Goal: Transaction & Acquisition: Book appointment/travel/reservation

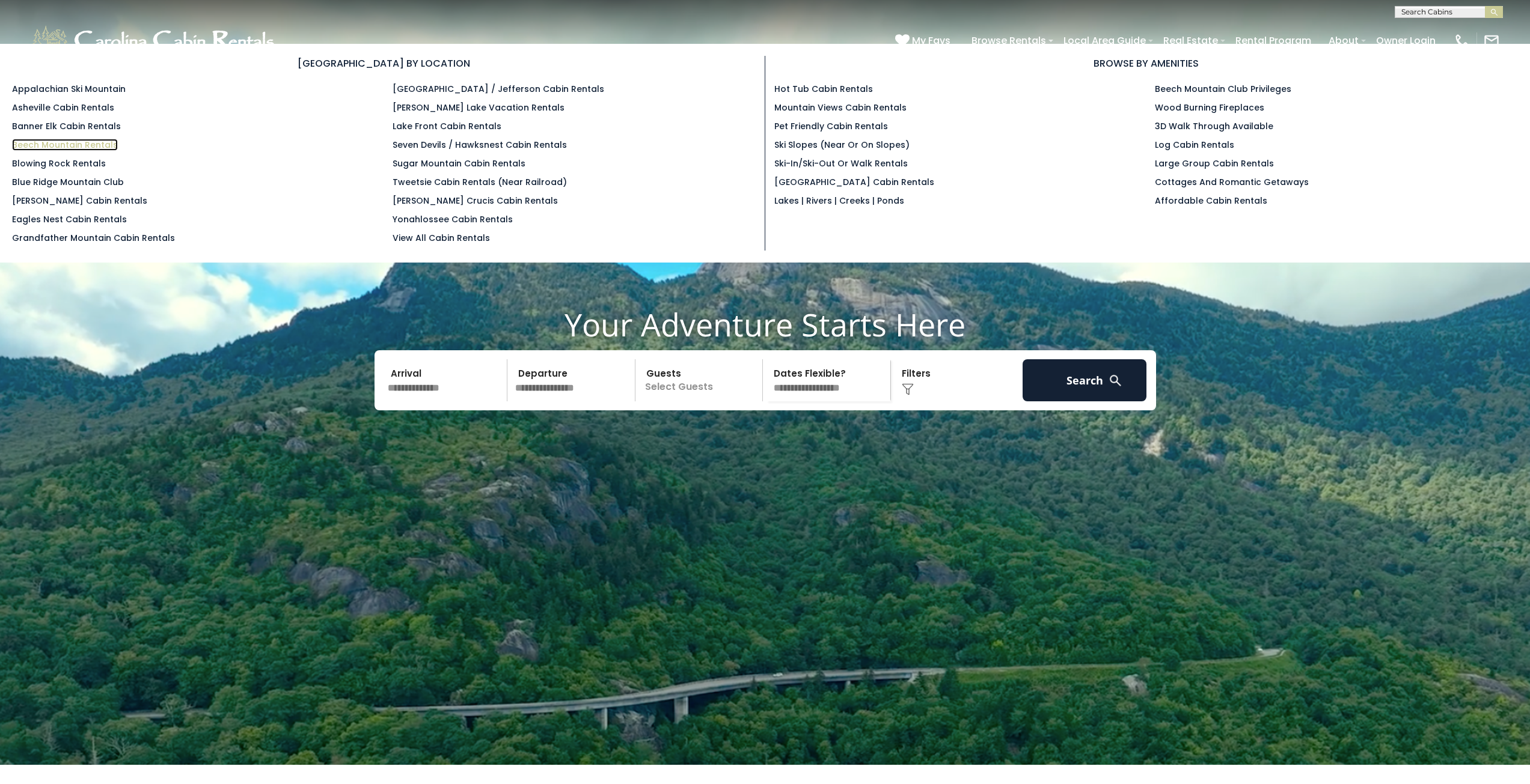
click at [32, 148] on link "Beech Mountain Rentals" at bounding box center [65, 144] width 106 height 12
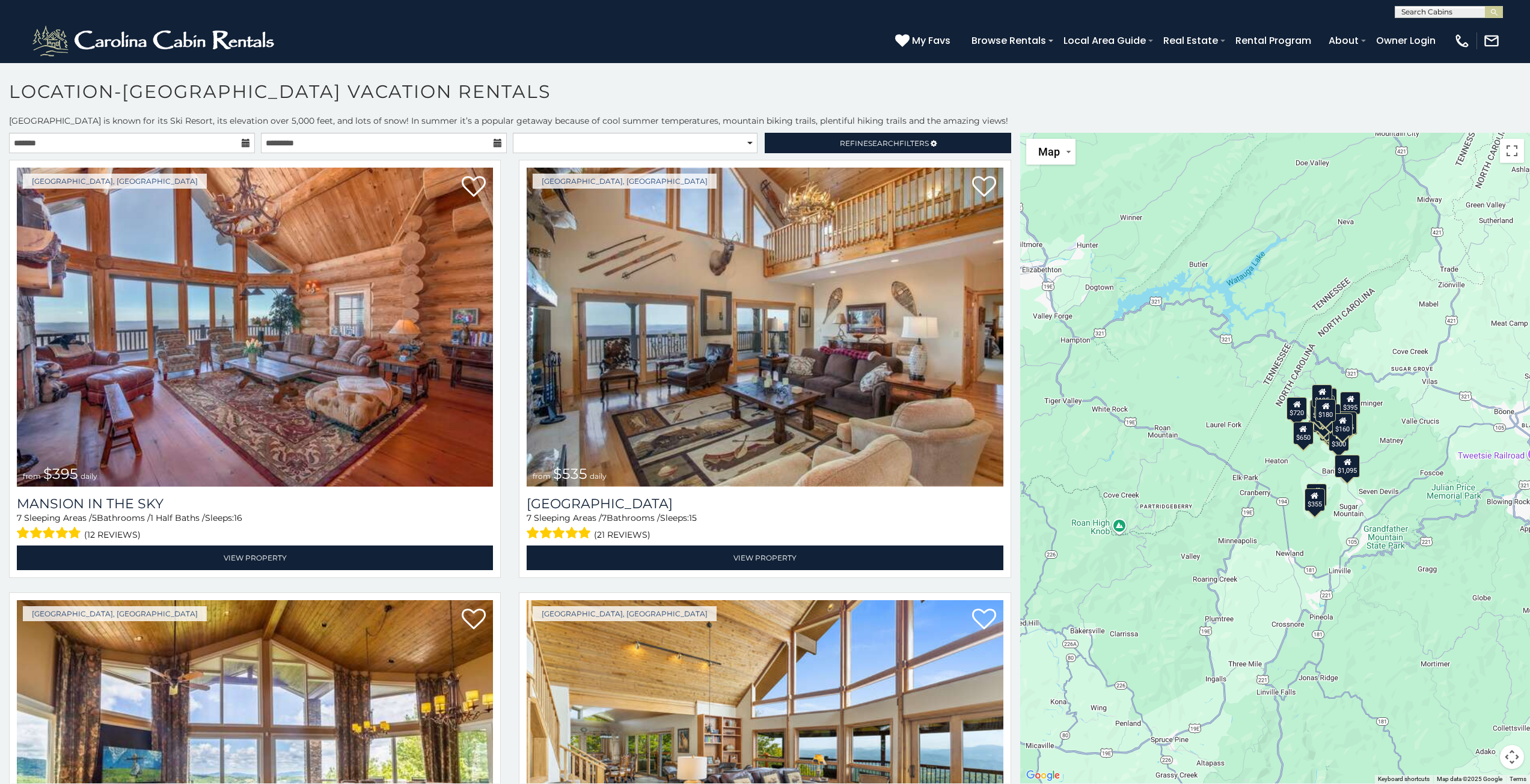
click at [245, 142] on icon at bounding box center [246, 143] width 8 height 8
click at [242, 145] on icon at bounding box center [246, 143] width 8 height 8
click at [243, 139] on icon at bounding box center [246, 143] width 8 height 8
click at [249, 143] on input "text" at bounding box center [132, 143] width 246 height 21
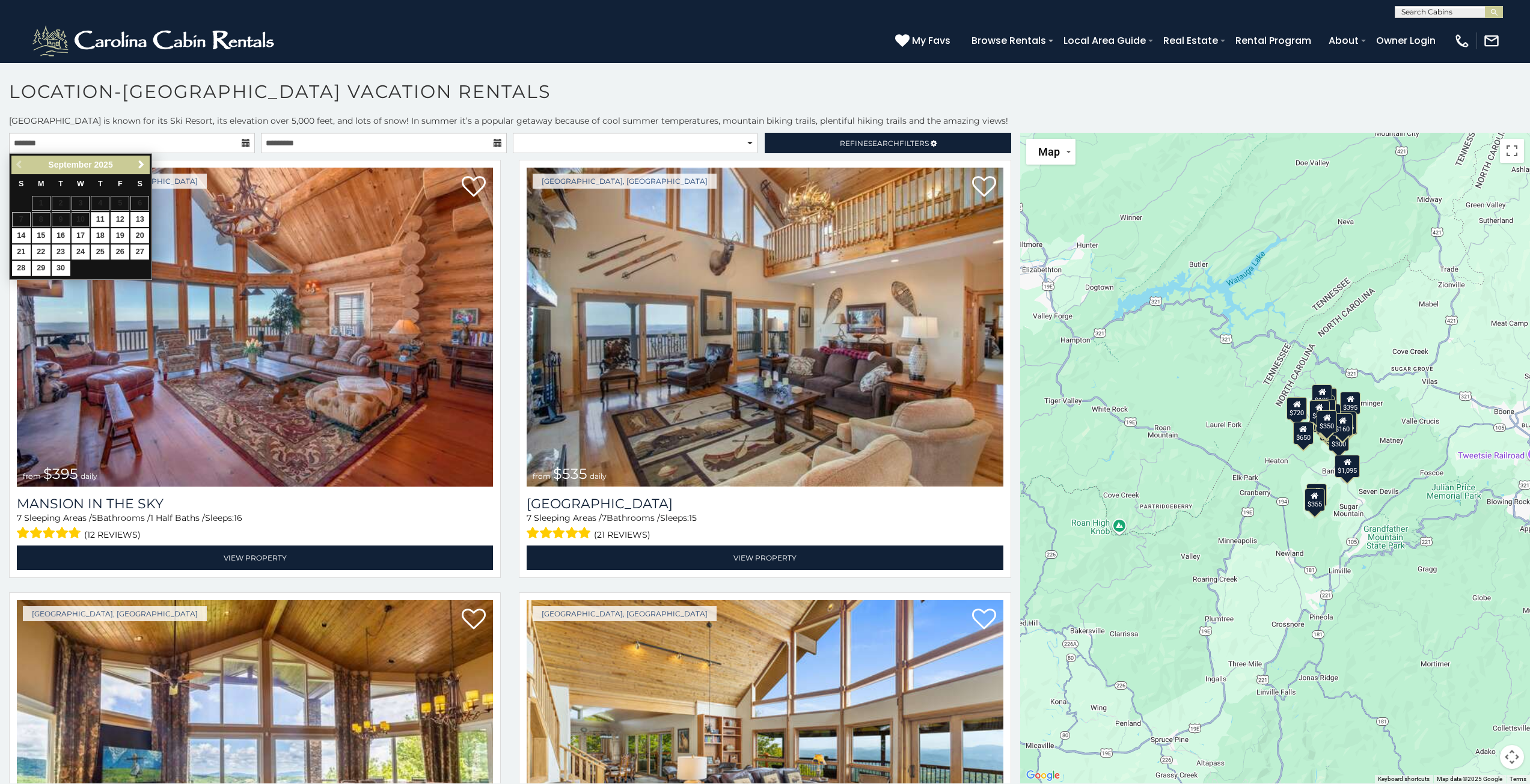
click at [243, 142] on icon at bounding box center [246, 143] width 8 height 8
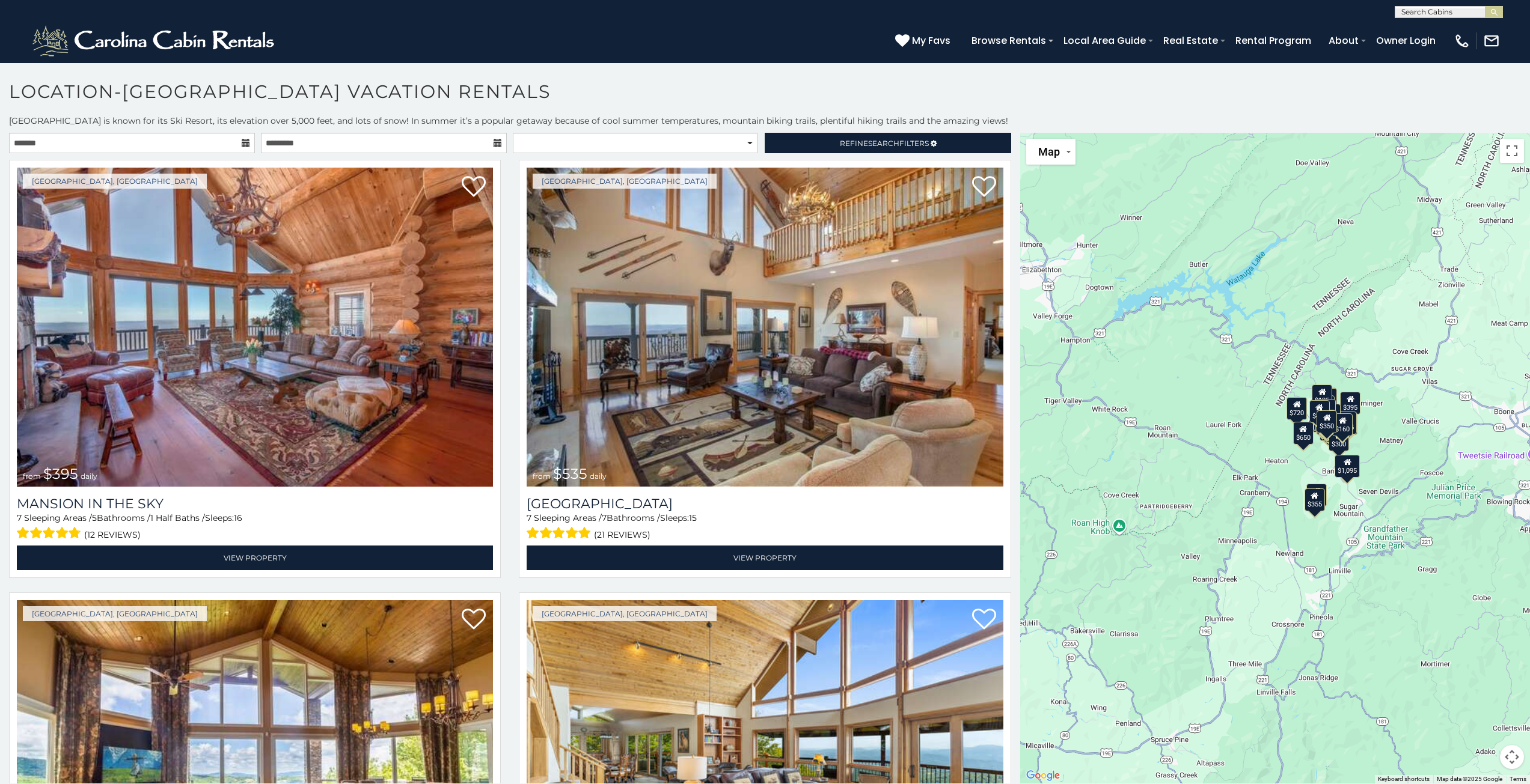
click at [243, 142] on icon at bounding box center [246, 143] width 8 height 8
click at [226, 143] on input "text" at bounding box center [132, 143] width 246 height 21
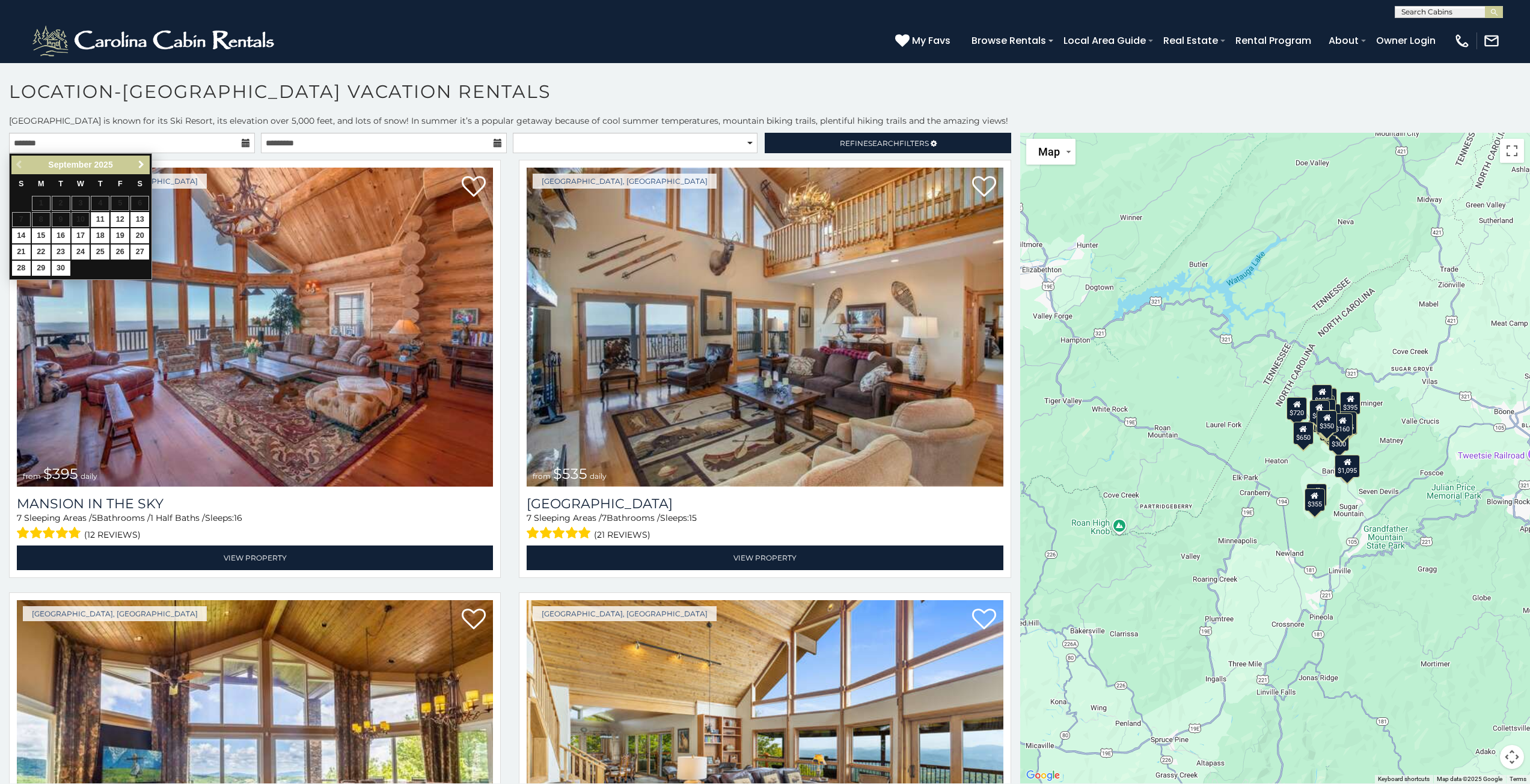
click at [149, 163] on div "Previous Next September 2025" at bounding box center [80, 165] width 139 height 19
click at [144, 163] on span "Next" at bounding box center [141, 165] width 10 height 10
click at [144, 163] on span "Next" at bounding box center [141, 165] width 10 height 10
click at [144, 166] on span "Next" at bounding box center [141, 165] width 10 height 10
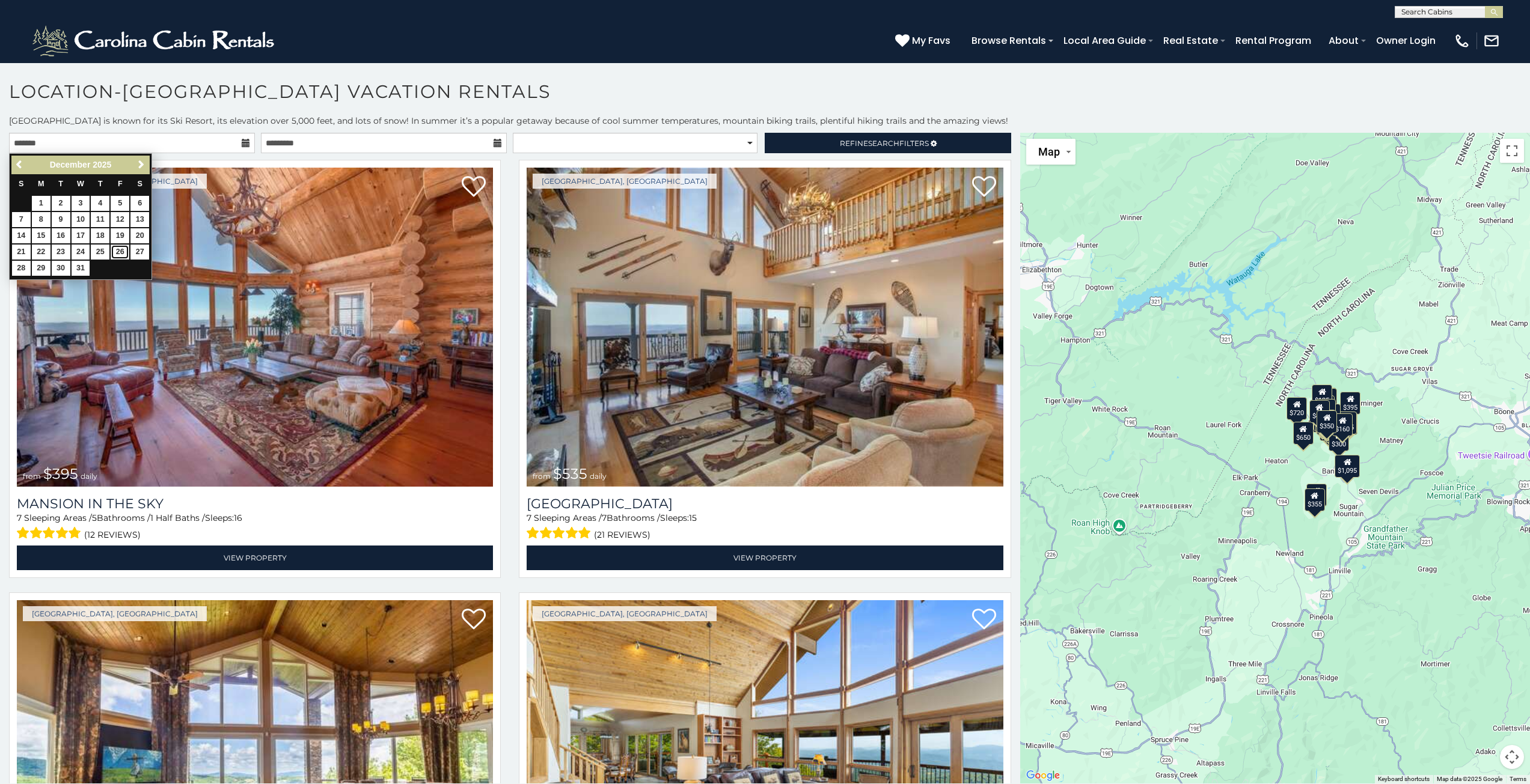
click at [120, 253] on link "26" at bounding box center [120, 252] width 19 height 15
type input "**********"
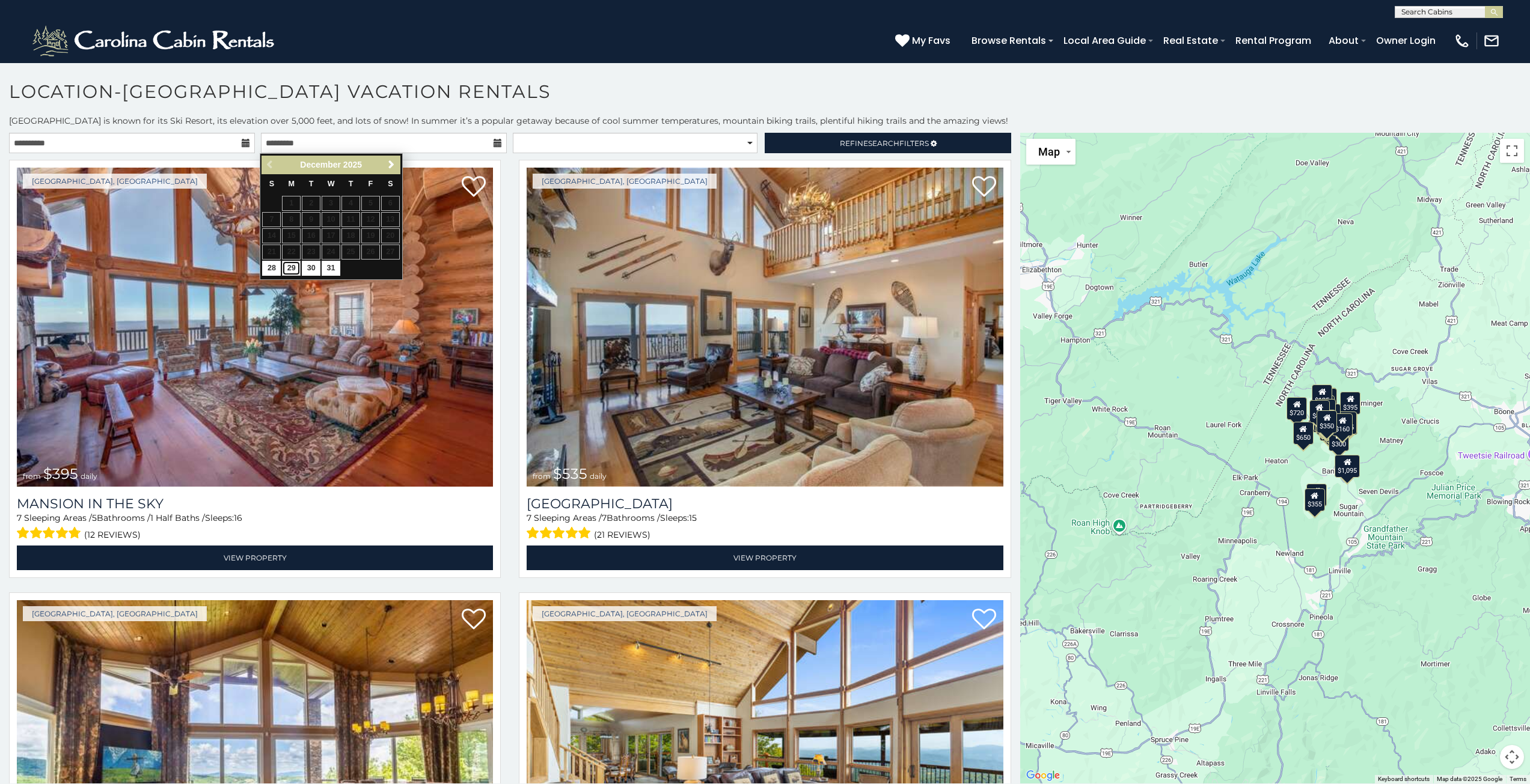
click at [289, 267] on link "29" at bounding box center [291, 268] width 19 height 15
type input "**********"
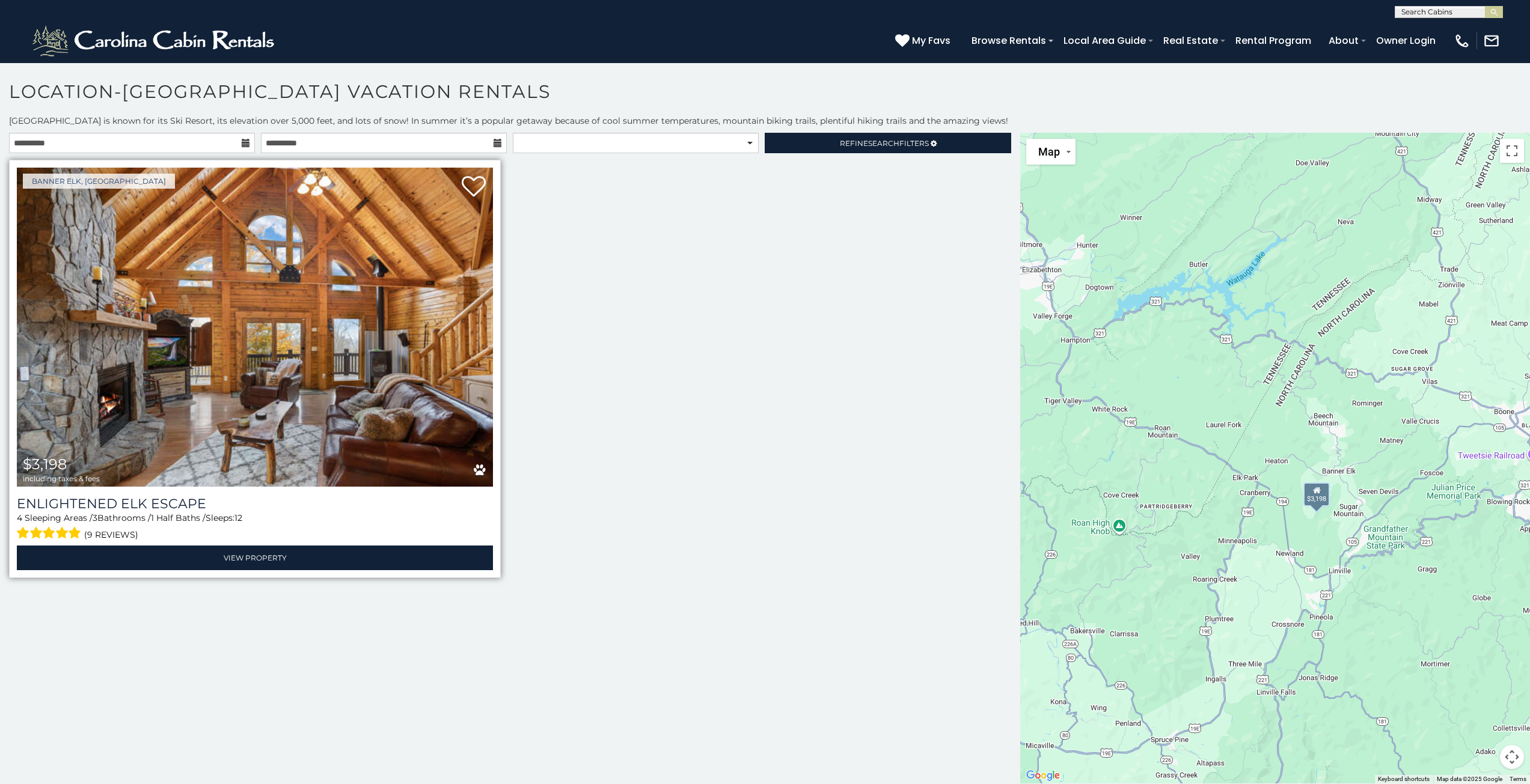
click at [427, 304] on img at bounding box center [255, 326] width 476 height 319
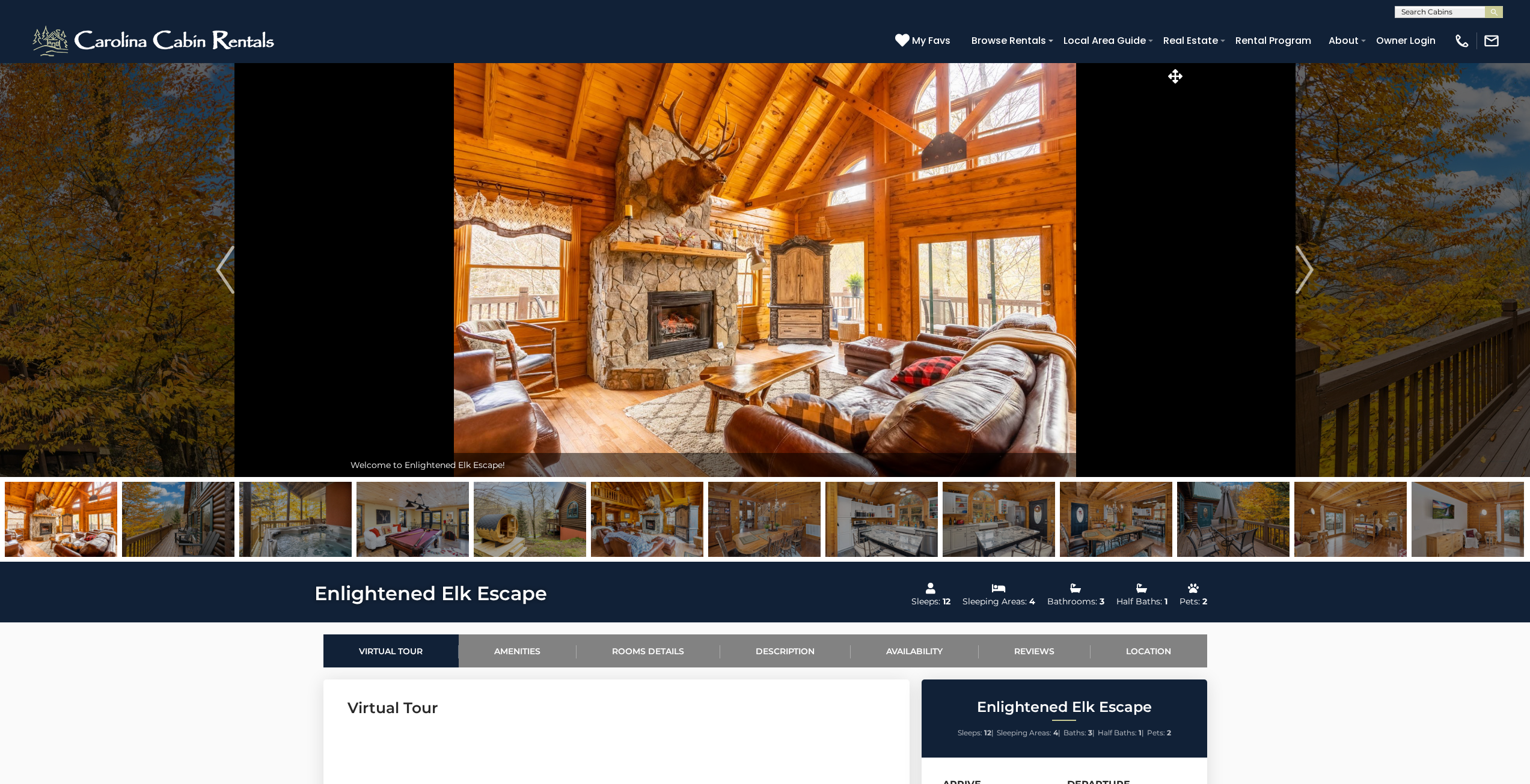
click at [201, 527] on img at bounding box center [178, 520] width 112 height 75
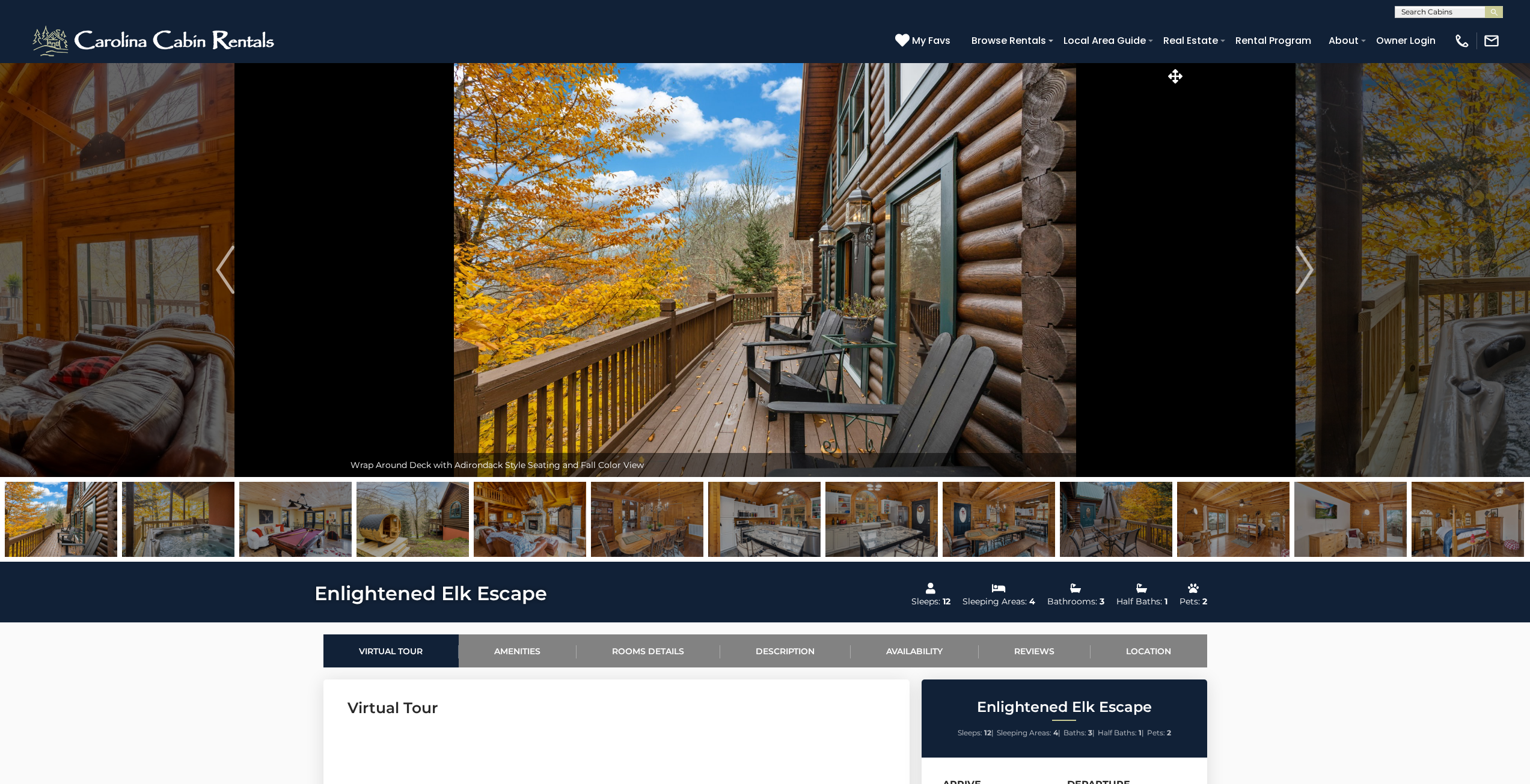
click at [269, 538] on img at bounding box center [295, 520] width 112 height 75
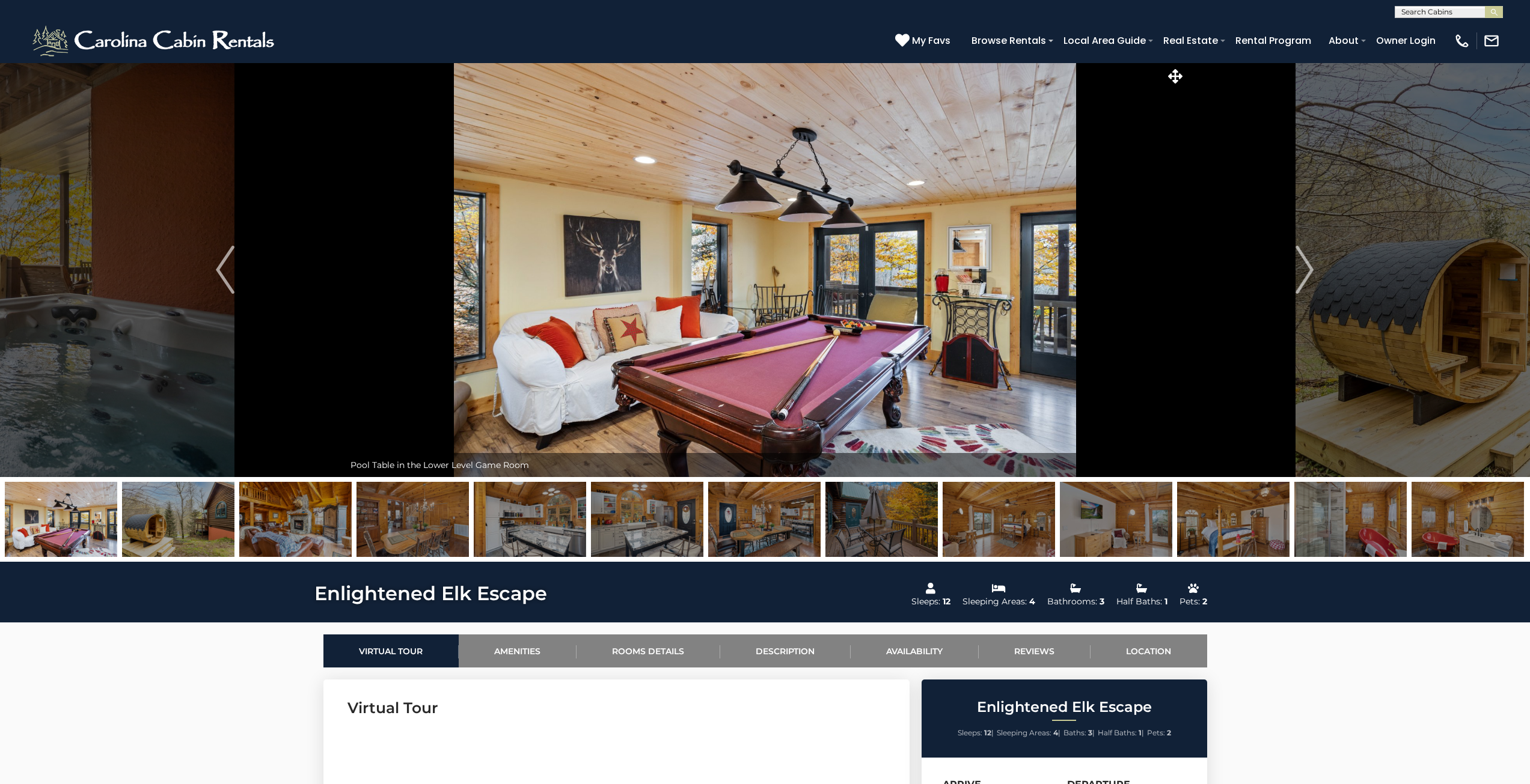
click at [202, 505] on img at bounding box center [178, 520] width 112 height 75
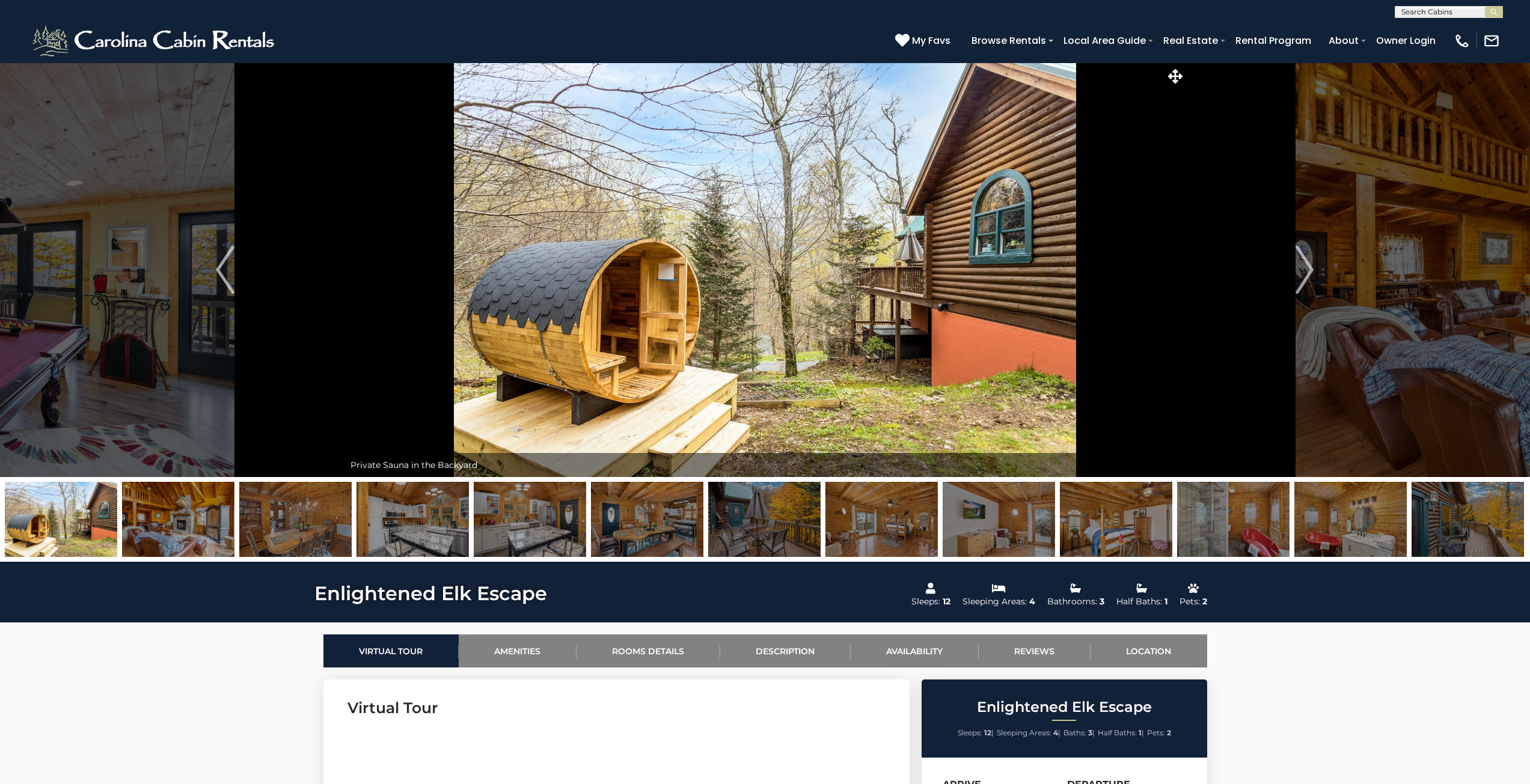
click at [435, 527] on img at bounding box center [412, 520] width 112 height 75
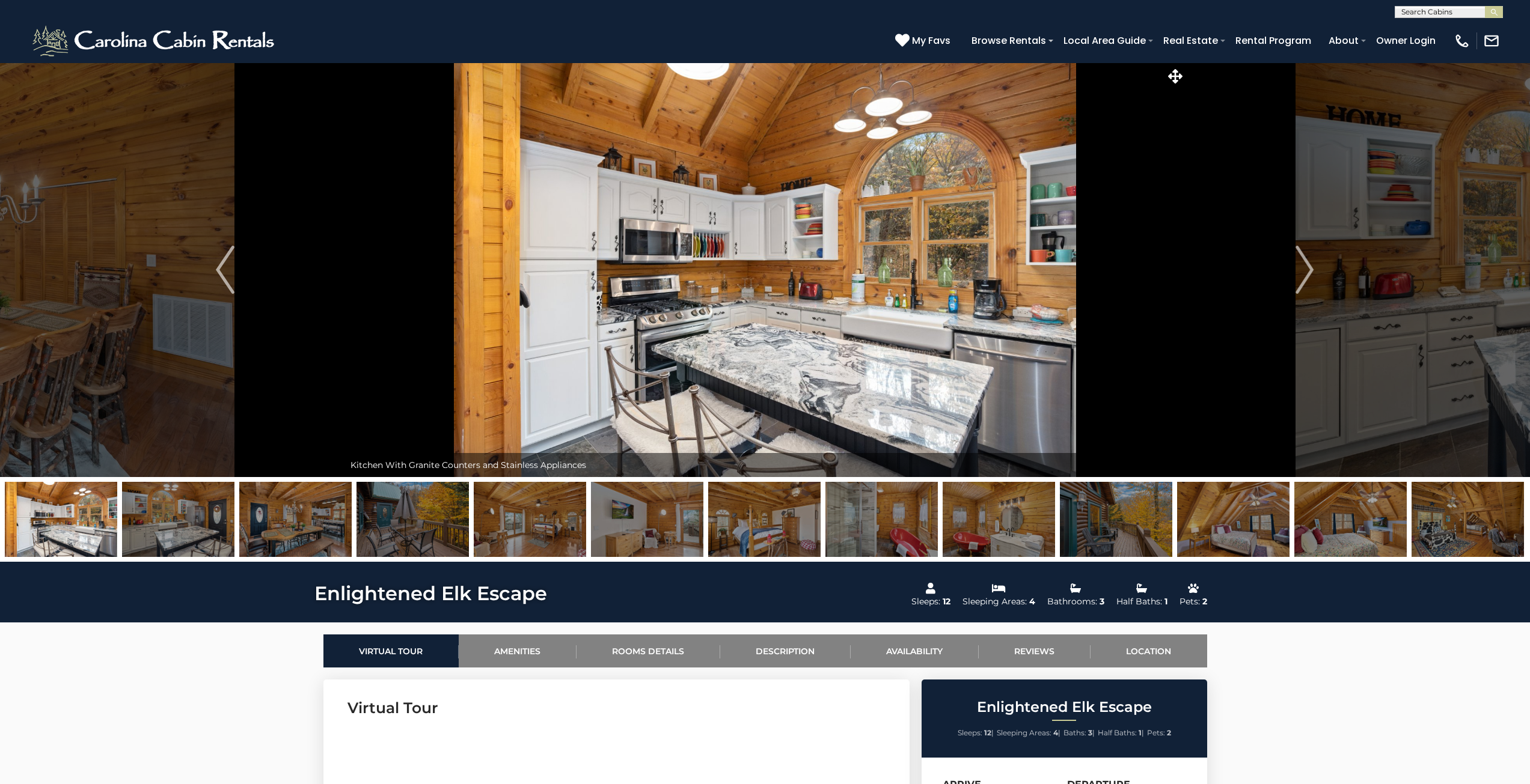
click at [500, 531] on img at bounding box center [529, 520] width 112 height 75
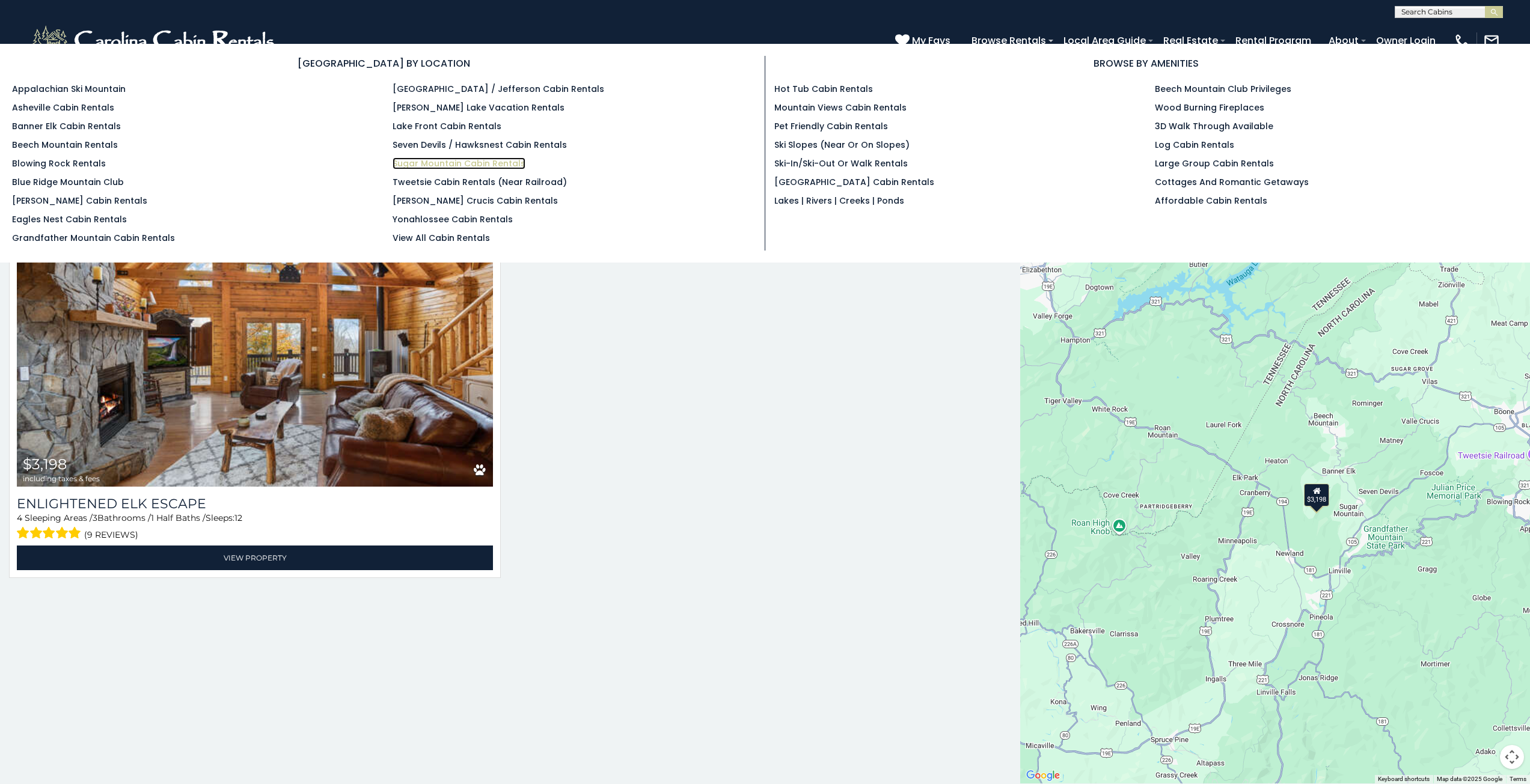
click at [446, 163] on link "Sugar Mountain Cabin Rentals" at bounding box center [459, 163] width 133 height 12
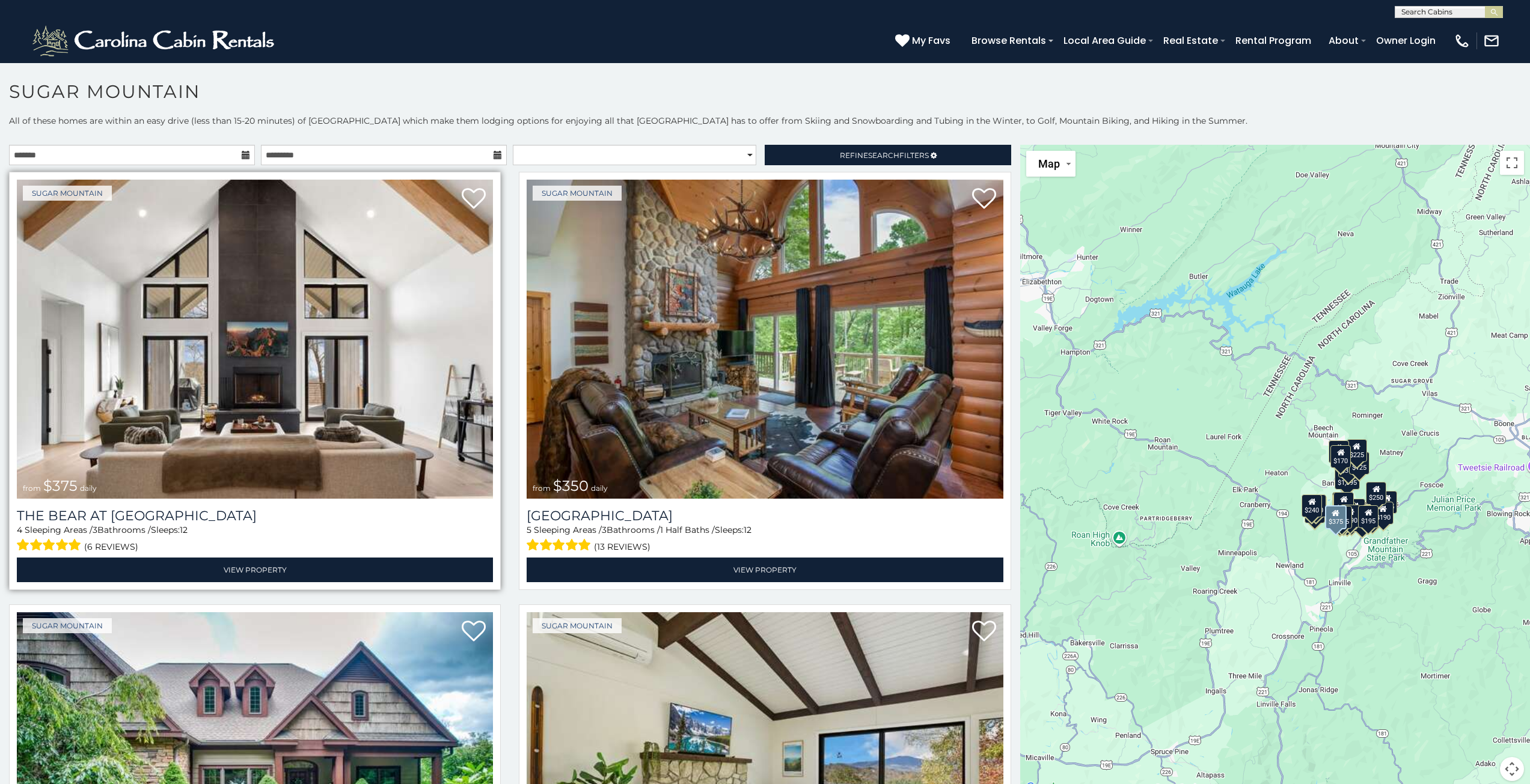
click at [249, 430] on img at bounding box center [255, 339] width 476 height 319
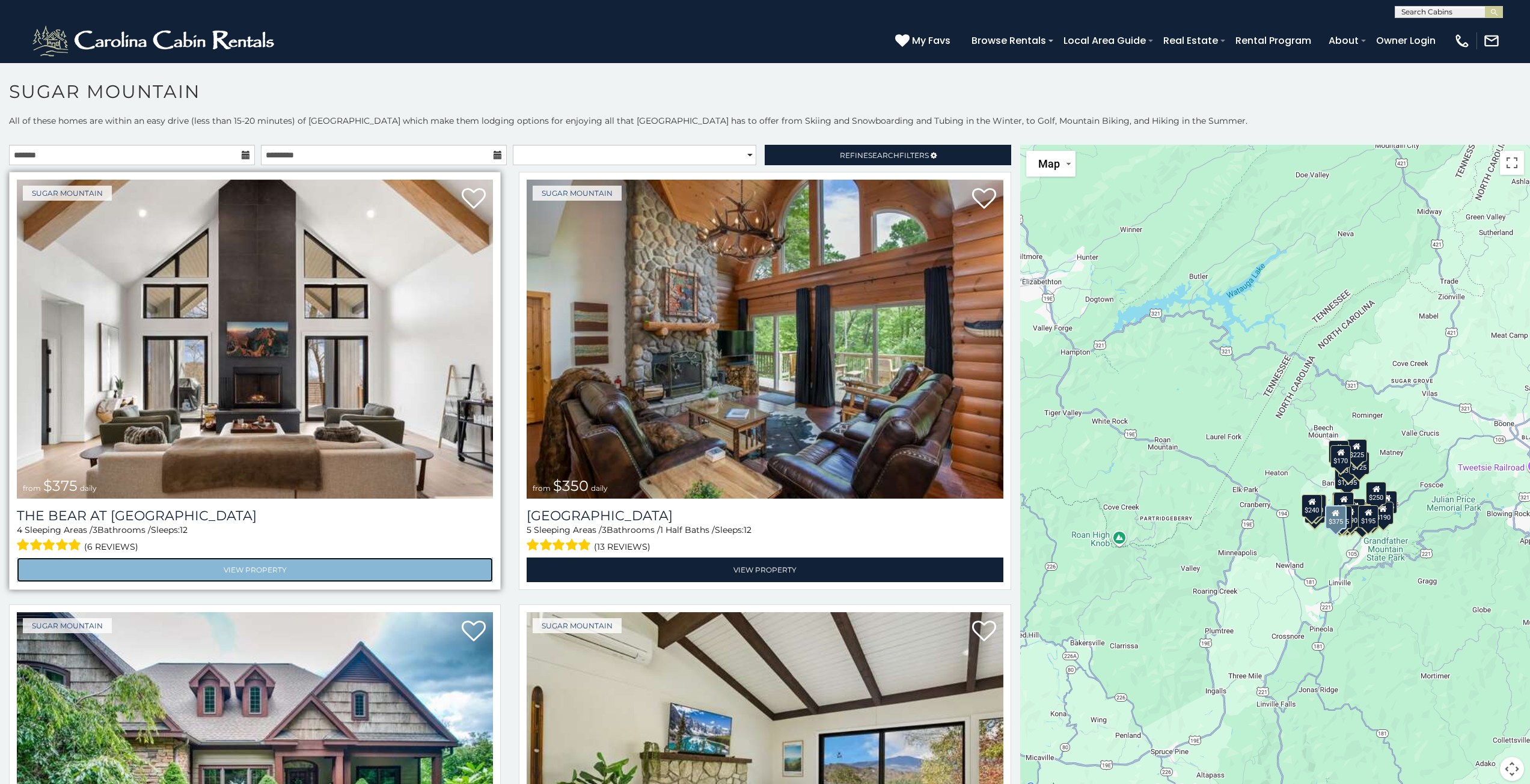
click at [253, 572] on link "View Property" at bounding box center [255, 570] width 476 height 25
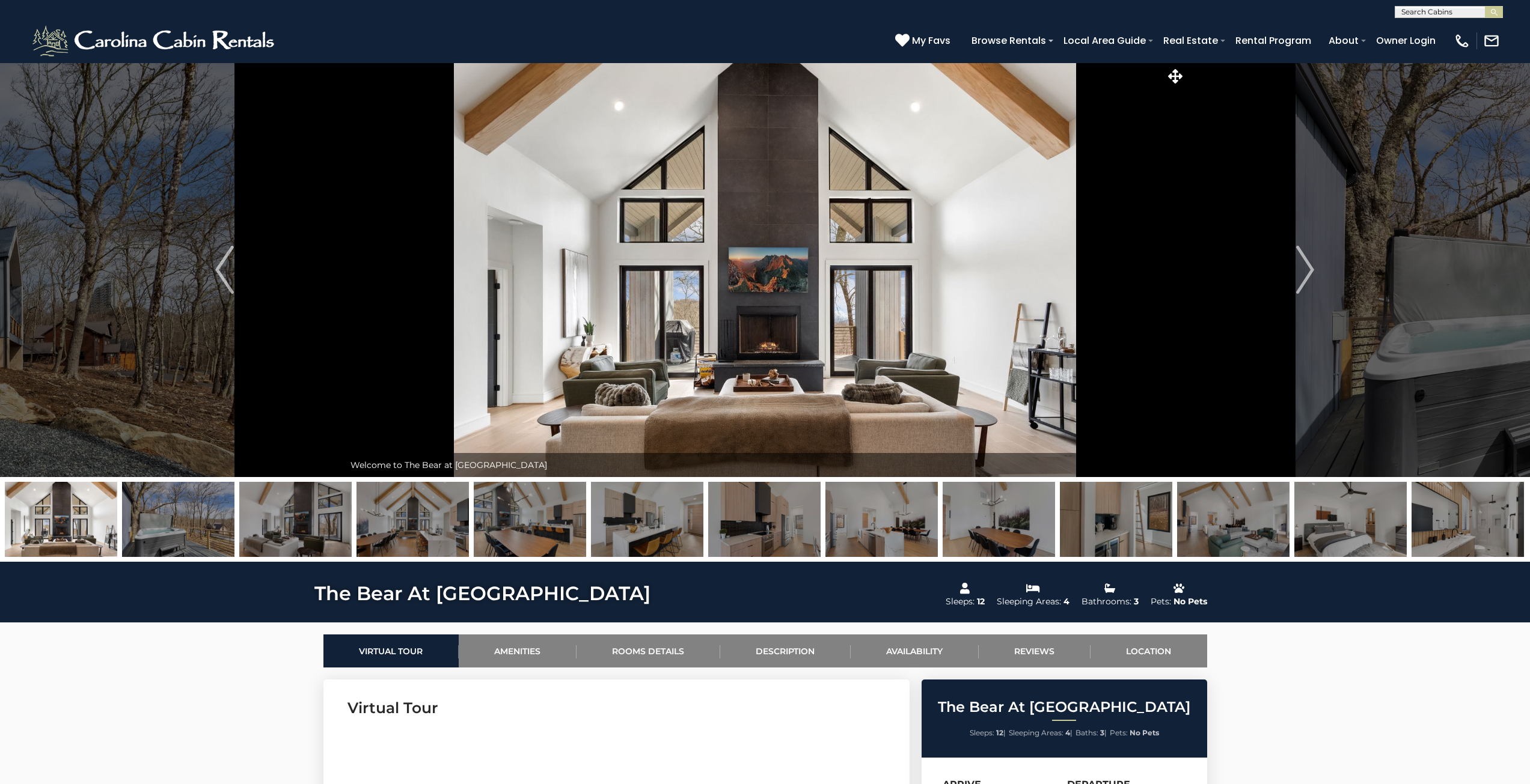
click at [188, 537] on img at bounding box center [178, 520] width 112 height 75
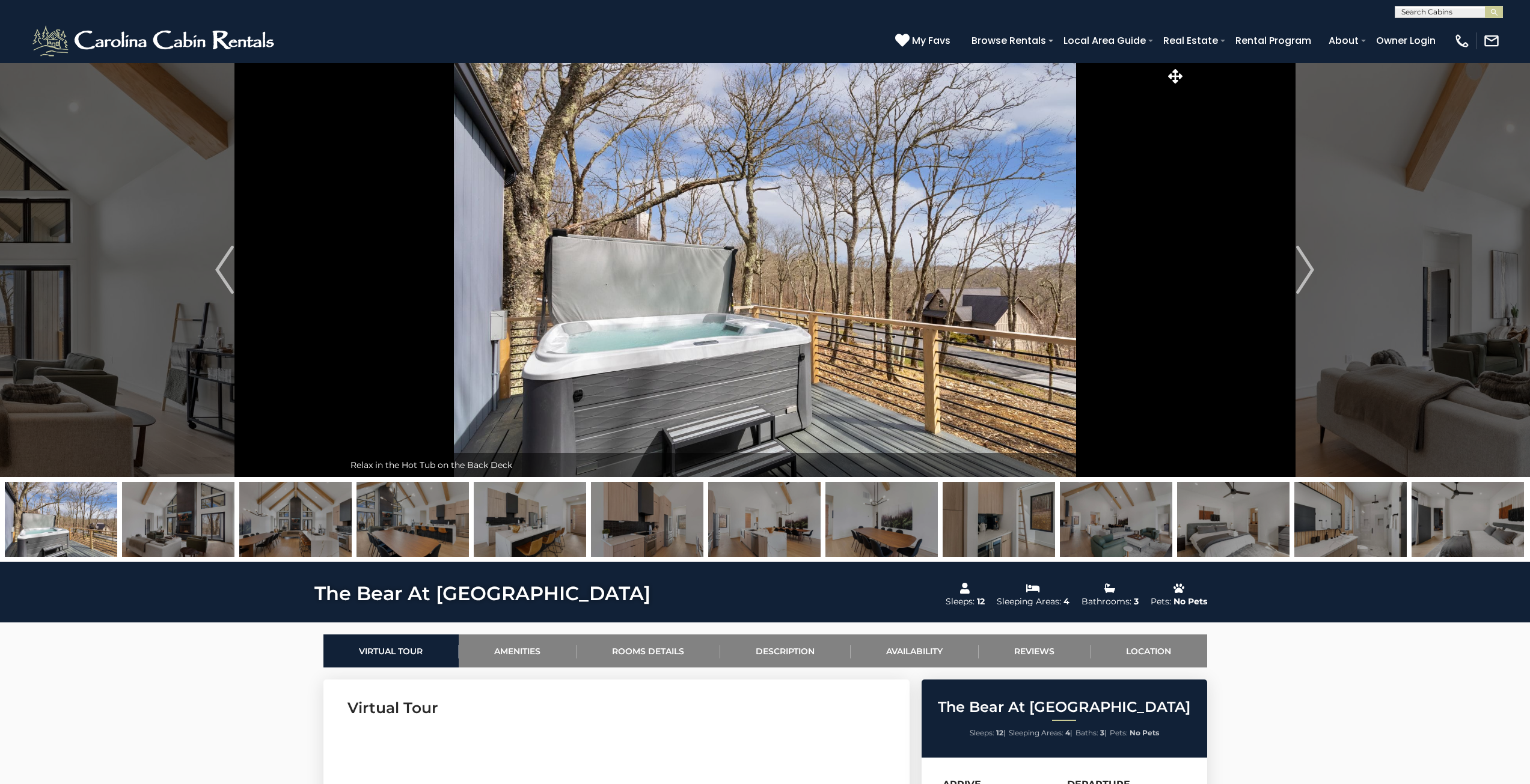
click at [184, 536] on img at bounding box center [178, 520] width 112 height 75
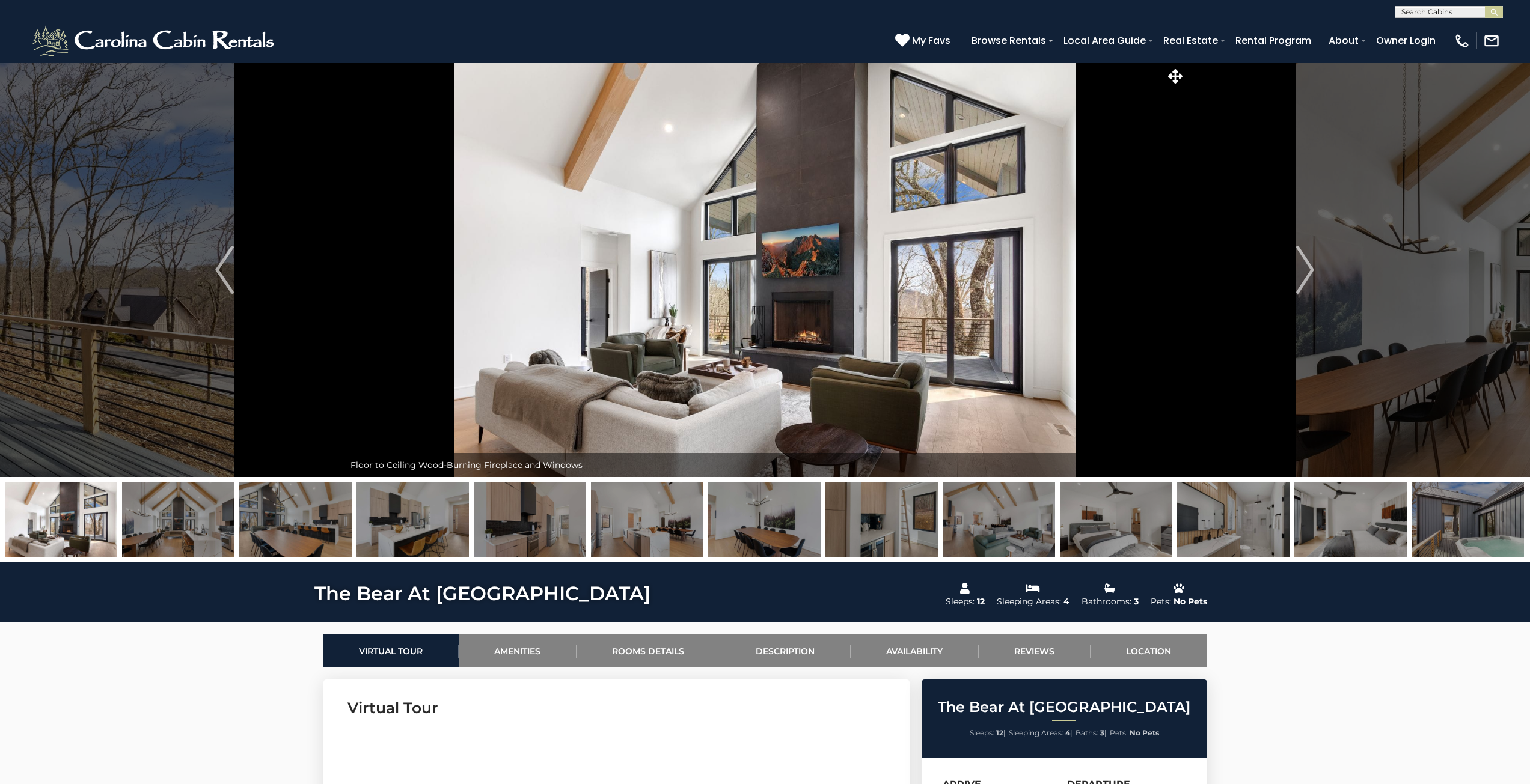
click at [269, 540] on img at bounding box center [295, 520] width 112 height 75
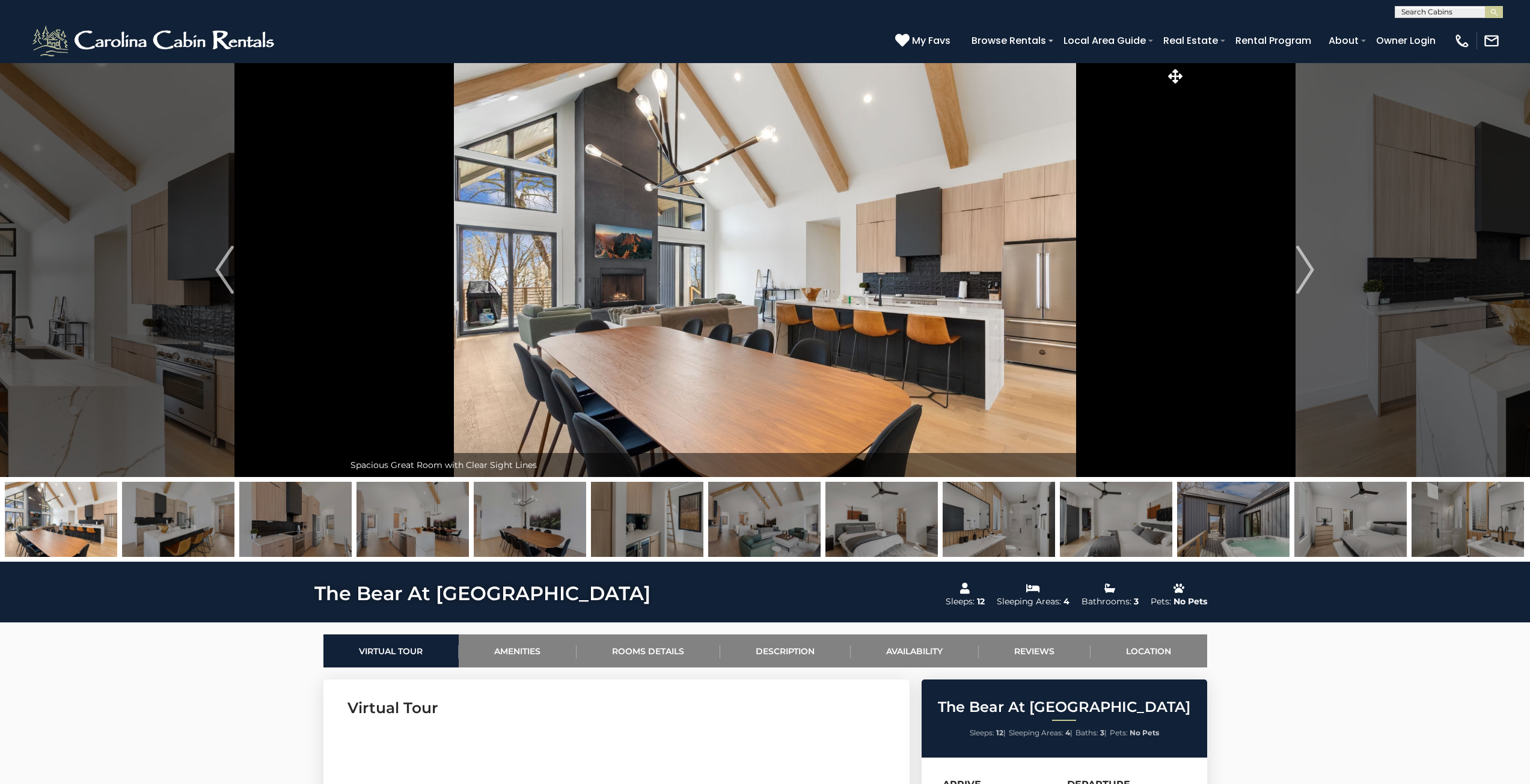
click at [748, 530] on img at bounding box center [764, 520] width 112 height 75
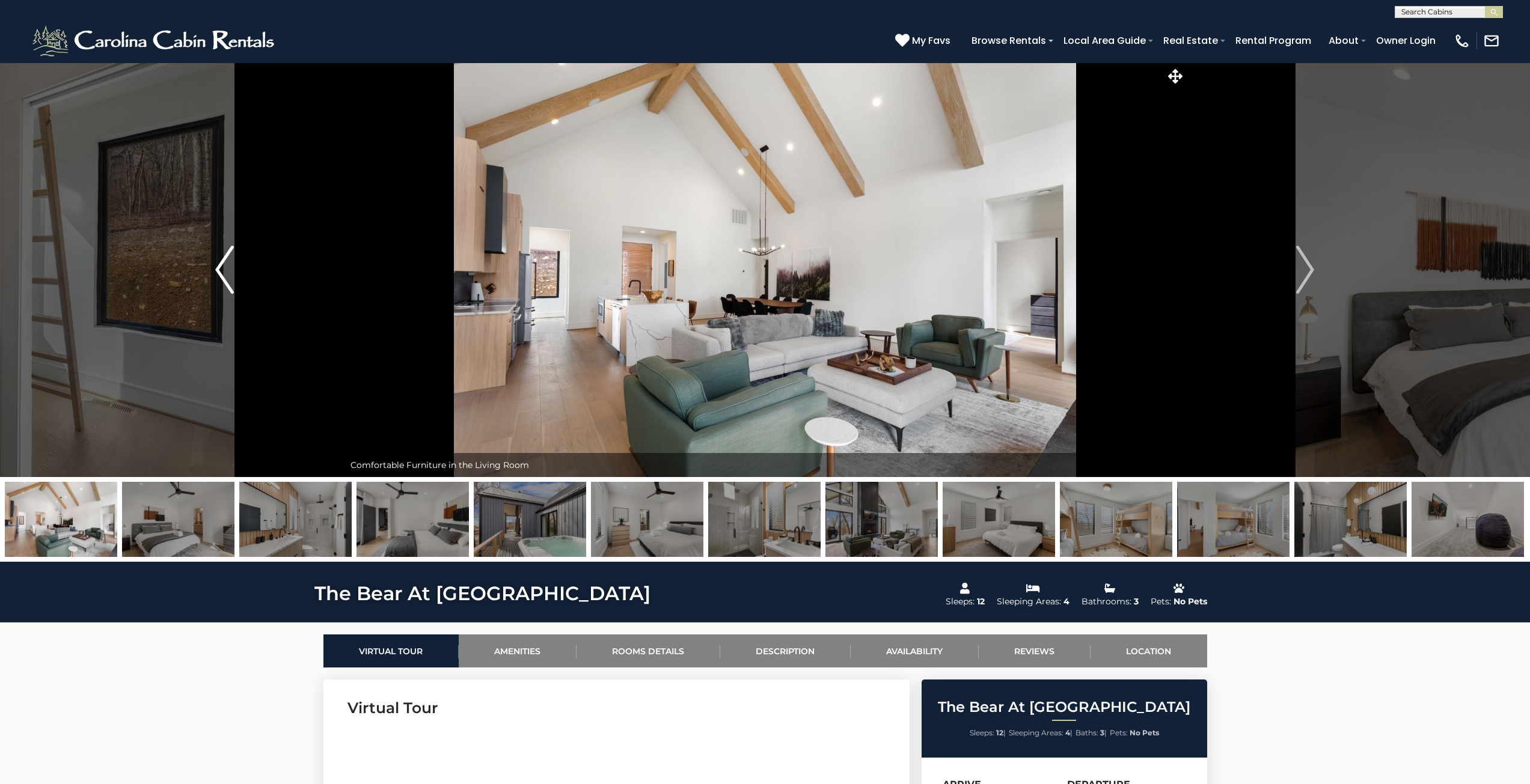
click at [230, 276] on img "Previous" at bounding box center [224, 270] width 18 height 48
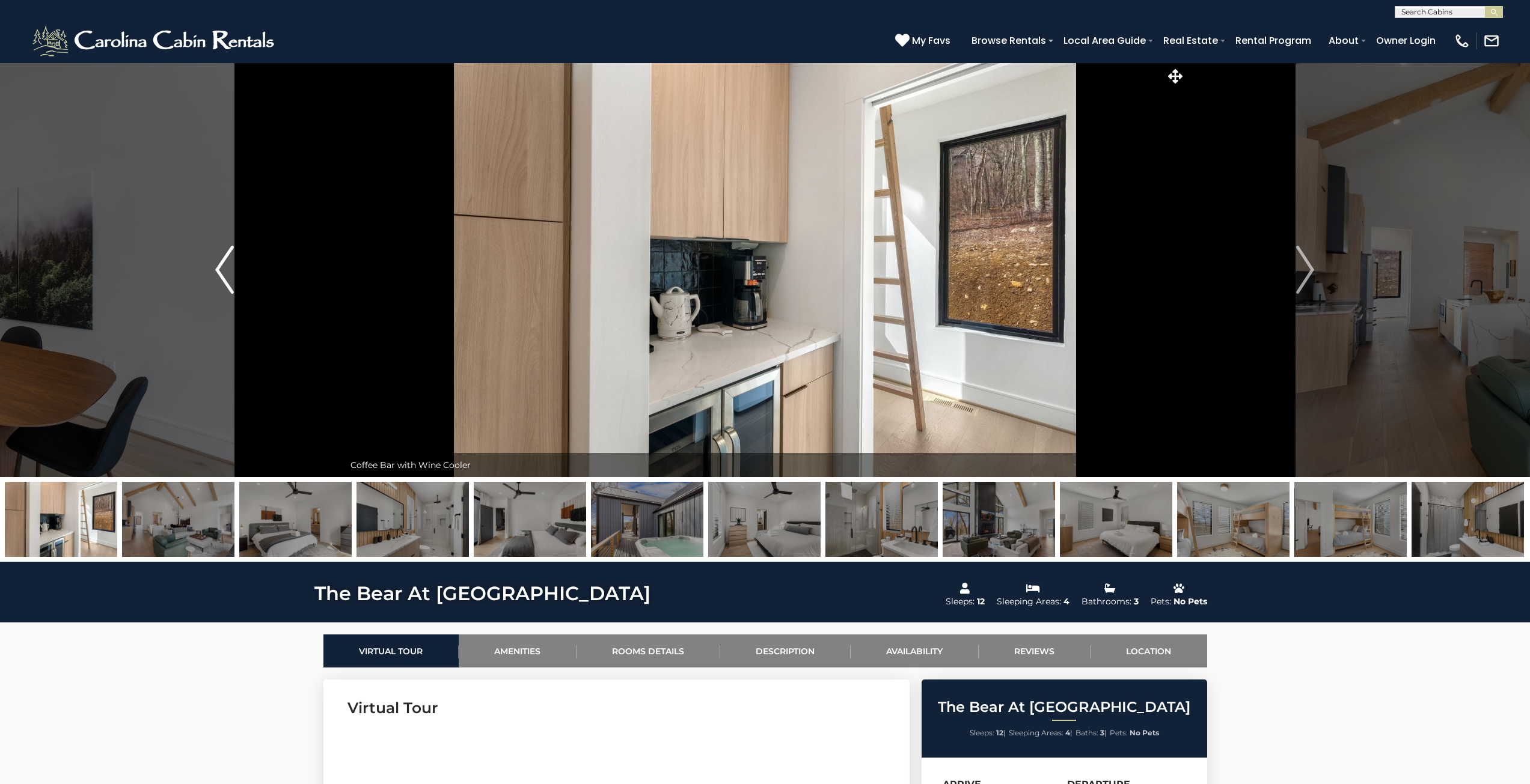
click at [230, 276] on img "Previous" at bounding box center [224, 270] width 18 height 48
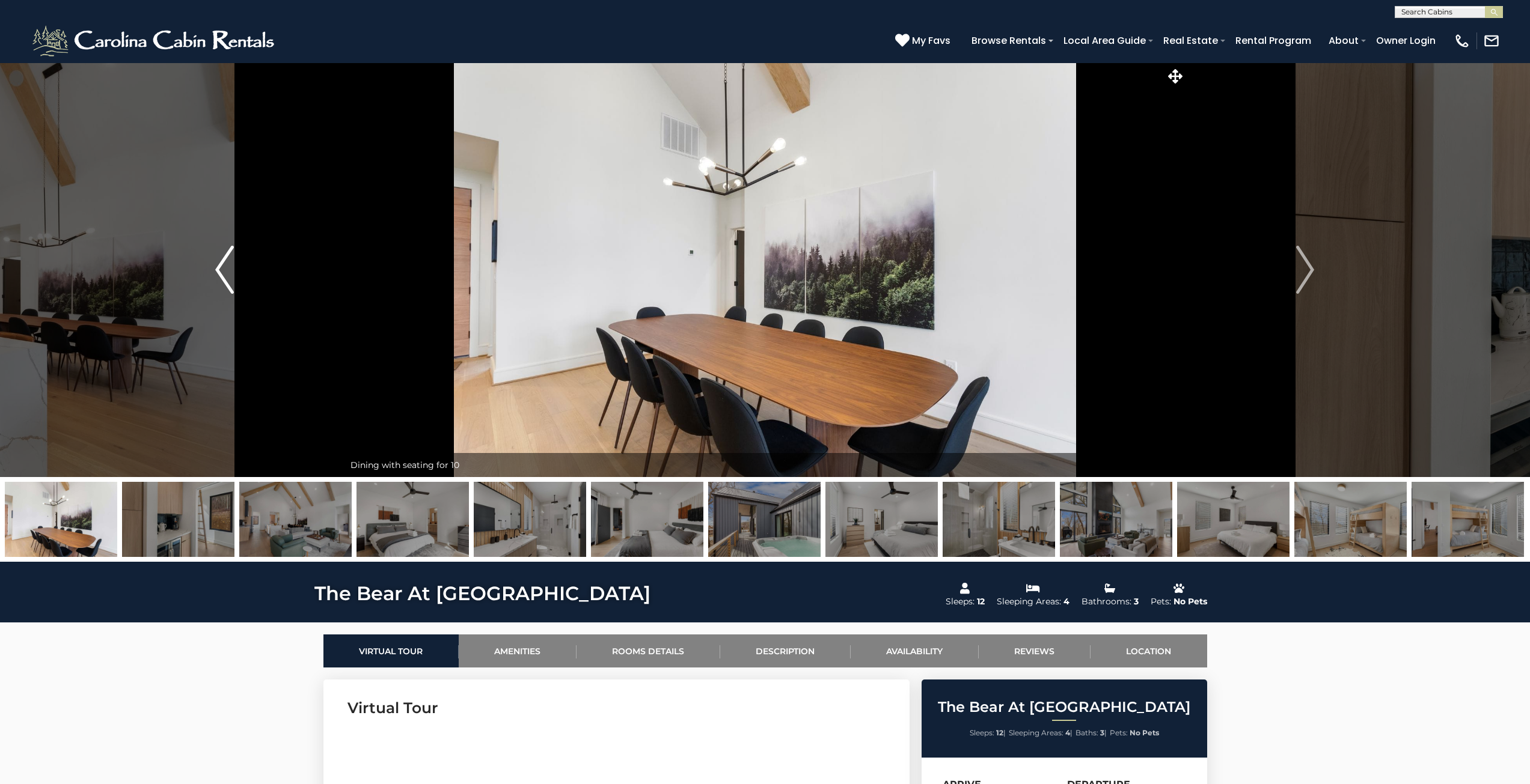
click at [230, 276] on img "Previous" at bounding box center [224, 270] width 18 height 48
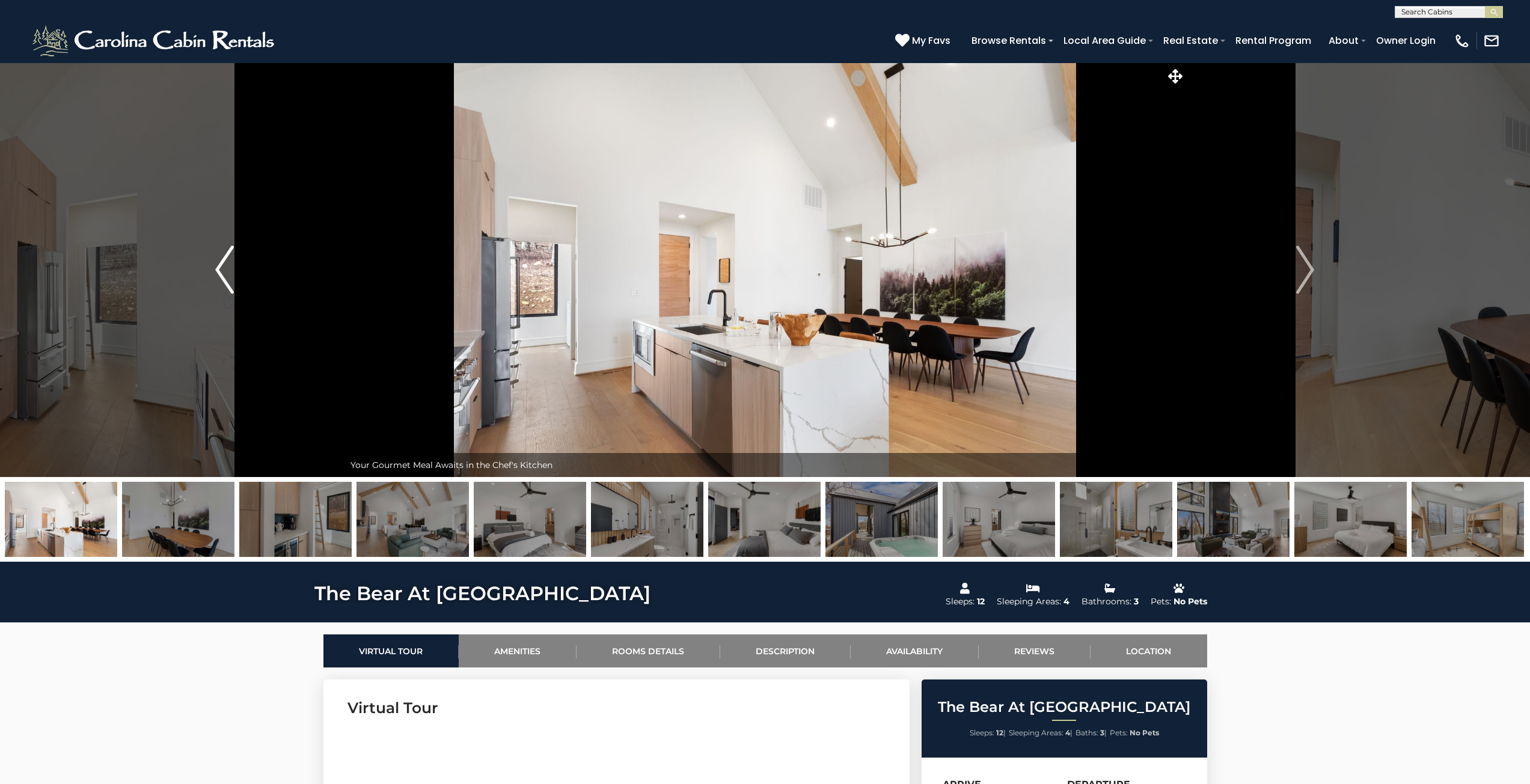
click at [230, 276] on img "Previous" at bounding box center [224, 270] width 18 height 48
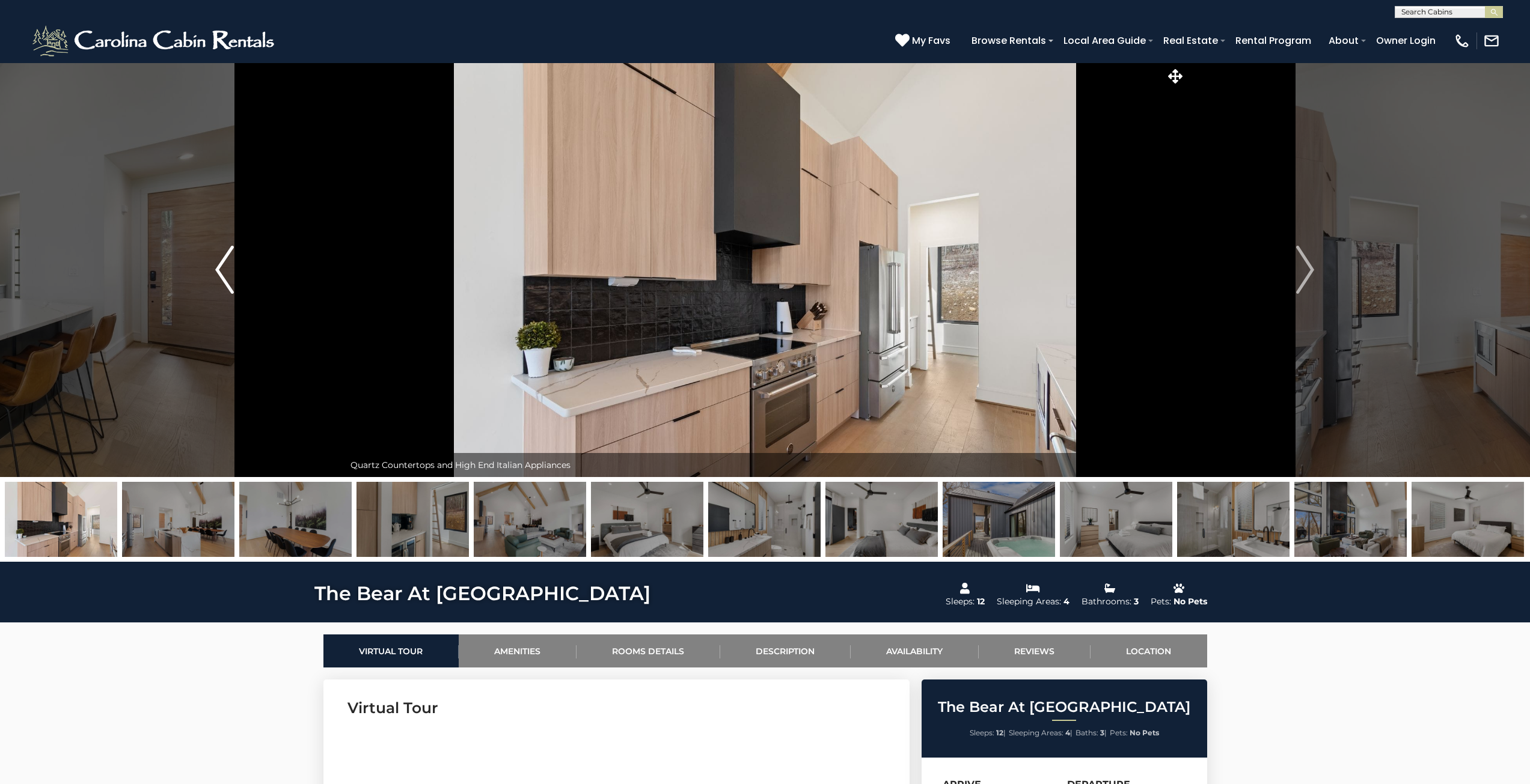
click at [230, 276] on img "Previous" at bounding box center [224, 270] width 18 height 48
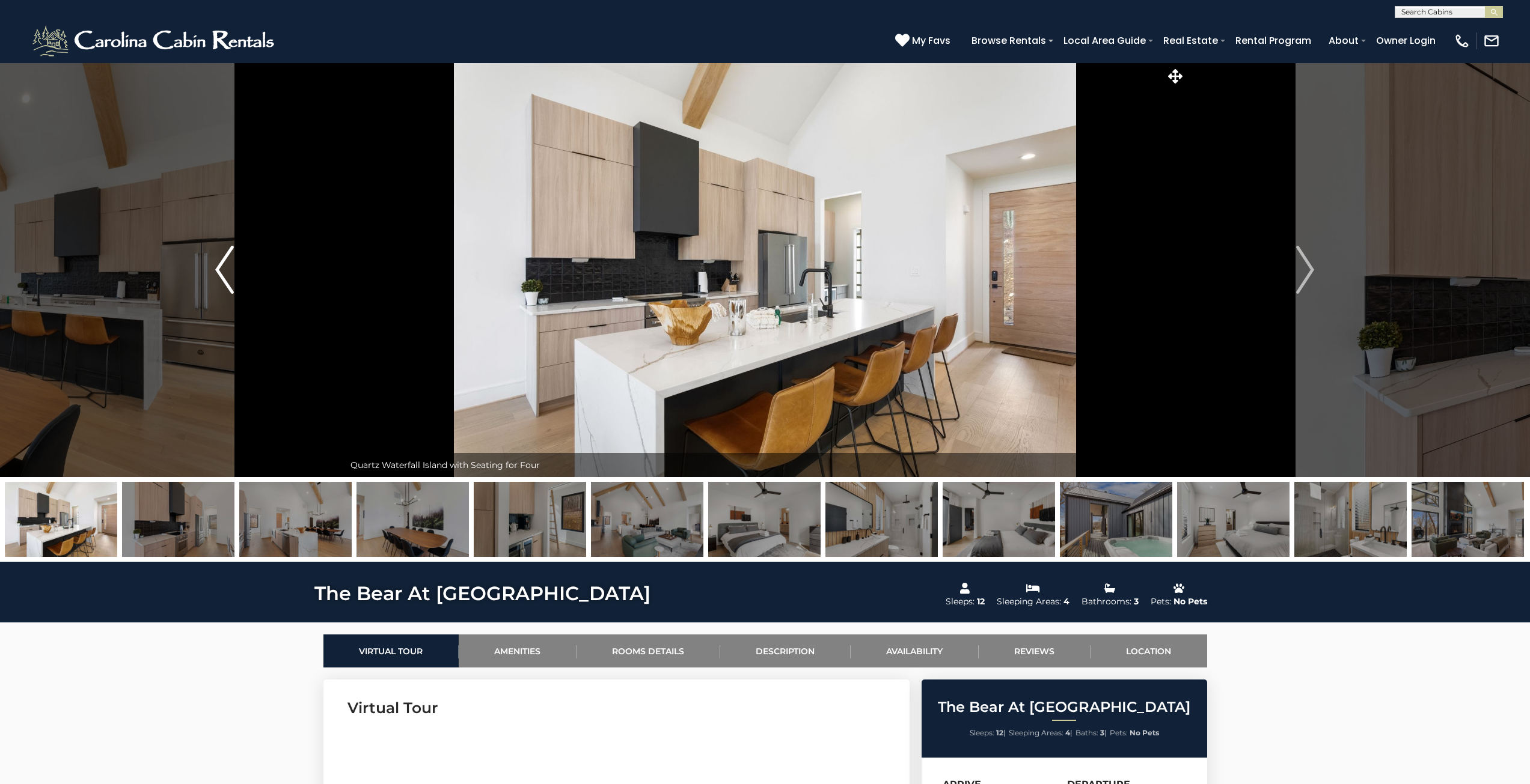
click at [230, 276] on img "Previous" at bounding box center [224, 270] width 18 height 48
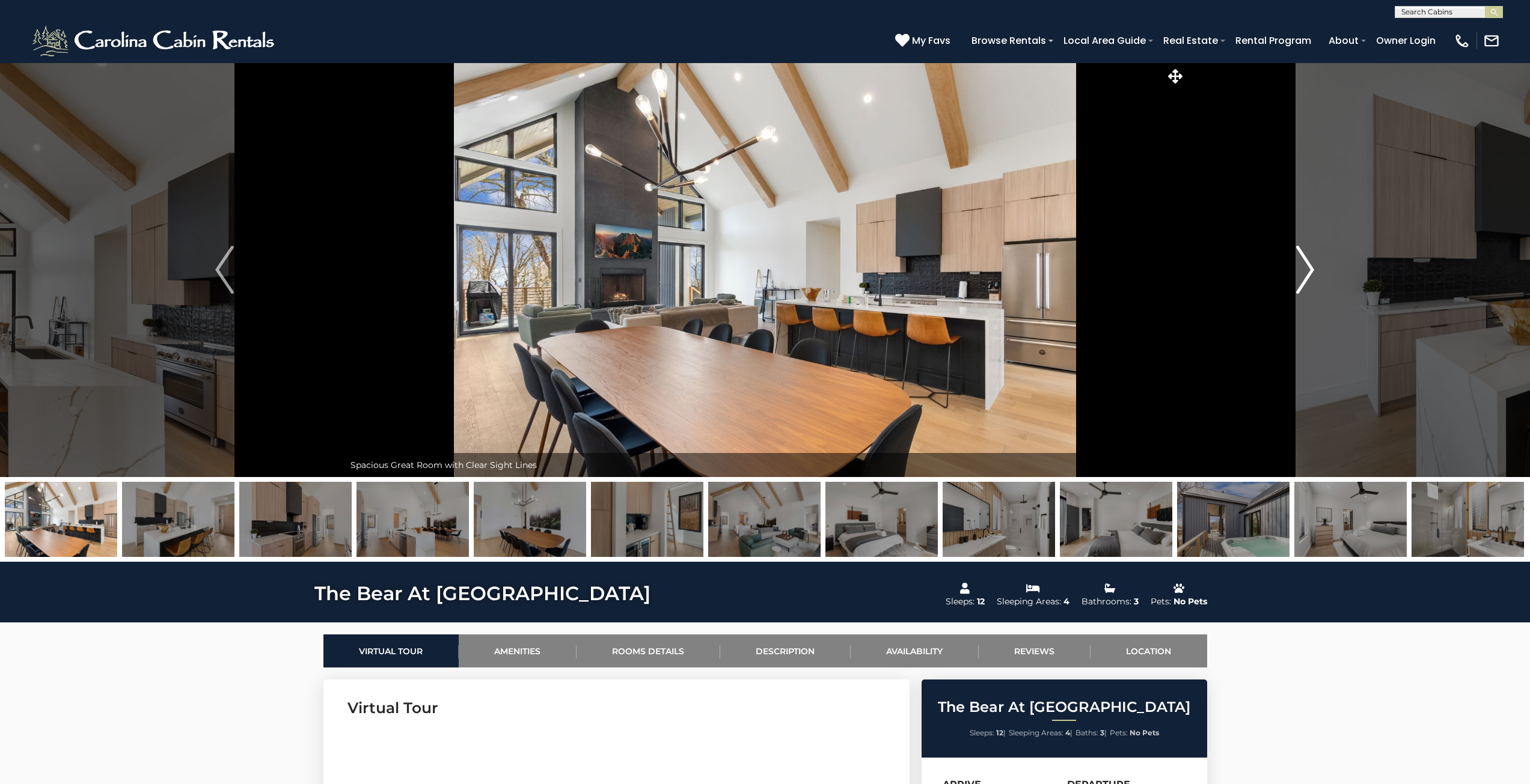
click at [1310, 277] on img "Next" at bounding box center [1305, 270] width 18 height 48
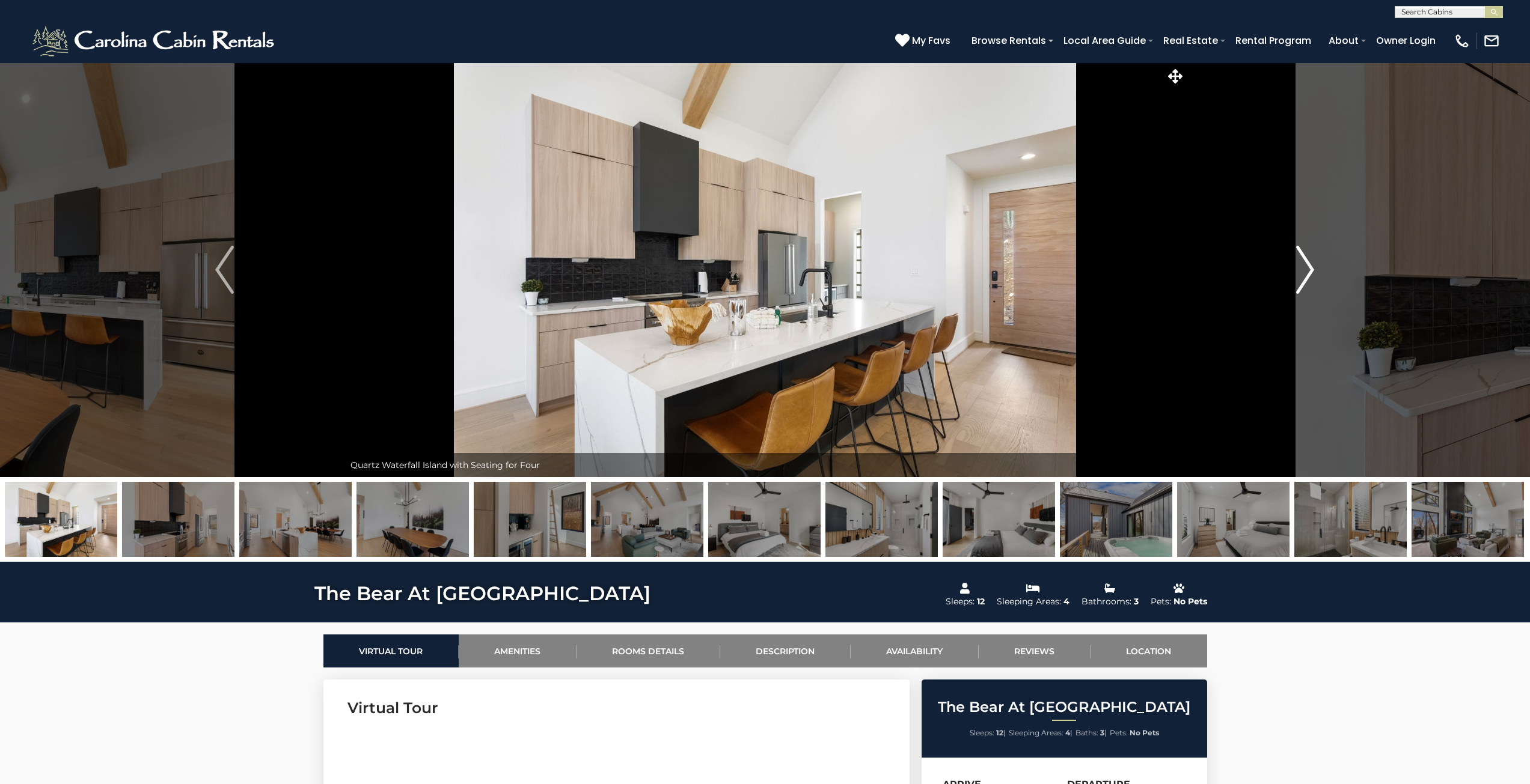
click at [1310, 277] on img "Next" at bounding box center [1305, 270] width 18 height 48
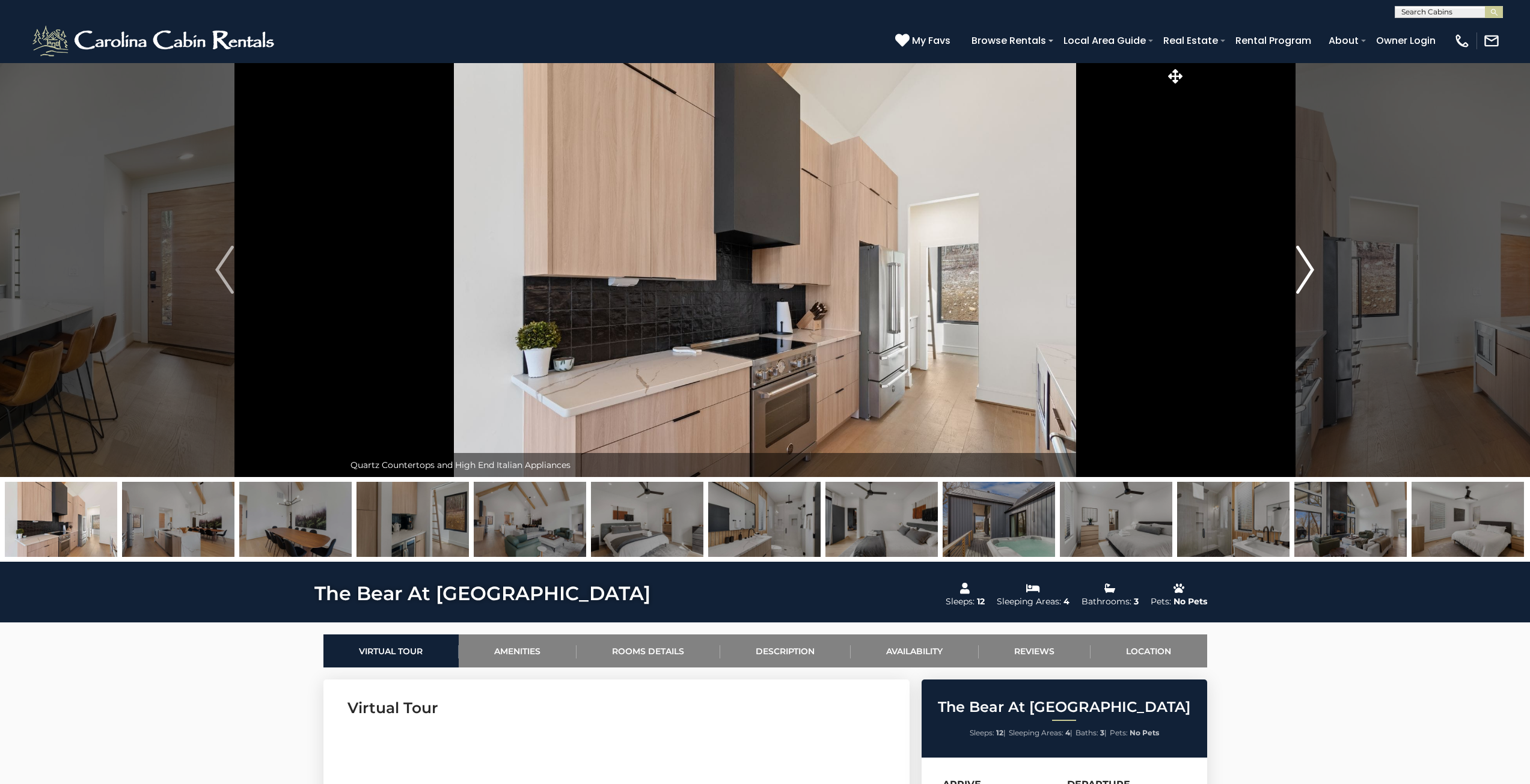
click at [1310, 277] on img "Next" at bounding box center [1305, 270] width 18 height 48
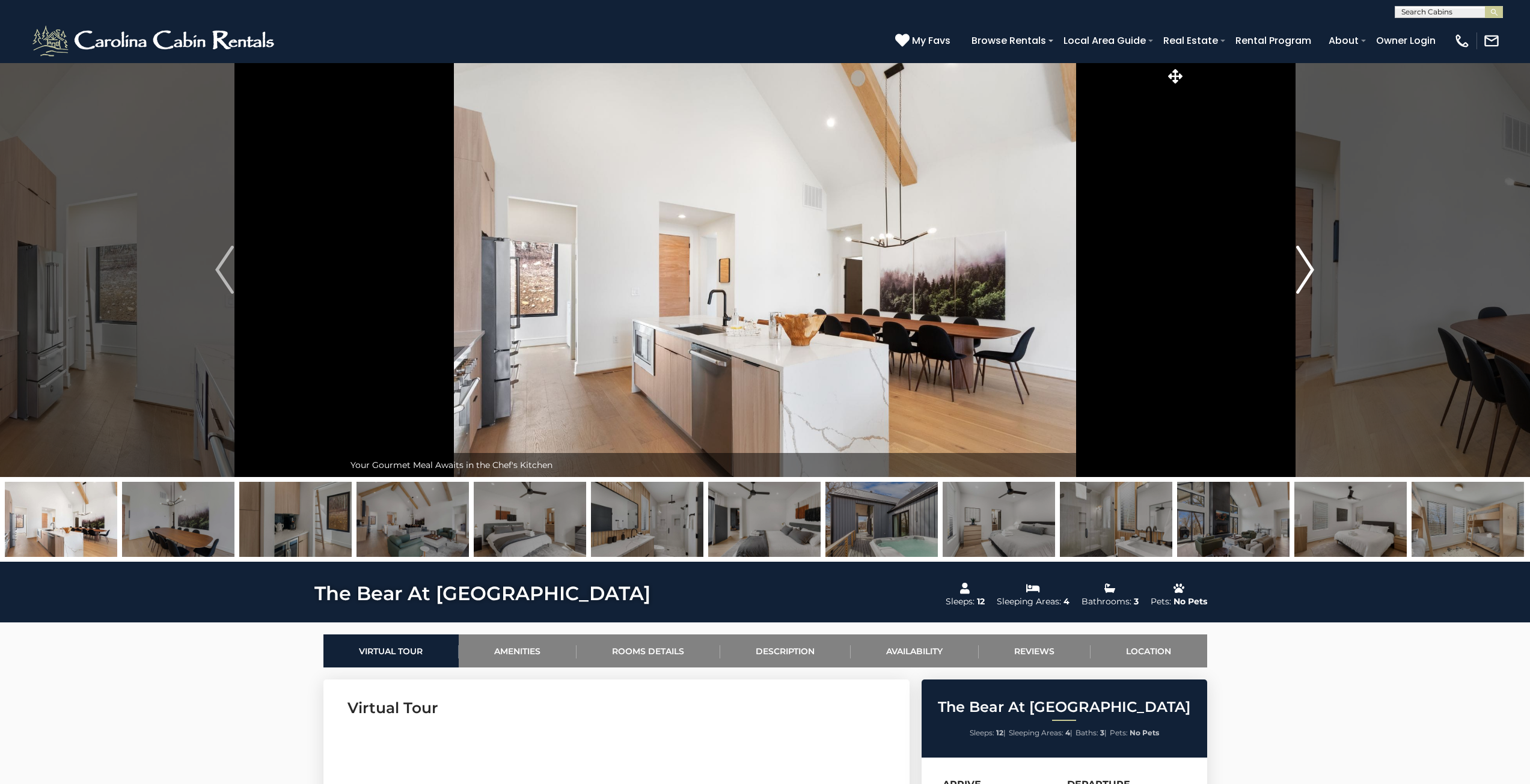
click at [1310, 277] on img "Next" at bounding box center [1305, 270] width 18 height 48
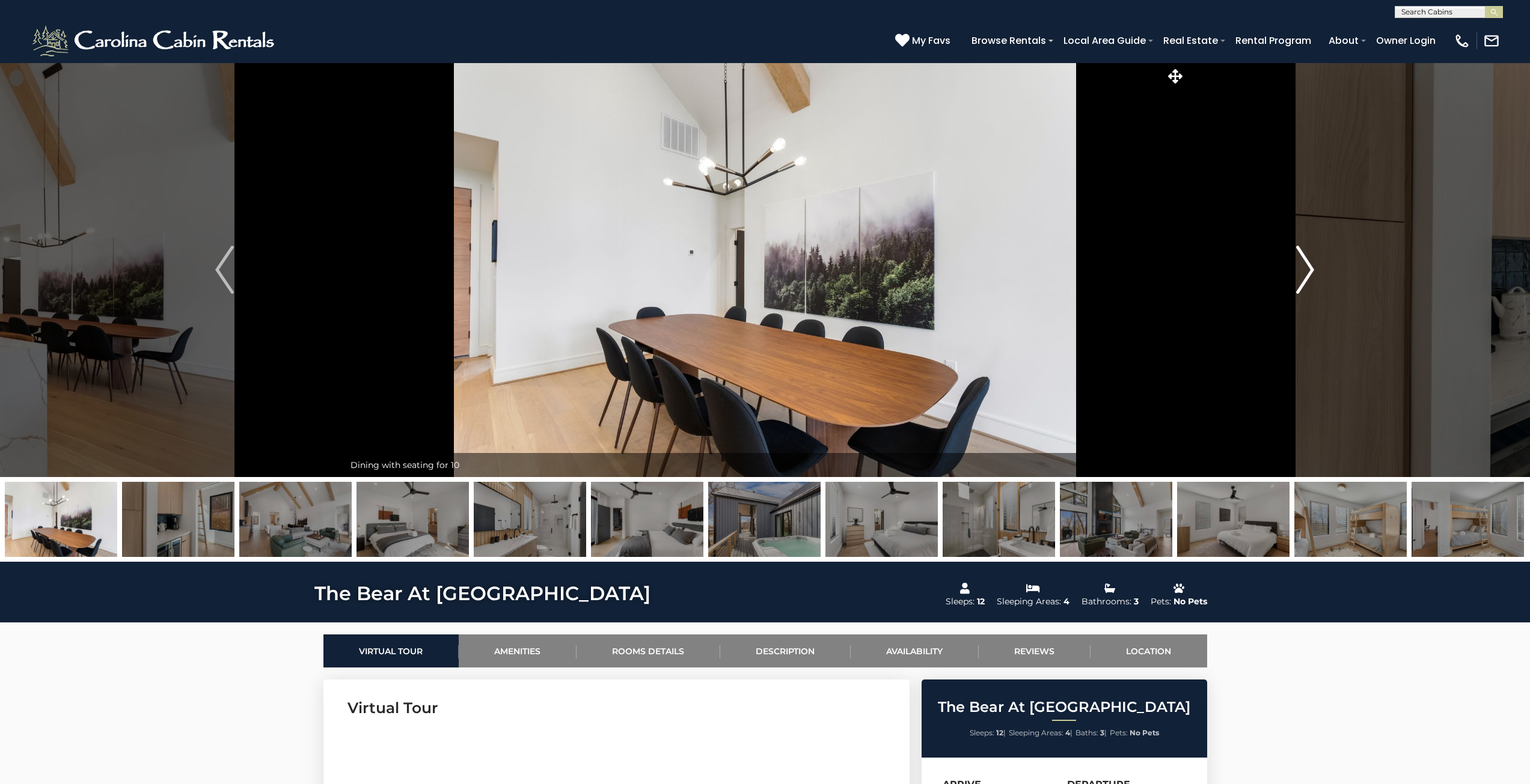
click at [1310, 277] on img "Next" at bounding box center [1305, 270] width 18 height 48
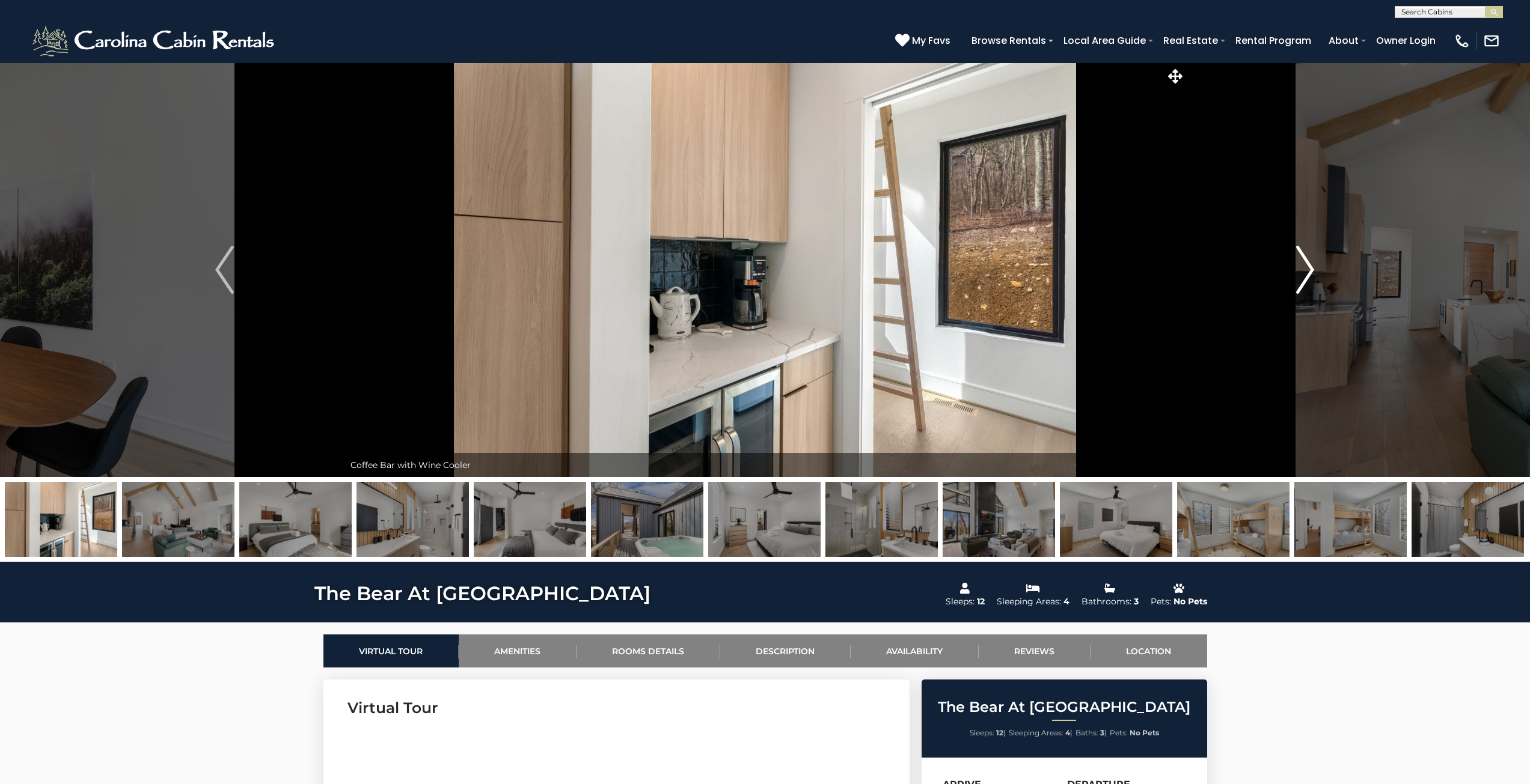
click at [1310, 277] on img "Next" at bounding box center [1305, 270] width 18 height 48
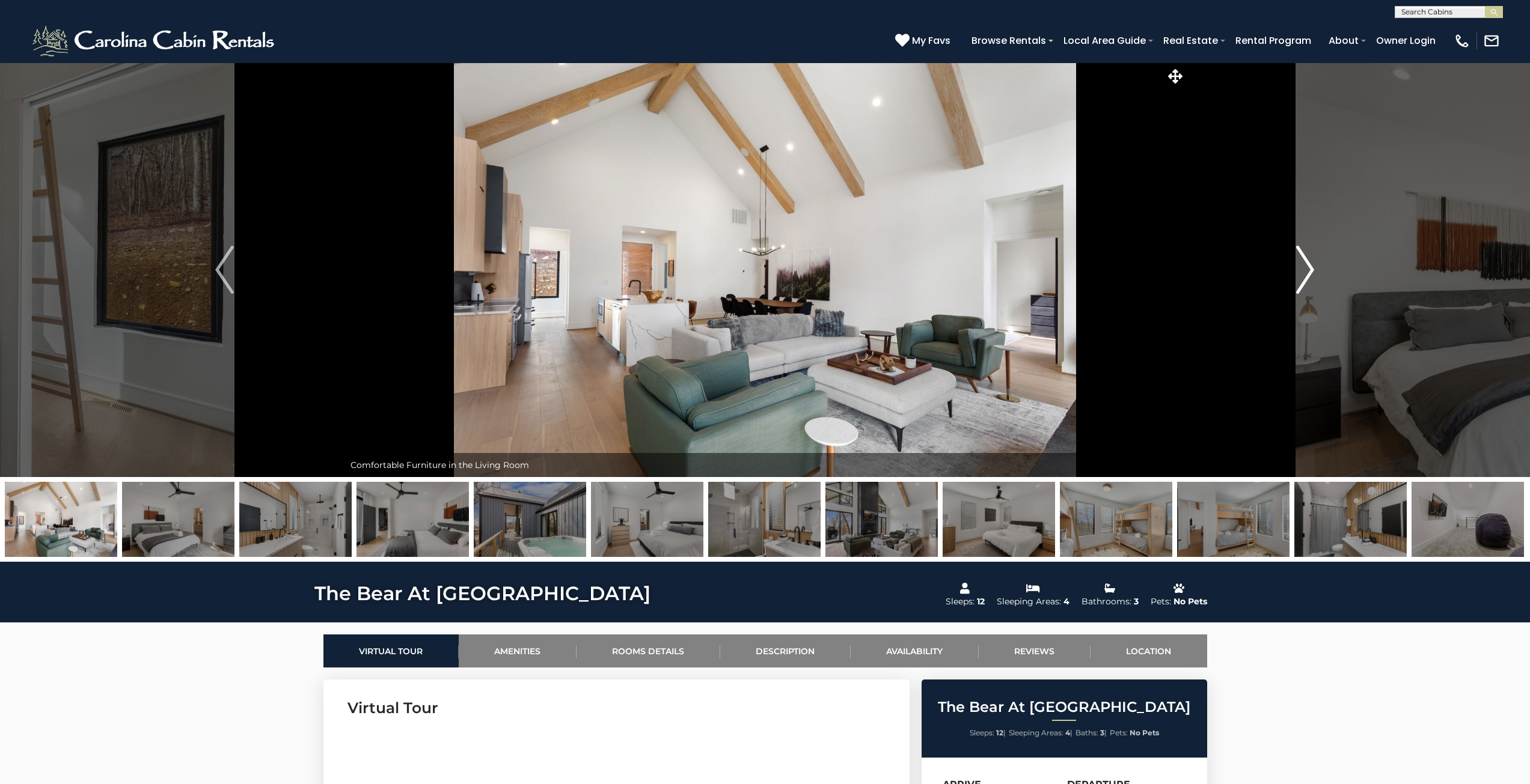
click at [1310, 277] on img "Next" at bounding box center [1305, 270] width 18 height 48
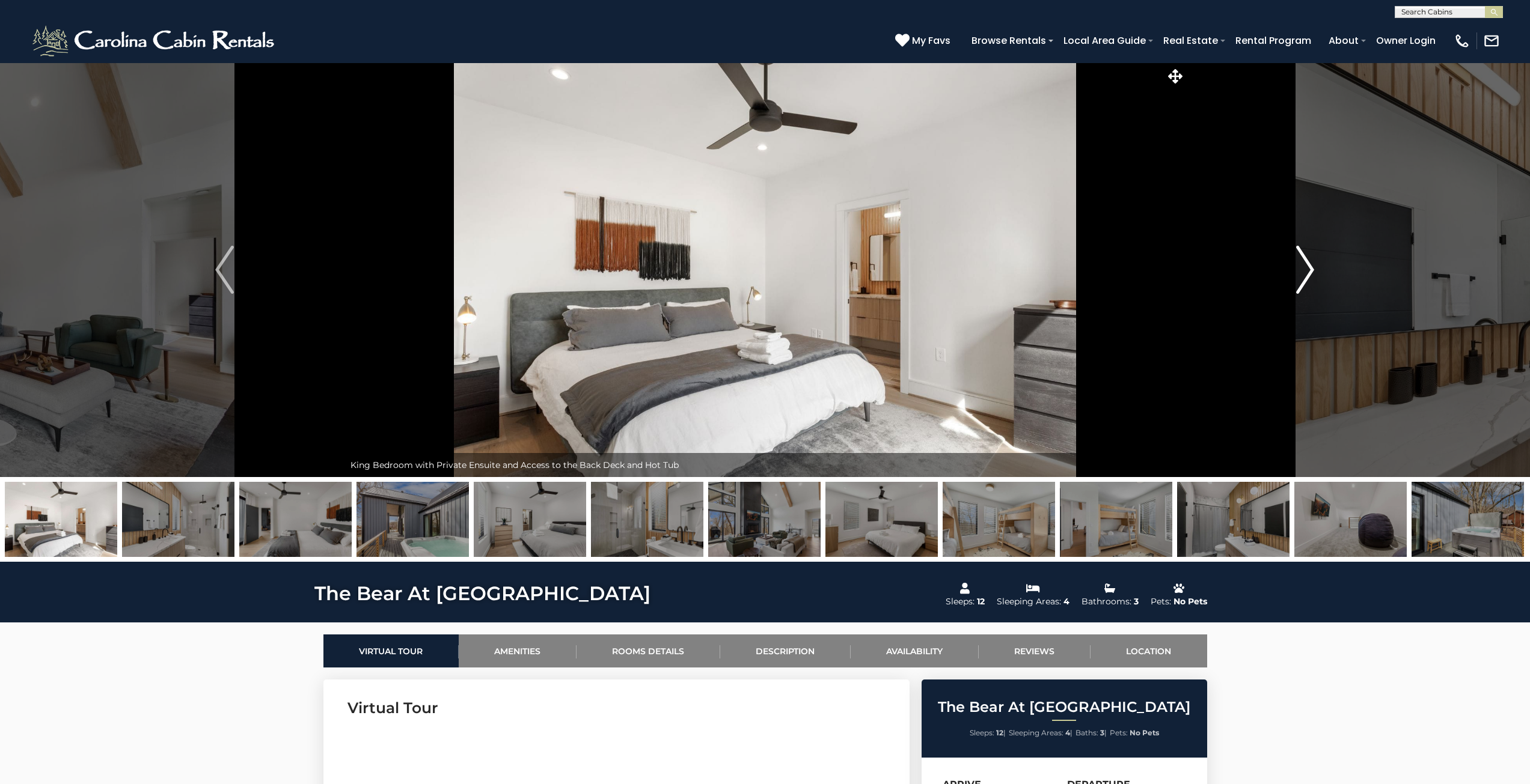
click at [1309, 276] on img "Next" at bounding box center [1305, 270] width 18 height 48
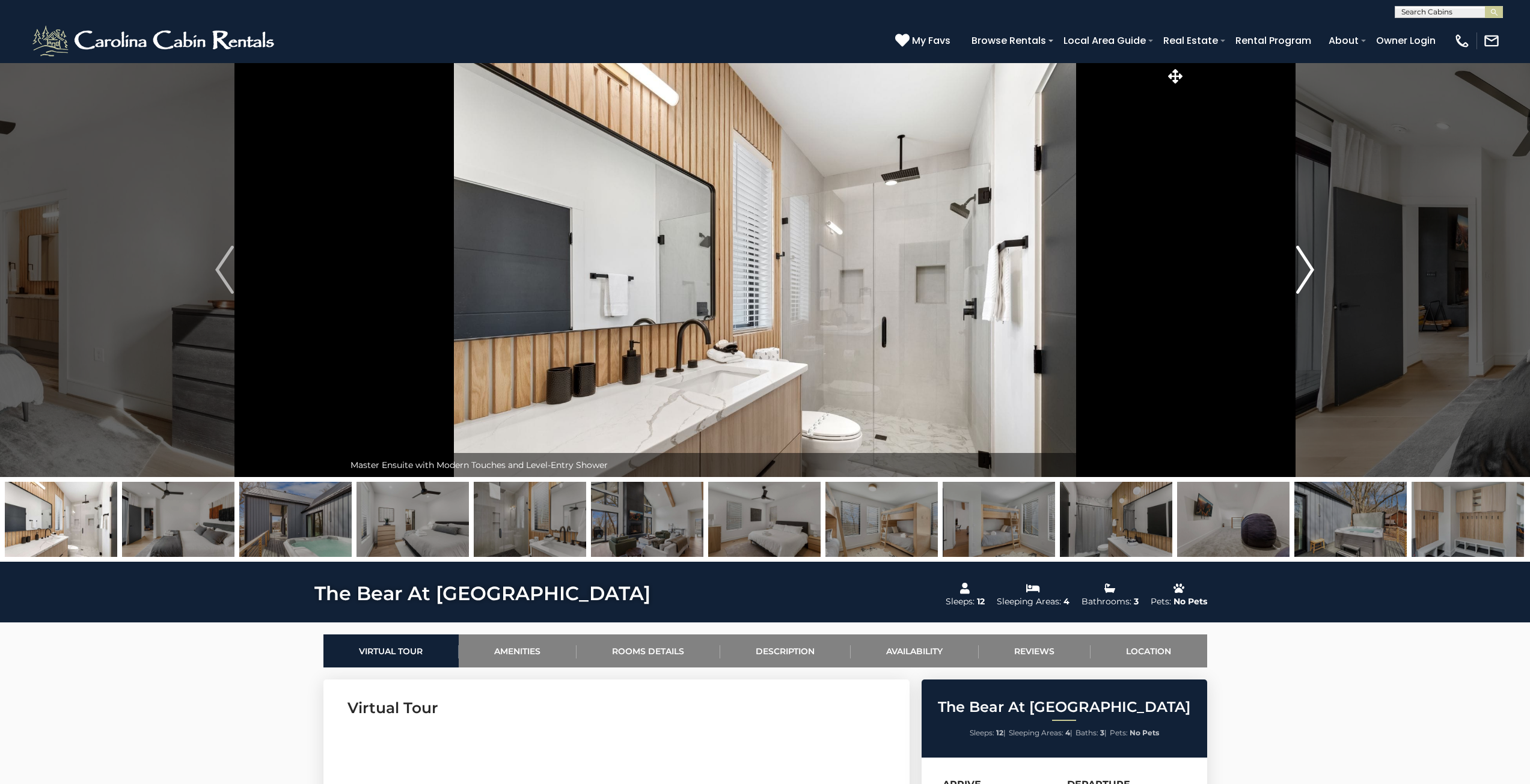
click at [1309, 276] on img "Next" at bounding box center [1305, 270] width 18 height 48
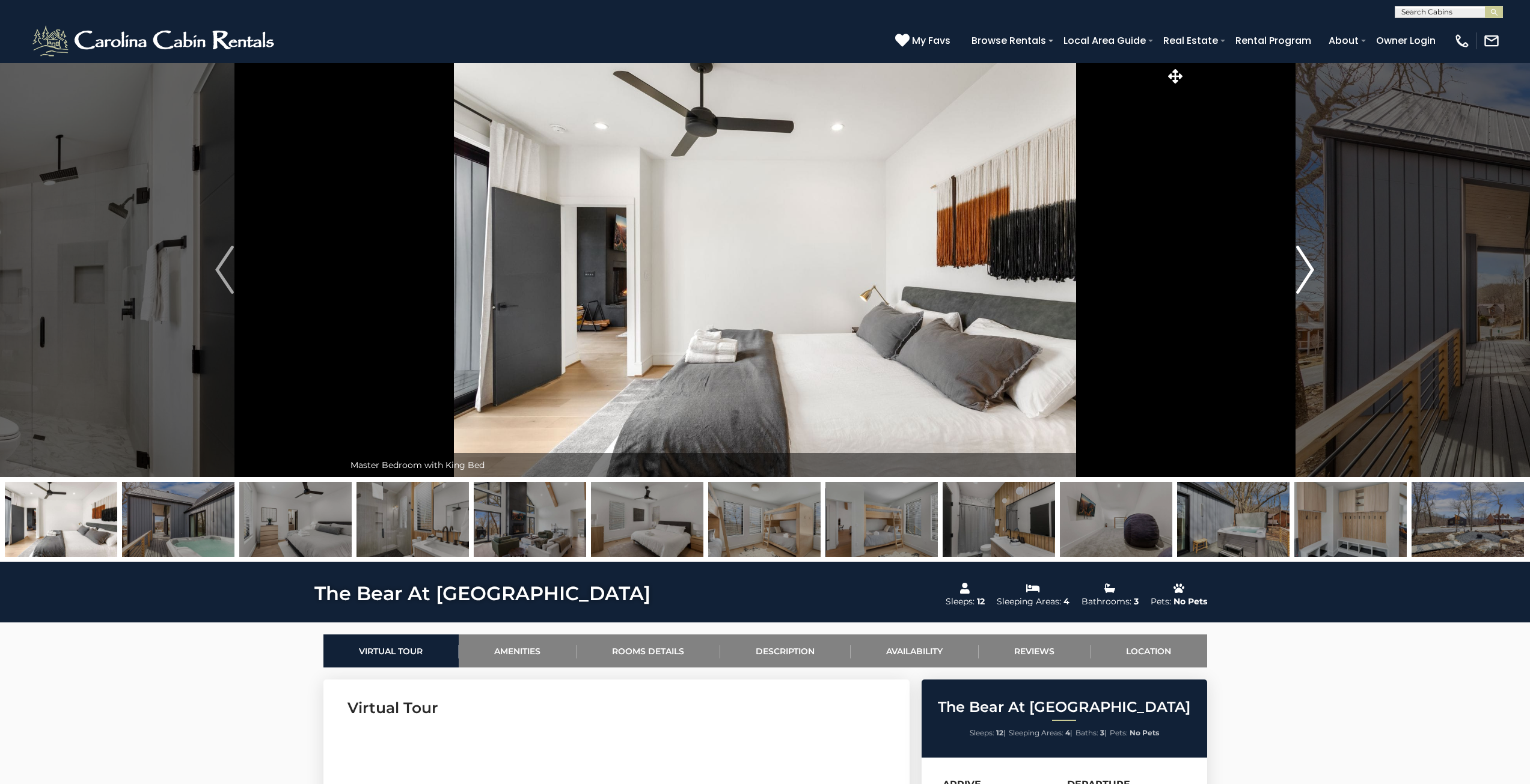
click at [1309, 276] on img "Next" at bounding box center [1305, 270] width 18 height 48
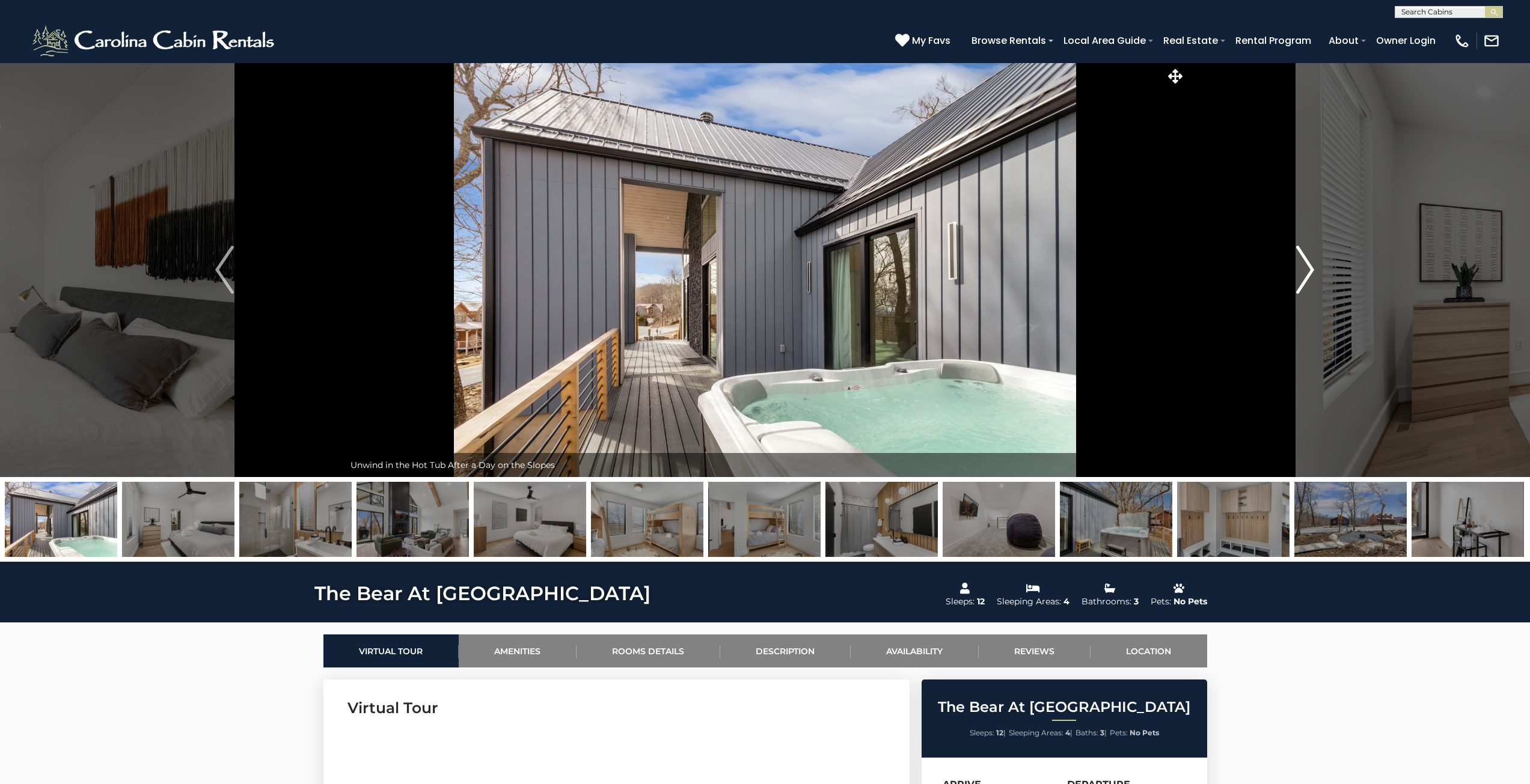
click at [1309, 276] on img "Next" at bounding box center [1305, 270] width 18 height 48
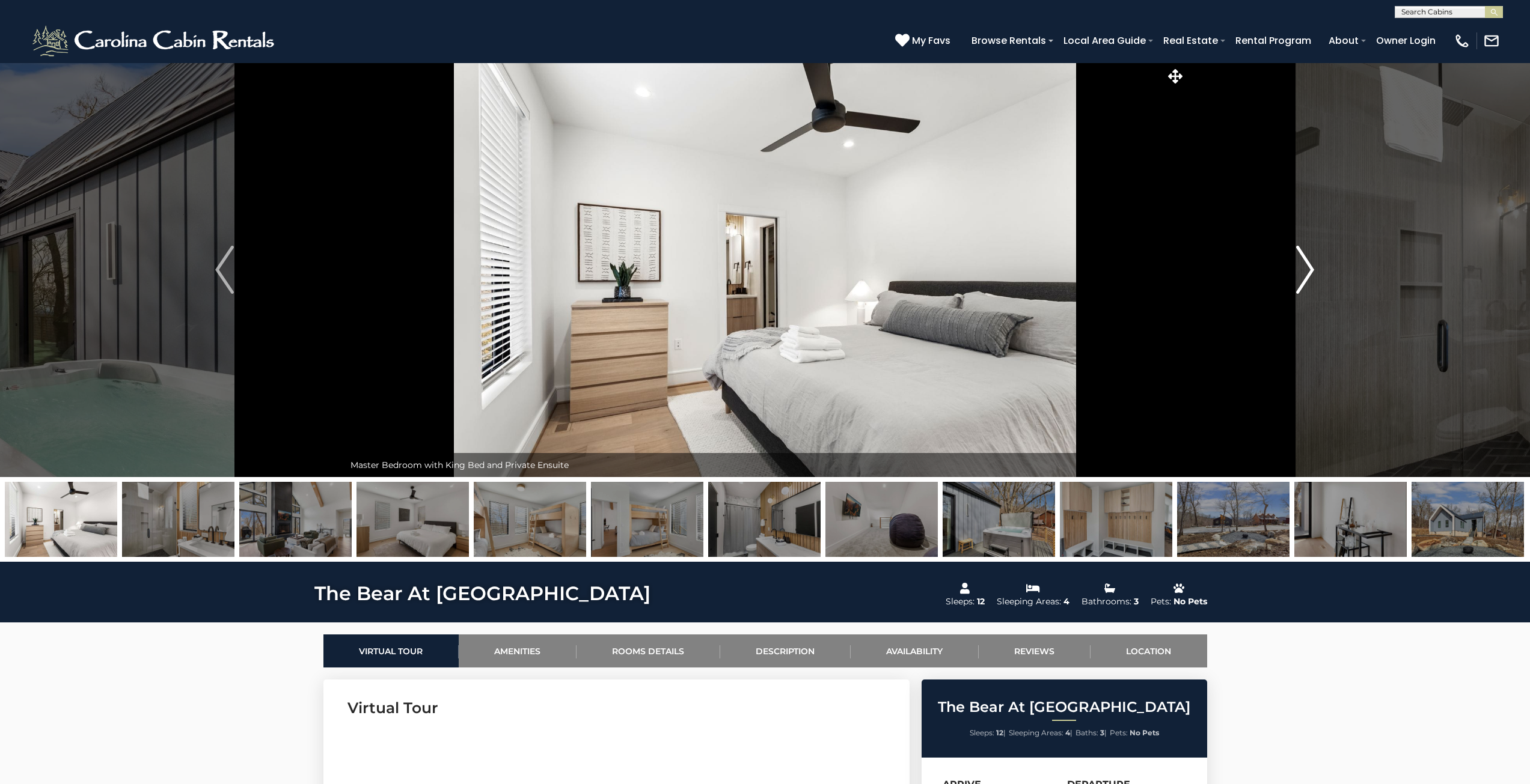
click at [1309, 276] on img "Next" at bounding box center [1305, 270] width 18 height 48
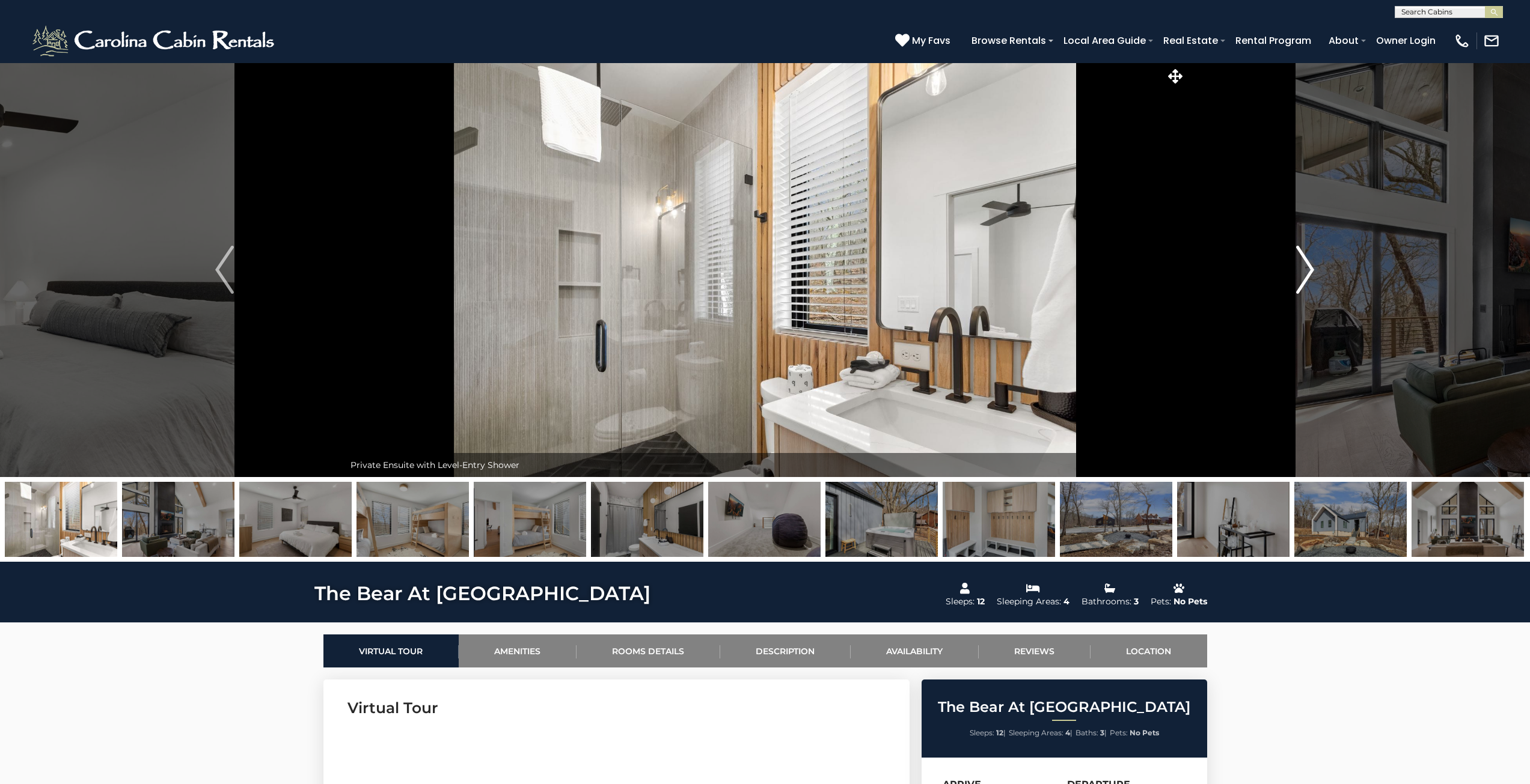
click at [1309, 276] on img "Next" at bounding box center [1305, 270] width 18 height 48
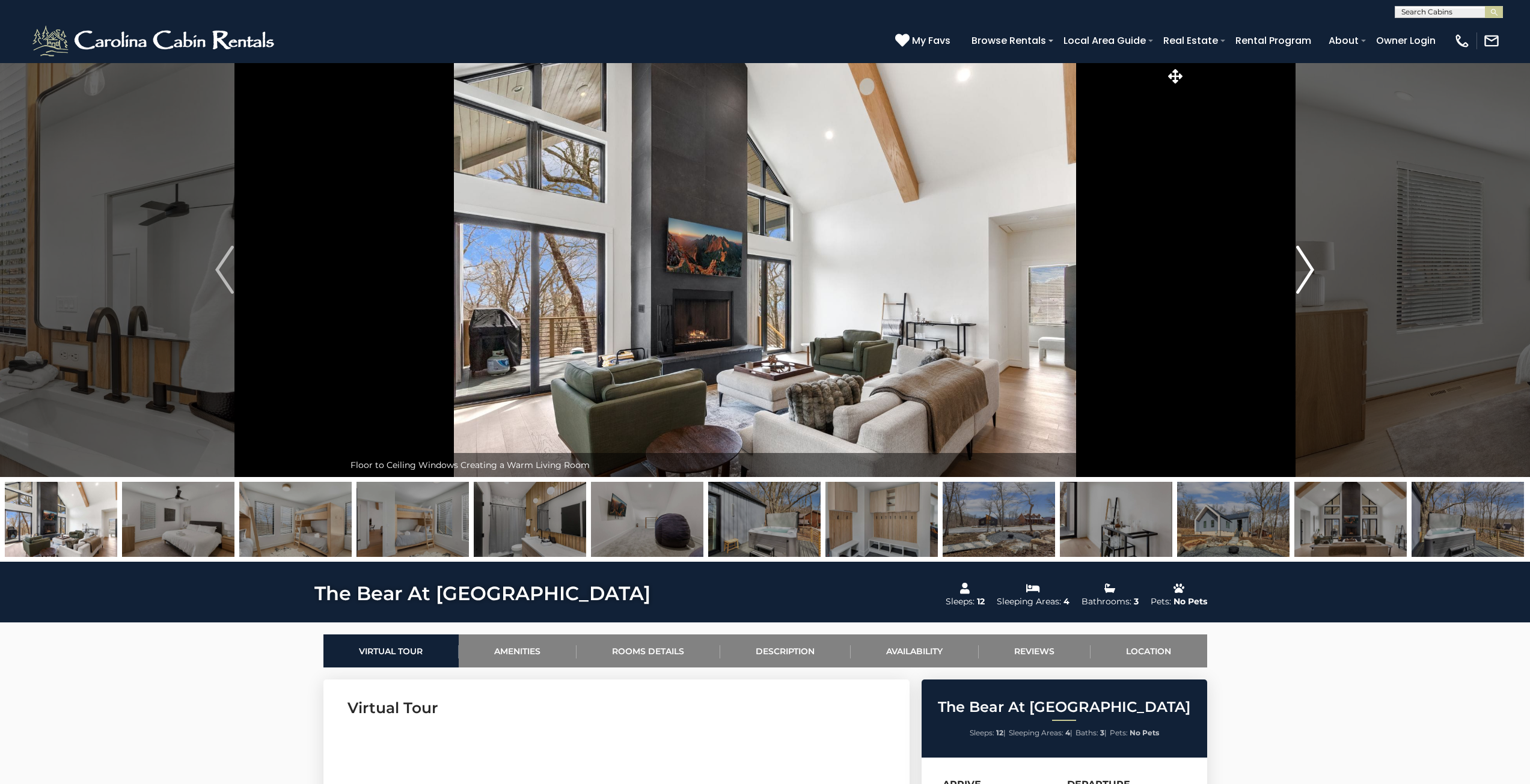
click at [1309, 276] on img "Next" at bounding box center [1305, 270] width 18 height 48
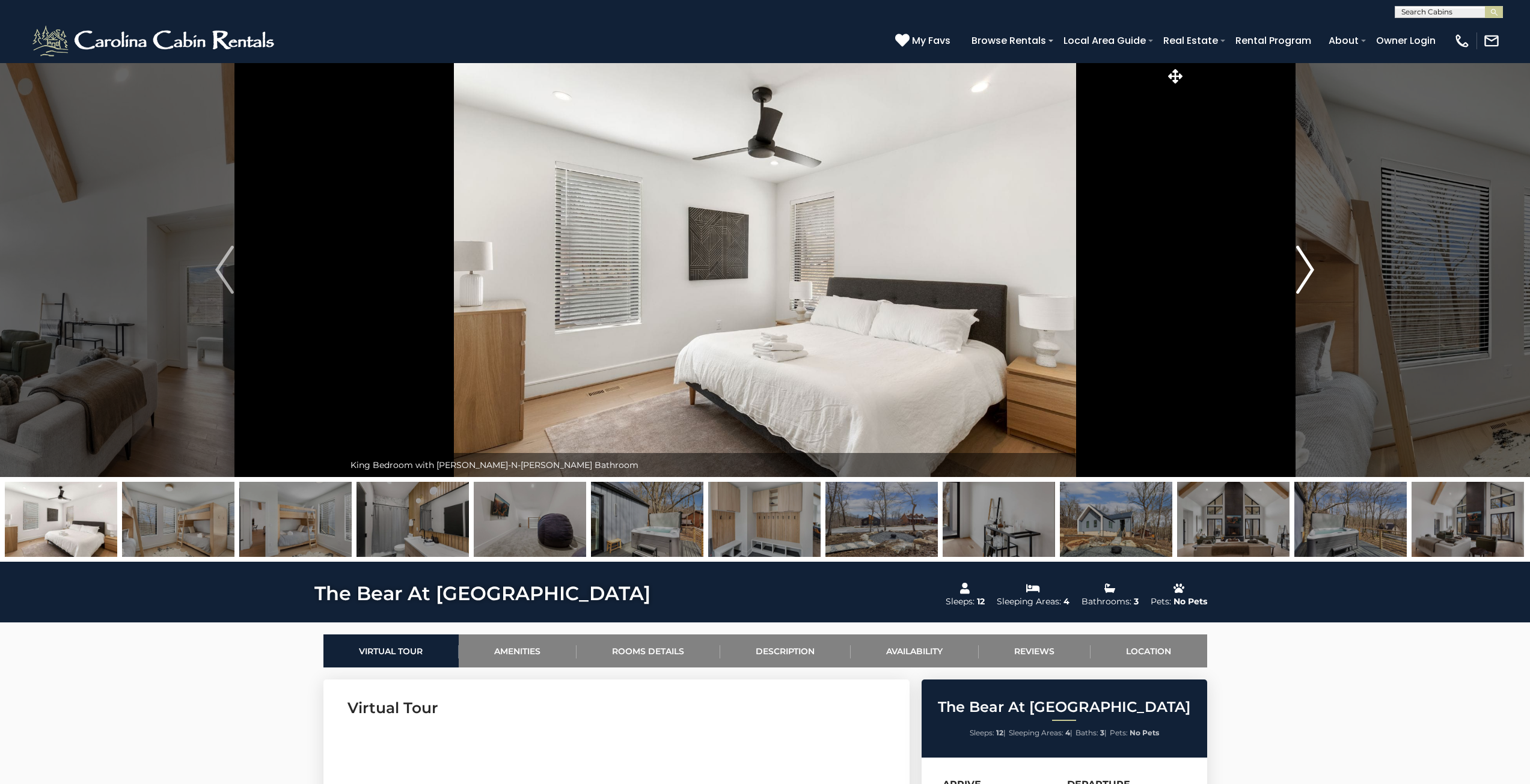
click at [1309, 276] on img "Next" at bounding box center [1305, 270] width 18 height 48
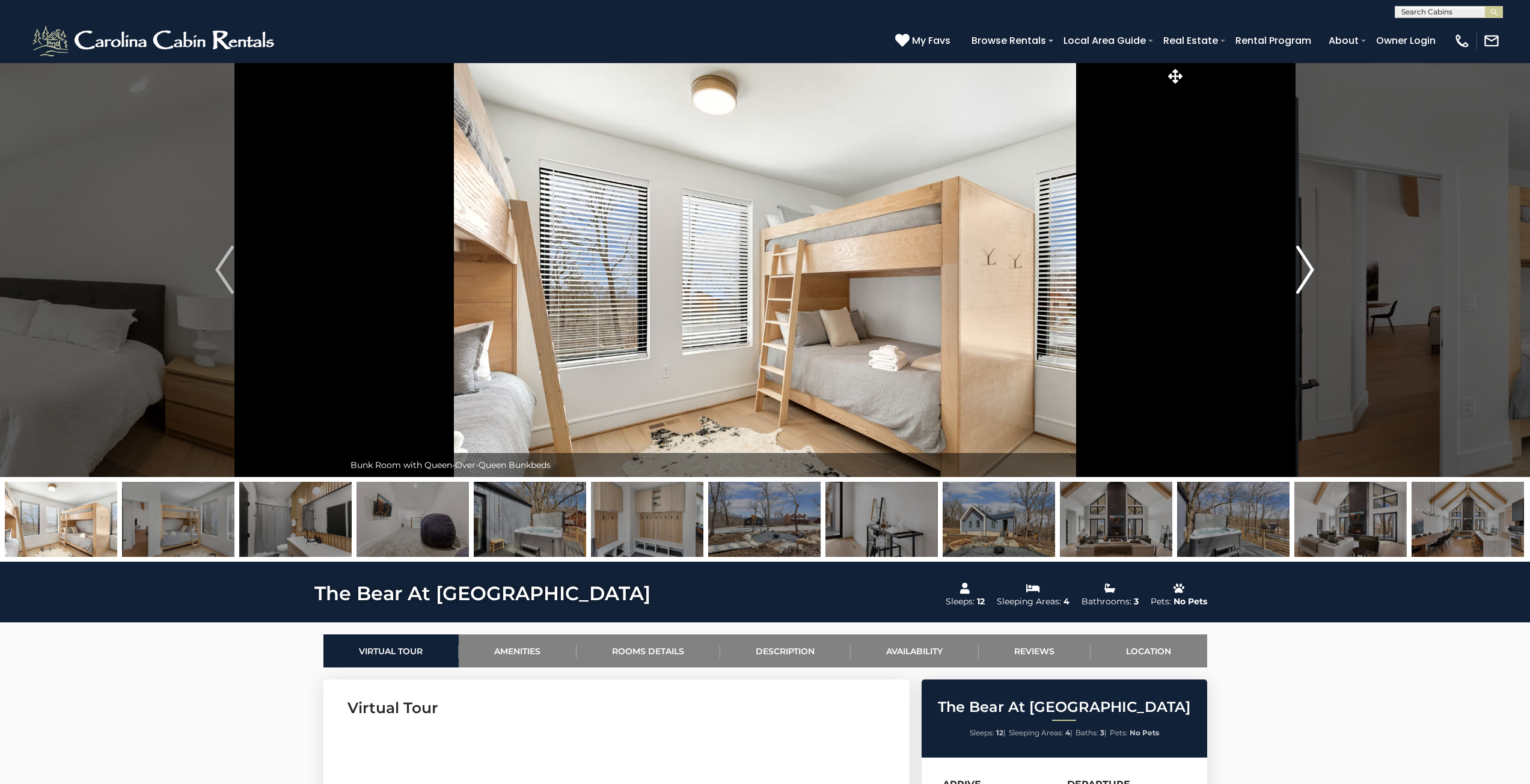
click at [1309, 276] on img "Next" at bounding box center [1305, 270] width 18 height 48
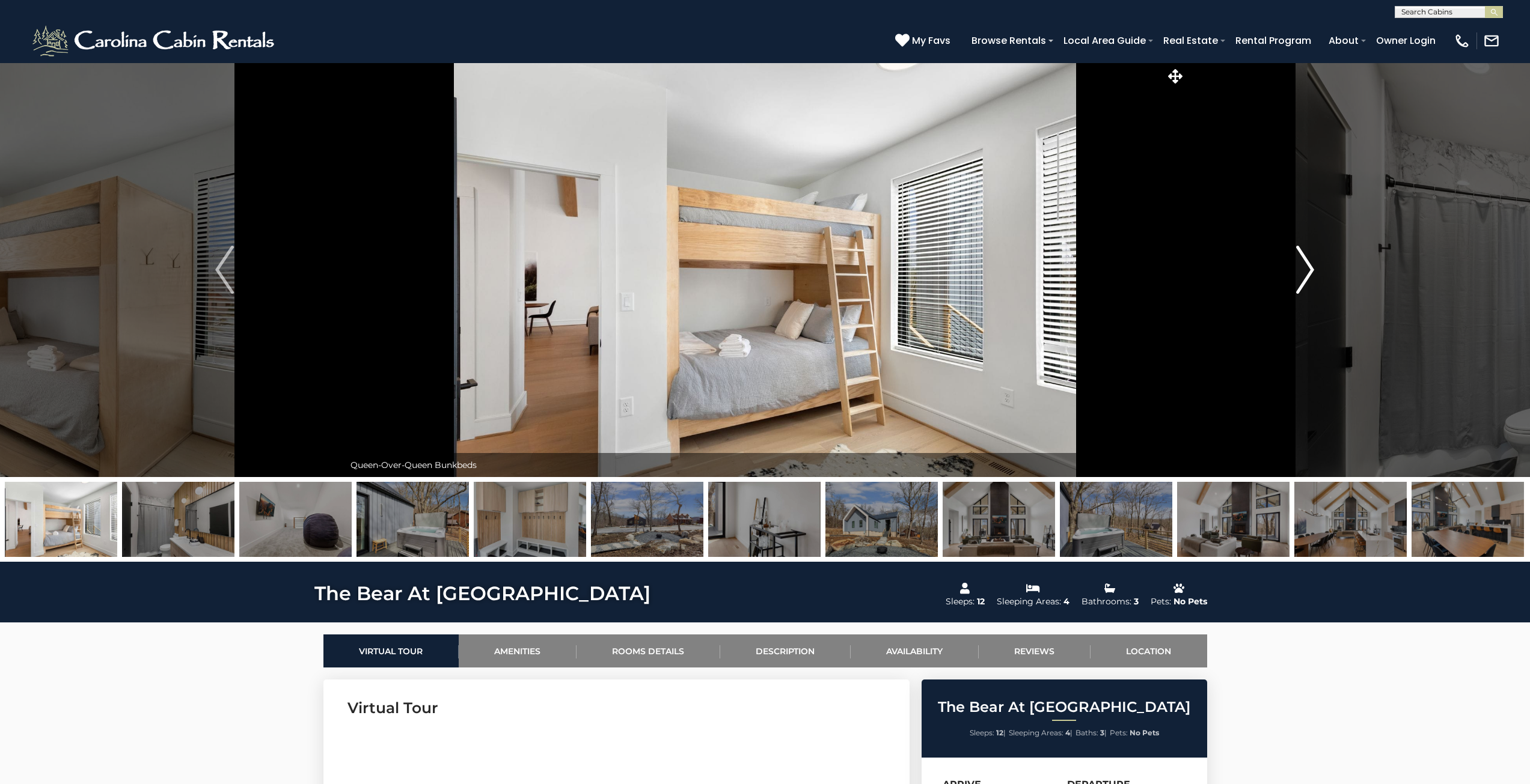
click at [1309, 276] on img "Next" at bounding box center [1305, 270] width 18 height 48
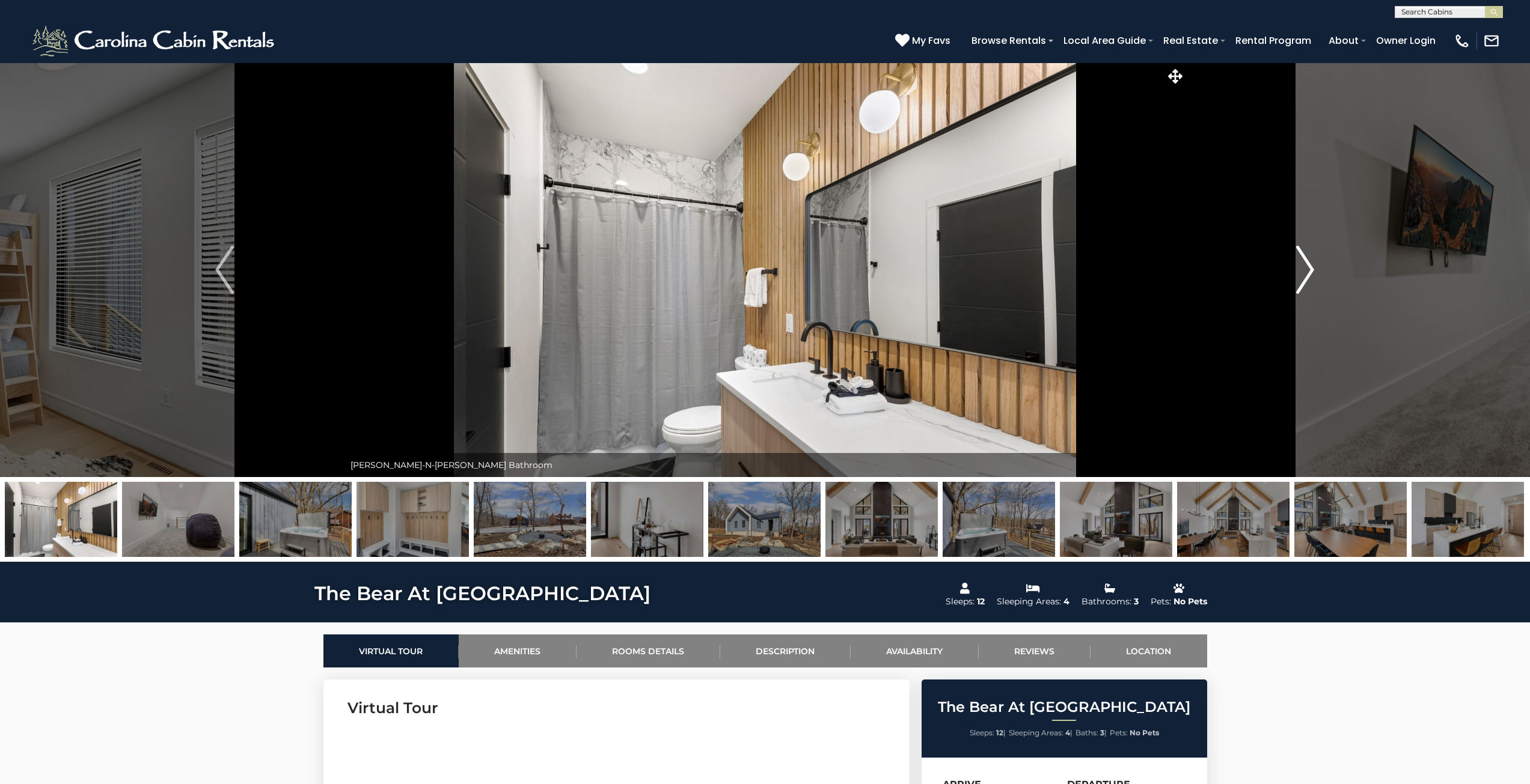
click at [1309, 276] on img "Next" at bounding box center [1305, 270] width 18 height 48
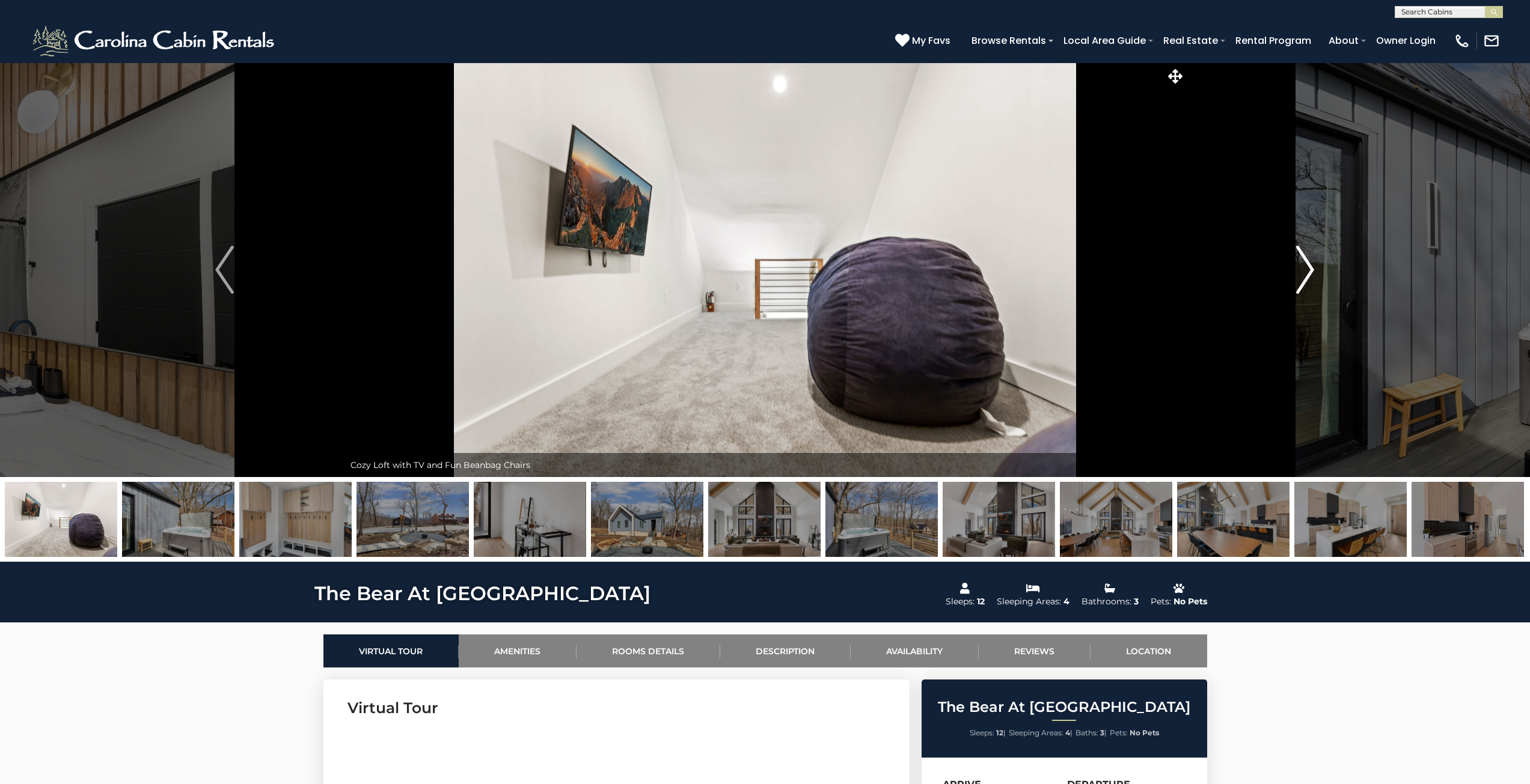
click at [1309, 276] on img "Next" at bounding box center [1305, 270] width 18 height 48
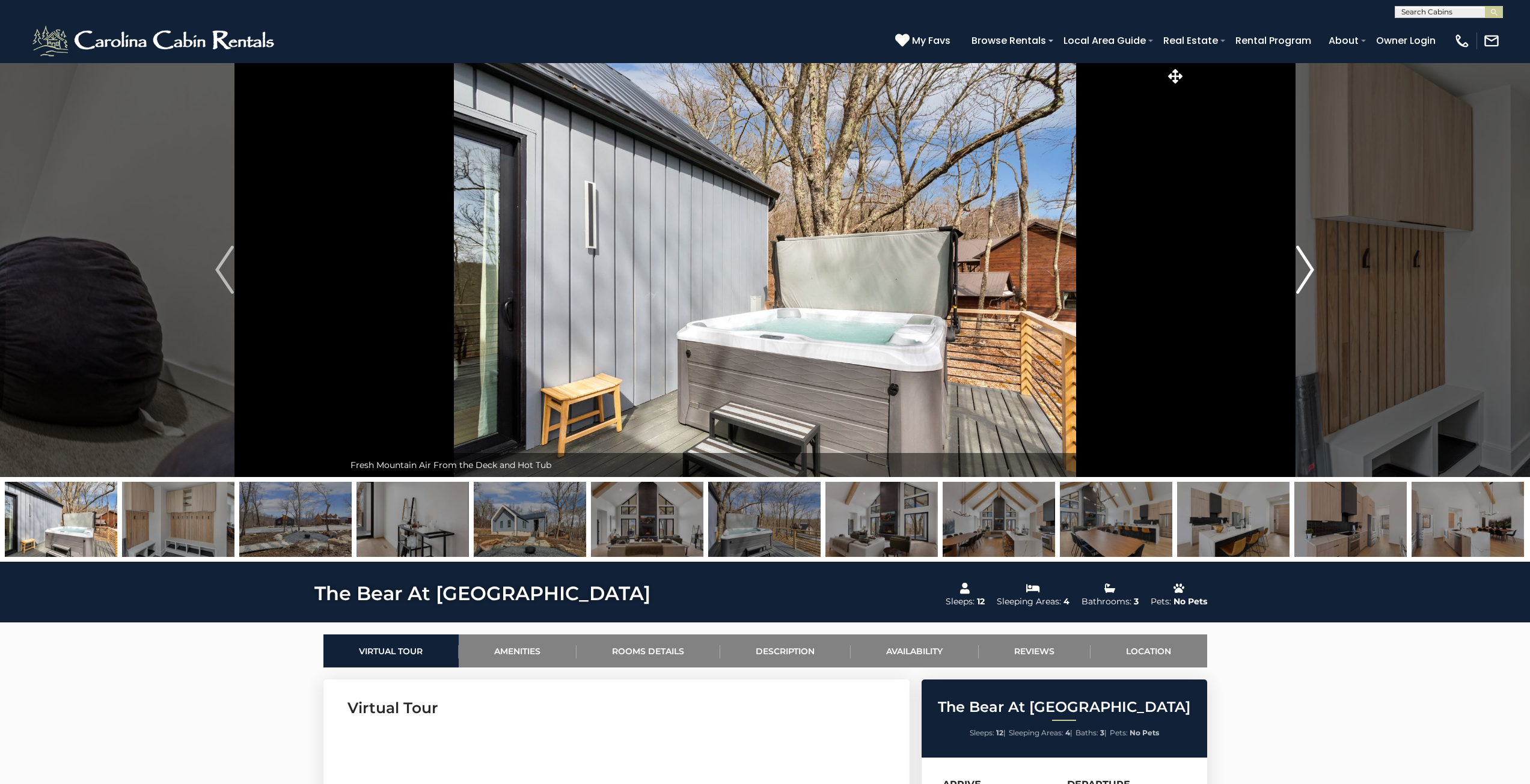
click at [1309, 276] on img "Next" at bounding box center [1305, 270] width 18 height 48
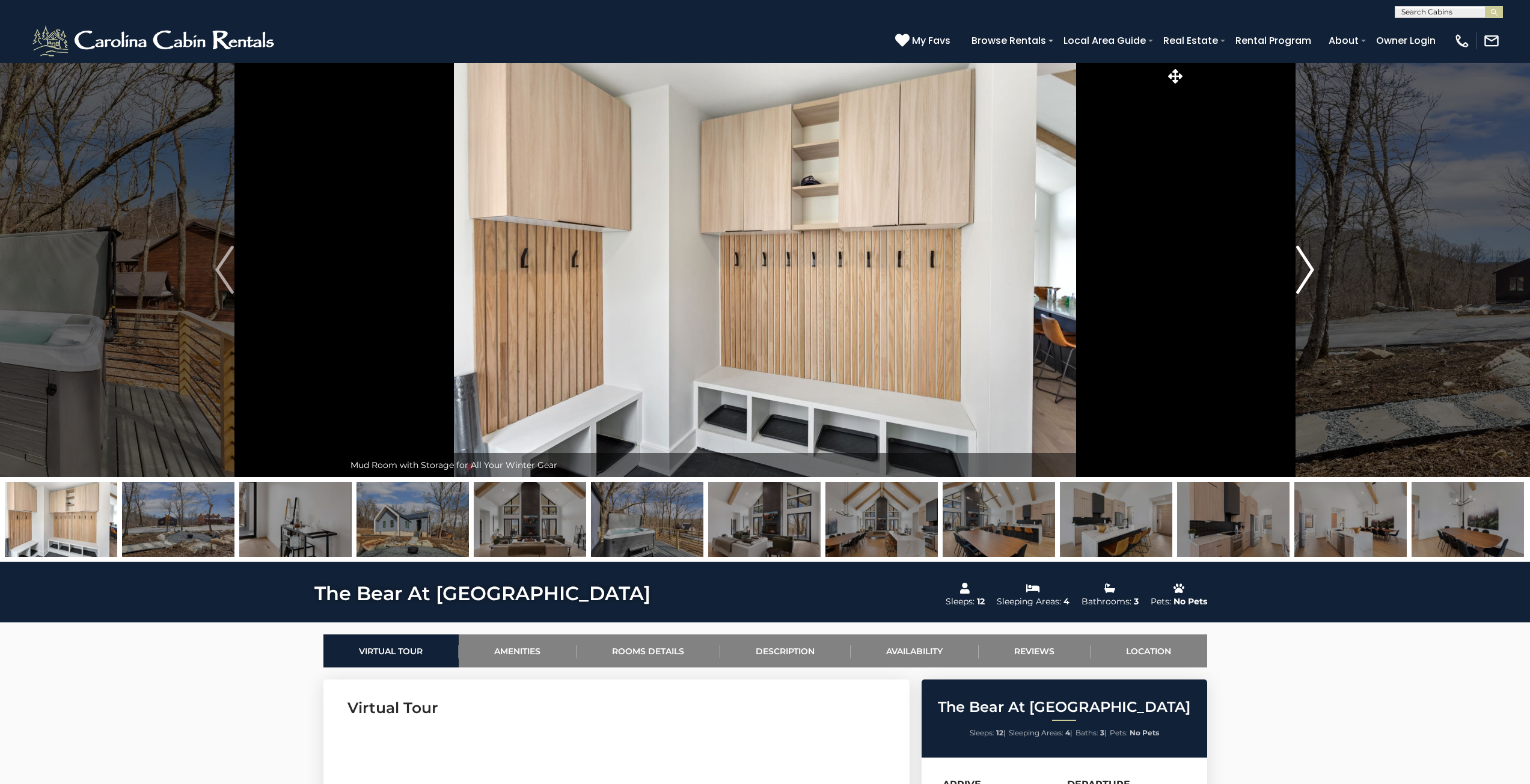
click at [1309, 276] on img "Next" at bounding box center [1305, 270] width 18 height 48
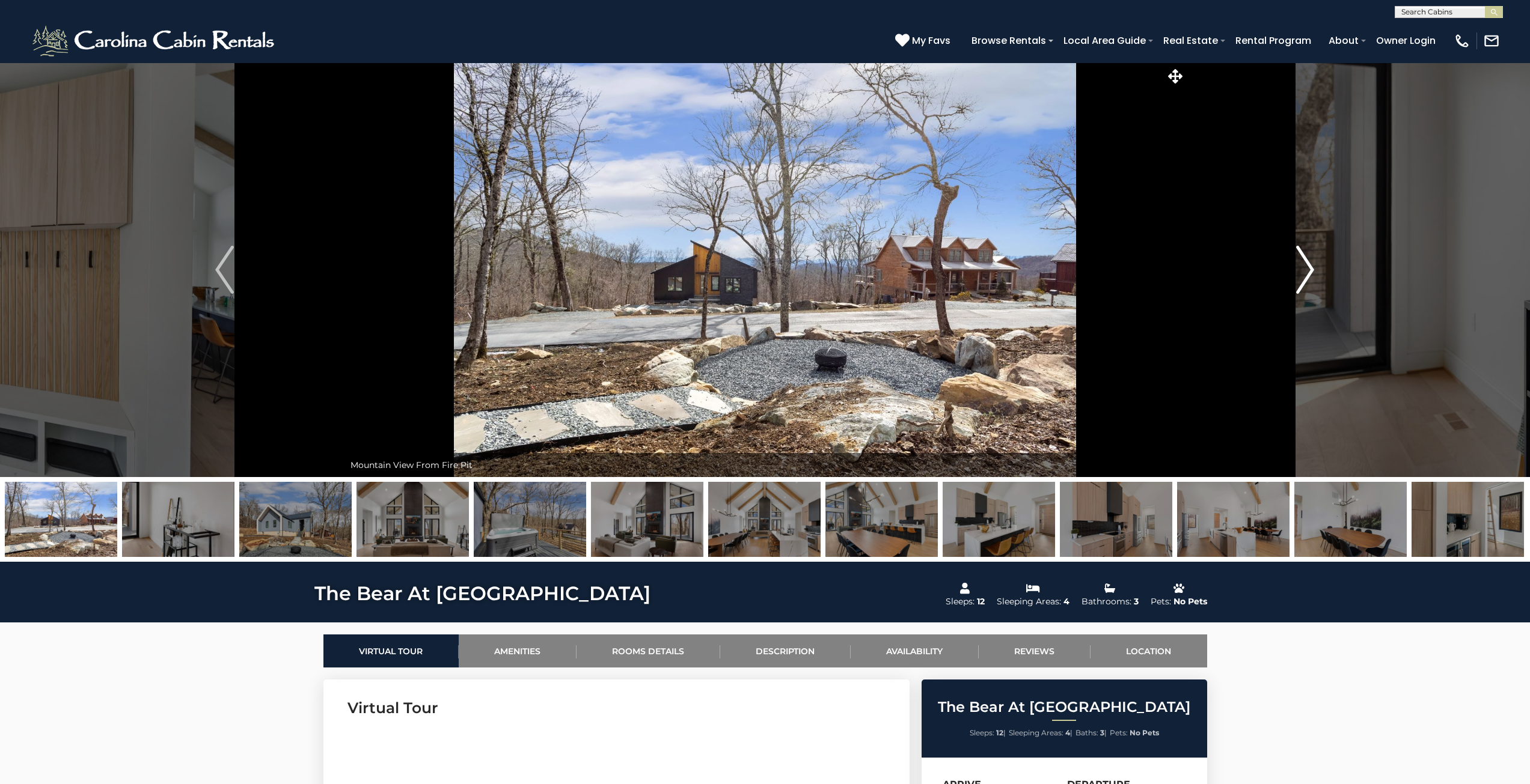
click at [1309, 276] on img "Next" at bounding box center [1305, 270] width 18 height 48
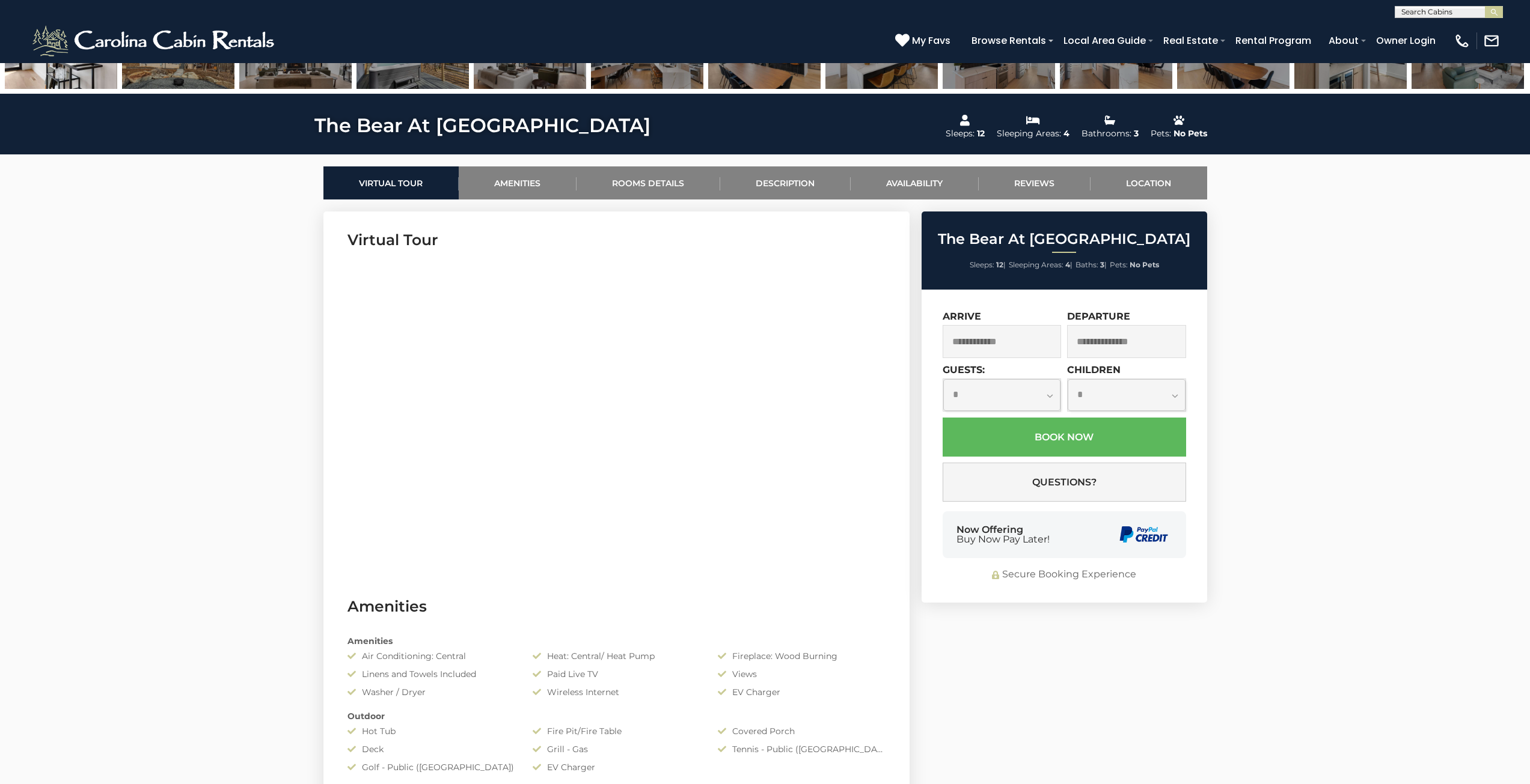
scroll to position [421, 0]
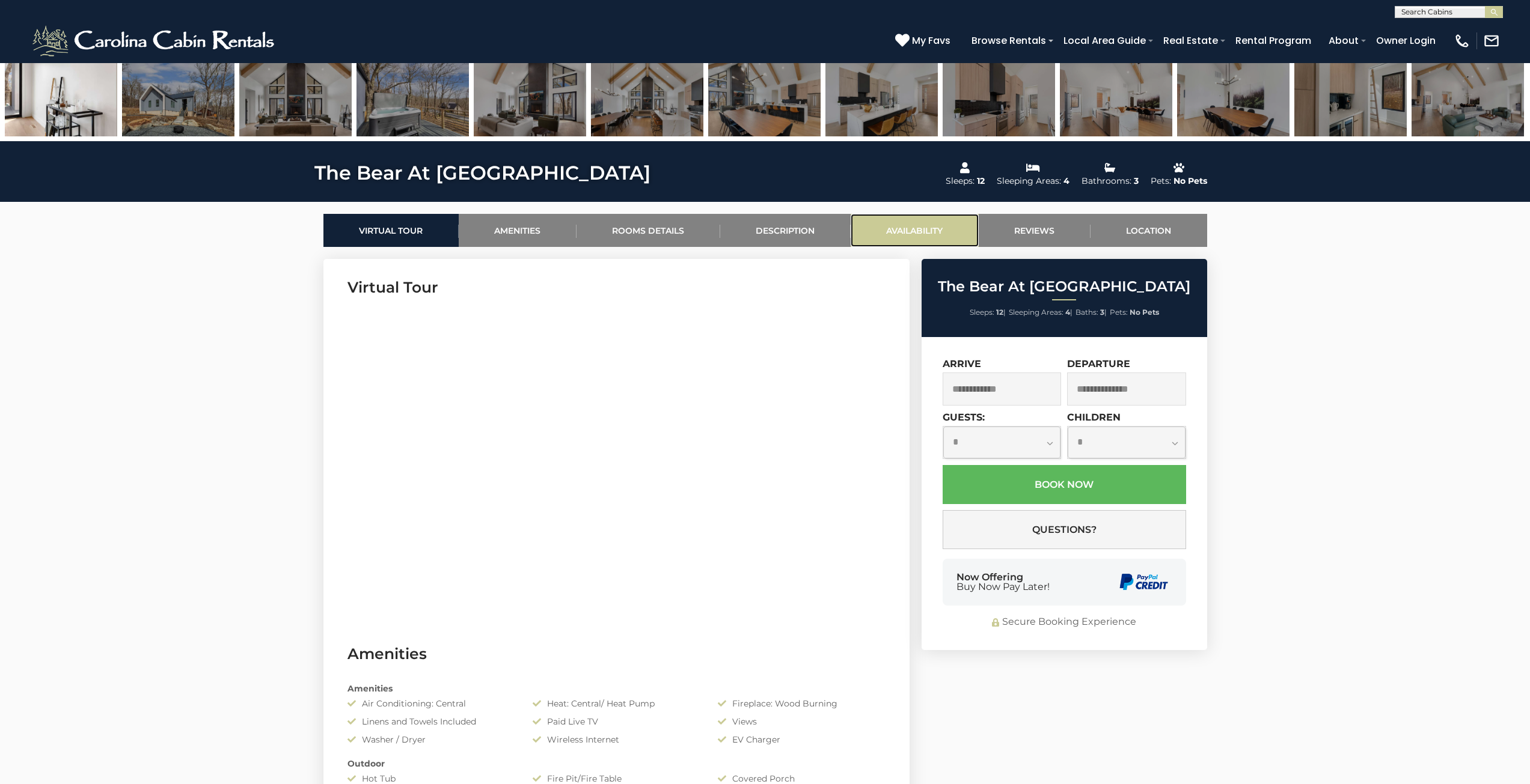
click at [919, 230] on link "Availability" at bounding box center [915, 230] width 128 height 33
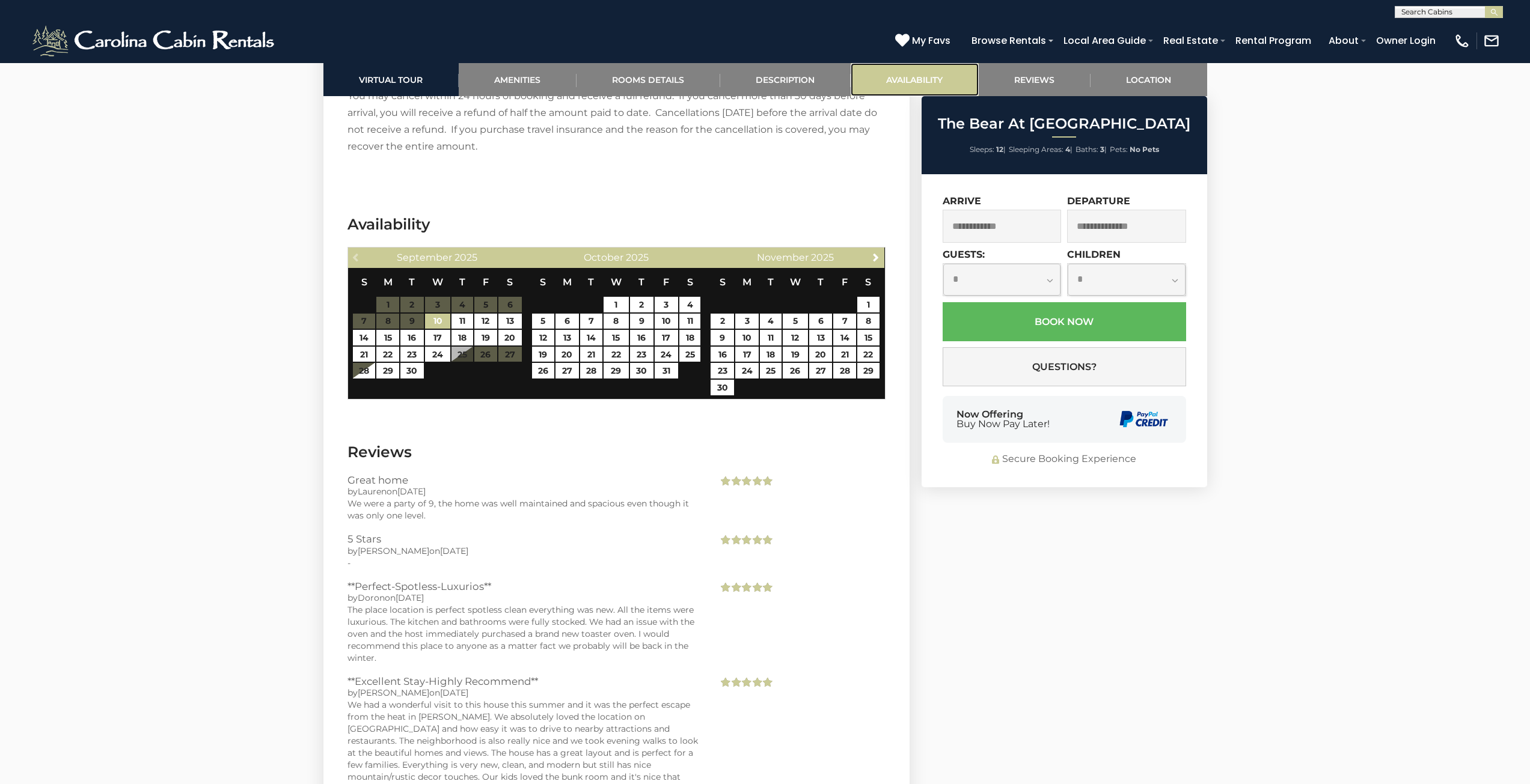
scroll to position [2766, 0]
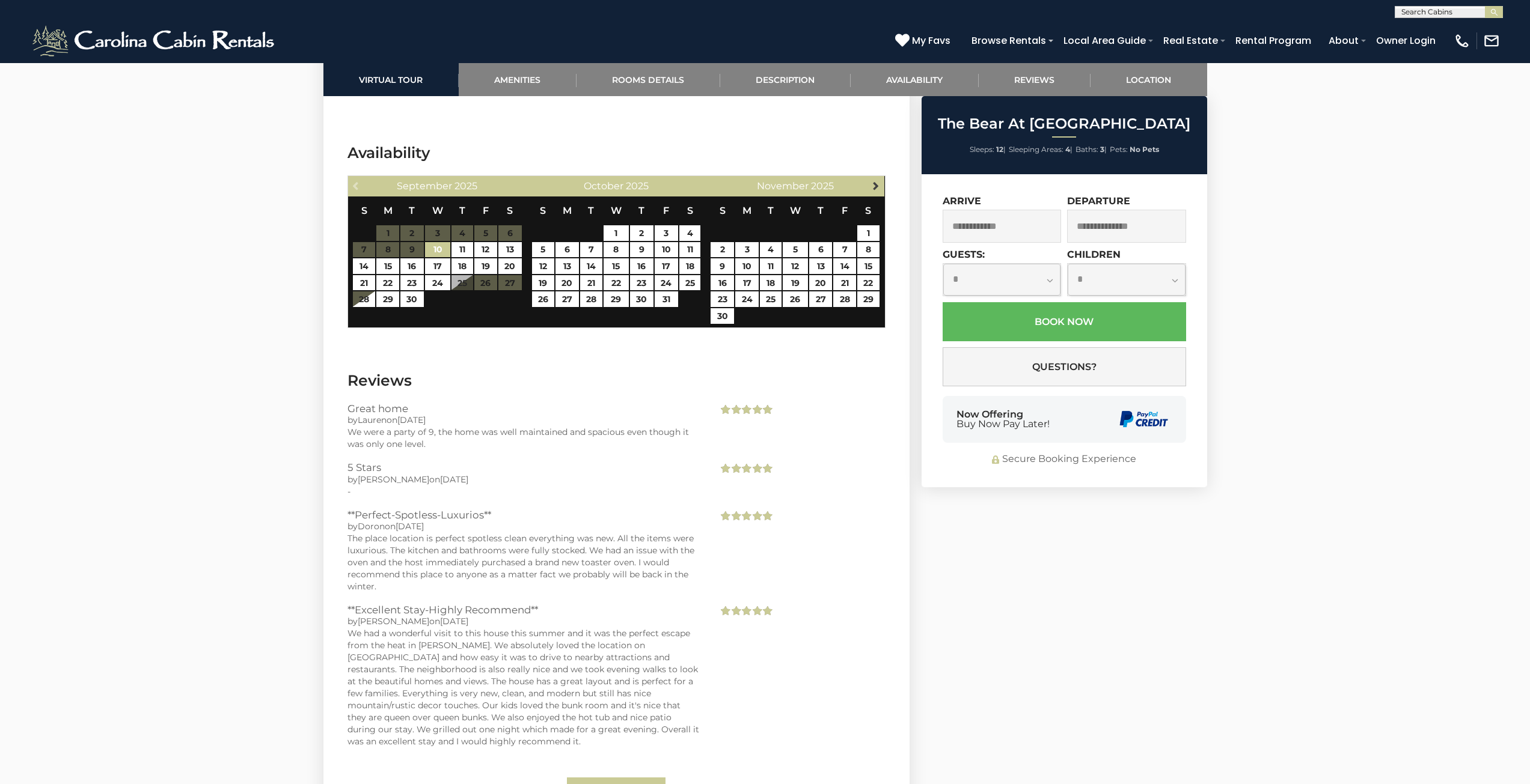
click at [870, 178] on link "Next" at bounding box center [875, 185] width 15 height 15
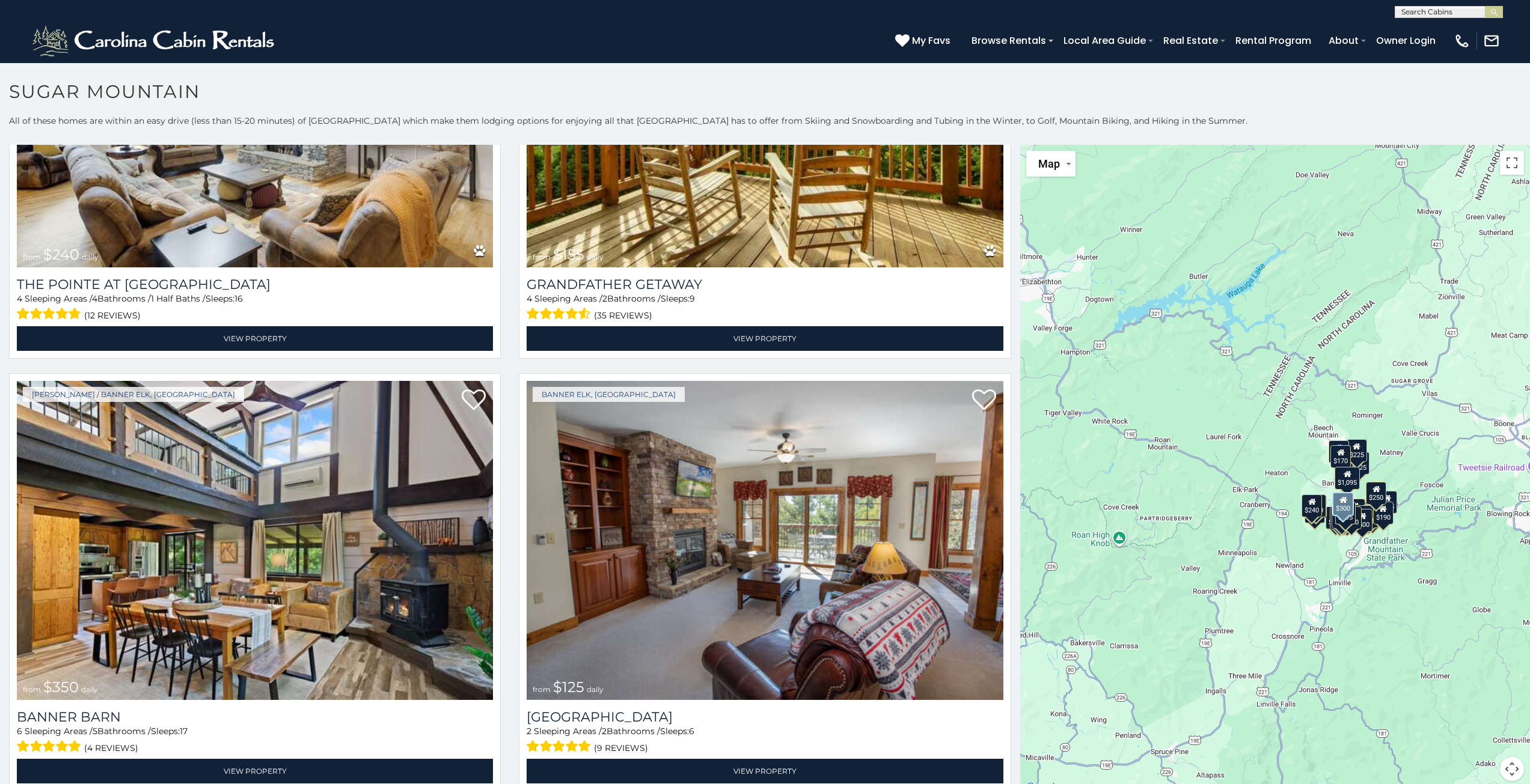
scroll to position [4627, 0]
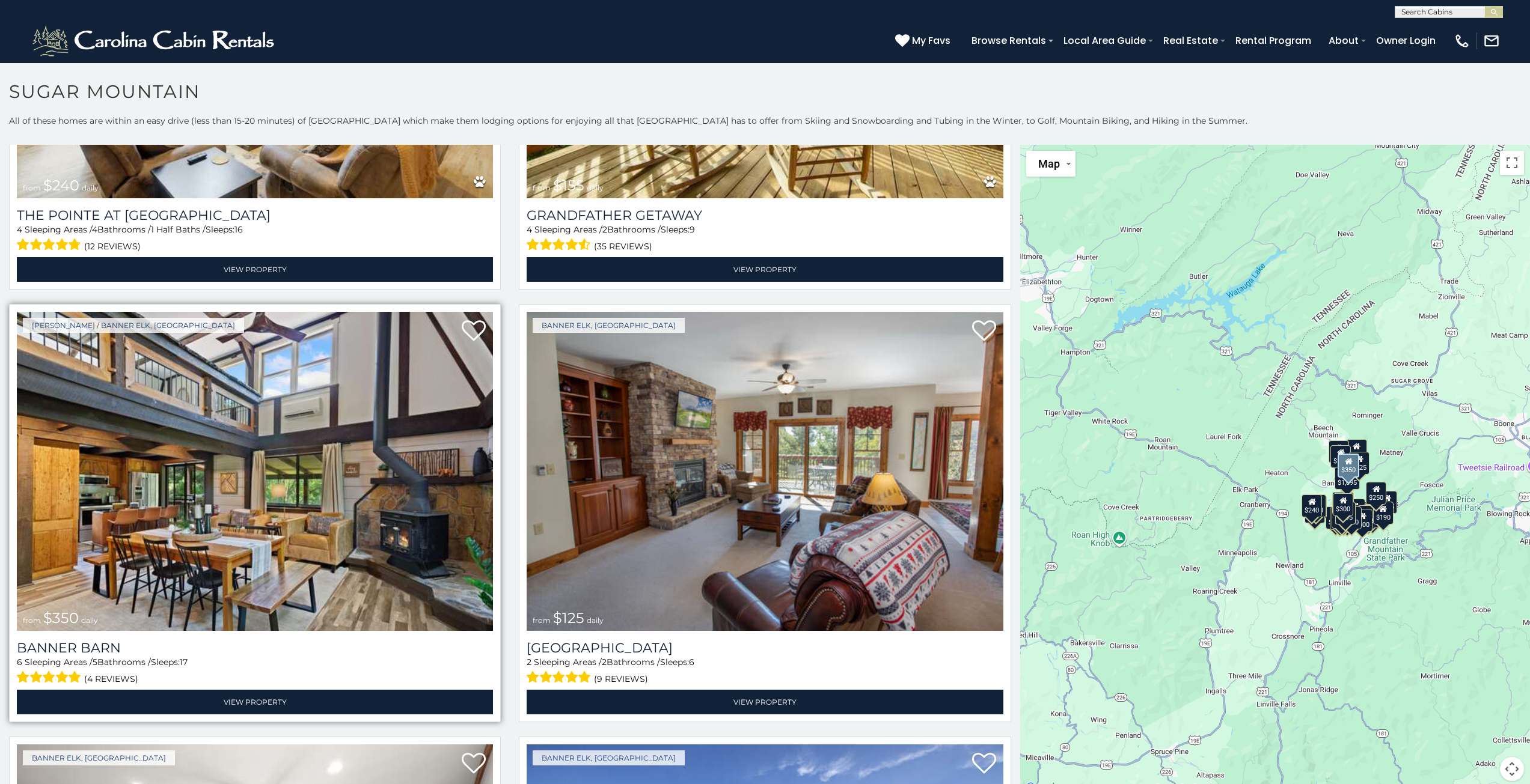
click at [287, 453] on img at bounding box center [255, 471] width 476 height 319
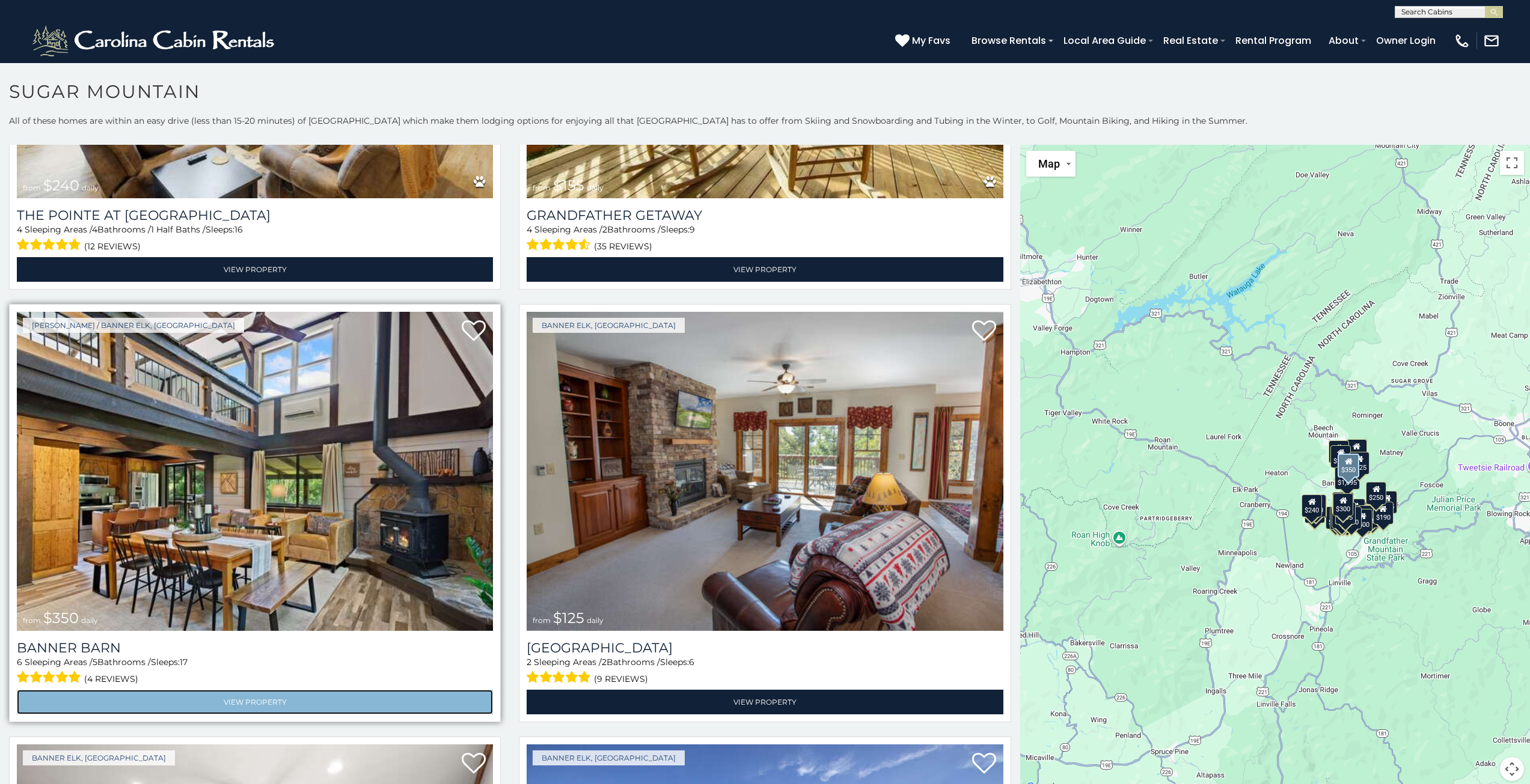
click at [250, 690] on link "View Property" at bounding box center [255, 702] width 476 height 25
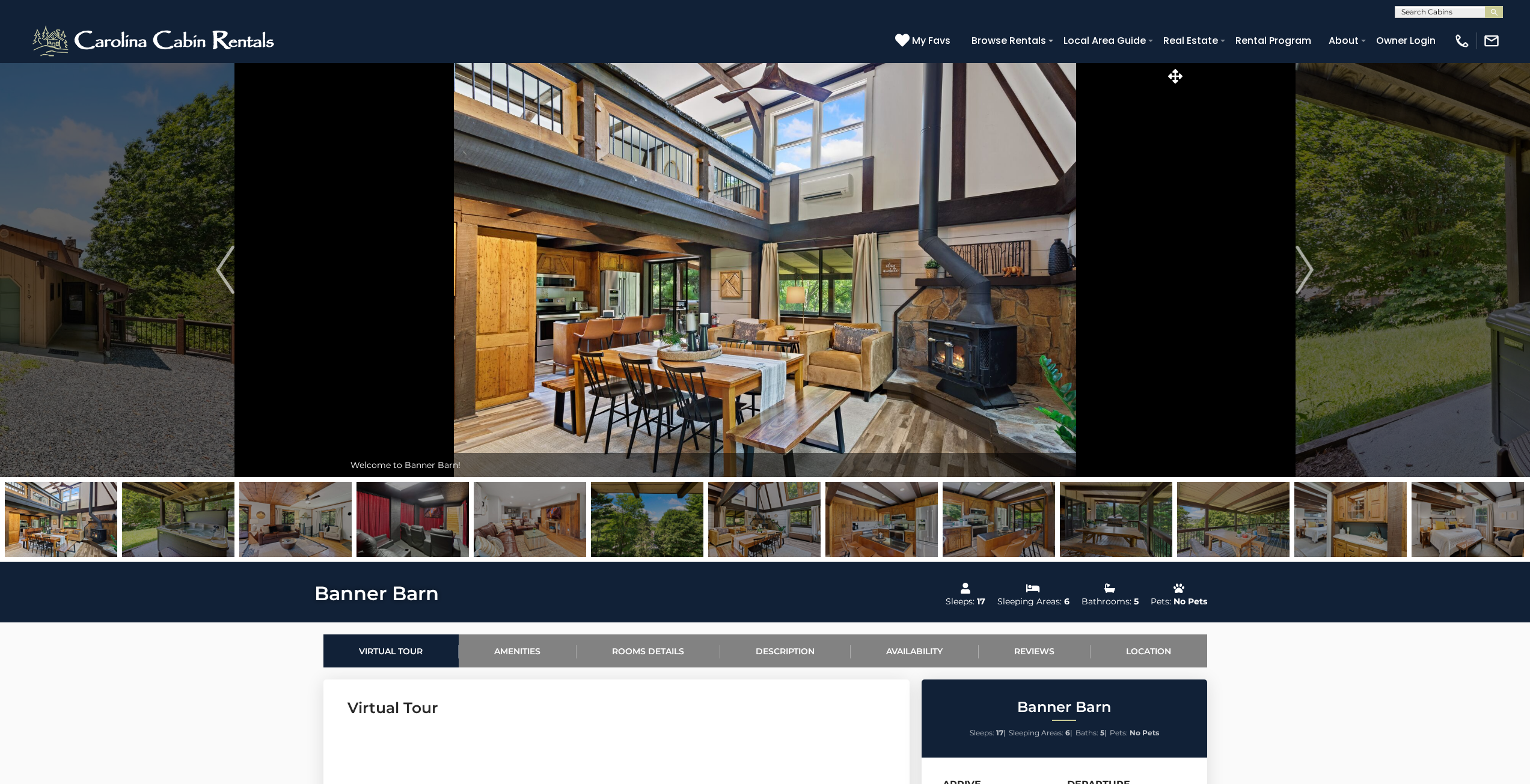
click at [409, 540] on img at bounding box center [412, 520] width 112 height 75
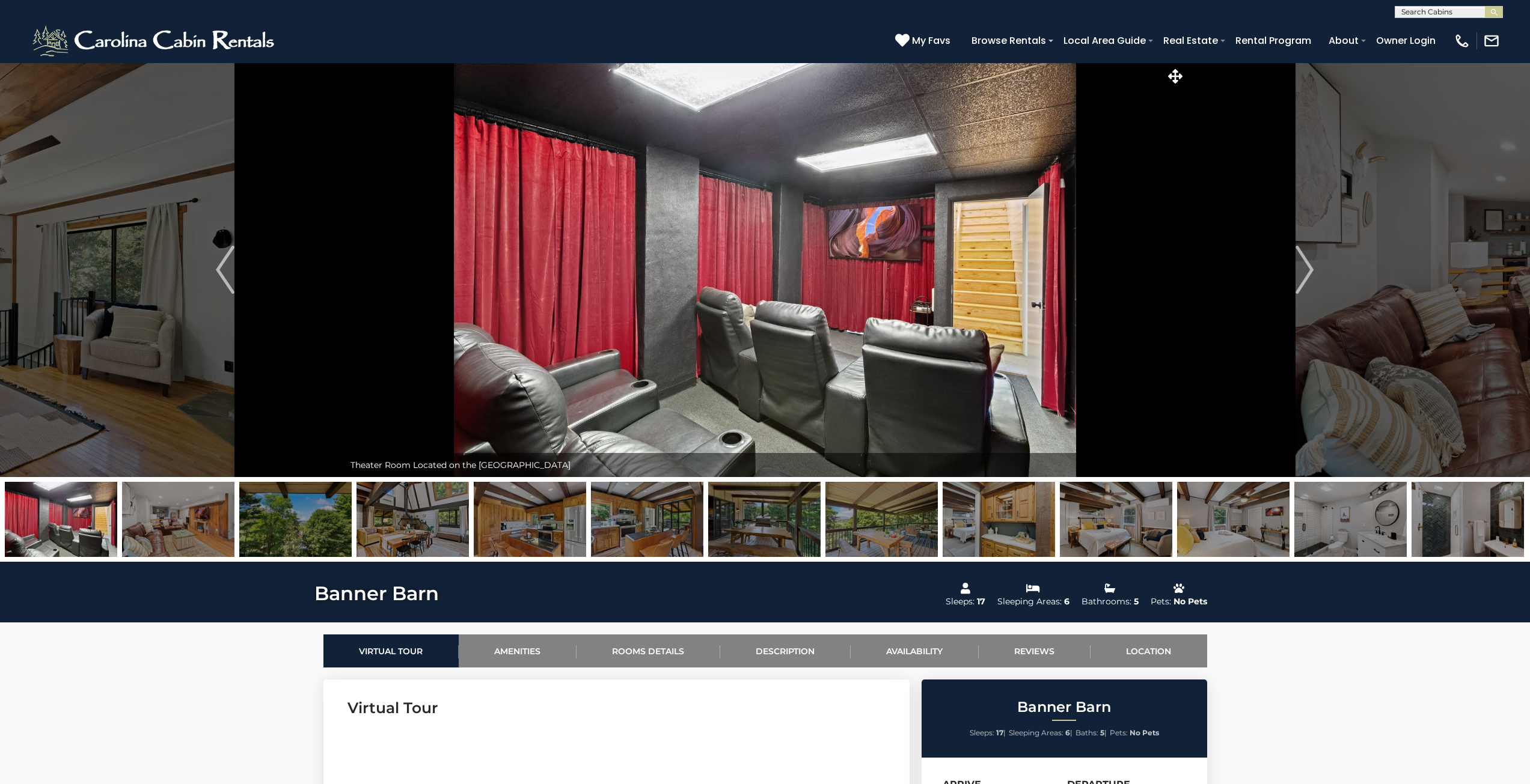
click at [409, 540] on img at bounding box center [412, 520] width 112 height 75
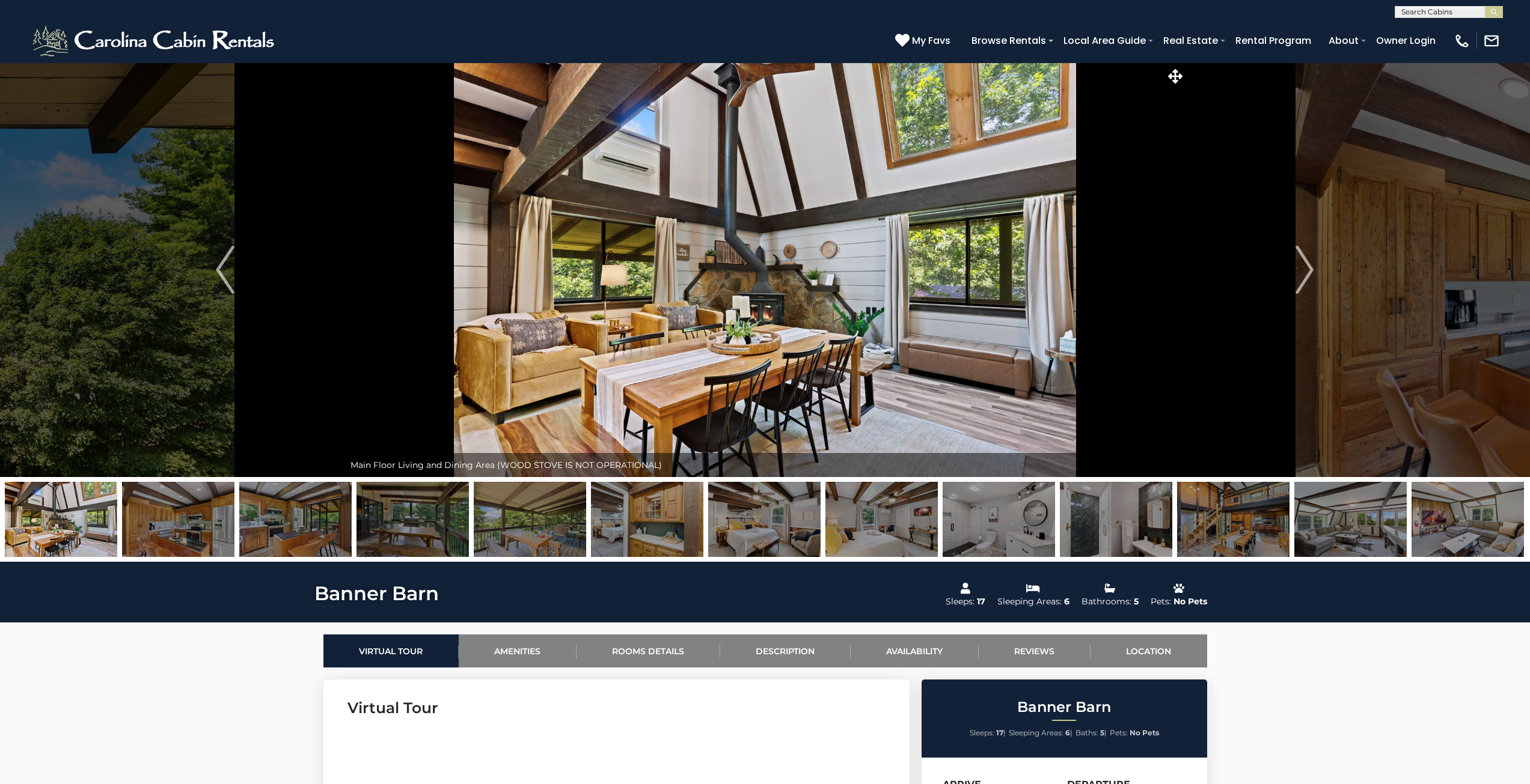
click at [409, 540] on img at bounding box center [412, 520] width 112 height 75
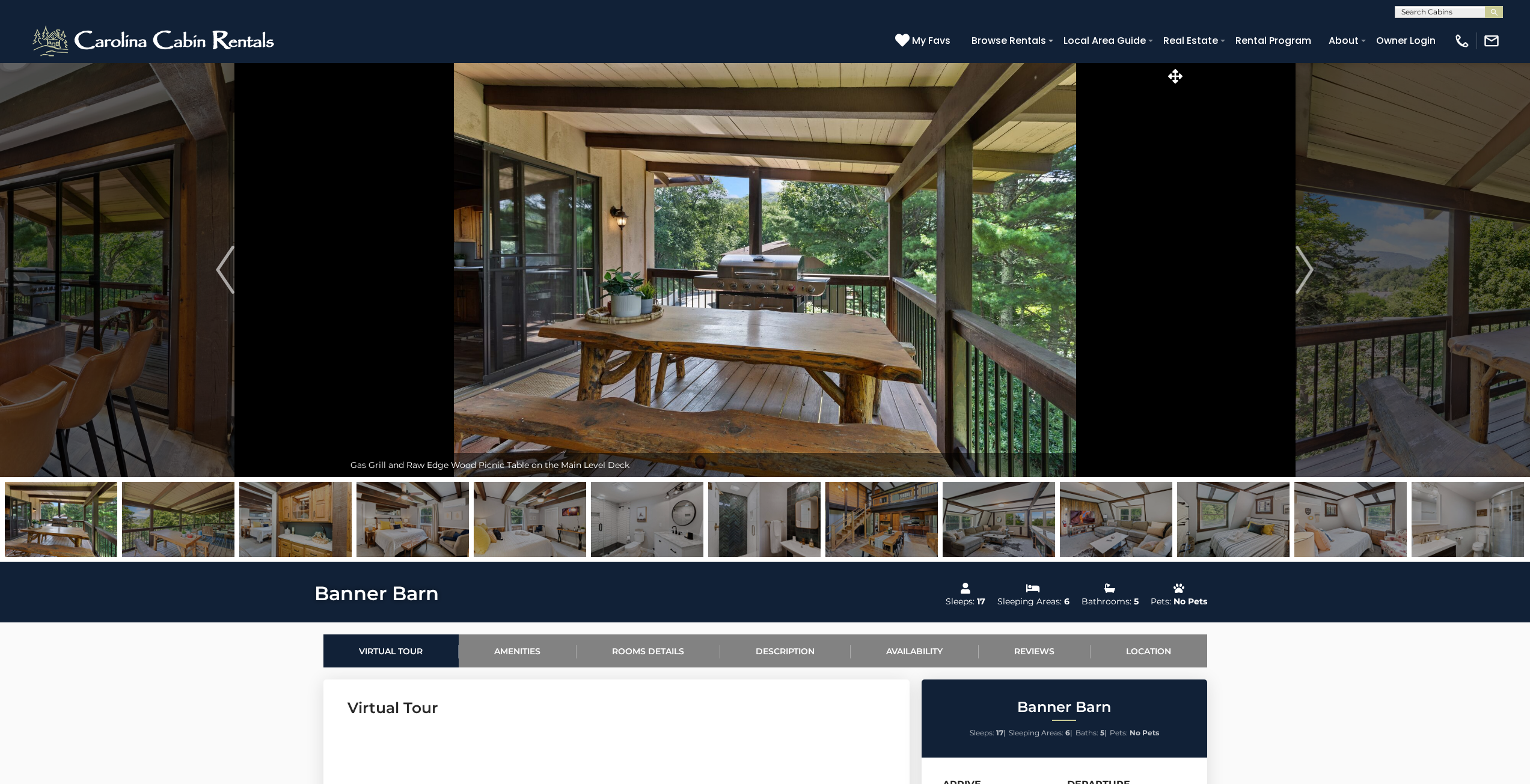
click at [409, 540] on img at bounding box center [412, 520] width 112 height 75
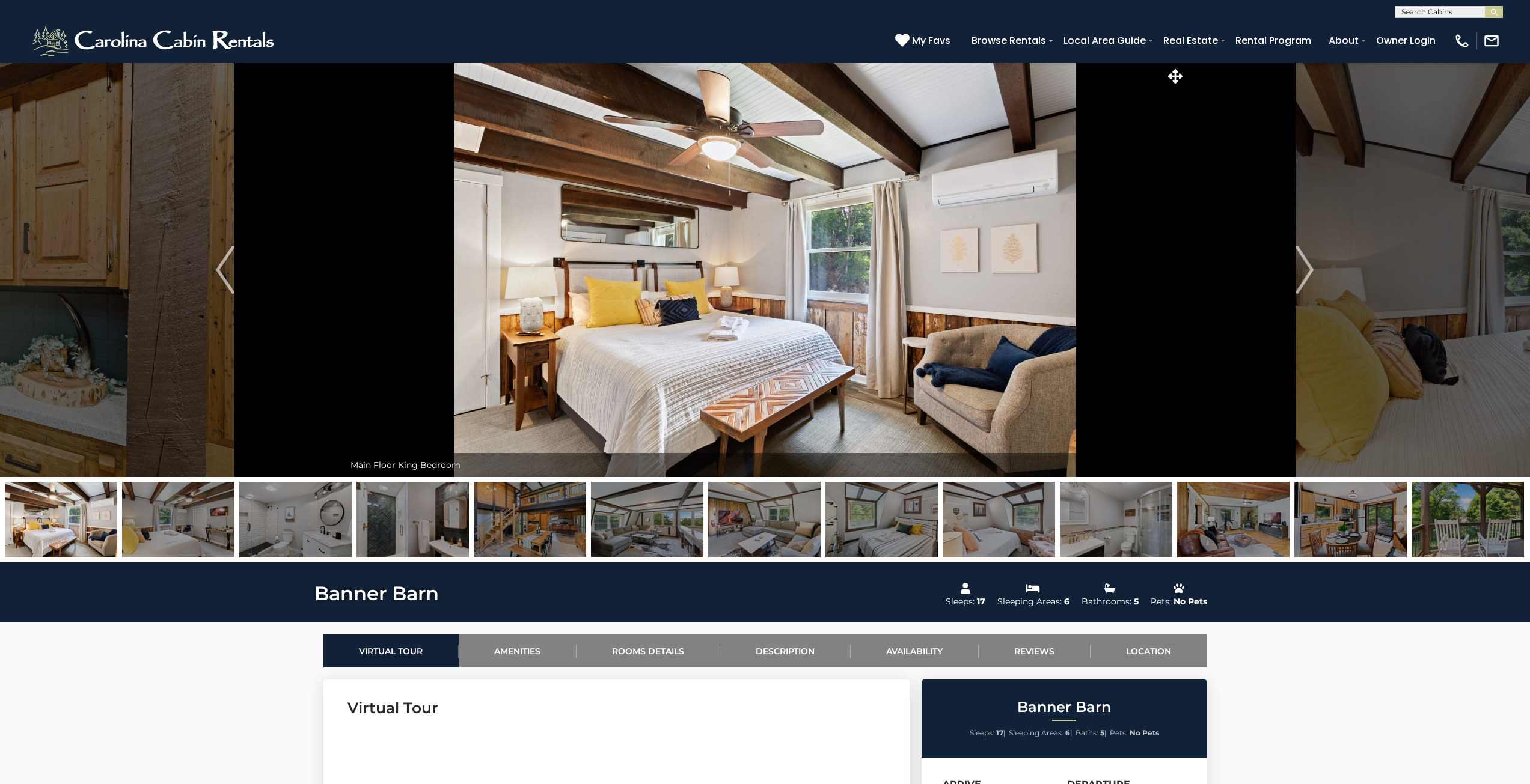
click at [651, 545] on img at bounding box center [646, 520] width 112 height 75
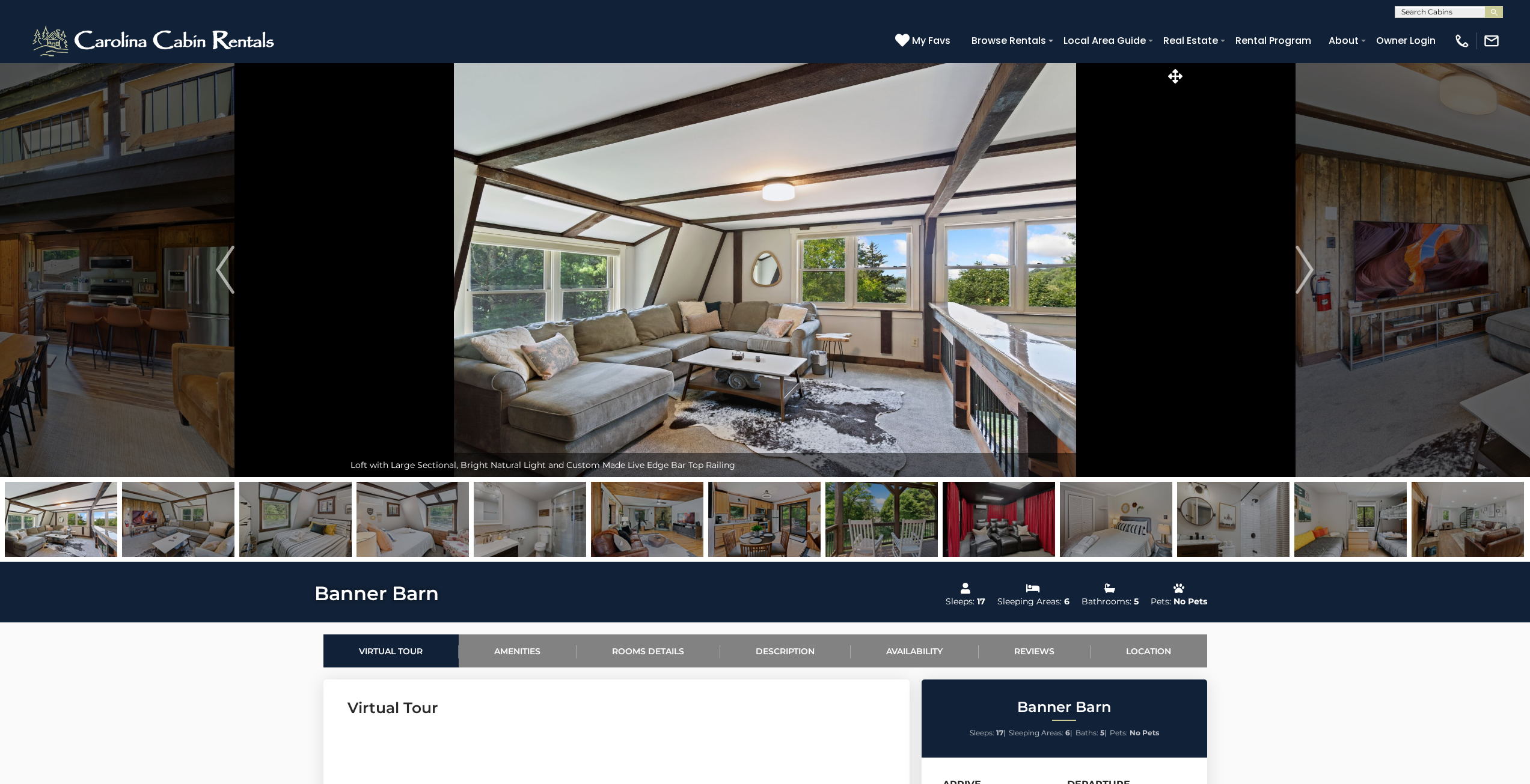
click at [729, 530] on img at bounding box center [764, 520] width 112 height 75
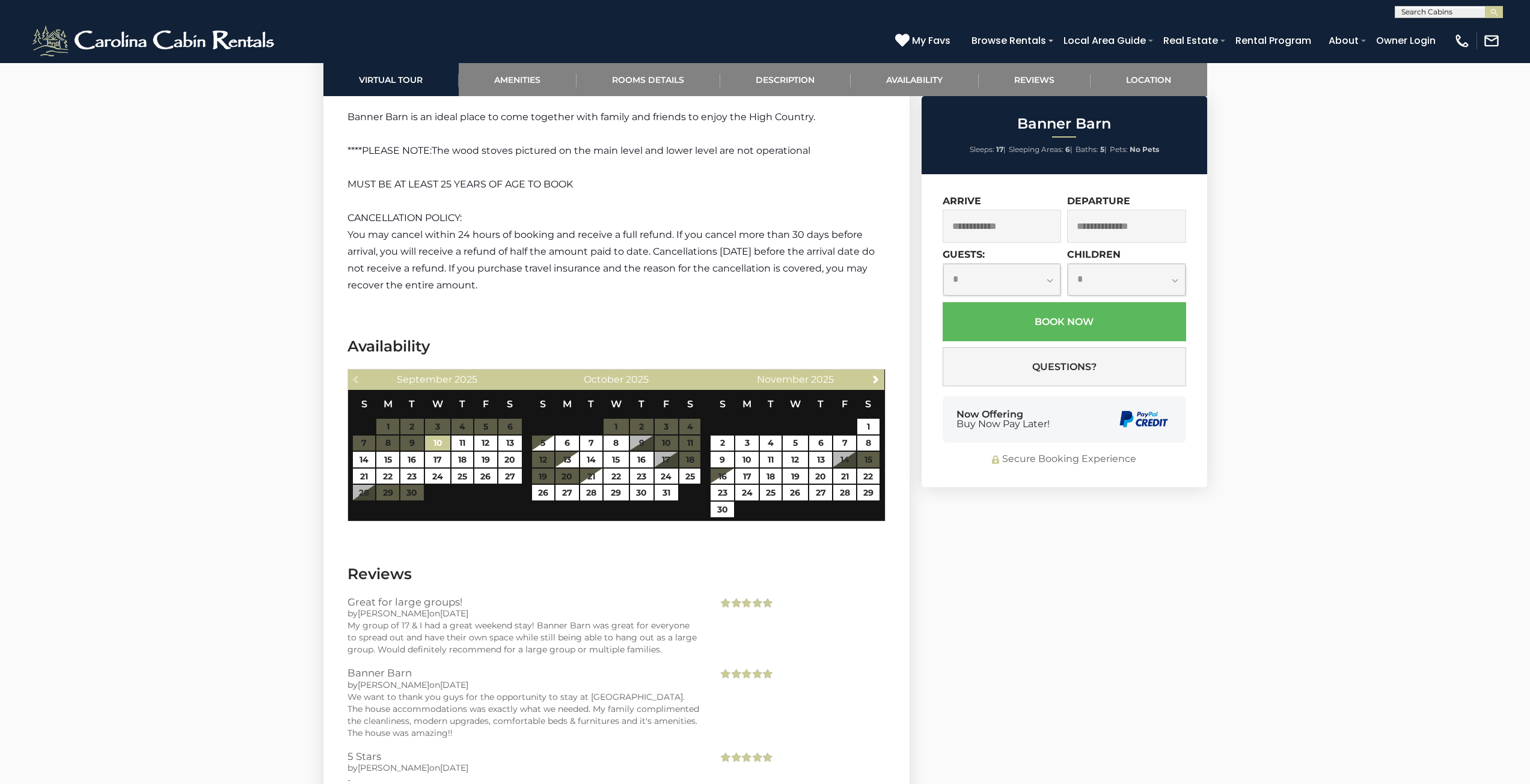
scroll to position [2344, 0]
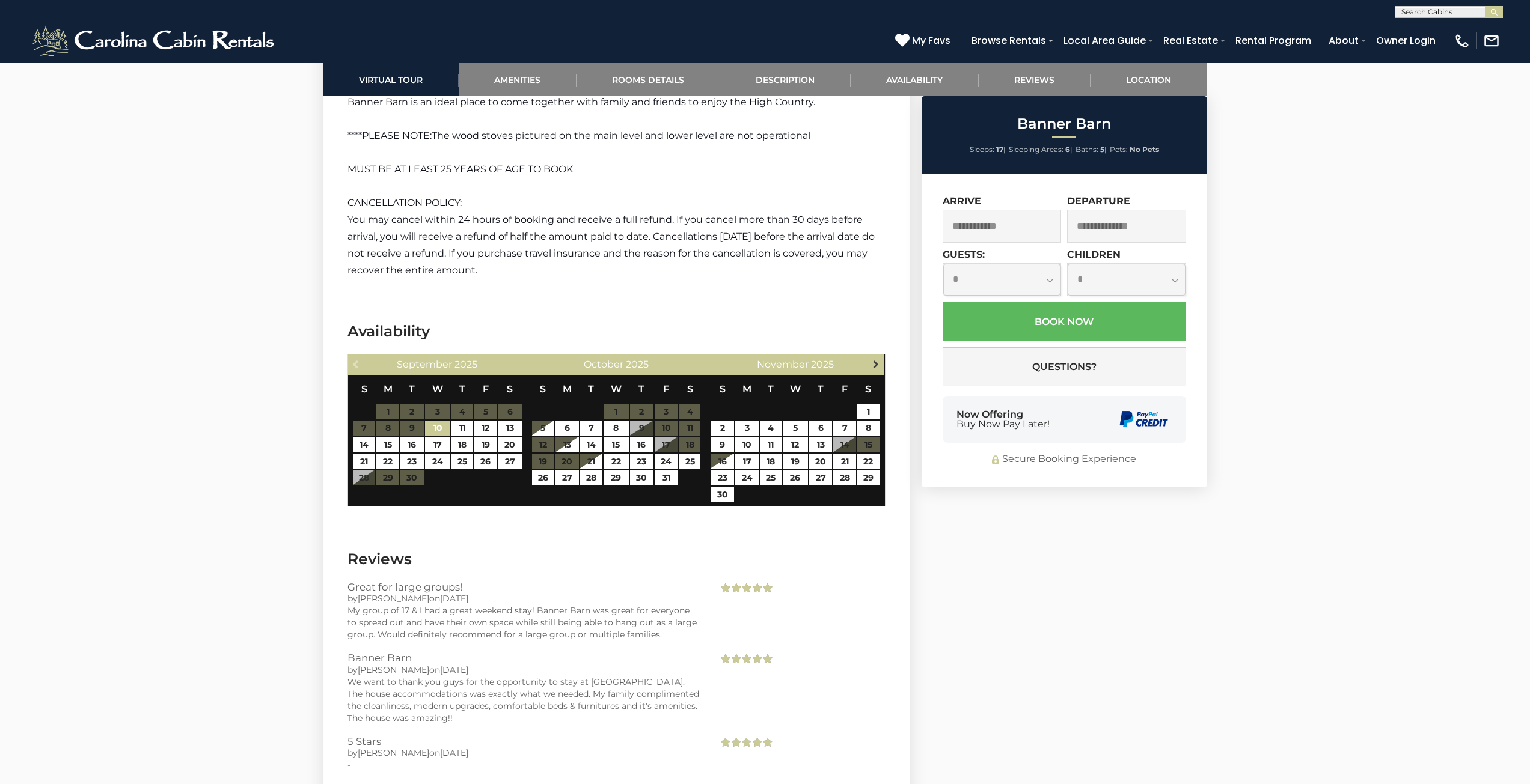
click at [870, 369] on link "Next" at bounding box center [875, 363] width 15 height 15
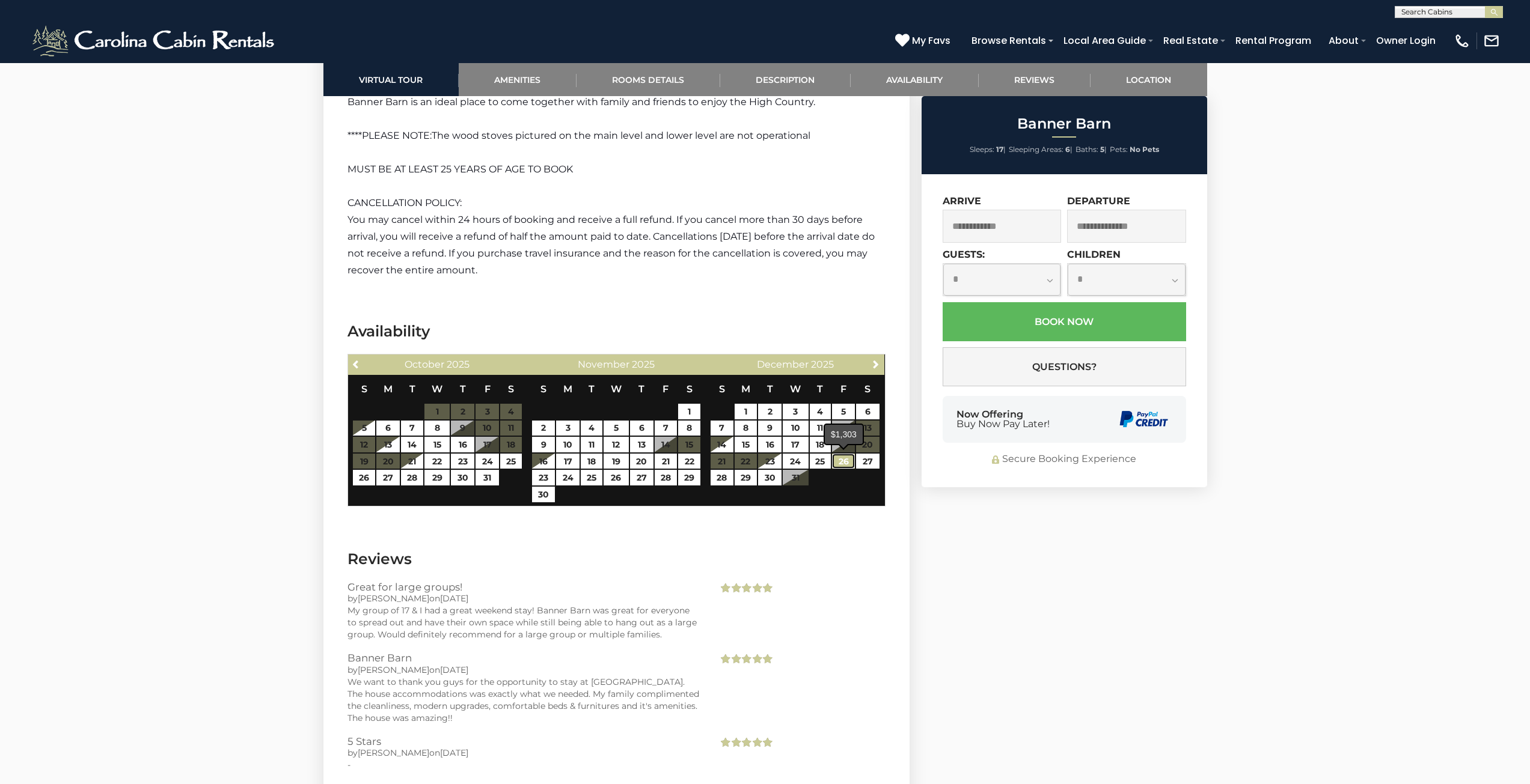
click at [835, 463] on link "26" at bounding box center [843, 461] width 22 height 16
type input "**********"
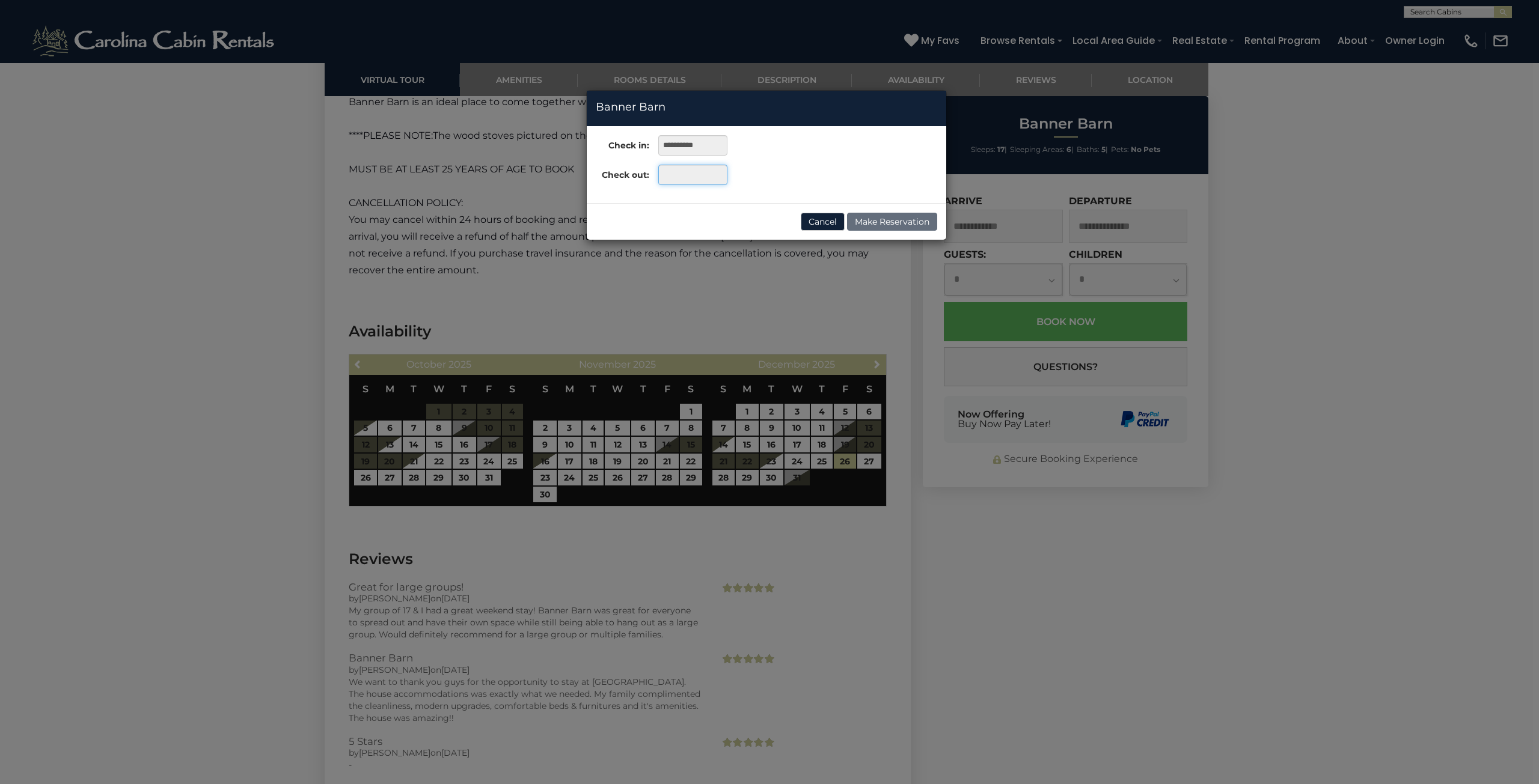
click at [685, 174] on input "text" at bounding box center [692, 175] width 69 height 21
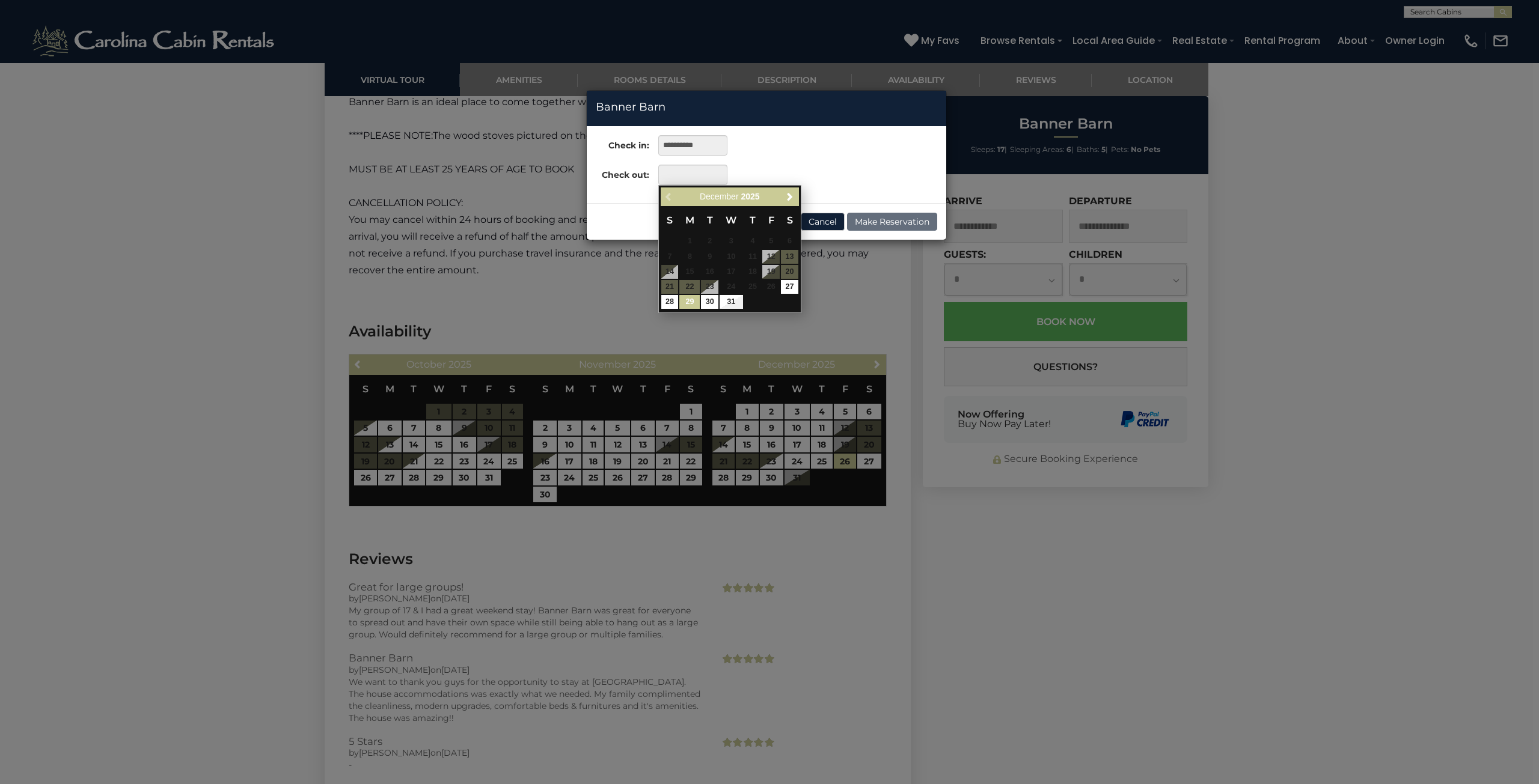
click at [688, 308] on link "29" at bounding box center [689, 302] width 21 height 14
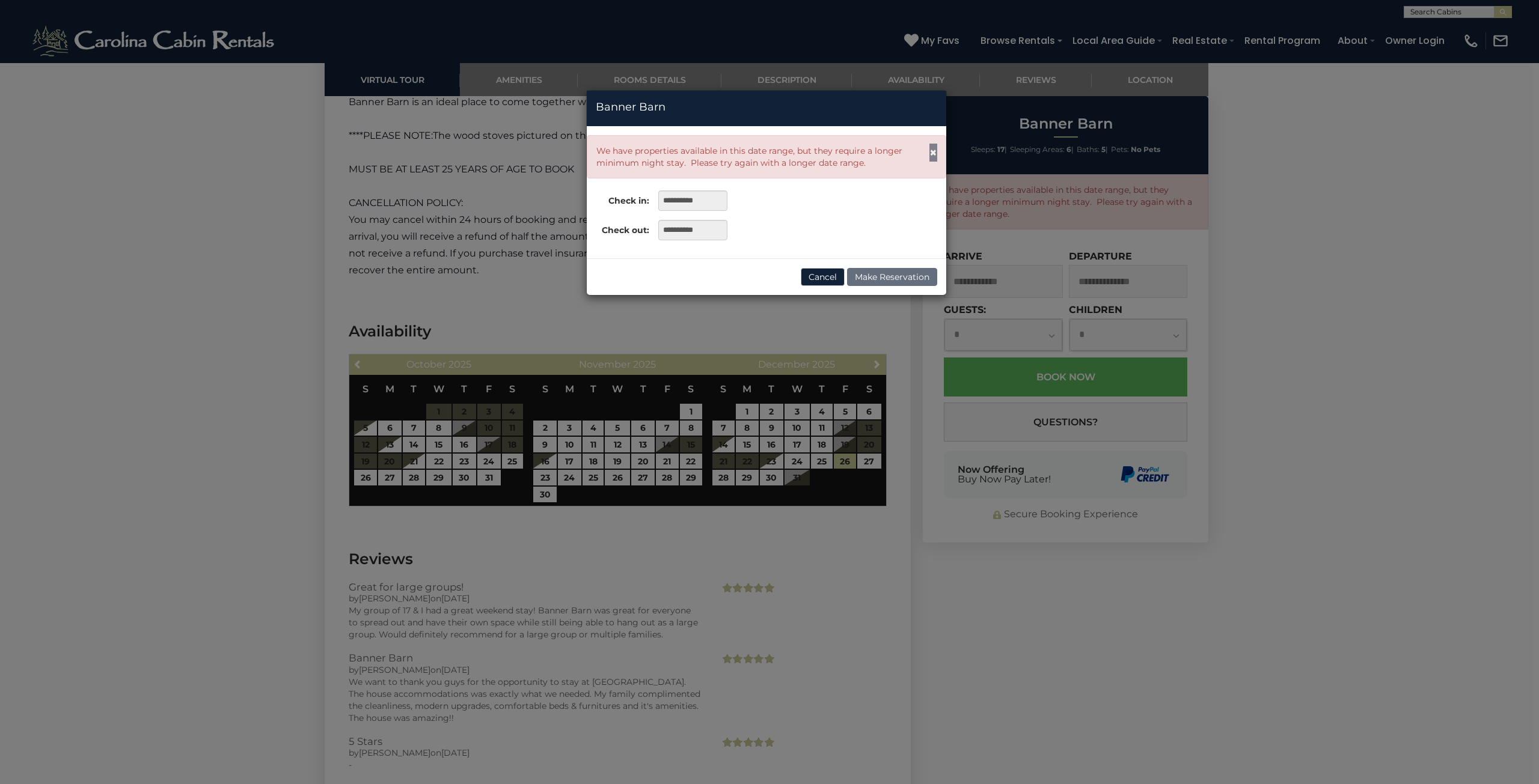
click at [934, 155] on span "×" at bounding box center [934, 153] width 8 height 15
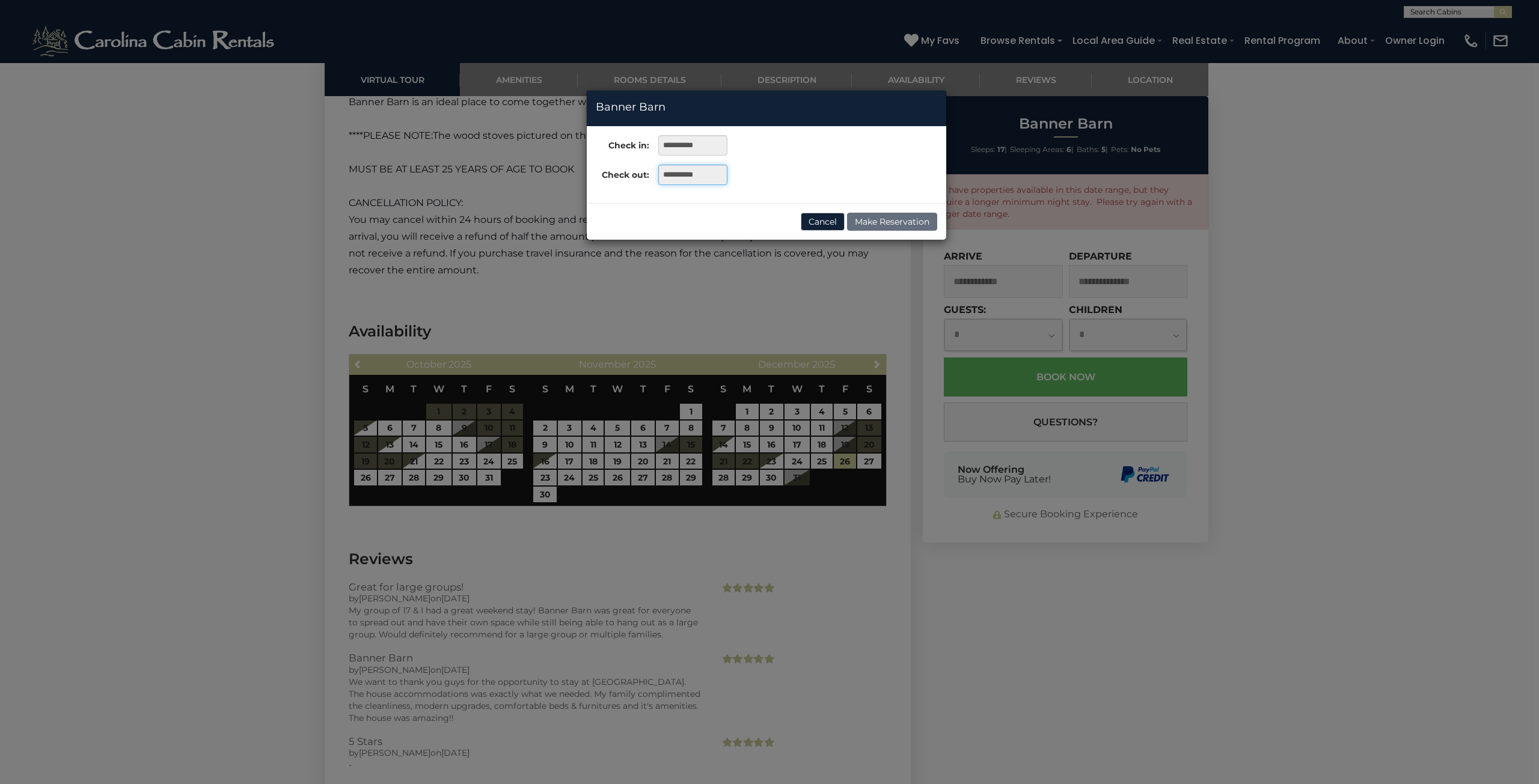
click at [716, 173] on input "**********" at bounding box center [692, 175] width 69 height 21
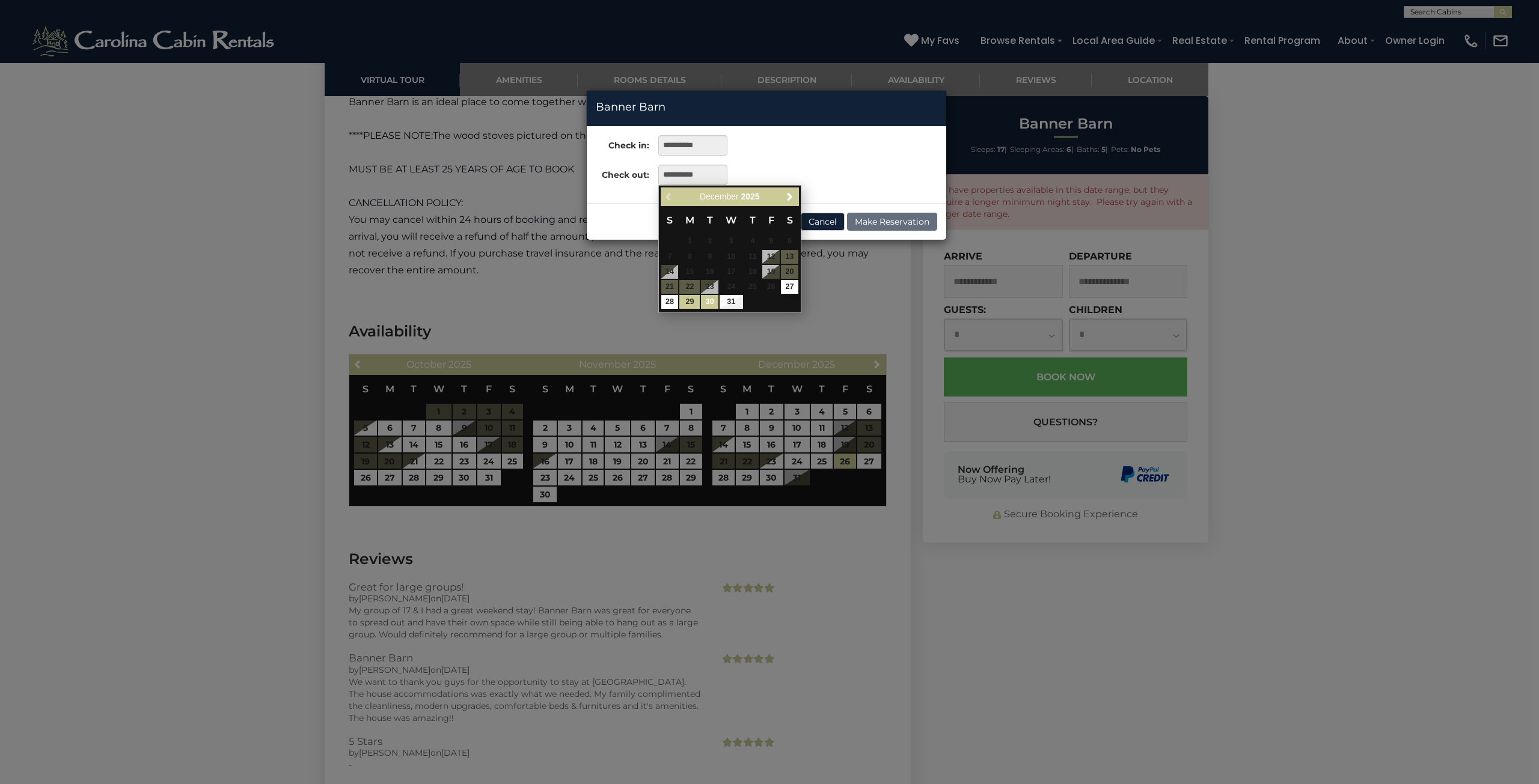
click at [710, 304] on link "30" at bounding box center [709, 302] width 17 height 14
type input "**********"
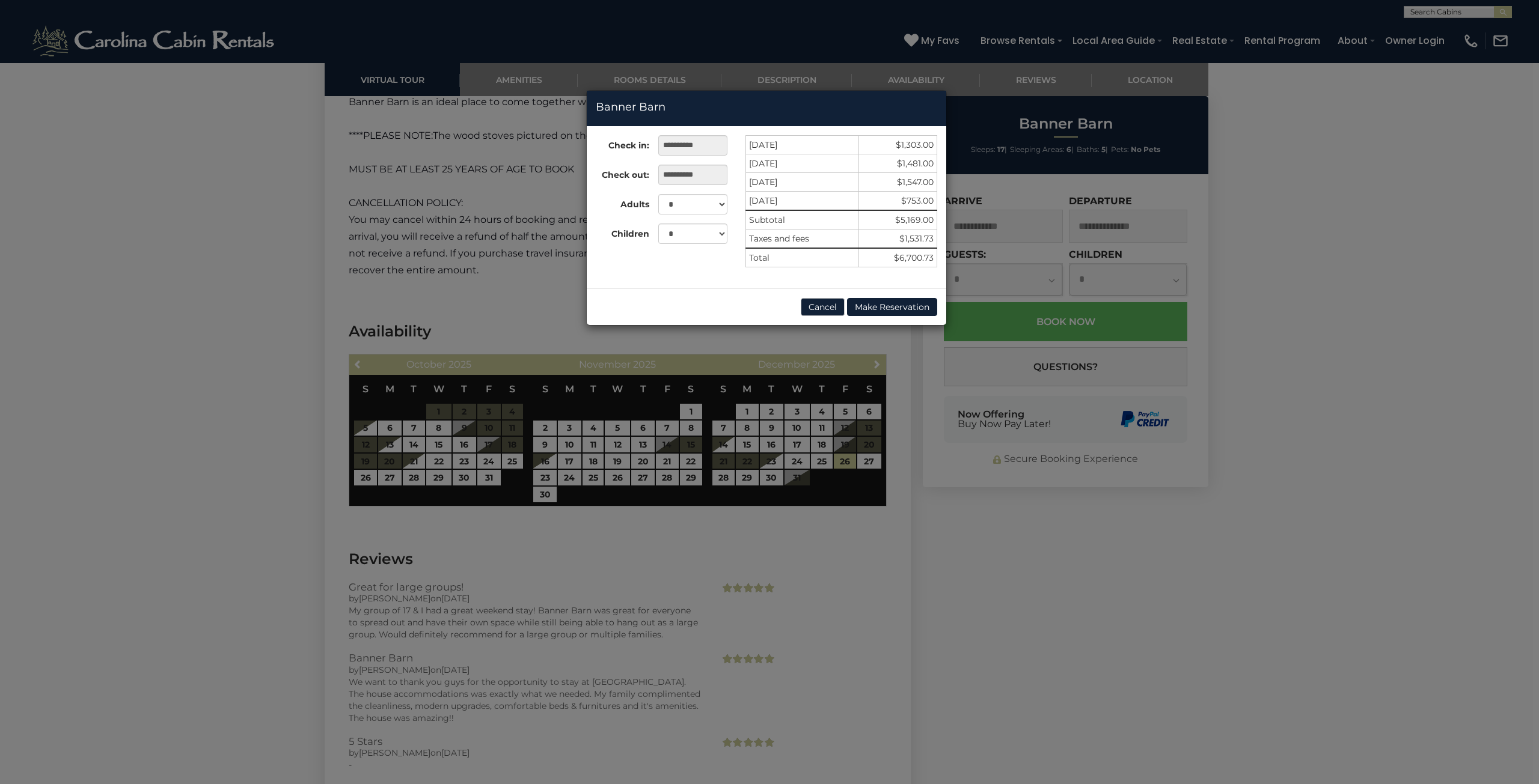
click at [910, 569] on div "**********" at bounding box center [770, 392] width 1539 height 784
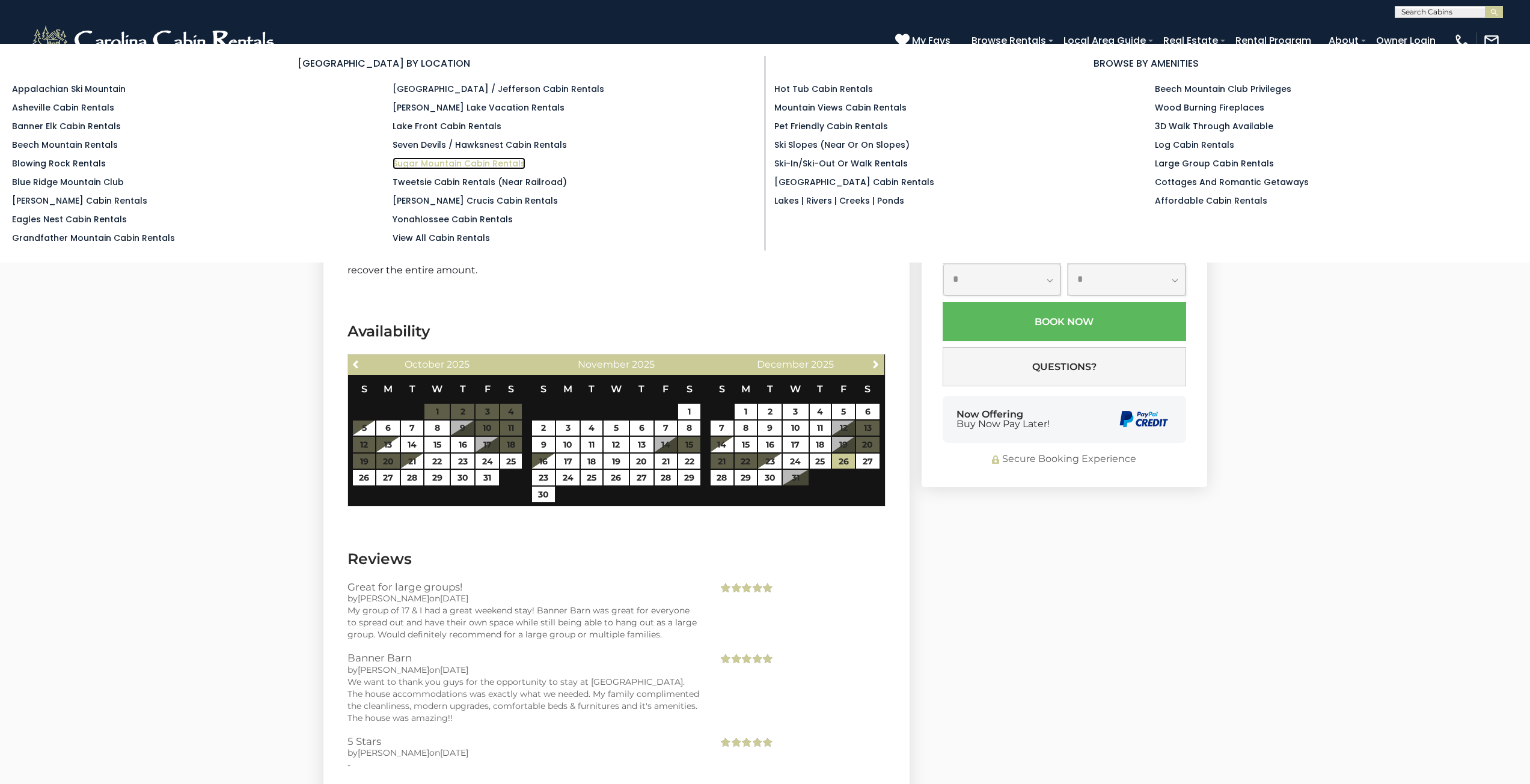
click at [416, 162] on link "Sugar Mountain Cabin Rentals" at bounding box center [459, 163] width 133 height 12
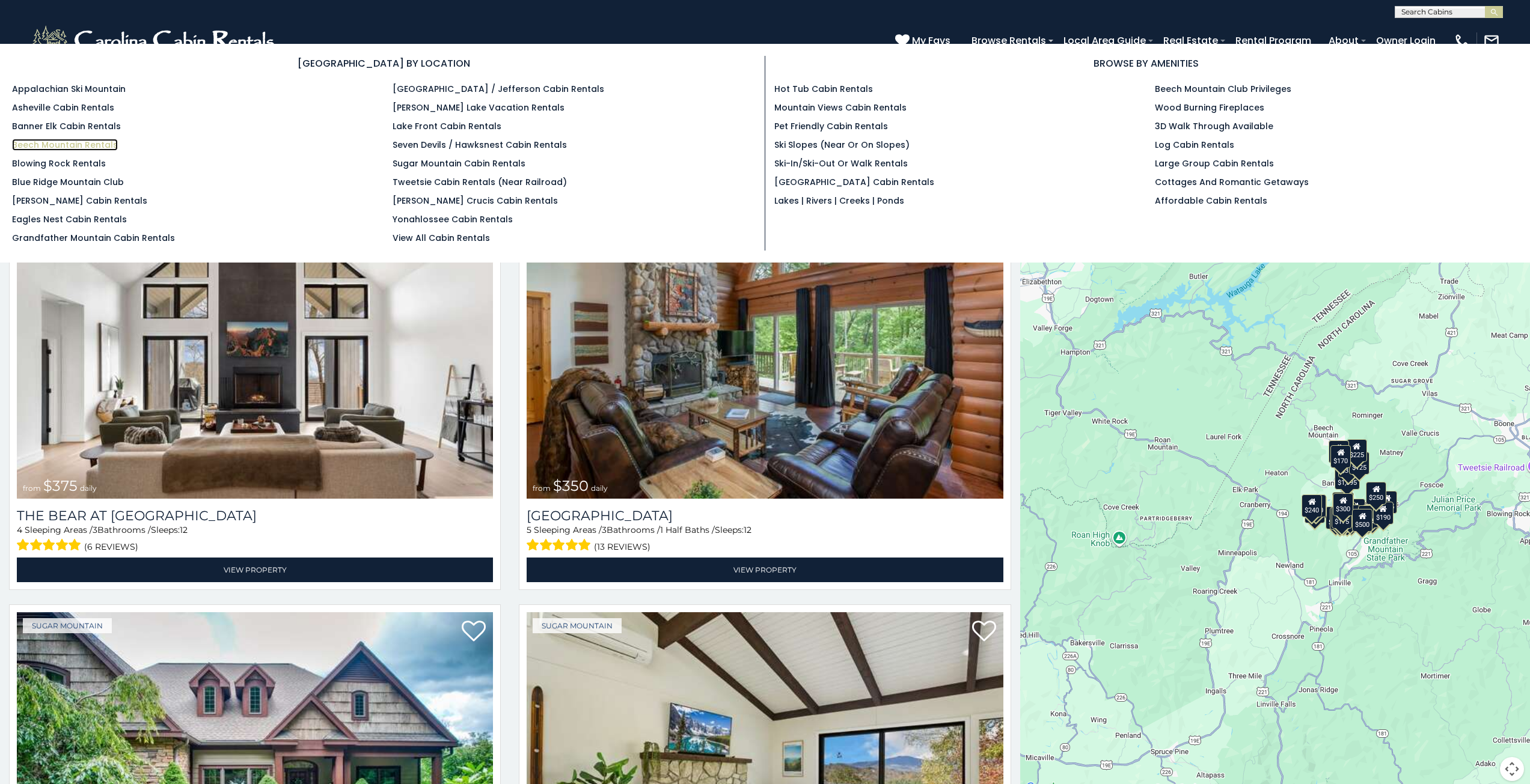
click at [43, 148] on link "Beech Mountain Rentals" at bounding box center [65, 144] width 106 height 12
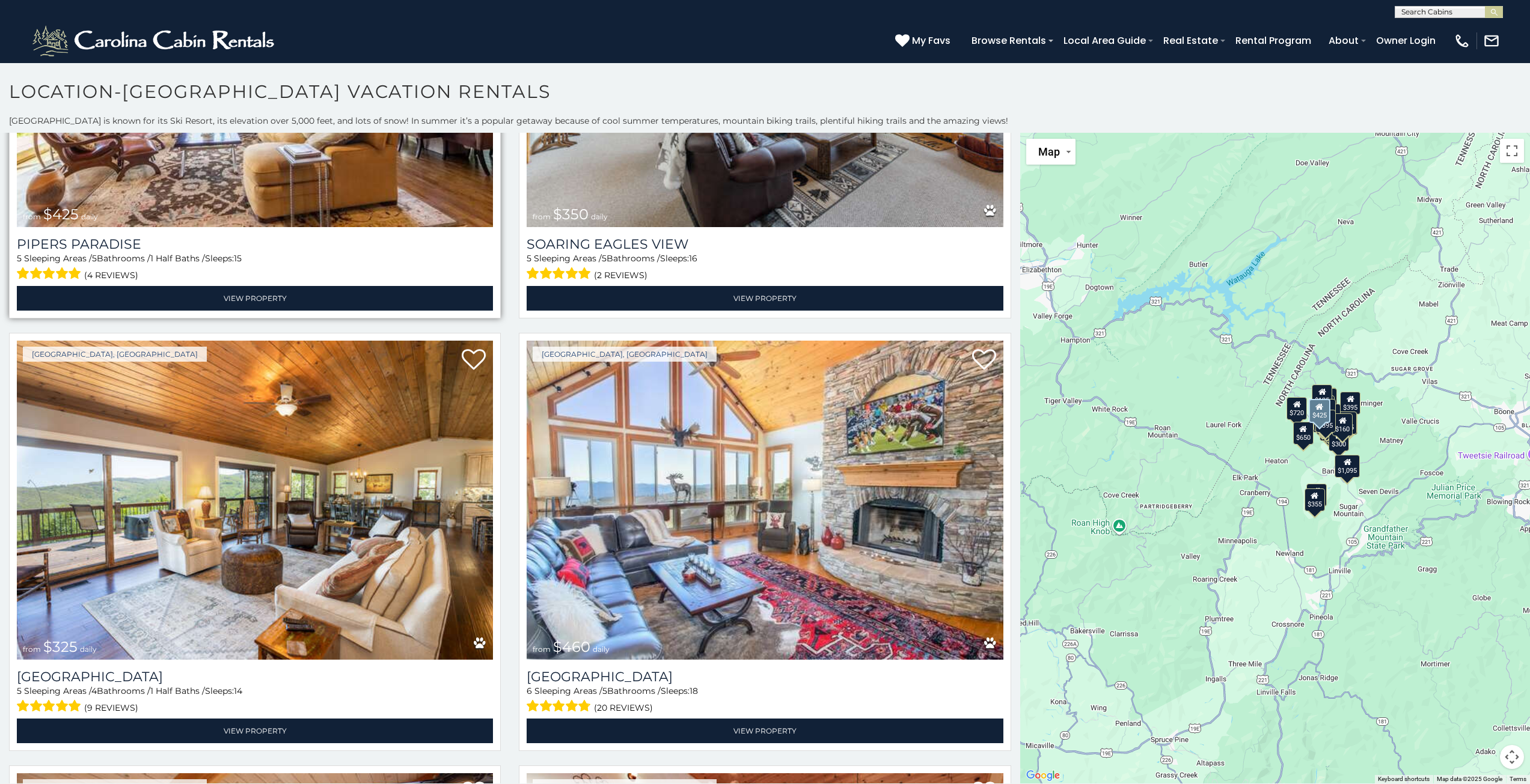
scroll to position [721, 0]
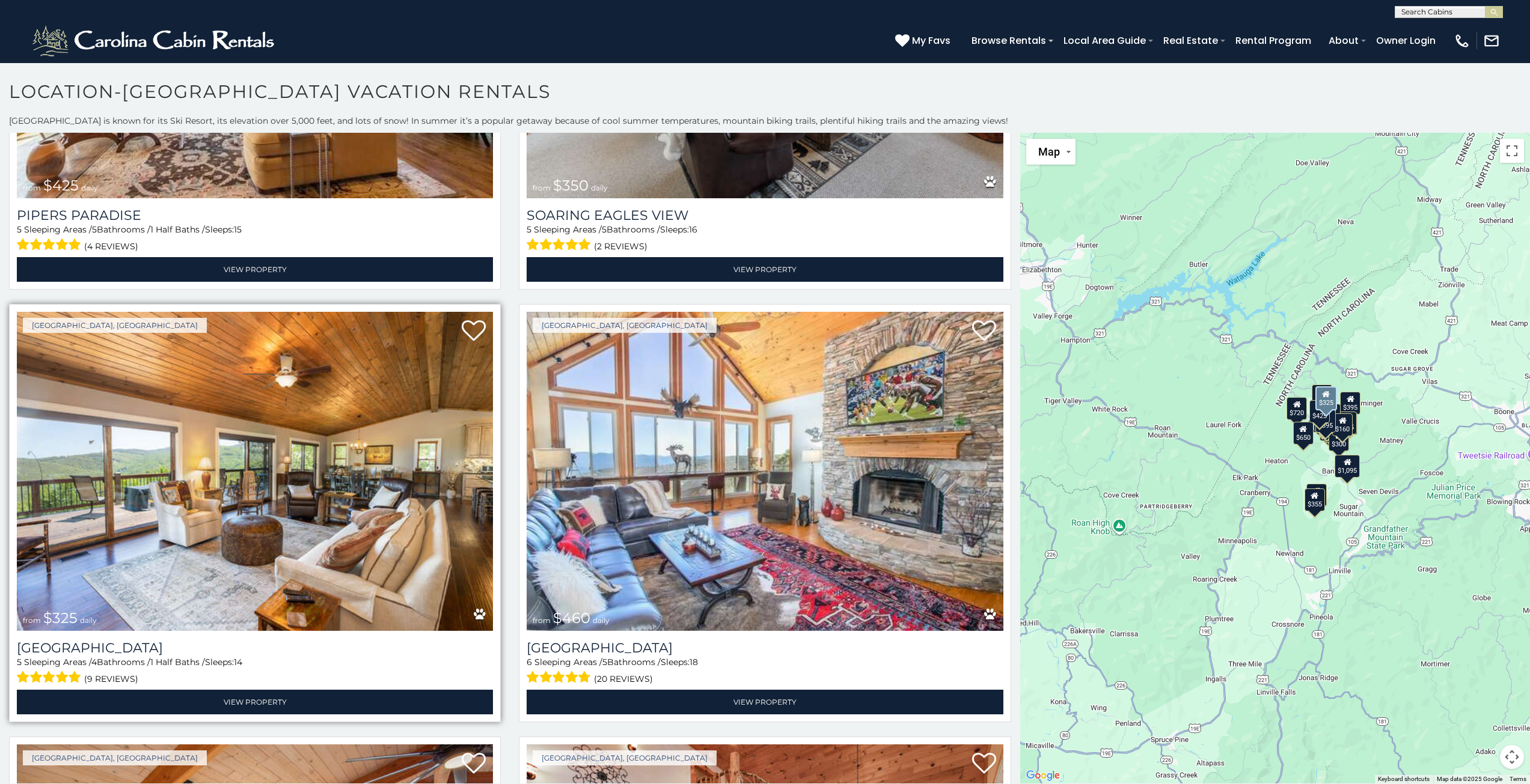
click at [340, 569] on img at bounding box center [255, 471] width 476 height 319
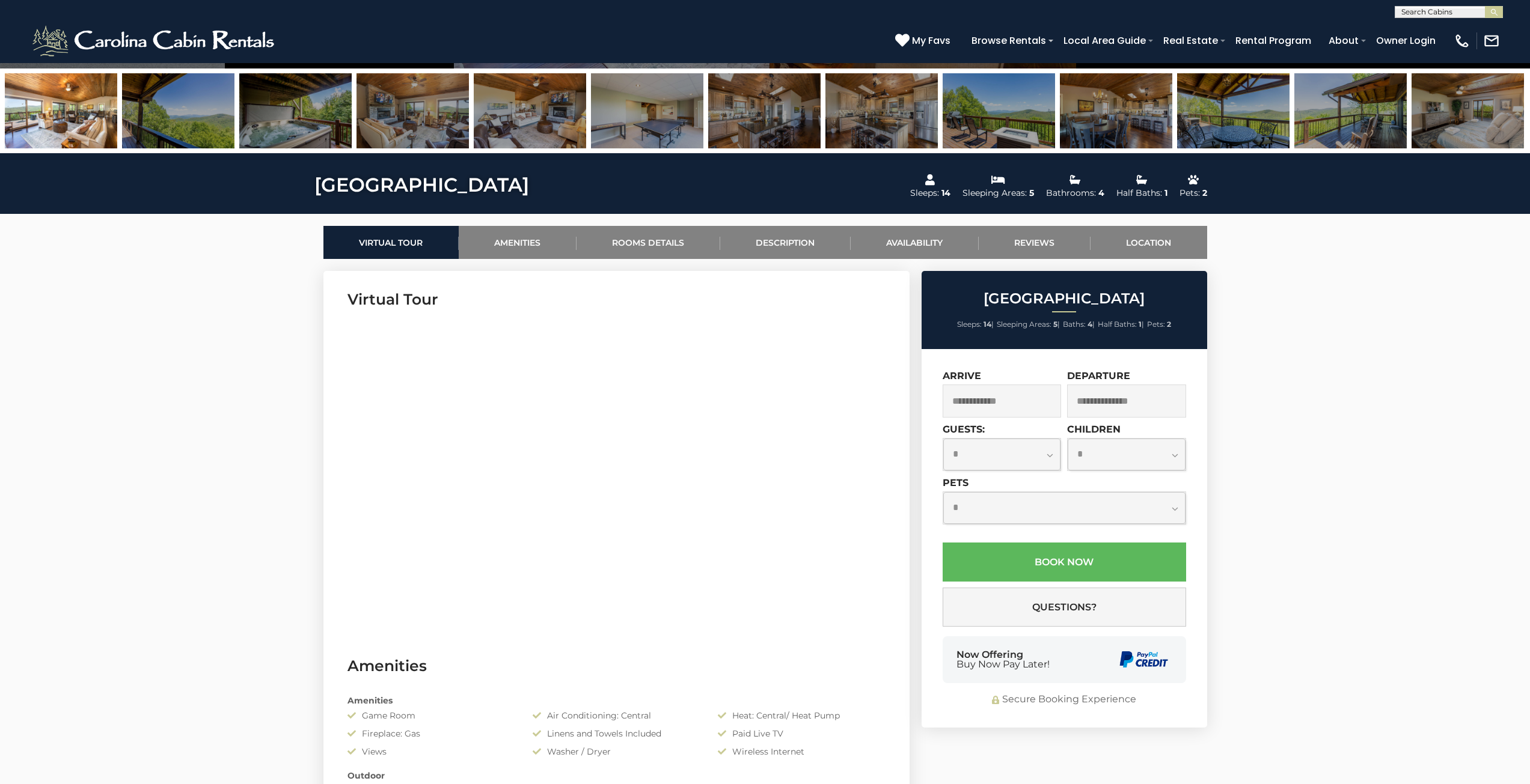
scroll to position [421, 0]
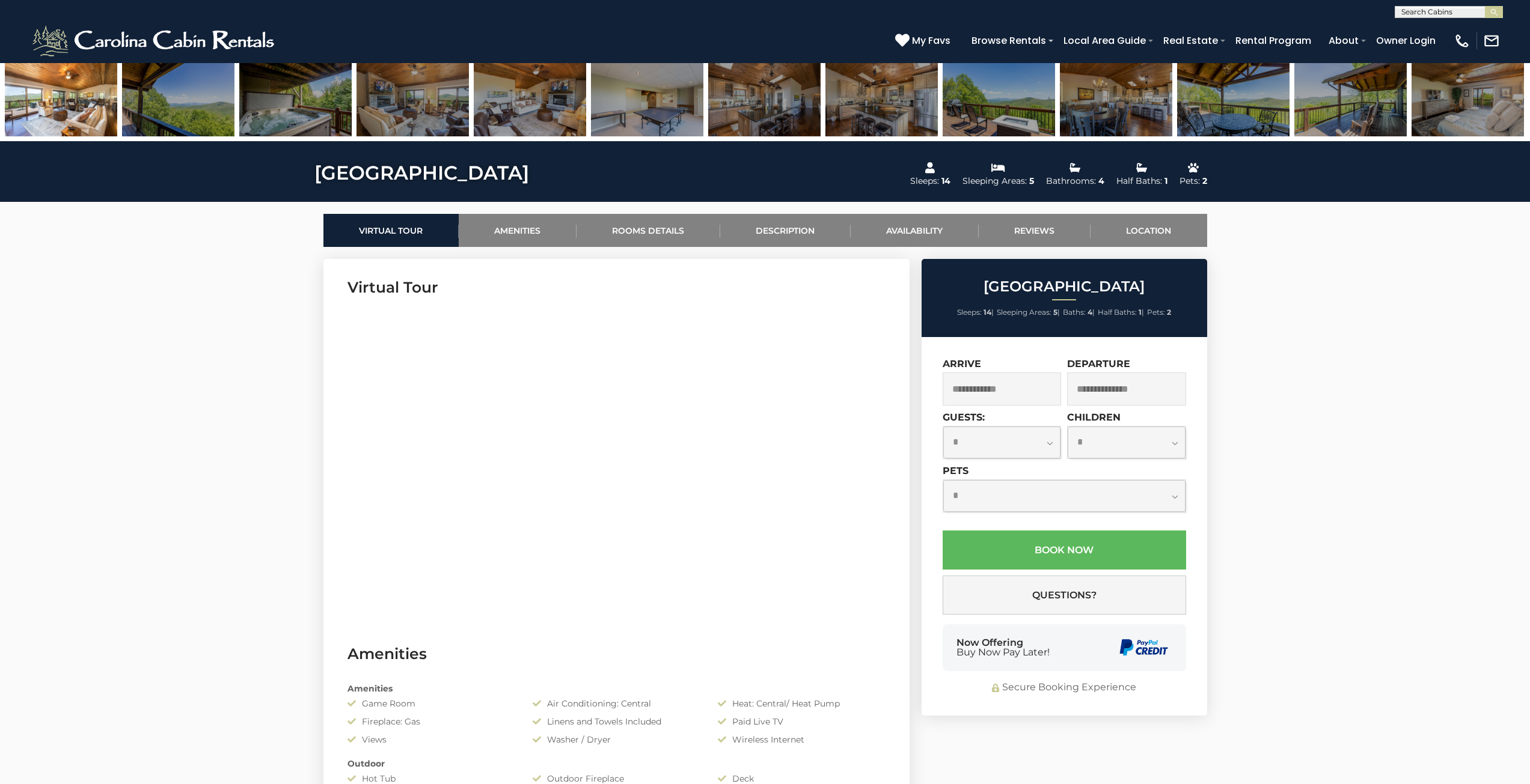
click at [54, 103] on img at bounding box center [61, 99] width 112 height 75
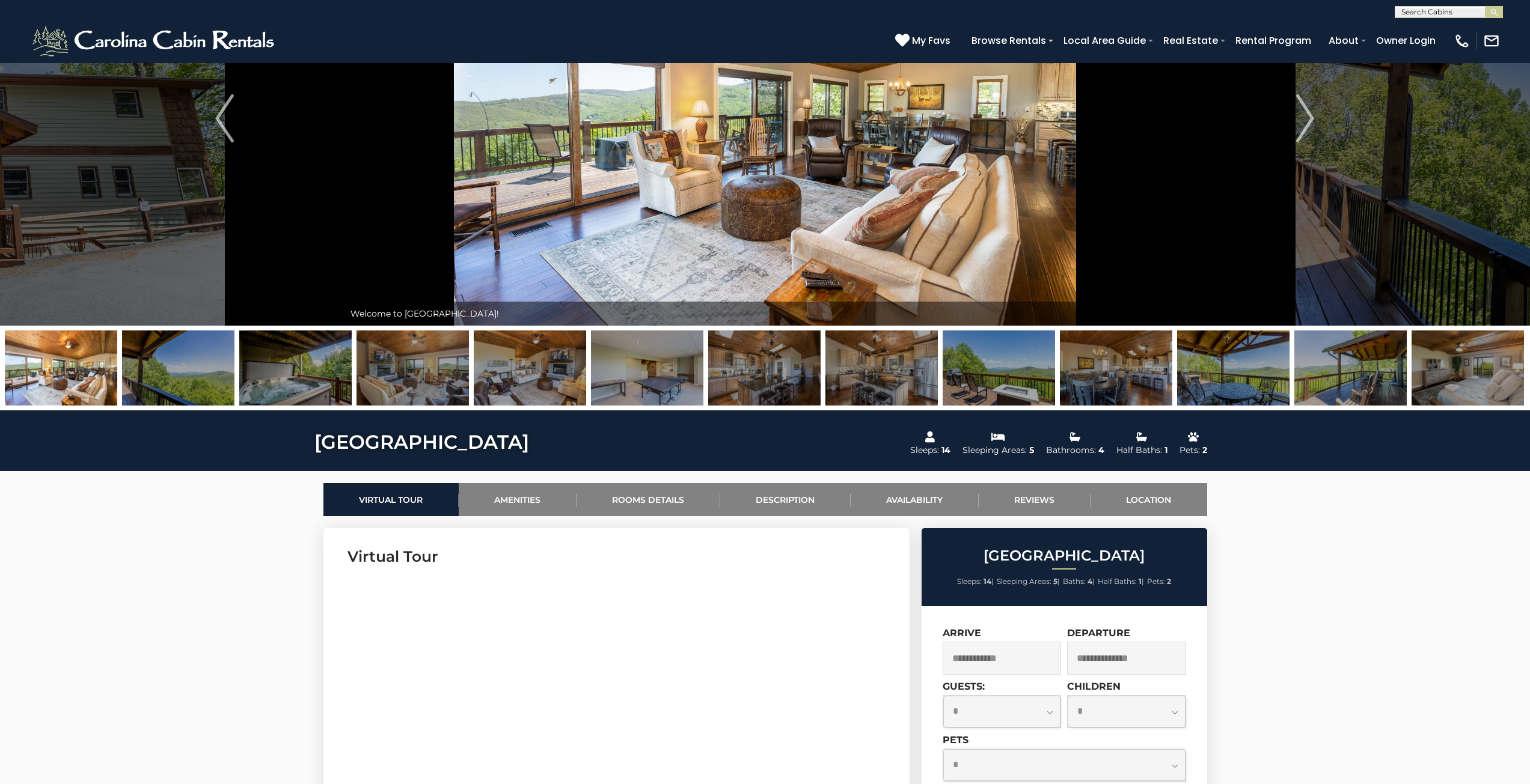
scroll to position [60, 0]
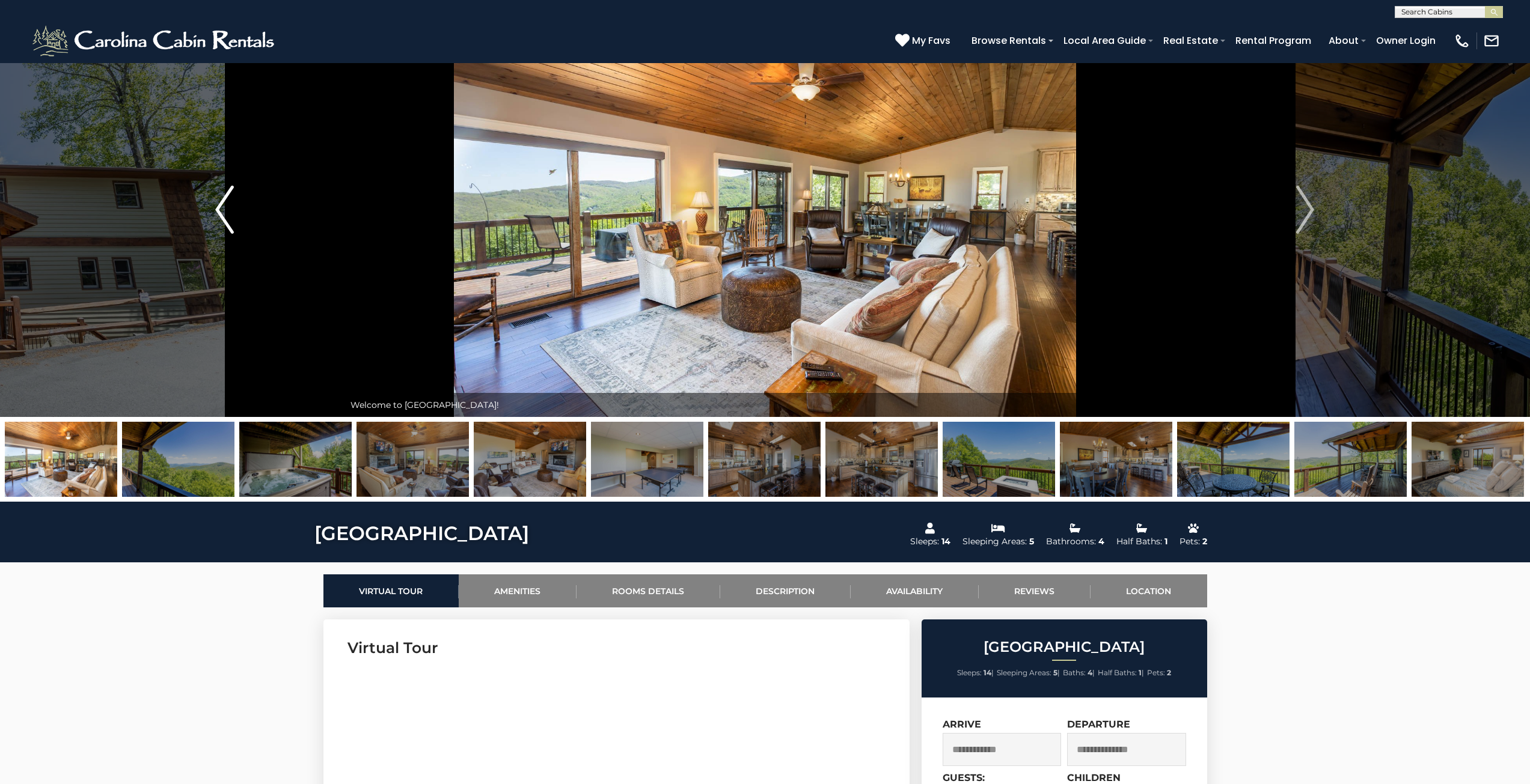
click at [220, 210] on img "Previous" at bounding box center [224, 209] width 18 height 48
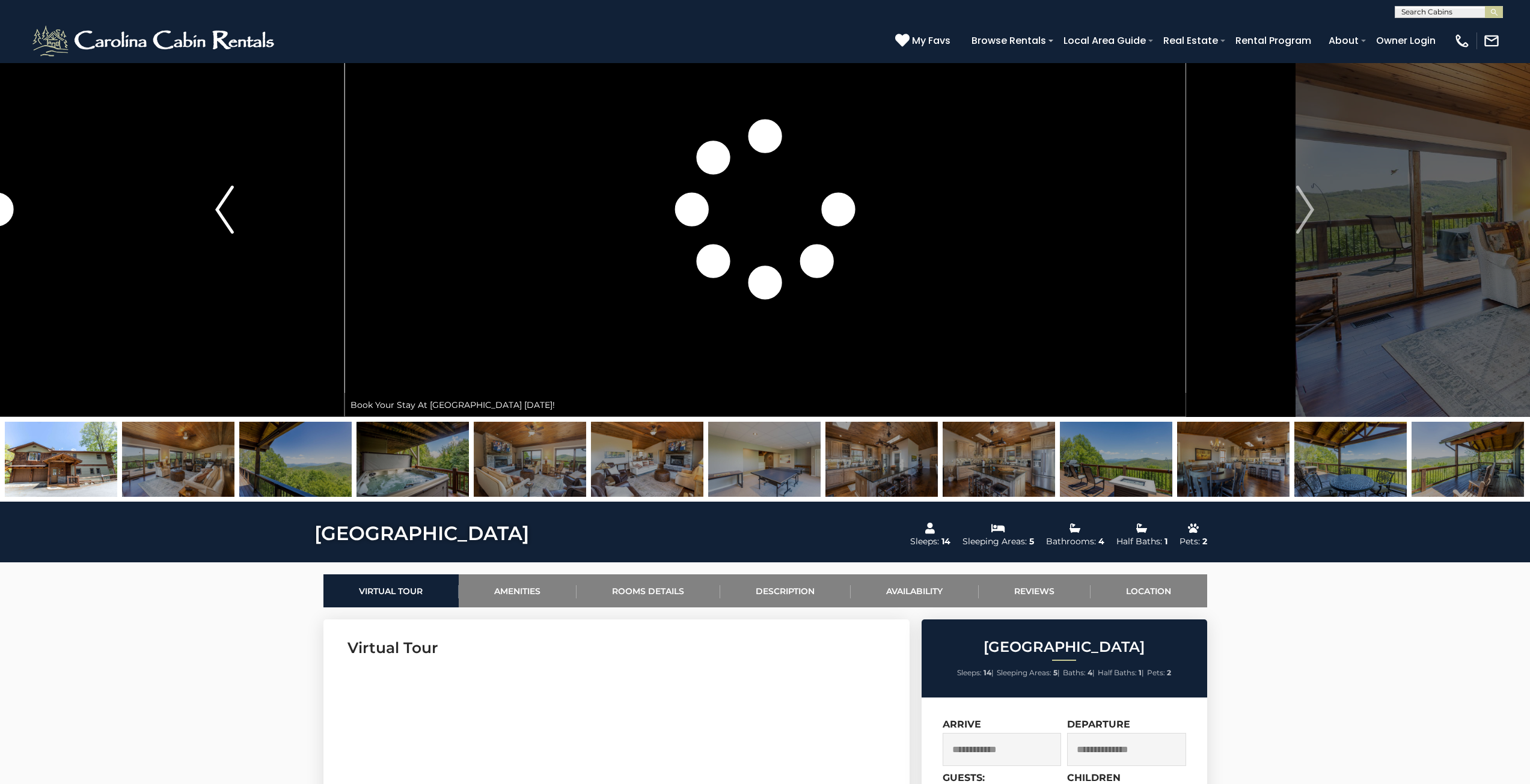
click at [220, 210] on img "Previous" at bounding box center [224, 209] width 18 height 48
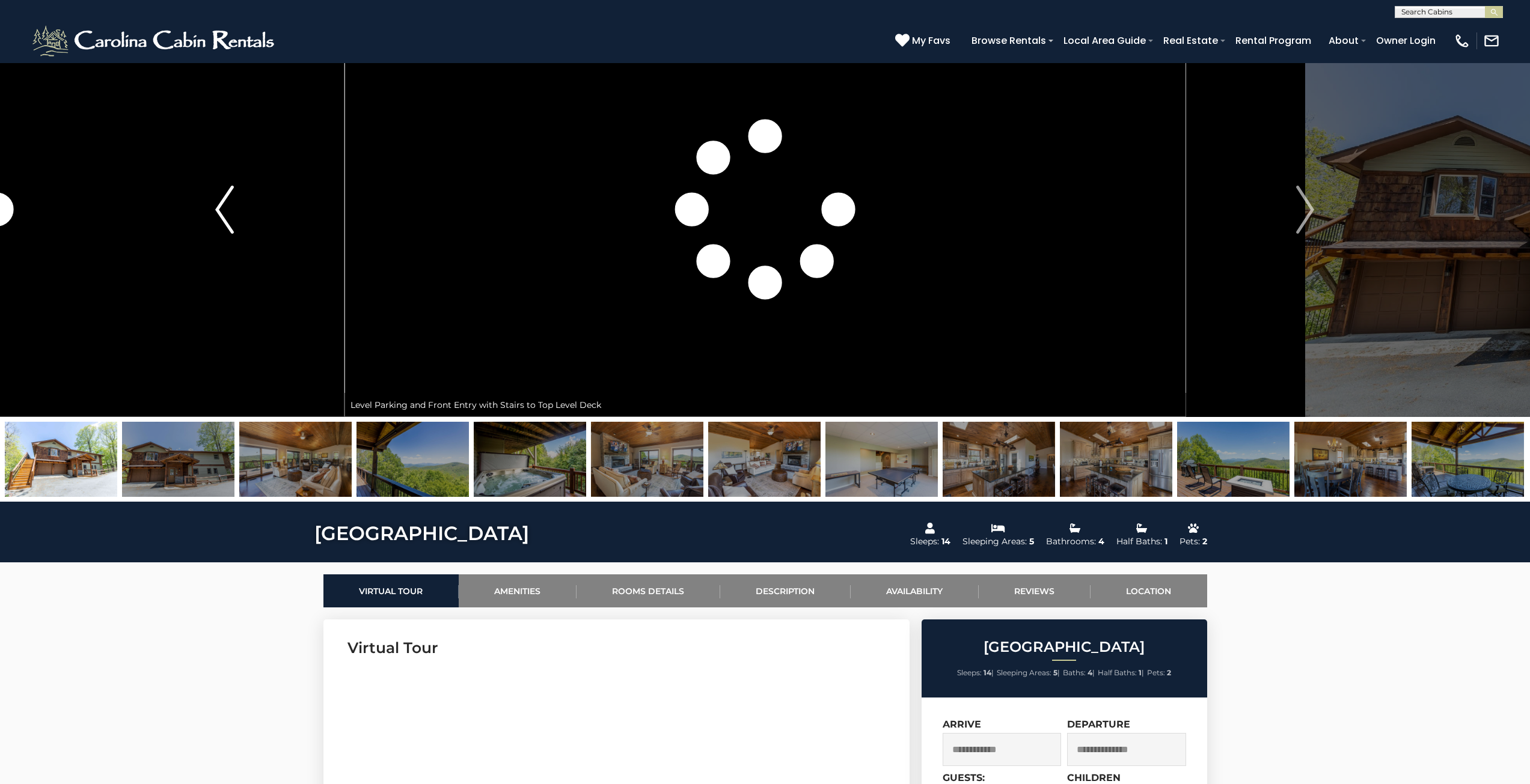
click at [220, 210] on img "Previous" at bounding box center [224, 209] width 18 height 48
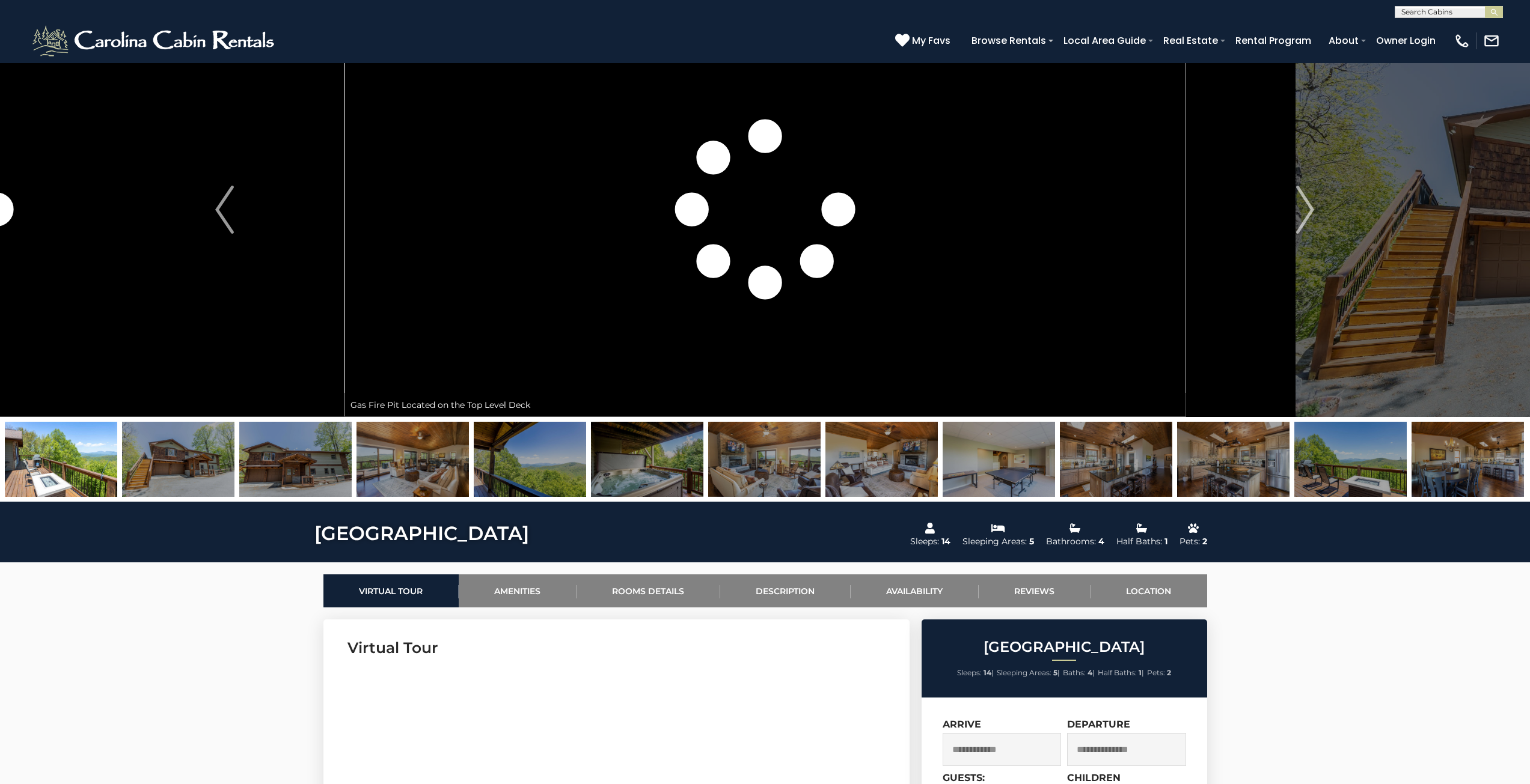
click at [45, 487] on img at bounding box center [61, 459] width 112 height 75
click at [198, 454] on img at bounding box center [178, 459] width 112 height 75
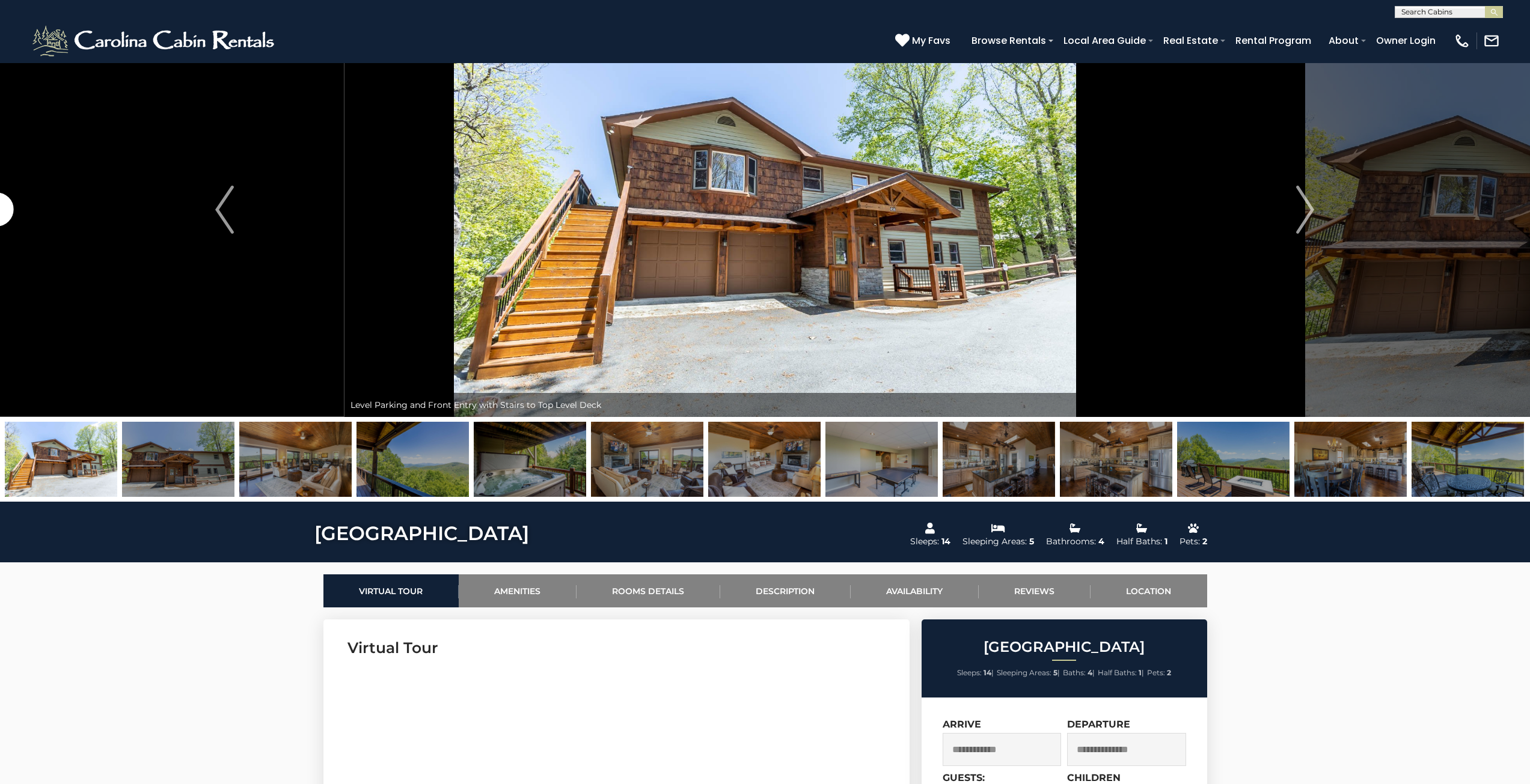
click at [249, 454] on img at bounding box center [295, 459] width 112 height 75
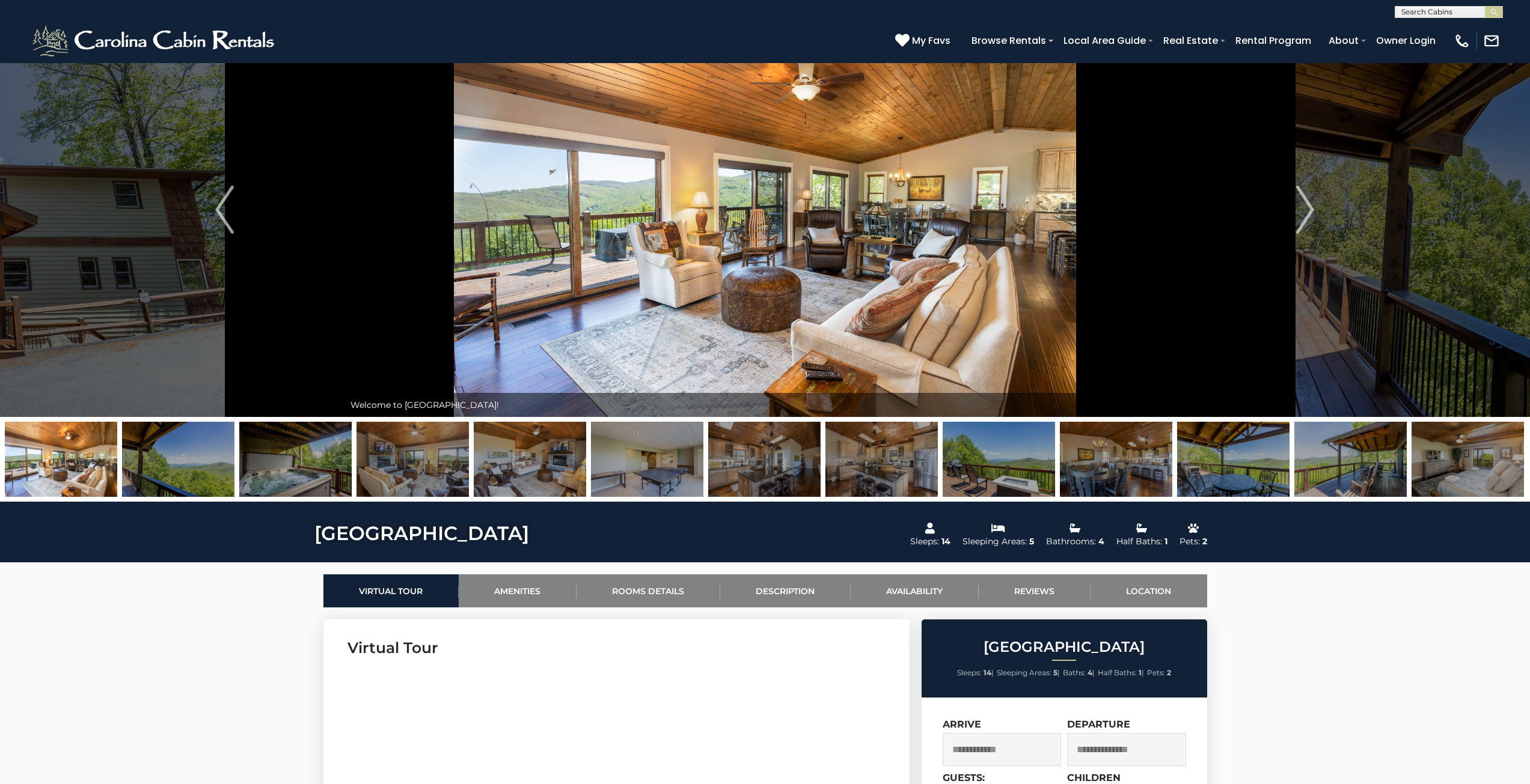
click at [389, 463] on img at bounding box center [412, 459] width 112 height 75
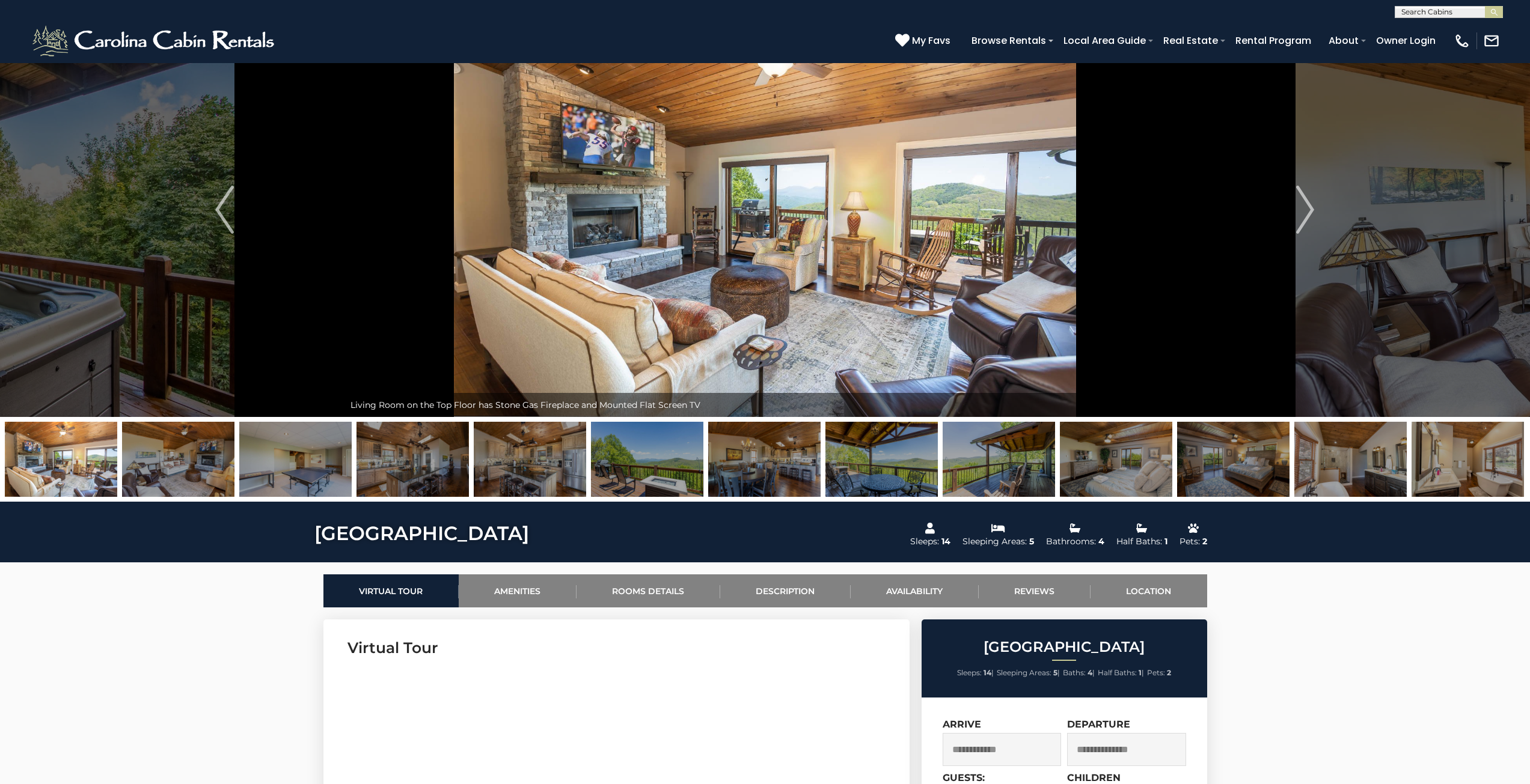
click at [555, 477] on img at bounding box center [529, 459] width 112 height 75
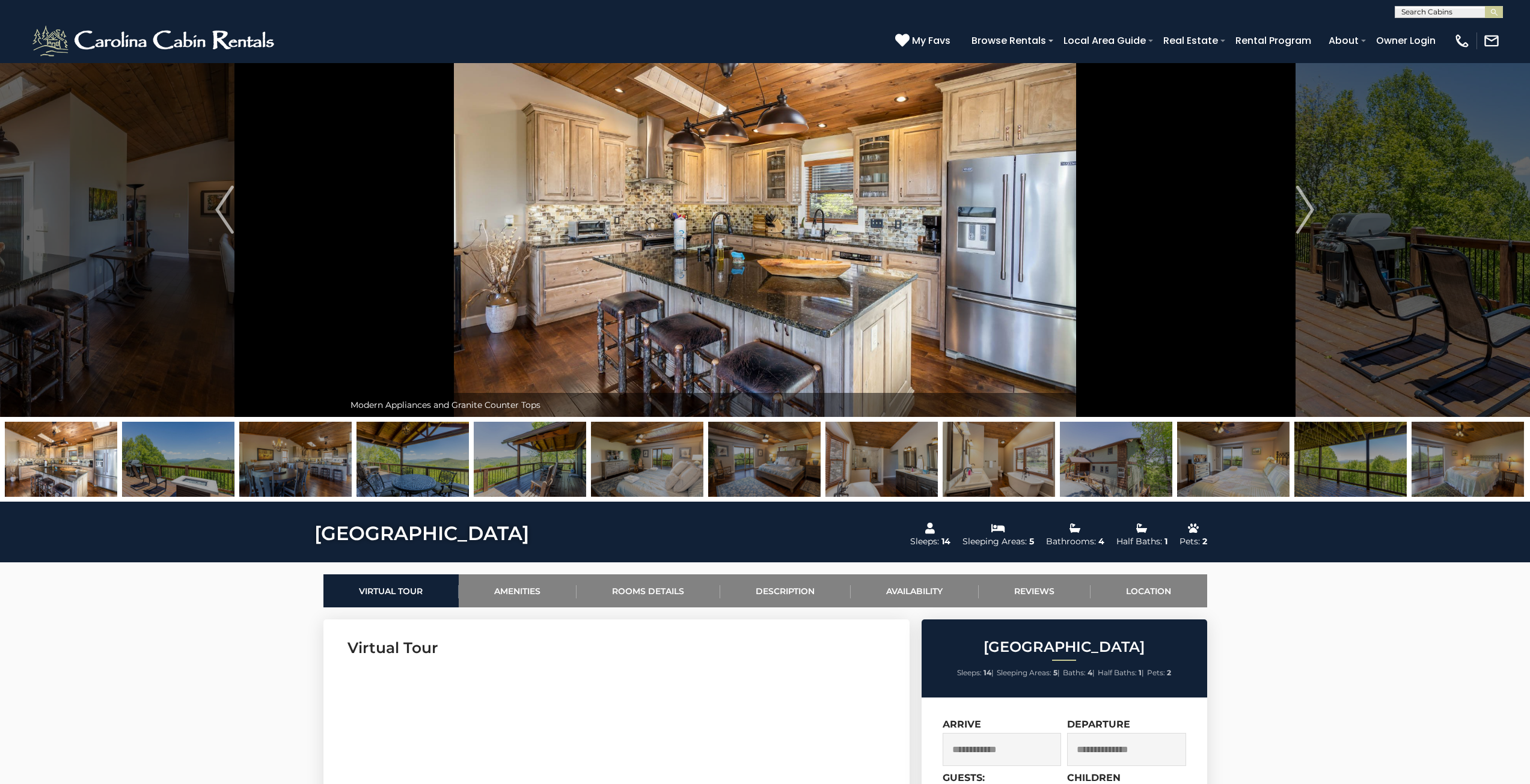
click at [628, 462] on img at bounding box center [646, 459] width 112 height 75
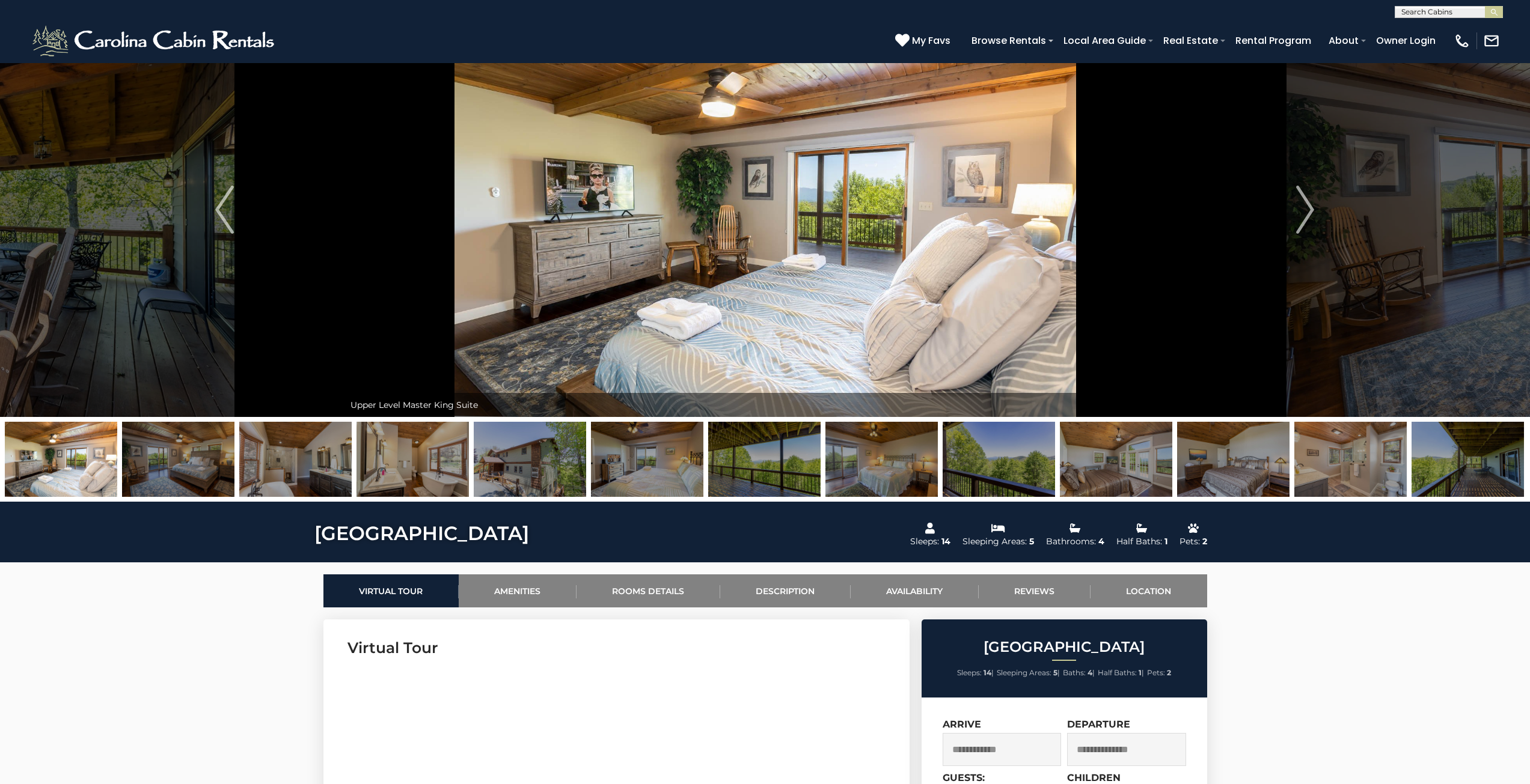
click at [628, 462] on img at bounding box center [646, 459] width 112 height 75
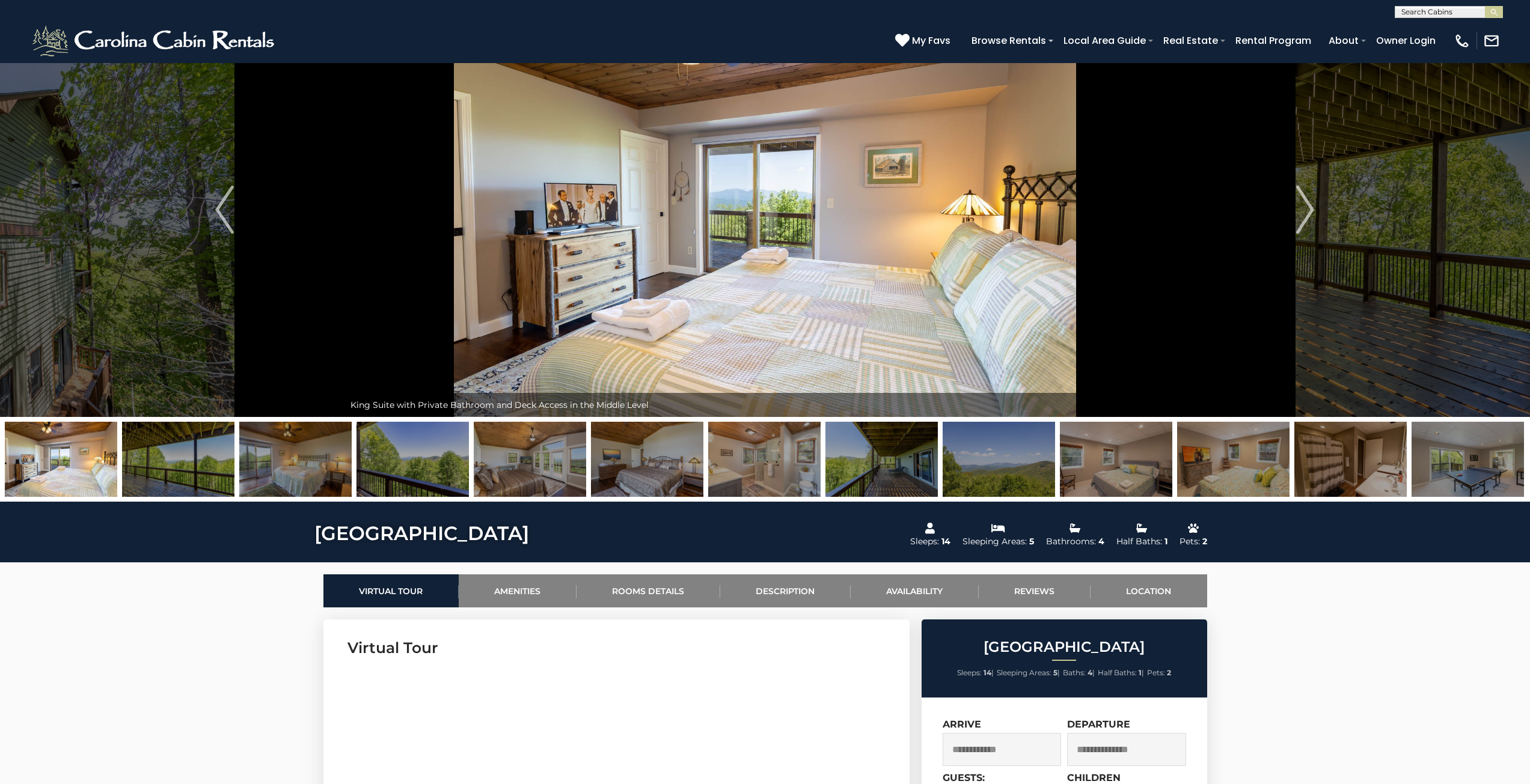
click at [882, 451] on img at bounding box center [881, 459] width 112 height 75
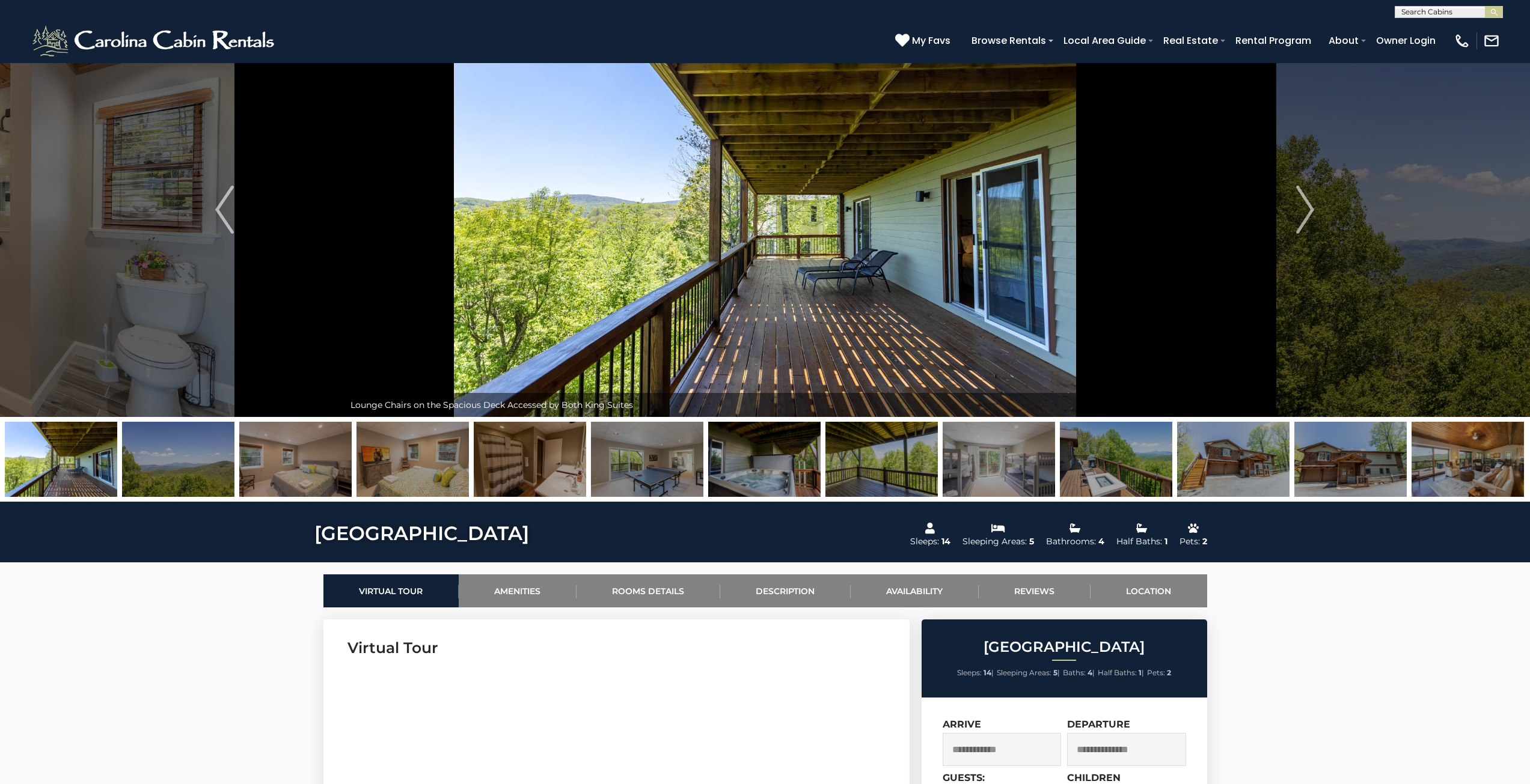
click at [537, 461] on img at bounding box center [529, 459] width 112 height 75
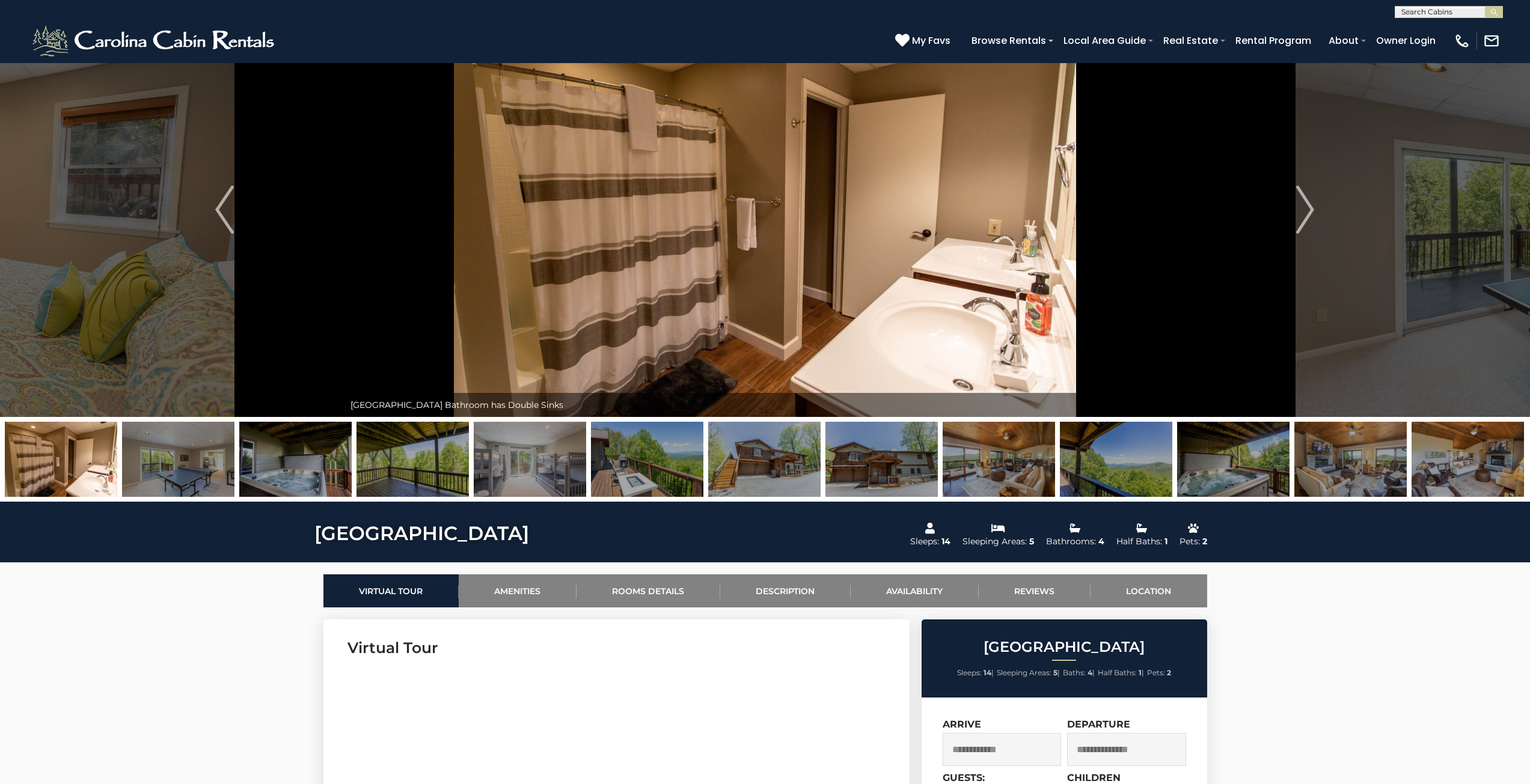
click at [905, 453] on img at bounding box center [881, 459] width 112 height 75
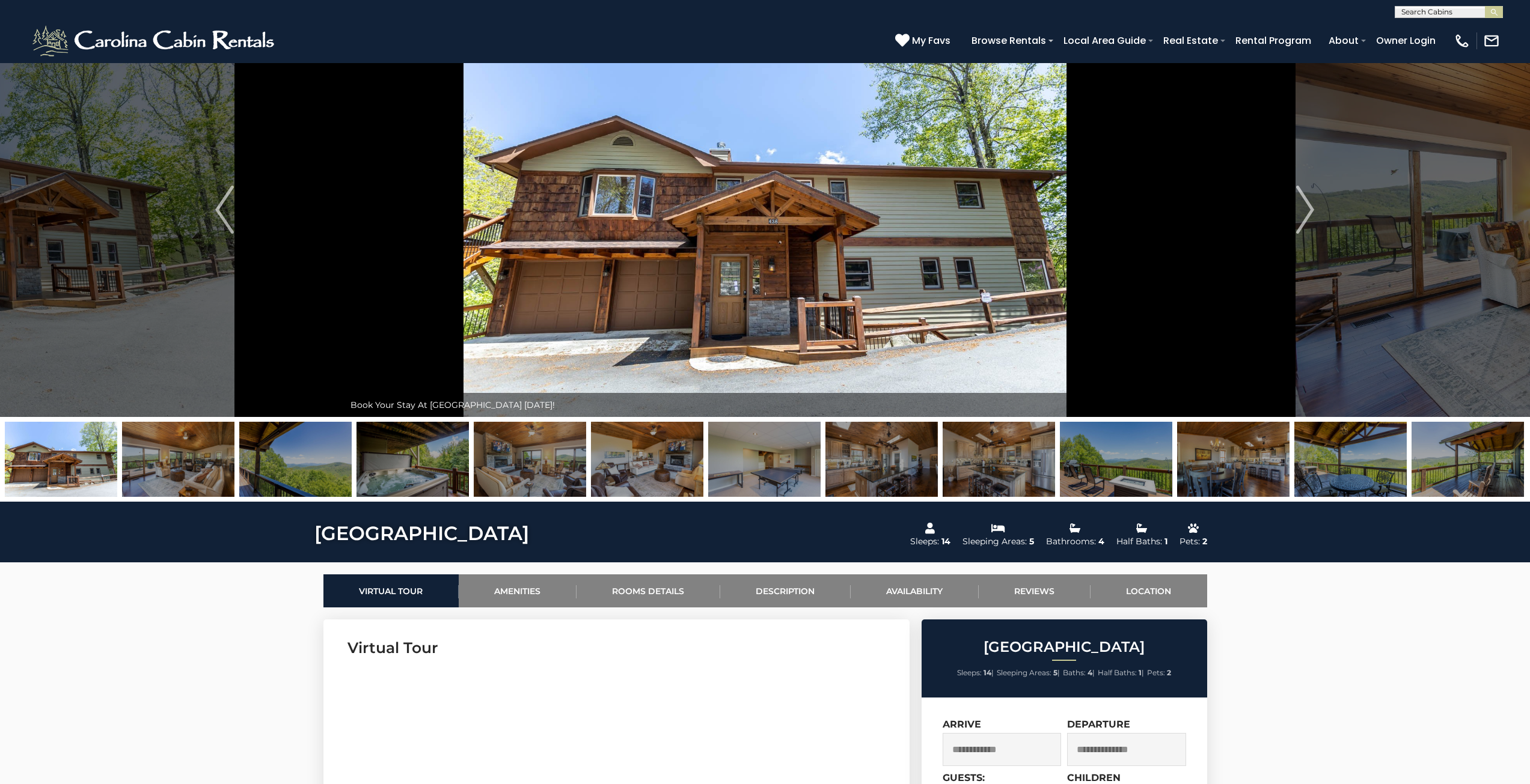
click at [1085, 472] on img at bounding box center [1116, 459] width 112 height 75
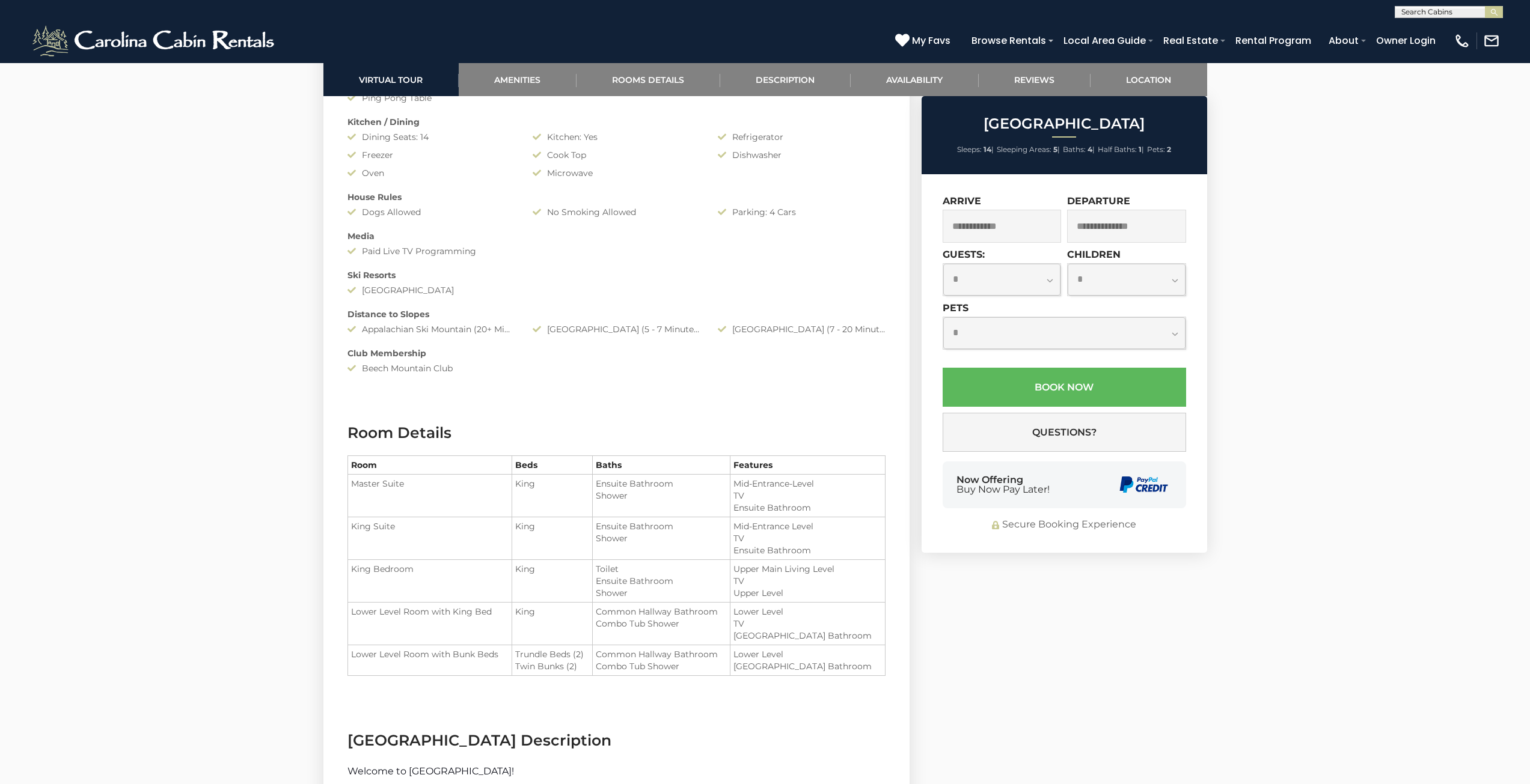
scroll to position [1142, 0]
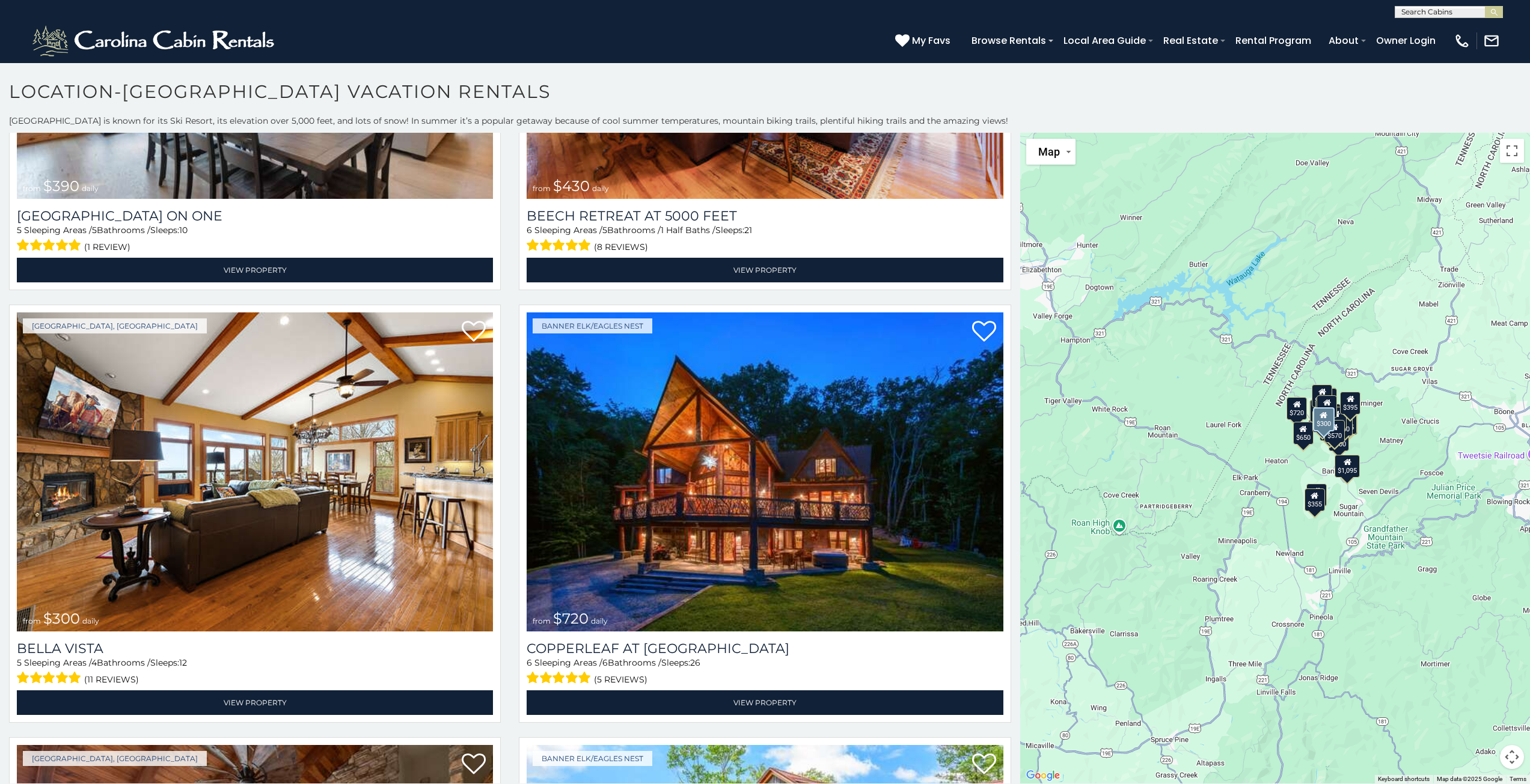
scroll to position [2884, 0]
click at [857, 485] on img at bounding box center [765, 471] width 476 height 319
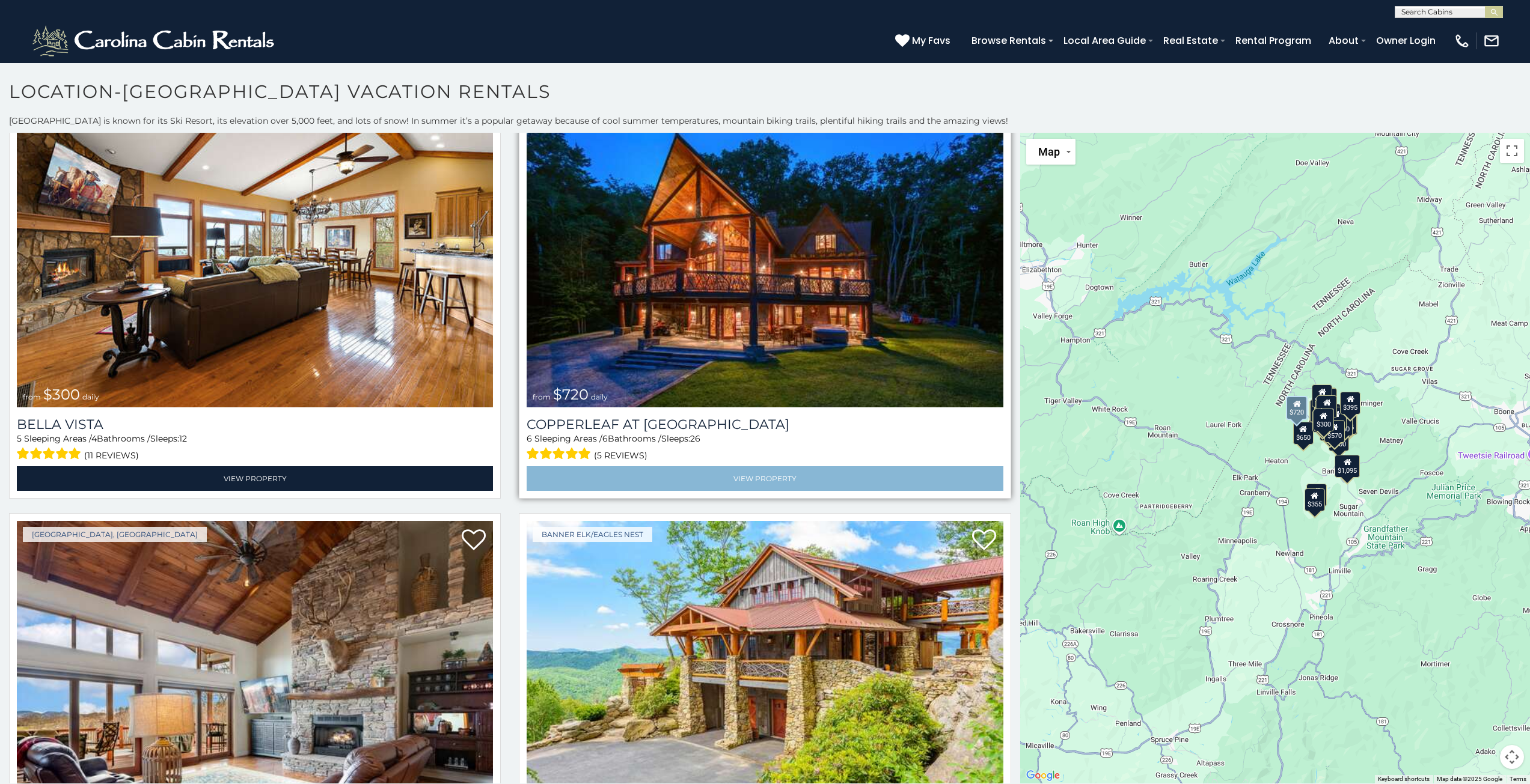
scroll to position [3125, 0]
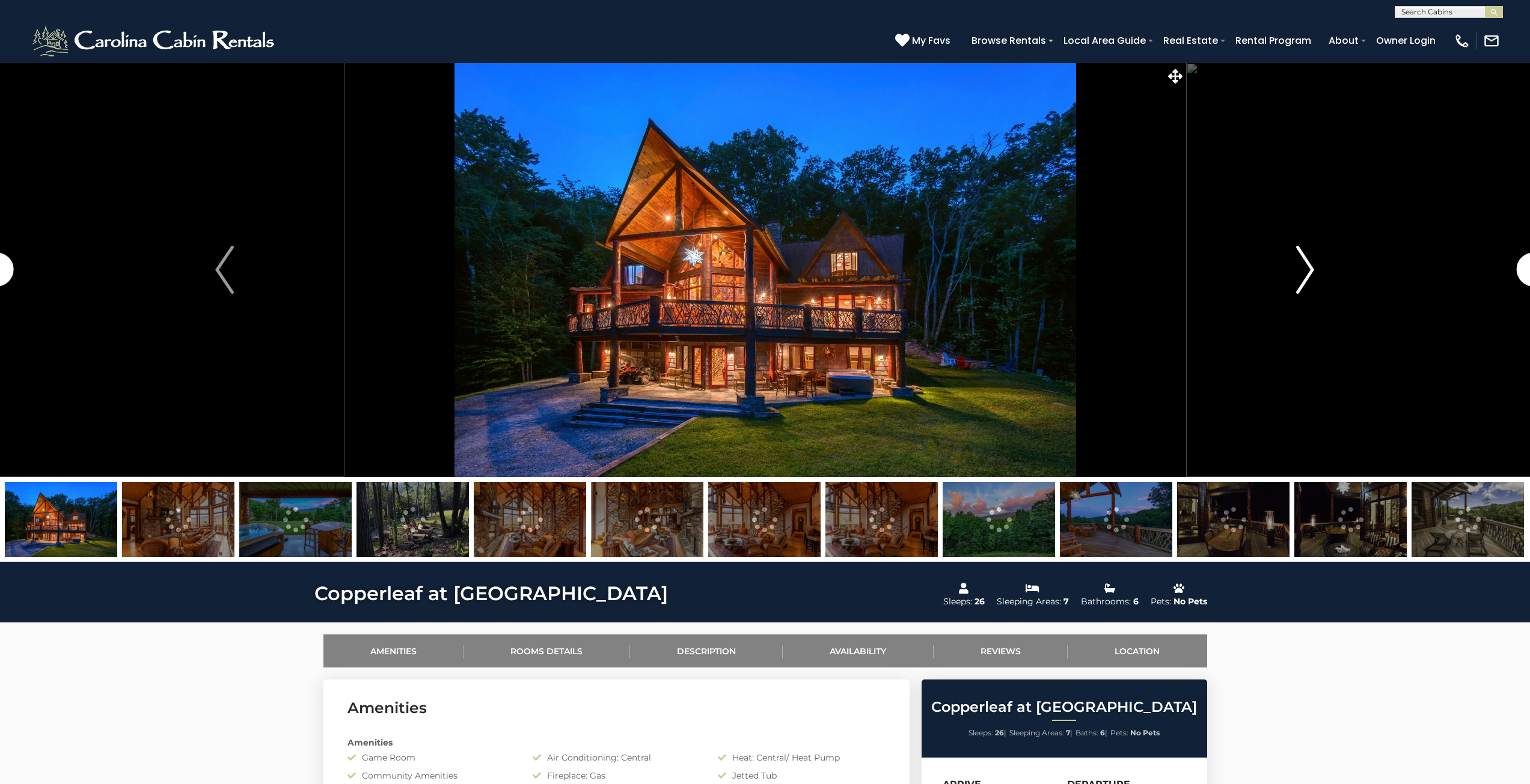
click at [1301, 285] on img "Next" at bounding box center [1305, 270] width 18 height 48
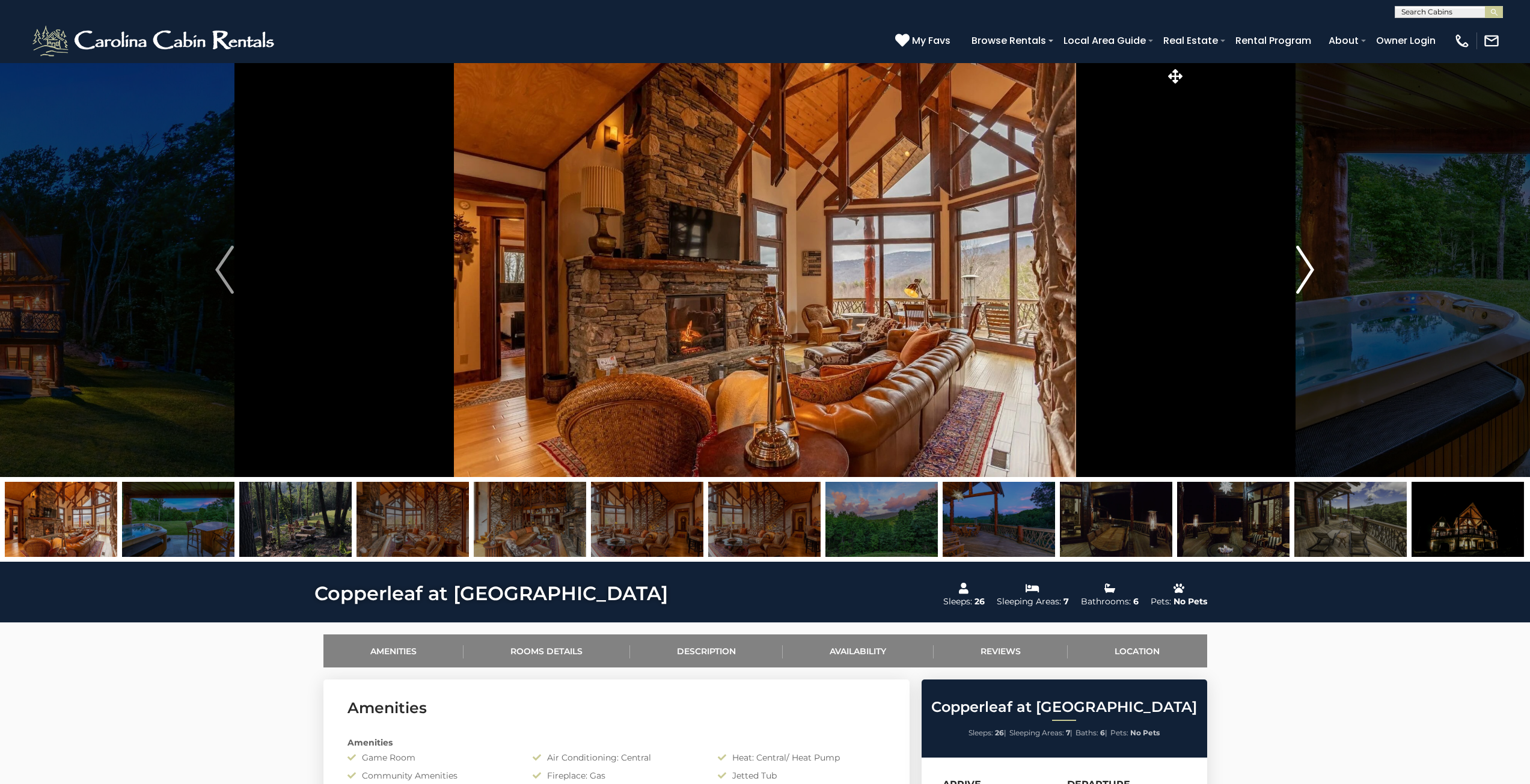
click at [1301, 285] on img "Next" at bounding box center [1305, 270] width 18 height 48
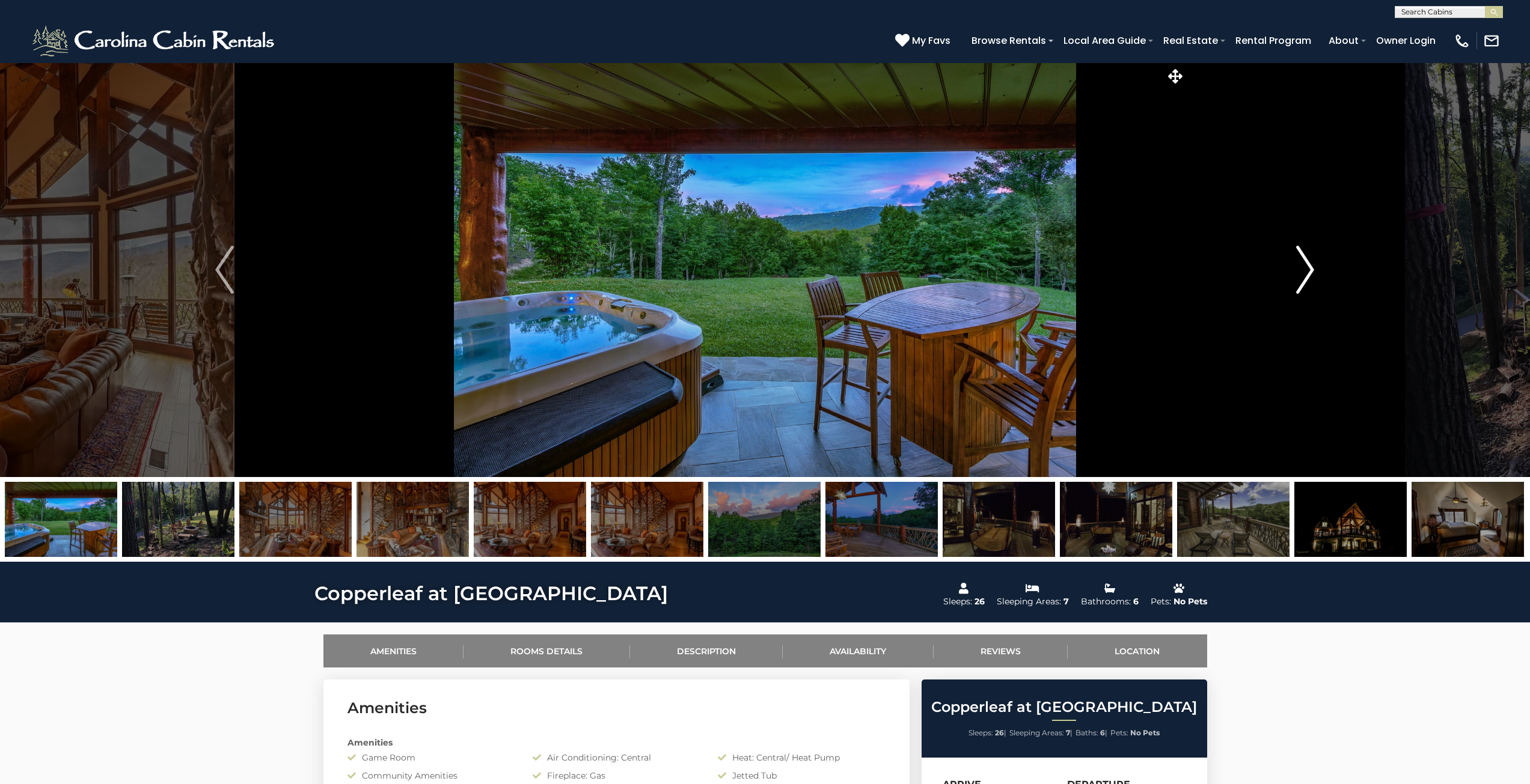
click at [1301, 285] on img "Next" at bounding box center [1305, 270] width 18 height 48
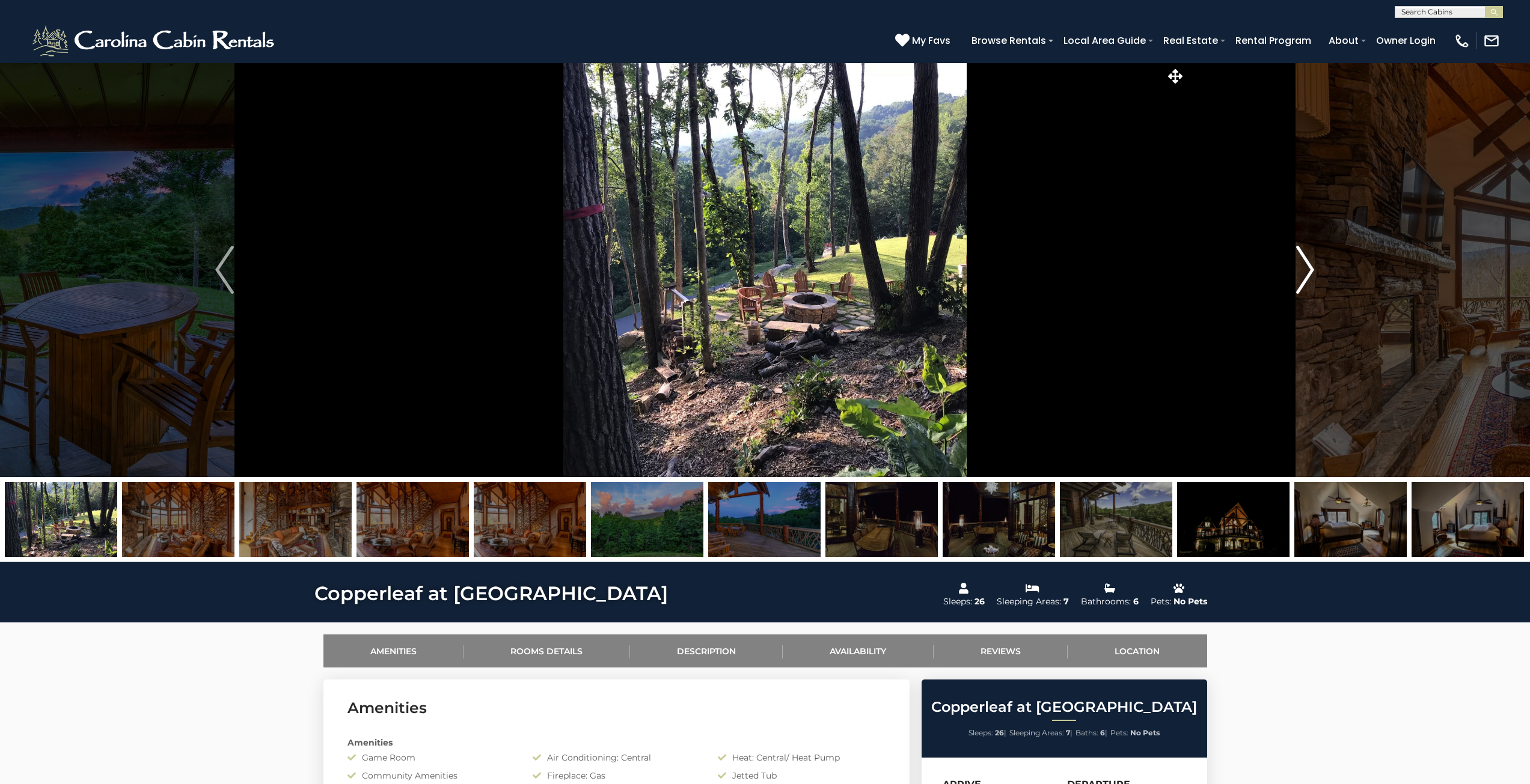
click at [1301, 285] on img "Next" at bounding box center [1305, 270] width 18 height 48
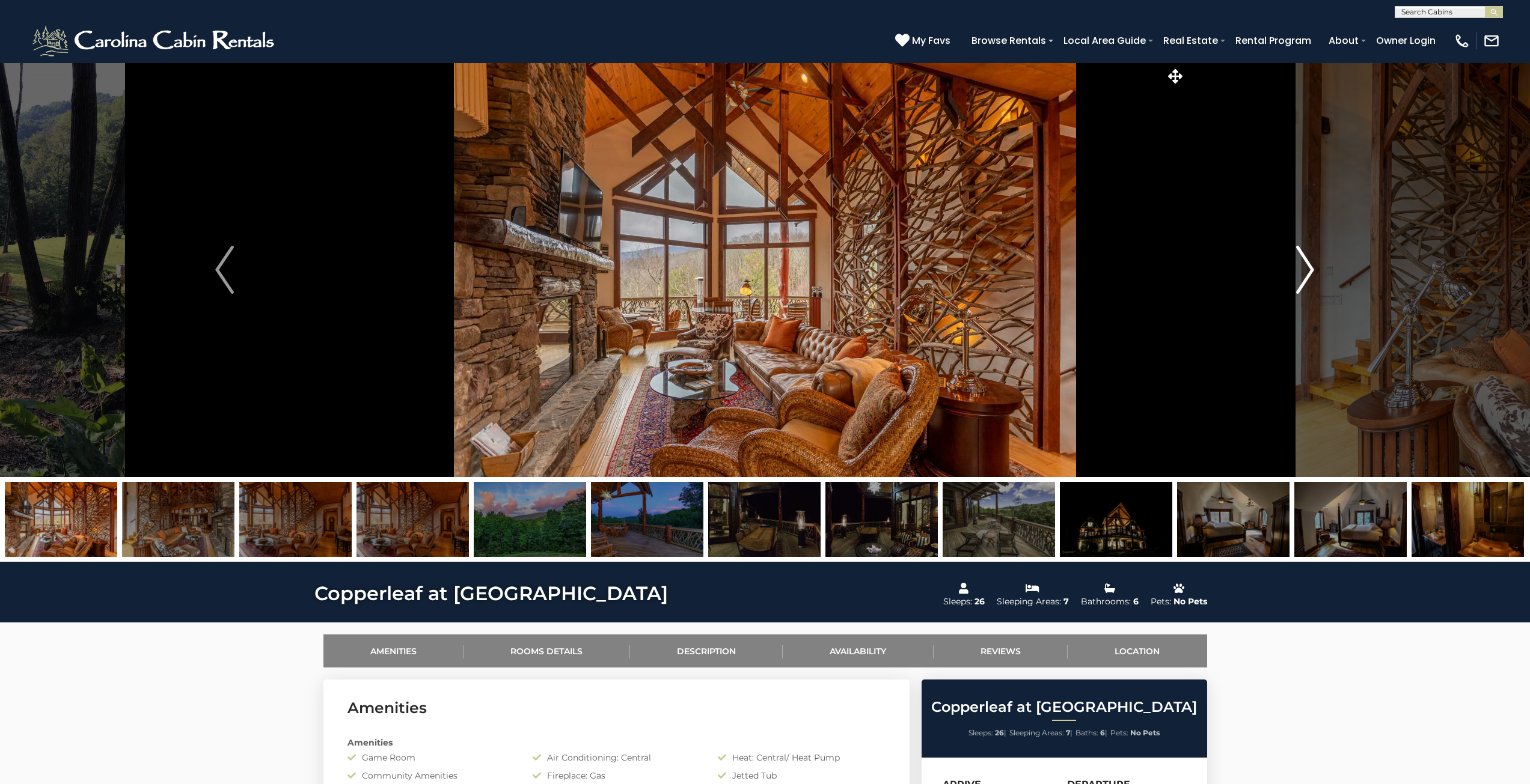
click at [1301, 285] on img "Next" at bounding box center [1305, 270] width 18 height 48
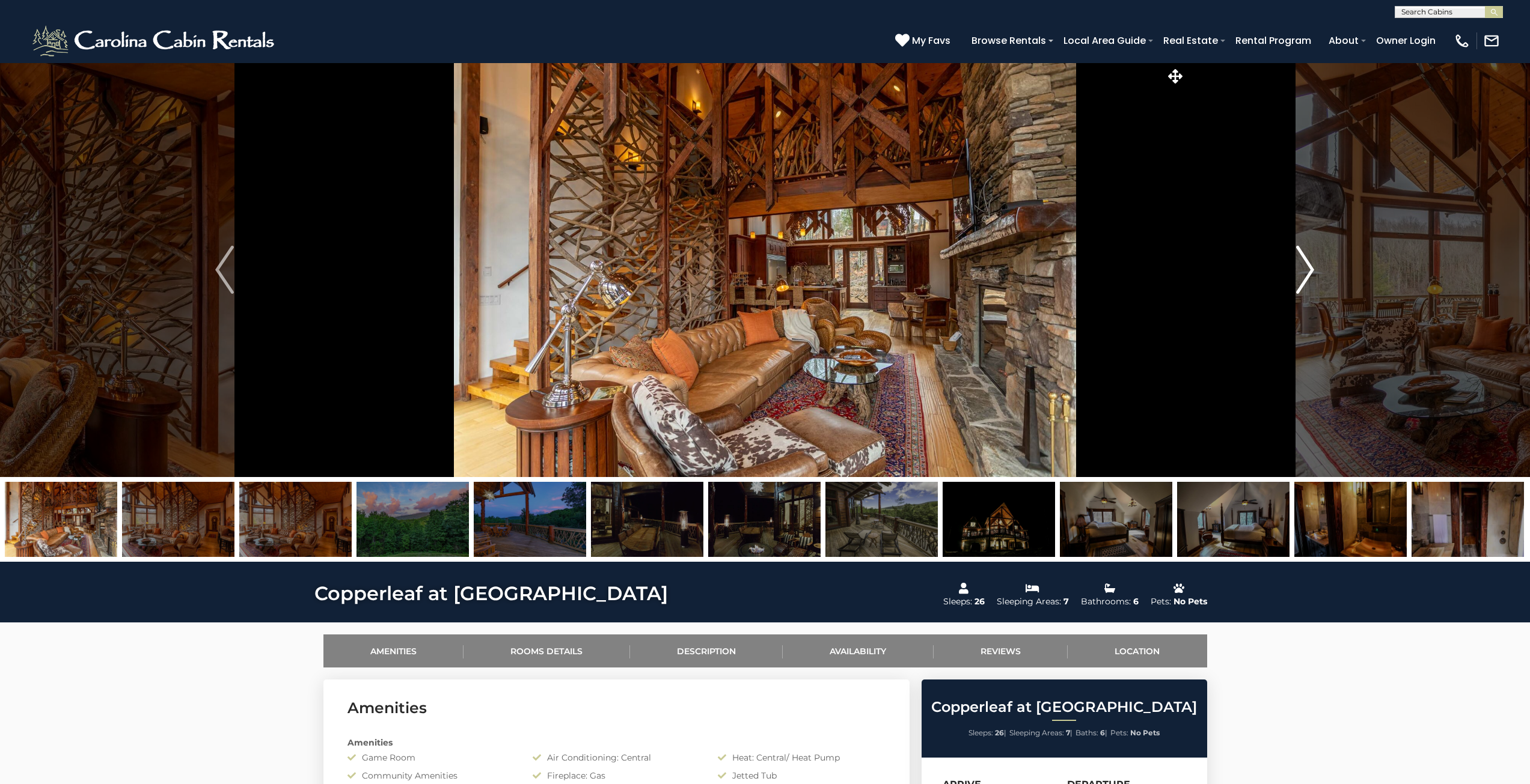
click at [1301, 285] on img "Next" at bounding box center [1305, 270] width 18 height 48
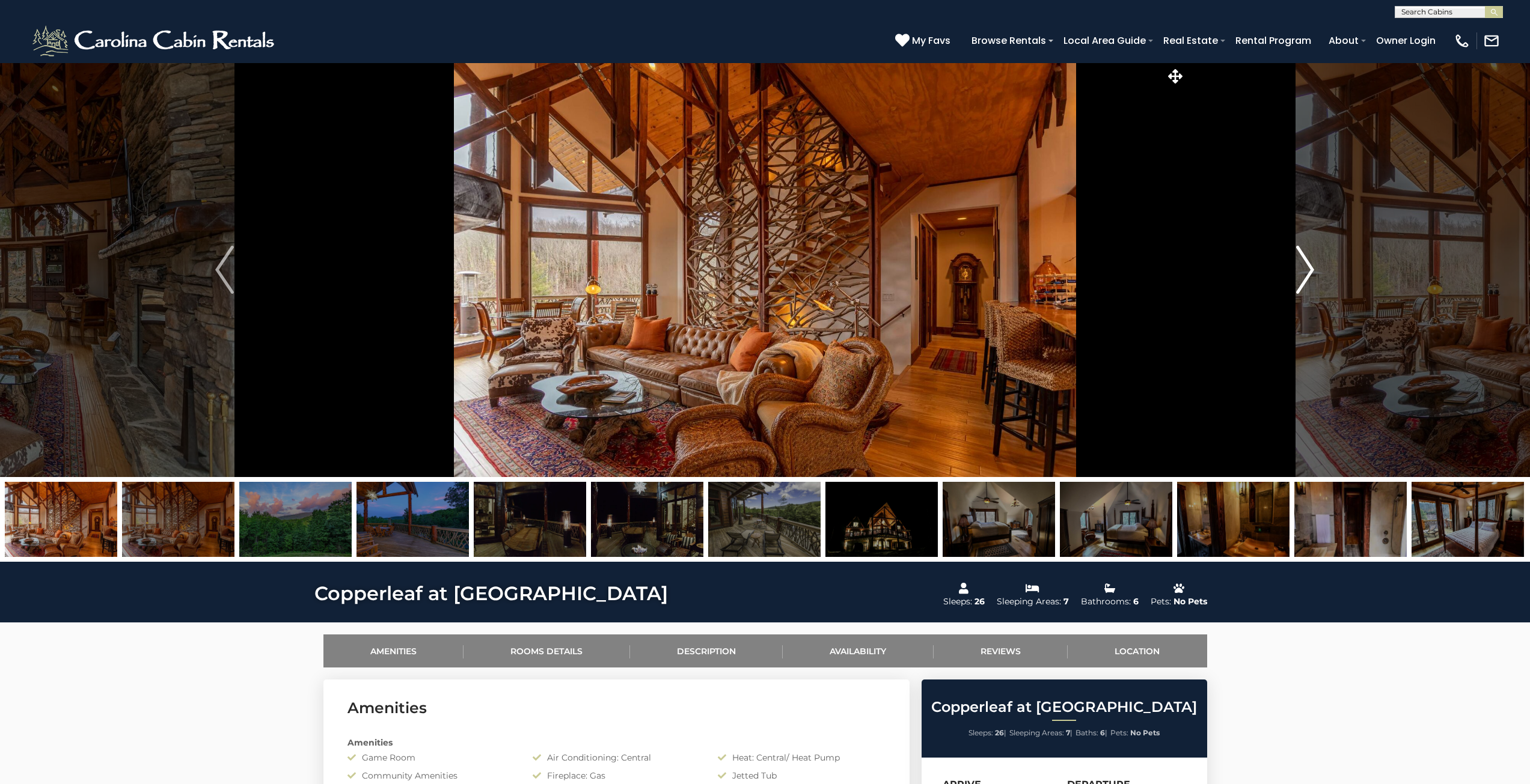
click at [1301, 285] on img "Next" at bounding box center [1305, 270] width 18 height 48
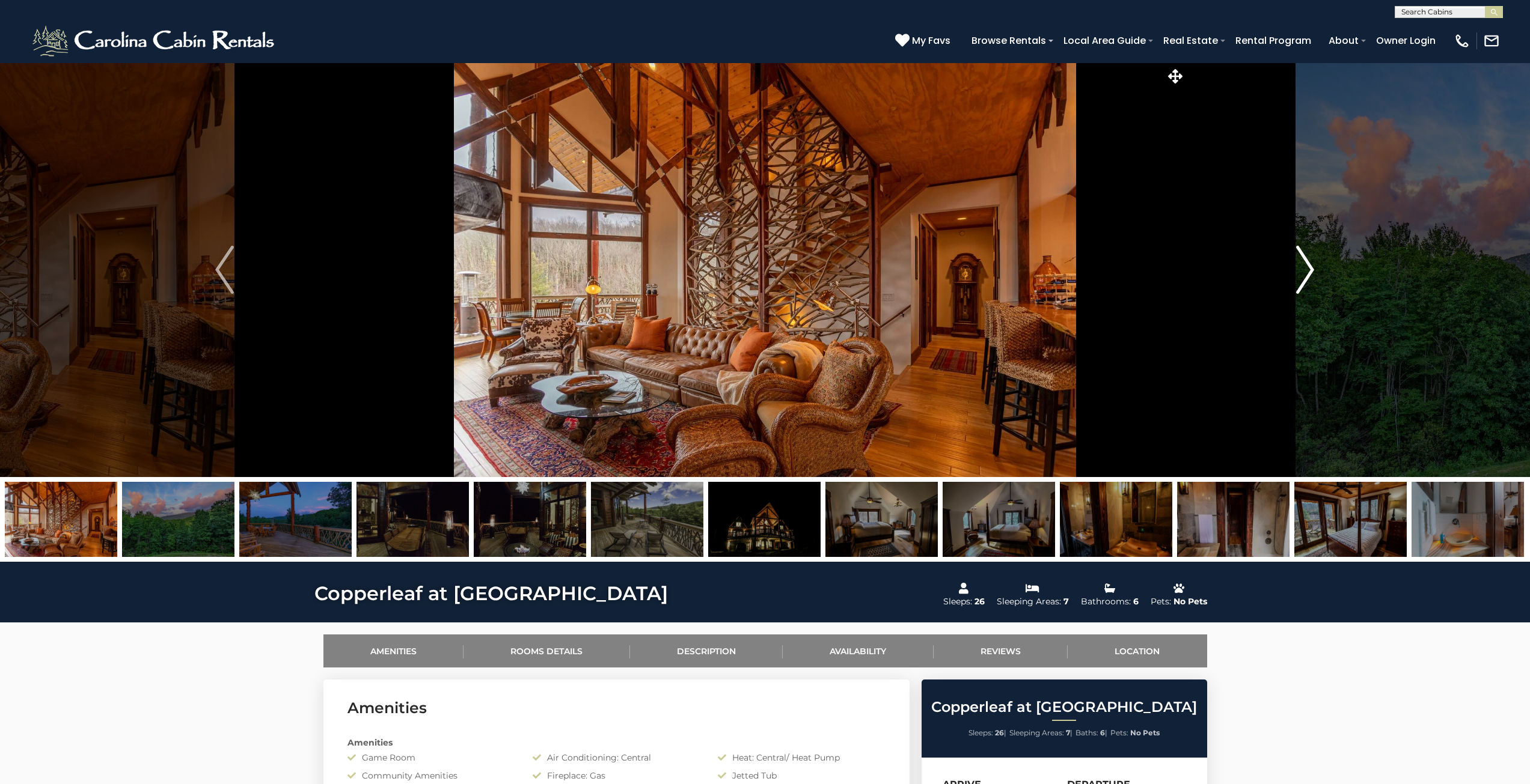
click at [1301, 285] on img "Next" at bounding box center [1305, 270] width 18 height 48
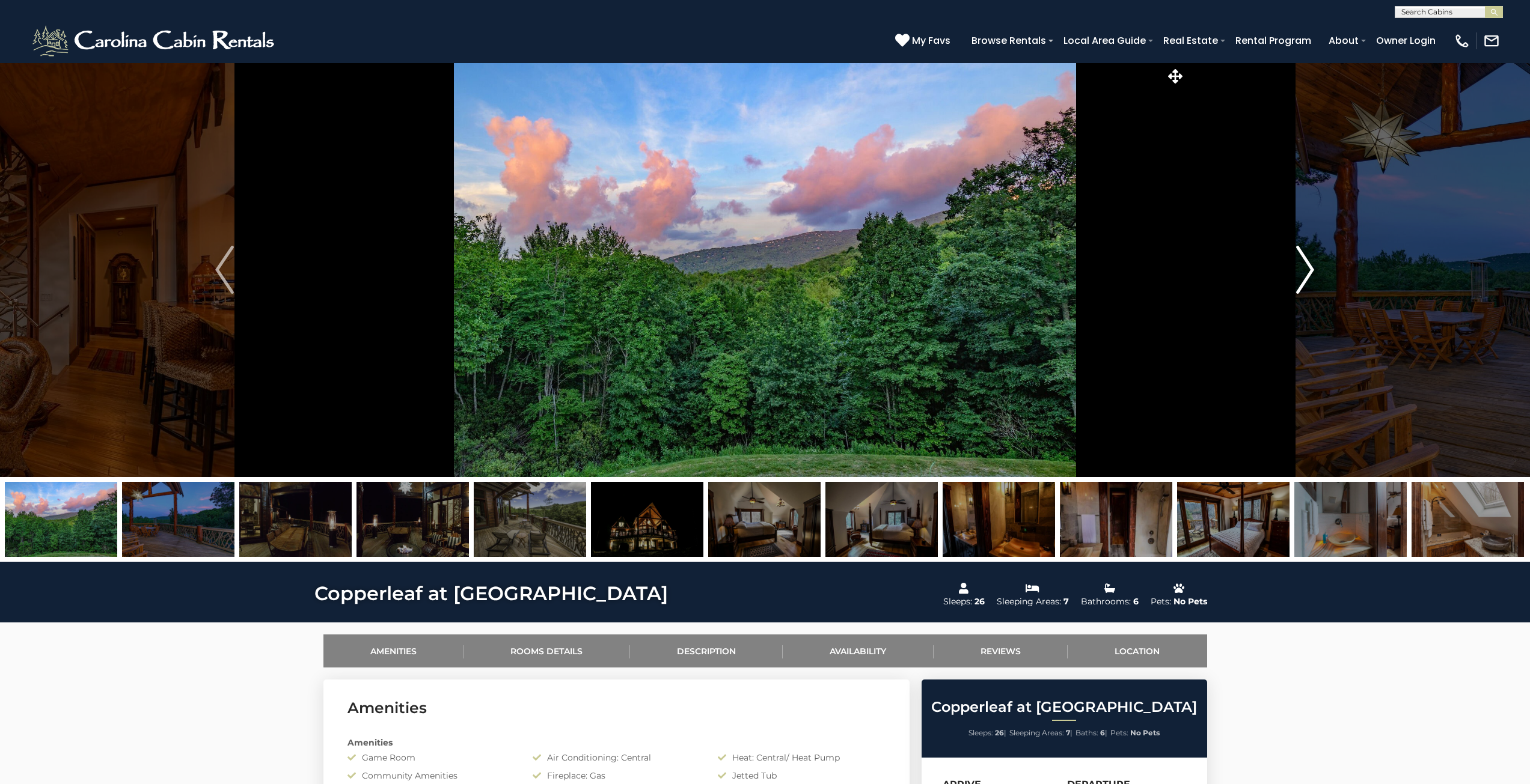
click at [1301, 285] on img "Next" at bounding box center [1305, 270] width 18 height 48
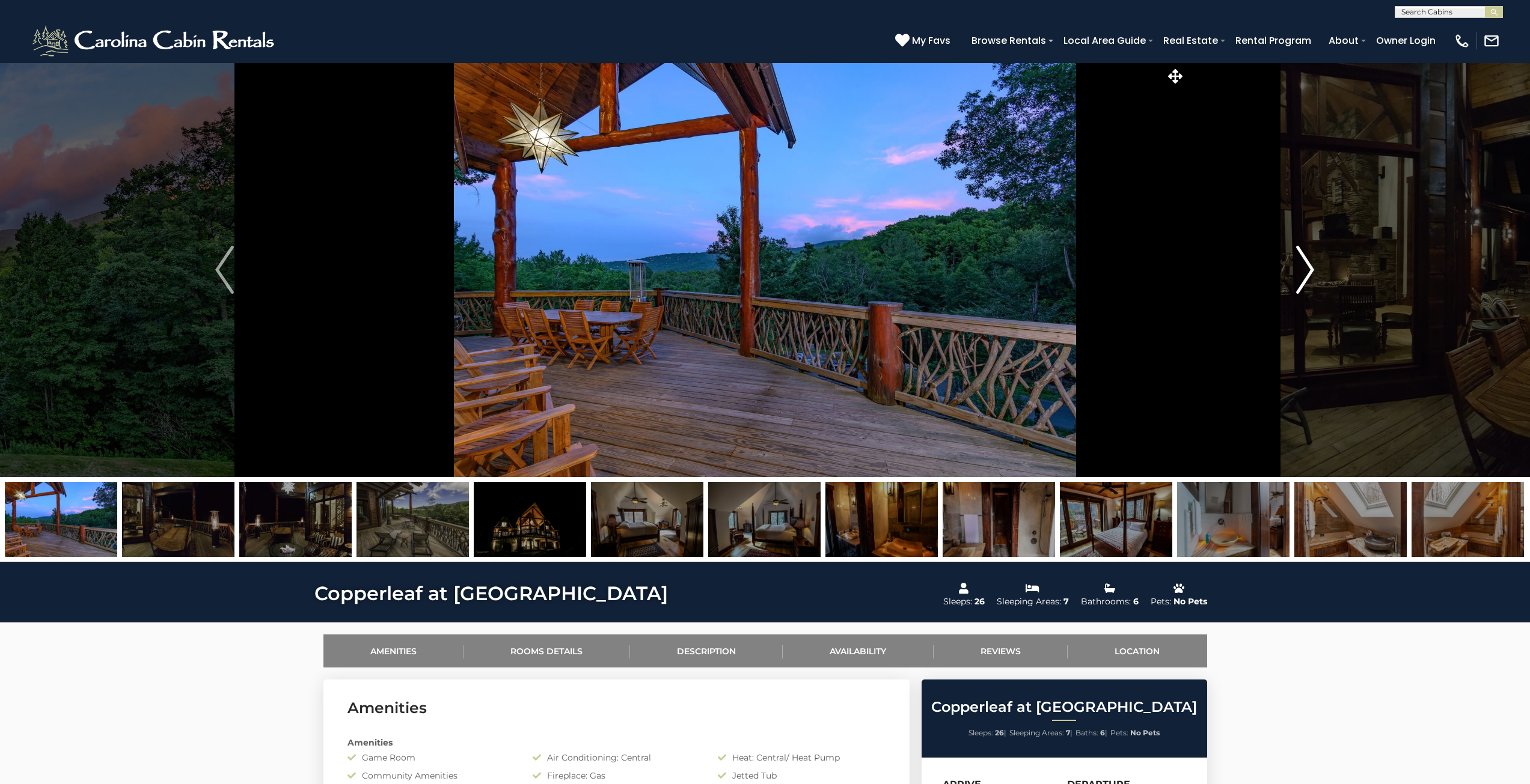
click at [1301, 285] on img "Next" at bounding box center [1305, 270] width 18 height 48
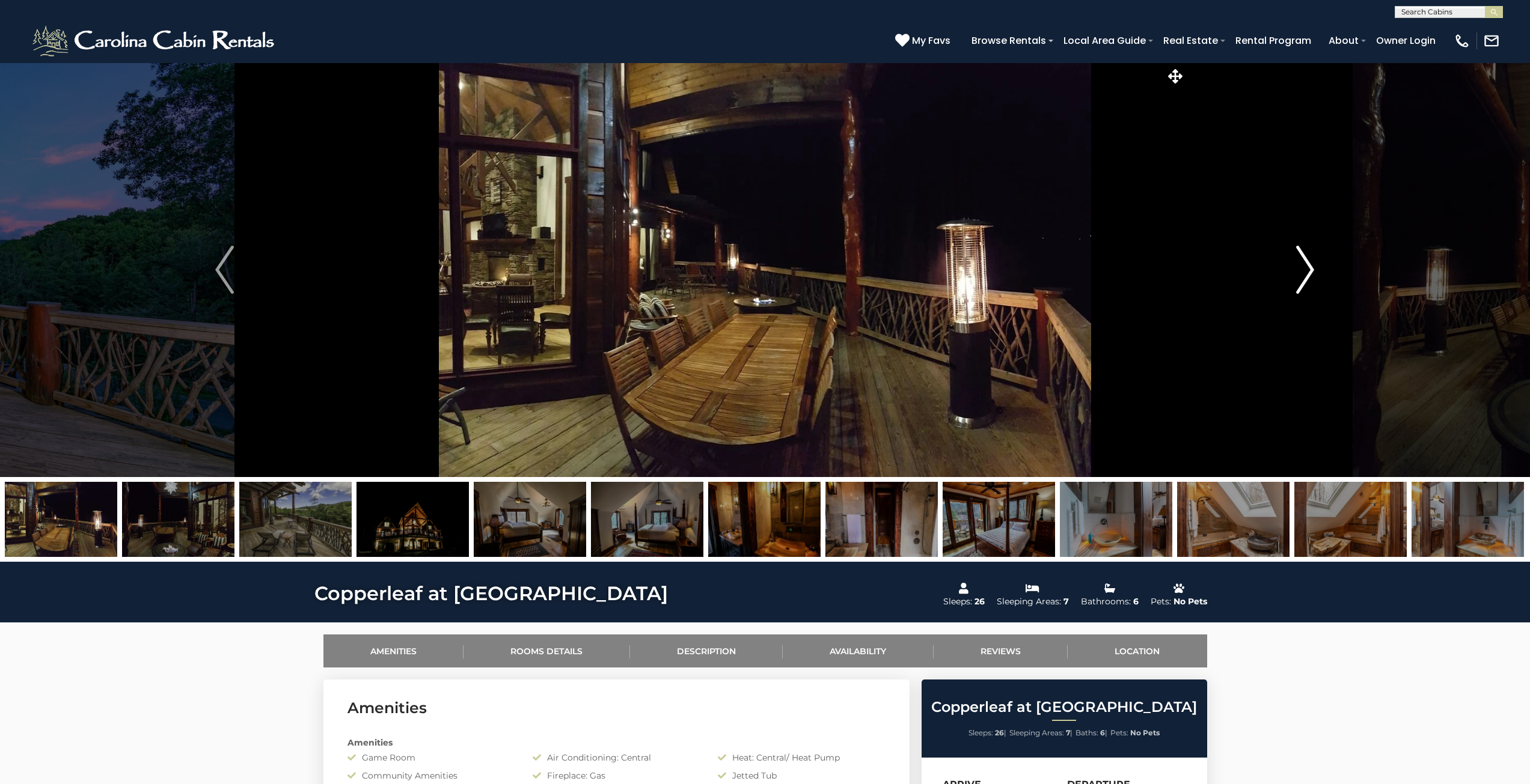
click at [1301, 285] on img "Next" at bounding box center [1305, 270] width 18 height 48
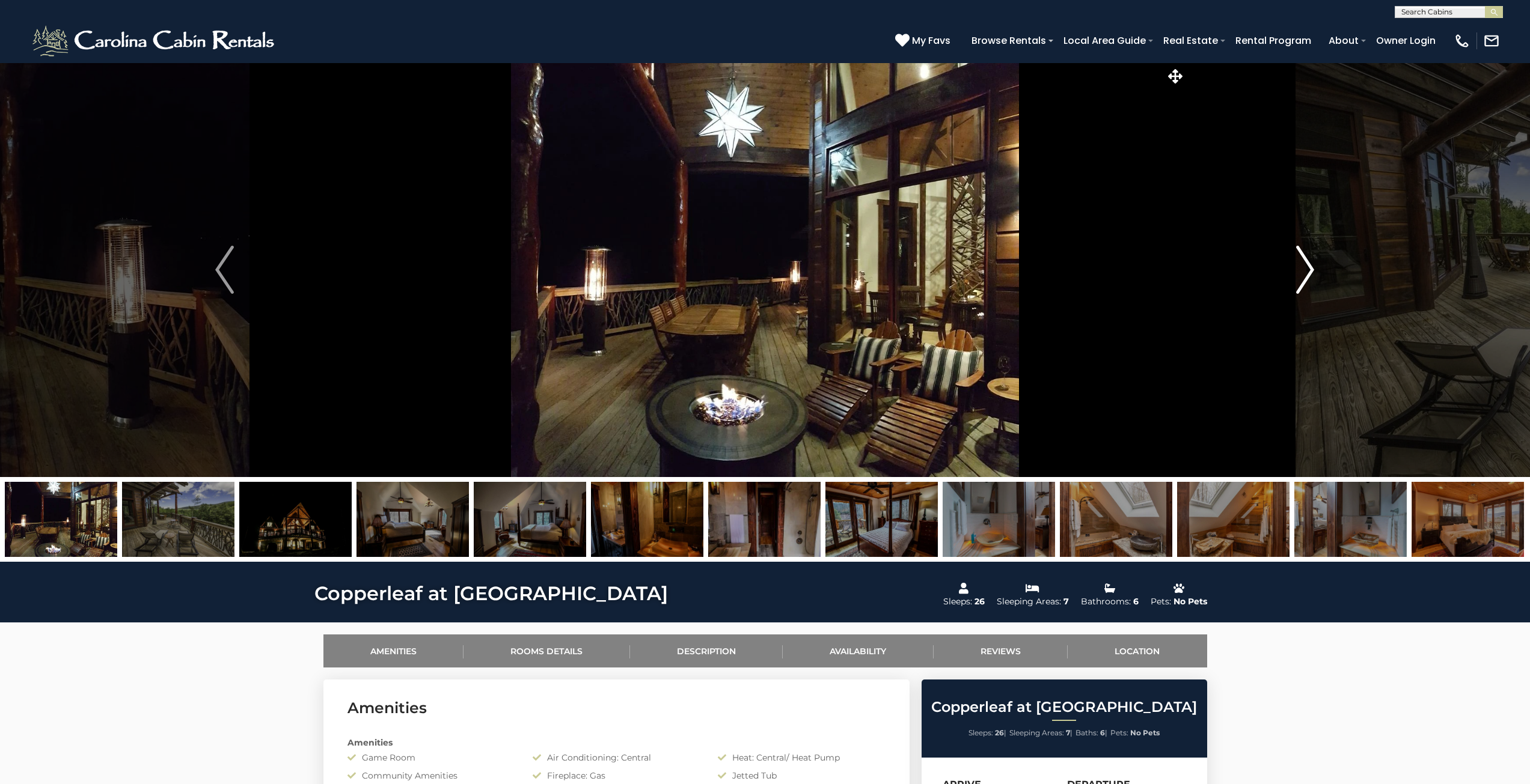
click at [1301, 285] on img "Next" at bounding box center [1305, 270] width 18 height 48
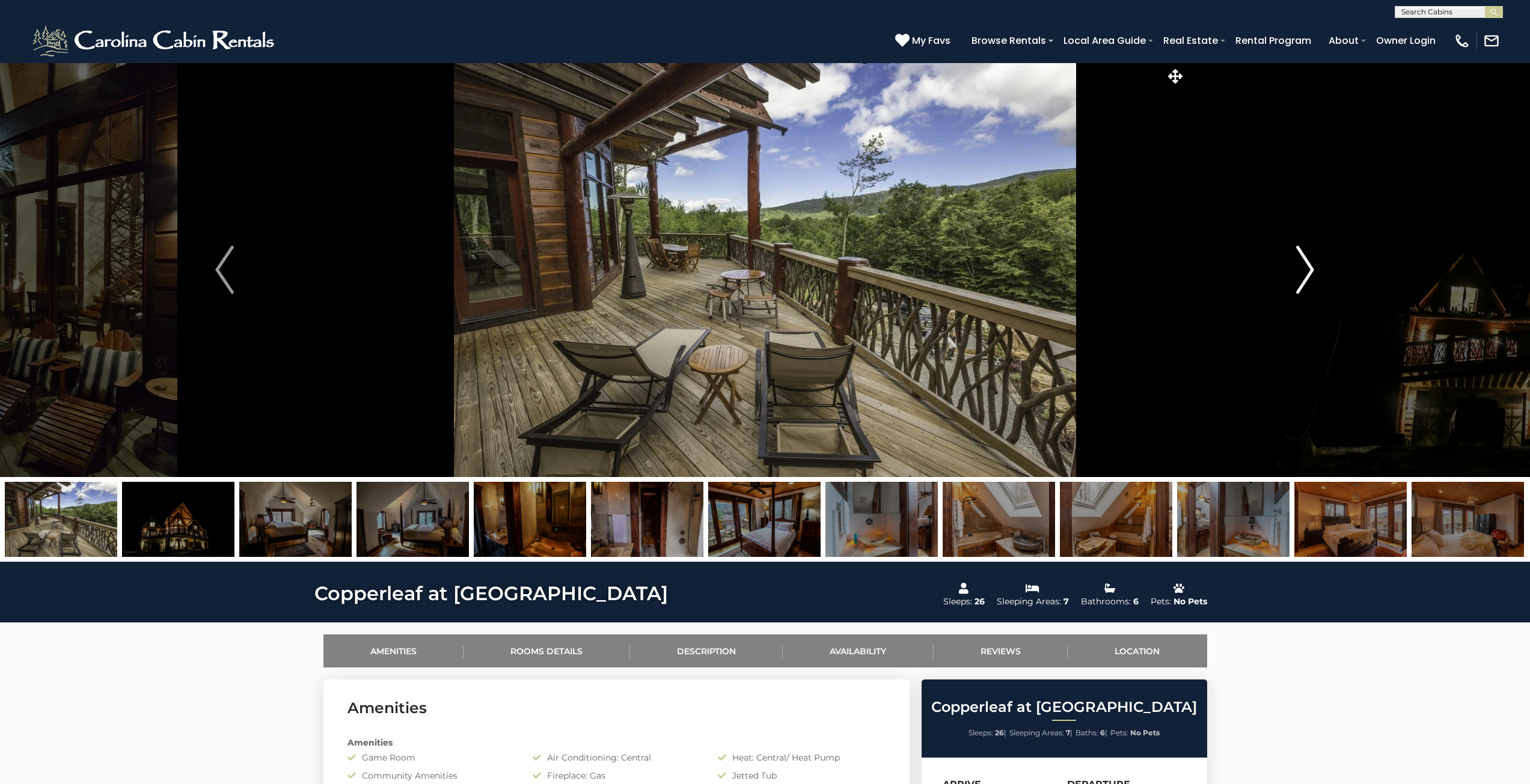
click at [1301, 285] on img "Next" at bounding box center [1305, 270] width 18 height 48
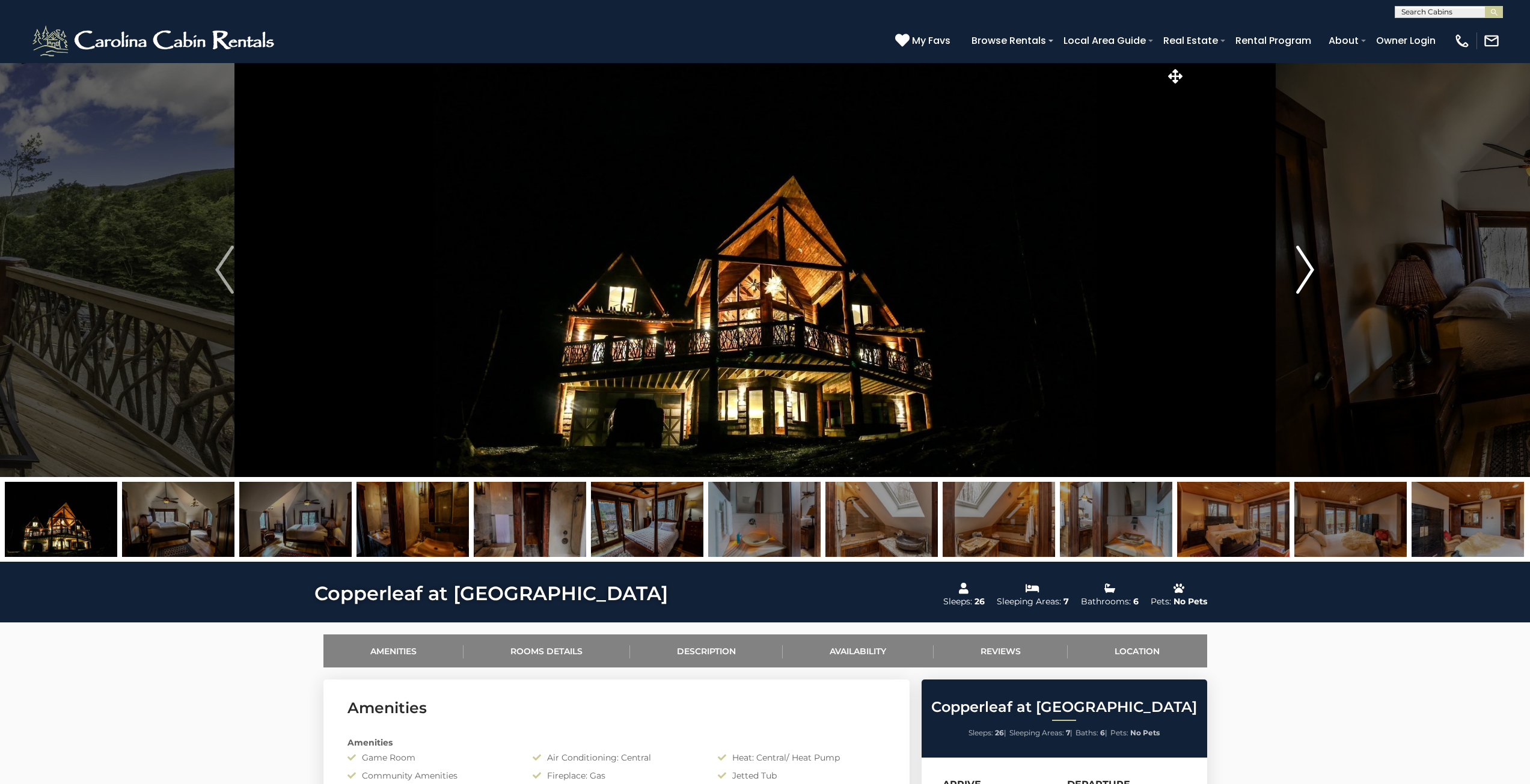
click at [1301, 285] on img "Next" at bounding box center [1305, 270] width 18 height 48
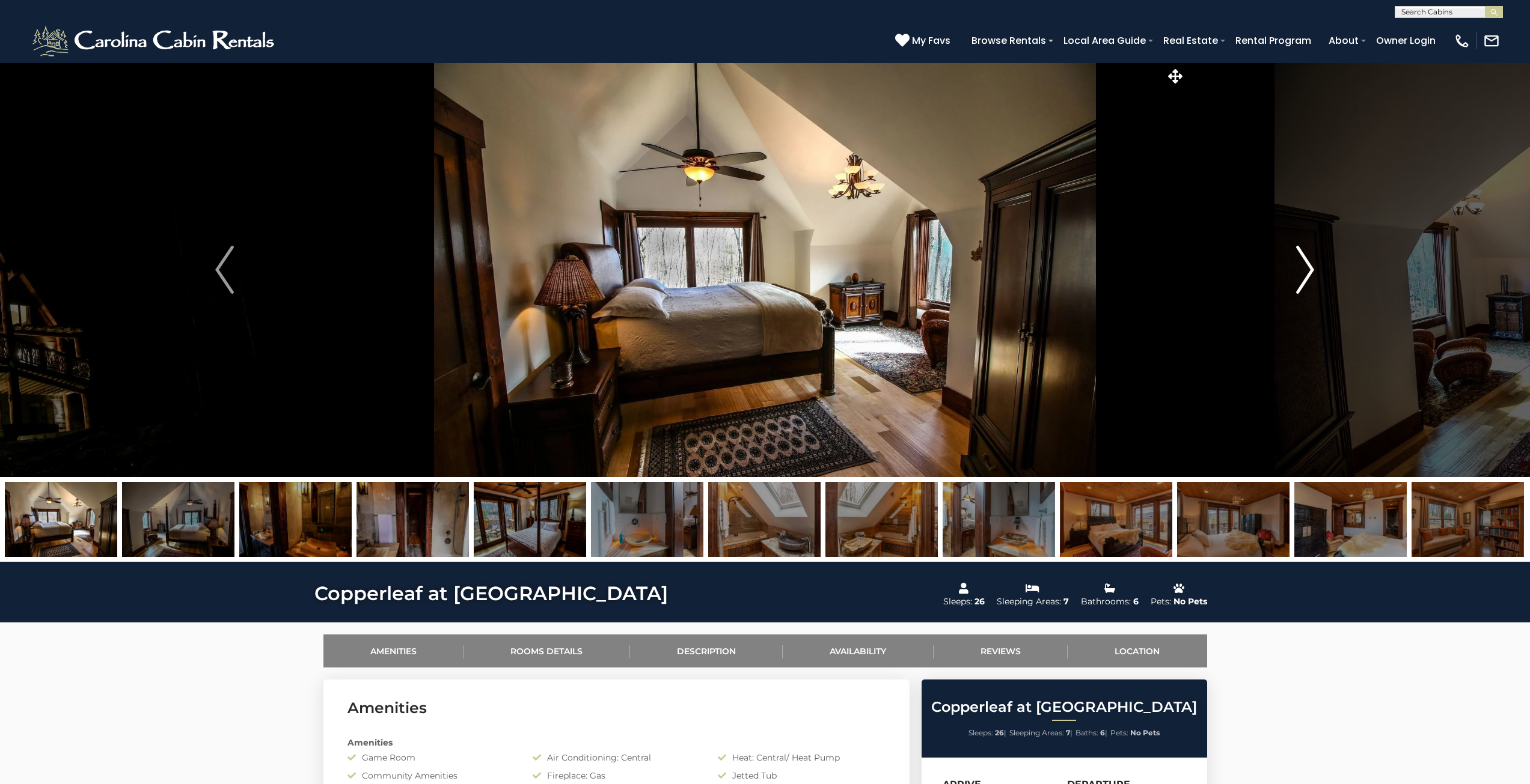
click at [1301, 285] on img "Next" at bounding box center [1305, 270] width 18 height 48
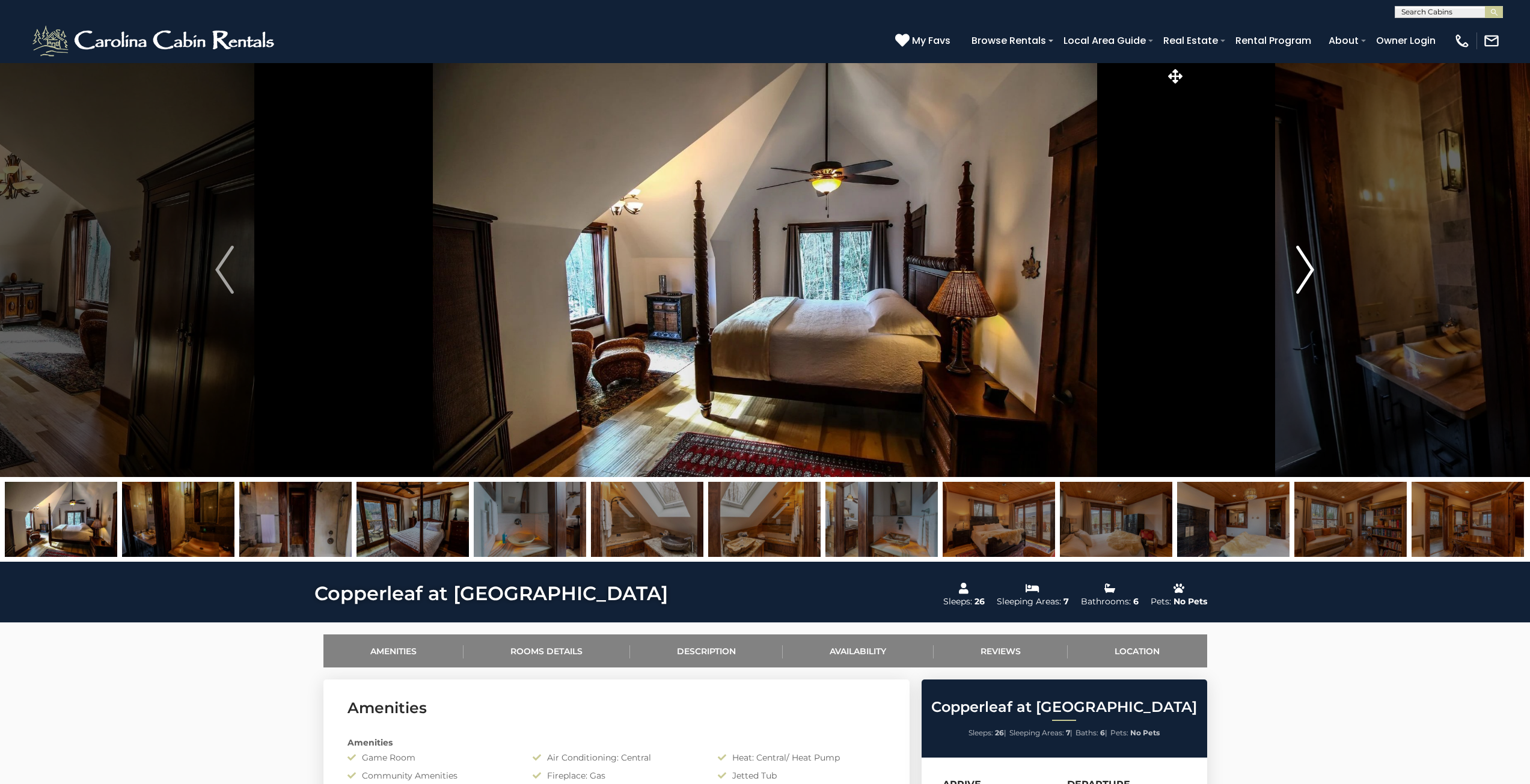
click at [1301, 285] on img "Next" at bounding box center [1305, 270] width 18 height 48
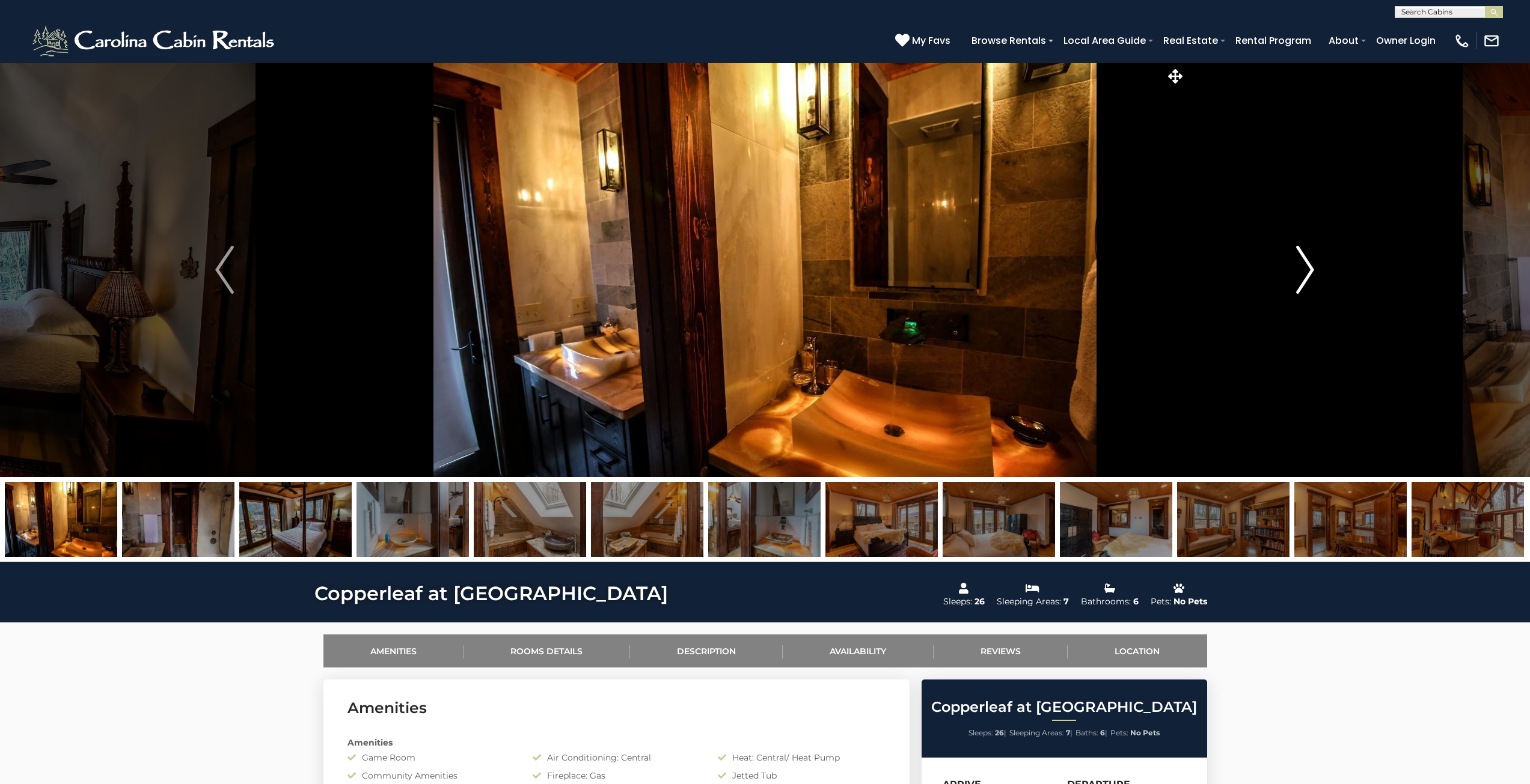
click at [1301, 285] on img "Next" at bounding box center [1305, 270] width 18 height 48
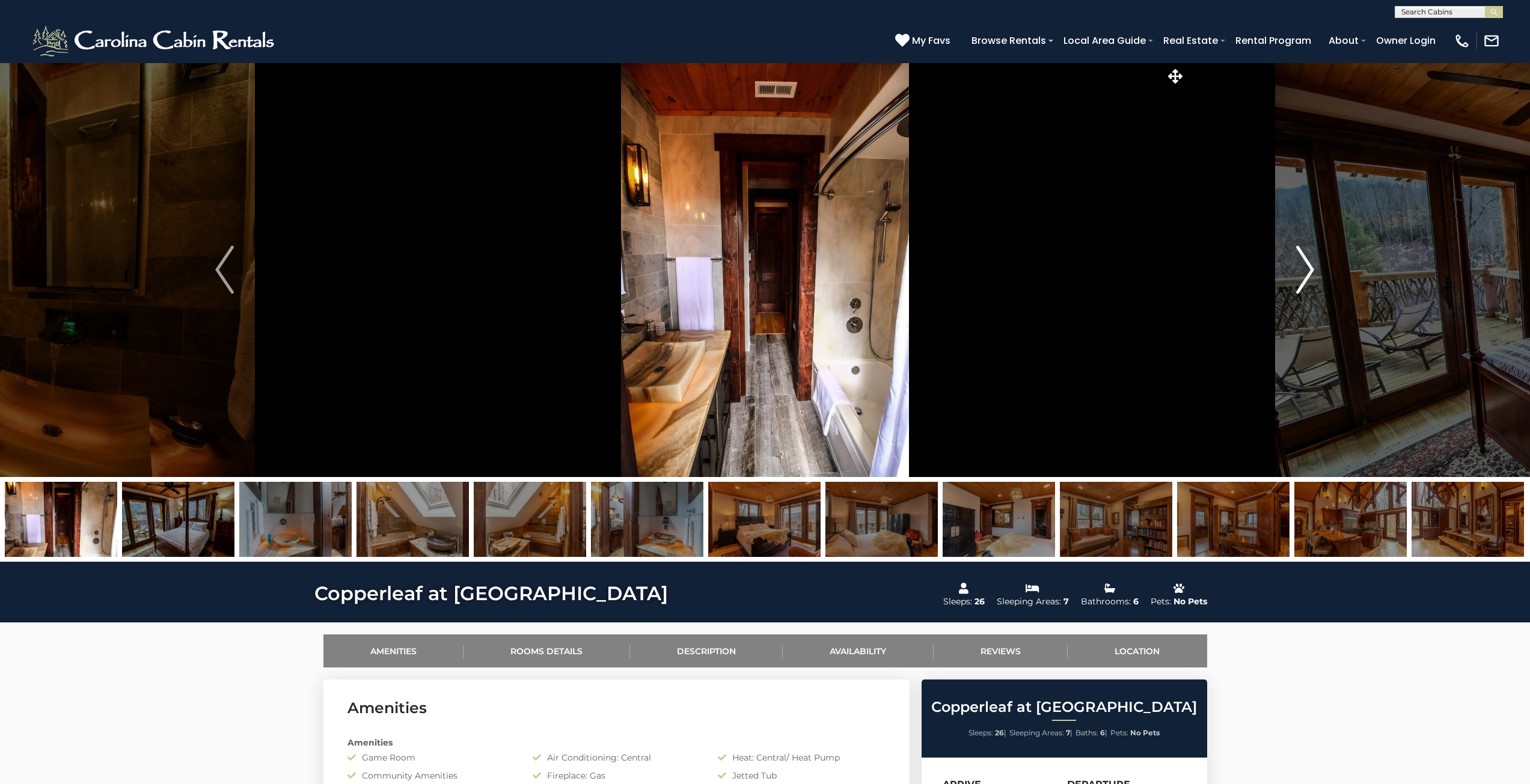
click at [1301, 285] on img "Next" at bounding box center [1305, 270] width 18 height 48
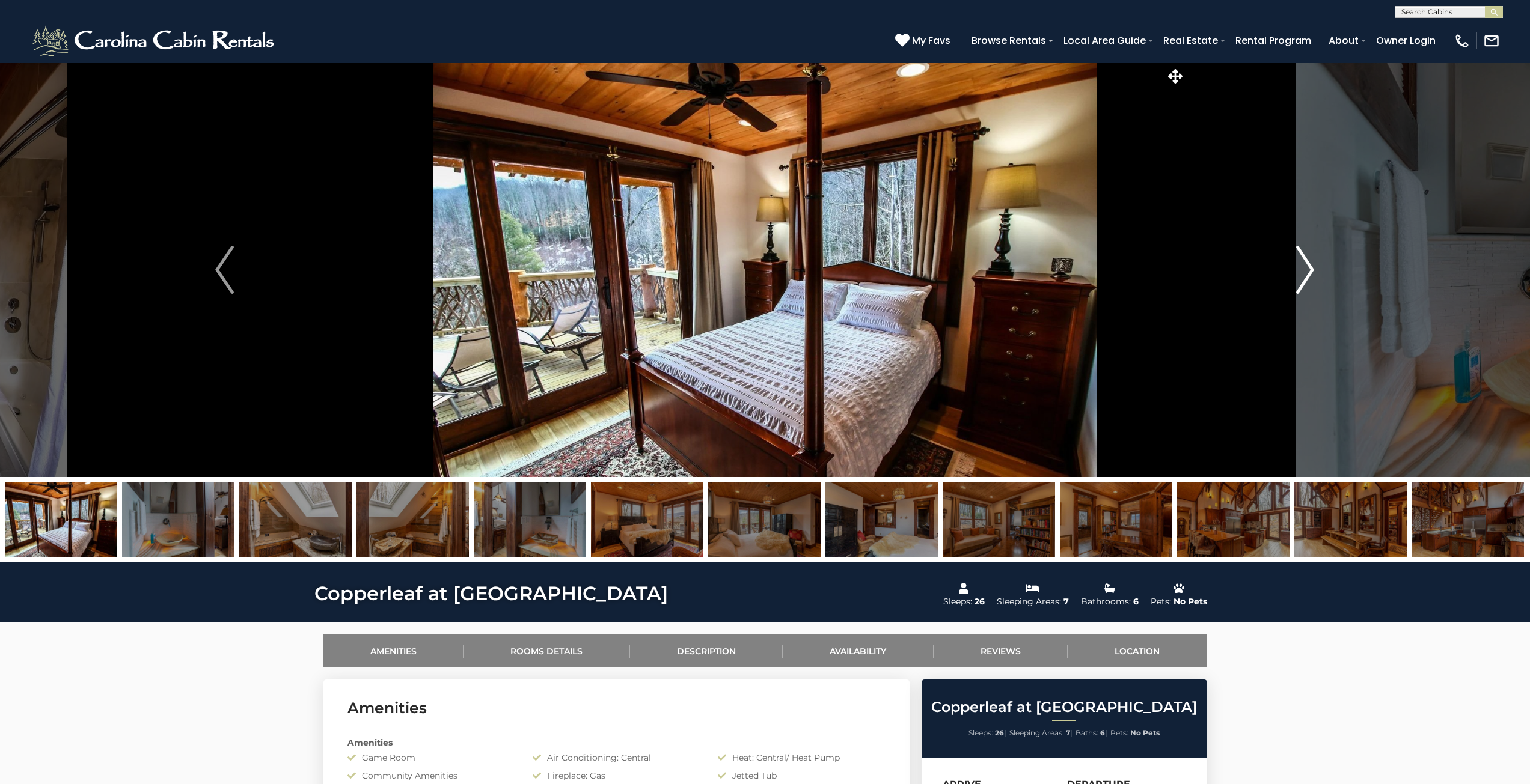
click at [1301, 285] on img "Next" at bounding box center [1305, 270] width 18 height 48
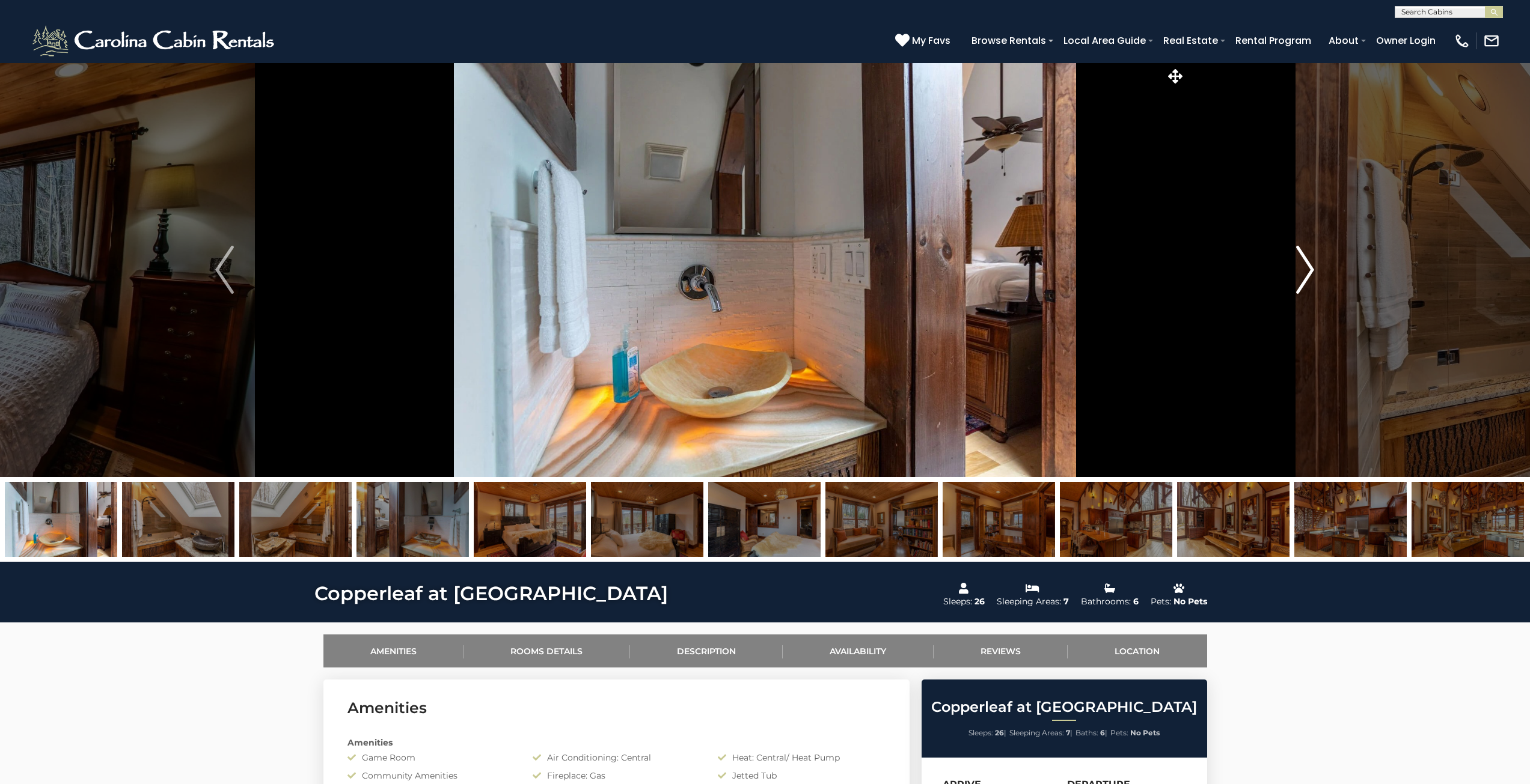
click at [1301, 285] on img "Next" at bounding box center [1305, 270] width 18 height 48
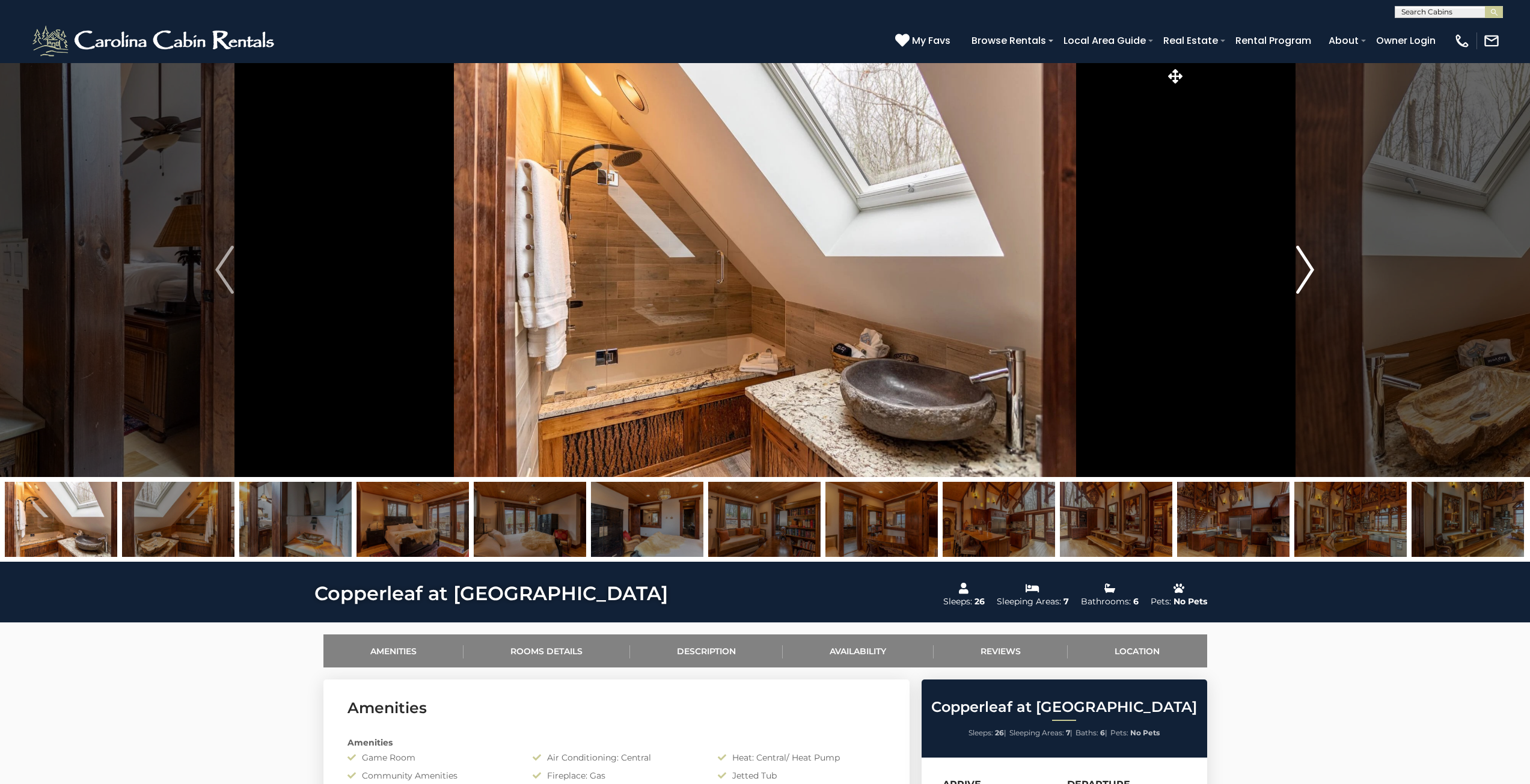
click at [1301, 285] on img "Next" at bounding box center [1305, 270] width 18 height 48
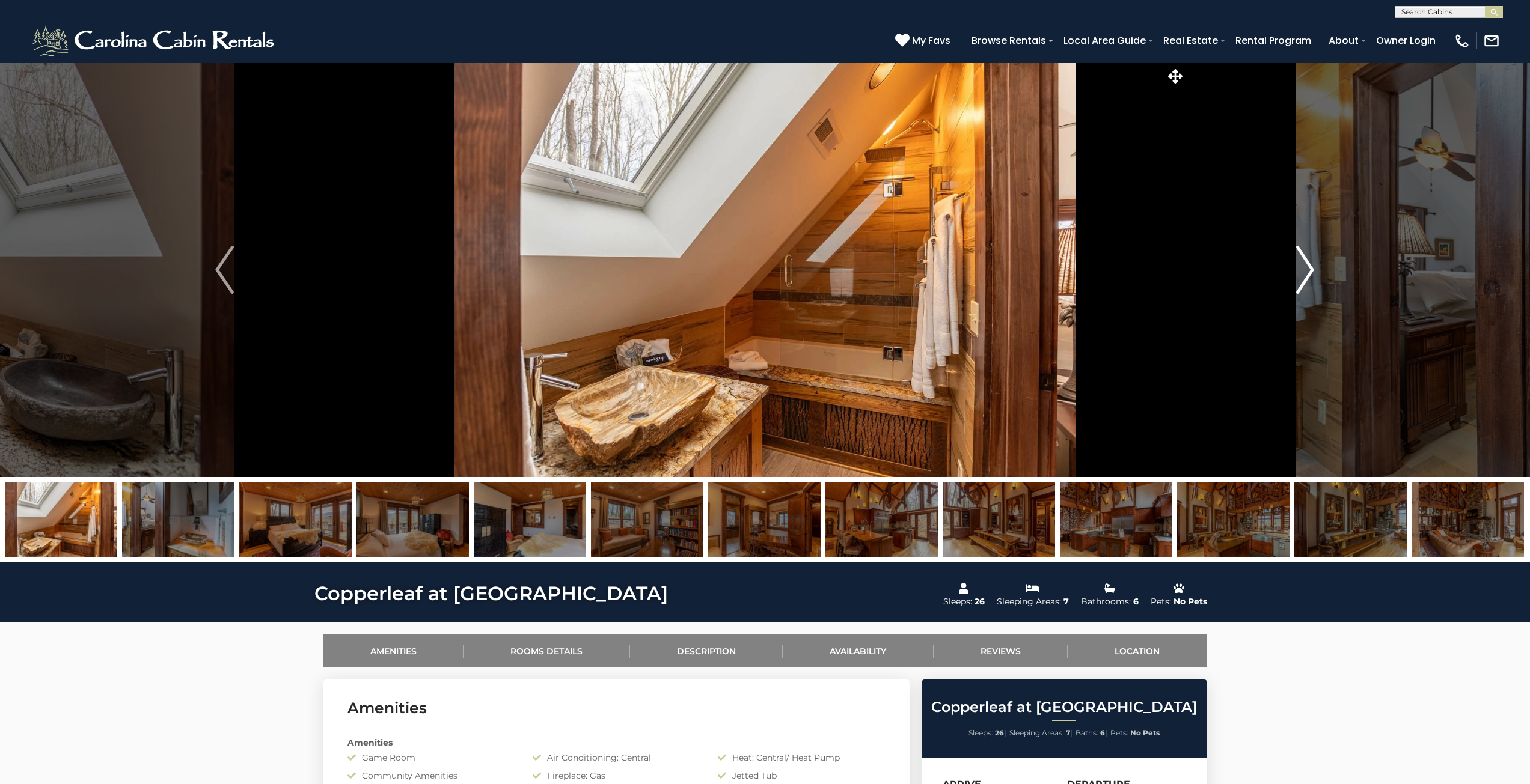
click at [1301, 285] on img "Next" at bounding box center [1305, 270] width 18 height 48
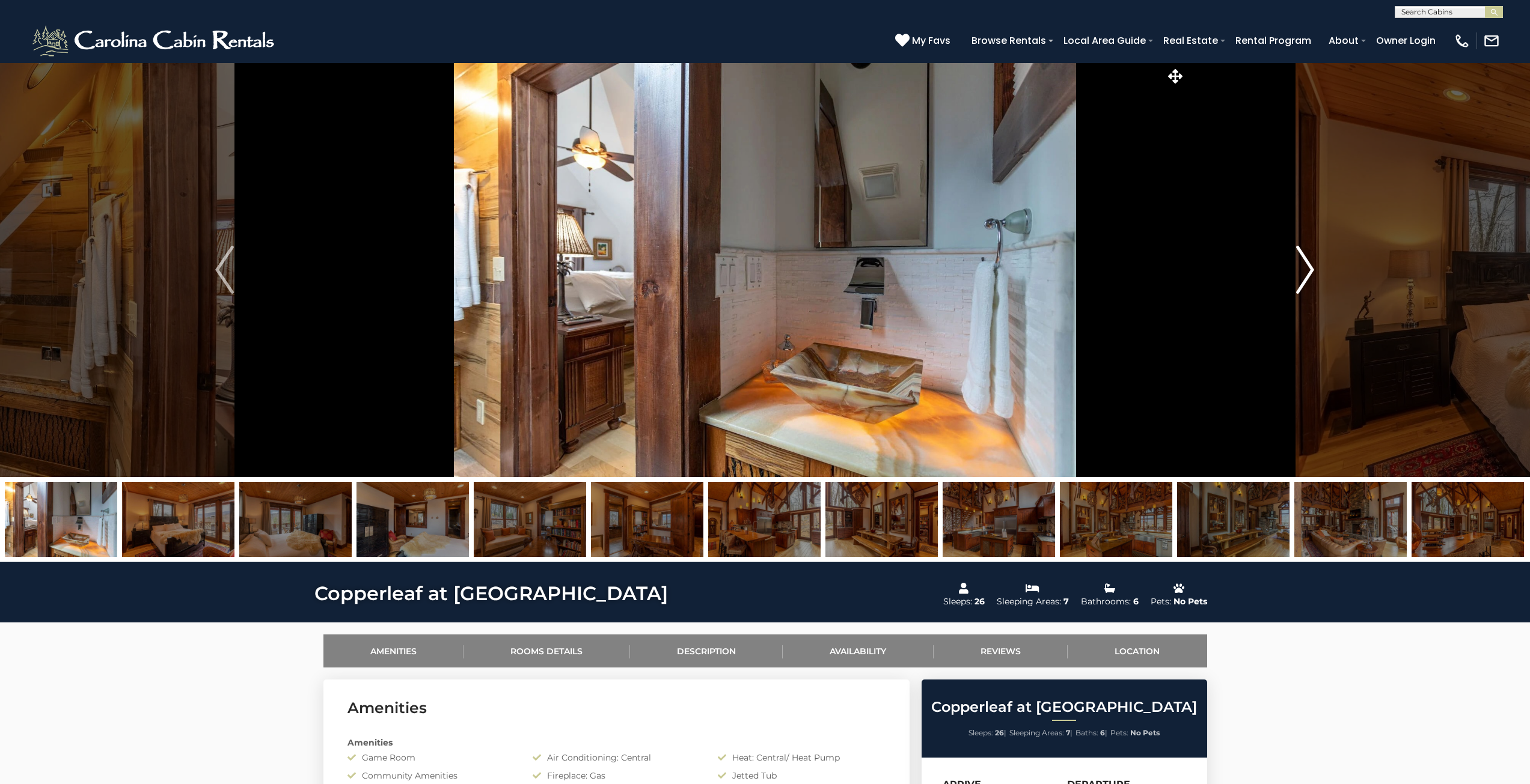
click at [1301, 285] on img "Next" at bounding box center [1305, 270] width 18 height 48
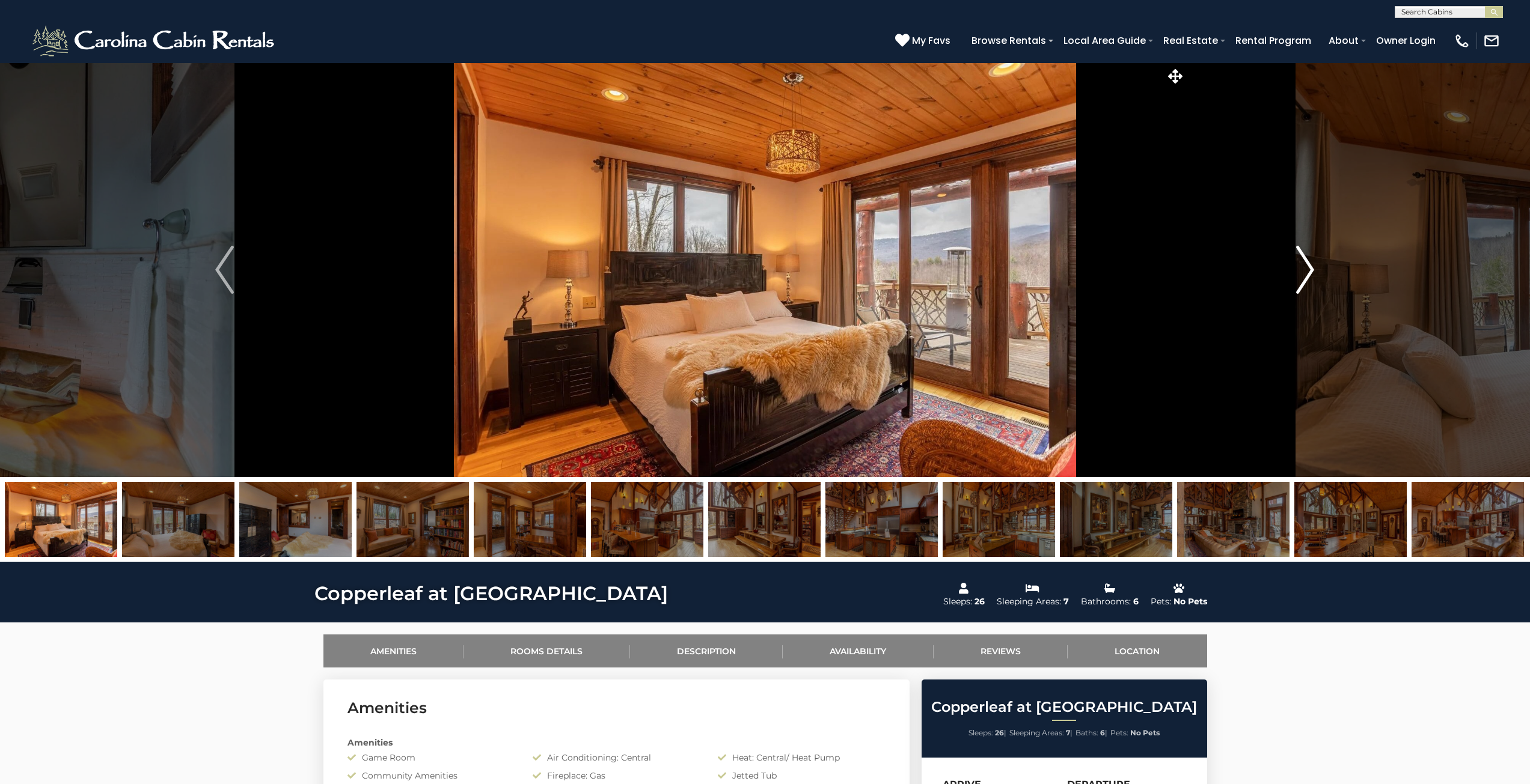
click at [1301, 285] on img "Next" at bounding box center [1305, 270] width 18 height 48
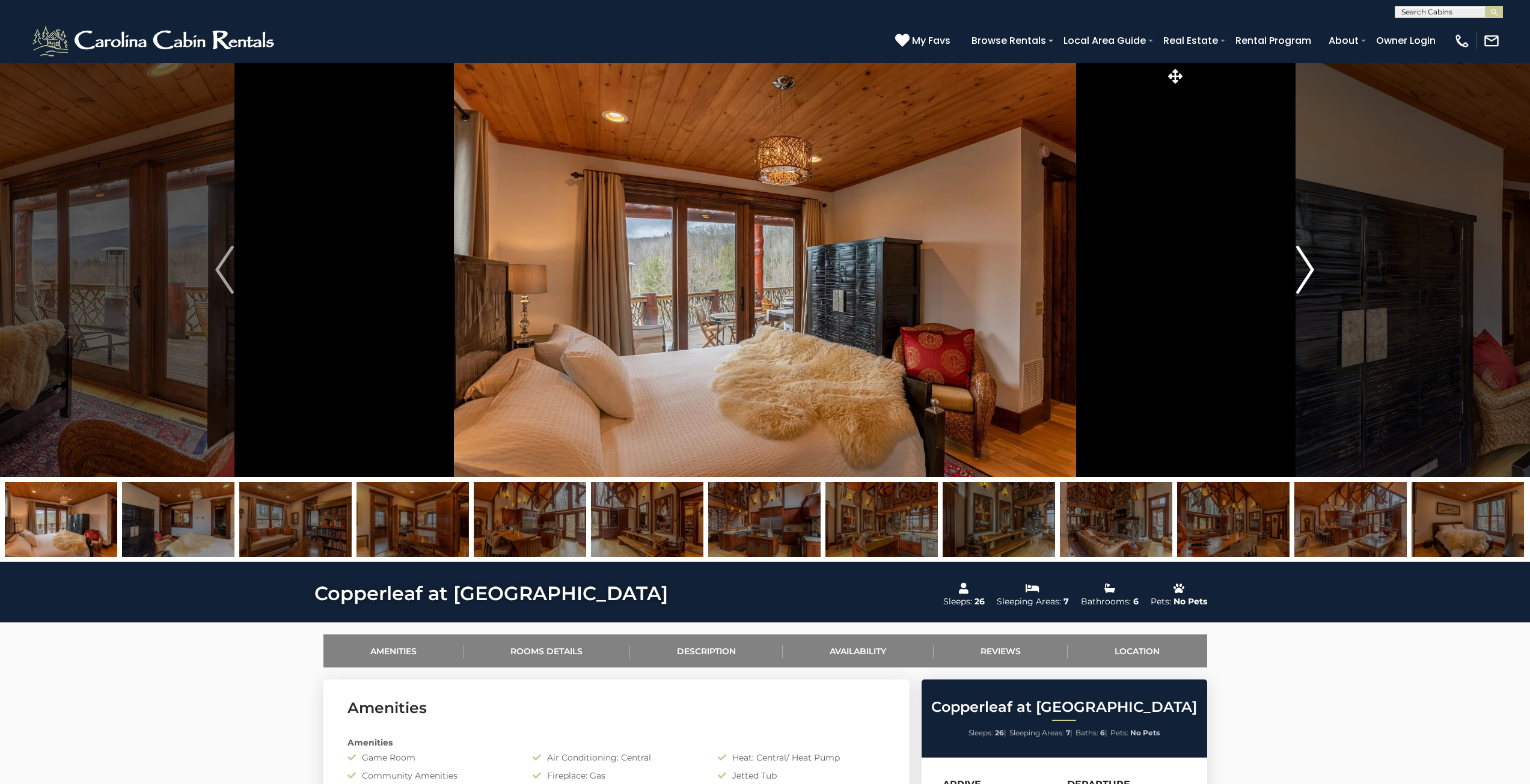
click at [1301, 285] on img "Next" at bounding box center [1305, 270] width 18 height 48
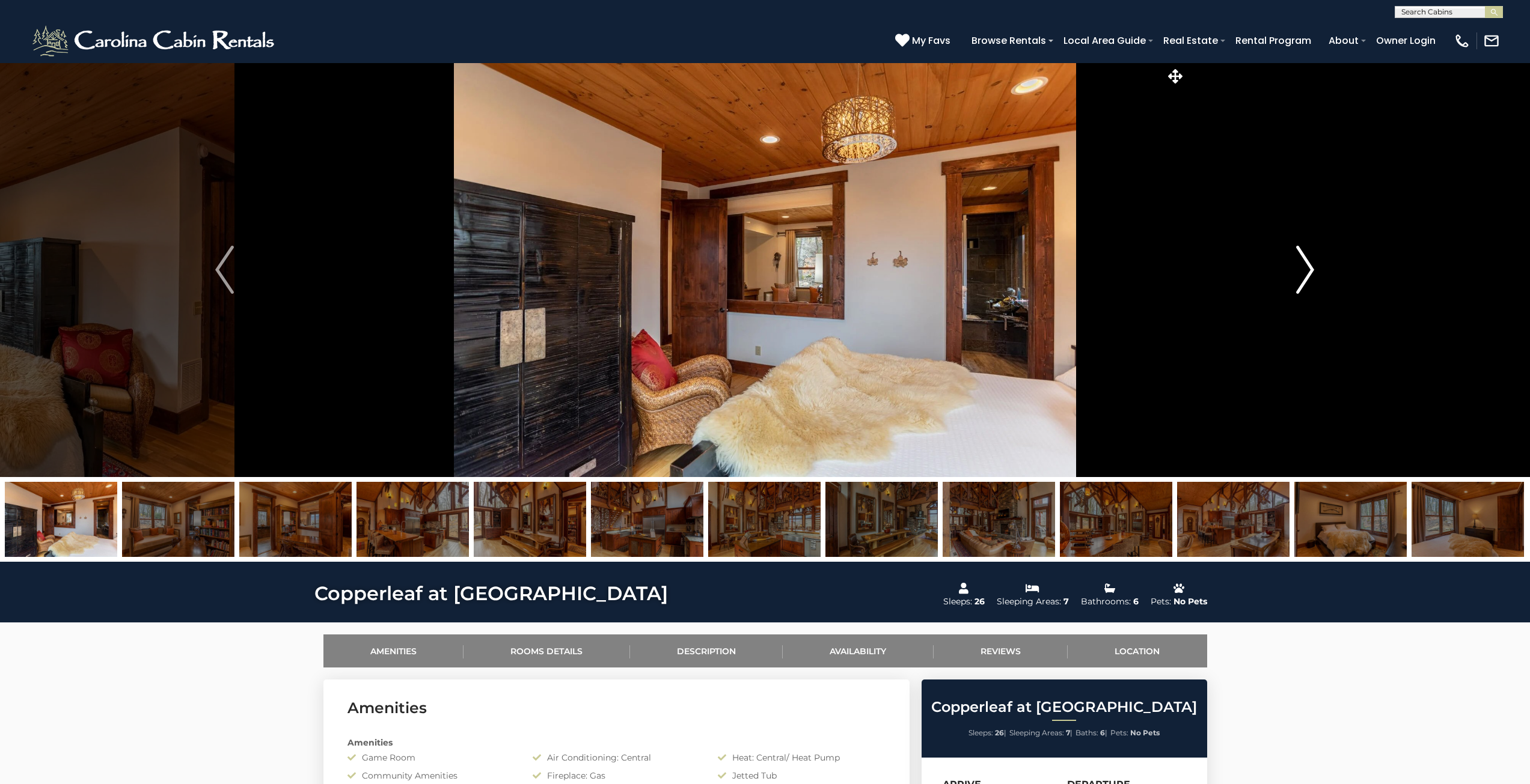
click at [1301, 285] on img "Next" at bounding box center [1305, 270] width 18 height 48
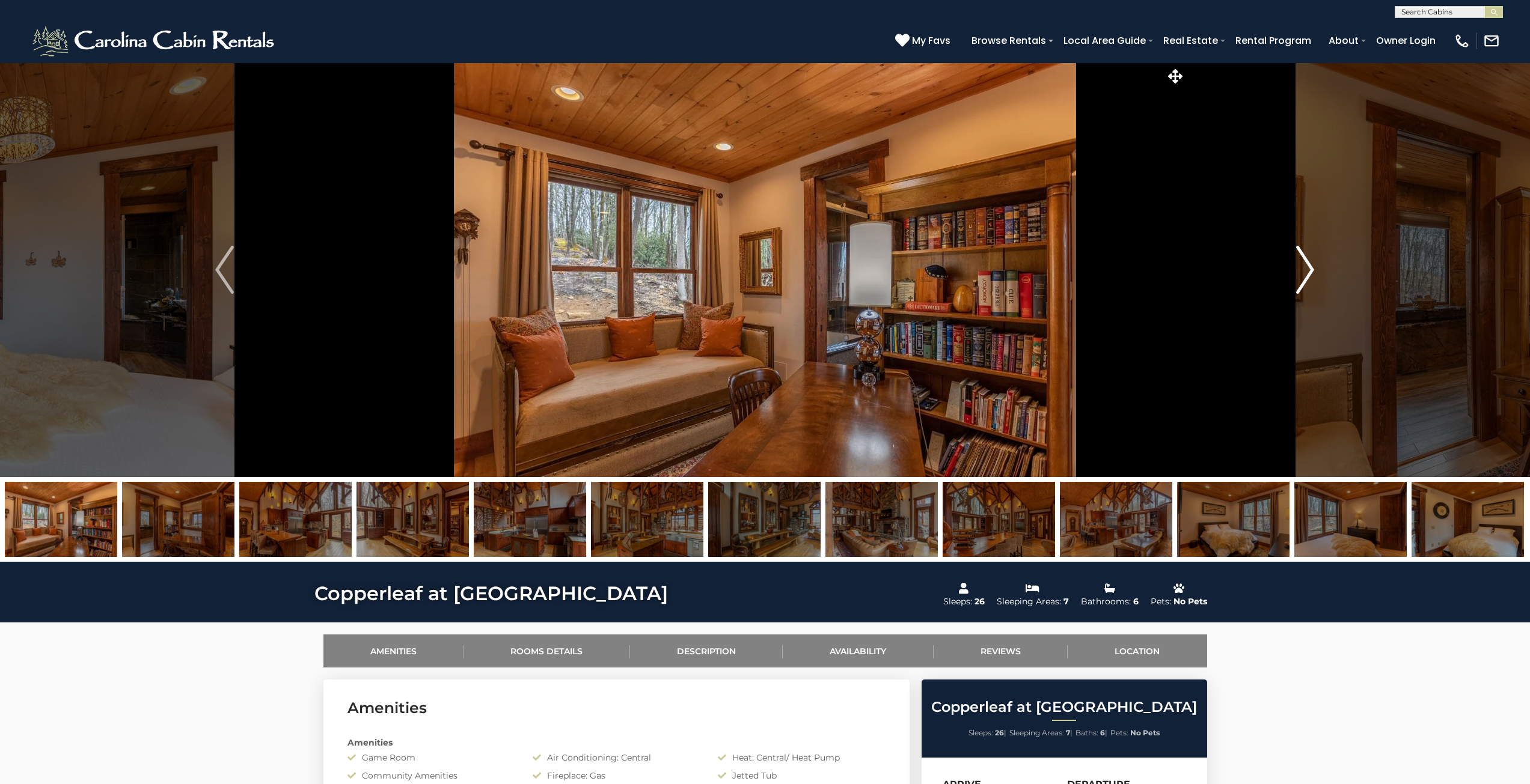
click at [1301, 285] on img "Next" at bounding box center [1305, 270] width 18 height 48
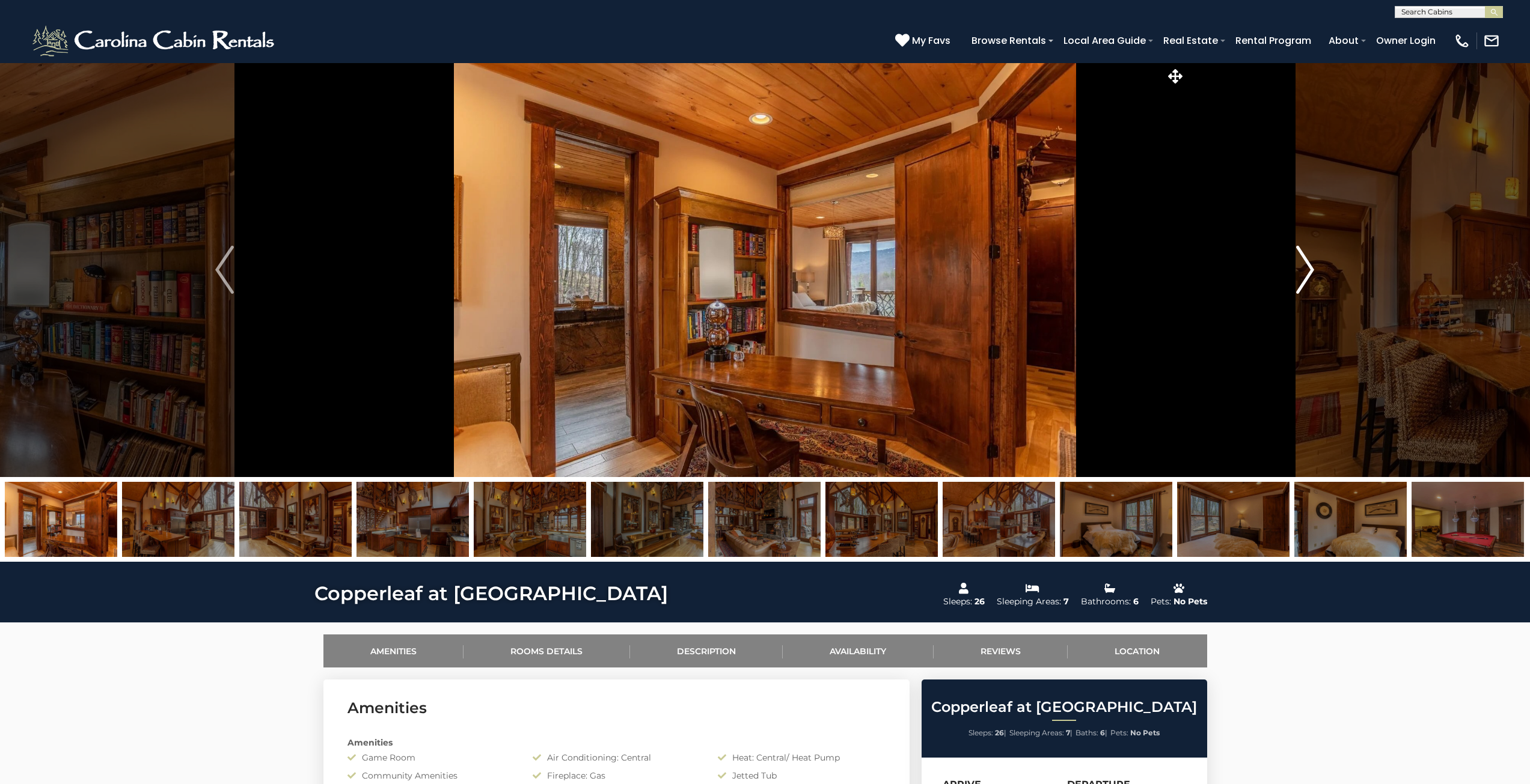
click at [1301, 285] on img "Next" at bounding box center [1305, 270] width 18 height 48
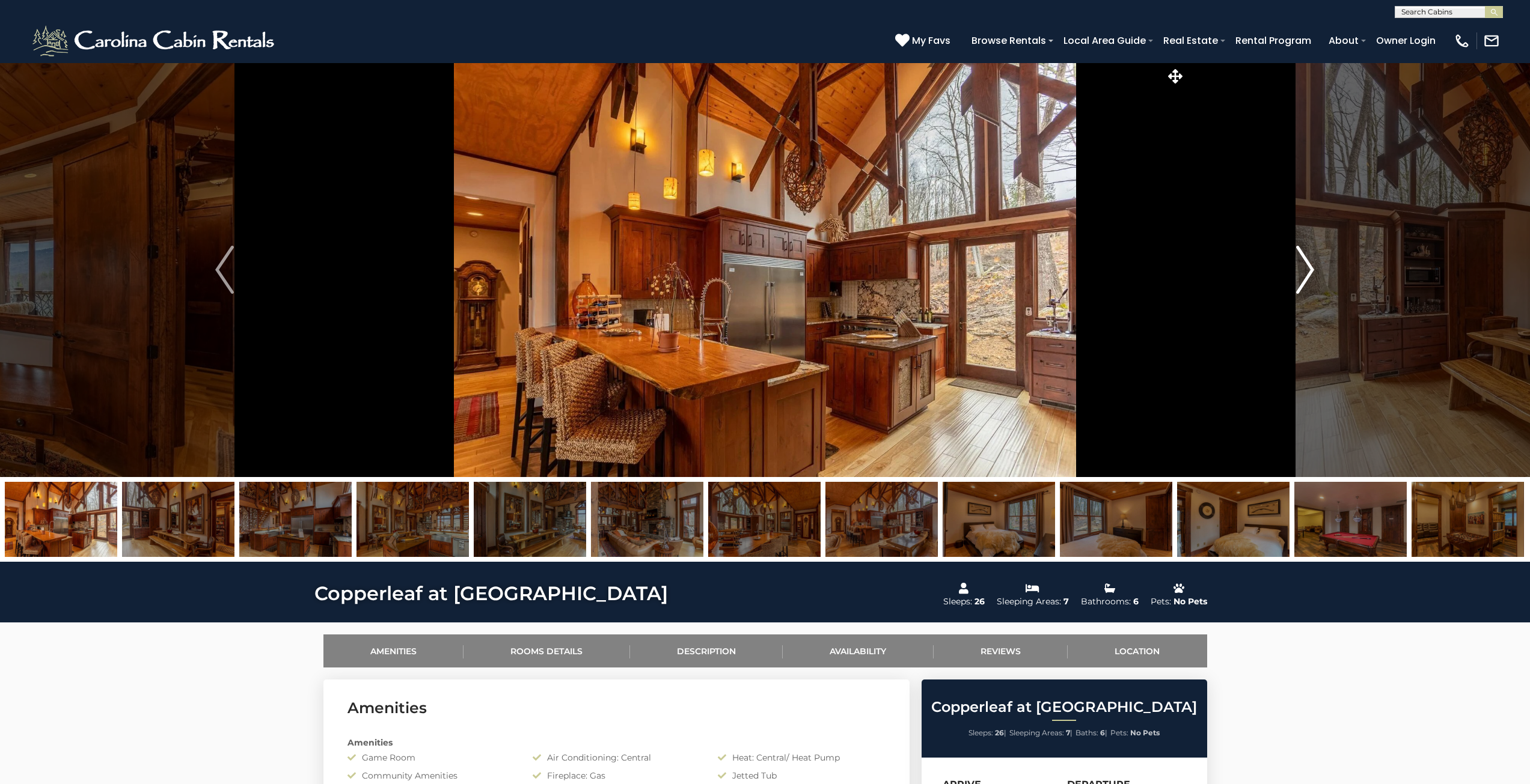
click at [1301, 285] on img "Next" at bounding box center [1305, 270] width 18 height 48
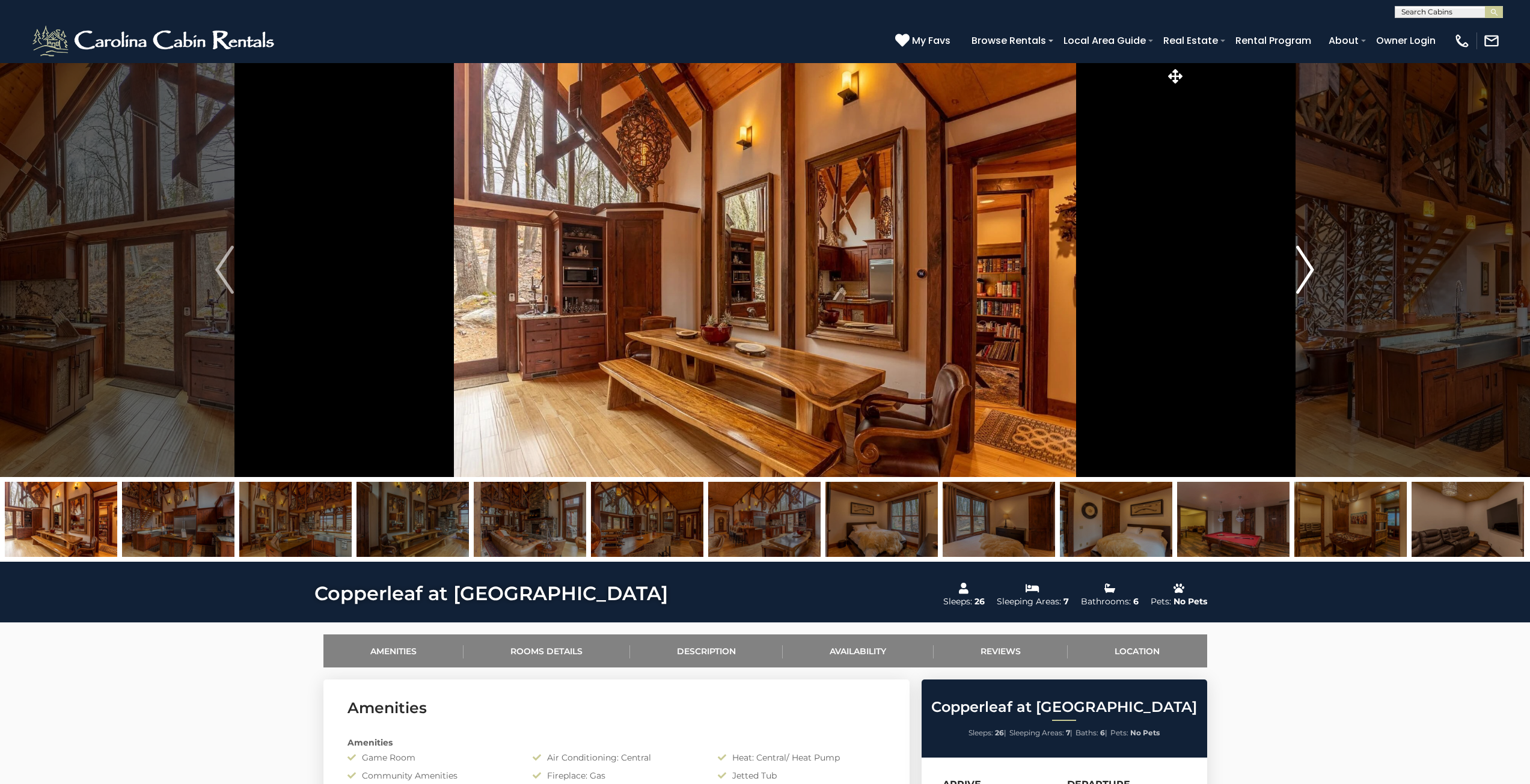
click at [1301, 285] on img "Next" at bounding box center [1305, 270] width 18 height 48
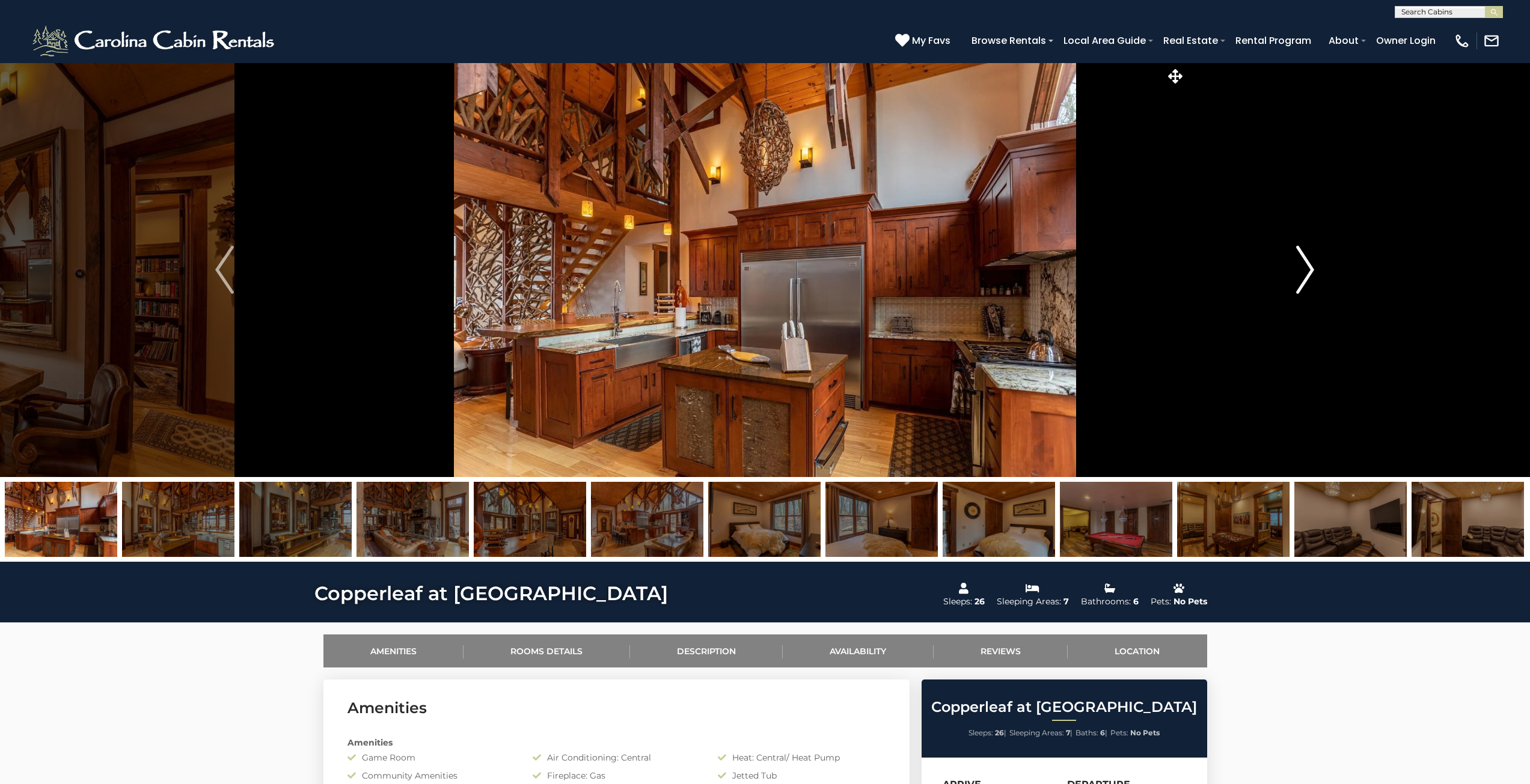
click at [1301, 285] on img "Next" at bounding box center [1305, 270] width 18 height 48
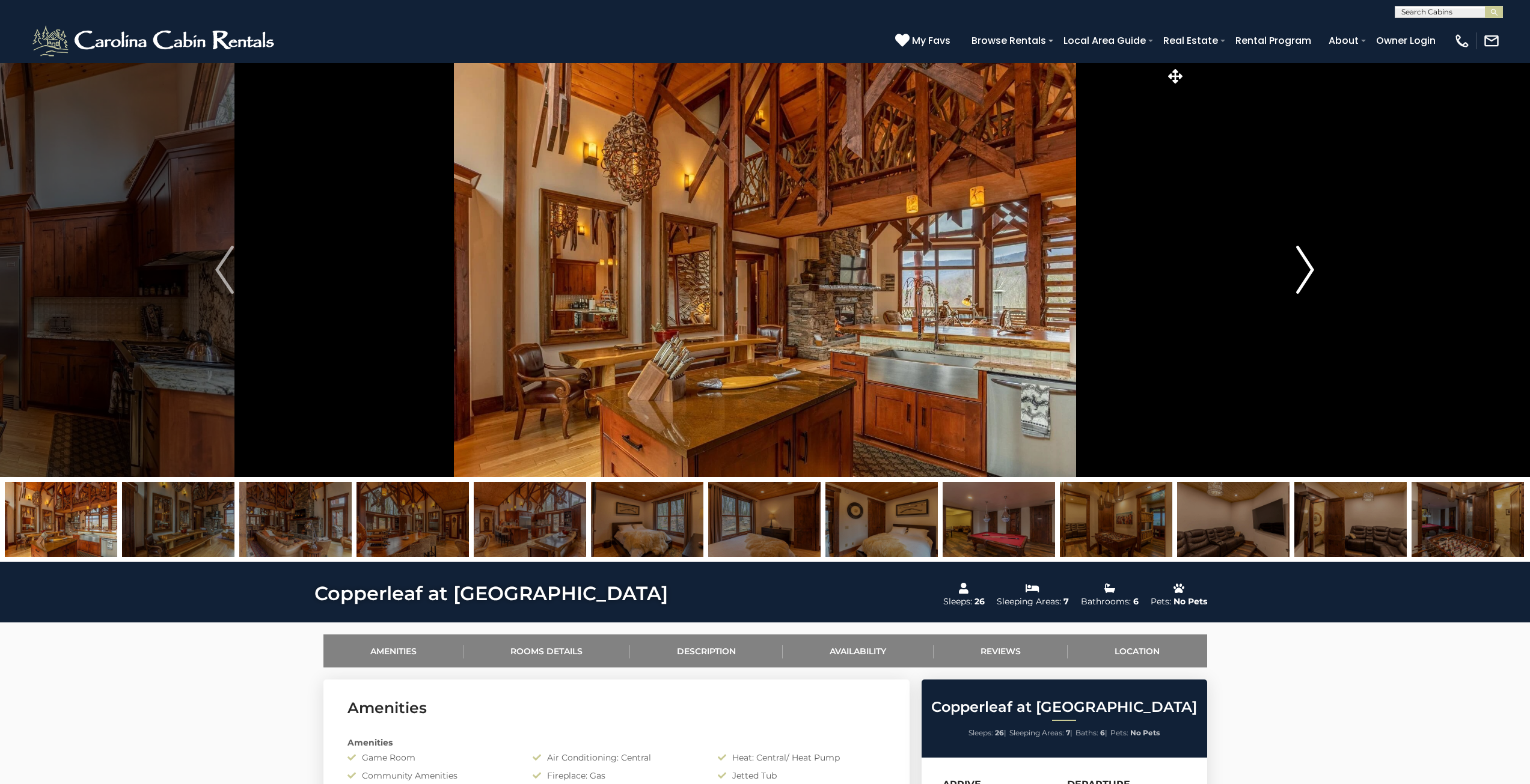
click at [1301, 285] on img "Next" at bounding box center [1305, 270] width 18 height 48
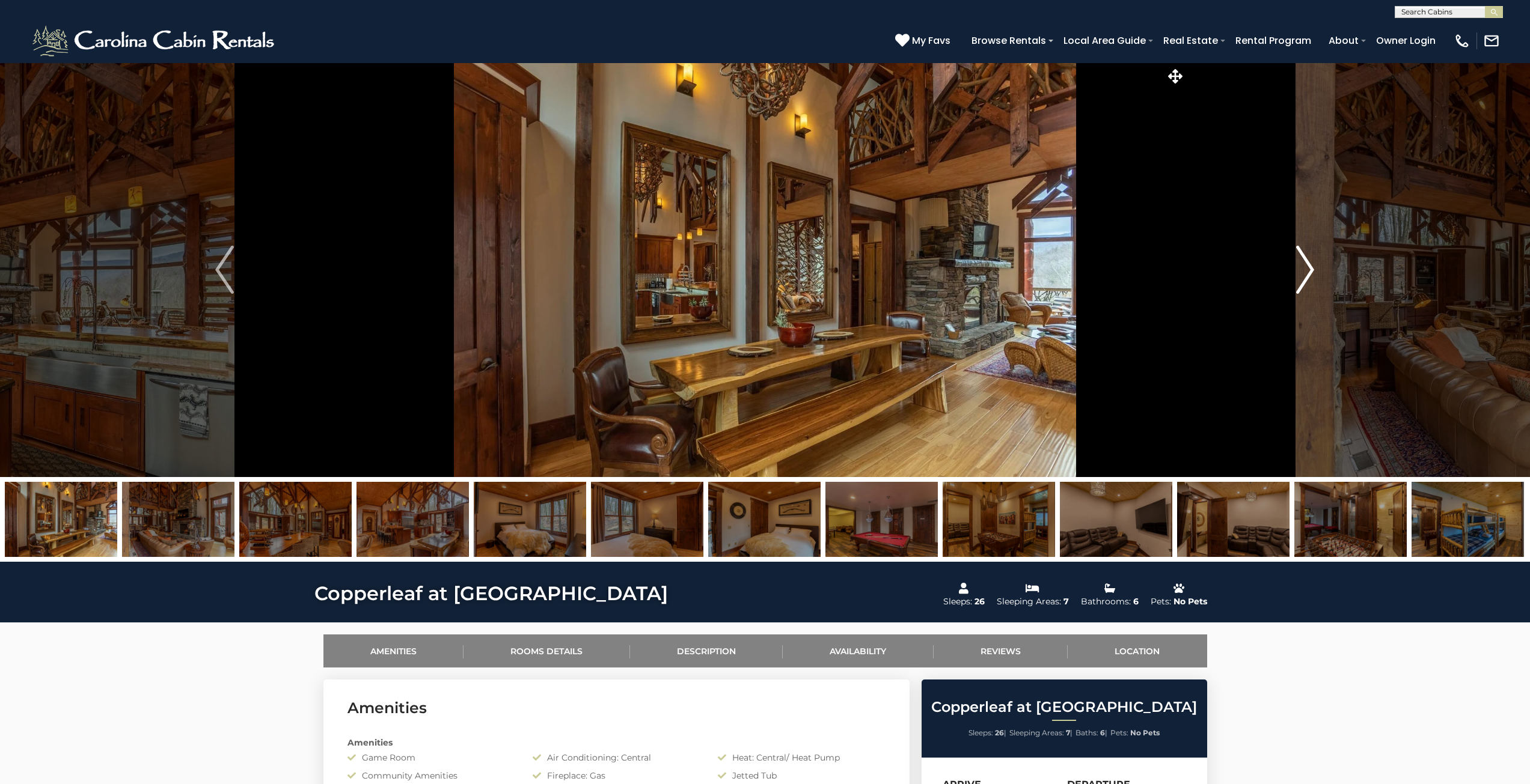
click at [1301, 285] on img "Next" at bounding box center [1305, 270] width 18 height 48
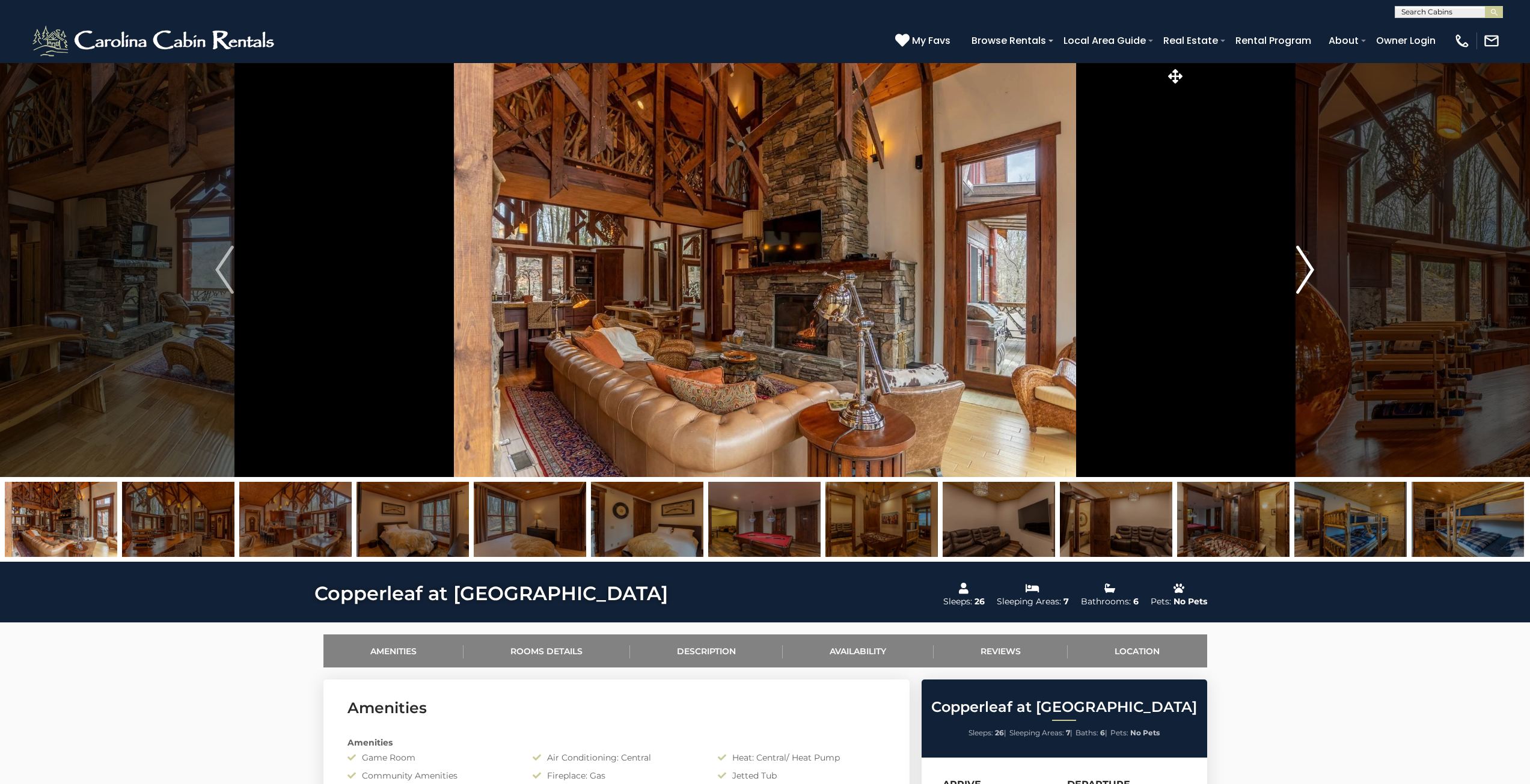
click at [1301, 285] on img "Next" at bounding box center [1305, 270] width 18 height 48
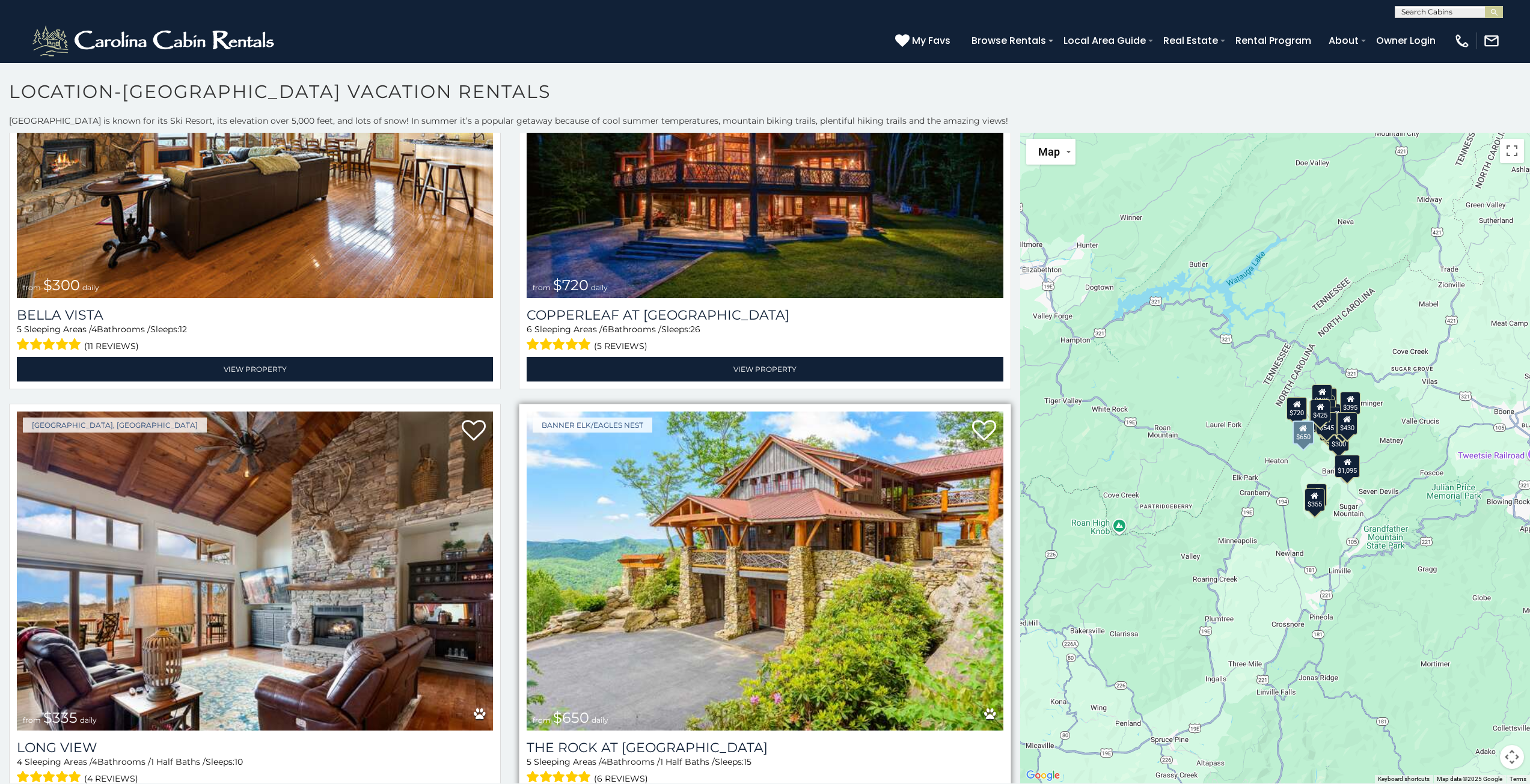
scroll to position [3184, 0]
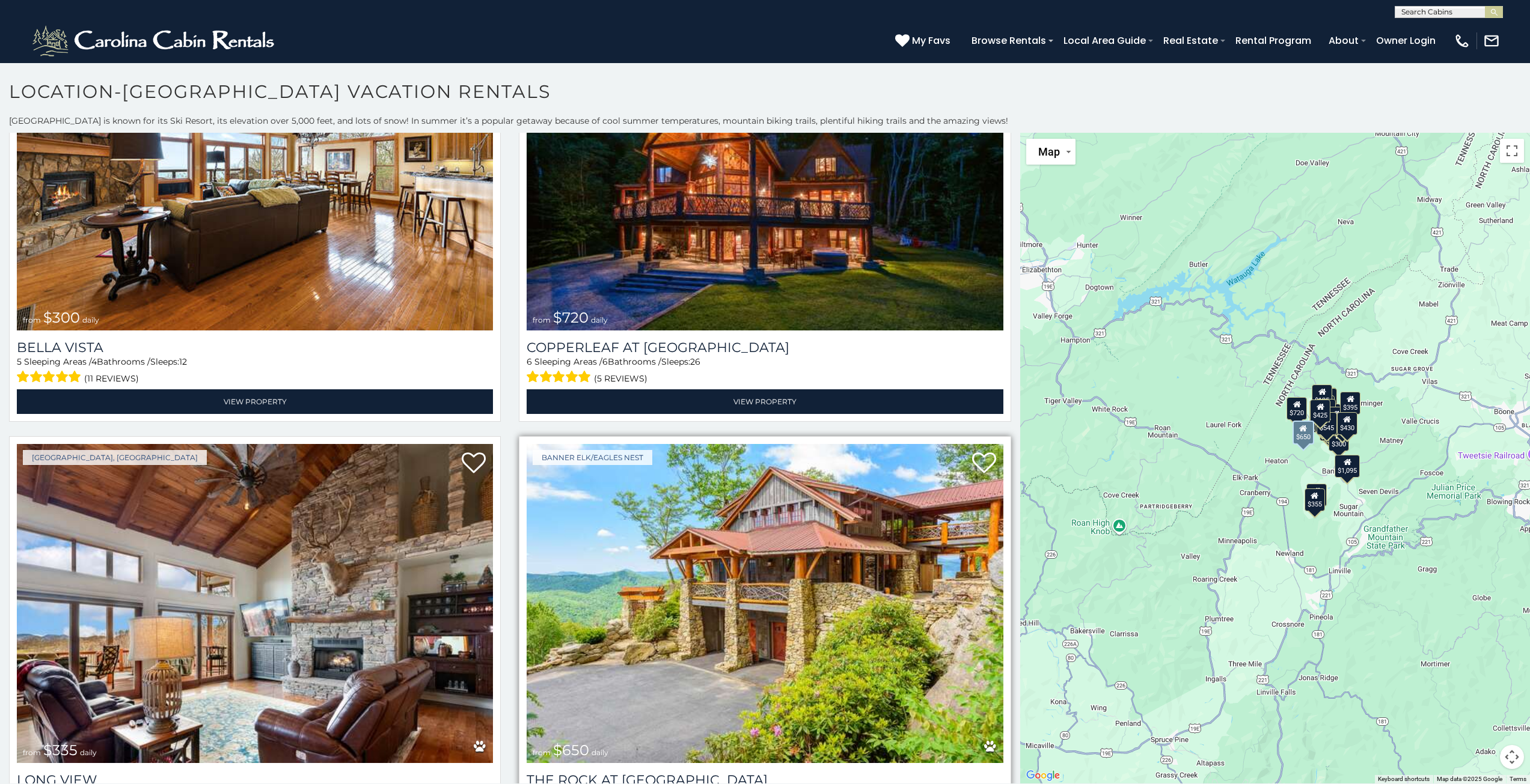
click at [747, 540] on img at bounding box center [765, 603] width 476 height 319
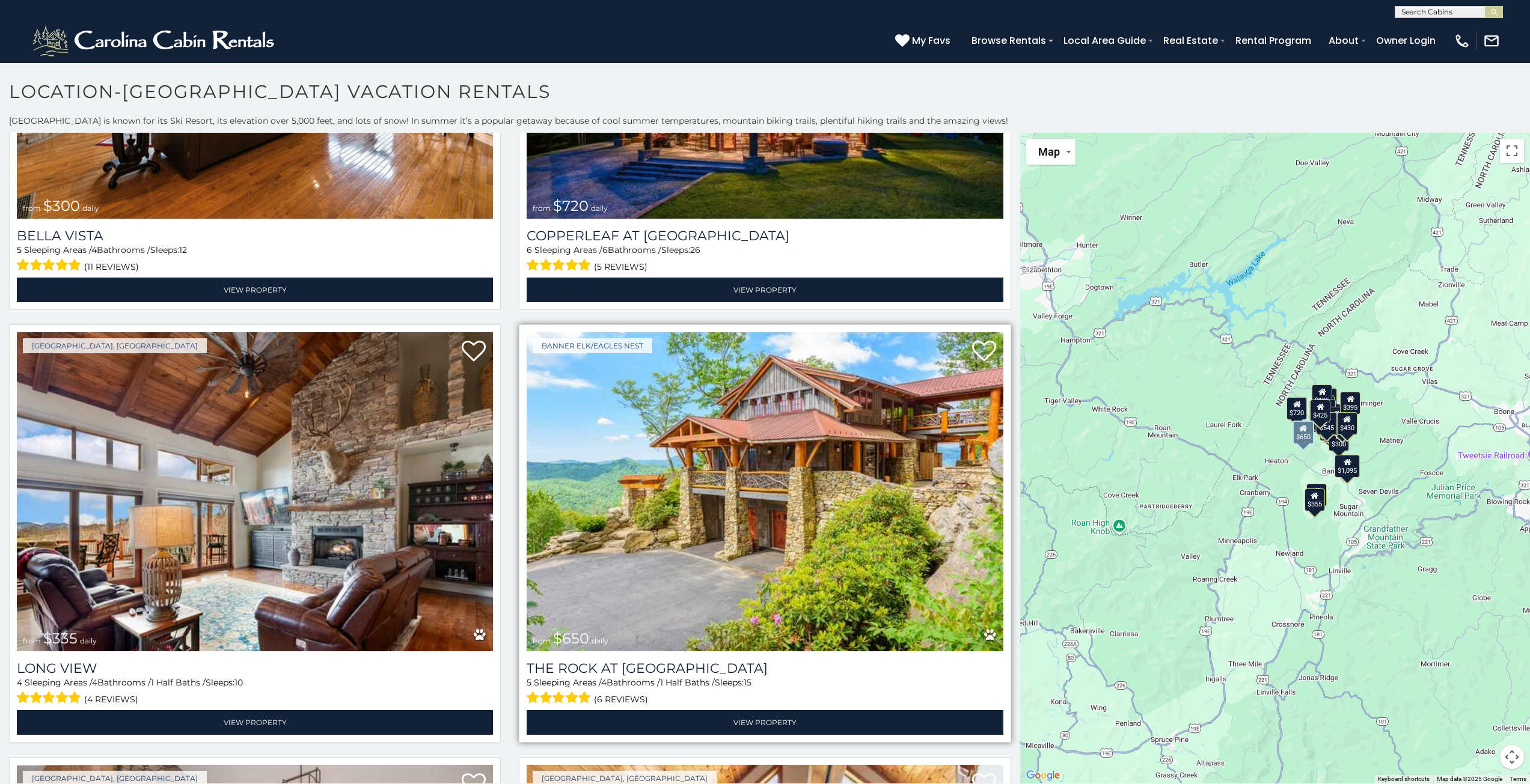
scroll to position [3365, 0]
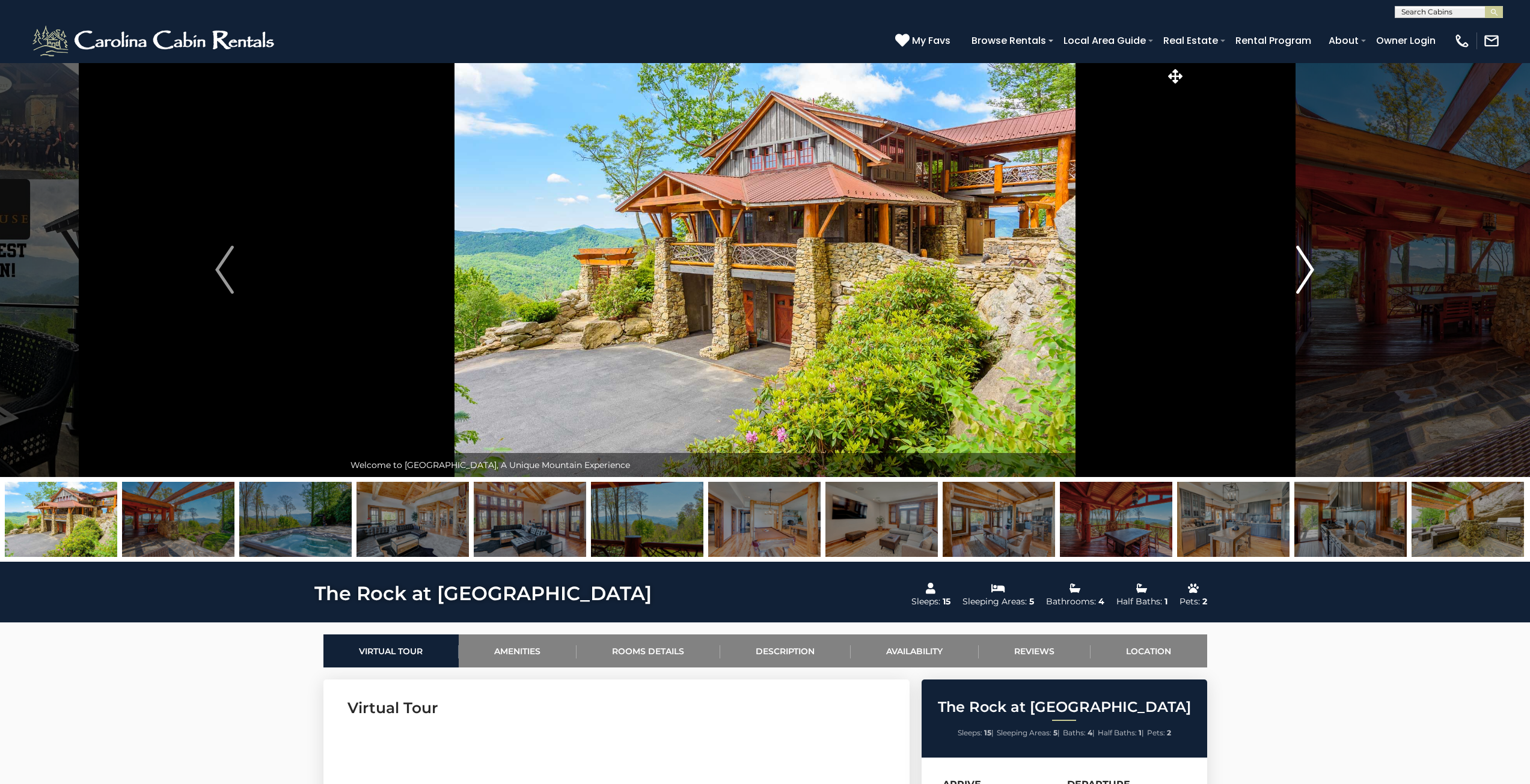
click at [1301, 276] on img "Next" at bounding box center [1305, 270] width 18 height 48
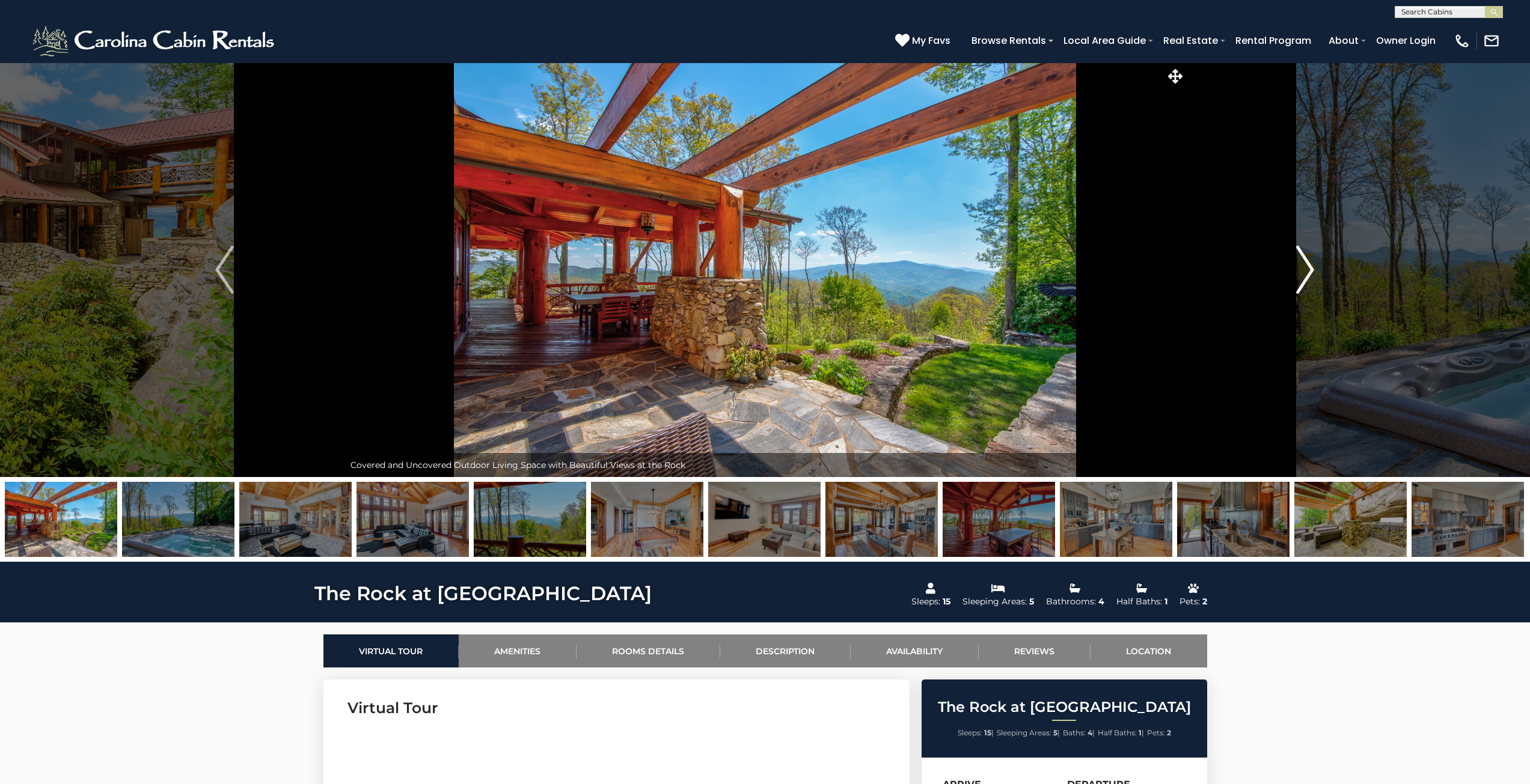
click at [1301, 276] on img "Next" at bounding box center [1305, 270] width 18 height 48
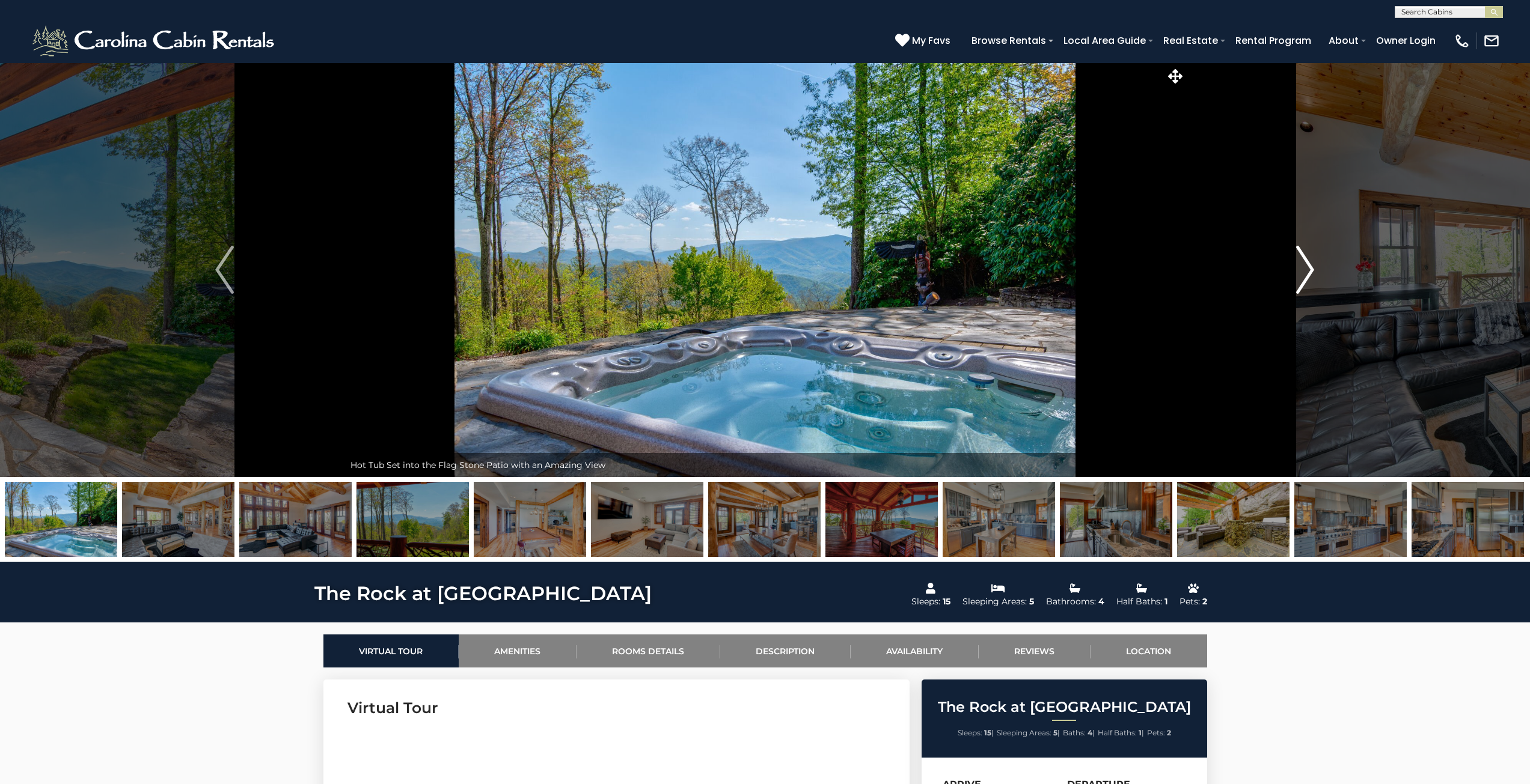
click at [1301, 276] on img "Next" at bounding box center [1305, 270] width 18 height 48
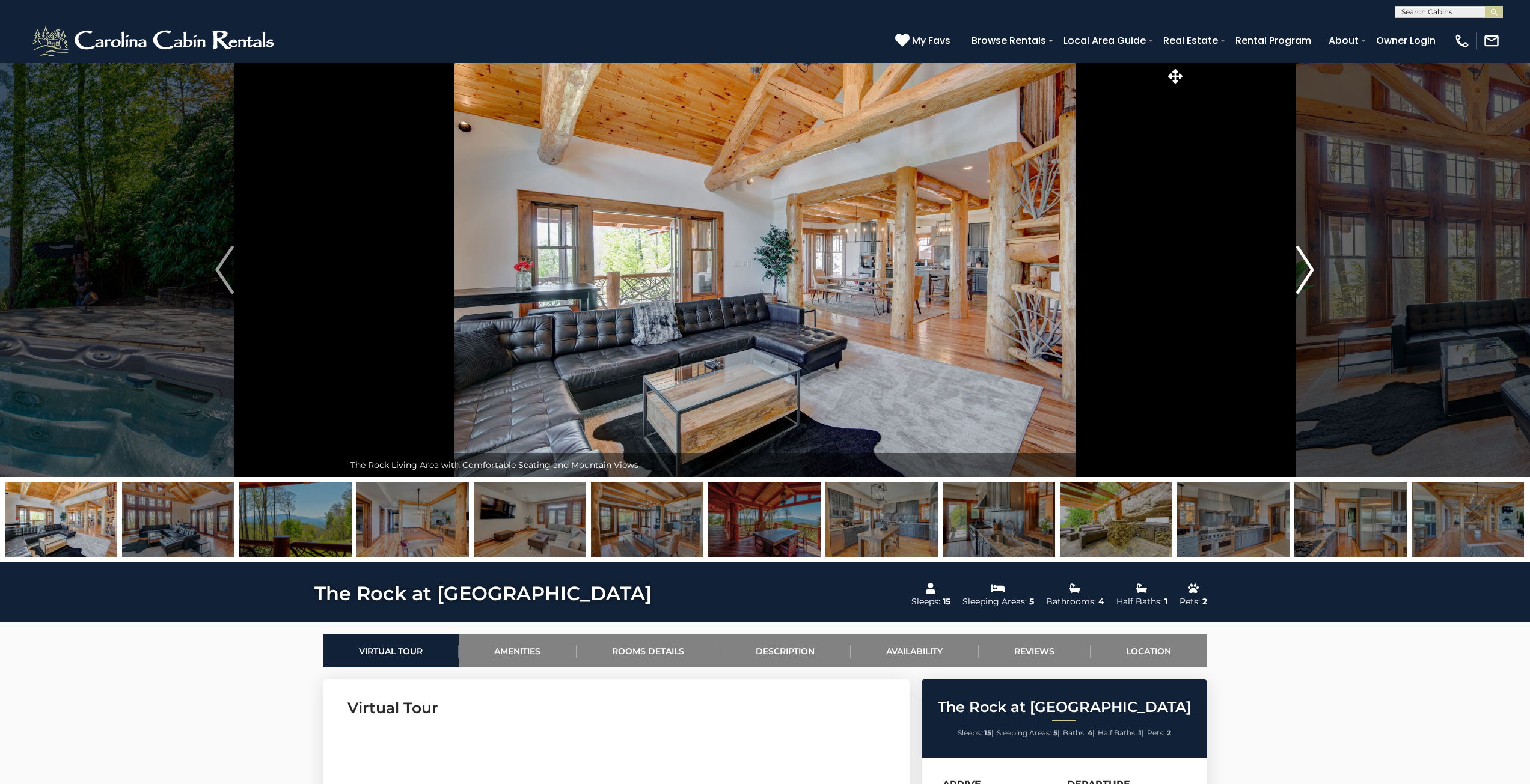
click at [1301, 276] on img "Next" at bounding box center [1305, 270] width 18 height 48
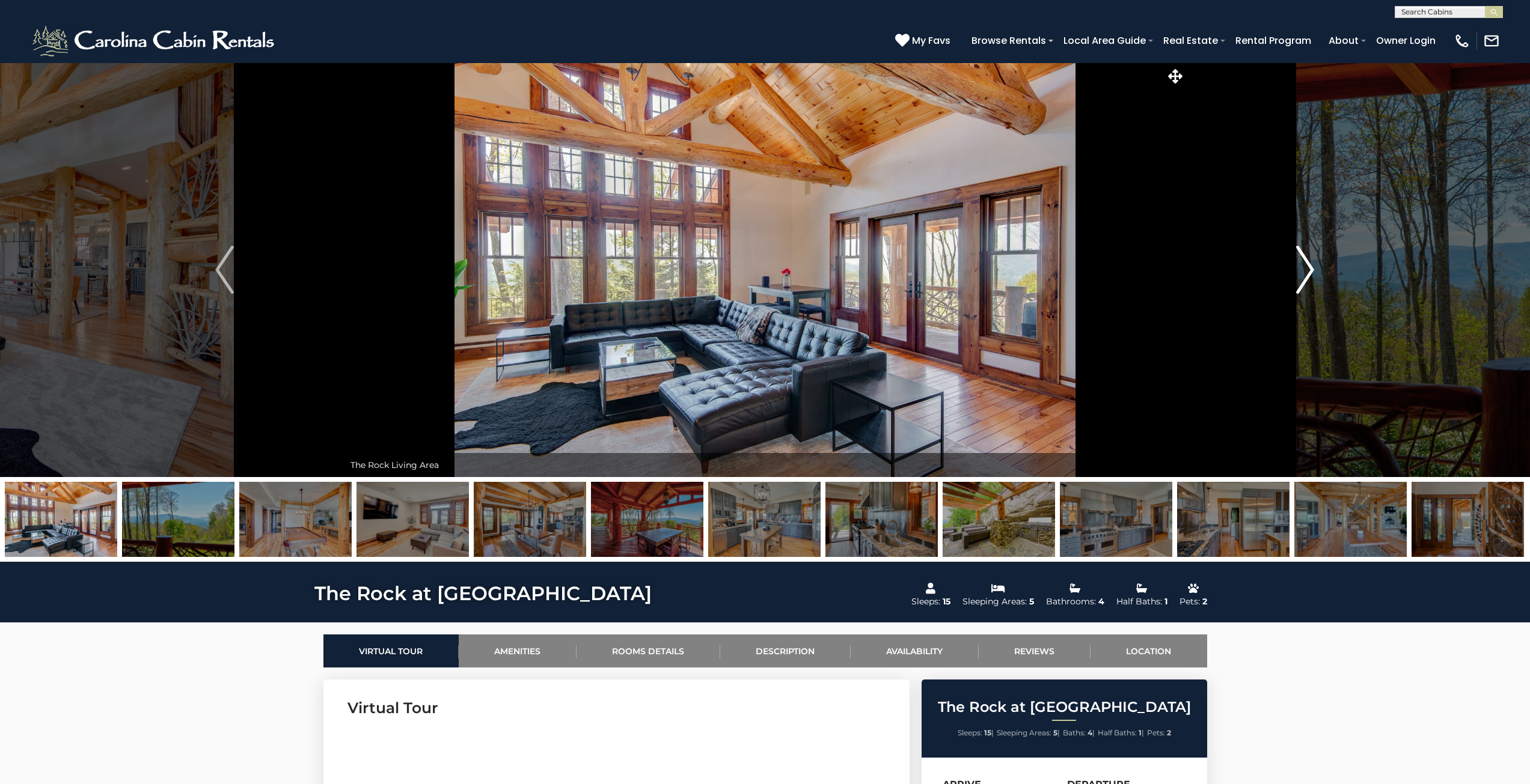
click at [1301, 276] on img "Next" at bounding box center [1305, 270] width 18 height 48
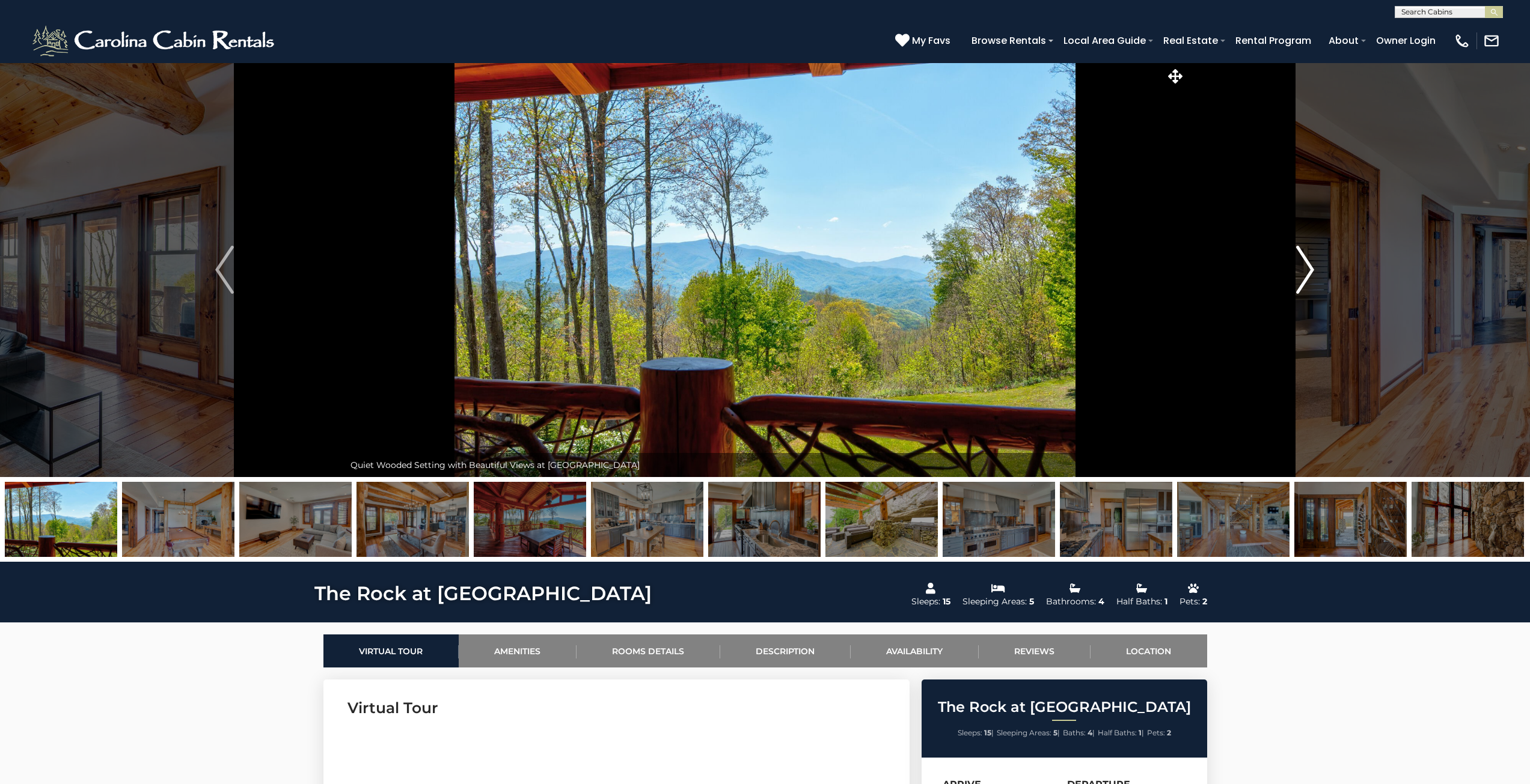
click at [1301, 276] on img "Next" at bounding box center [1305, 270] width 18 height 48
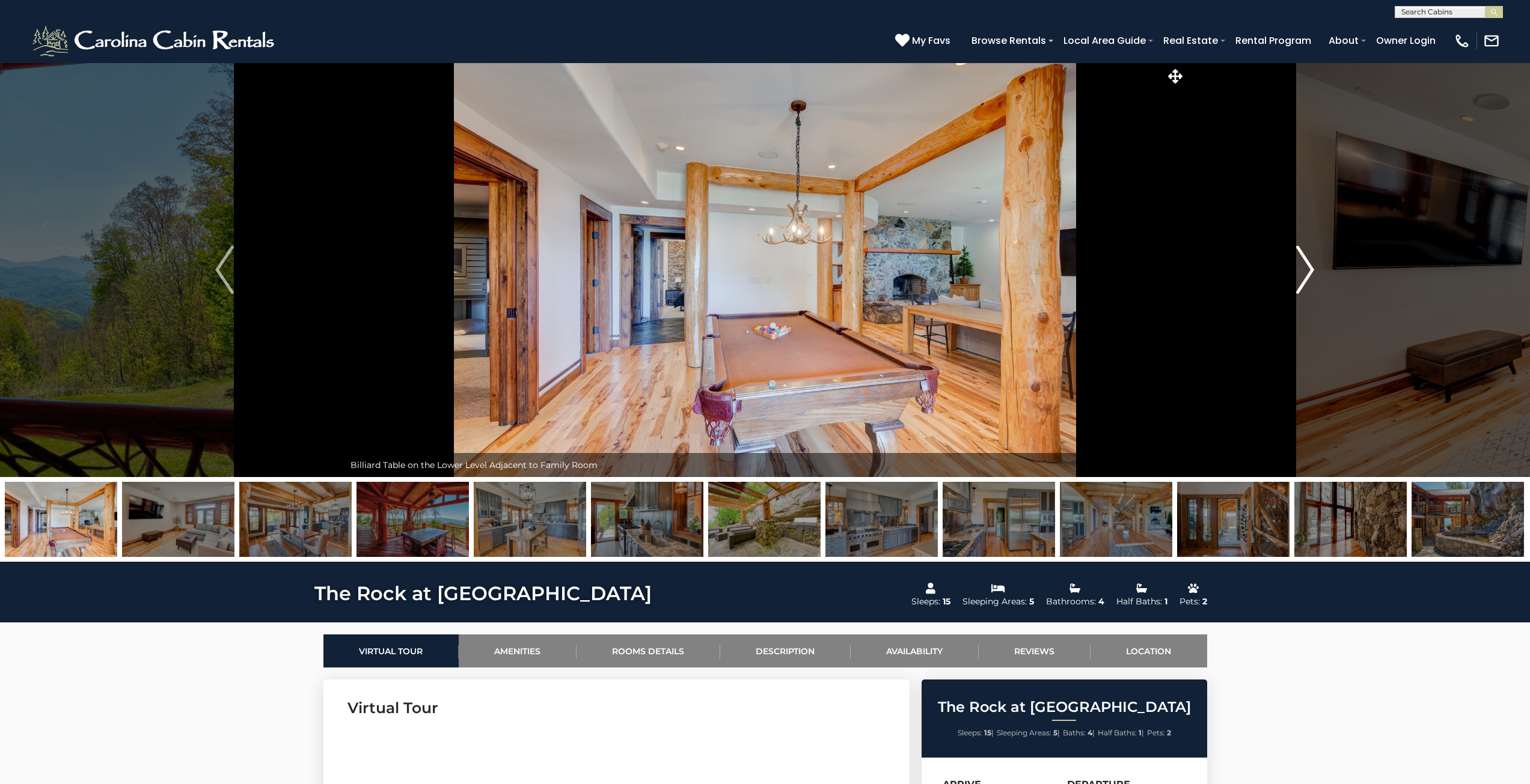
click at [1301, 276] on img "Next" at bounding box center [1305, 270] width 18 height 48
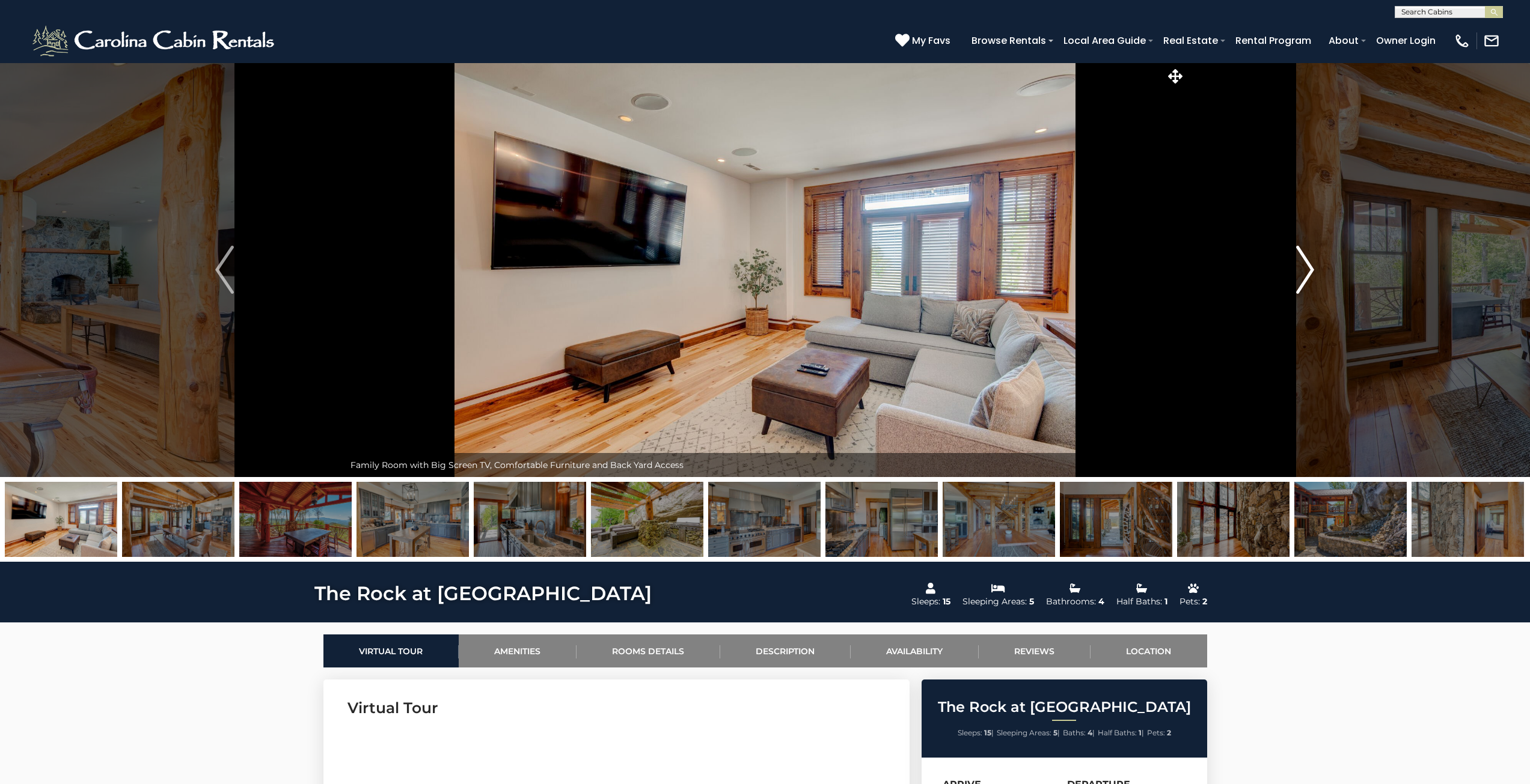
click at [1301, 276] on img "Next" at bounding box center [1305, 270] width 18 height 48
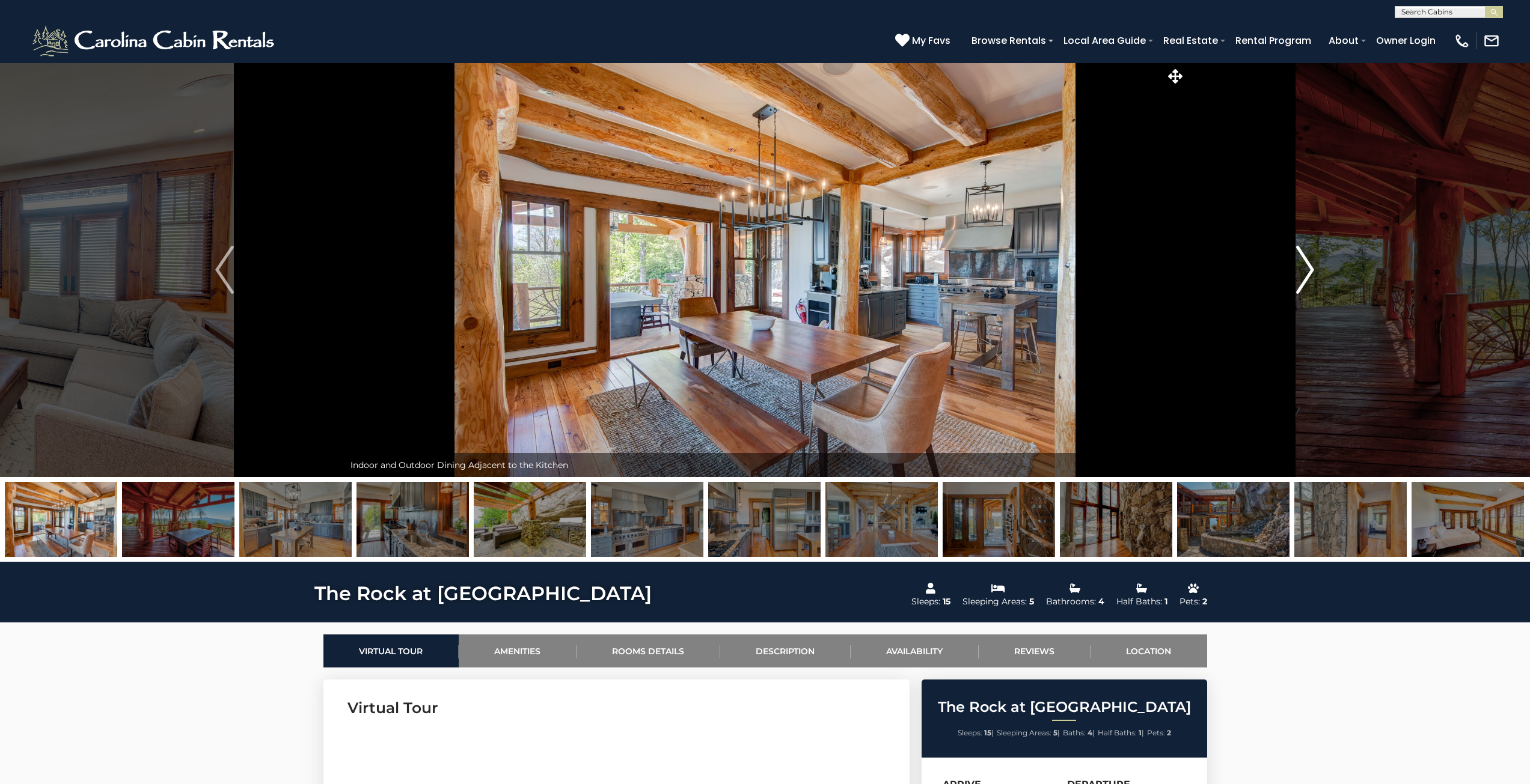
click at [1301, 276] on img "Next" at bounding box center [1305, 270] width 18 height 48
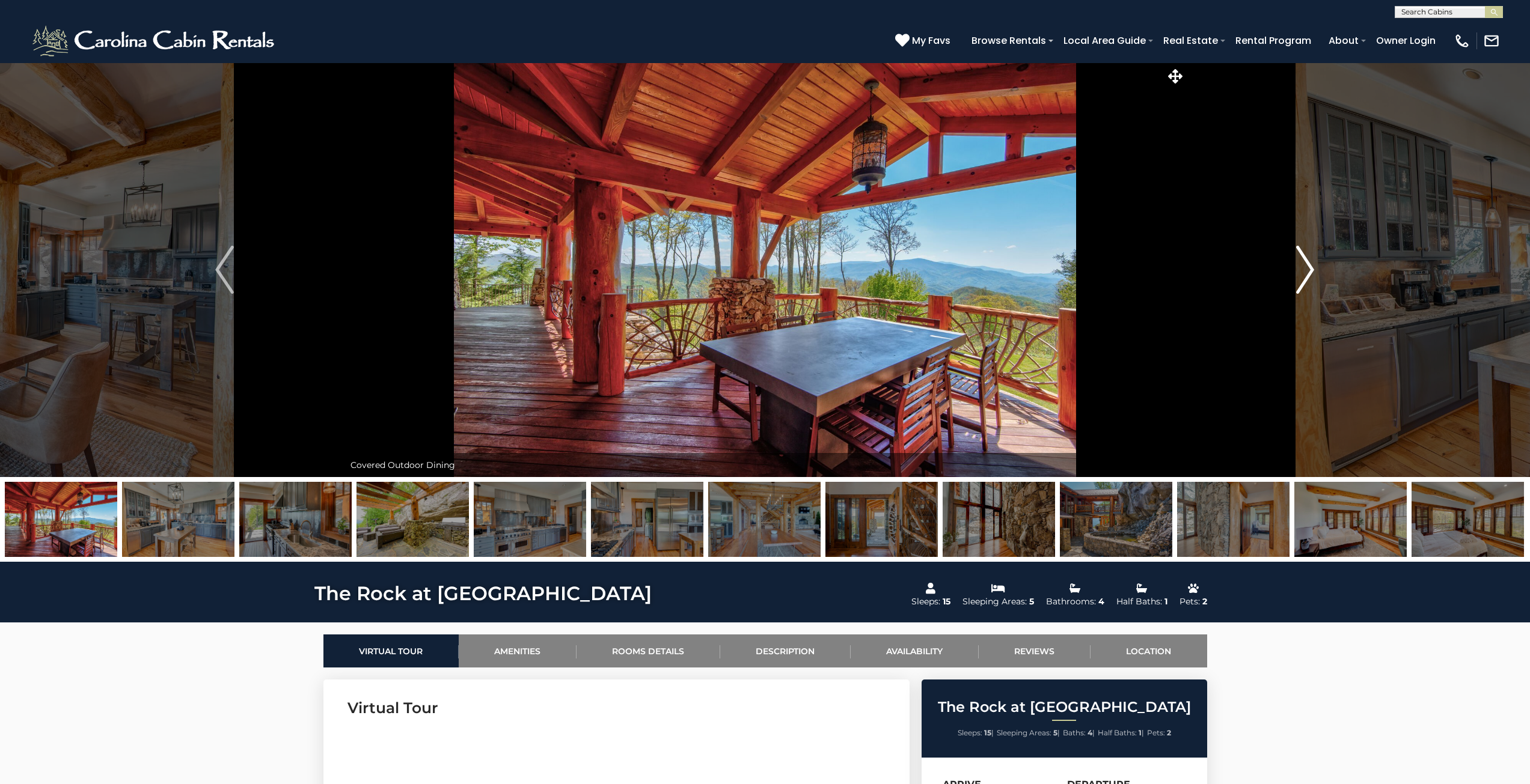
click at [1301, 276] on img "Next" at bounding box center [1305, 270] width 18 height 48
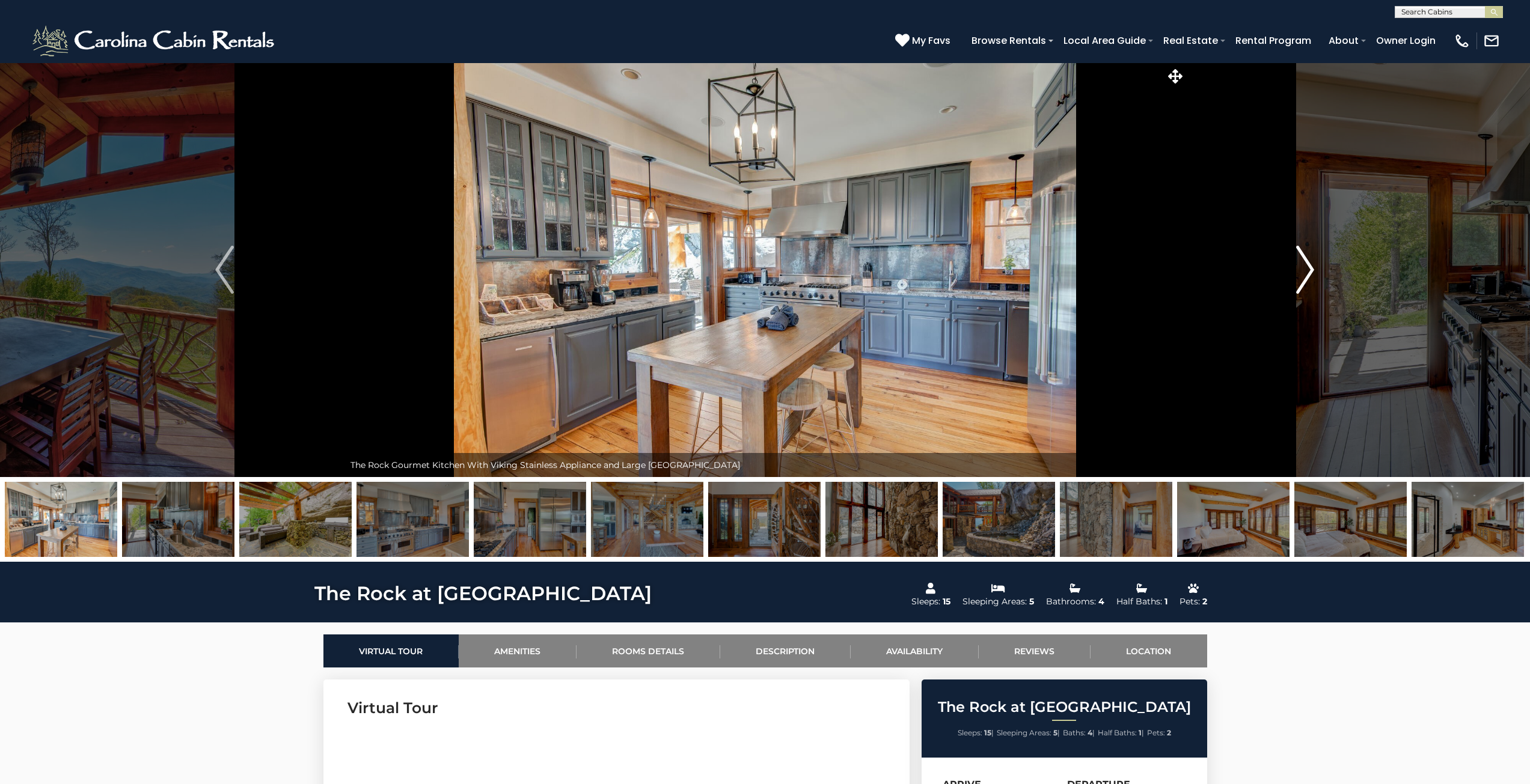
click at [1301, 276] on img "Next" at bounding box center [1305, 270] width 18 height 48
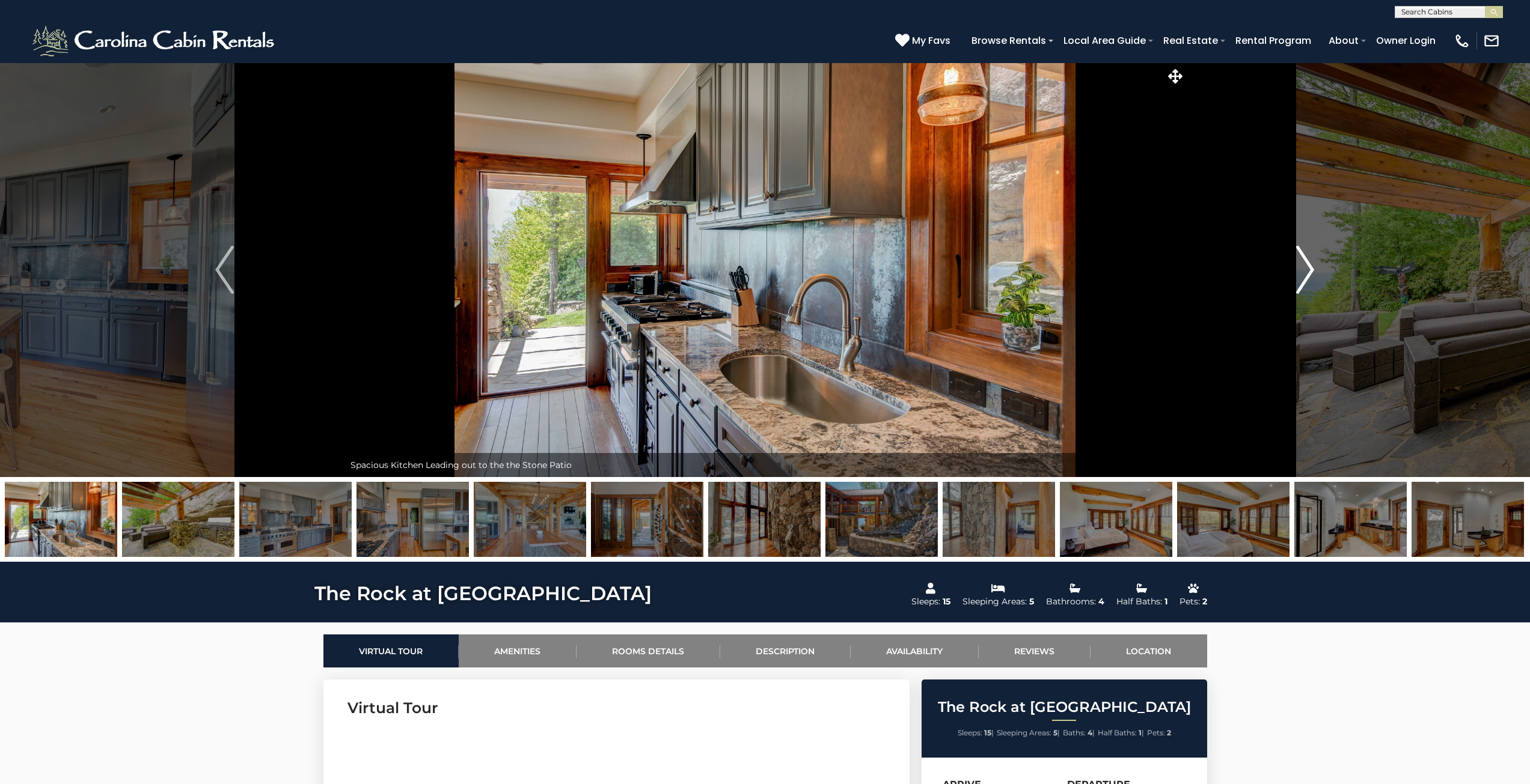
click at [1301, 276] on img "Next" at bounding box center [1305, 270] width 18 height 48
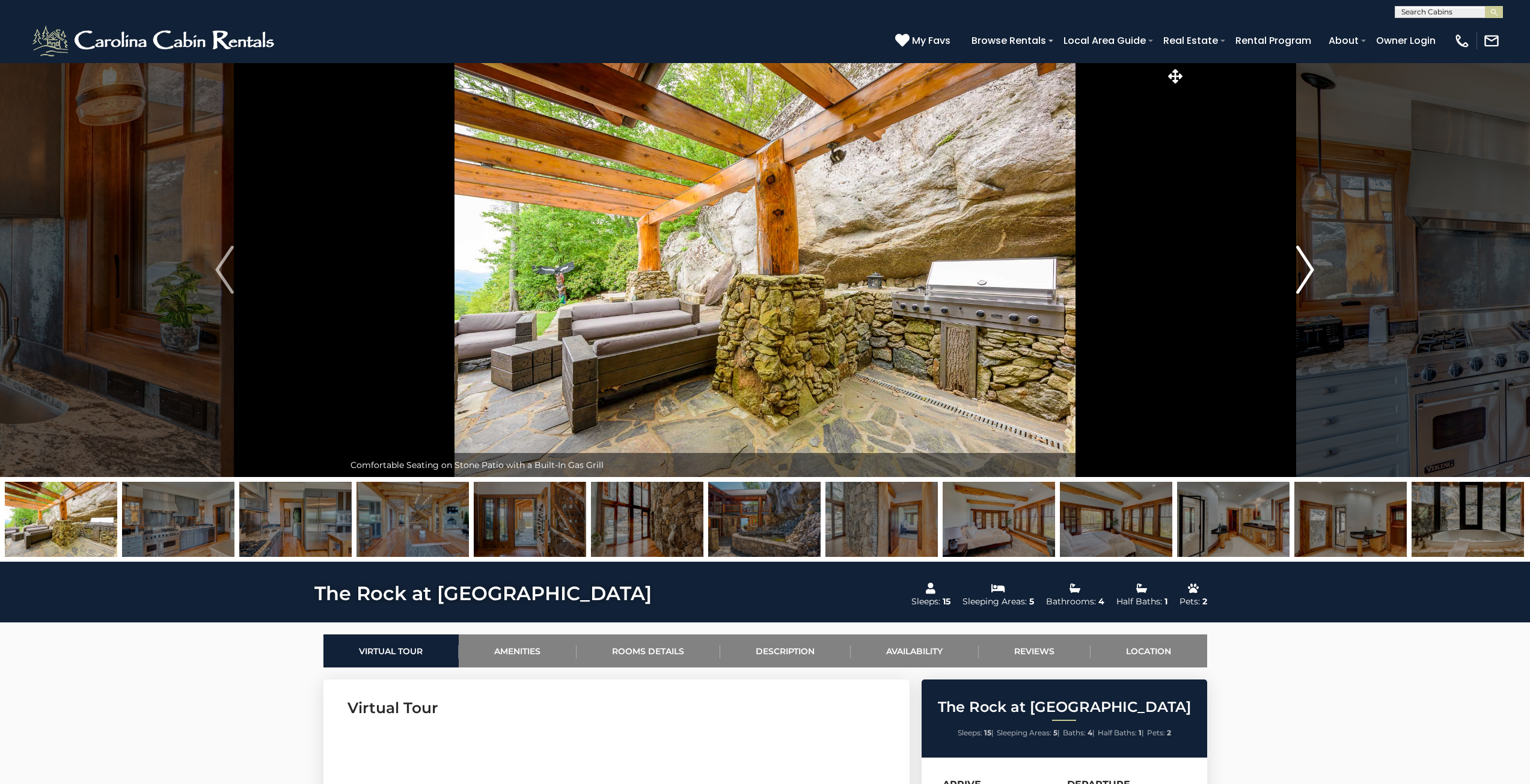
click at [1301, 276] on img "Next" at bounding box center [1305, 270] width 18 height 48
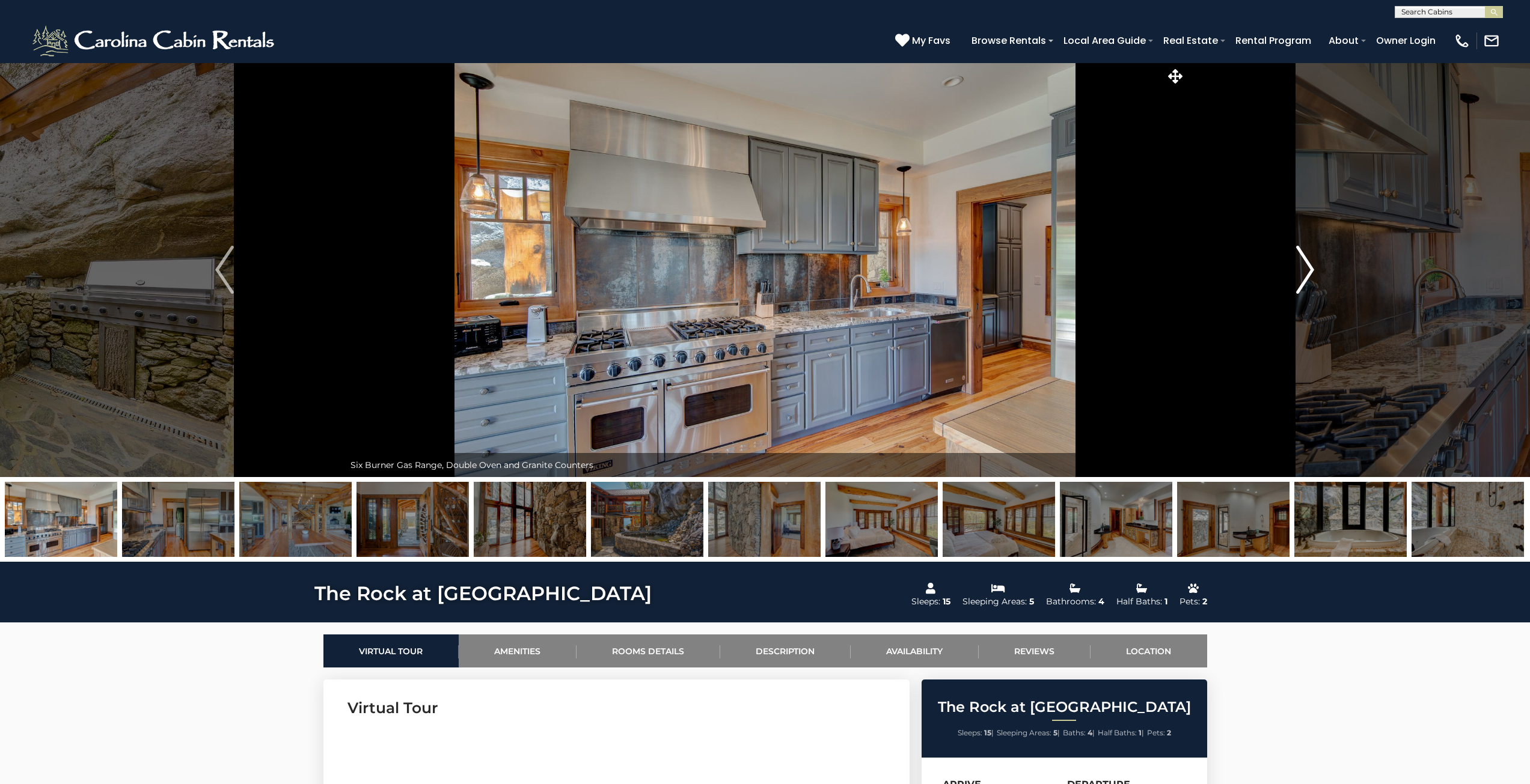
click at [1301, 276] on img "Next" at bounding box center [1305, 270] width 18 height 48
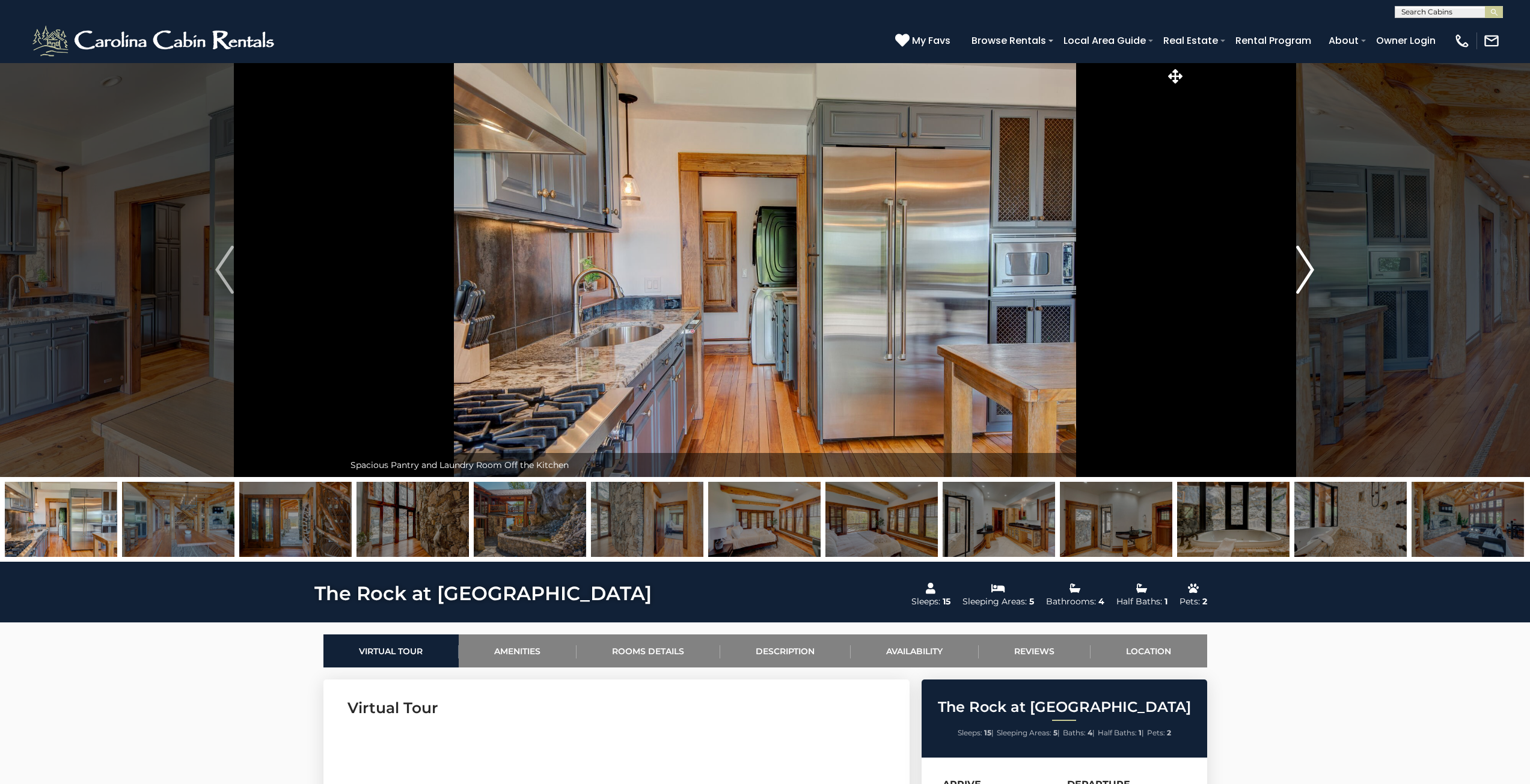
click at [1301, 276] on img "Next" at bounding box center [1305, 270] width 18 height 48
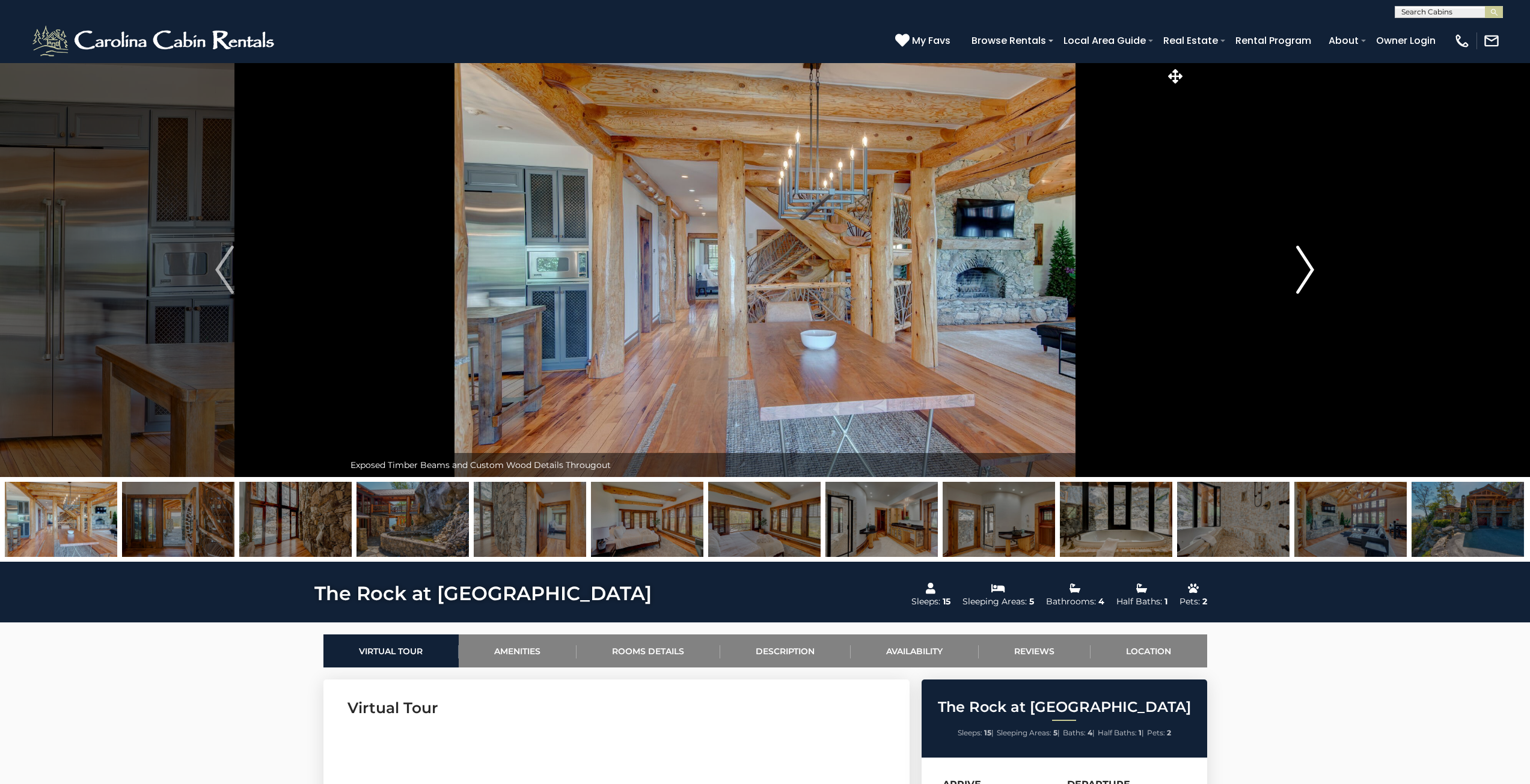
click at [1301, 276] on img "Next" at bounding box center [1305, 270] width 18 height 48
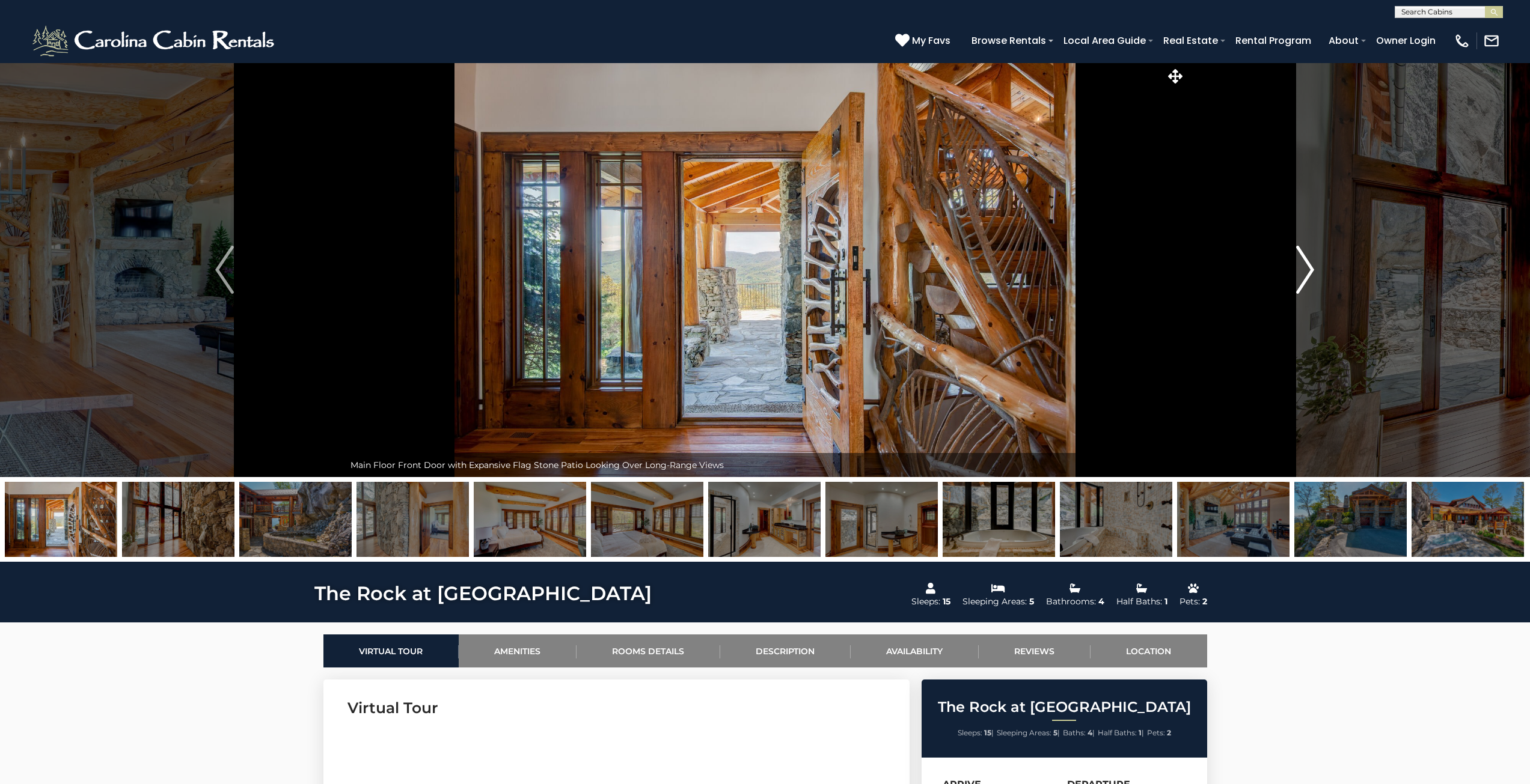
click at [1301, 276] on img "Next" at bounding box center [1305, 270] width 18 height 48
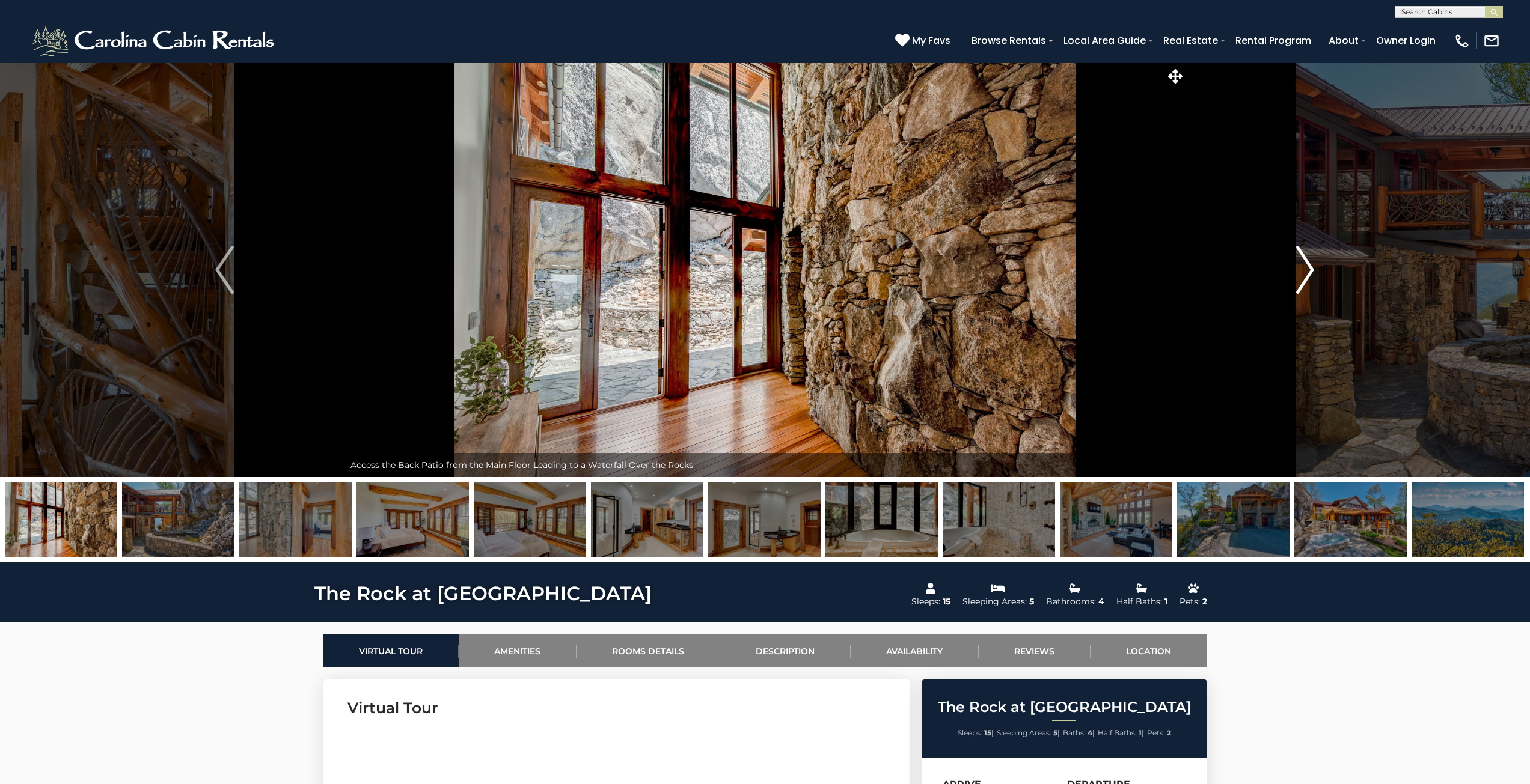
click at [1301, 276] on img "Next" at bounding box center [1305, 270] width 18 height 48
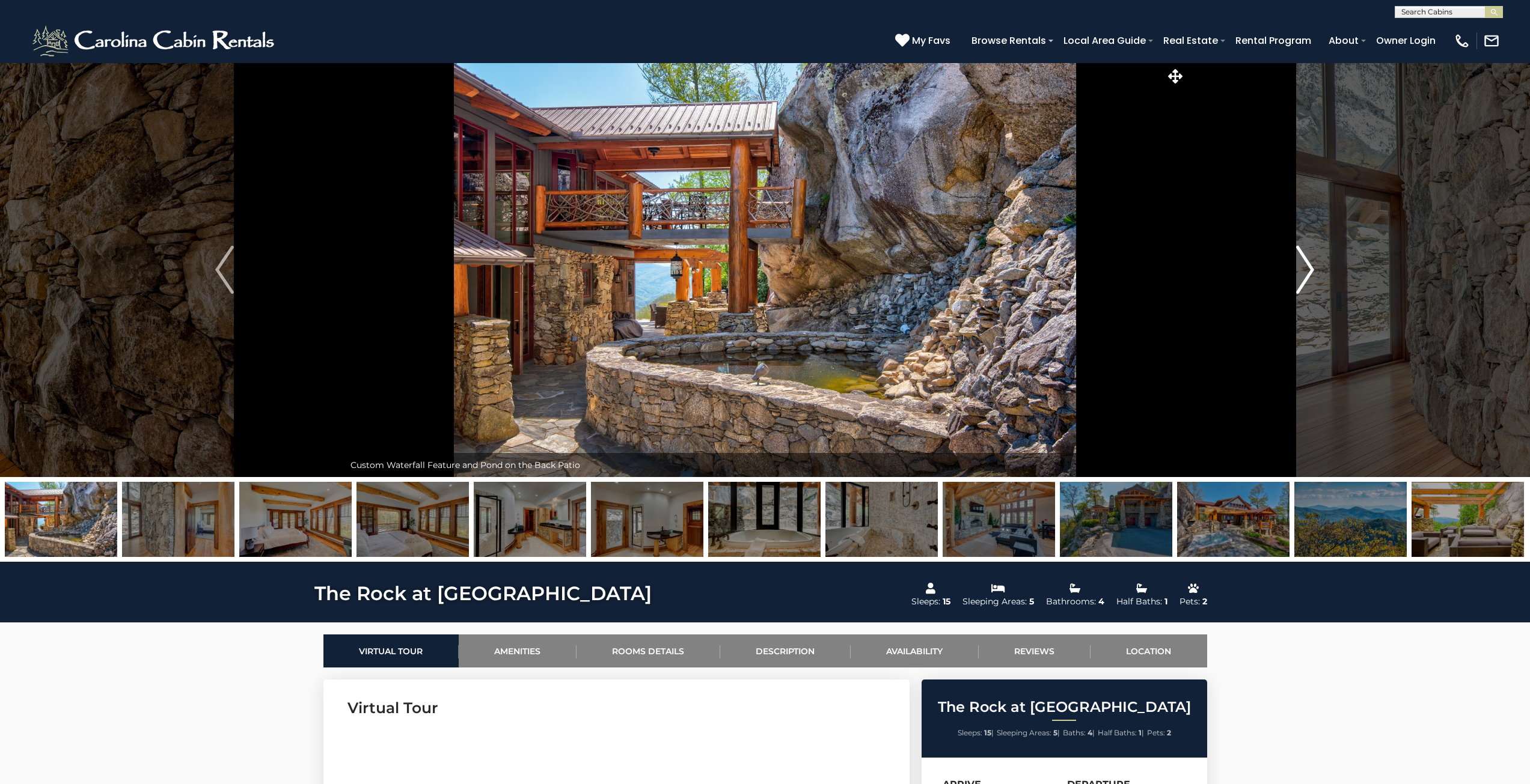
click at [1301, 276] on img "Next" at bounding box center [1305, 270] width 18 height 48
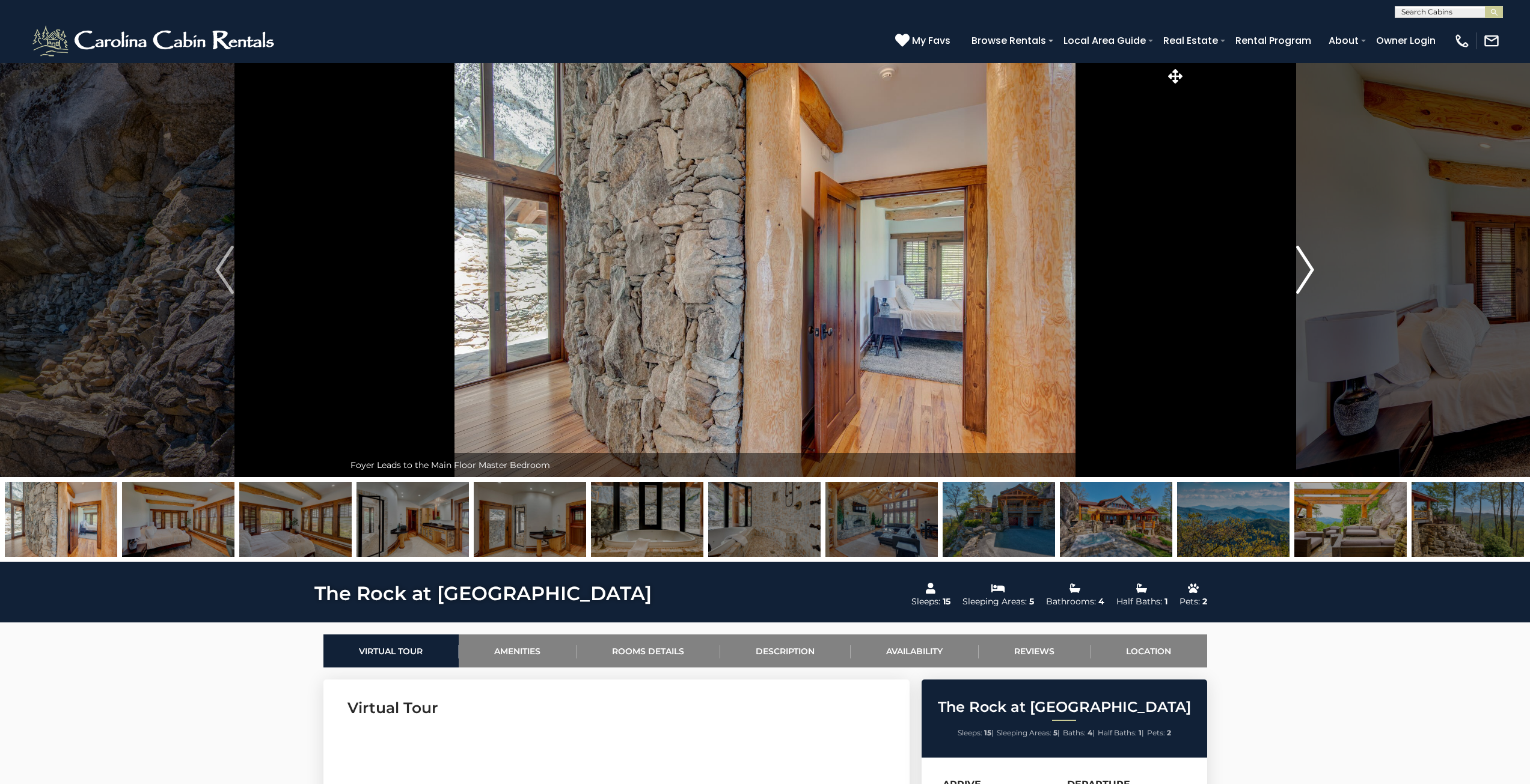
click at [1301, 276] on img "Next" at bounding box center [1305, 270] width 18 height 48
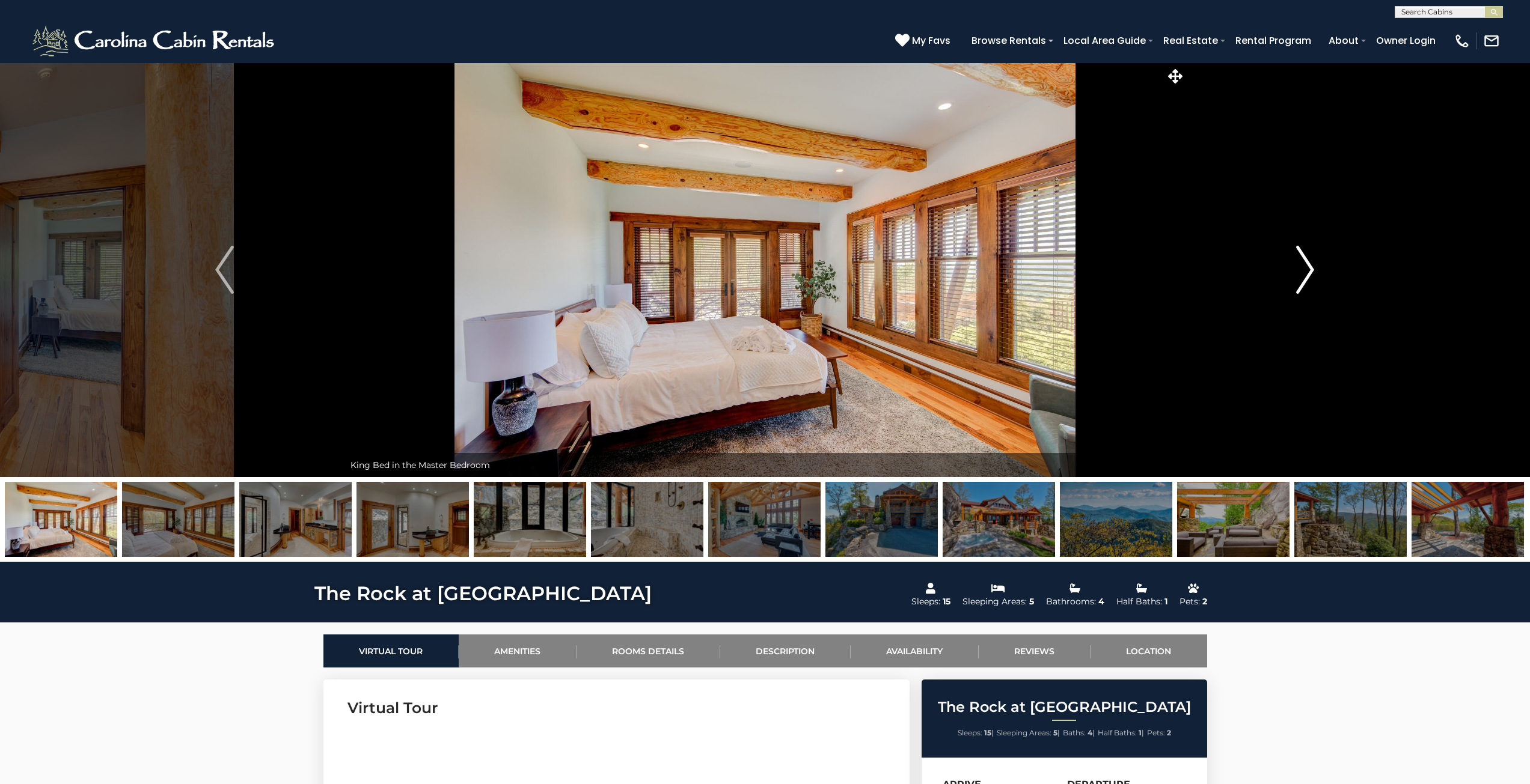
click at [1301, 276] on img "Next" at bounding box center [1305, 270] width 18 height 48
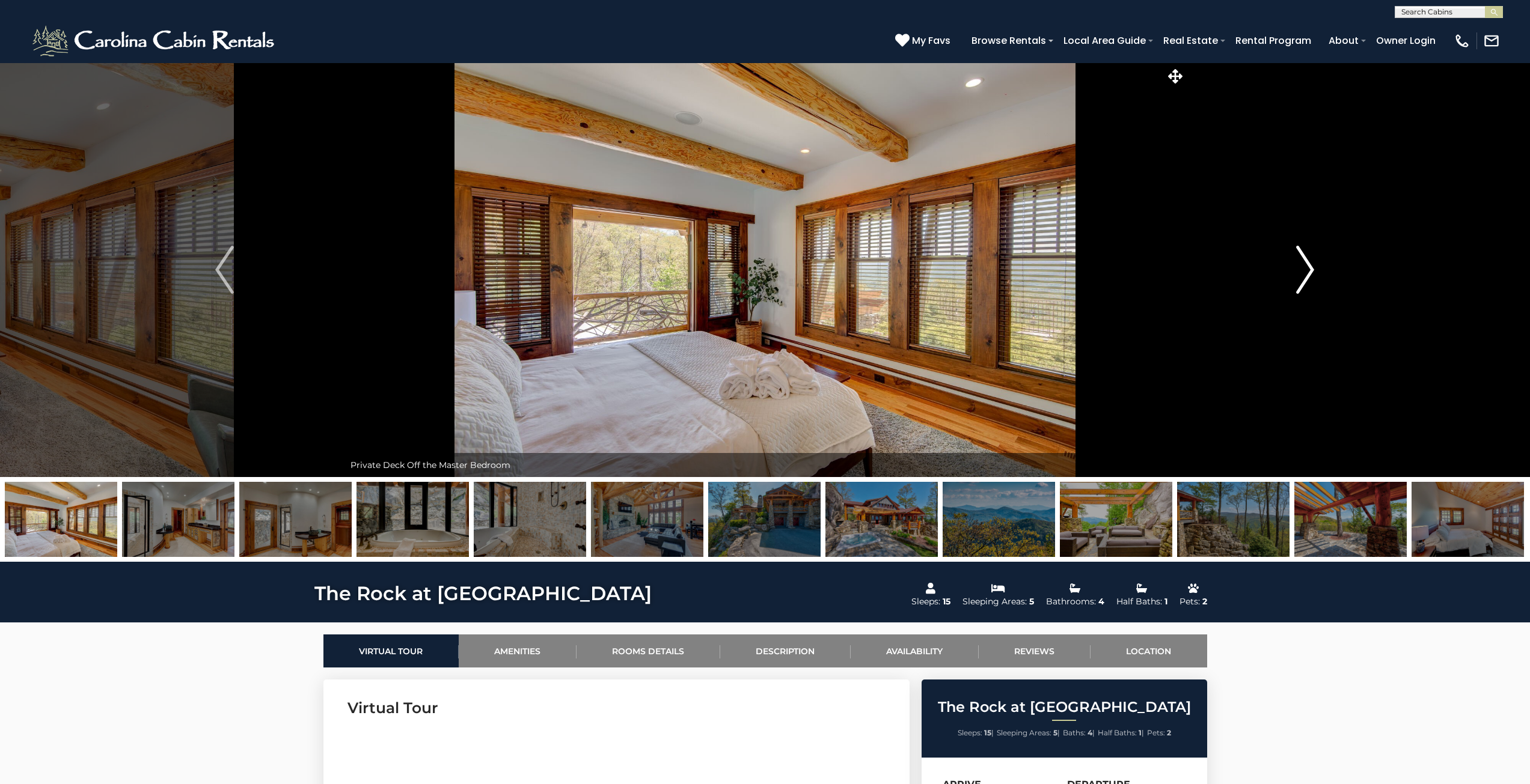
click at [1301, 276] on img "Next" at bounding box center [1305, 270] width 18 height 48
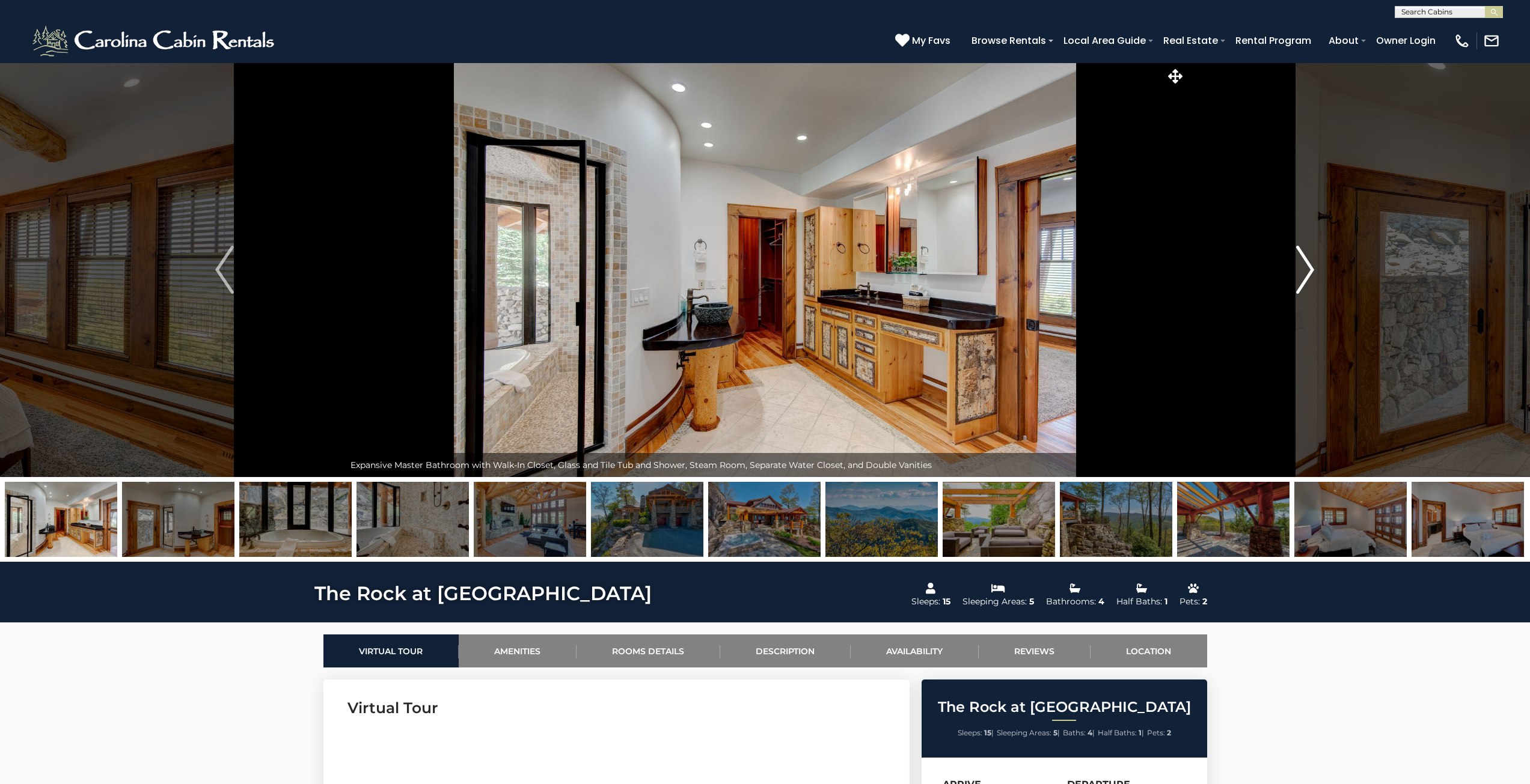
click at [1301, 276] on img "Next" at bounding box center [1305, 270] width 18 height 48
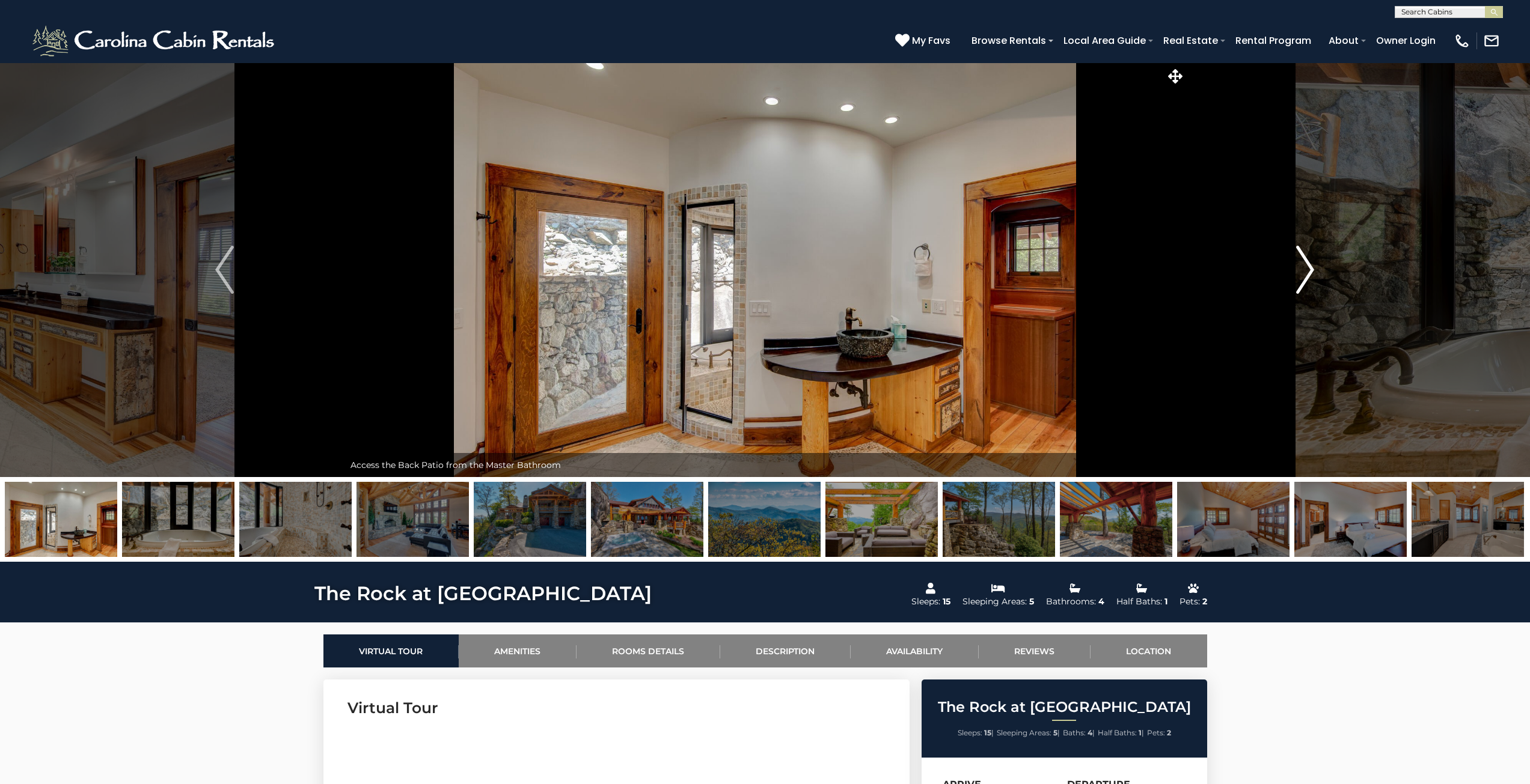
click at [1301, 276] on img "Next" at bounding box center [1305, 270] width 18 height 48
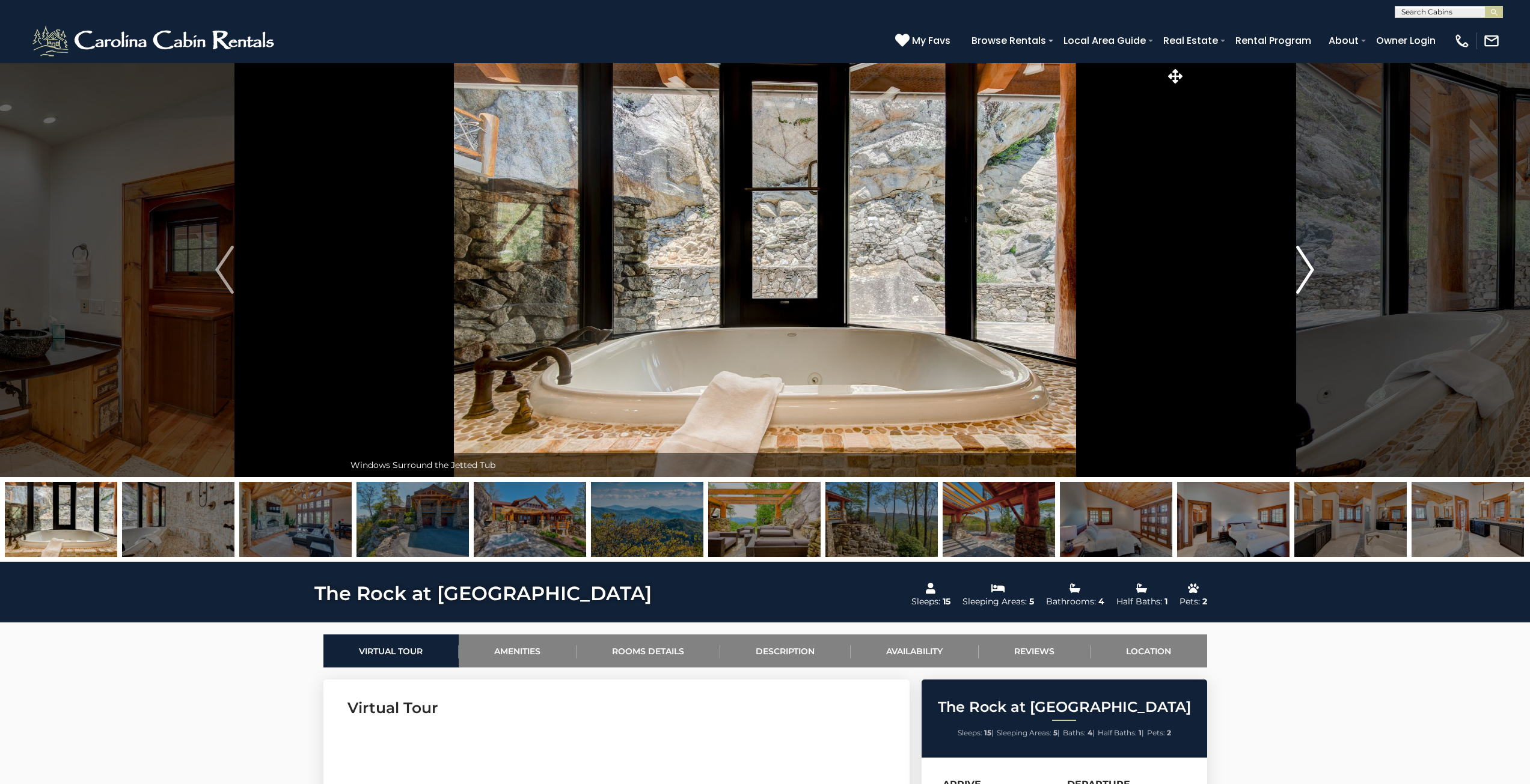
click at [1299, 260] on img "Next" at bounding box center [1305, 270] width 18 height 48
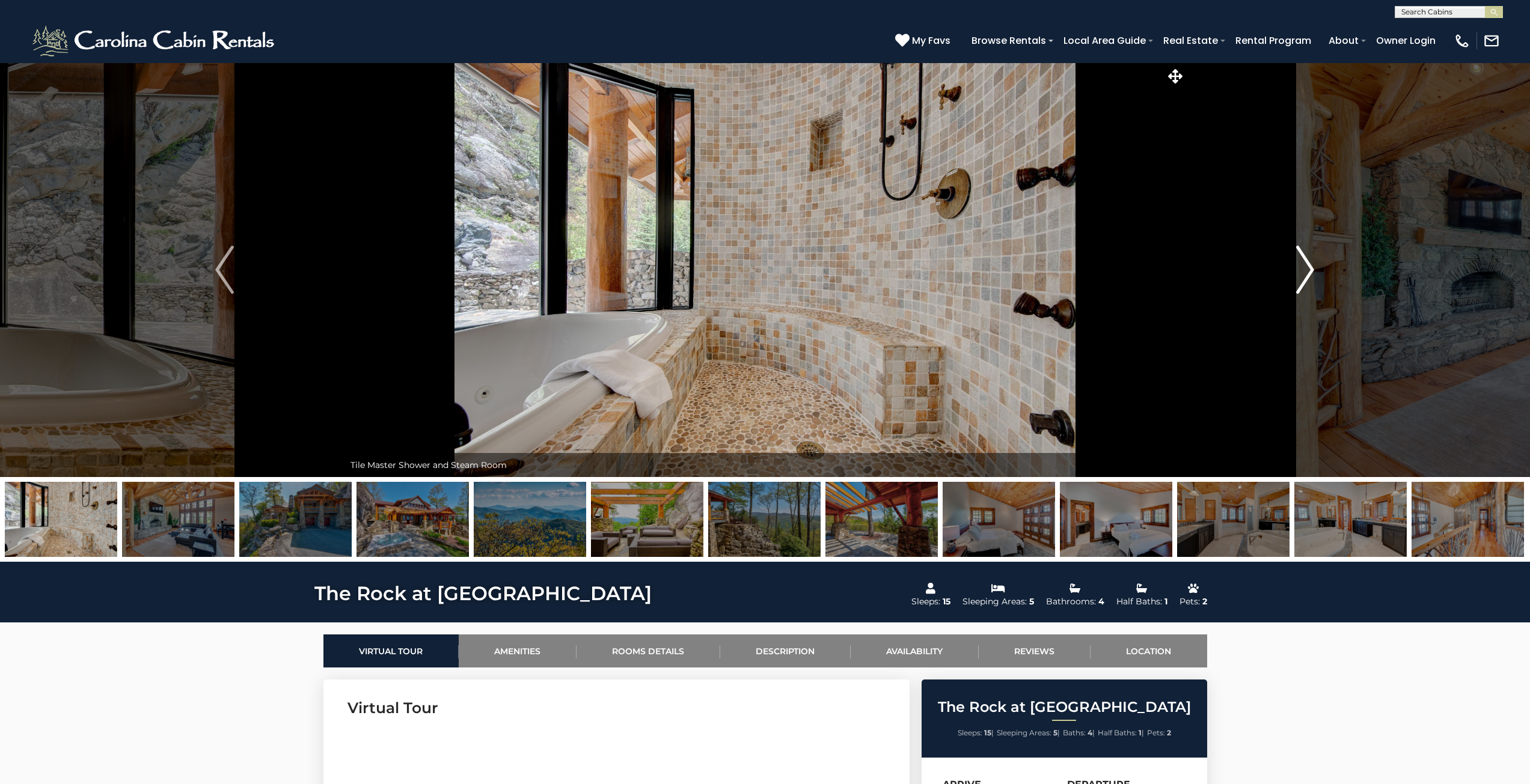
click at [1299, 260] on img "Next" at bounding box center [1305, 270] width 18 height 48
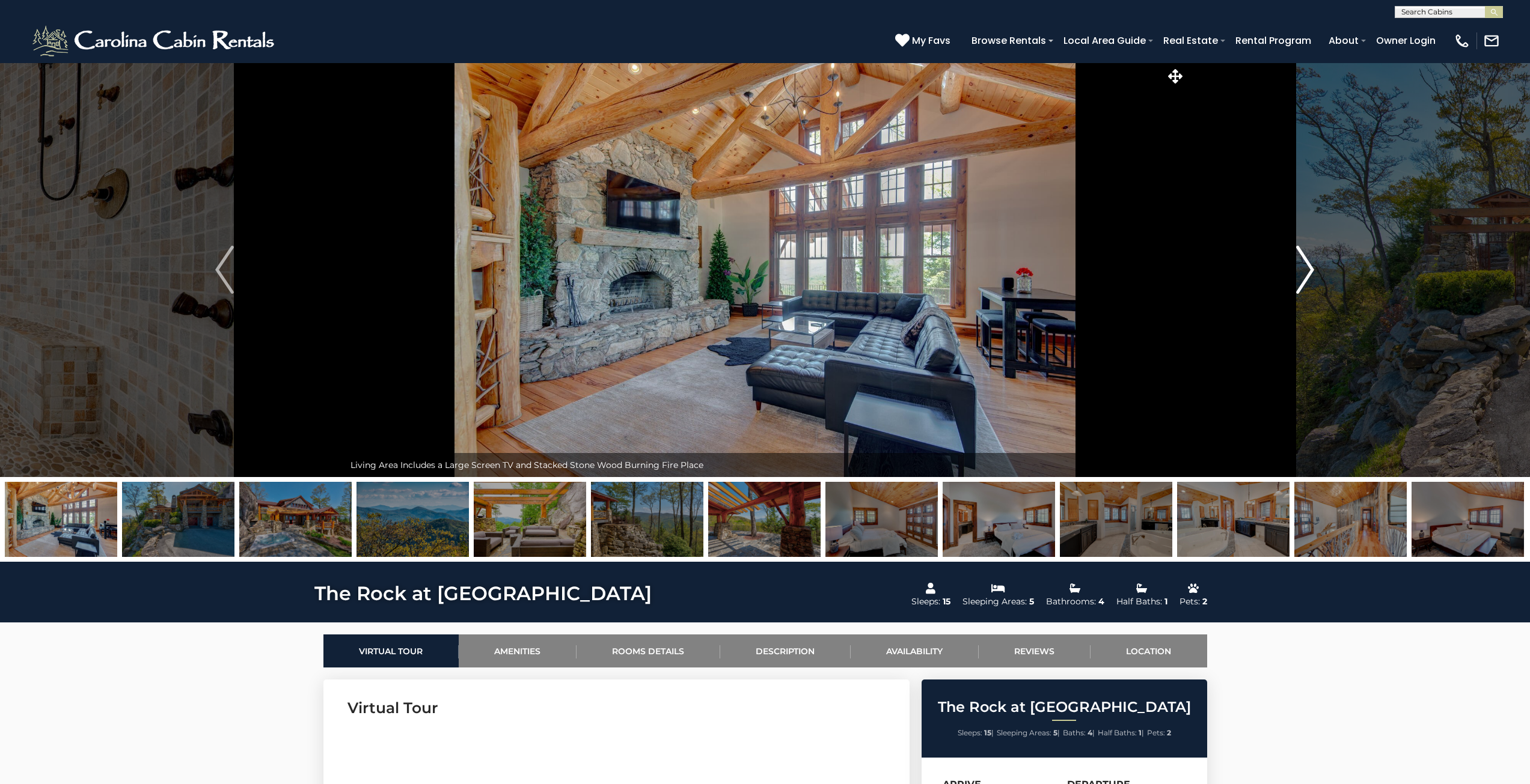
click at [1299, 260] on img "Next" at bounding box center [1305, 270] width 18 height 48
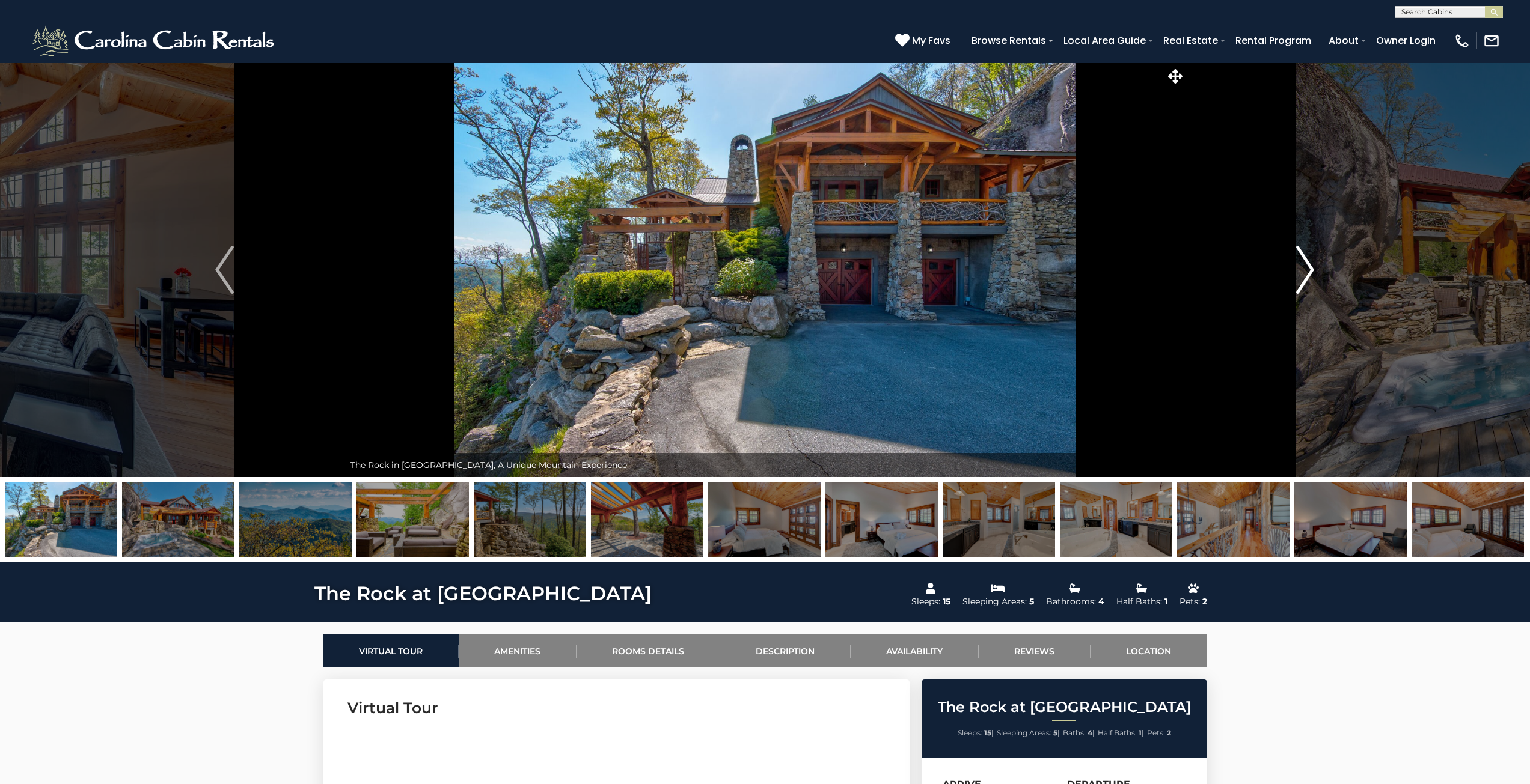
click at [1299, 260] on img "Next" at bounding box center [1305, 270] width 18 height 48
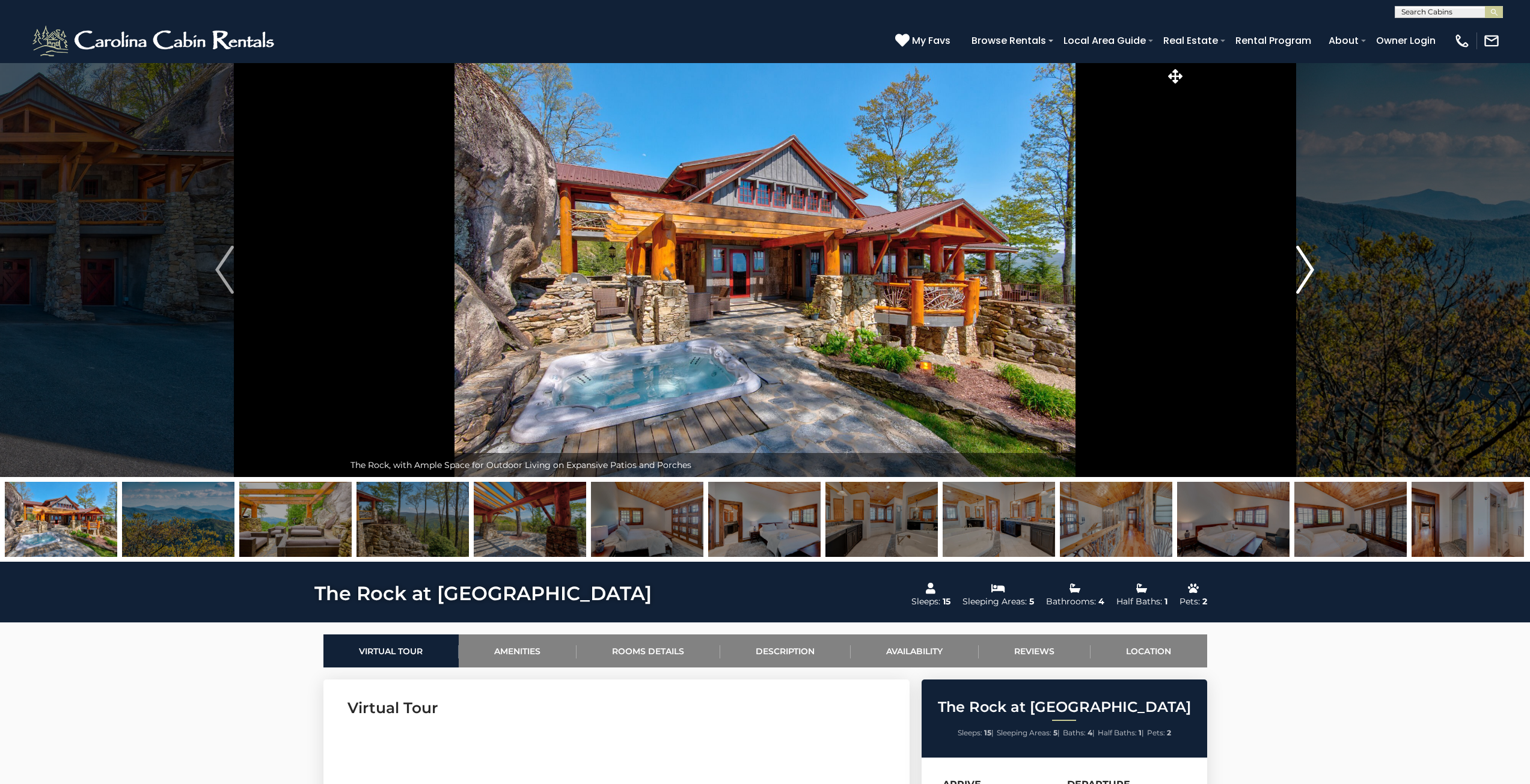
click at [1299, 260] on img "Next" at bounding box center [1305, 270] width 18 height 48
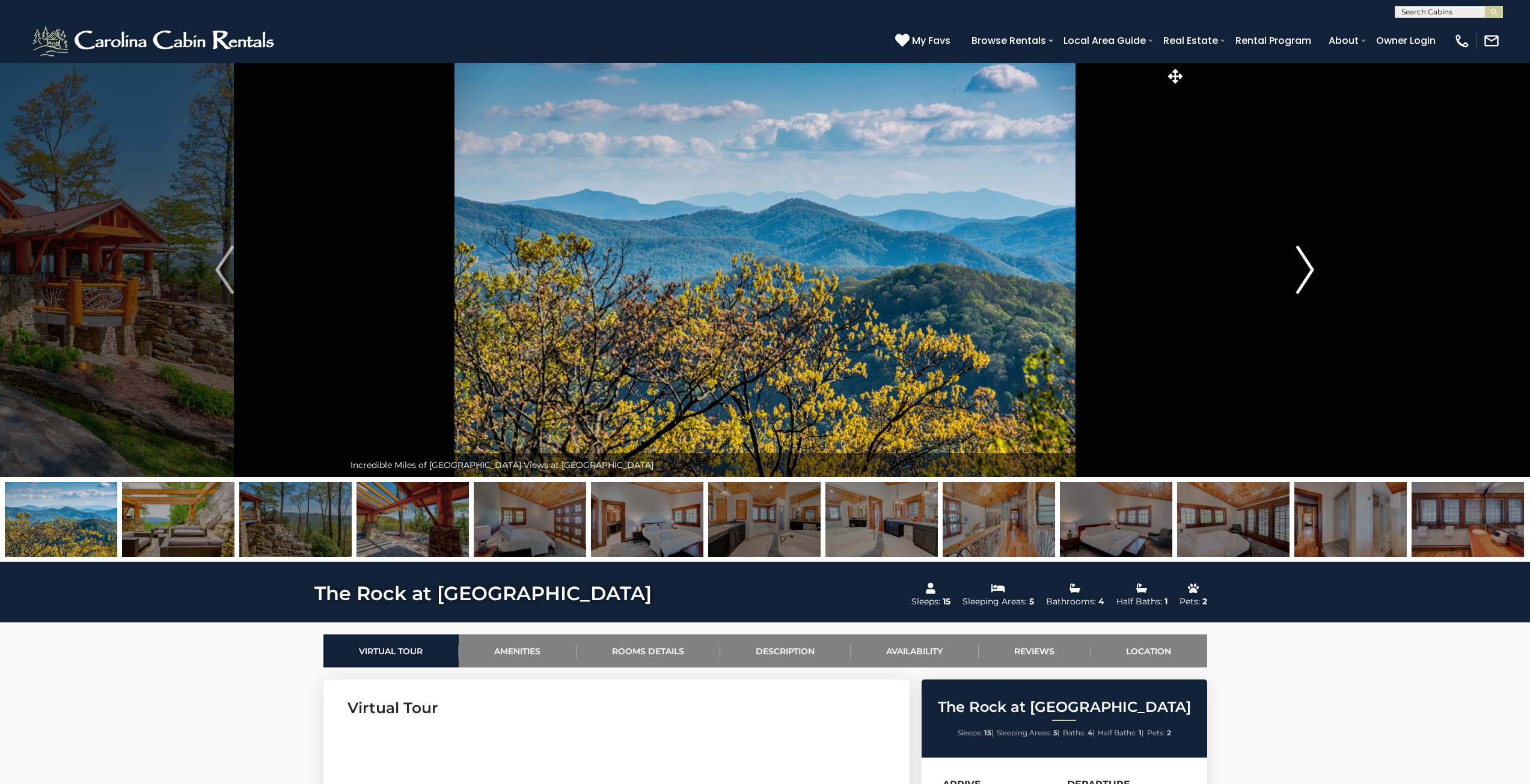
click at [1299, 260] on img "Next" at bounding box center [1305, 270] width 18 height 48
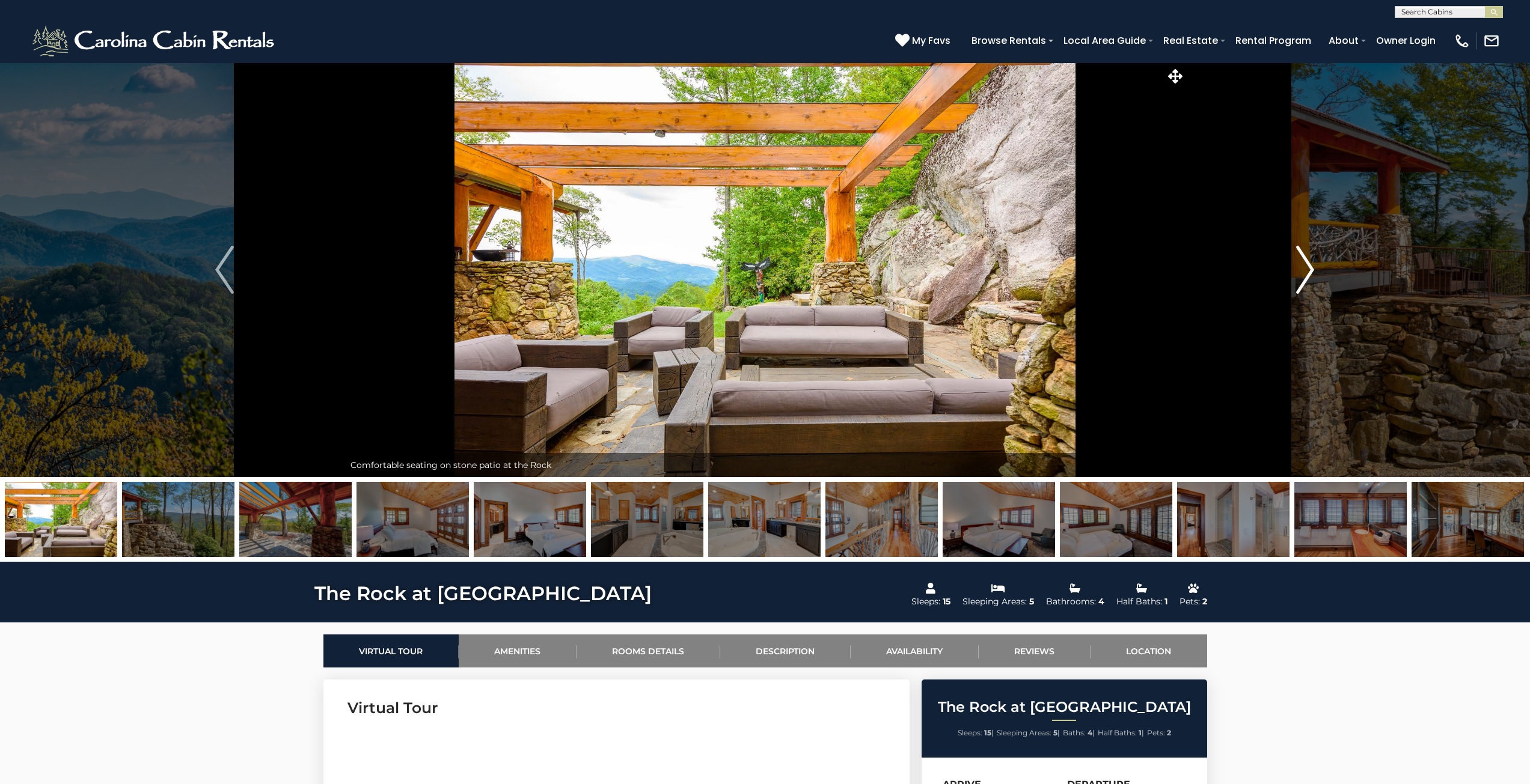
click at [1299, 260] on img "Next" at bounding box center [1305, 270] width 18 height 48
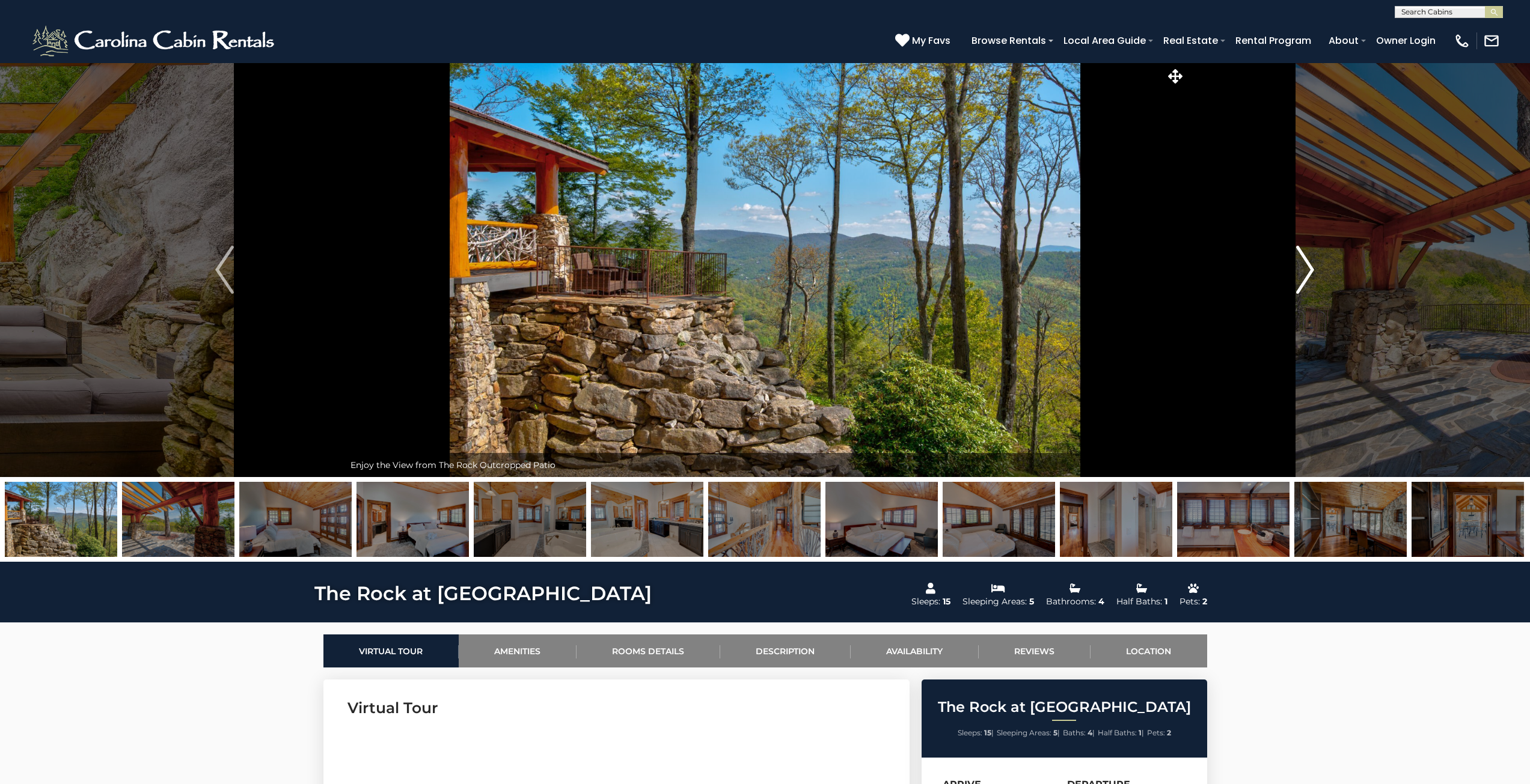
click at [1299, 260] on img "Next" at bounding box center [1305, 270] width 18 height 48
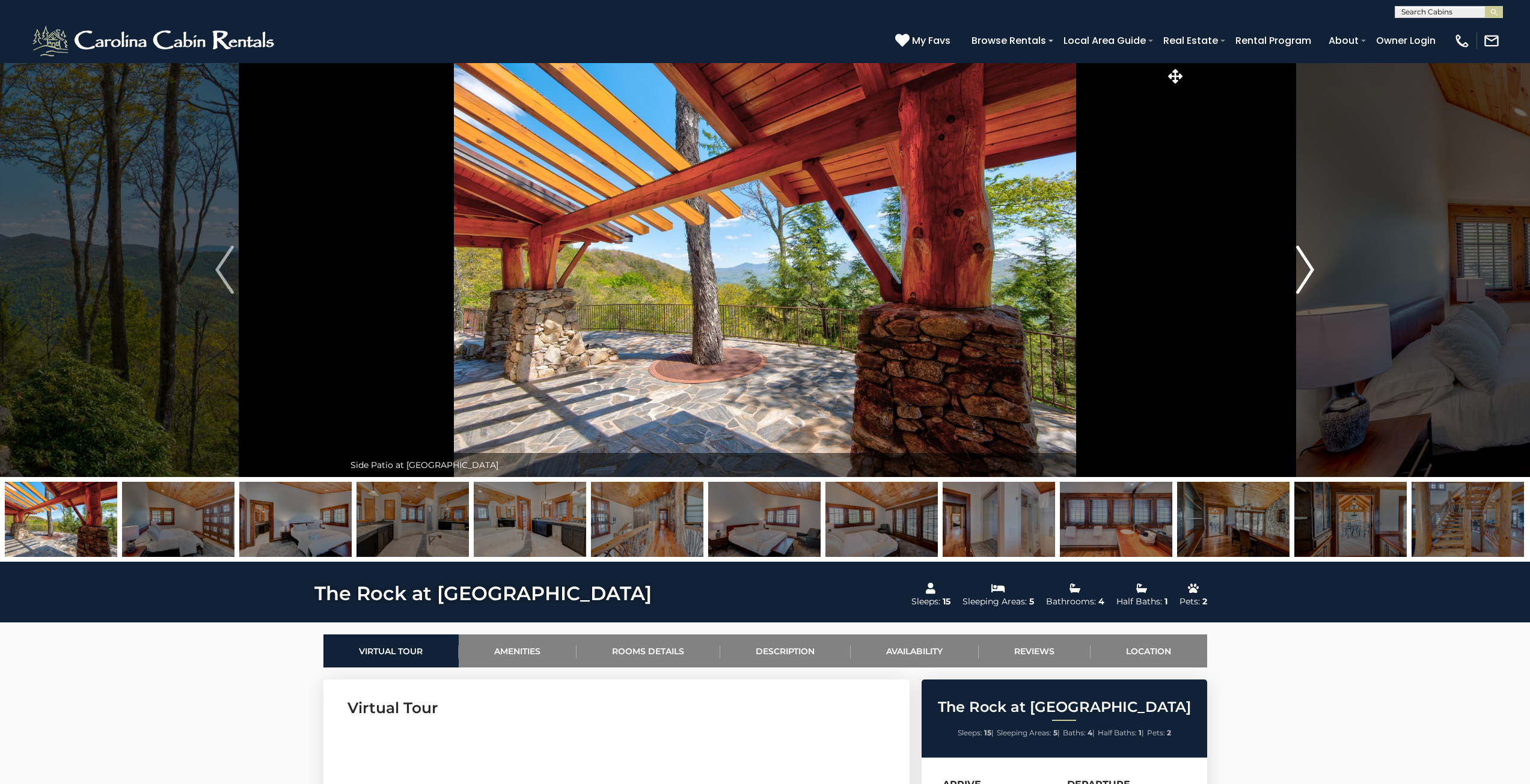
click at [1299, 260] on img "Next" at bounding box center [1305, 270] width 18 height 48
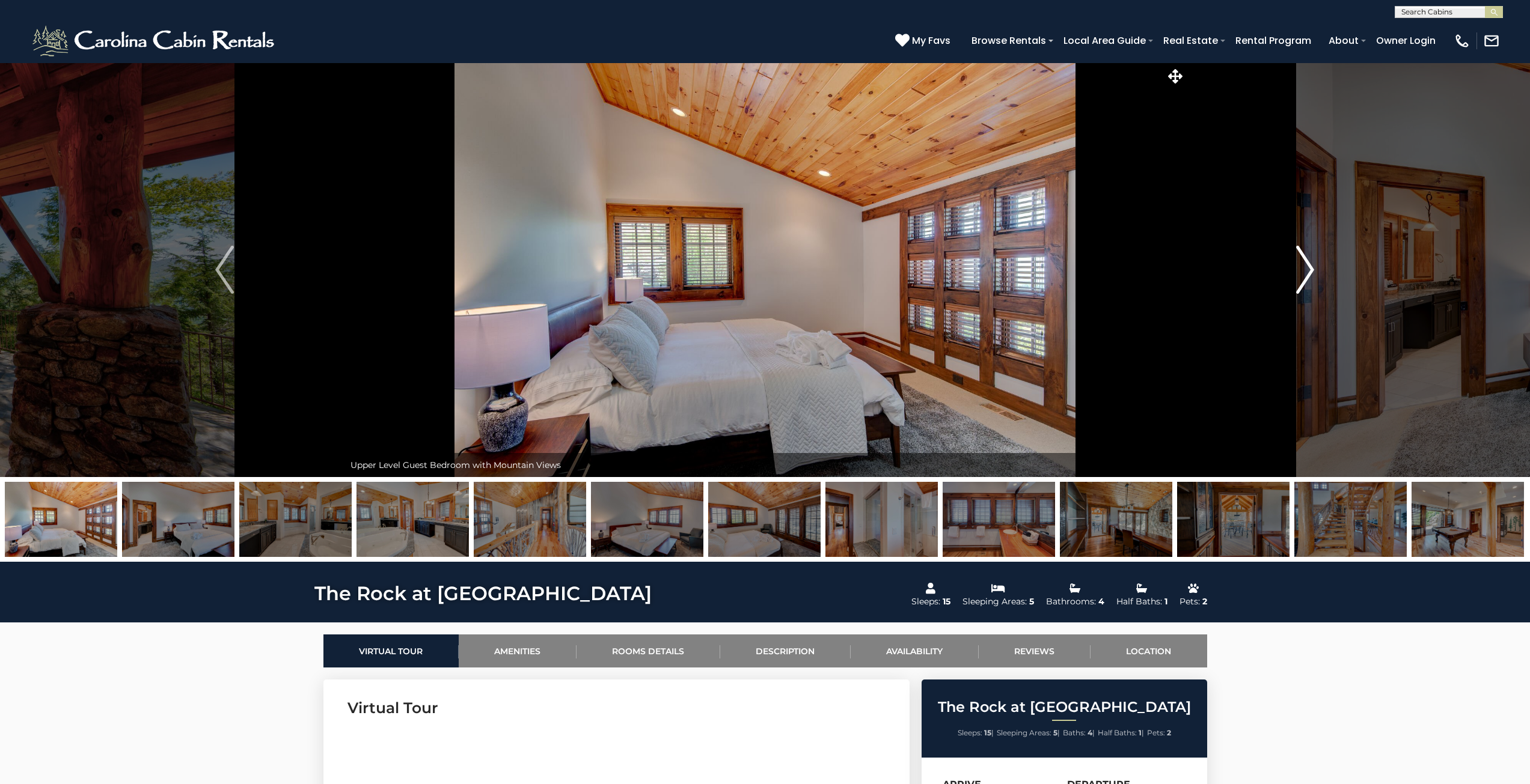
click at [1299, 260] on img "Next" at bounding box center [1305, 270] width 18 height 48
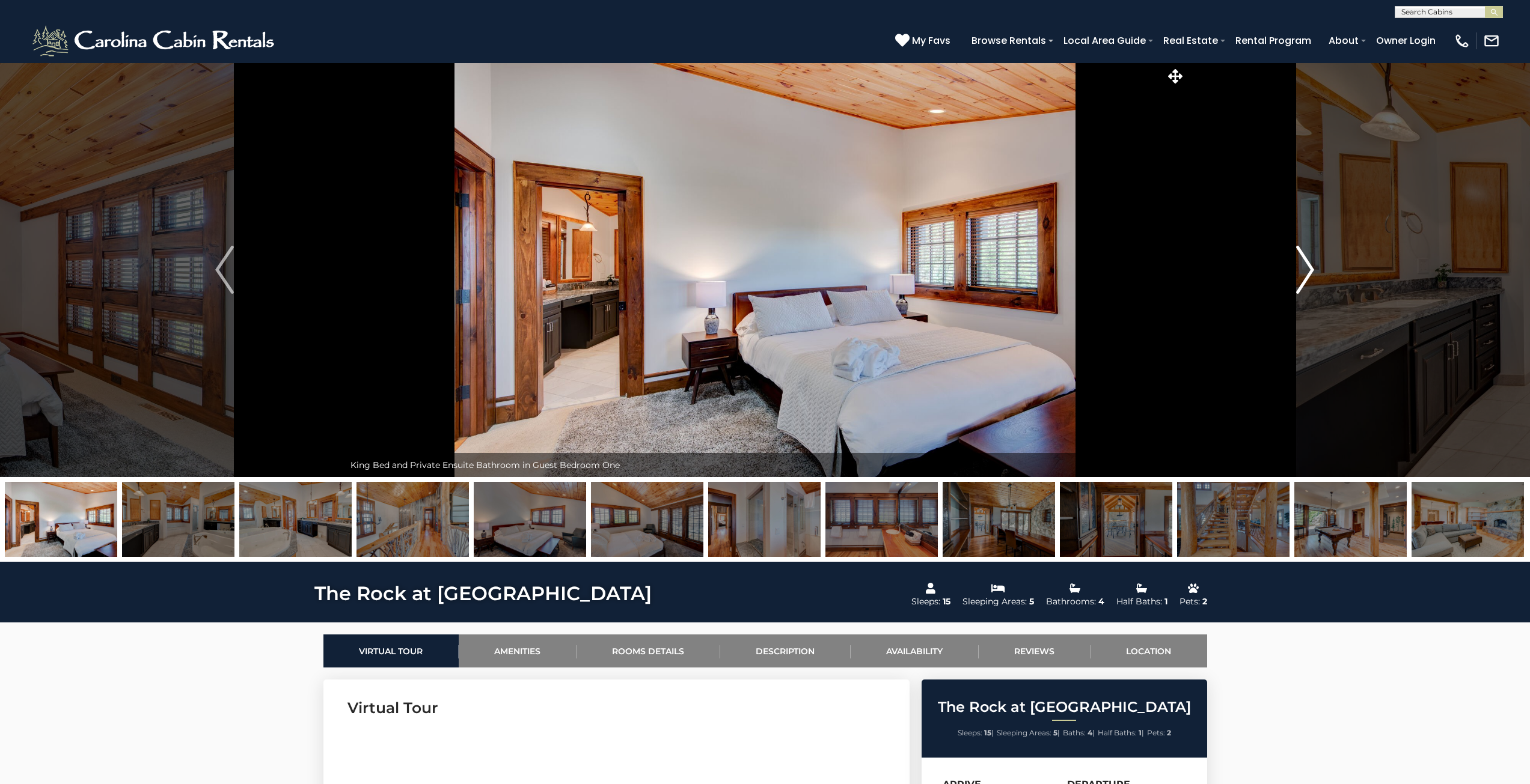
click at [1299, 260] on img "Next" at bounding box center [1305, 270] width 18 height 48
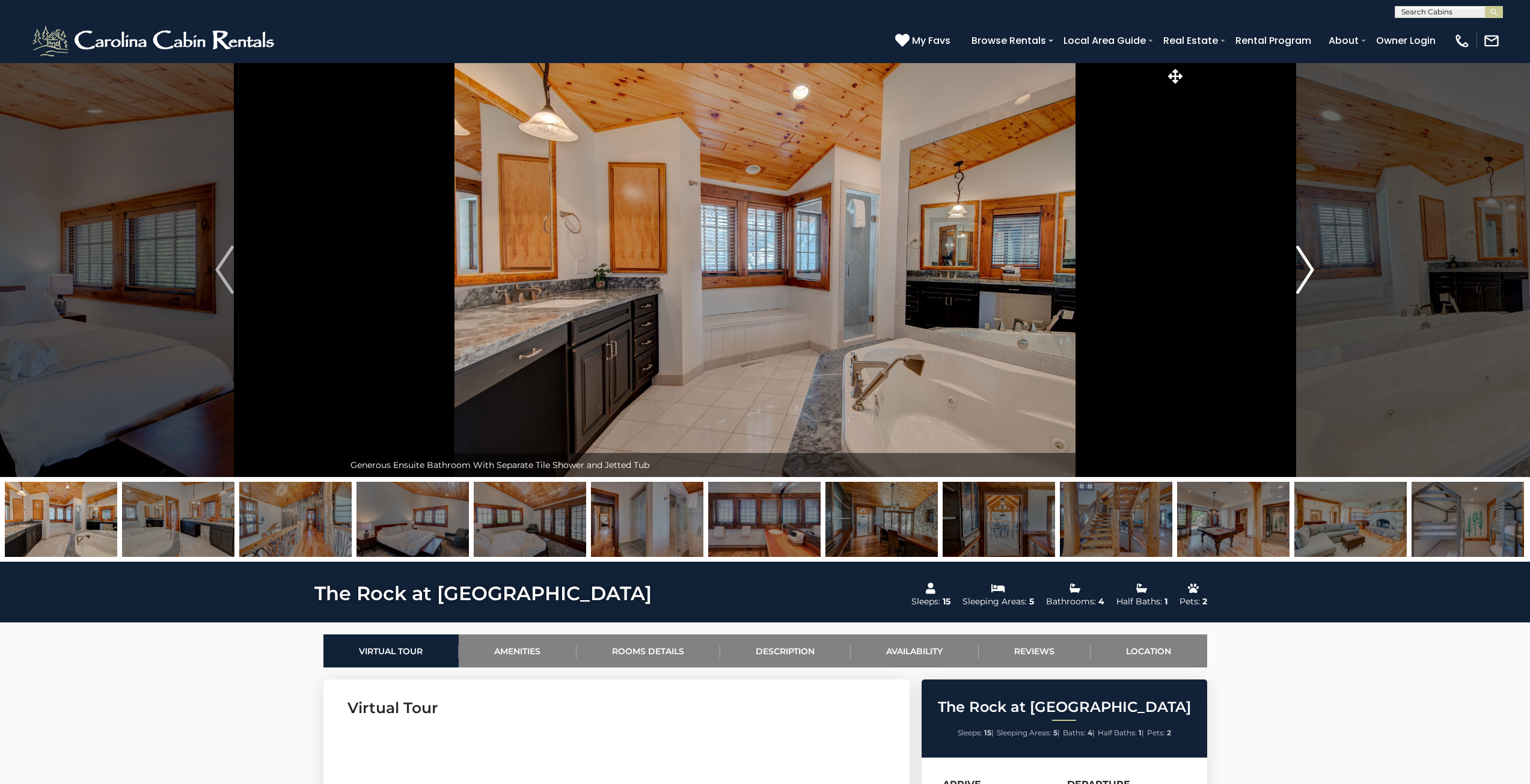
click at [1299, 260] on img "Next" at bounding box center [1305, 270] width 18 height 48
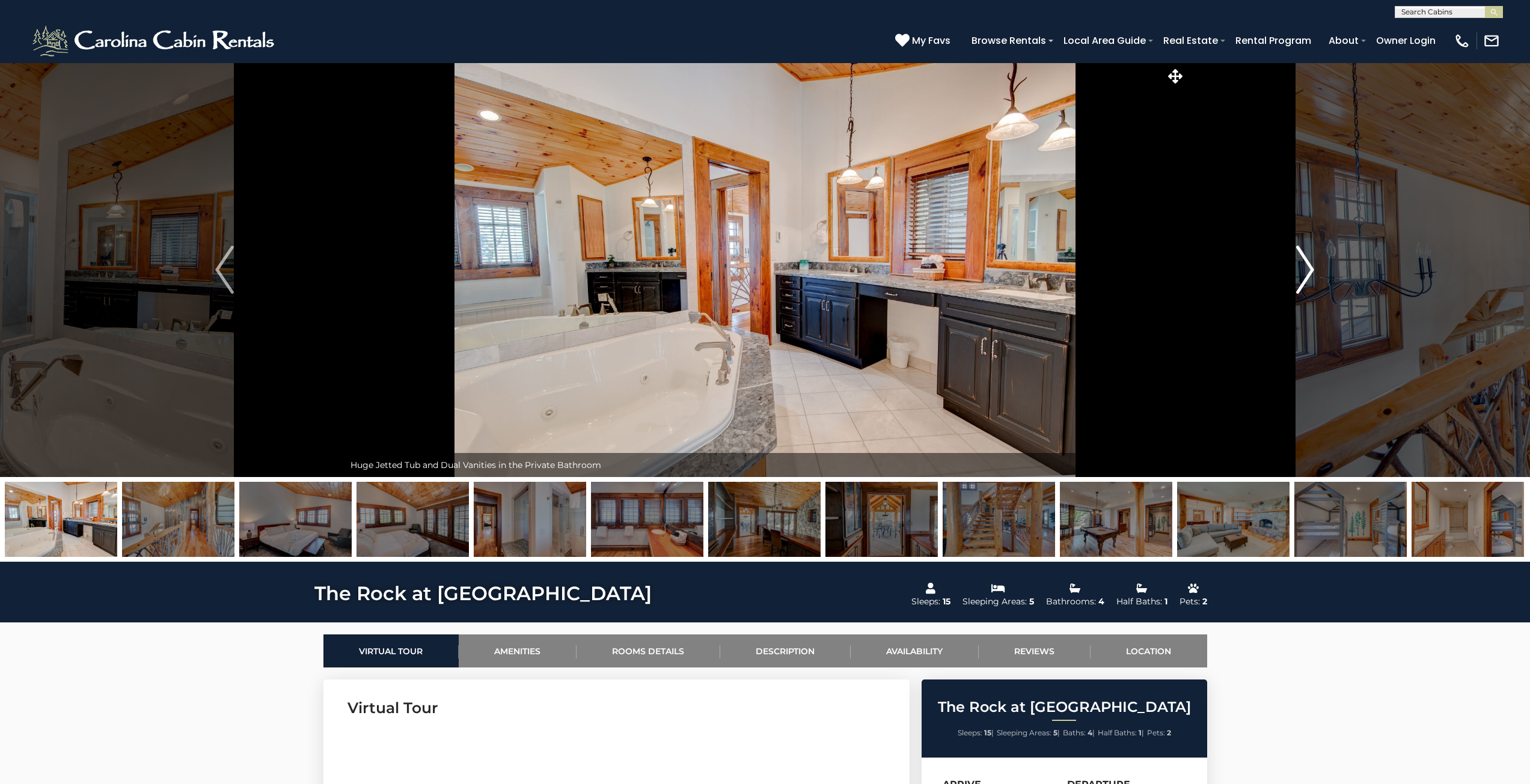
click at [1299, 260] on img "Next" at bounding box center [1305, 270] width 18 height 48
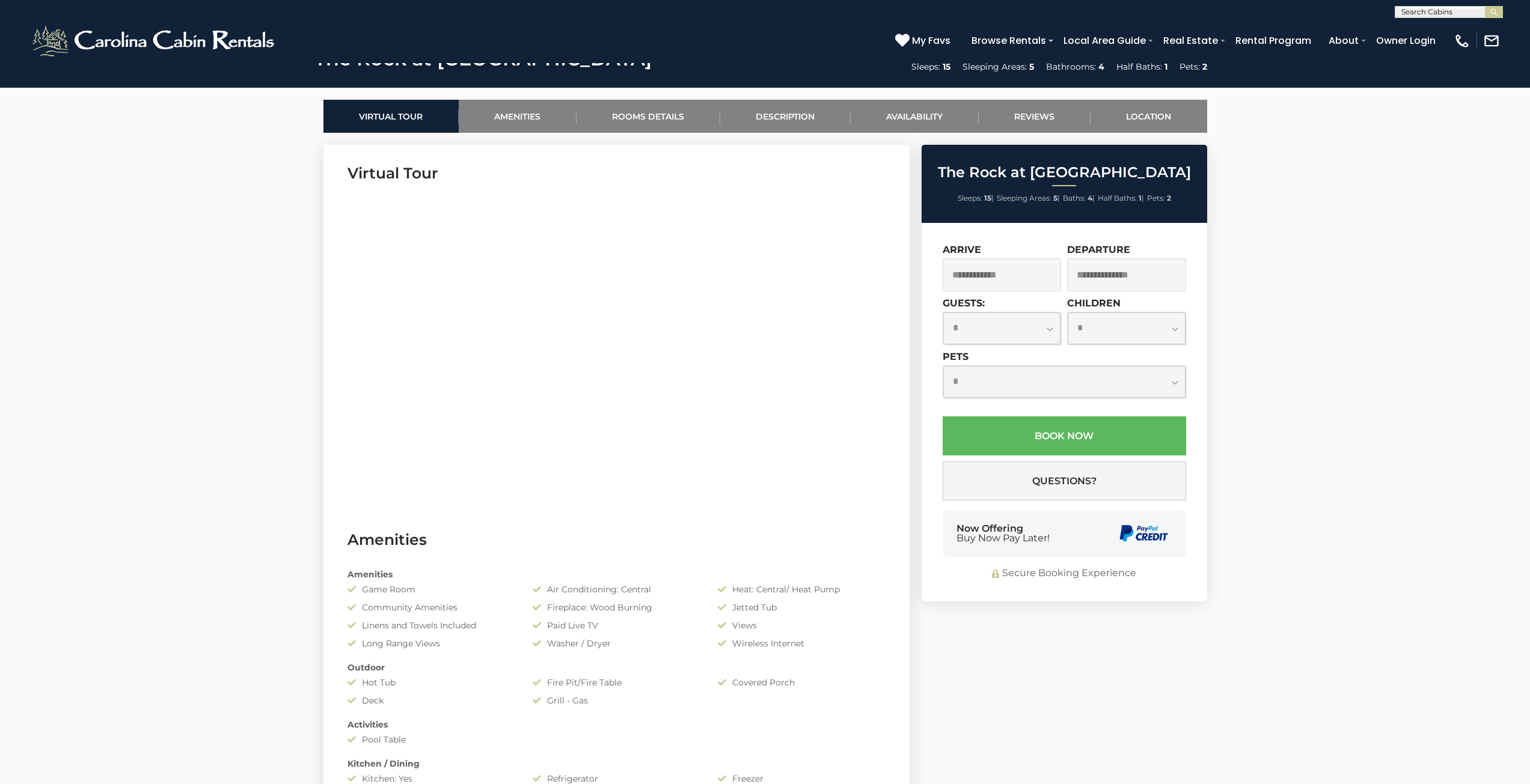
scroll to position [540, 0]
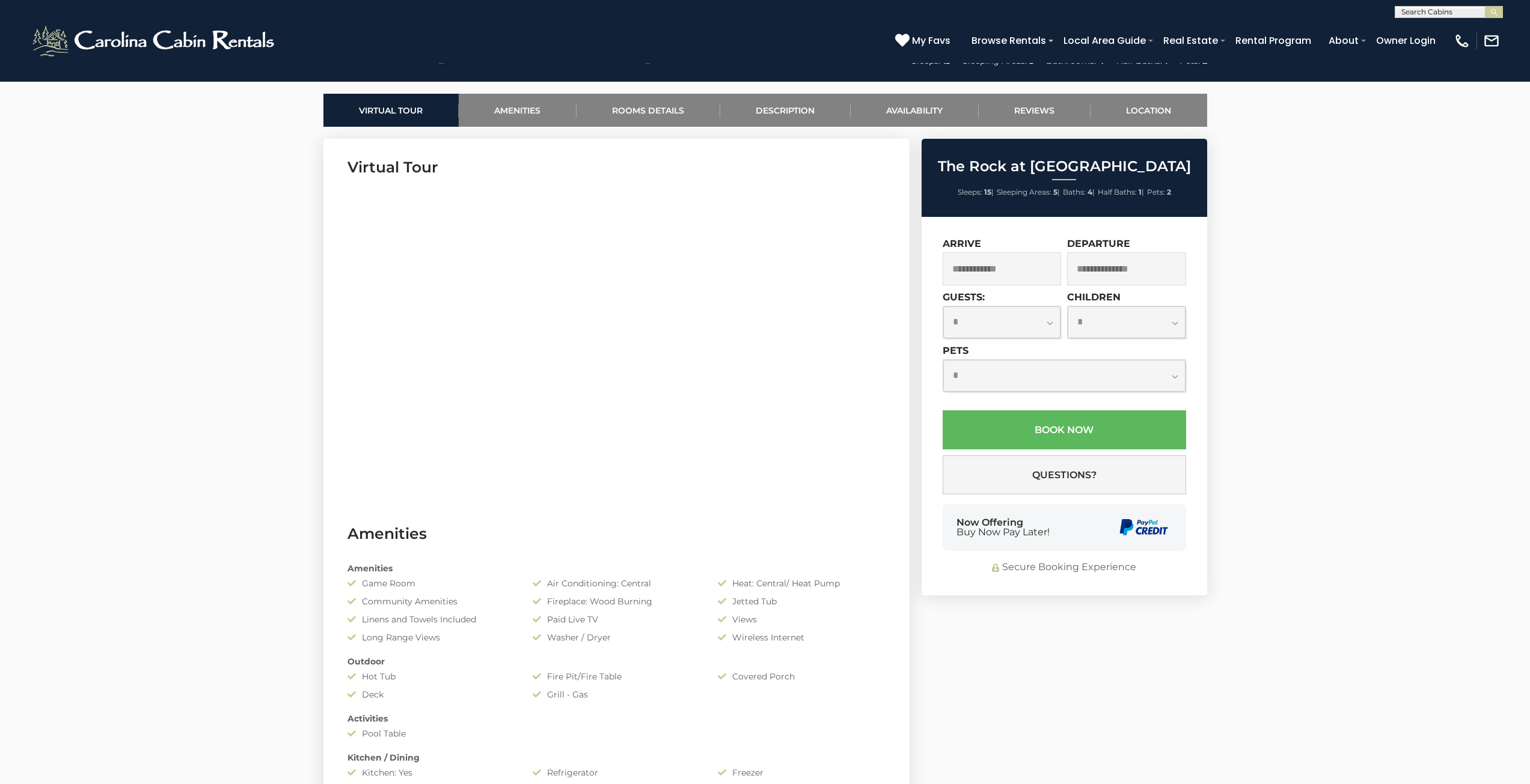
click at [1032, 265] on input "text" at bounding box center [1002, 269] width 119 height 33
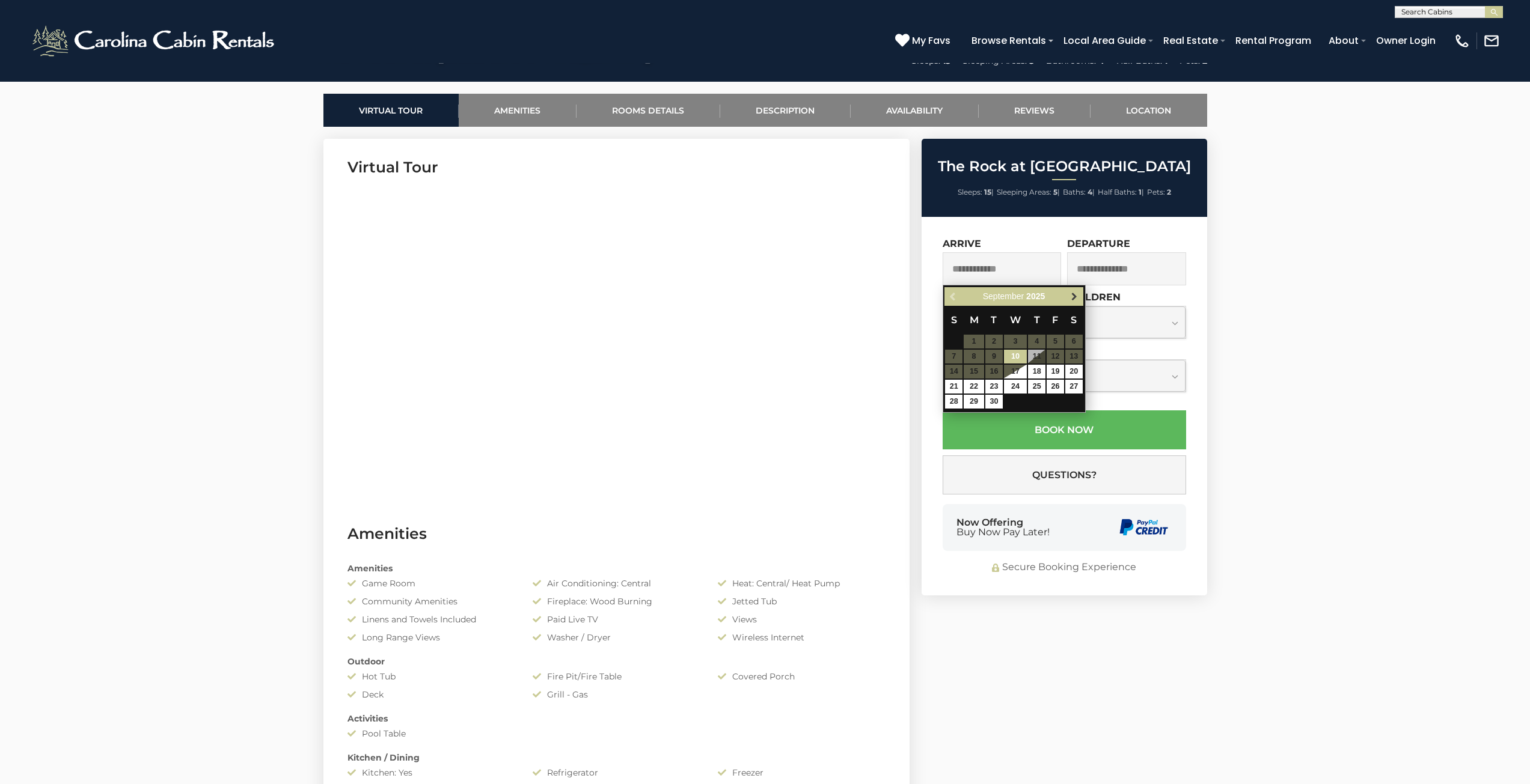
click at [1069, 293] on span "Next" at bounding box center [1074, 297] width 10 height 10
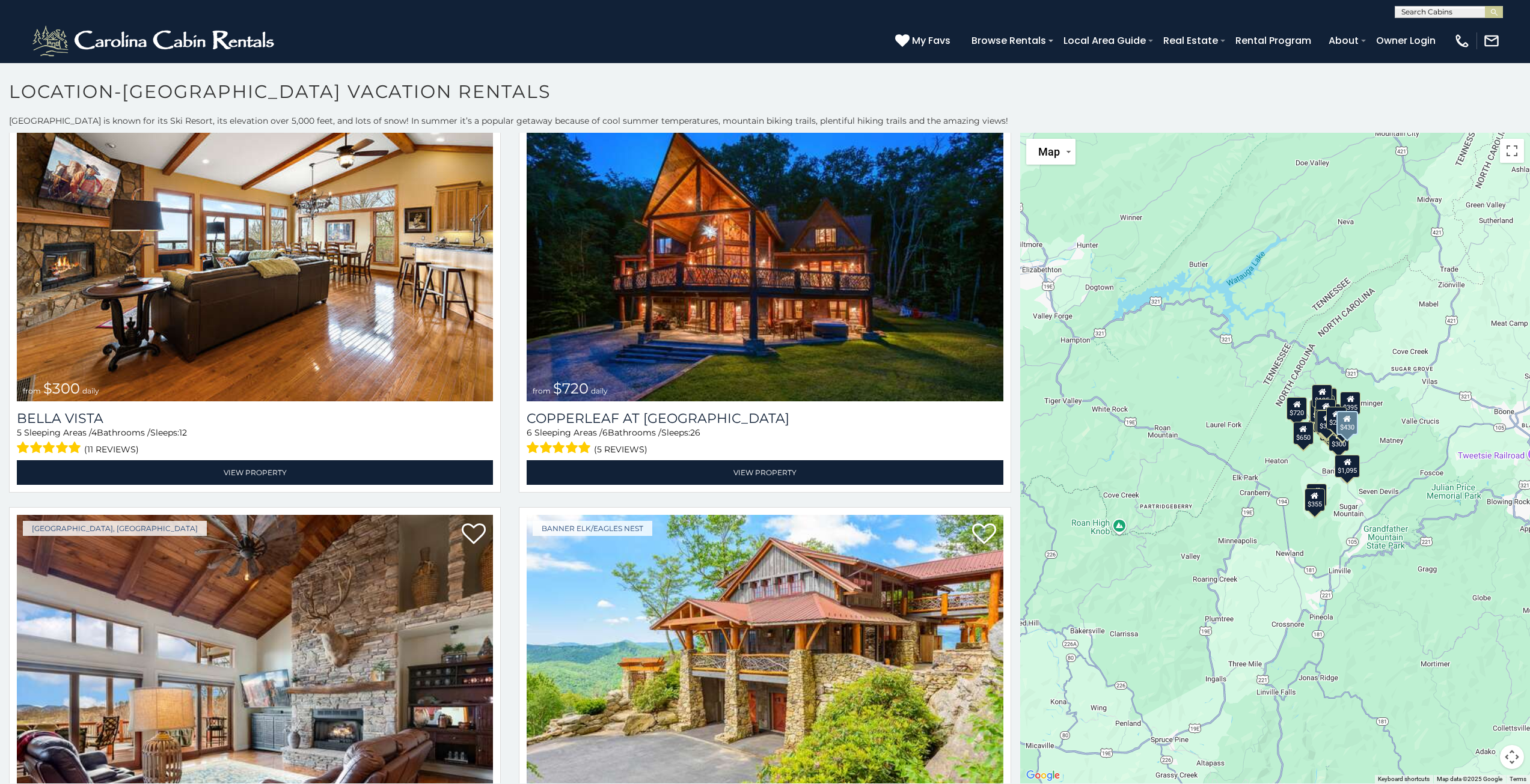
scroll to position [3184, 0]
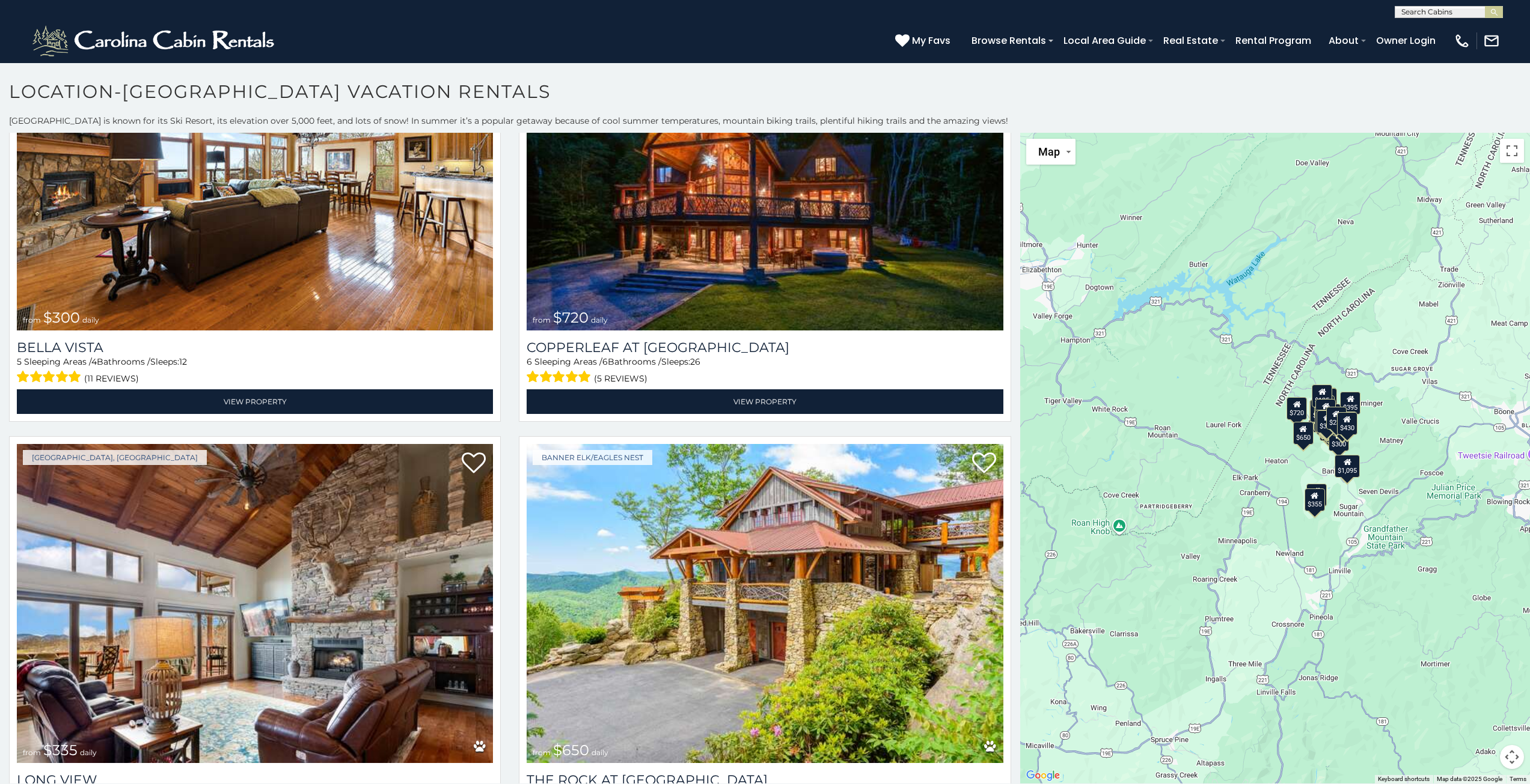
click at [1300, 437] on div "$650" at bounding box center [1303, 433] width 21 height 23
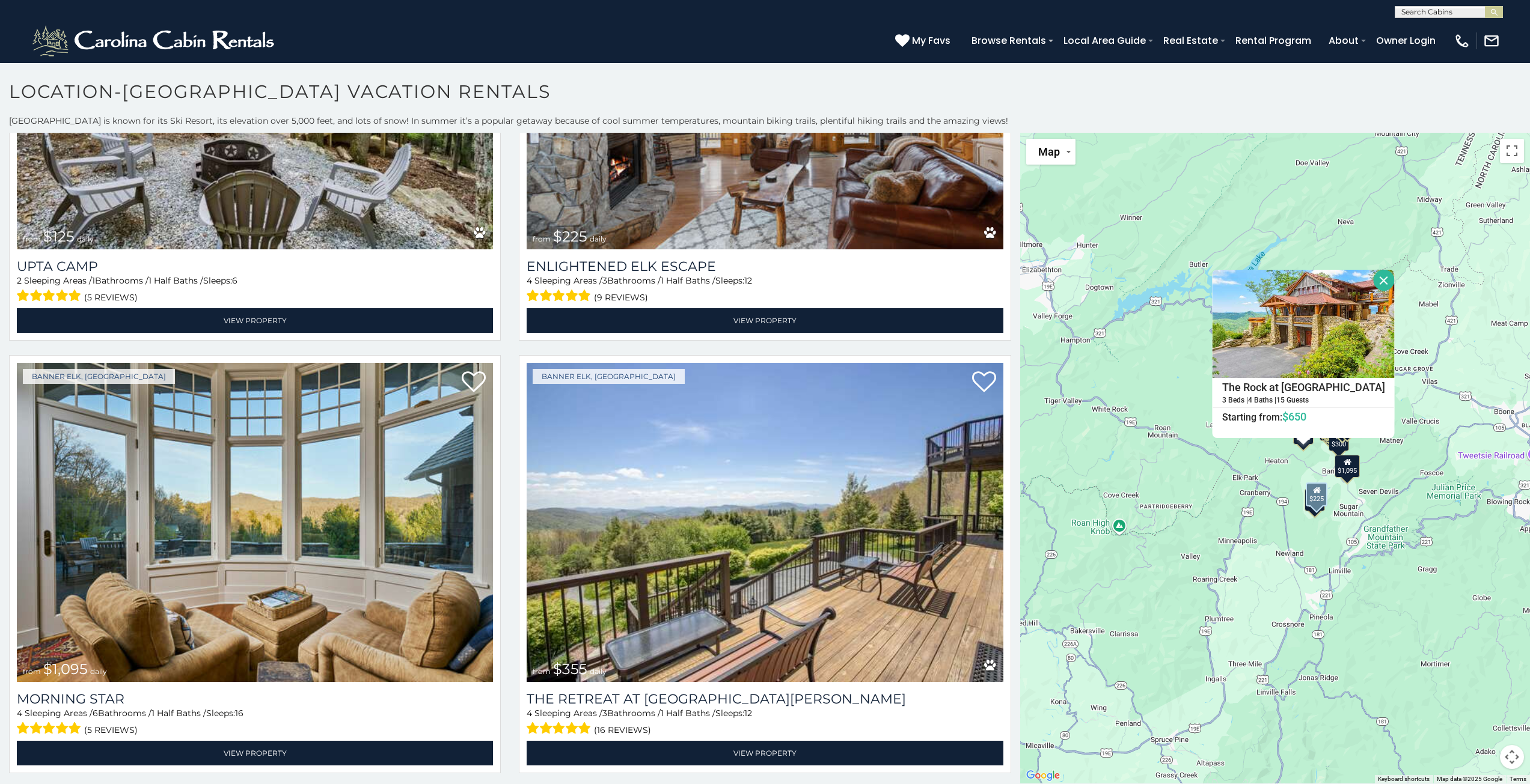
scroll to position [5468, 0]
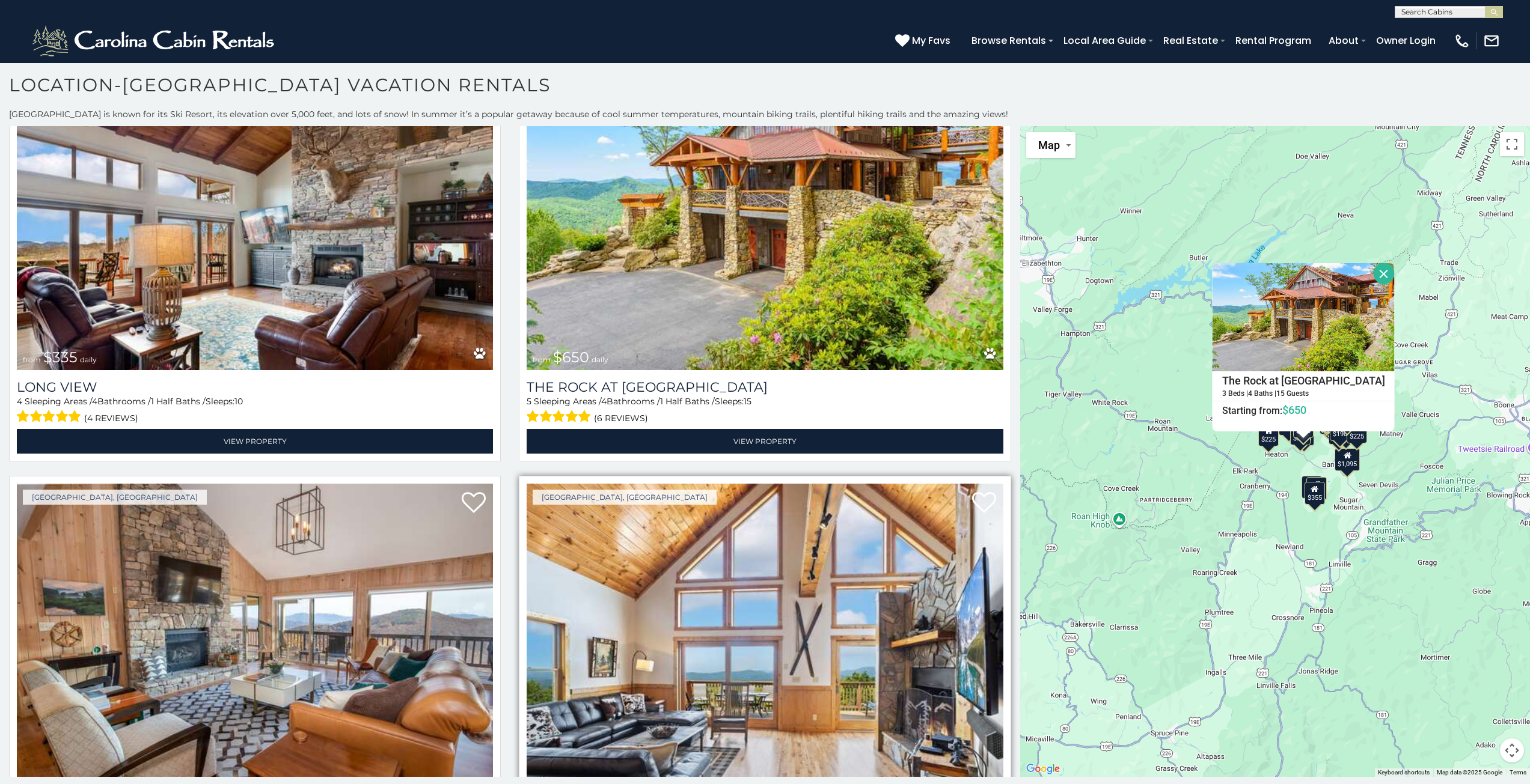
scroll to position [3492, 0]
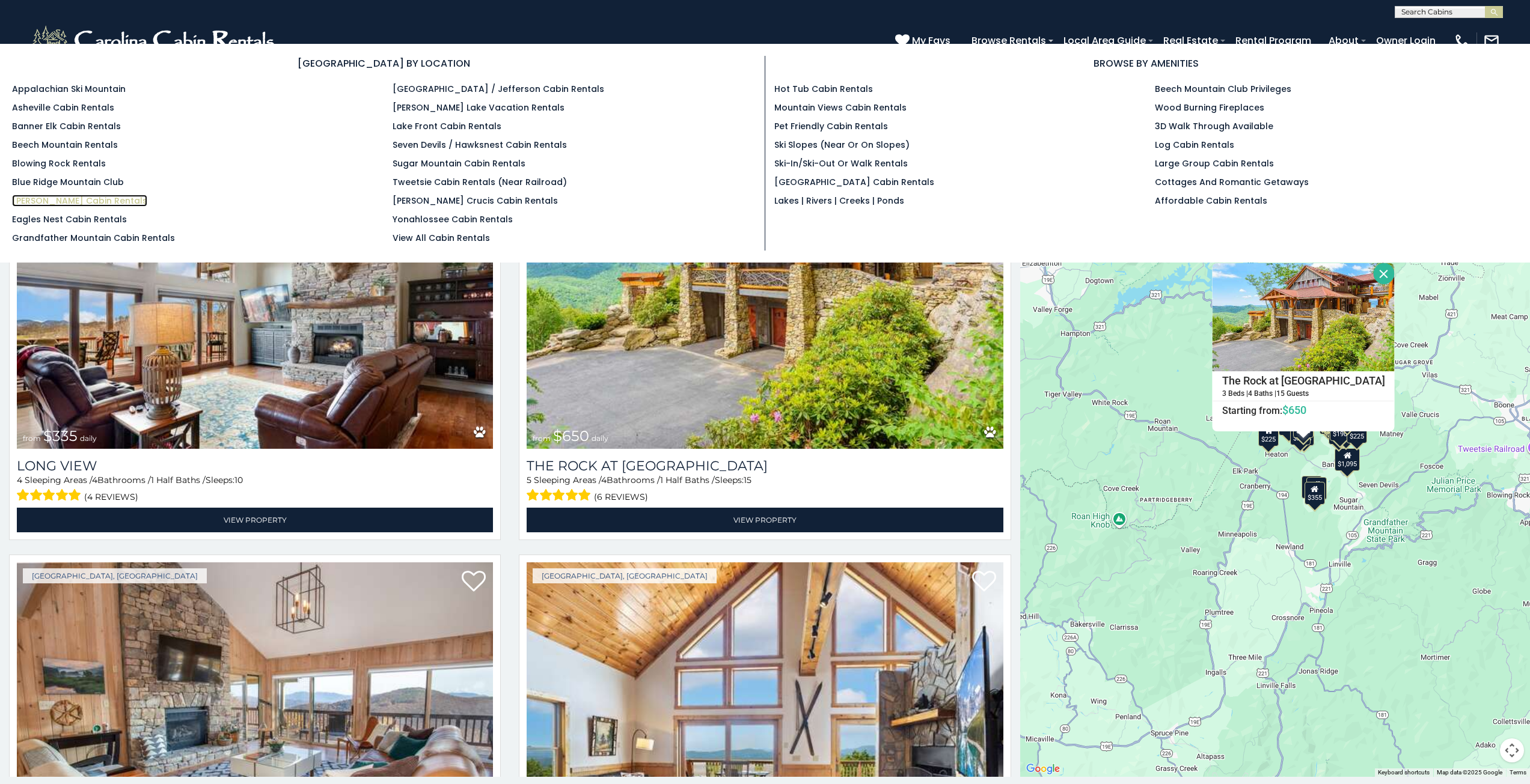
click at [64, 201] on link "[PERSON_NAME] Cabin Rentals" at bounding box center [80, 200] width 135 height 12
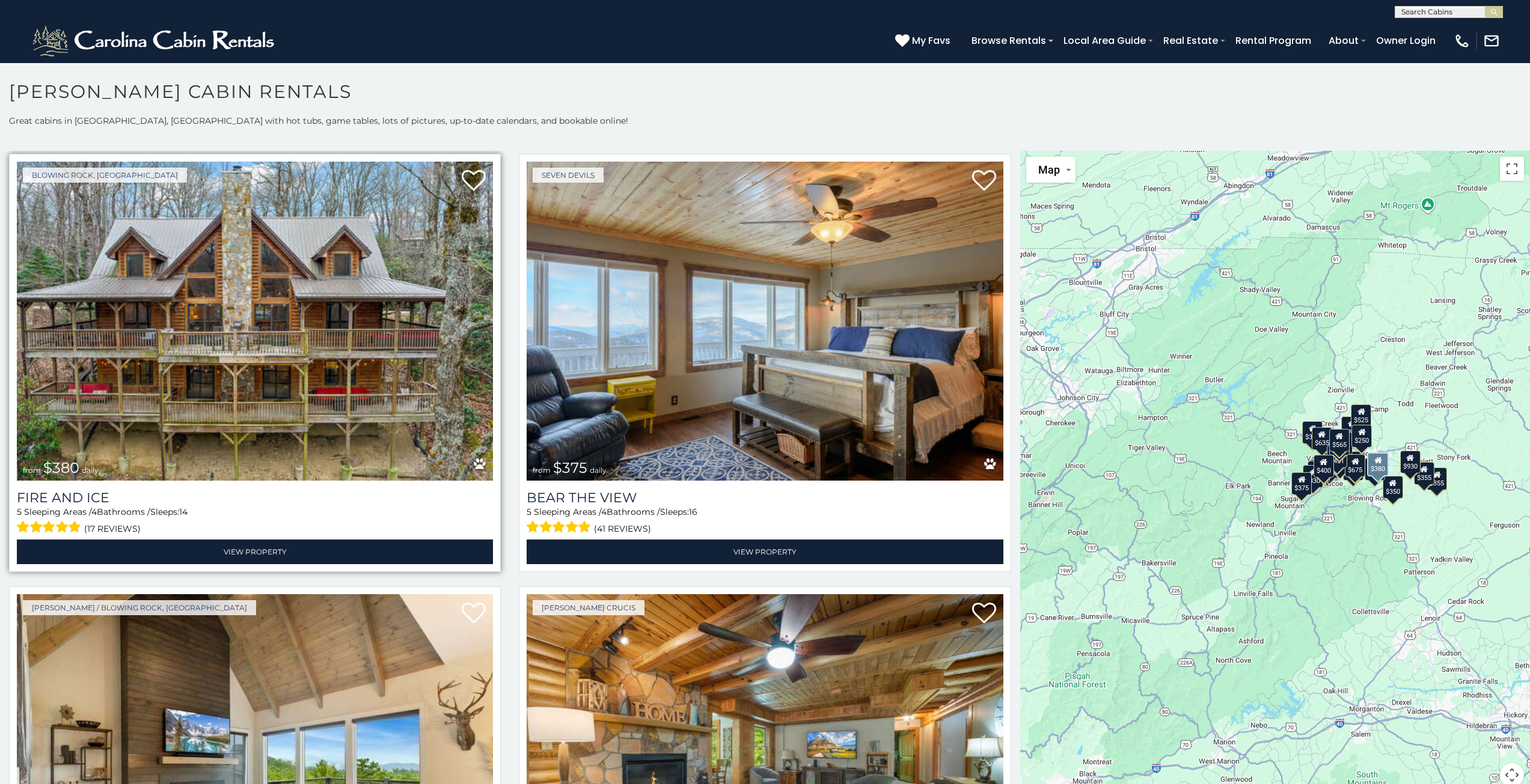
scroll to position [4387, 0]
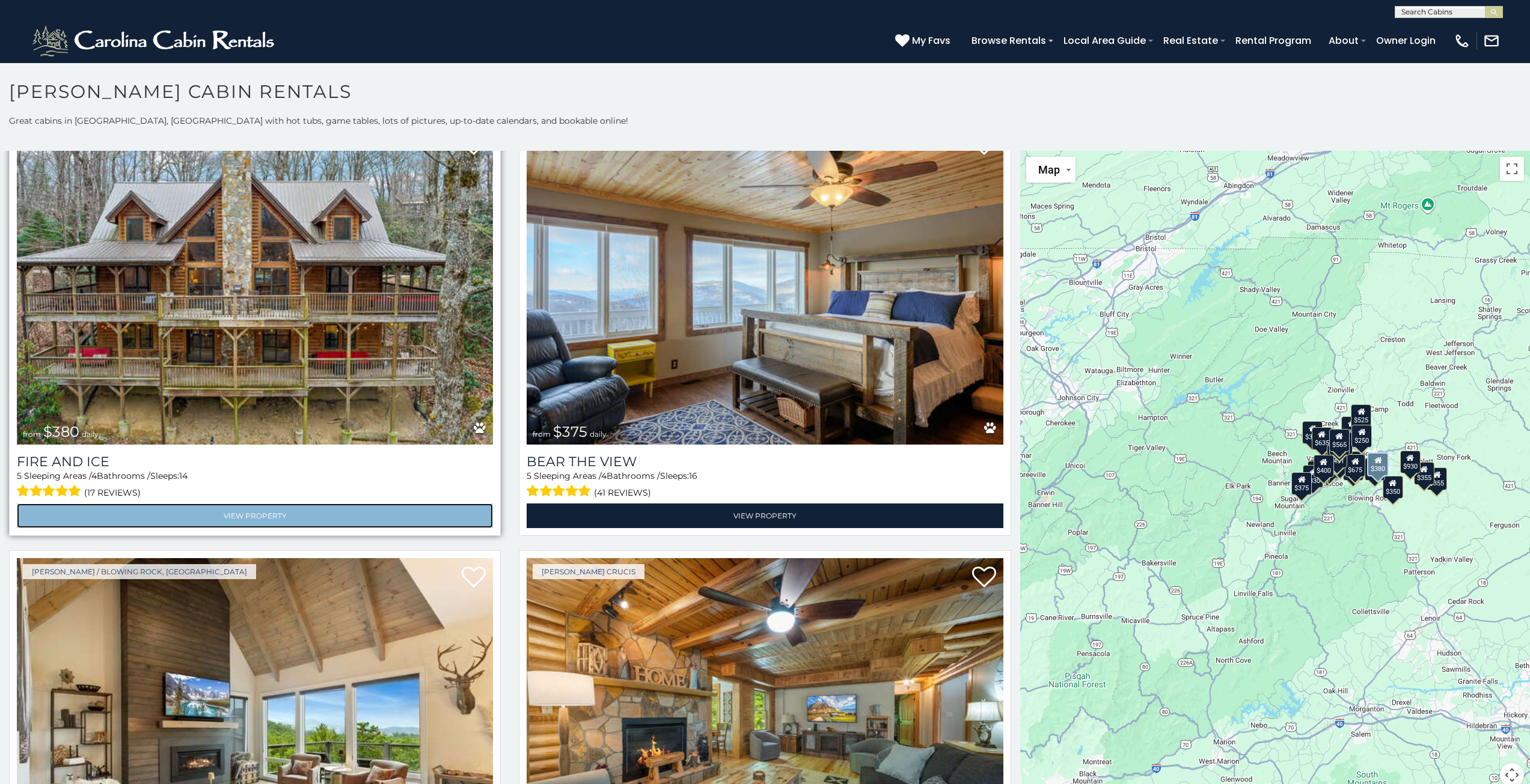
click at [313, 504] on link "View Property" at bounding box center [255, 516] width 476 height 25
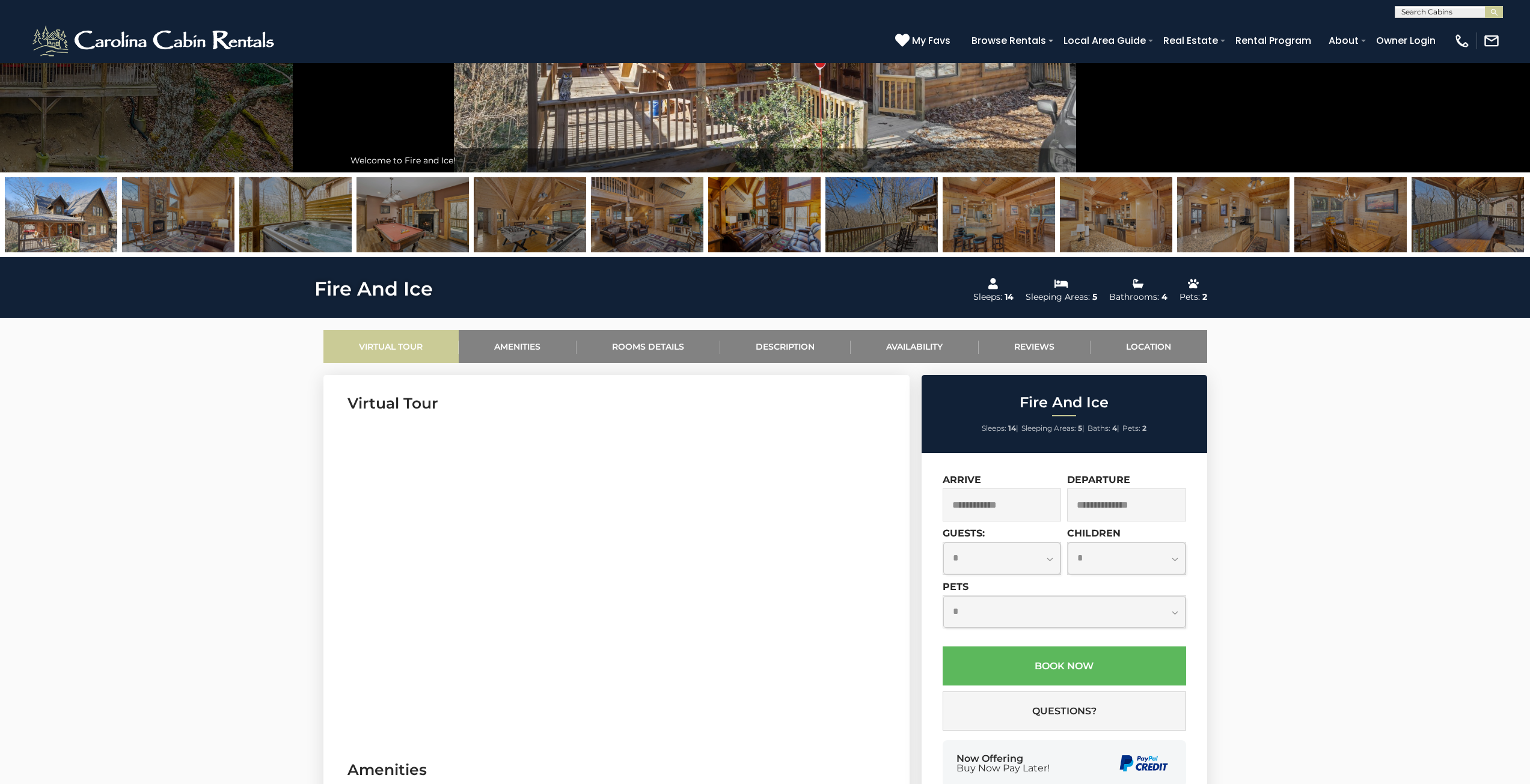
scroll to position [361, 0]
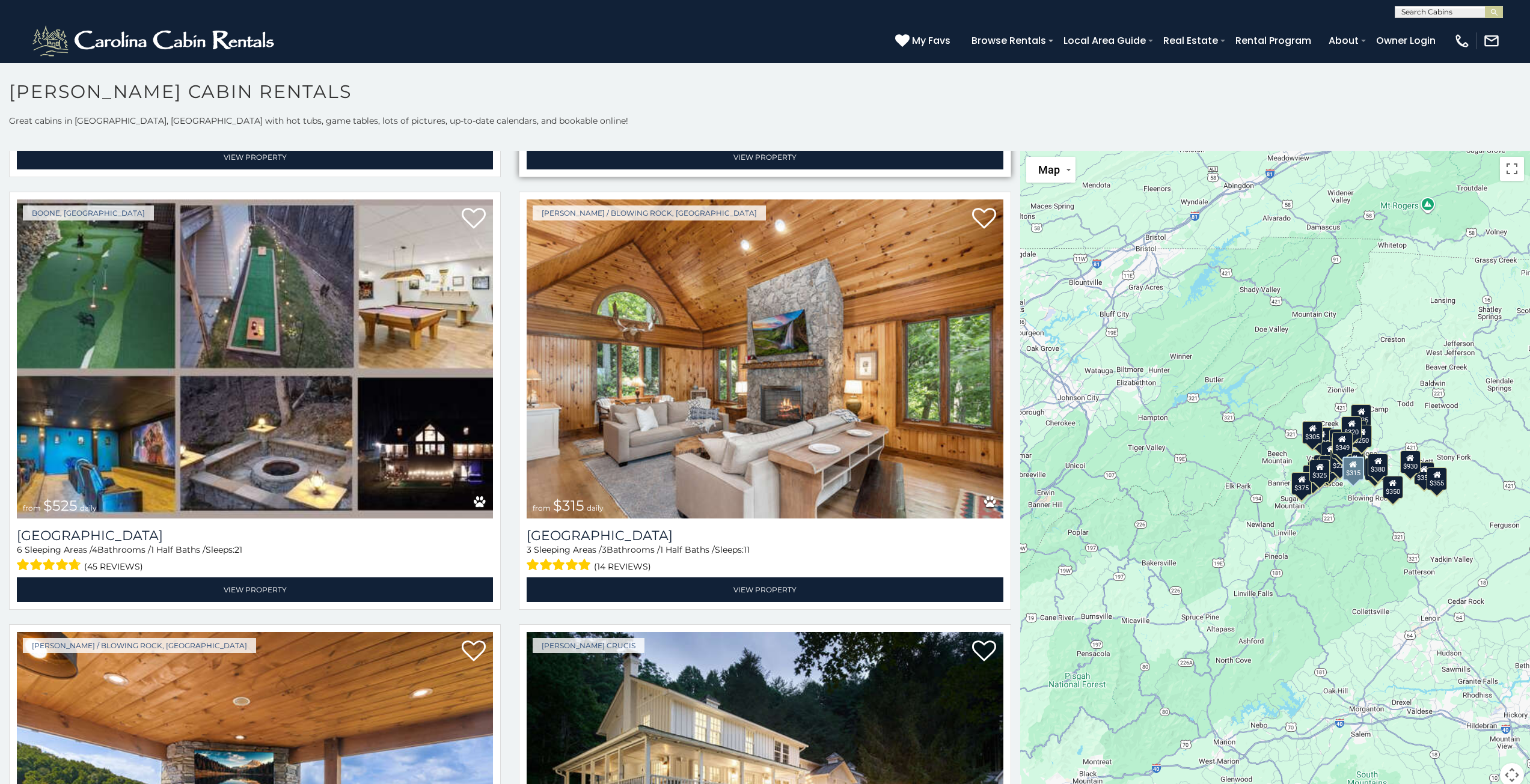
scroll to position [421, 0]
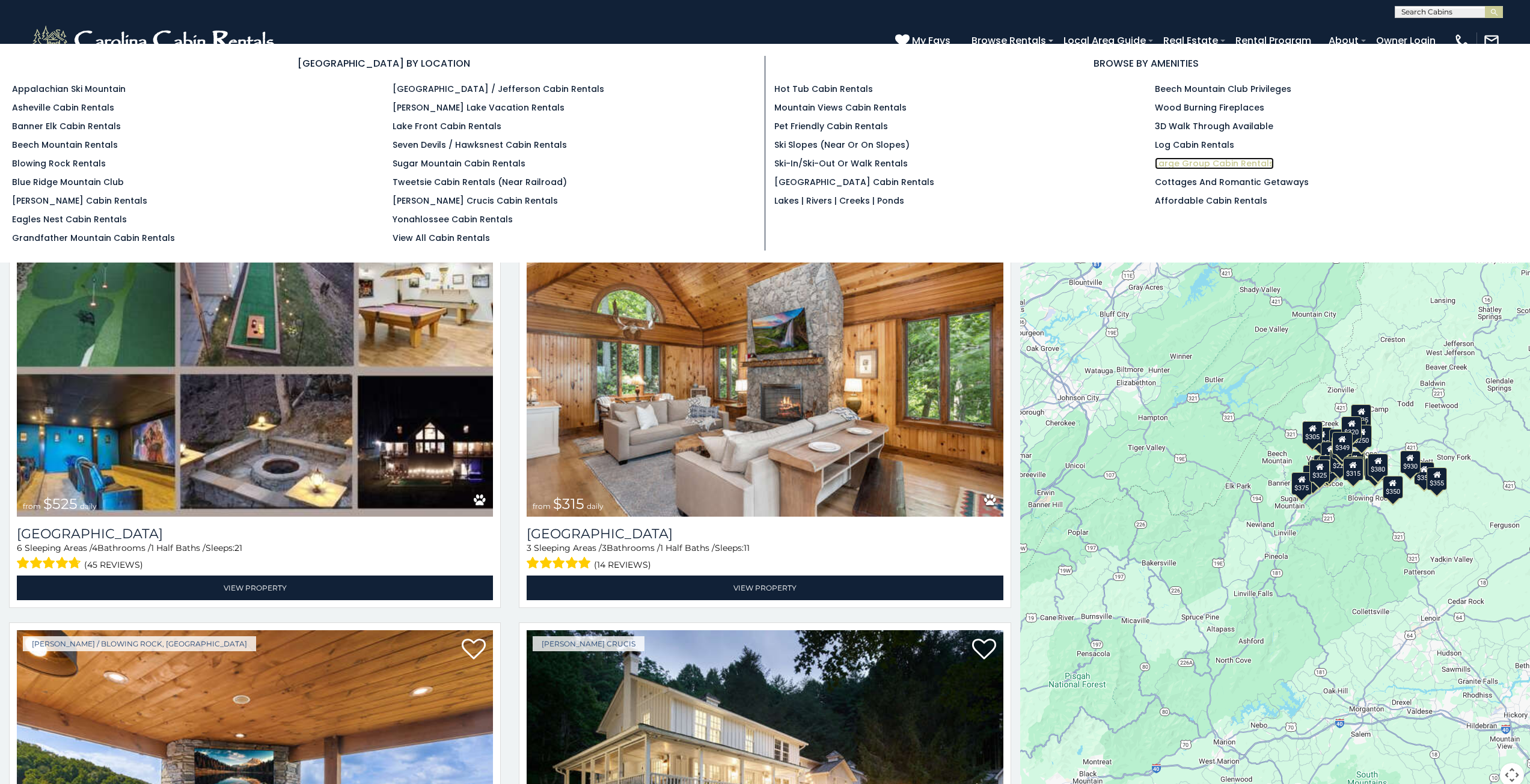
click at [1171, 163] on link "Large Group Cabin Rentals" at bounding box center [1214, 163] width 119 height 12
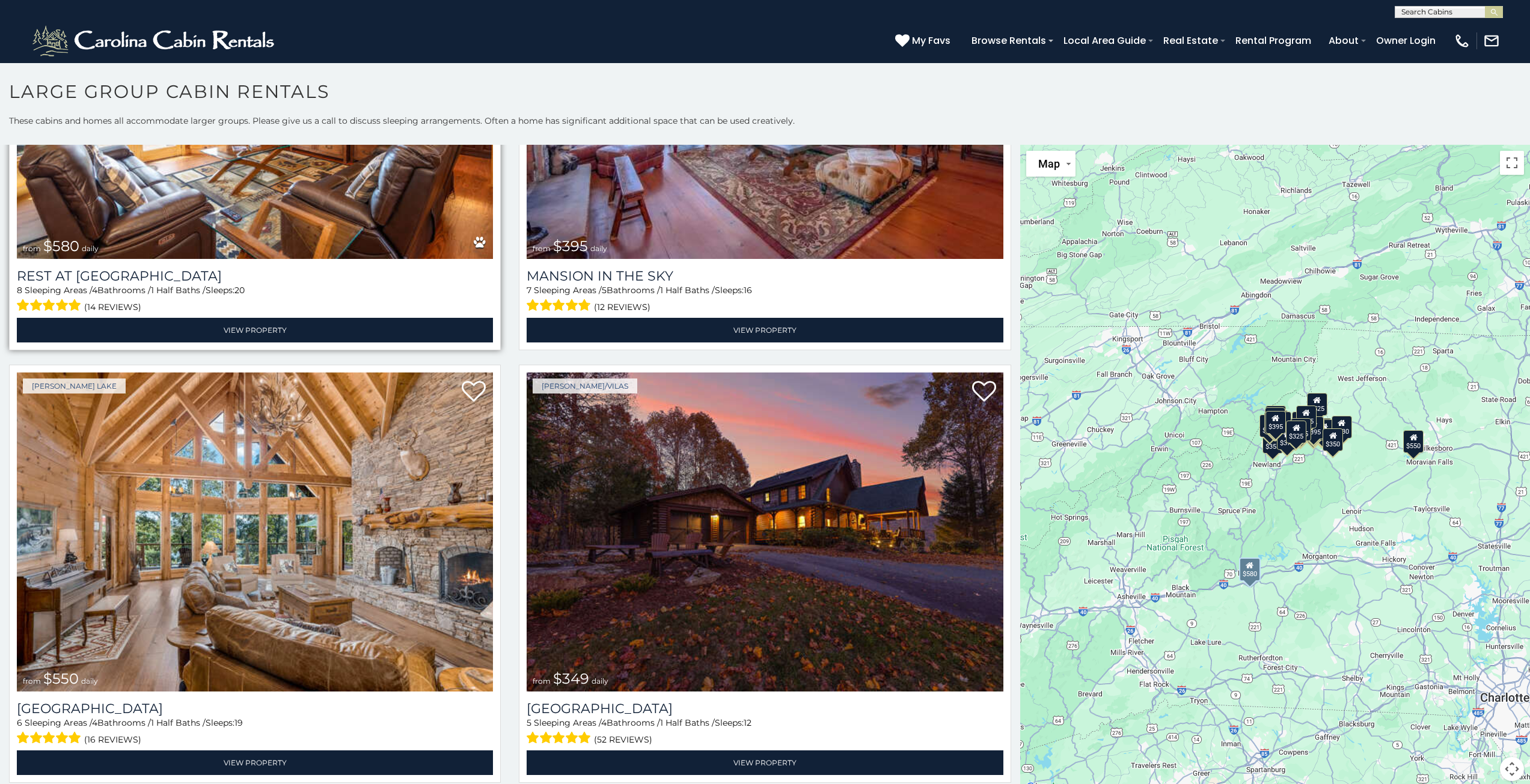
scroll to position [240, 0]
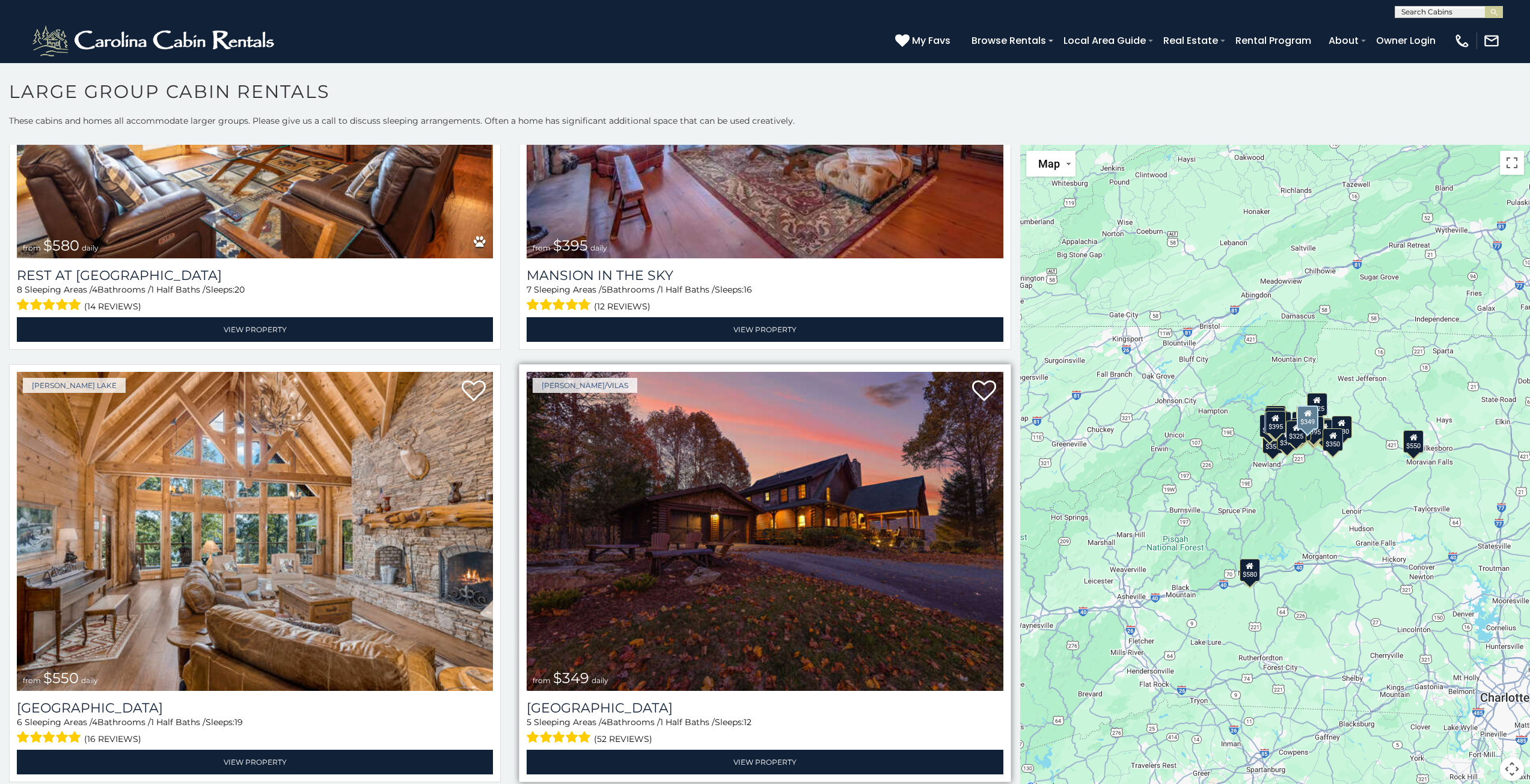
click at [779, 561] on img at bounding box center [765, 531] width 476 height 319
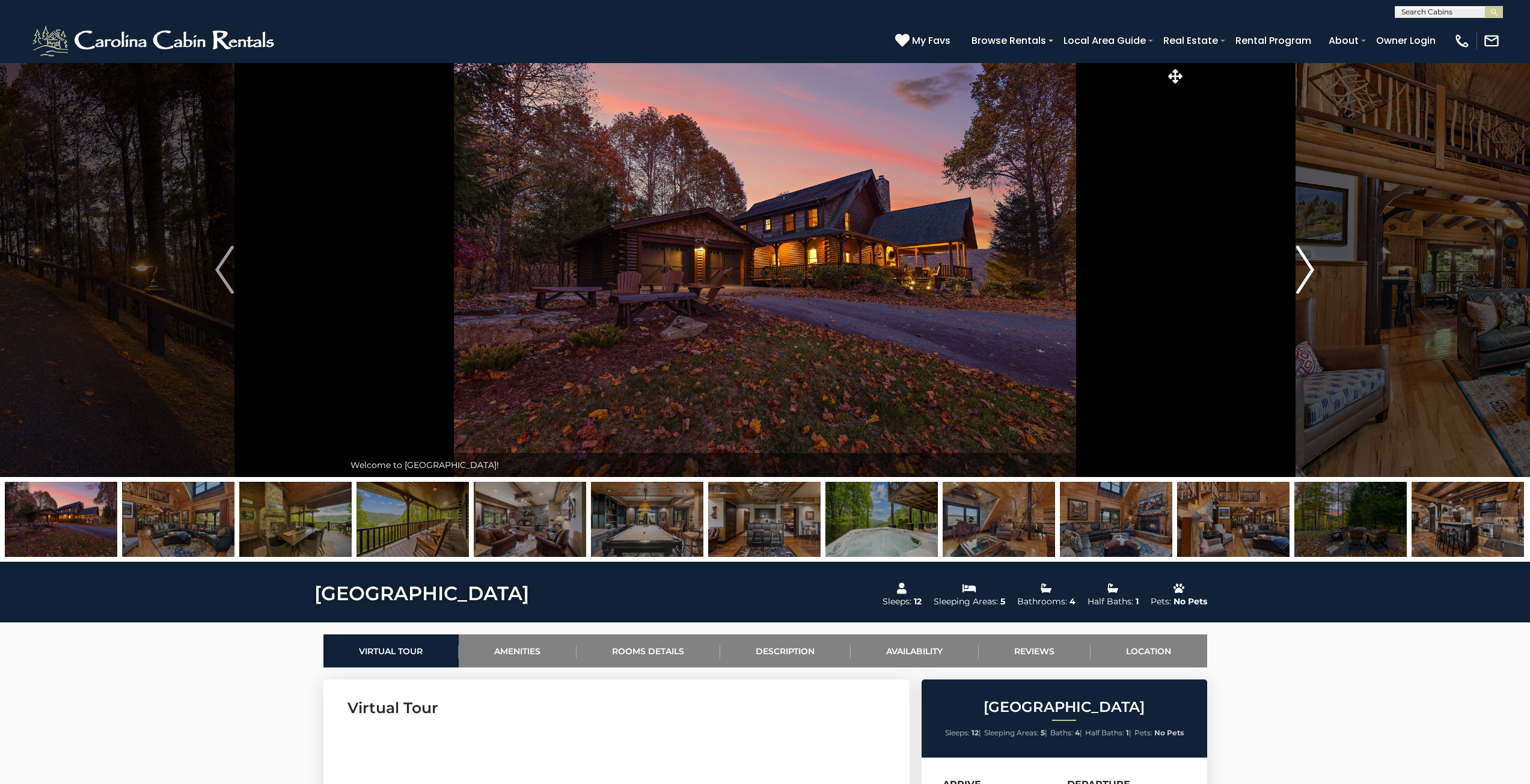
click at [1304, 263] on img "Next" at bounding box center [1305, 270] width 18 height 48
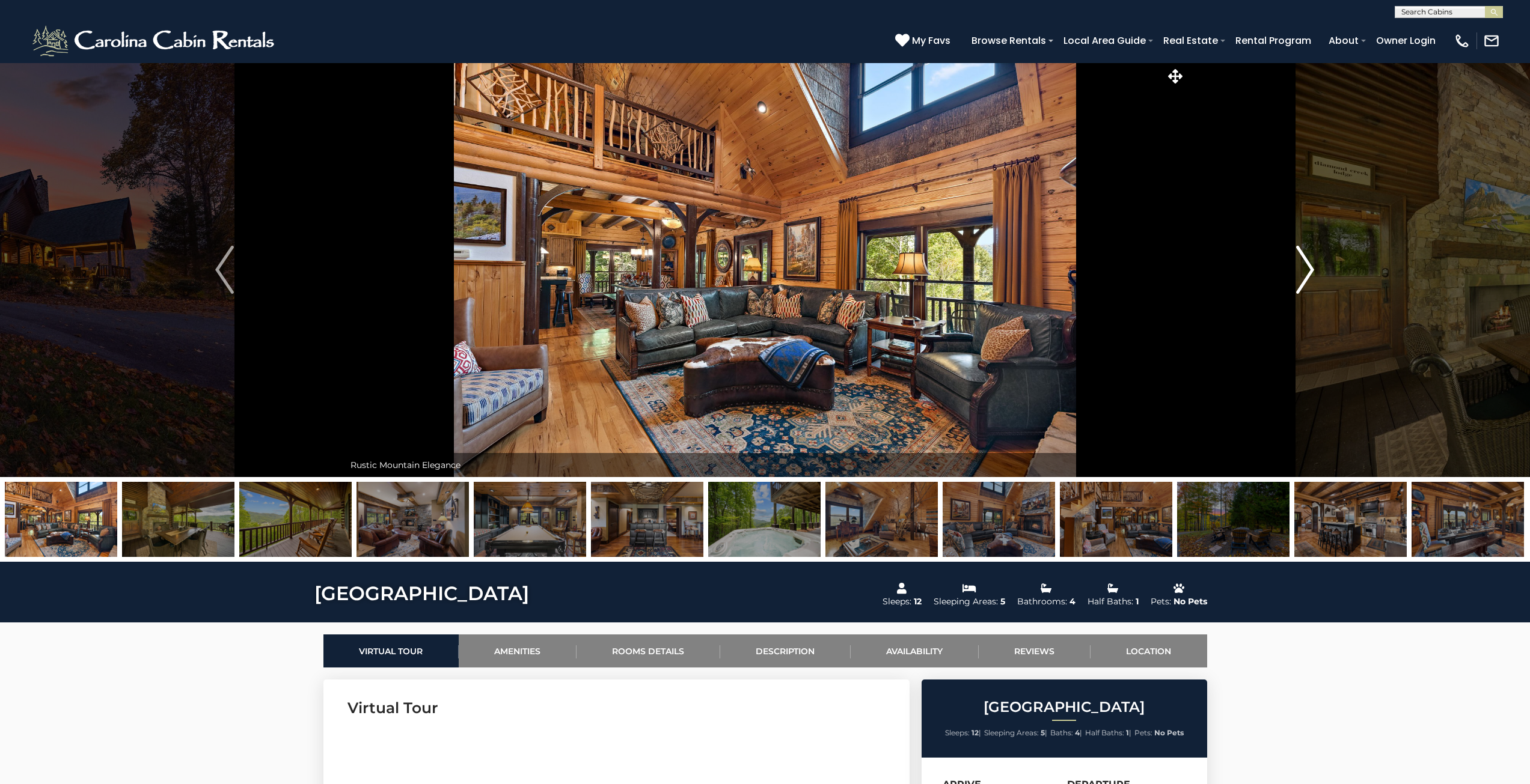
click at [1304, 263] on img "Next" at bounding box center [1305, 270] width 18 height 48
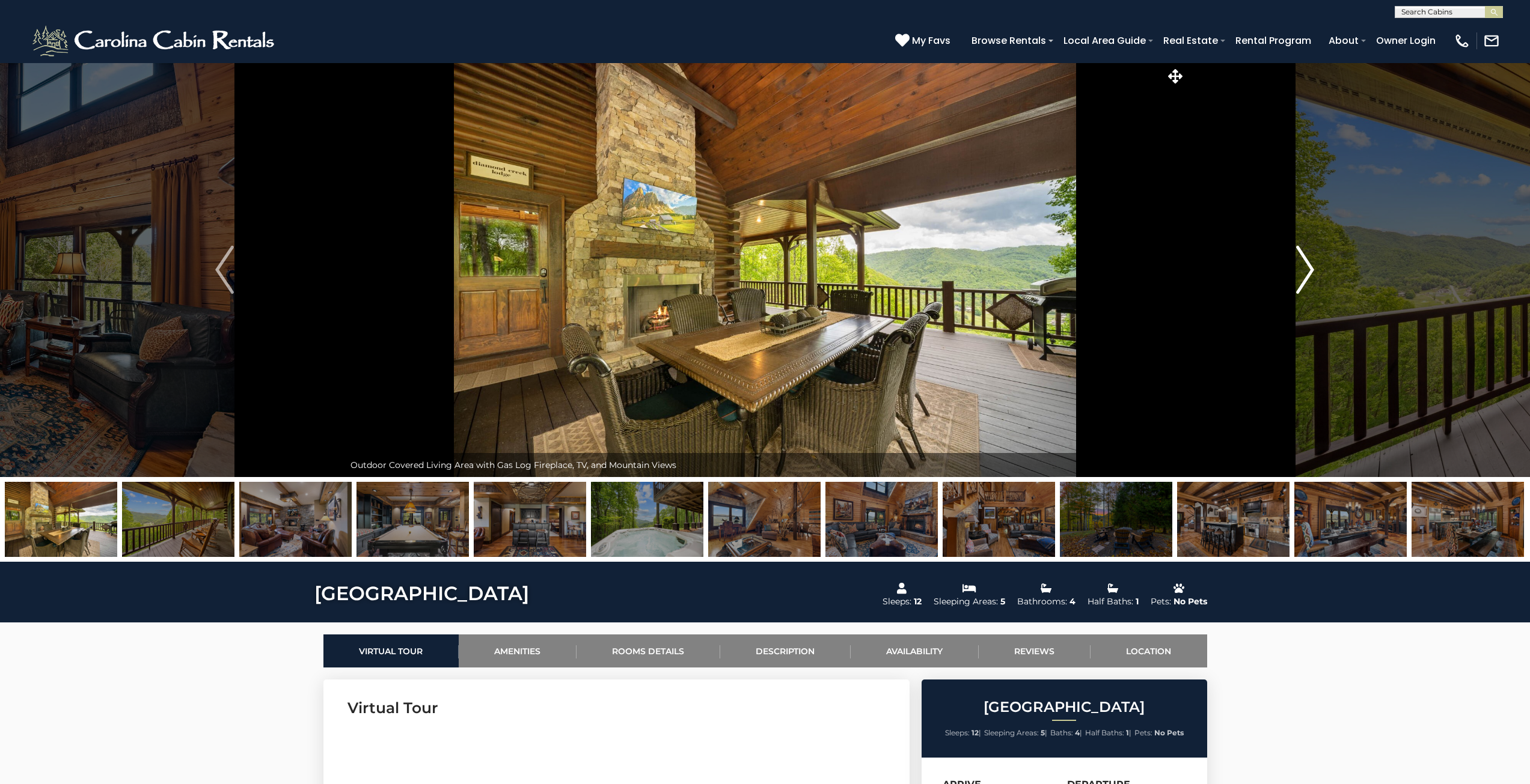
click at [1304, 263] on img "Next" at bounding box center [1305, 270] width 18 height 48
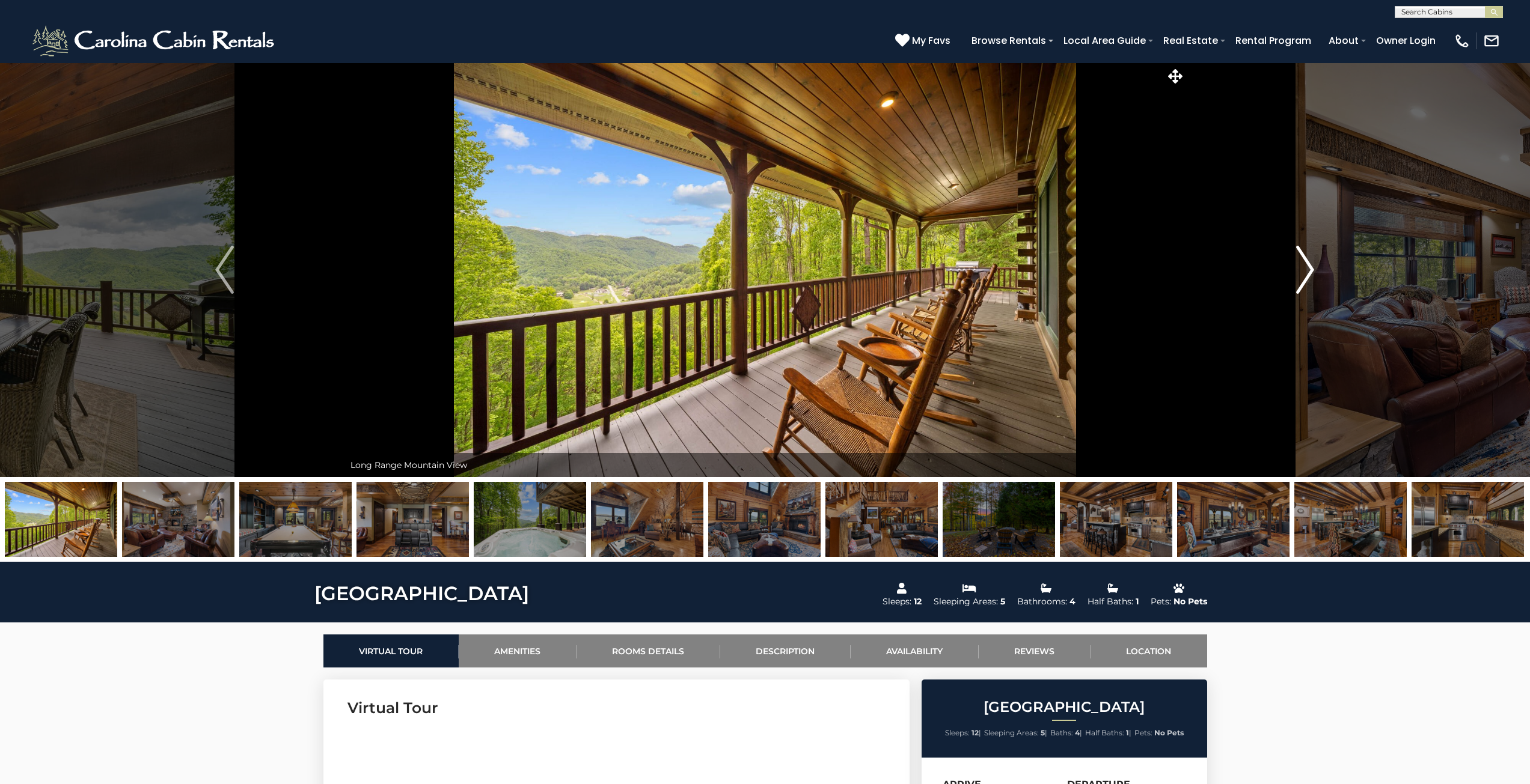
click at [1304, 263] on img "Next" at bounding box center [1305, 270] width 18 height 48
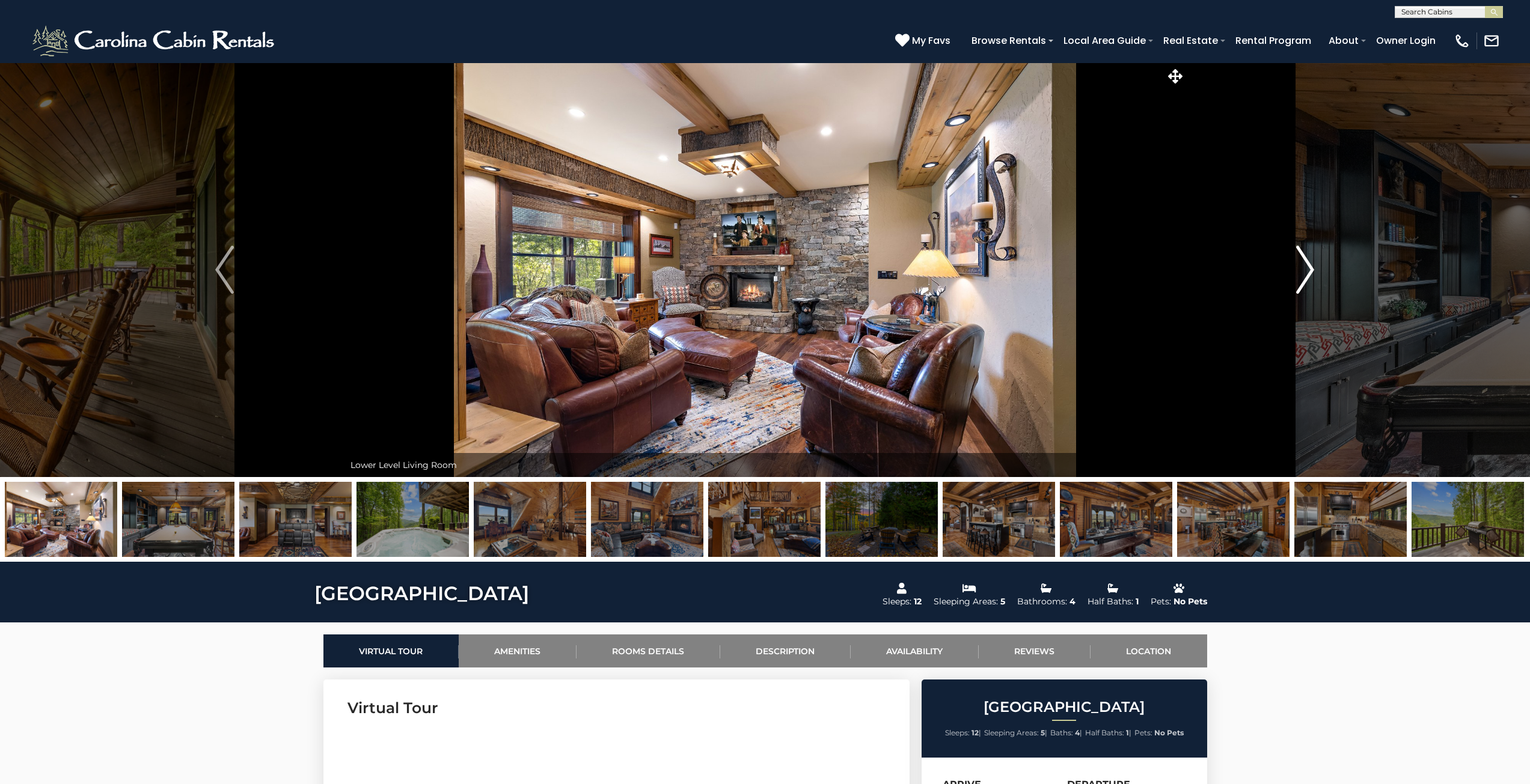
click at [1304, 263] on img "Next" at bounding box center [1305, 270] width 18 height 48
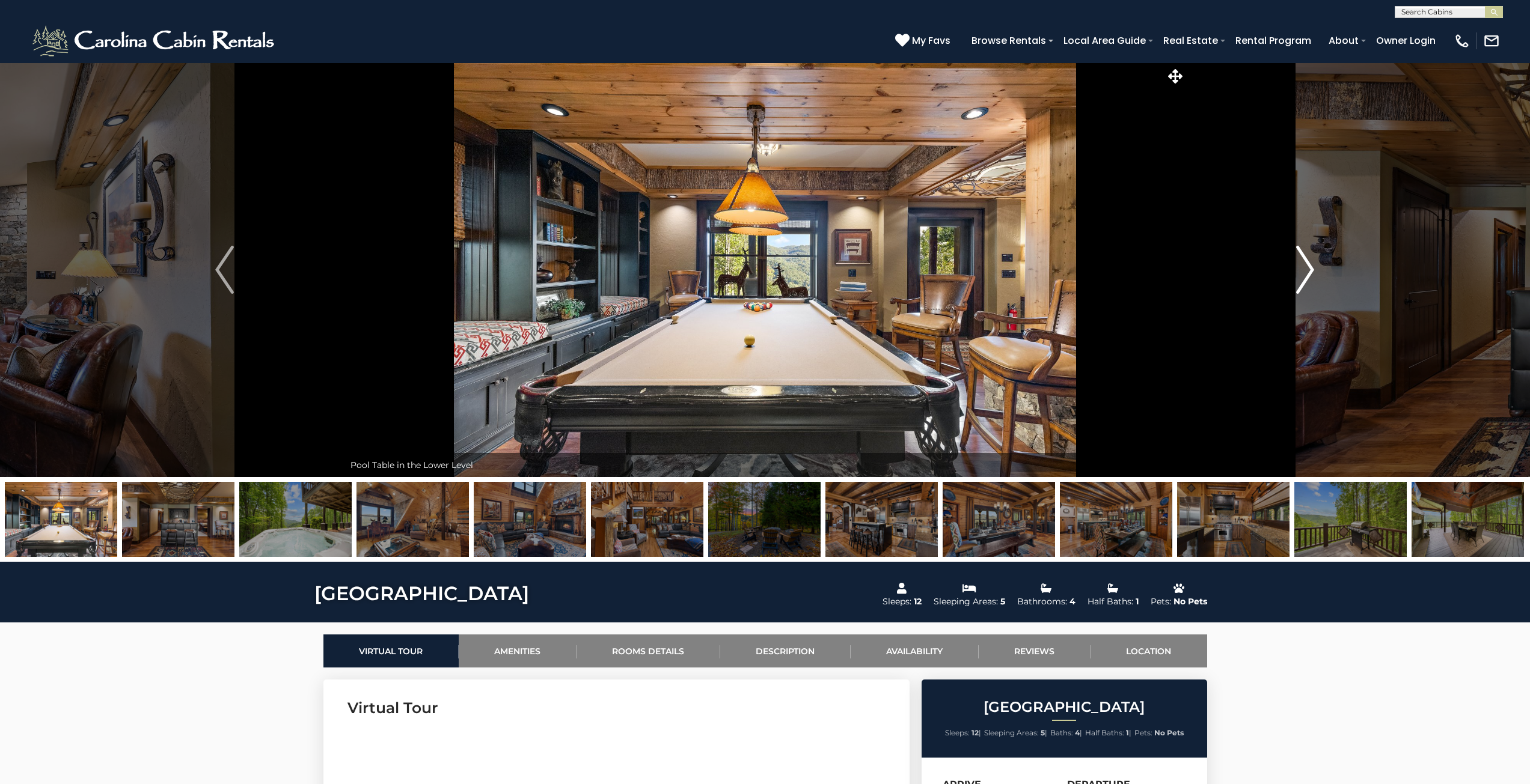
click at [1304, 263] on img "Next" at bounding box center [1305, 270] width 18 height 48
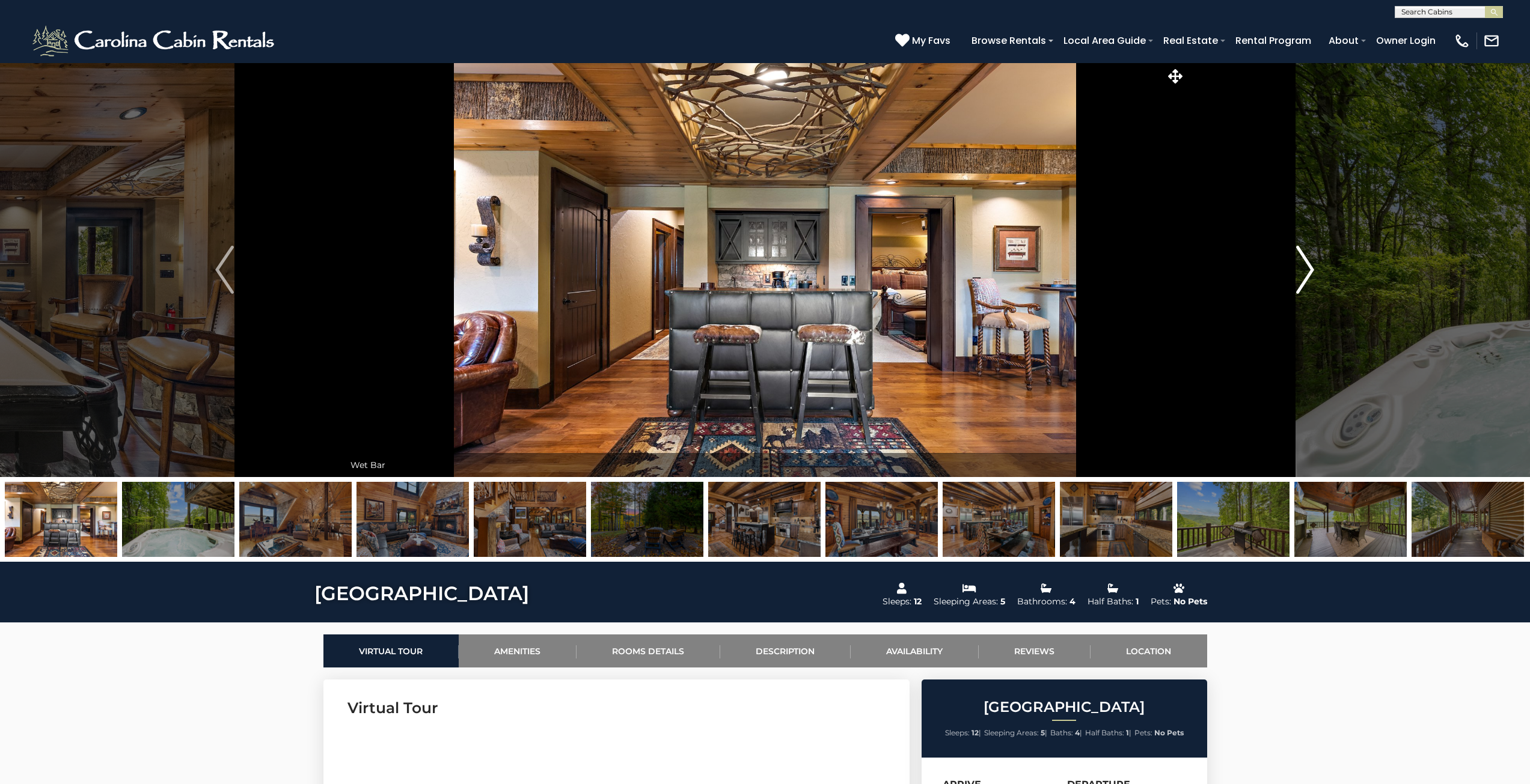
click at [1304, 263] on img "Next" at bounding box center [1305, 270] width 18 height 48
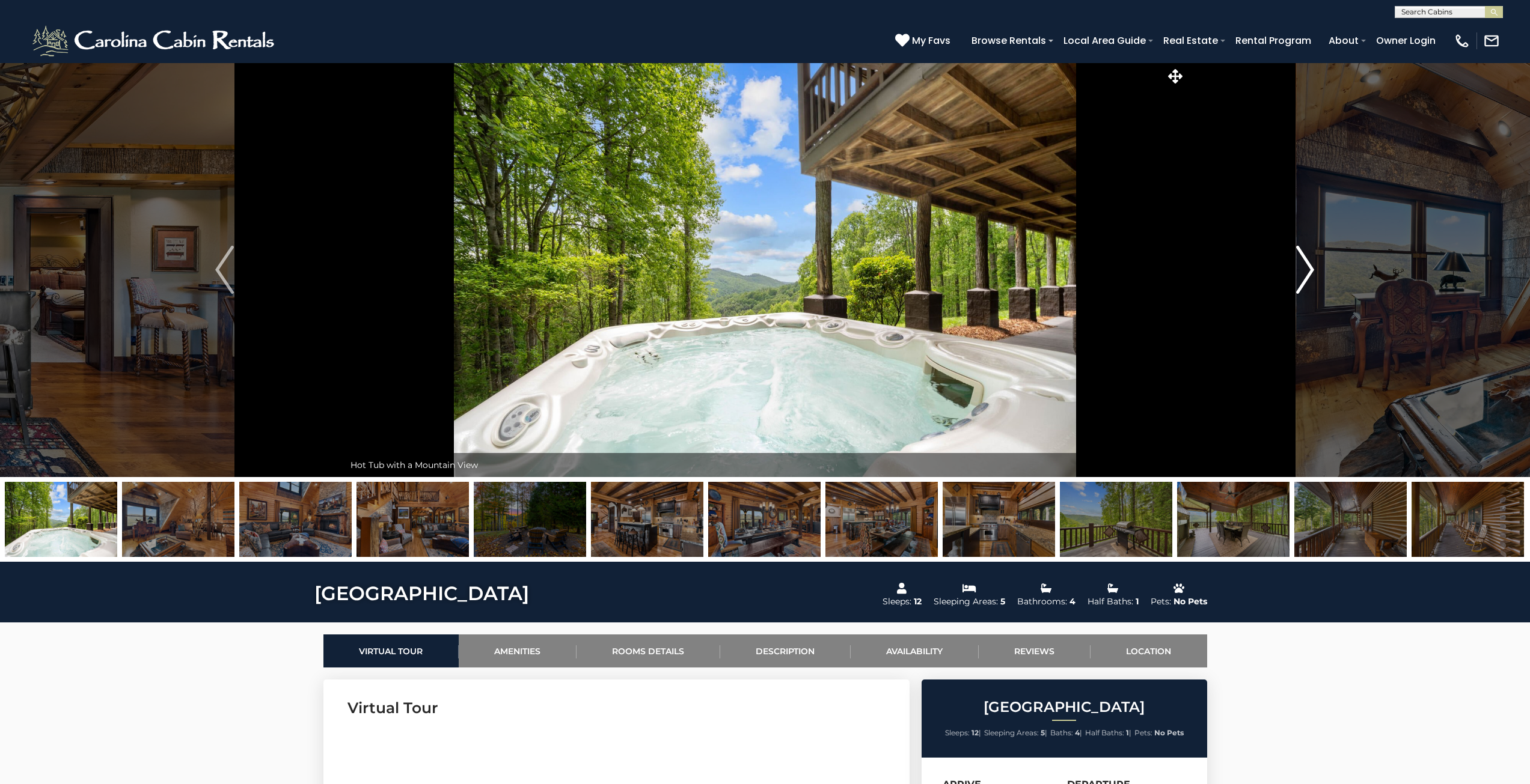
click at [1304, 263] on img "Next" at bounding box center [1305, 270] width 18 height 48
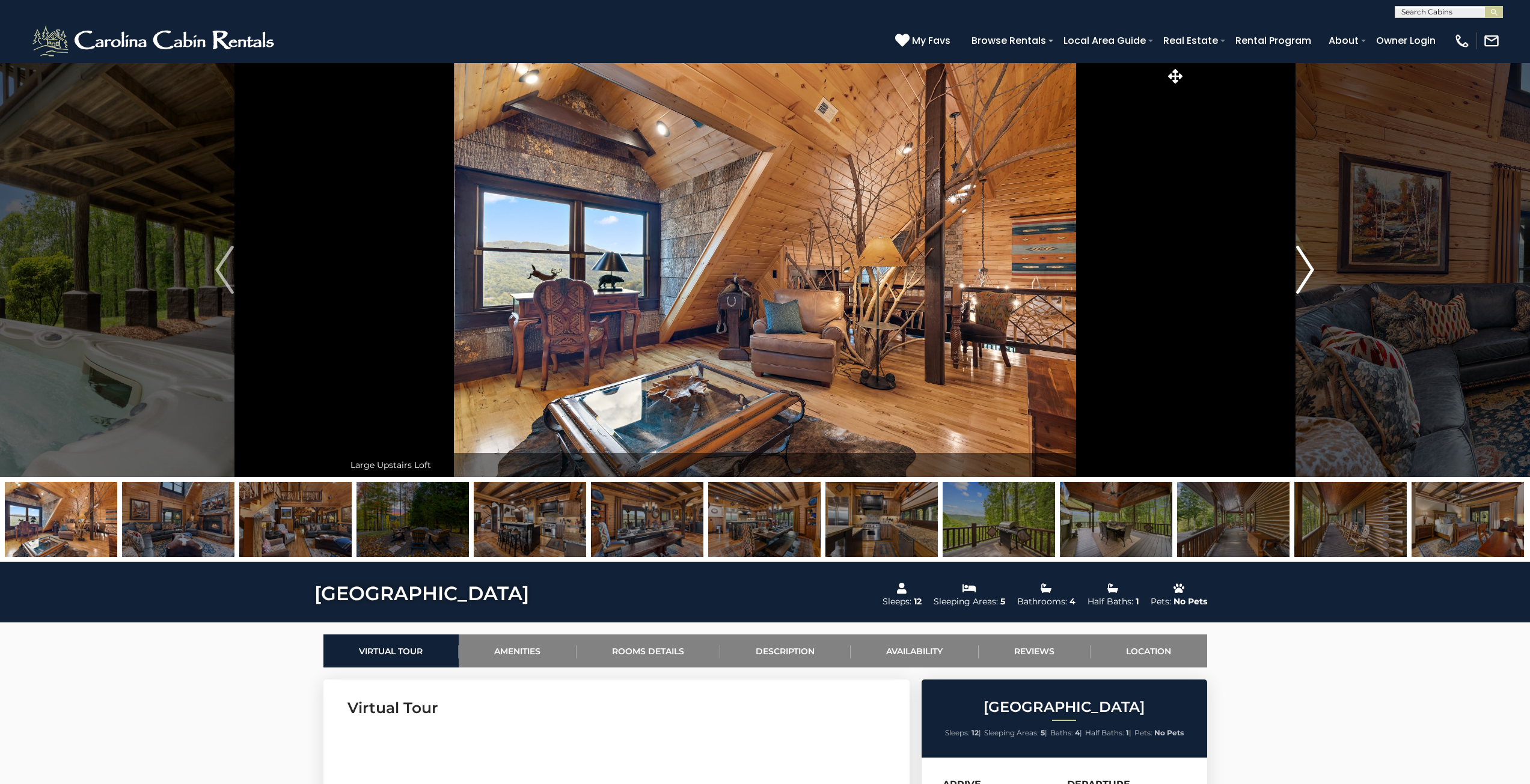
click at [1304, 263] on img "Next" at bounding box center [1305, 270] width 18 height 48
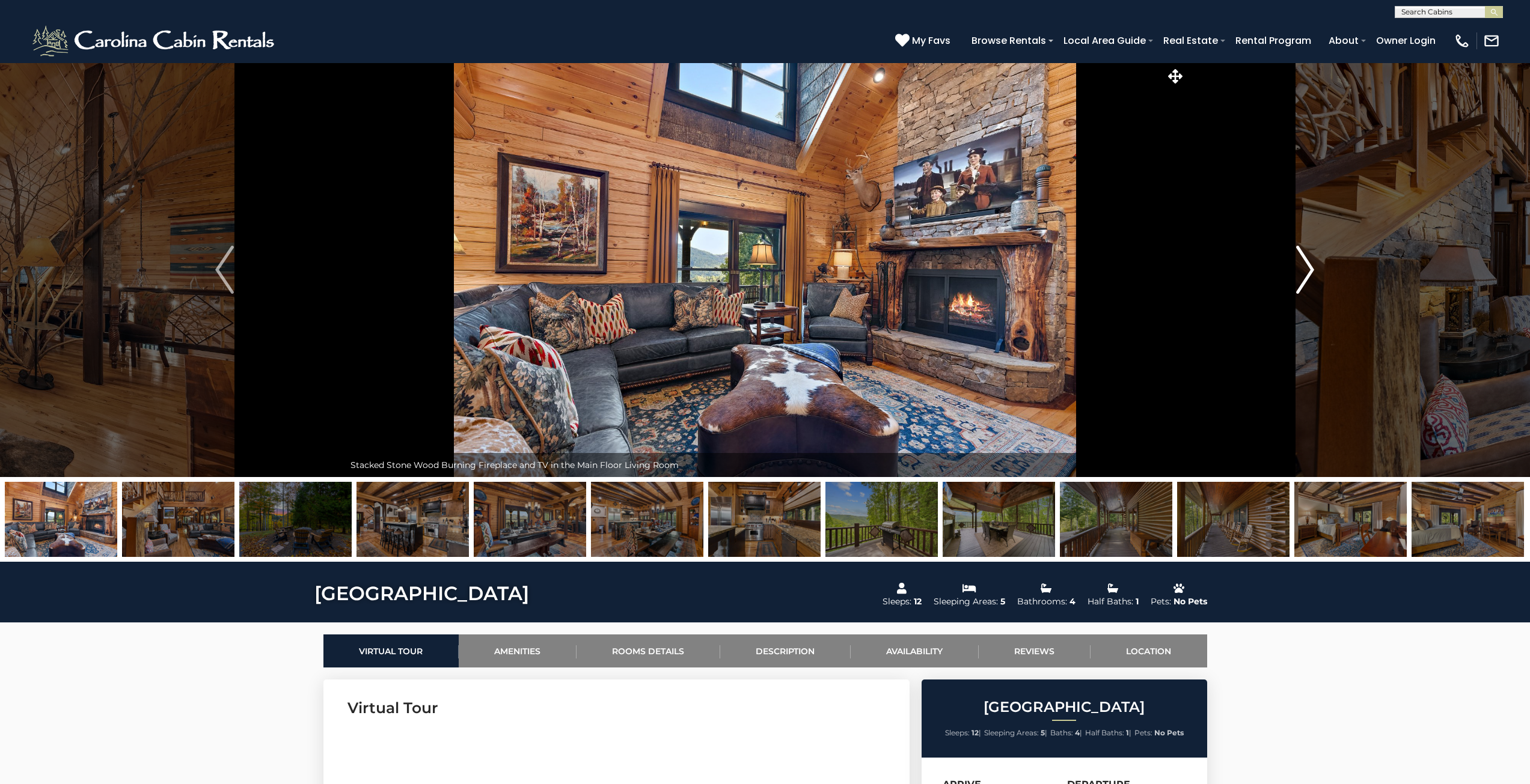
click at [1304, 263] on img "Next" at bounding box center [1305, 270] width 18 height 48
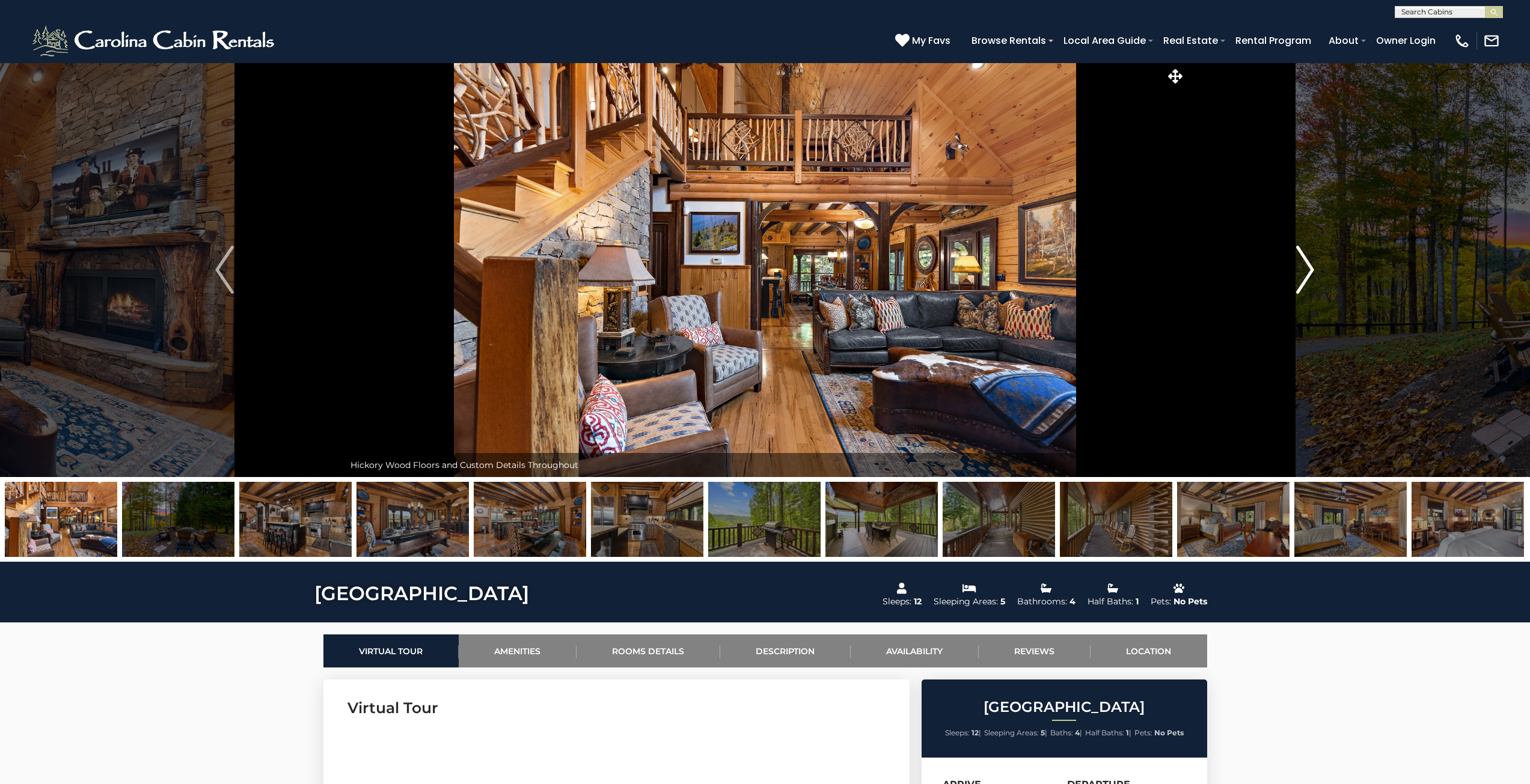
click at [1304, 263] on img "Next" at bounding box center [1305, 270] width 18 height 48
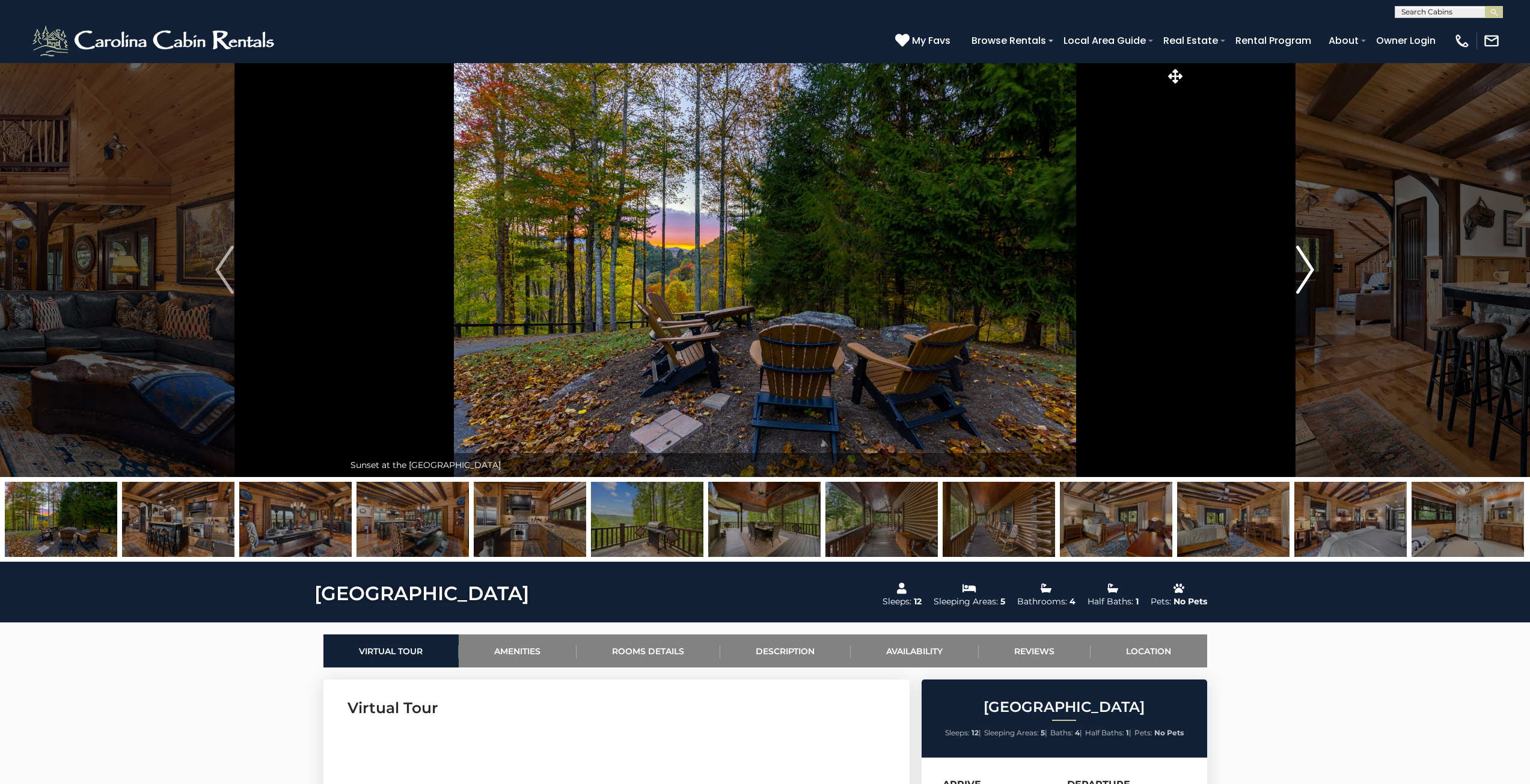
click at [1304, 263] on img "Next" at bounding box center [1305, 270] width 18 height 48
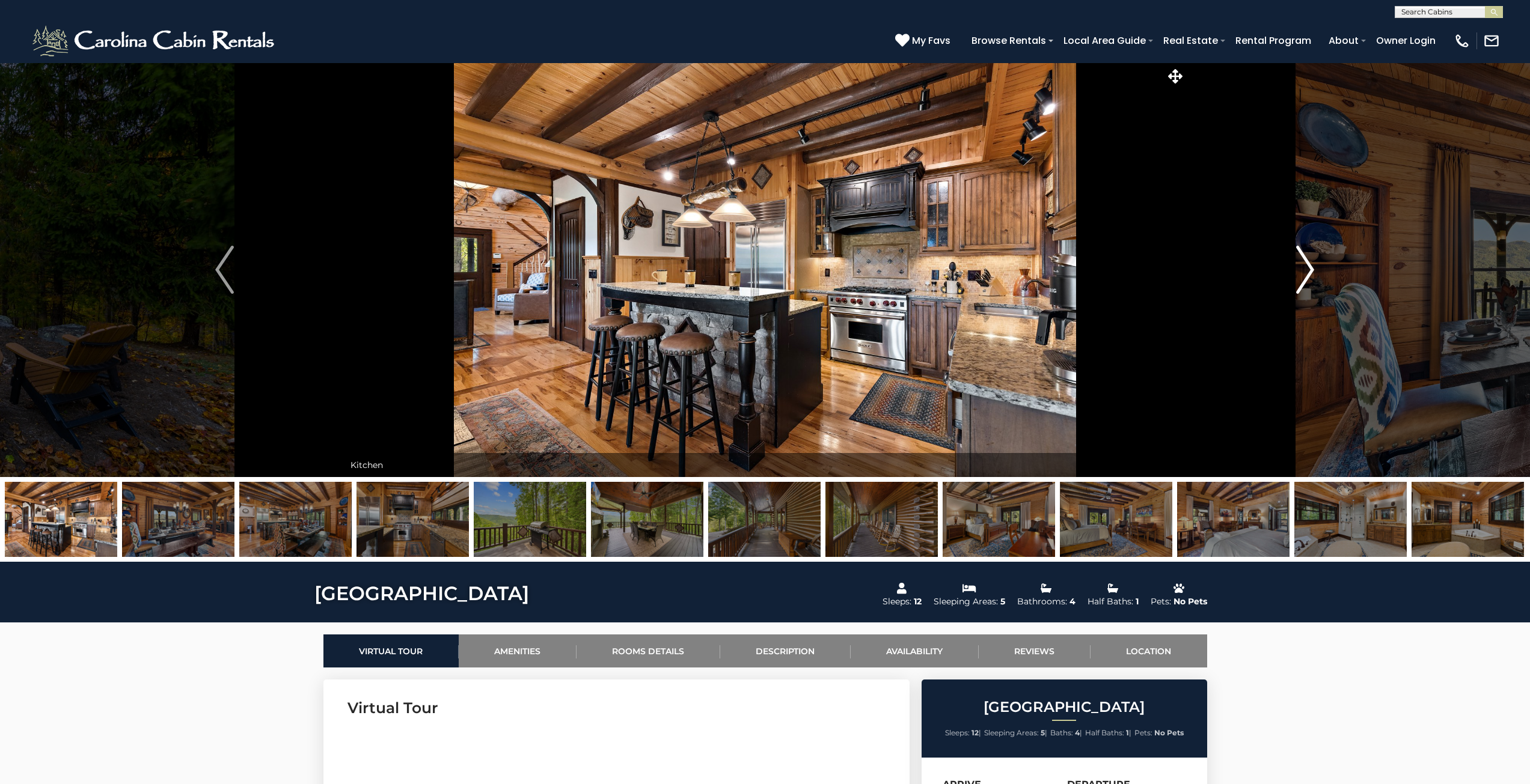
click at [1304, 263] on img "Next" at bounding box center [1305, 270] width 18 height 48
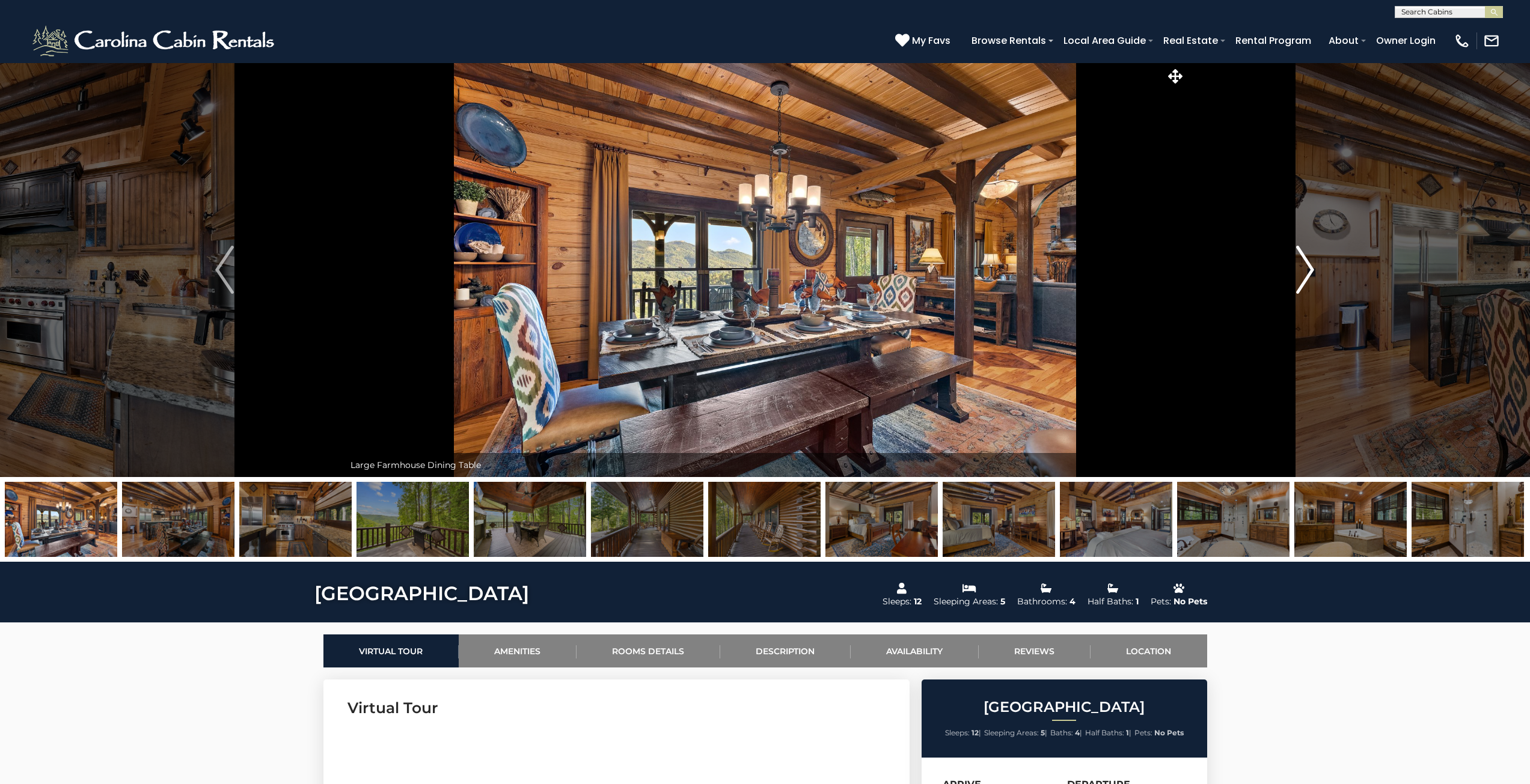
click at [1304, 263] on img "Next" at bounding box center [1305, 270] width 18 height 48
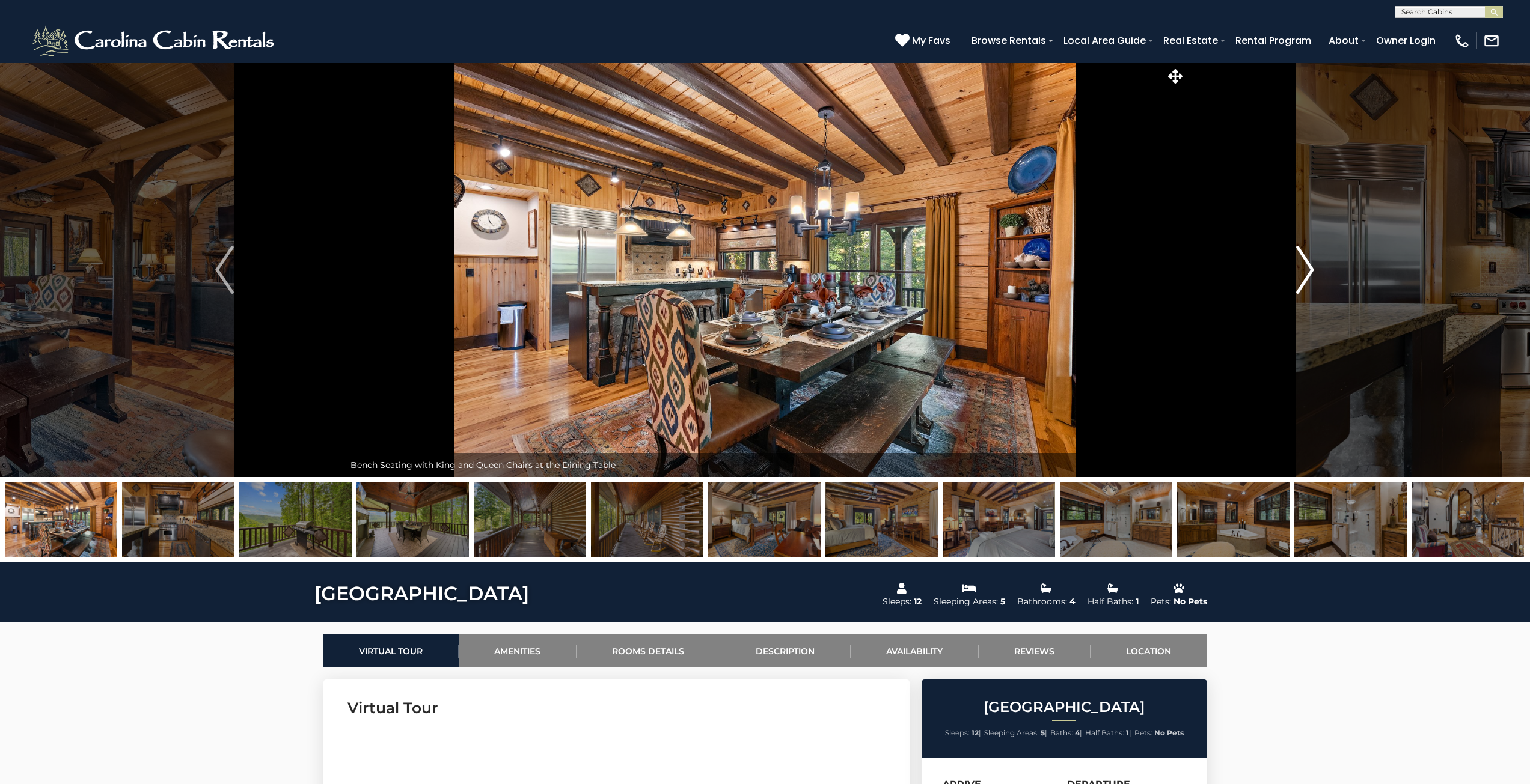
click at [1304, 263] on img "Next" at bounding box center [1305, 270] width 18 height 48
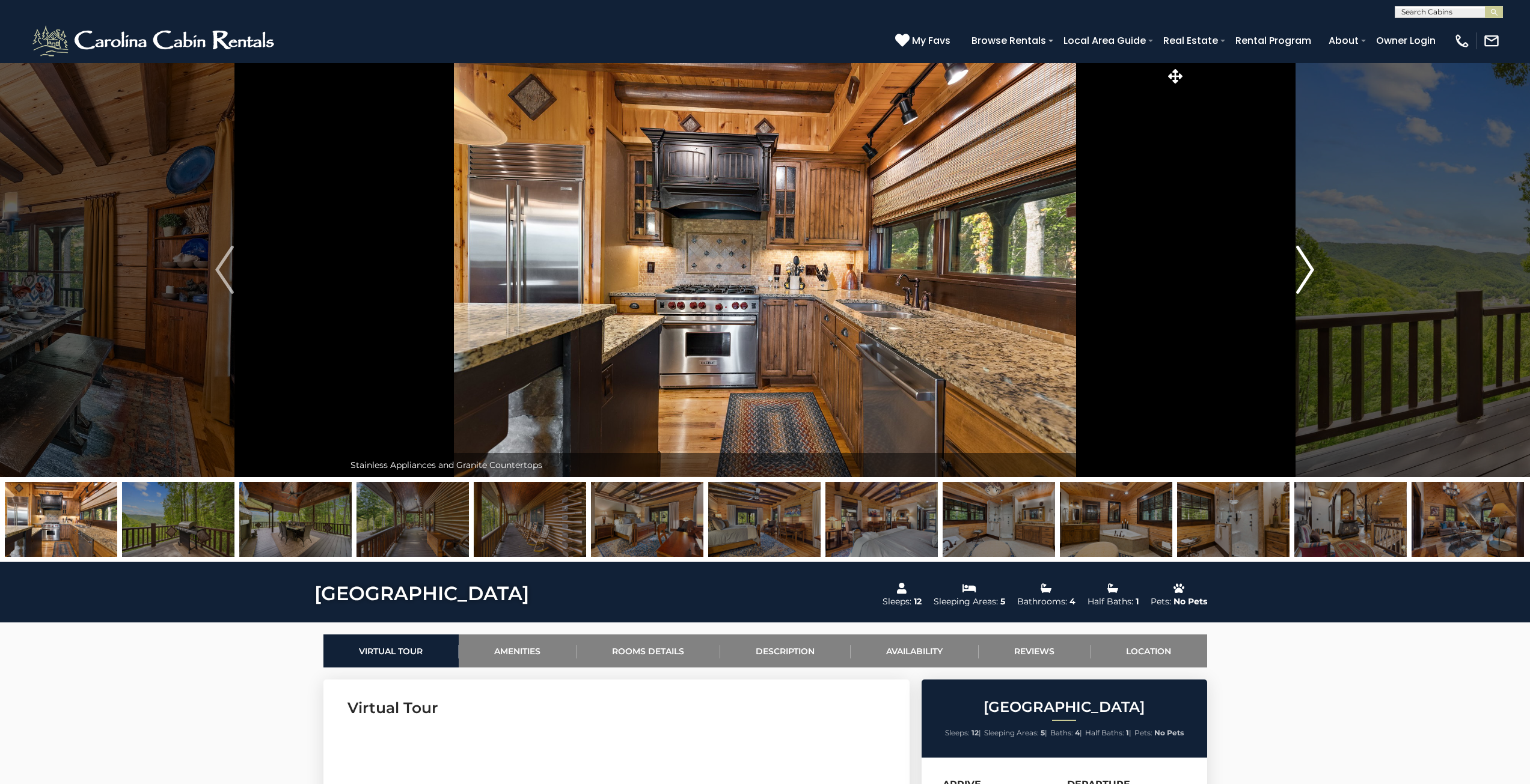
click at [1304, 263] on img "Next" at bounding box center [1305, 270] width 18 height 48
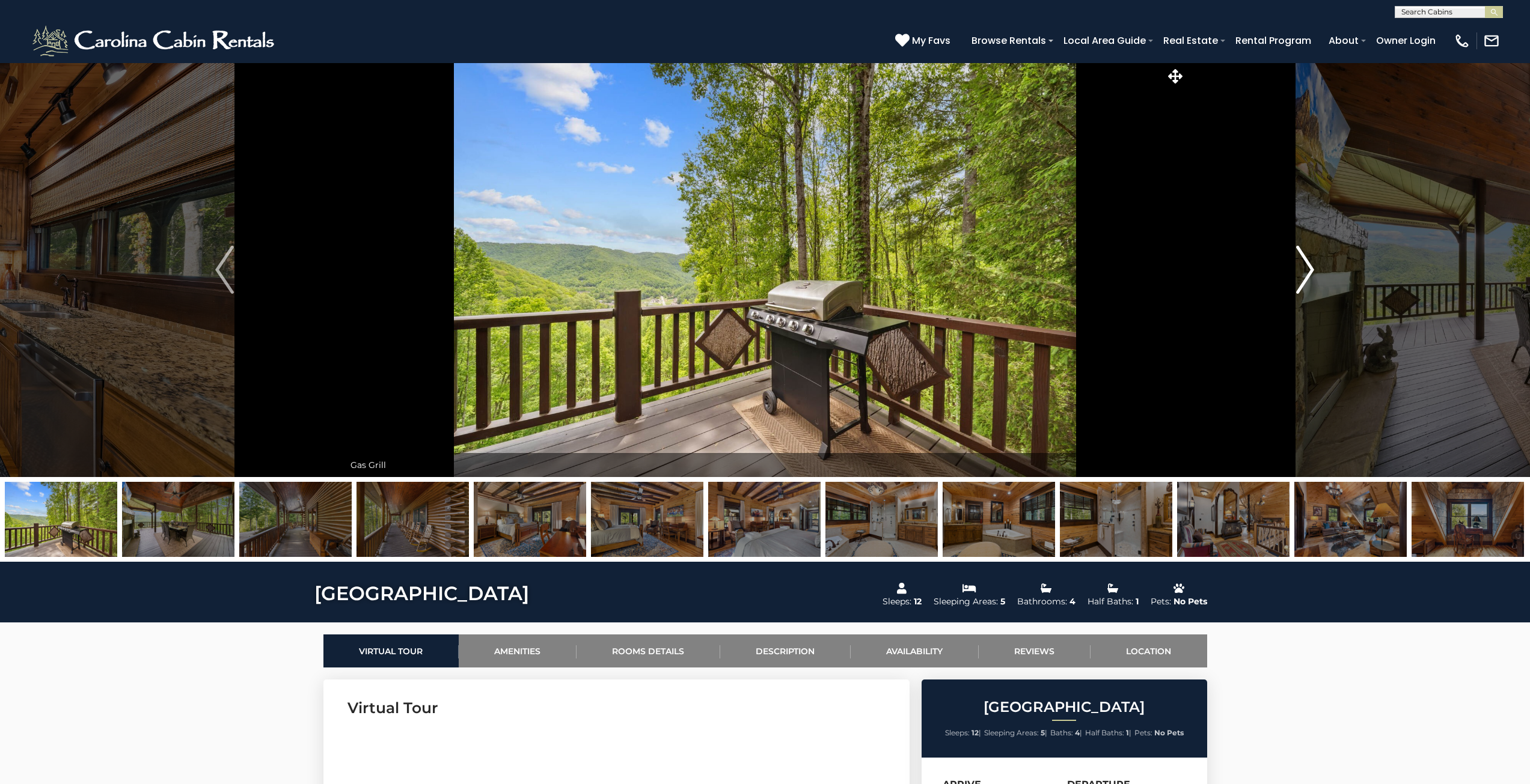
click at [1304, 263] on img "Next" at bounding box center [1305, 270] width 18 height 48
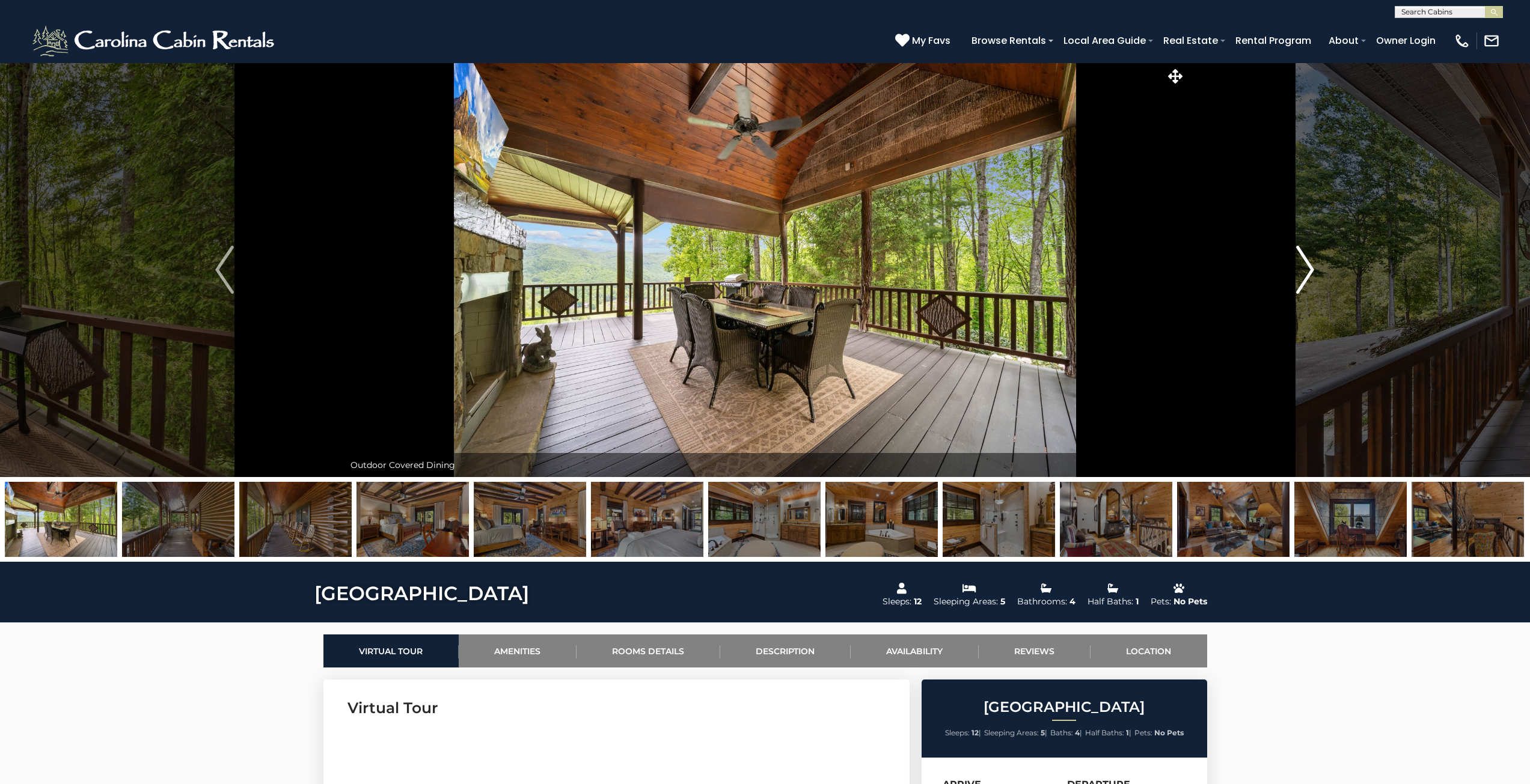
click at [1304, 263] on img "Next" at bounding box center [1305, 270] width 18 height 48
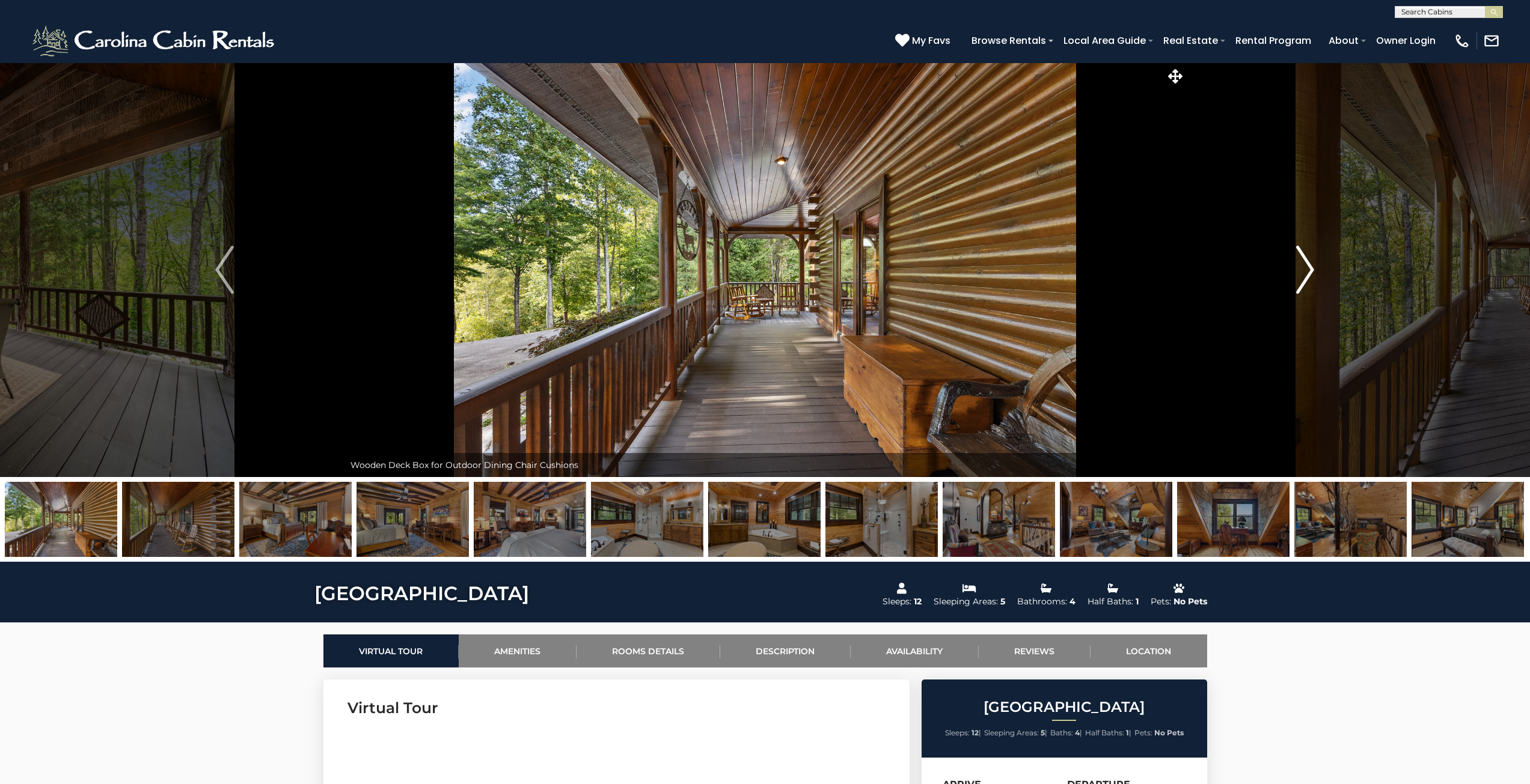
click at [1304, 263] on img "Next" at bounding box center [1305, 270] width 18 height 48
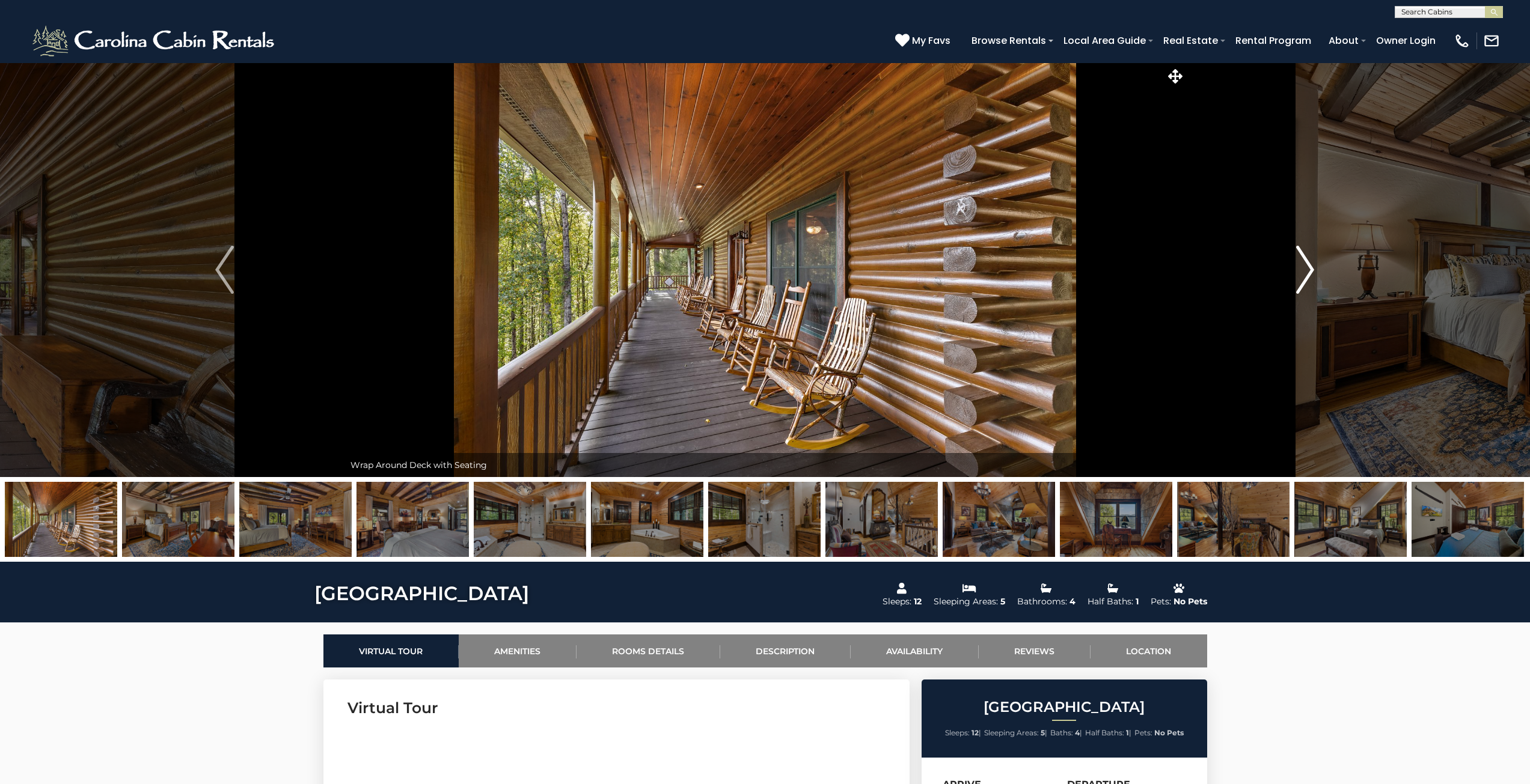
click at [1304, 263] on img "Next" at bounding box center [1305, 270] width 18 height 48
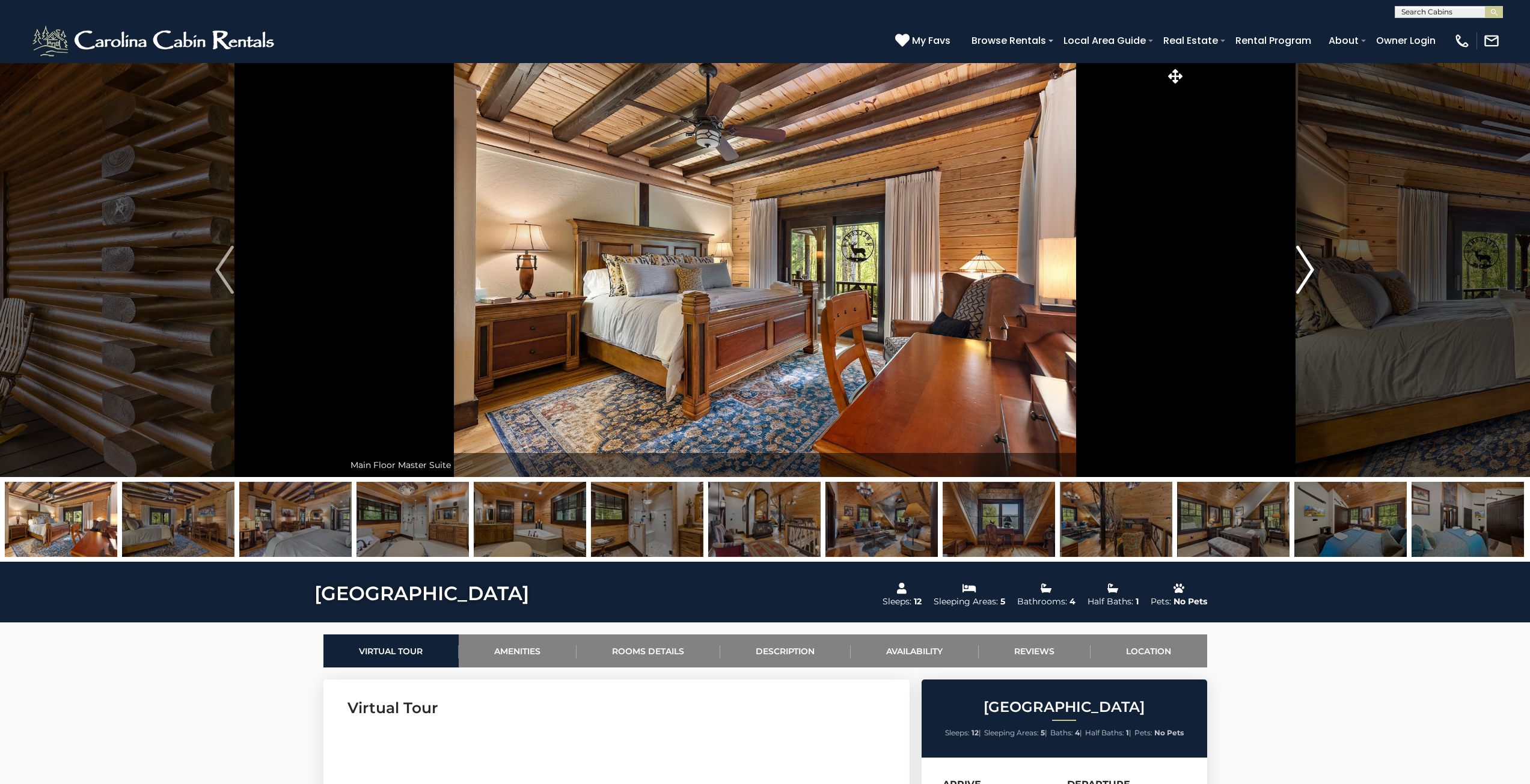
click at [1304, 263] on img "Next" at bounding box center [1305, 270] width 18 height 48
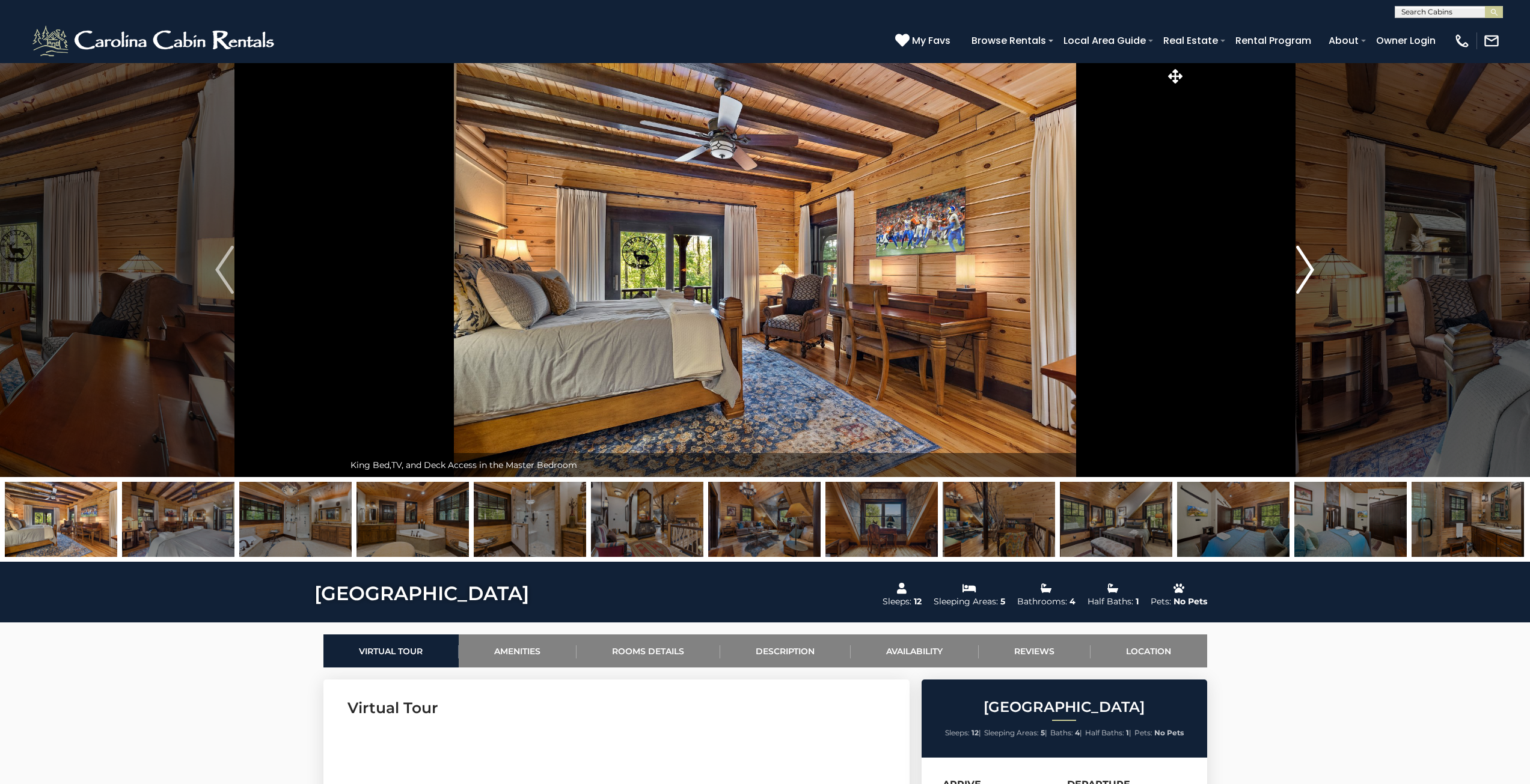
click at [1304, 263] on img "Next" at bounding box center [1305, 270] width 18 height 48
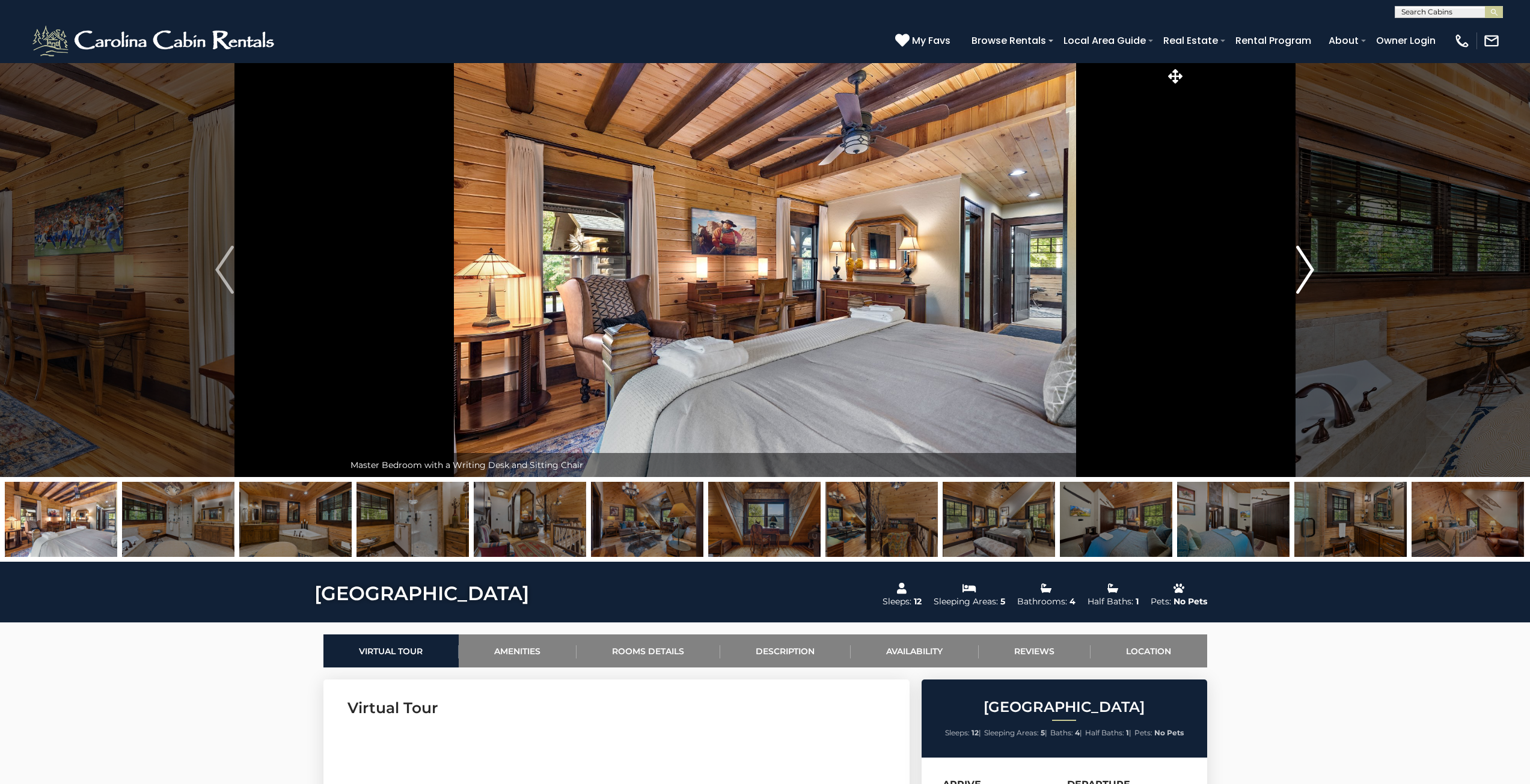
click at [1304, 263] on img "Next" at bounding box center [1305, 270] width 18 height 48
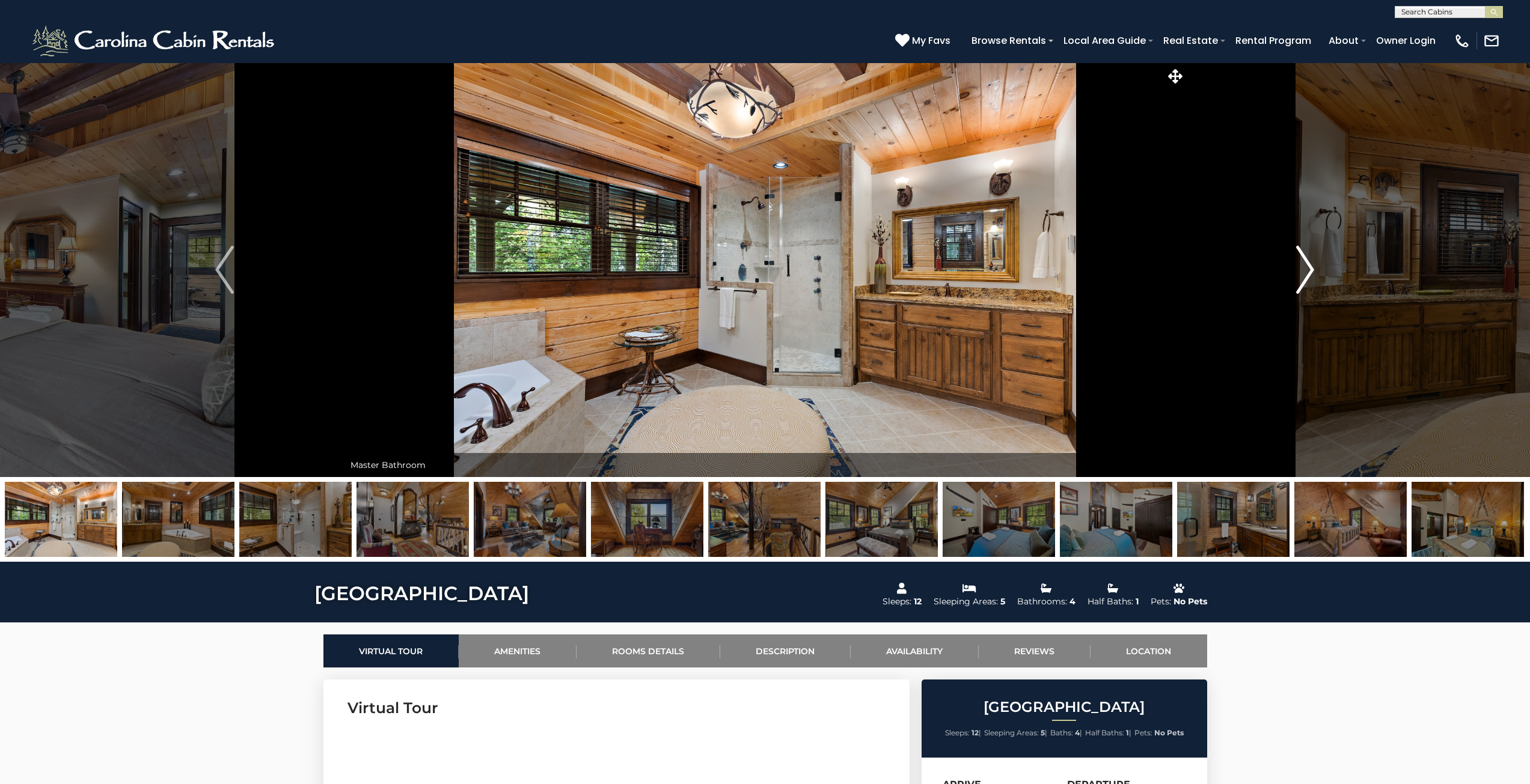
click at [1304, 263] on img "Next" at bounding box center [1305, 270] width 18 height 48
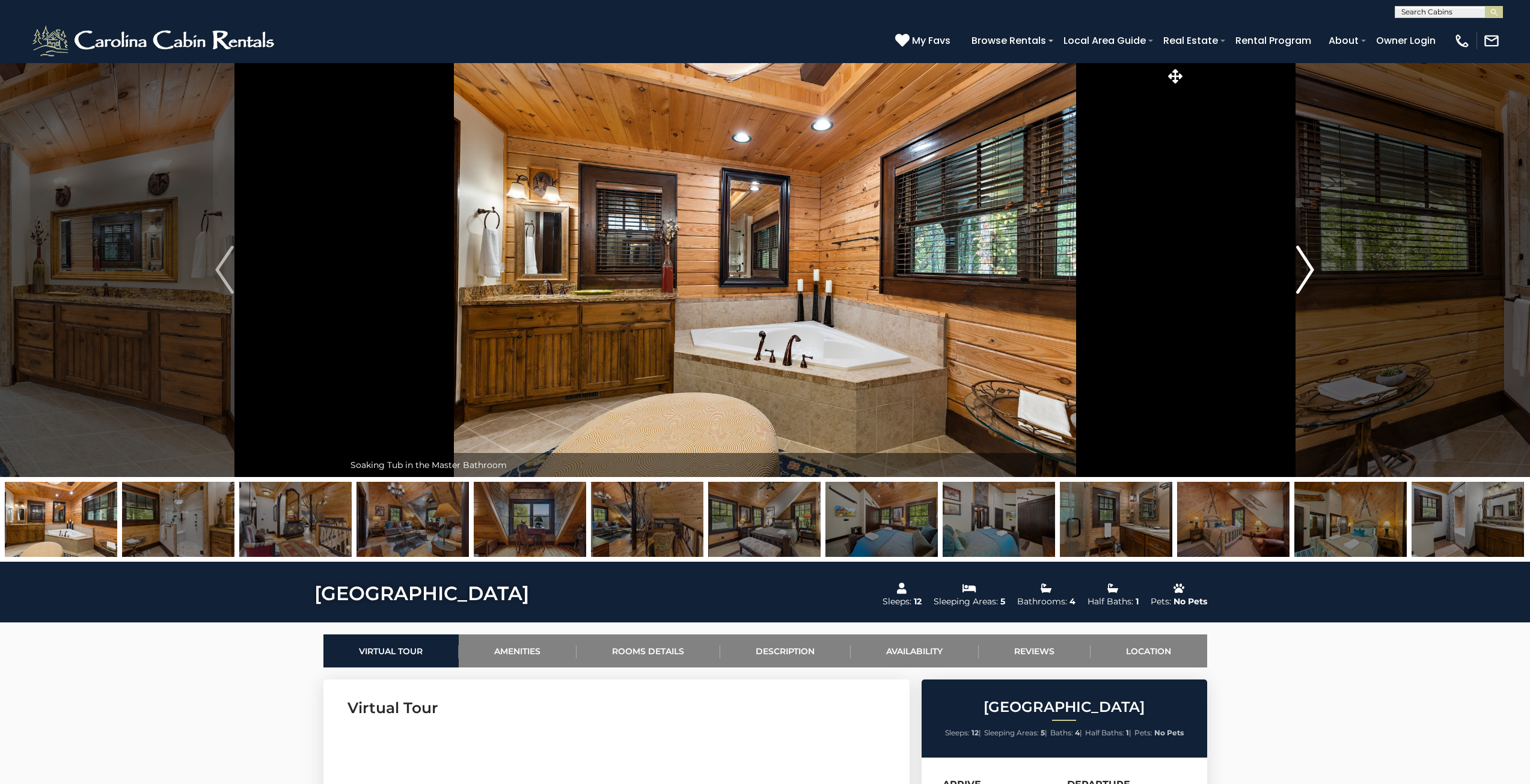
click at [1304, 263] on img "Next" at bounding box center [1305, 270] width 18 height 48
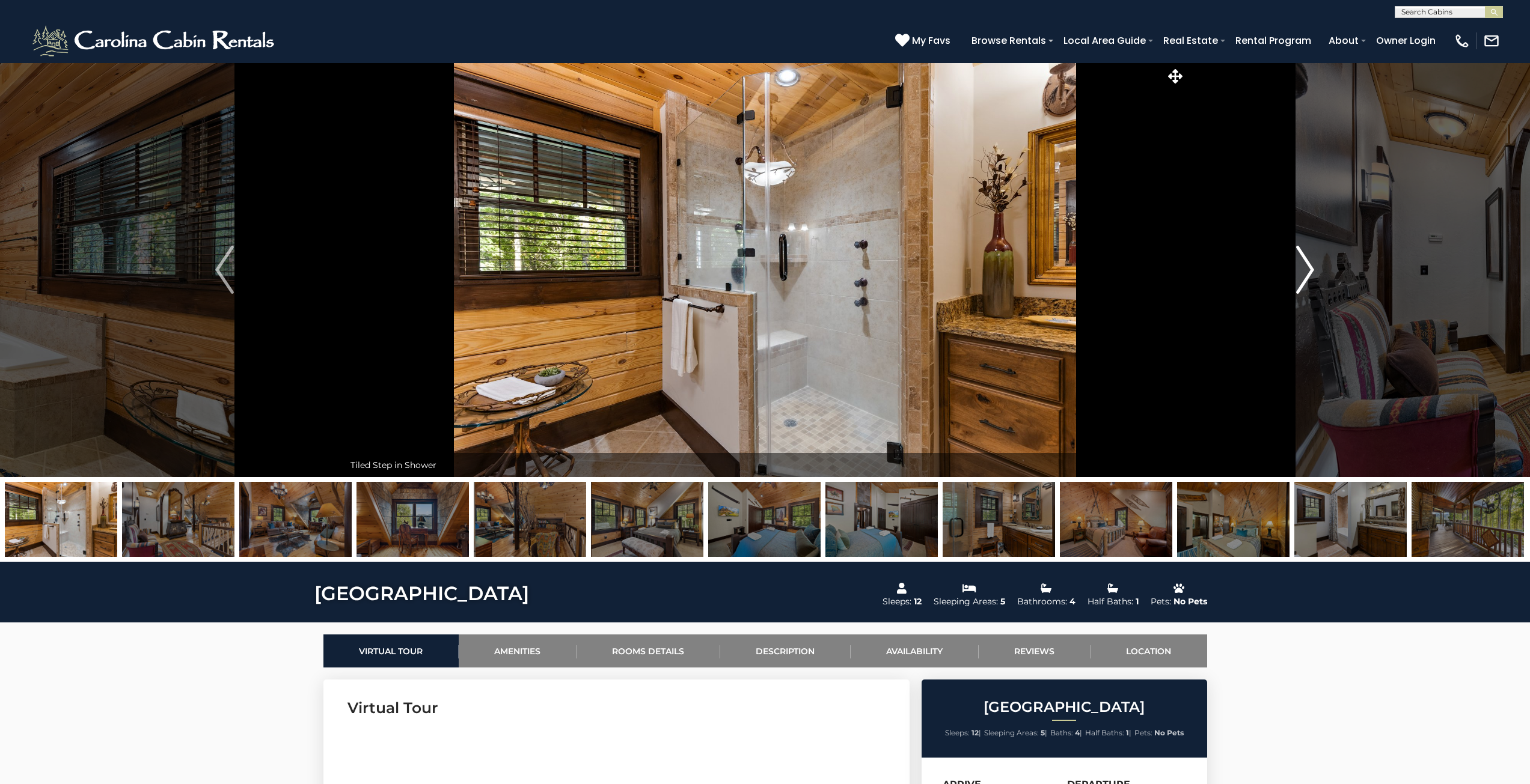
click at [1304, 263] on img "Next" at bounding box center [1305, 270] width 18 height 48
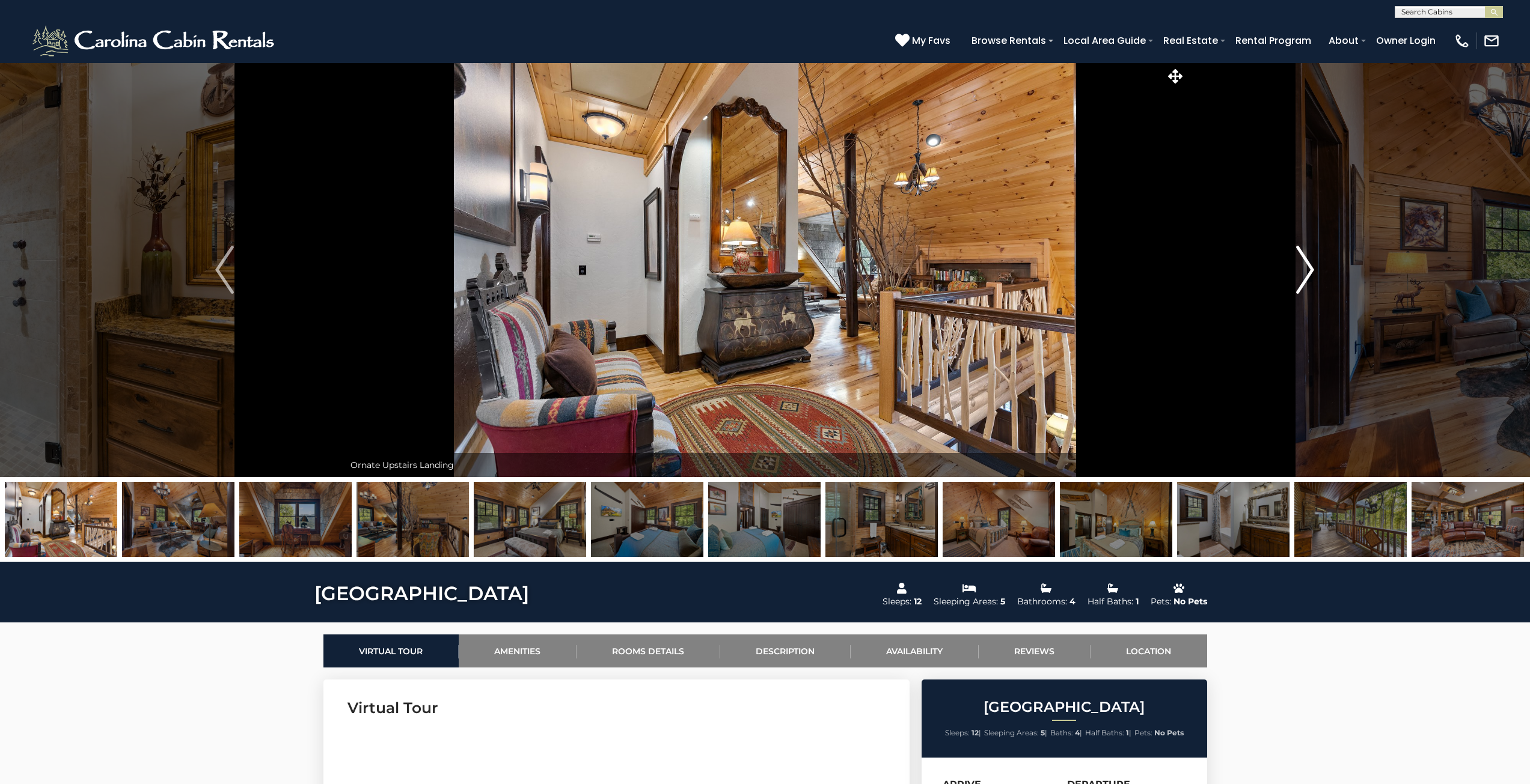
click at [1304, 263] on img "Next" at bounding box center [1305, 270] width 18 height 48
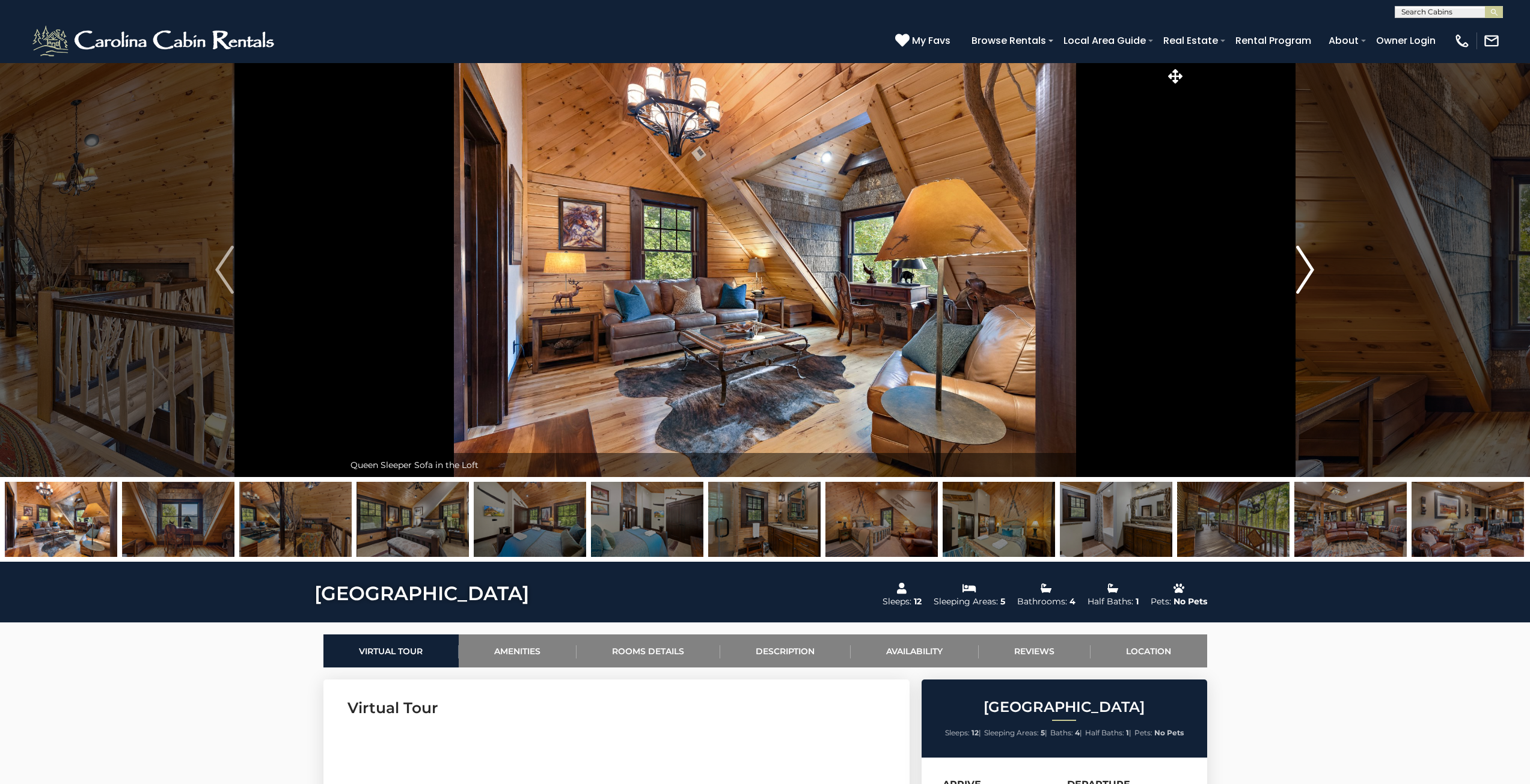
click at [1304, 263] on img "Next" at bounding box center [1305, 270] width 18 height 48
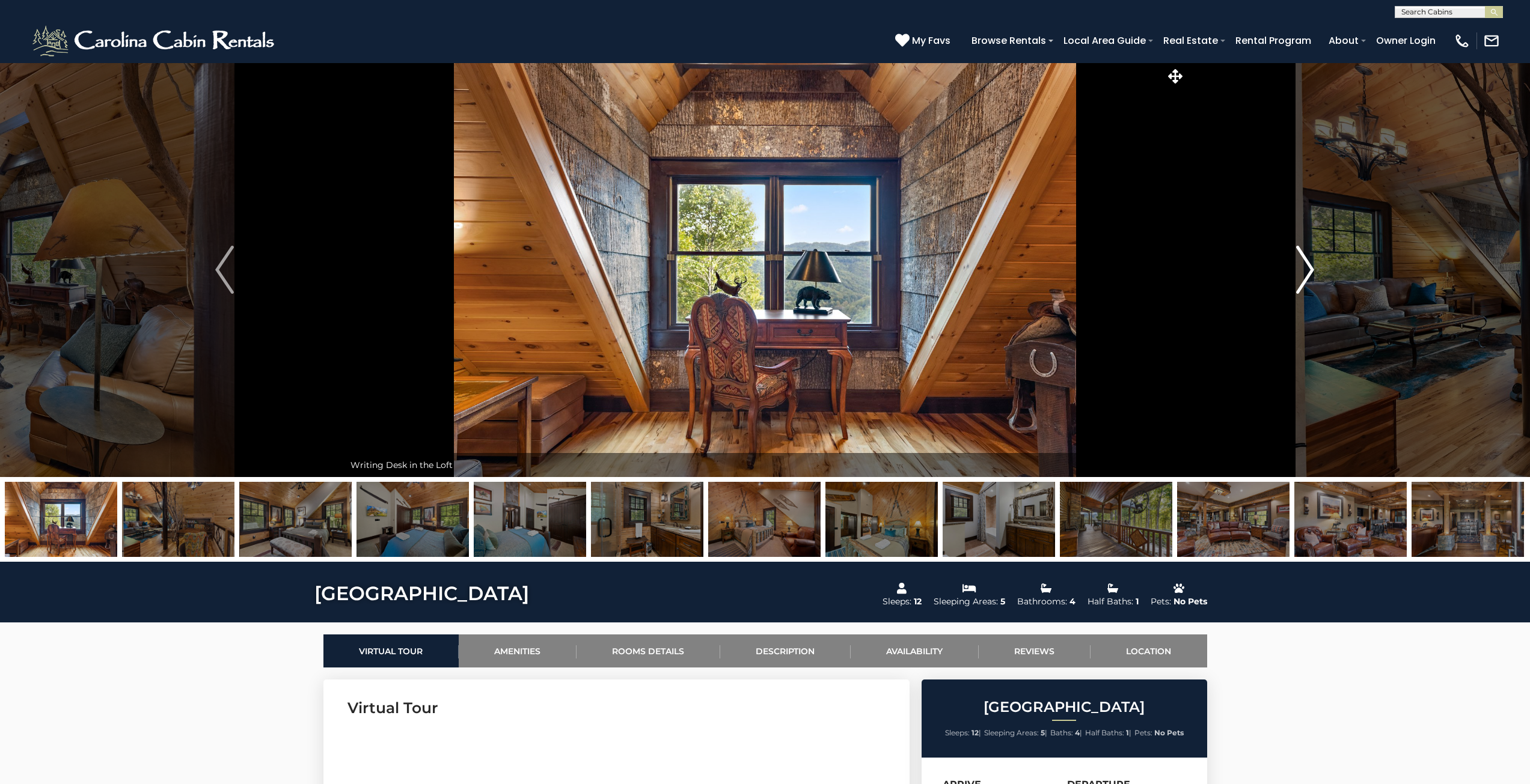
click at [1304, 263] on img "Next" at bounding box center [1305, 270] width 18 height 48
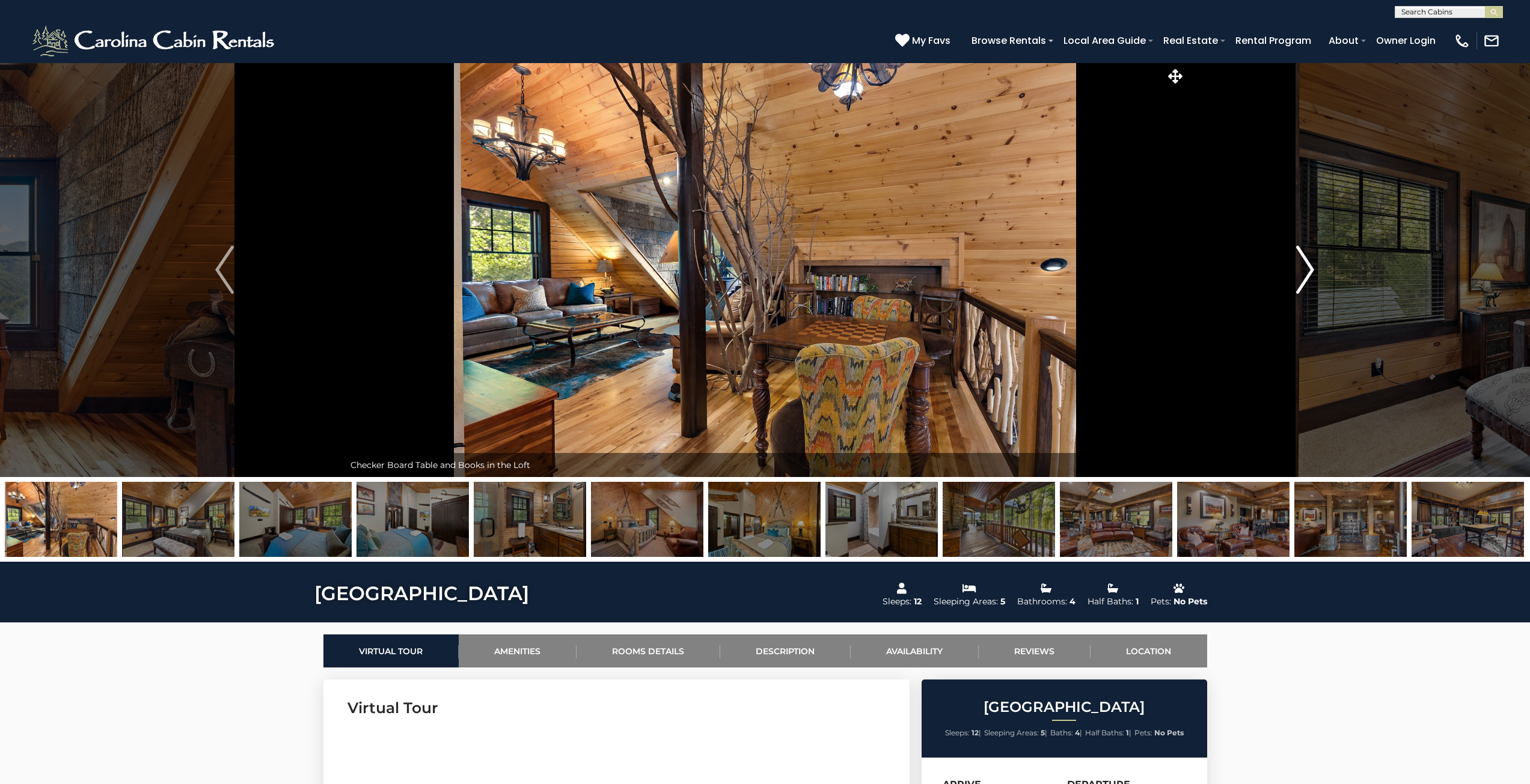
click at [1304, 263] on img "Next" at bounding box center [1305, 270] width 18 height 48
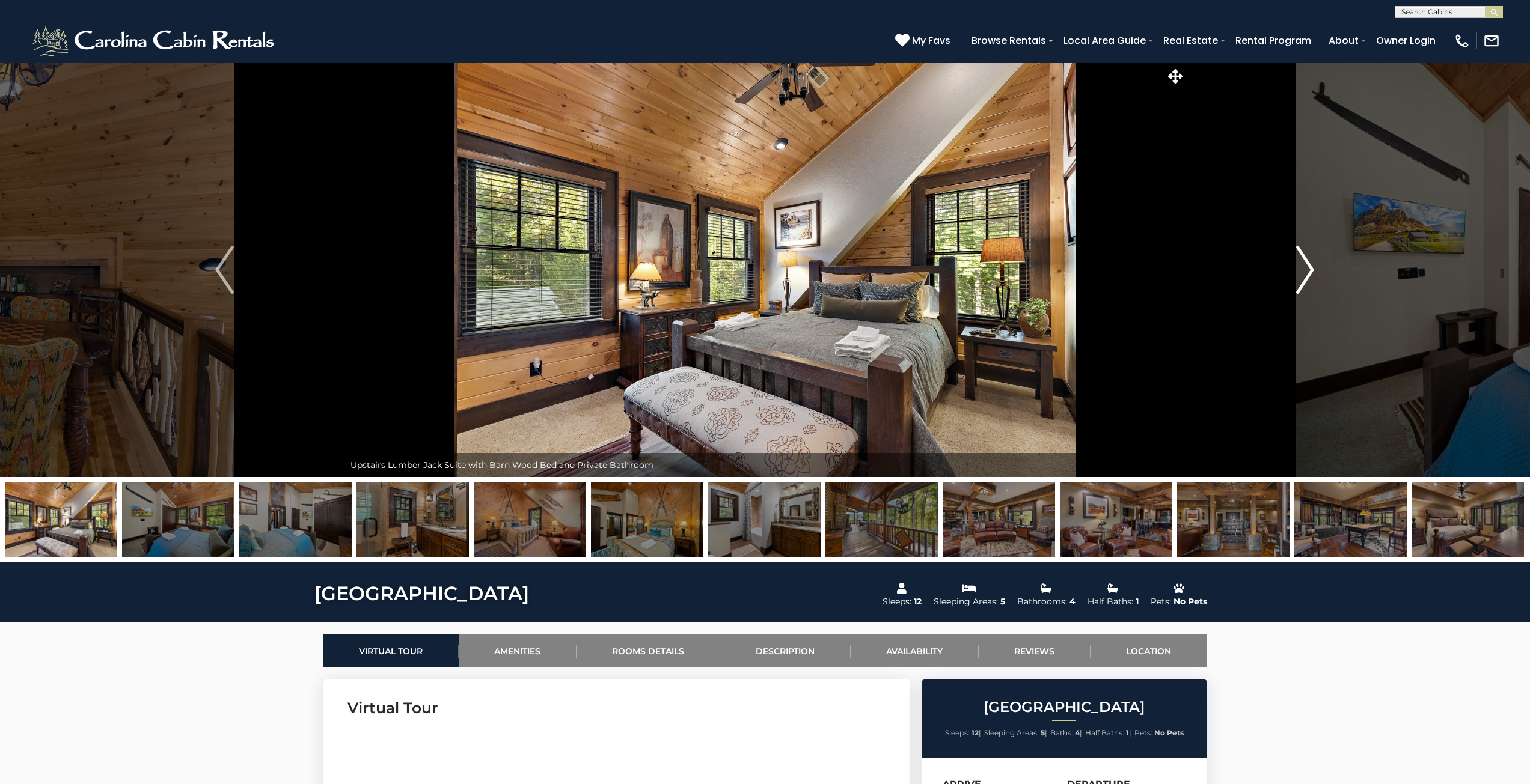
click at [1304, 263] on img "Next" at bounding box center [1305, 270] width 18 height 48
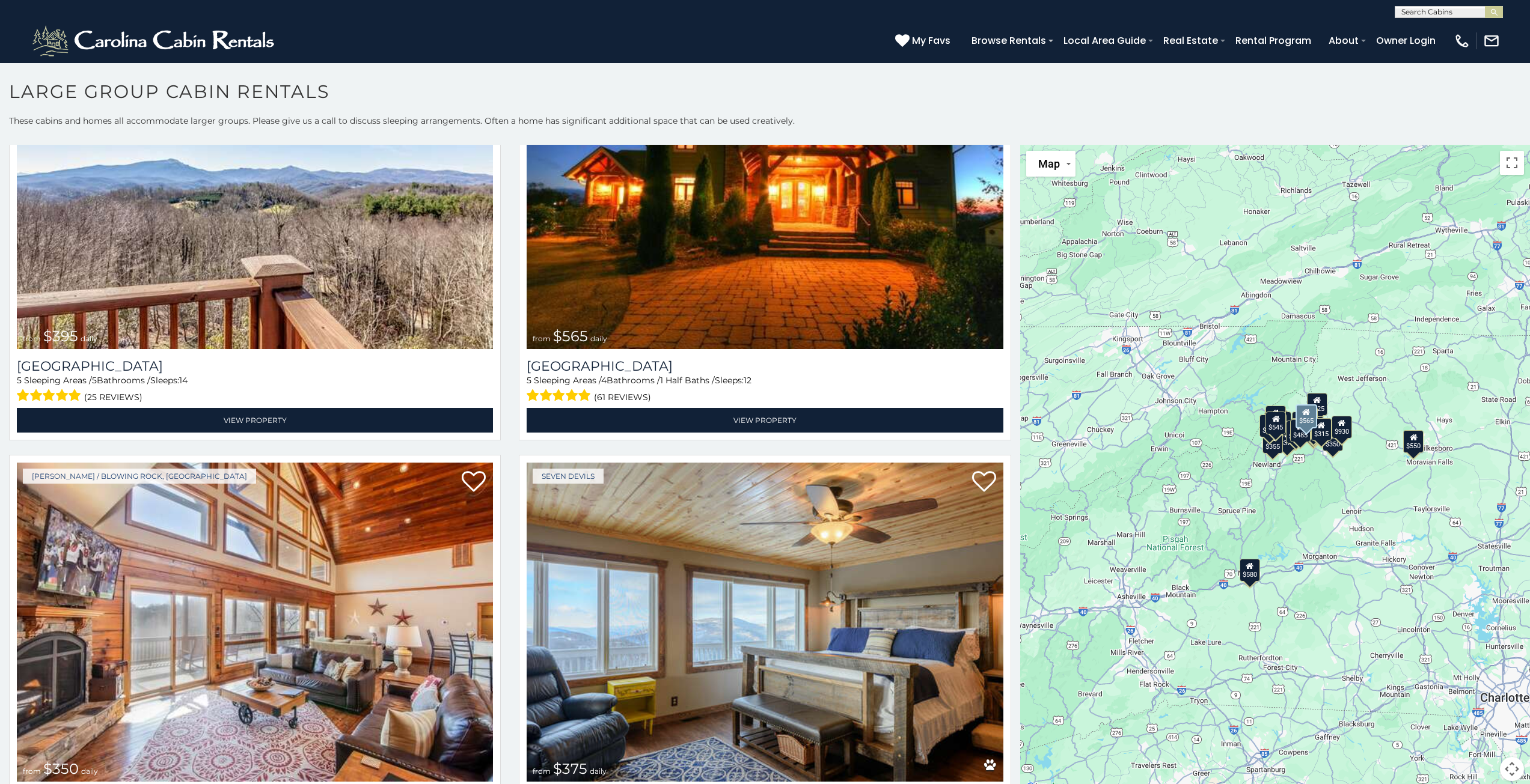
scroll to position [5348, 0]
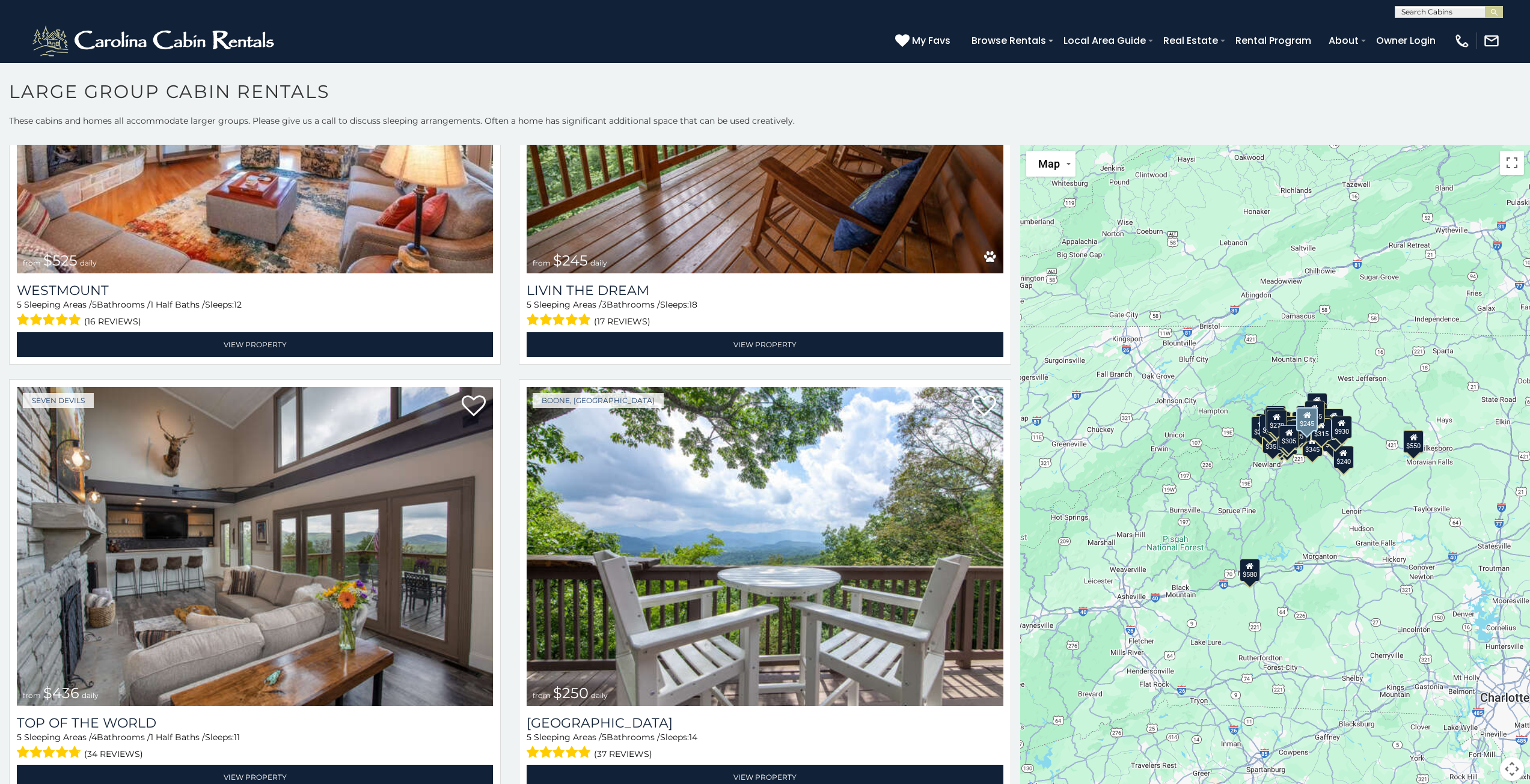
scroll to position [8880, 0]
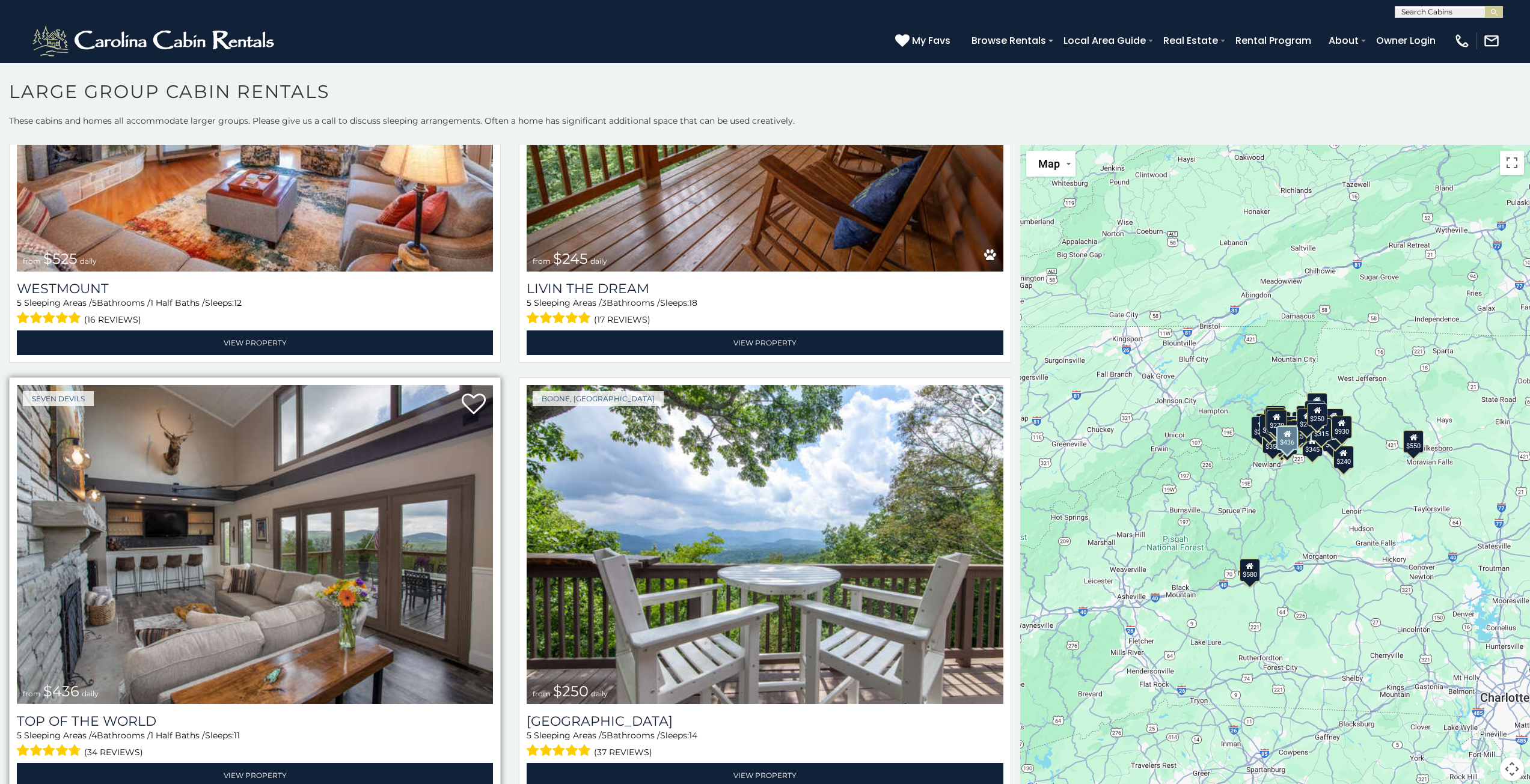
click at [321, 477] on img at bounding box center [255, 545] width 476 height 319
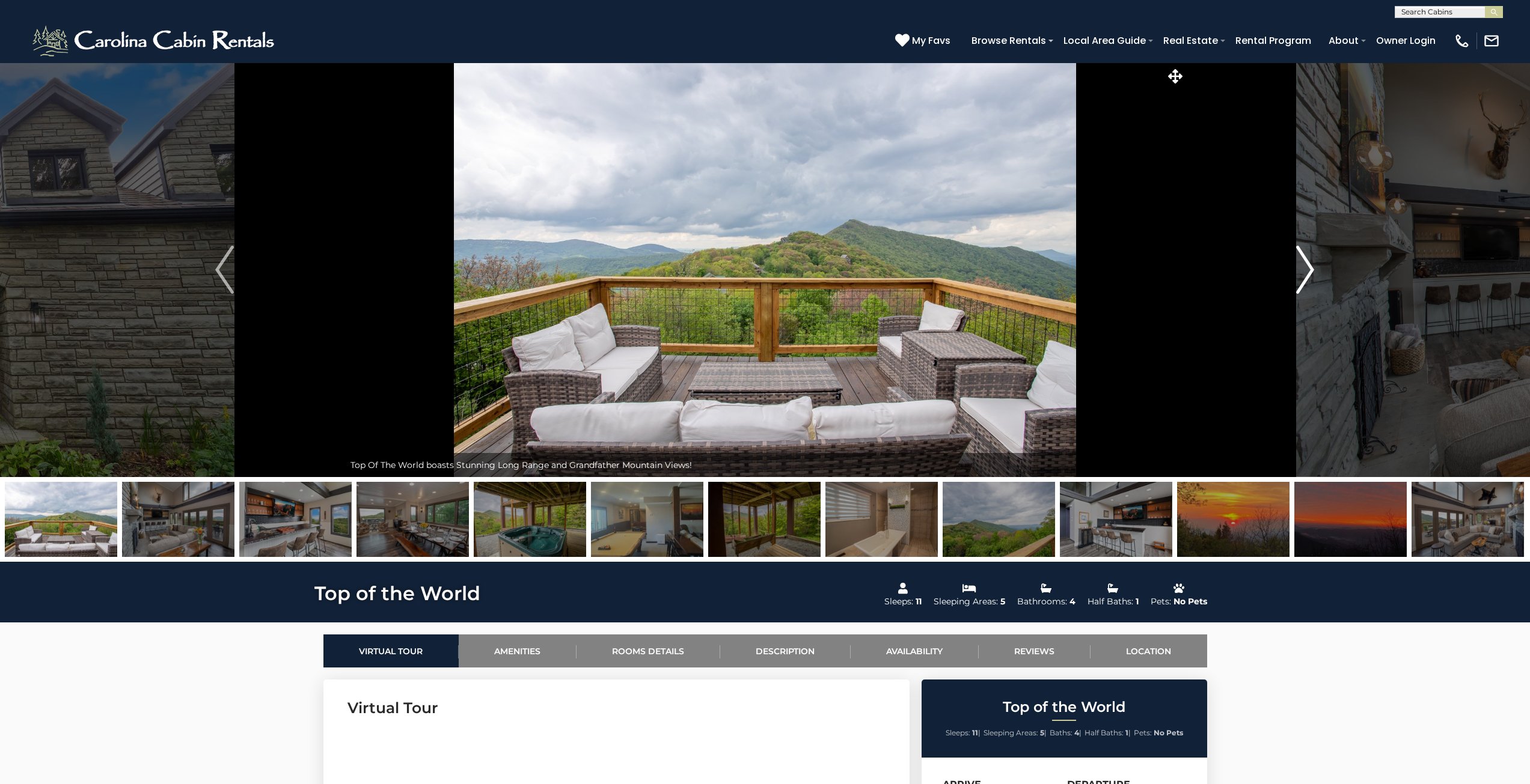
click at [1299, 266] on img "Next" at bounding box center [1305, 270] width 18 height 48
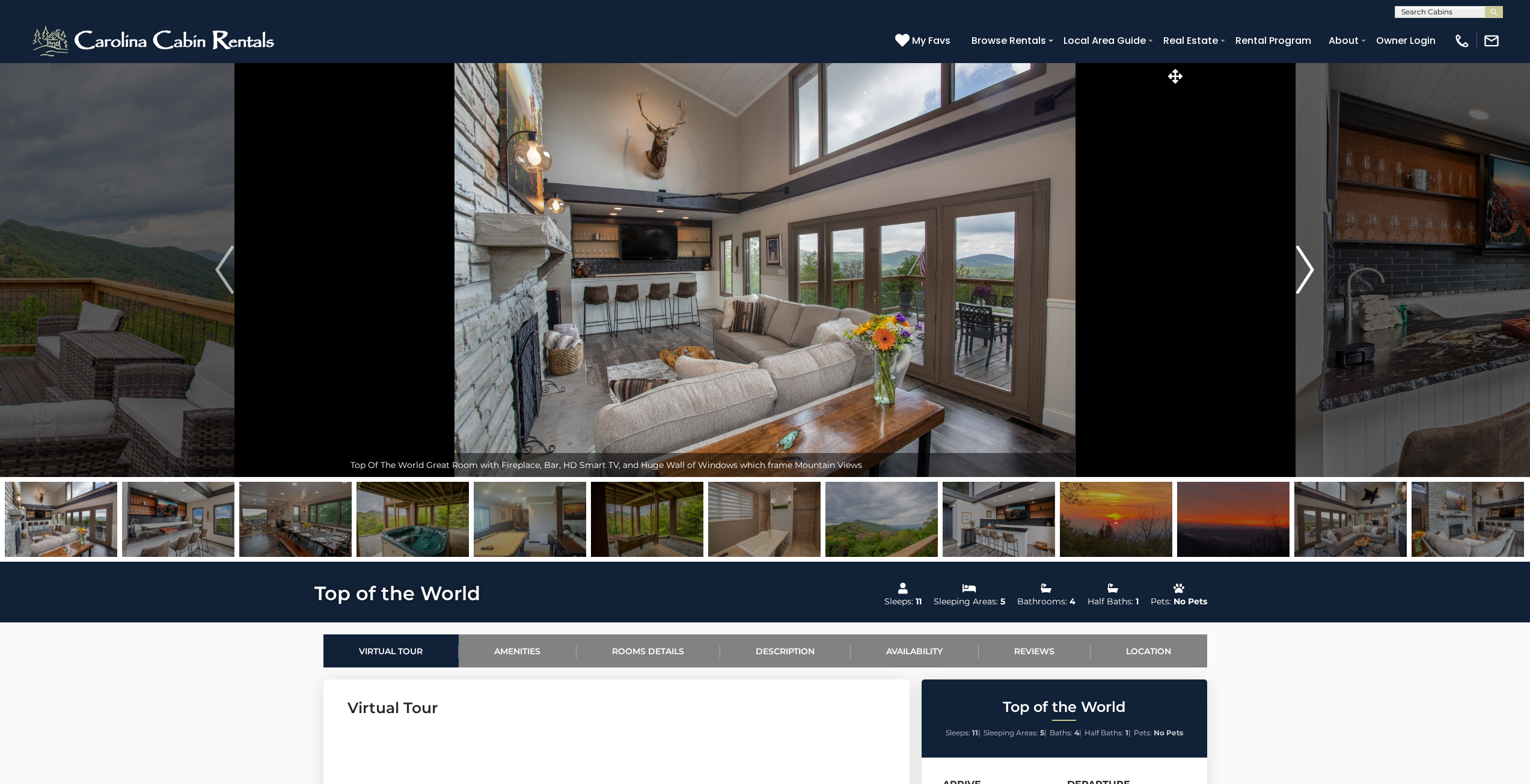
click at [1299, 266] on img "Next" at bounding box center [1305, 270] width 18 height 48
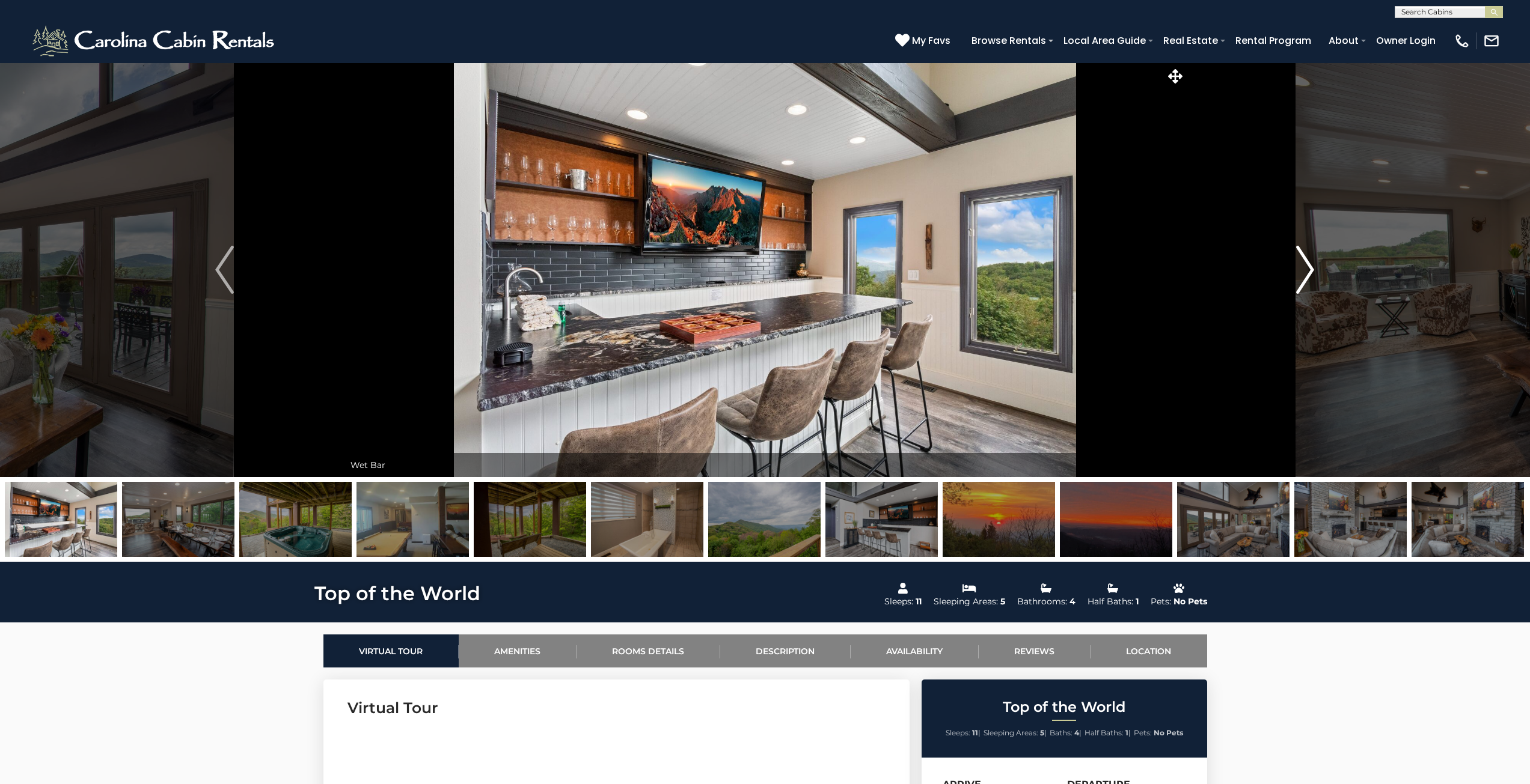
click at [1299, 266] on img "Next" at bounding box center [1305, 270] width 18 height 48
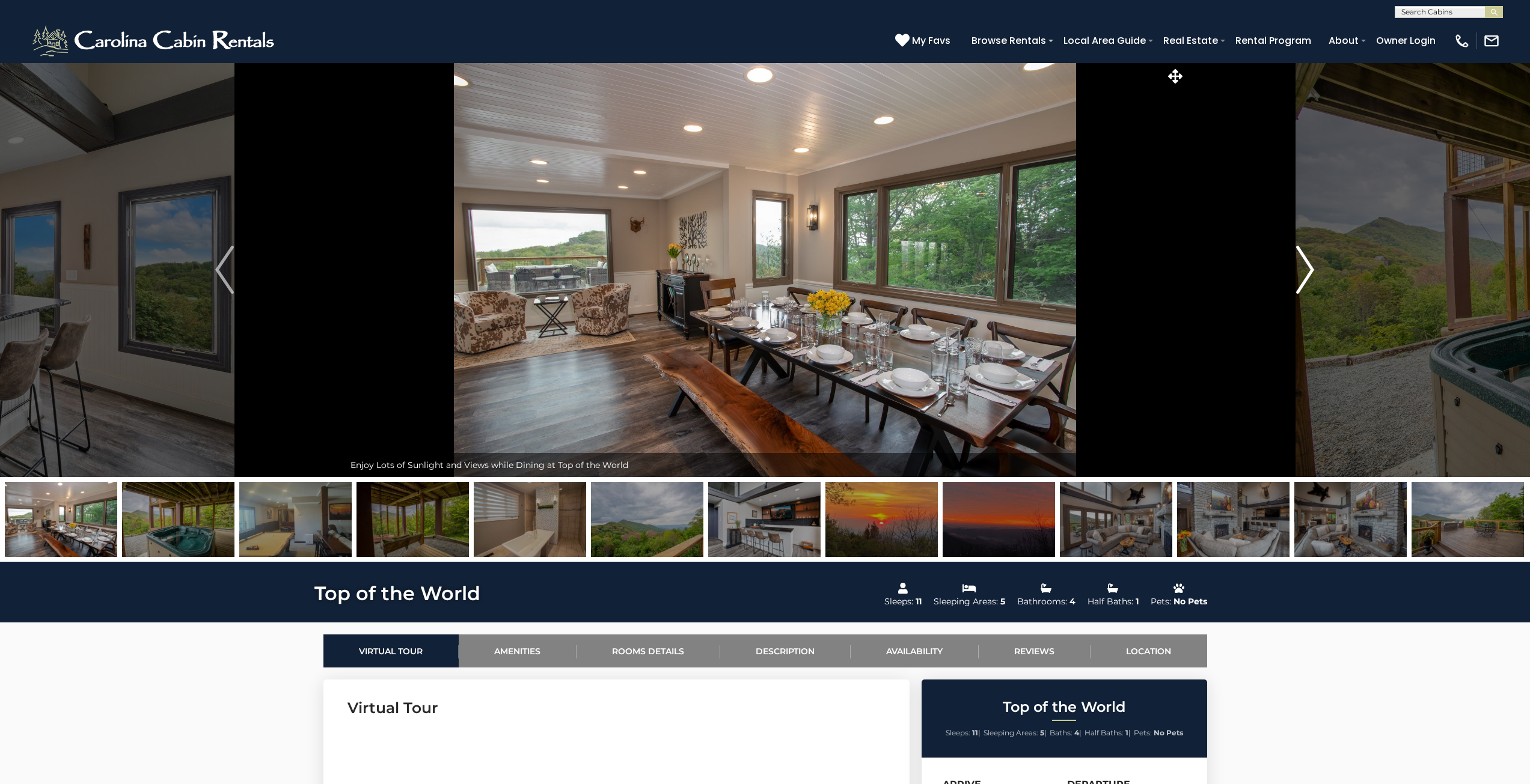
click at [1299, 266] on img "Next" at bounding box center [1305, 270] width 18 height 48
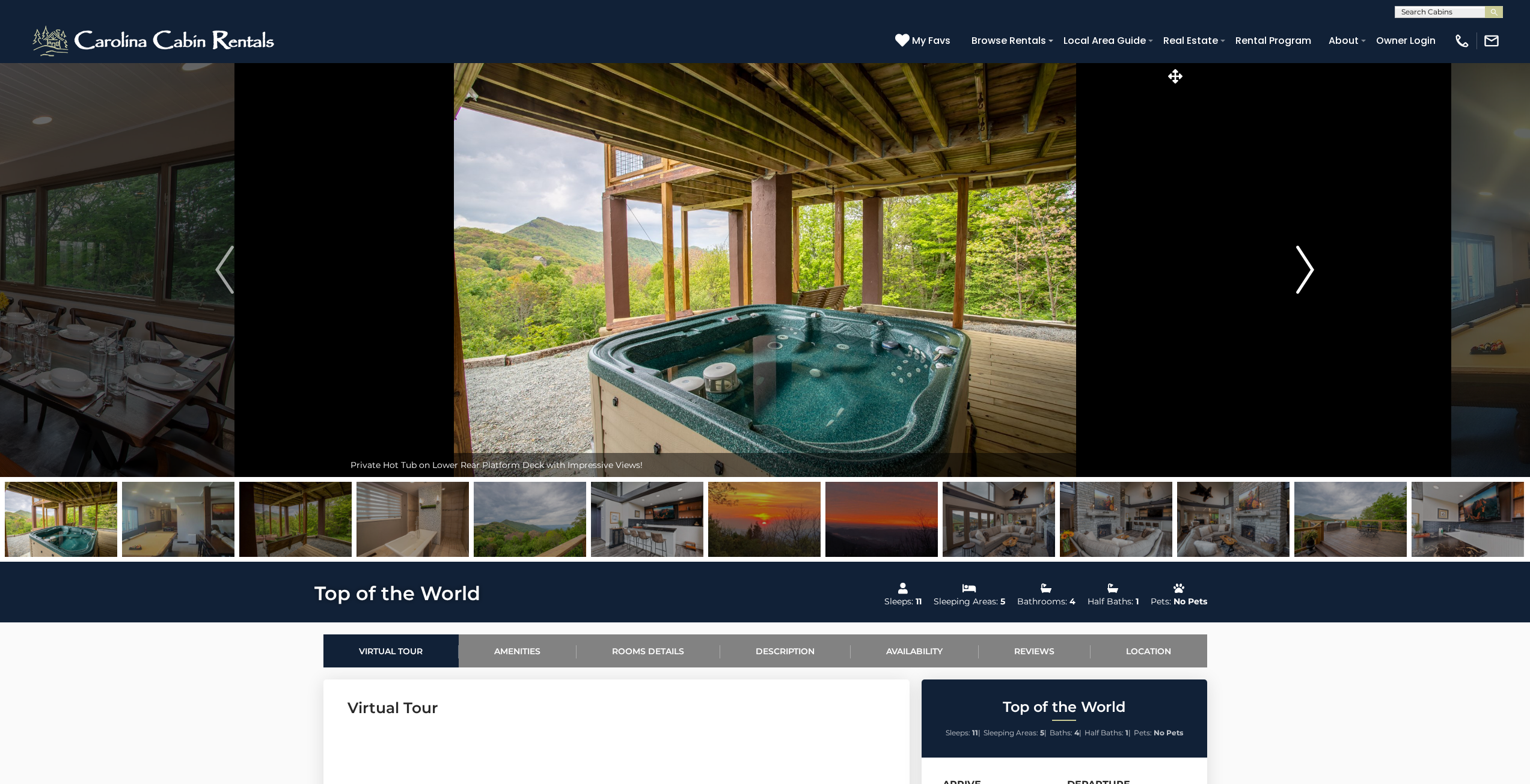
click at [1299, 266] on img "Next" at bounding box center [1305, 270] width 18 height 48
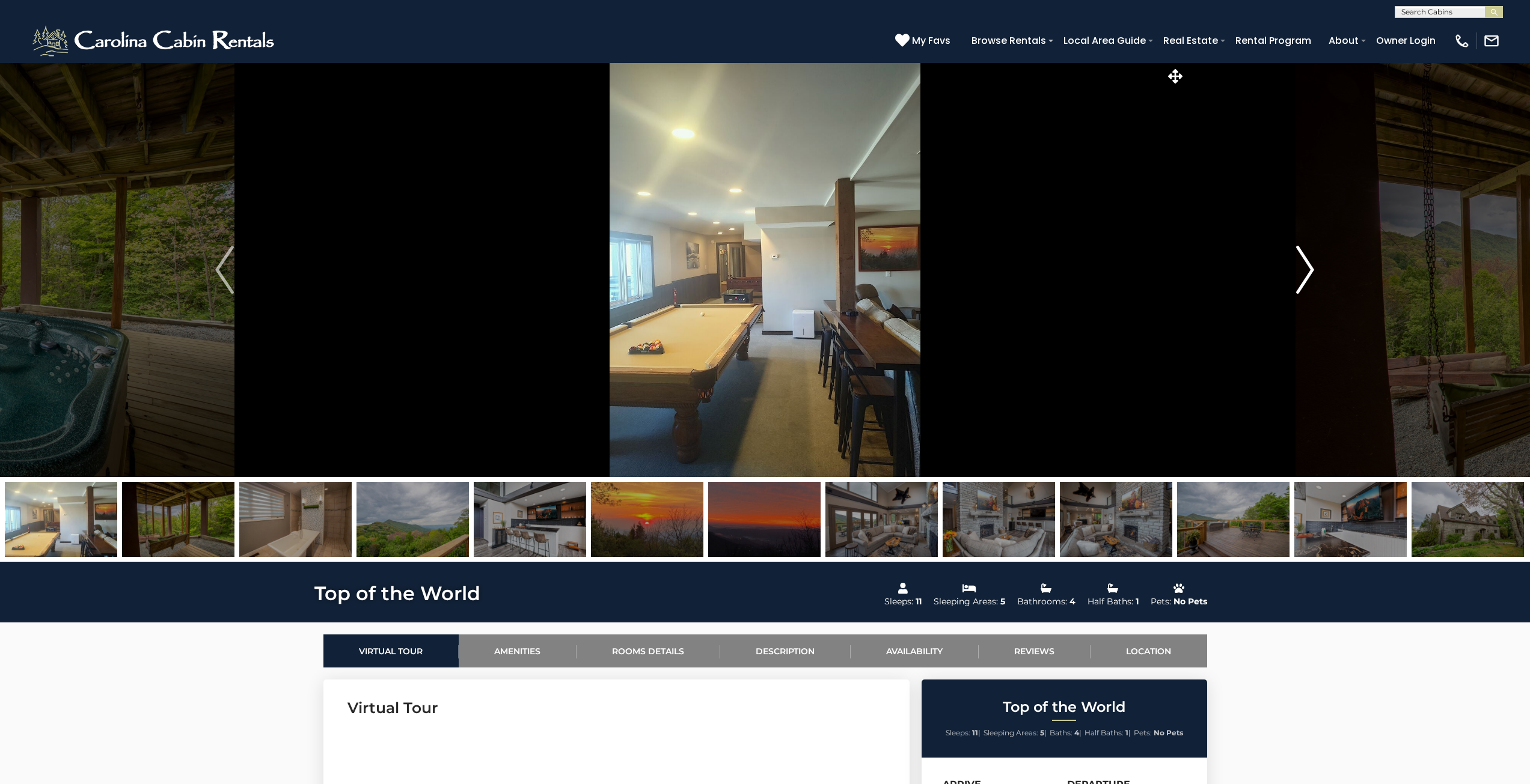
click at [1299, 266] on img "Next" at bounding box center [1305, 270] width 18 height 48
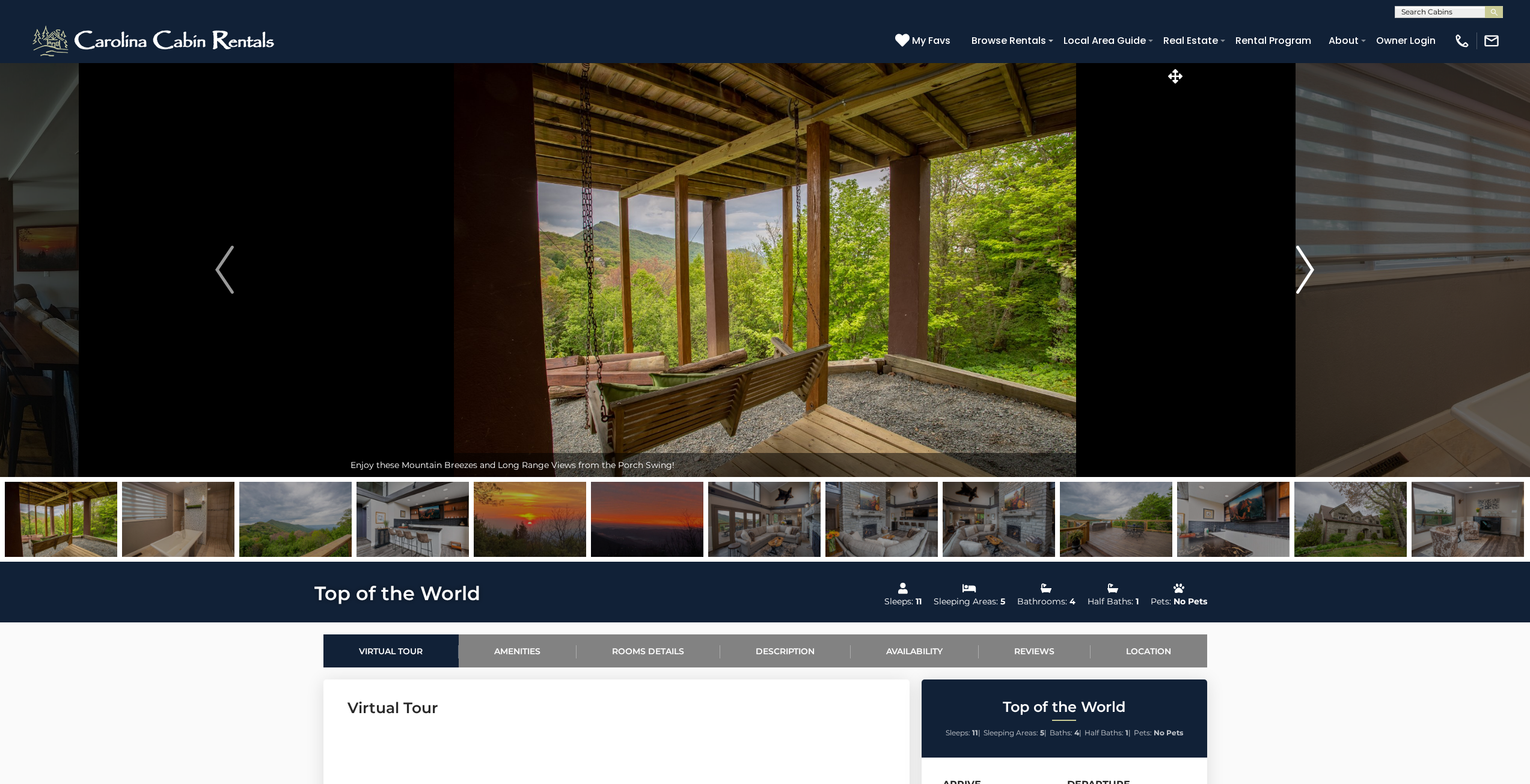
click at [1299, 266] on img "Next" at bounding box center [1305, 270] width 18 height 48
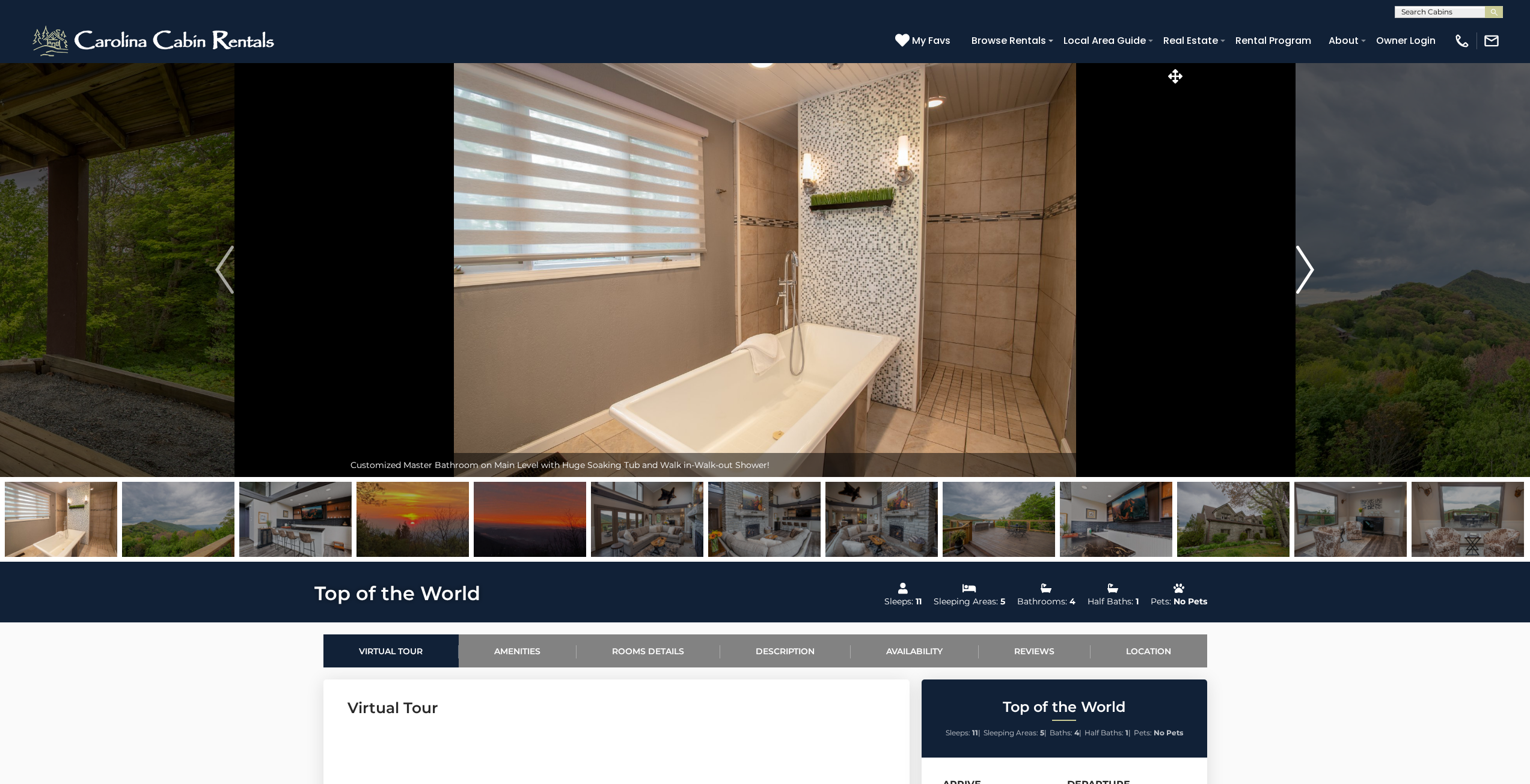
click at [1299, 266] on img "Next" at bounding box center [1305, 270] width 18 height 48
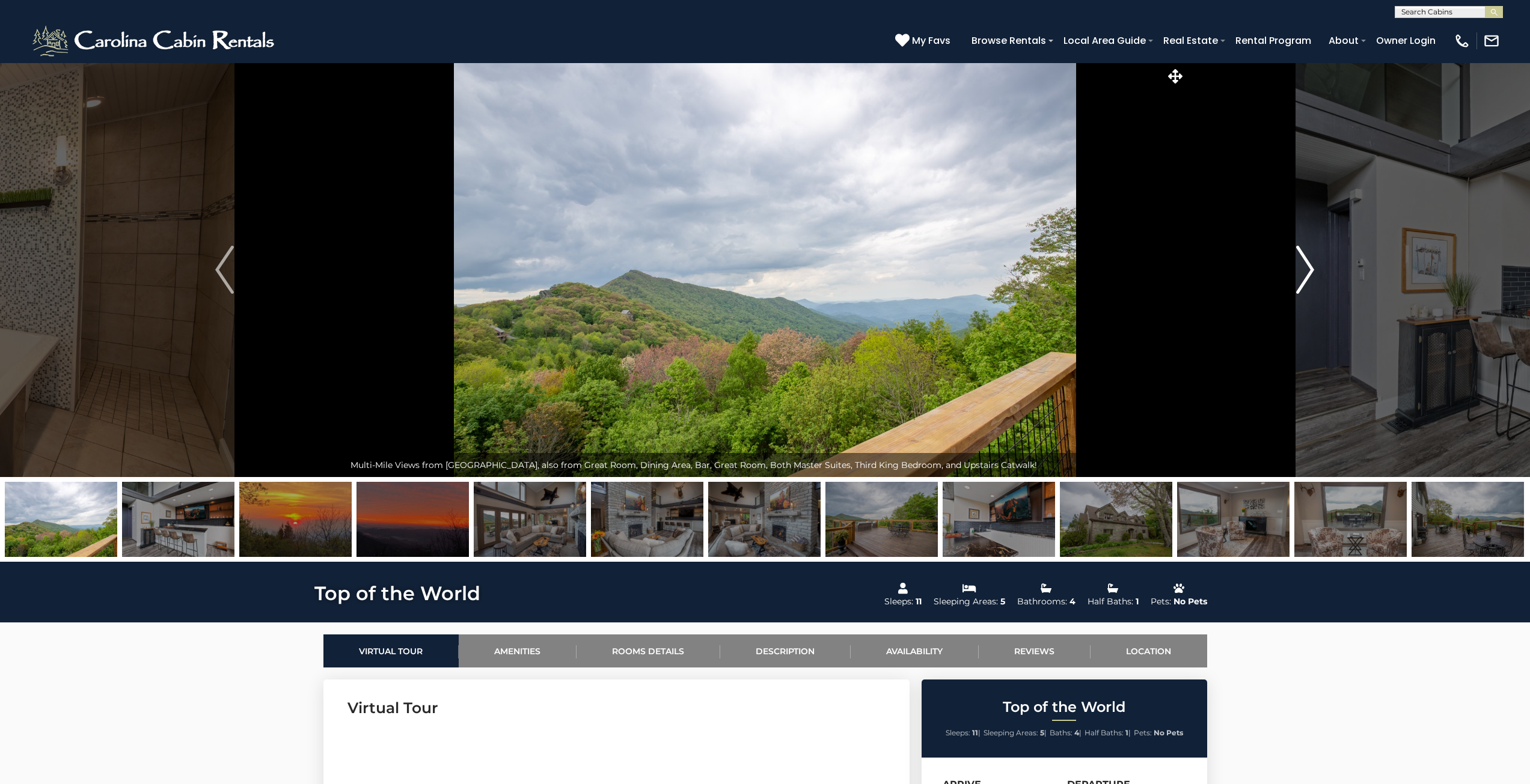
click at [1299, 266] on img "Next" at bounding box center [1305, 270] width 18 height 48
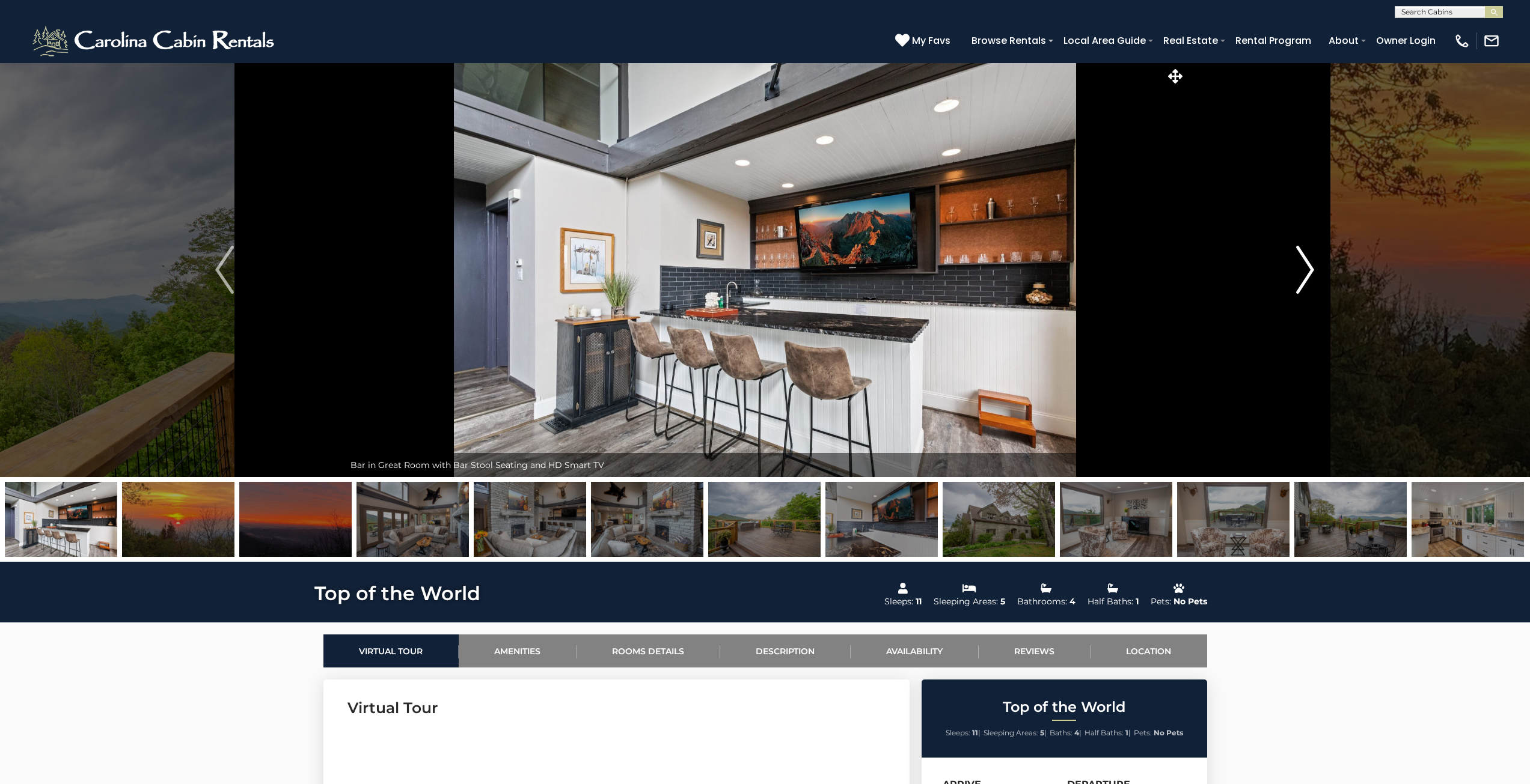
click at [1299, 266] on img "Next" at bounding box center [1305, 270] width 18 height 48
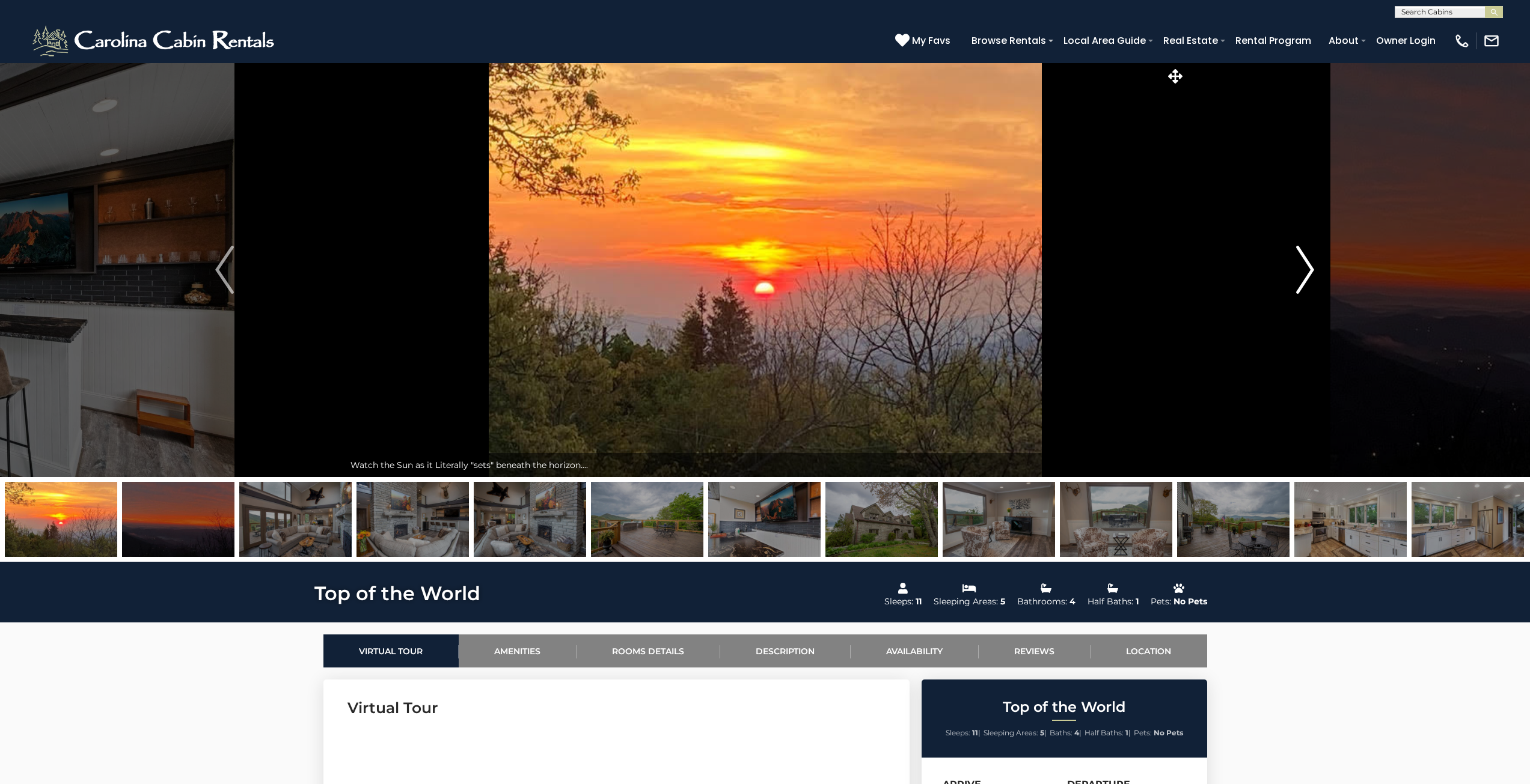
click at [1299, 266] on img "Next" at bounding box center [1305, 270] width 18 height 48
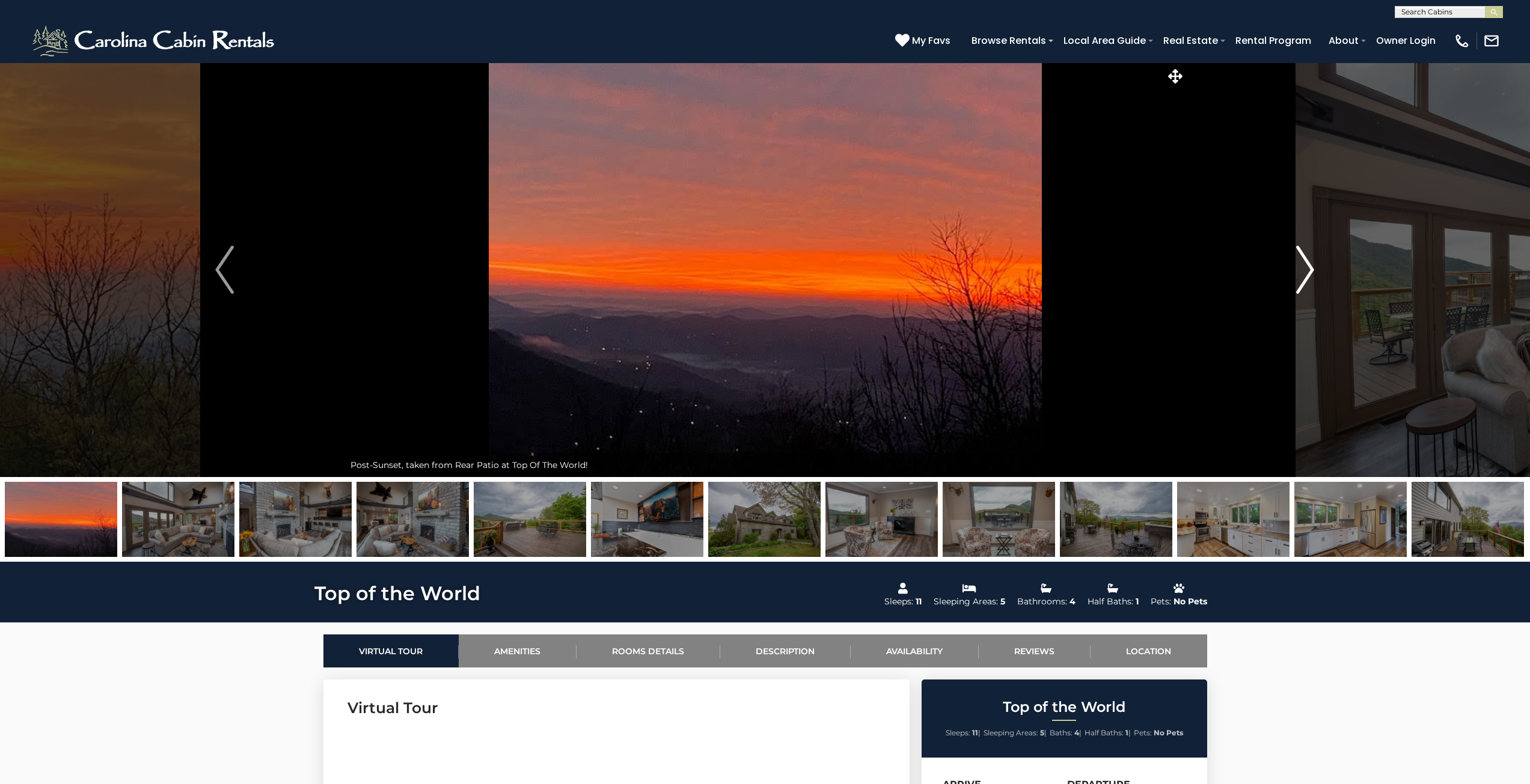
click at [1299, 266] on img "Next" at bounding box center [1305, 270] width 18 height 48
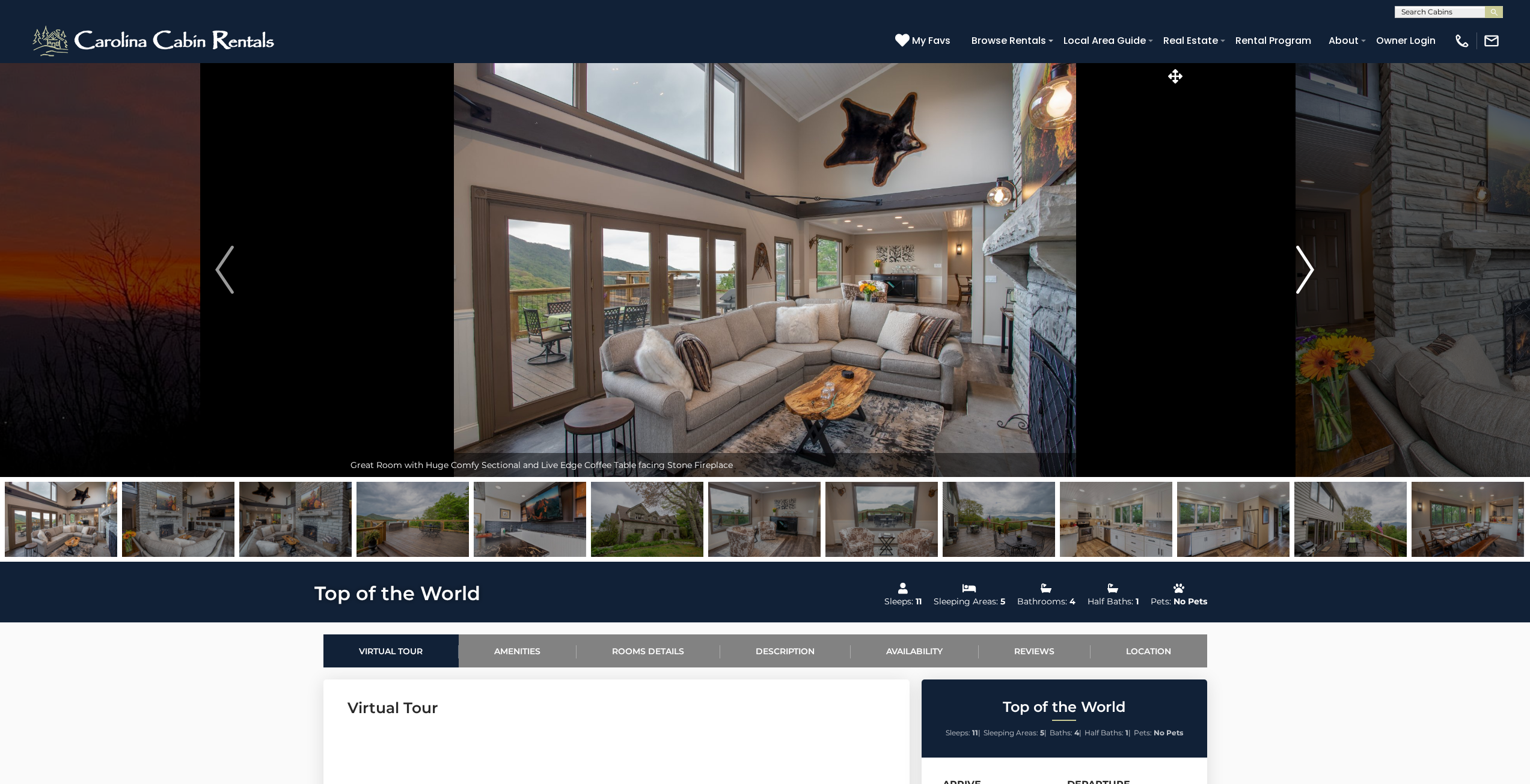
click at [1299, 266] on img "Next" at bounding box center [1305, 270] width 18 height 48
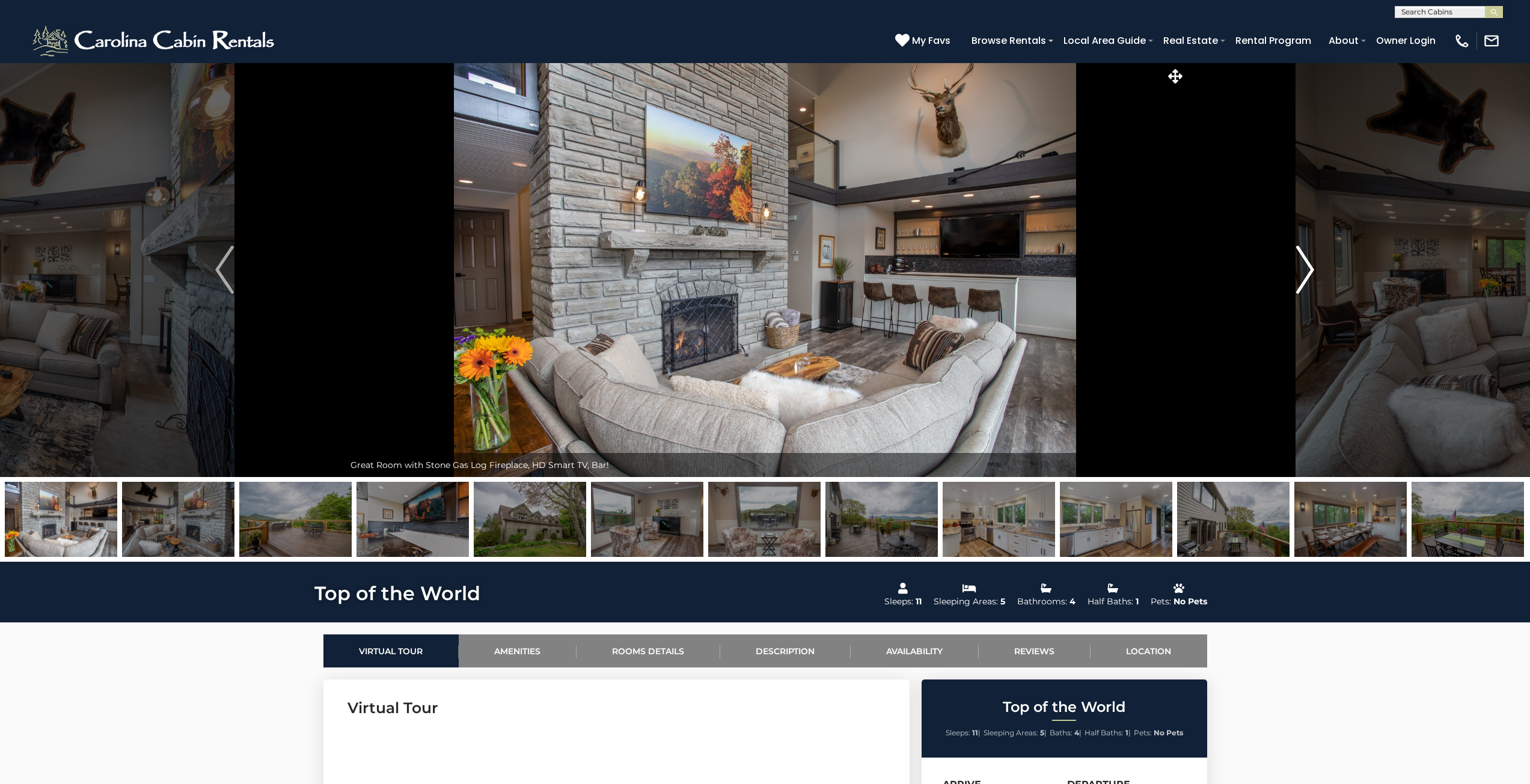
click at [1299, 266] on img "Next" at bounding box center [1305, 270] width 18 height 48
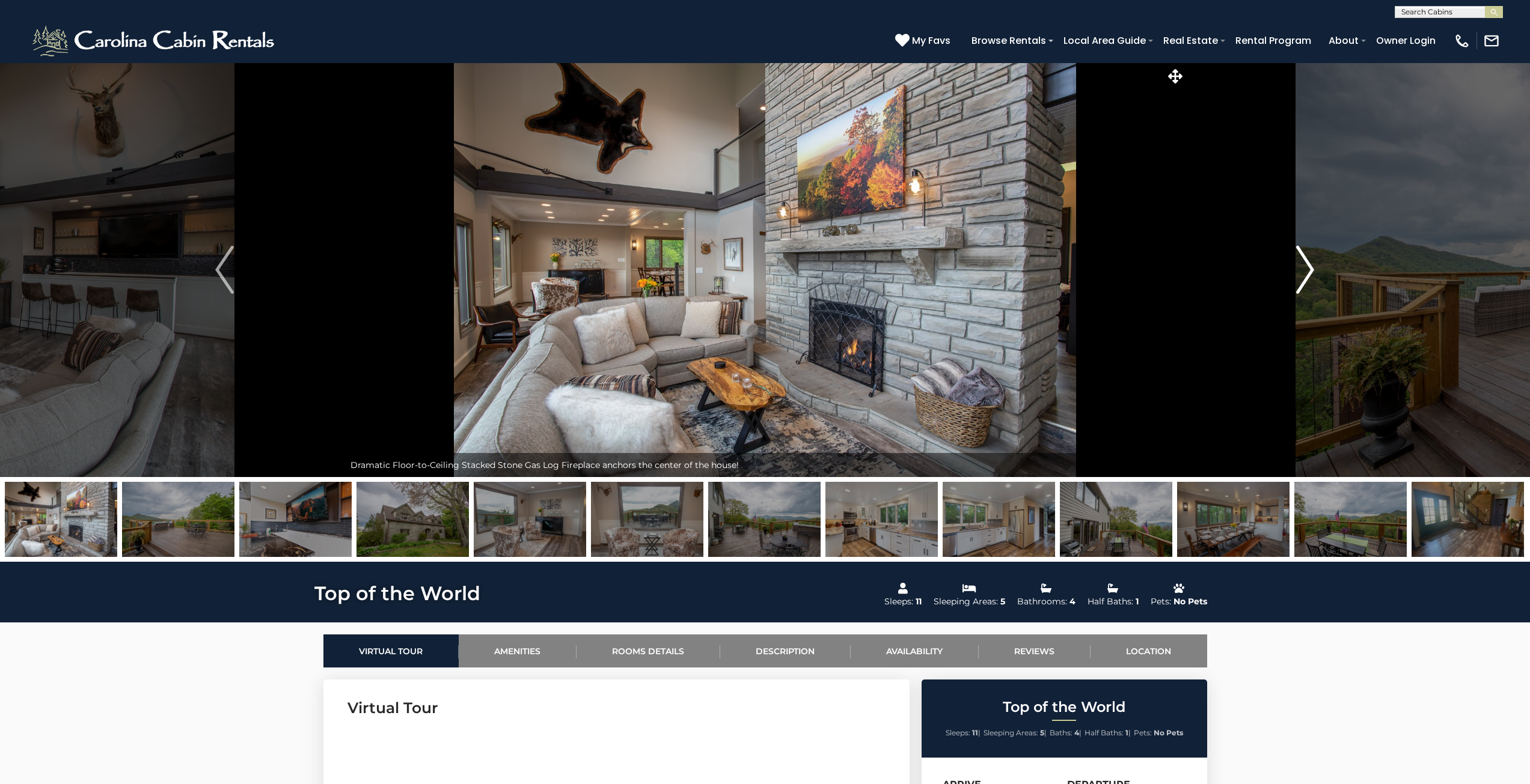
click at [1299, 266] on img "Next" at bounding box center [1305, 270] width 18 height 48
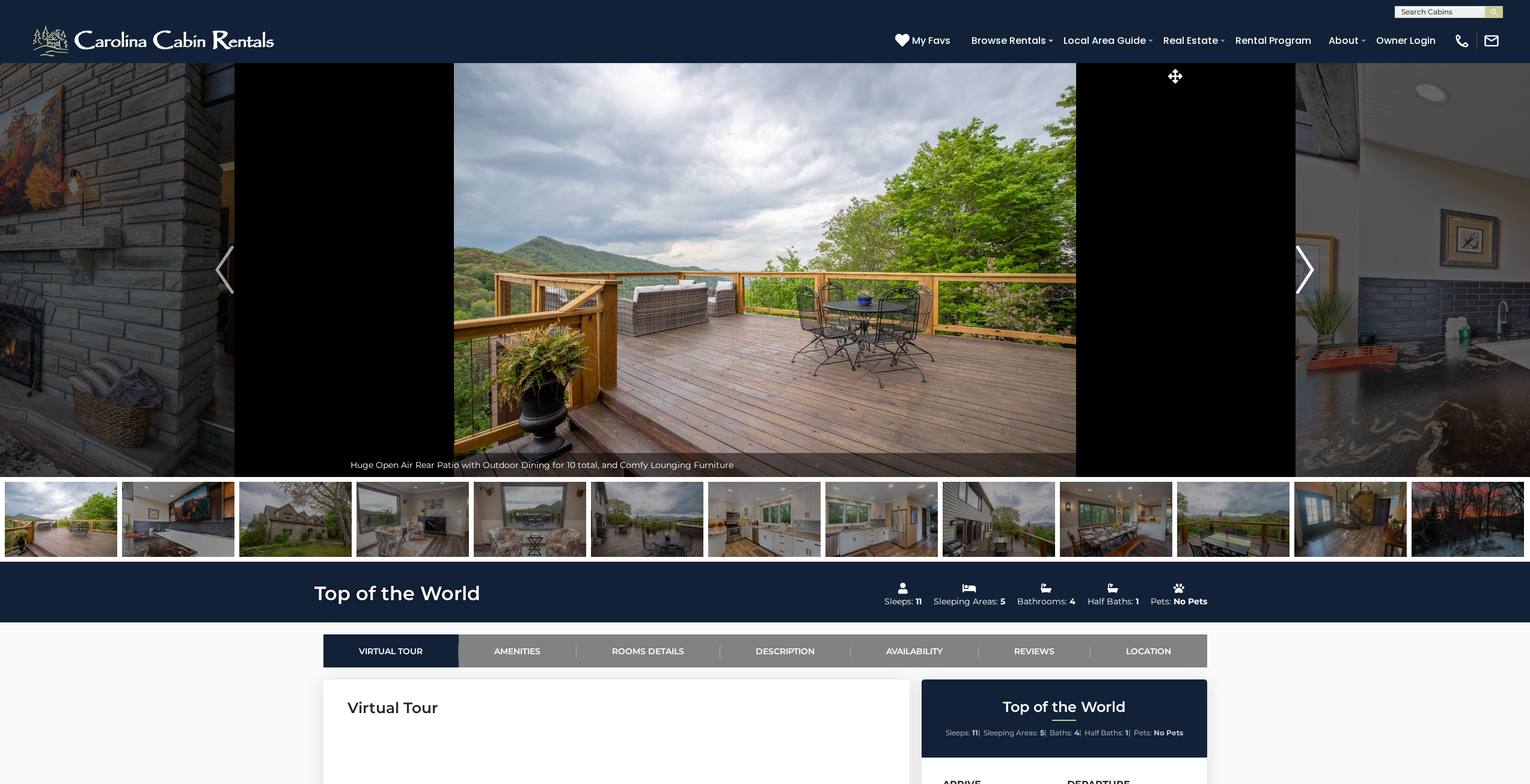
click at [1299, 266] on img "Next" at bounding box center [1305, 270] width 18 height 48
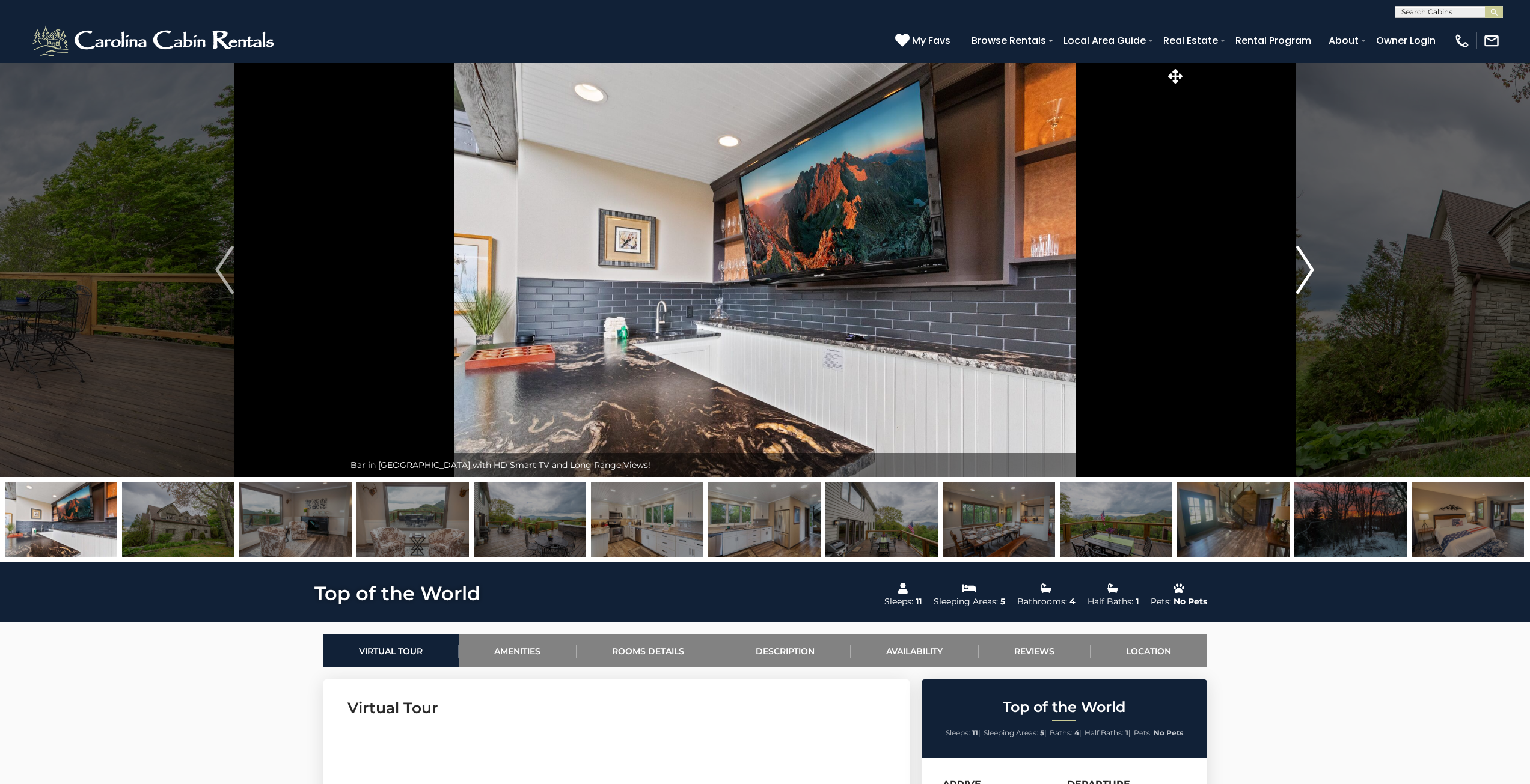
click at [1299, 266] on img "Next" at bounding box center [1305, 270] width 18 height 48
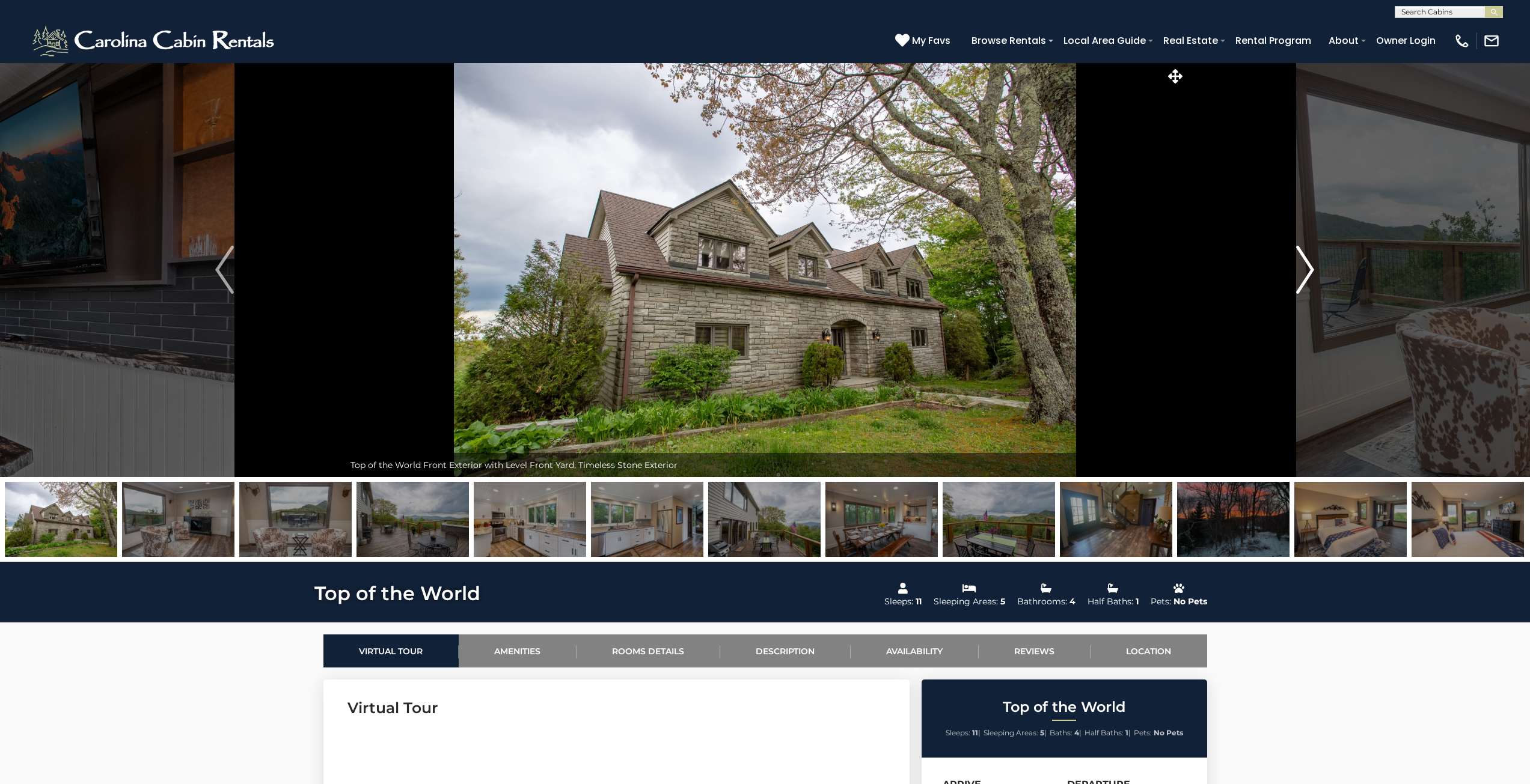
click at [1299, 266] on img "Next" at bounding box center [1305, 270] width 18 height 48
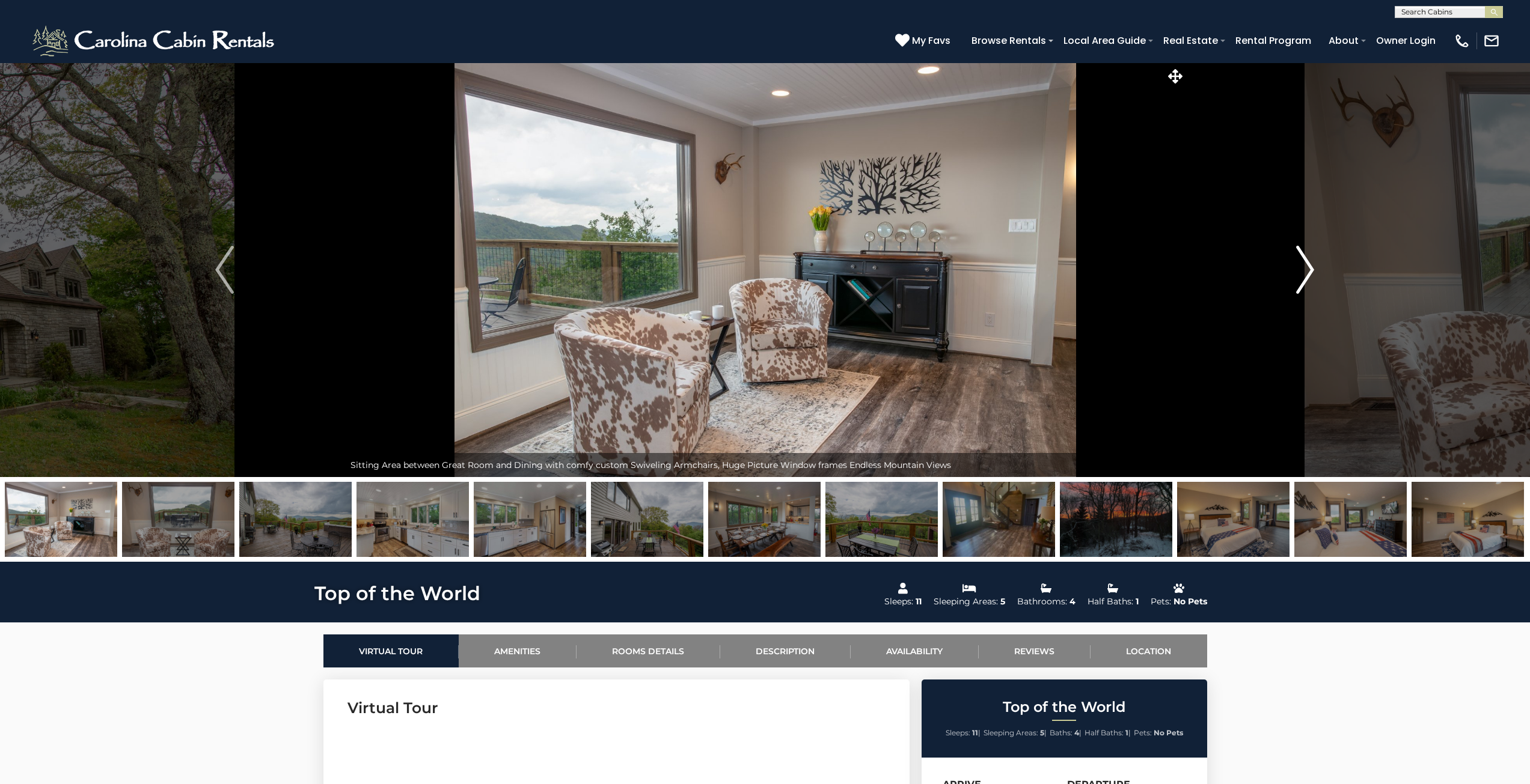
click at [1299, 266] on img "Next" at bounding box center [1305, 270] width 18 height 48
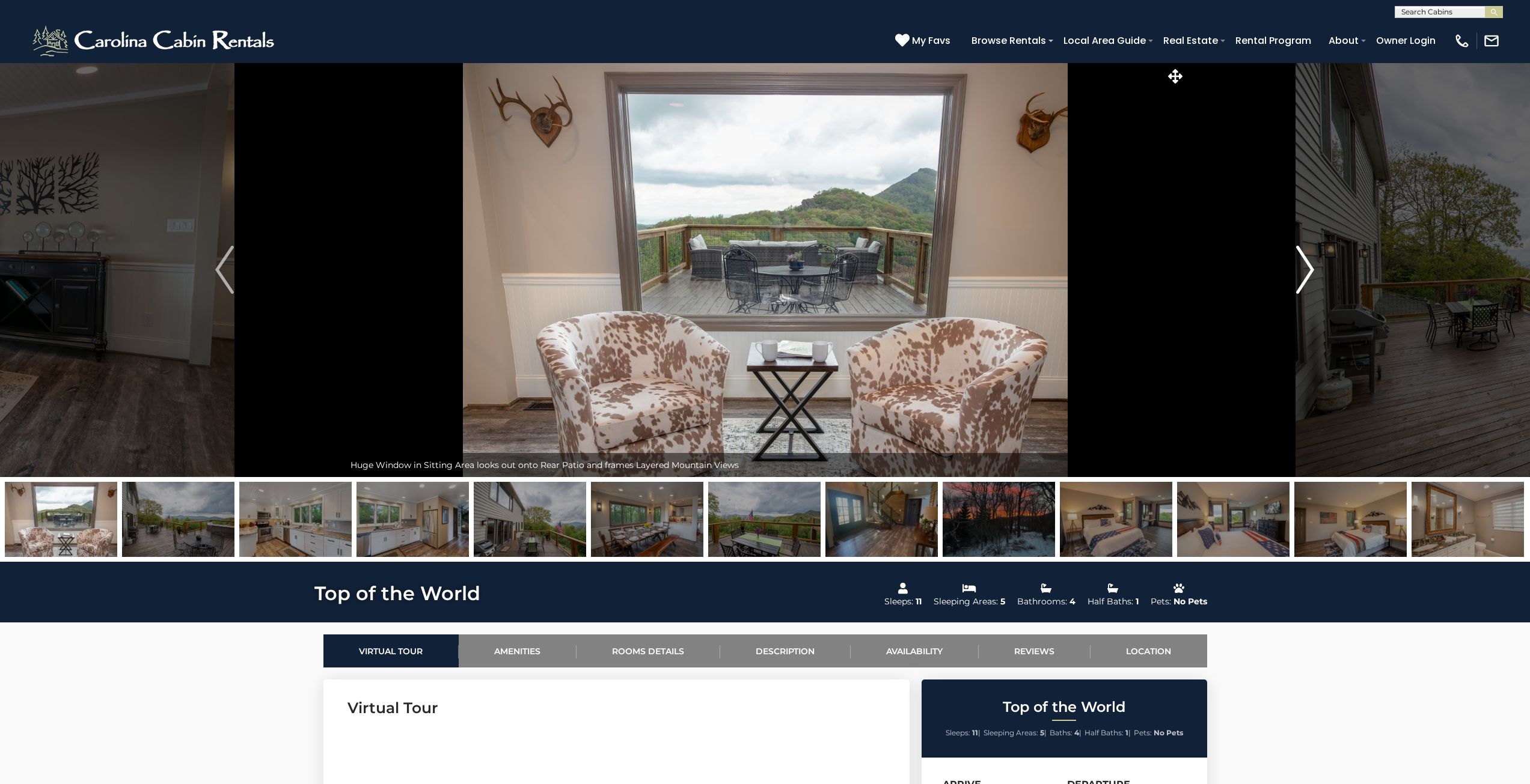
click at [1299, 266] on img "Next" at bounding box center [1305, 270] width 18 height 48
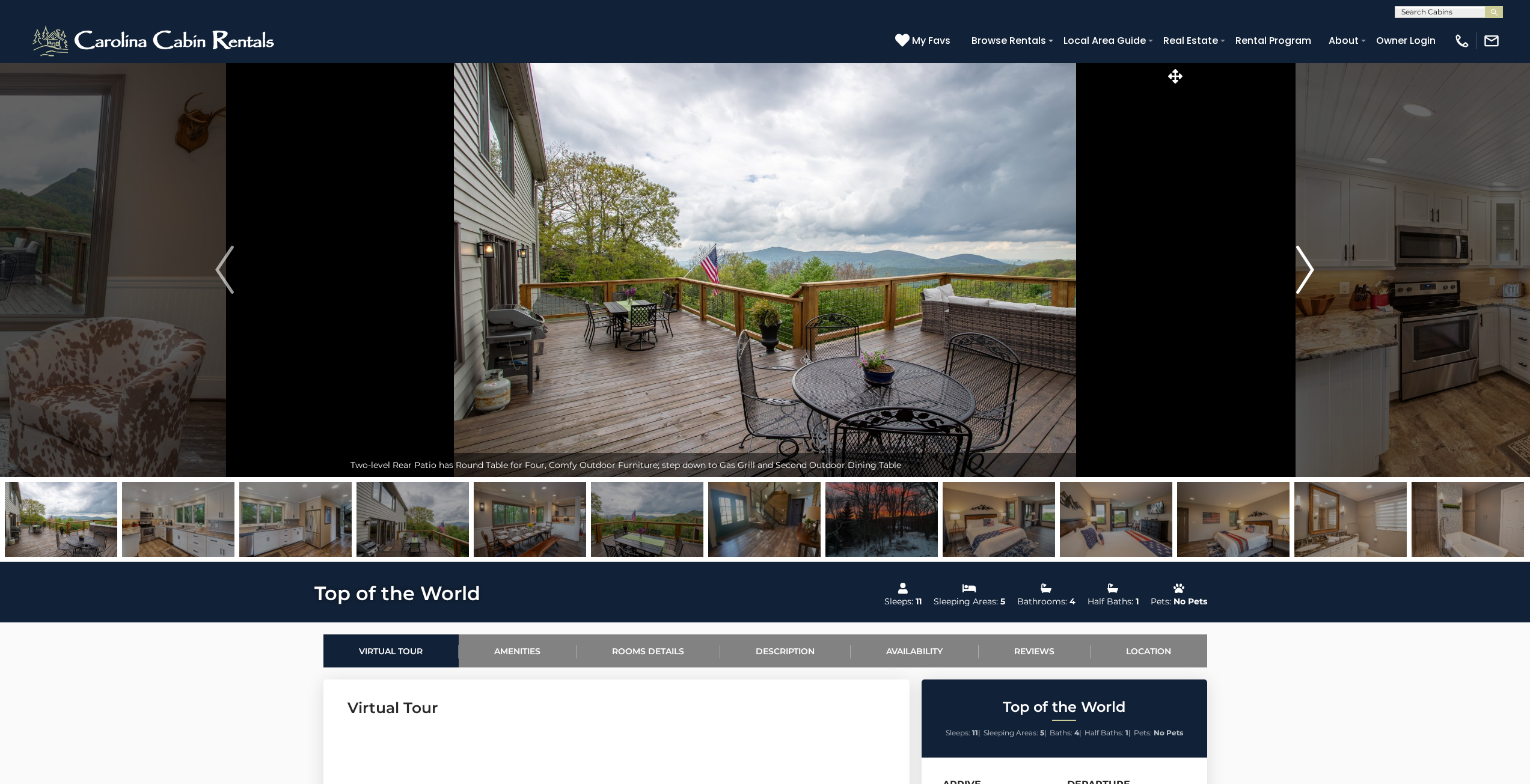
click at [1299, 266] on img "Next" at bounding box center [1305, 270] width 18 height 48
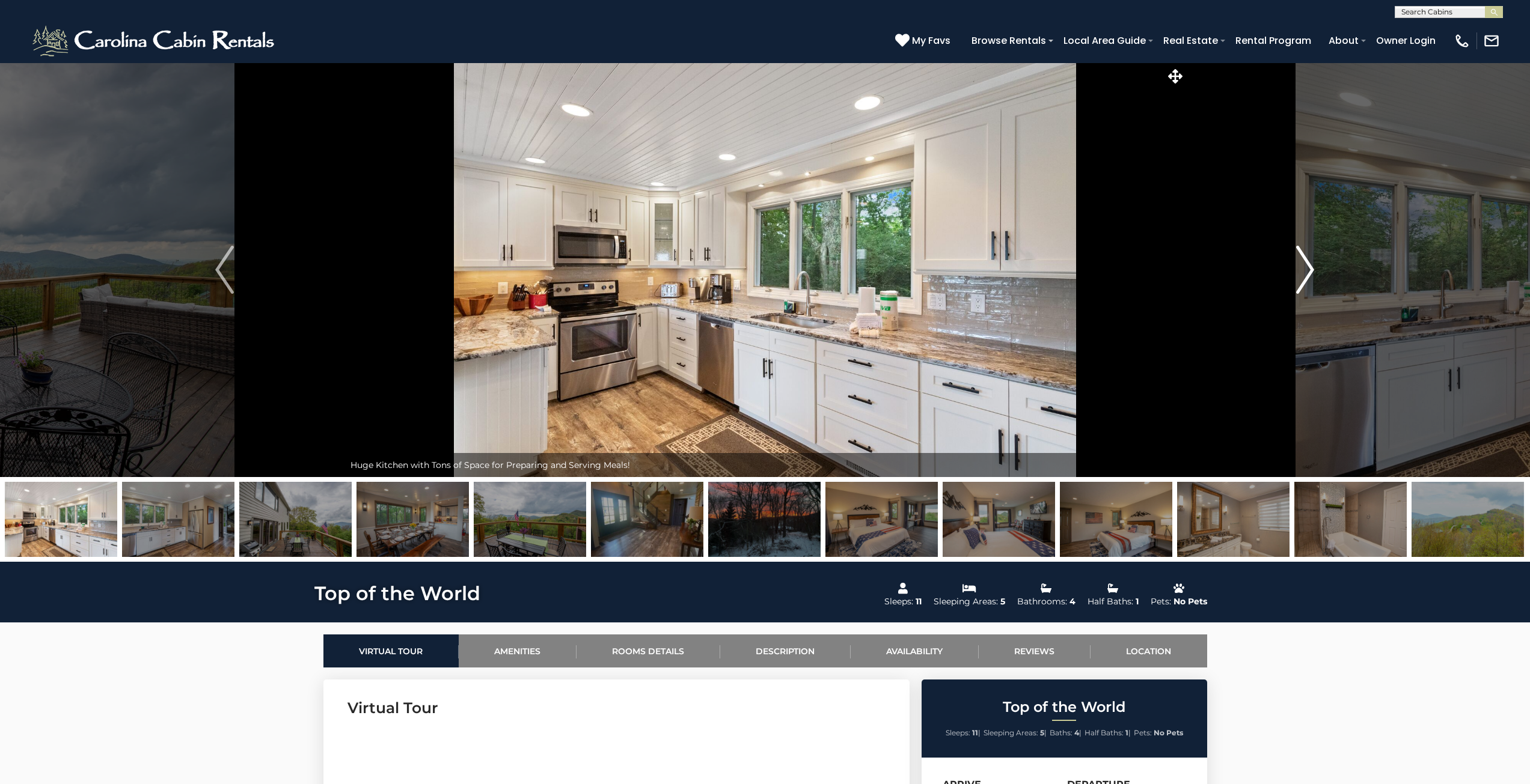
click at [1299, 266] on img "Next" at bounding box center [1305, 270] width 18 height 48
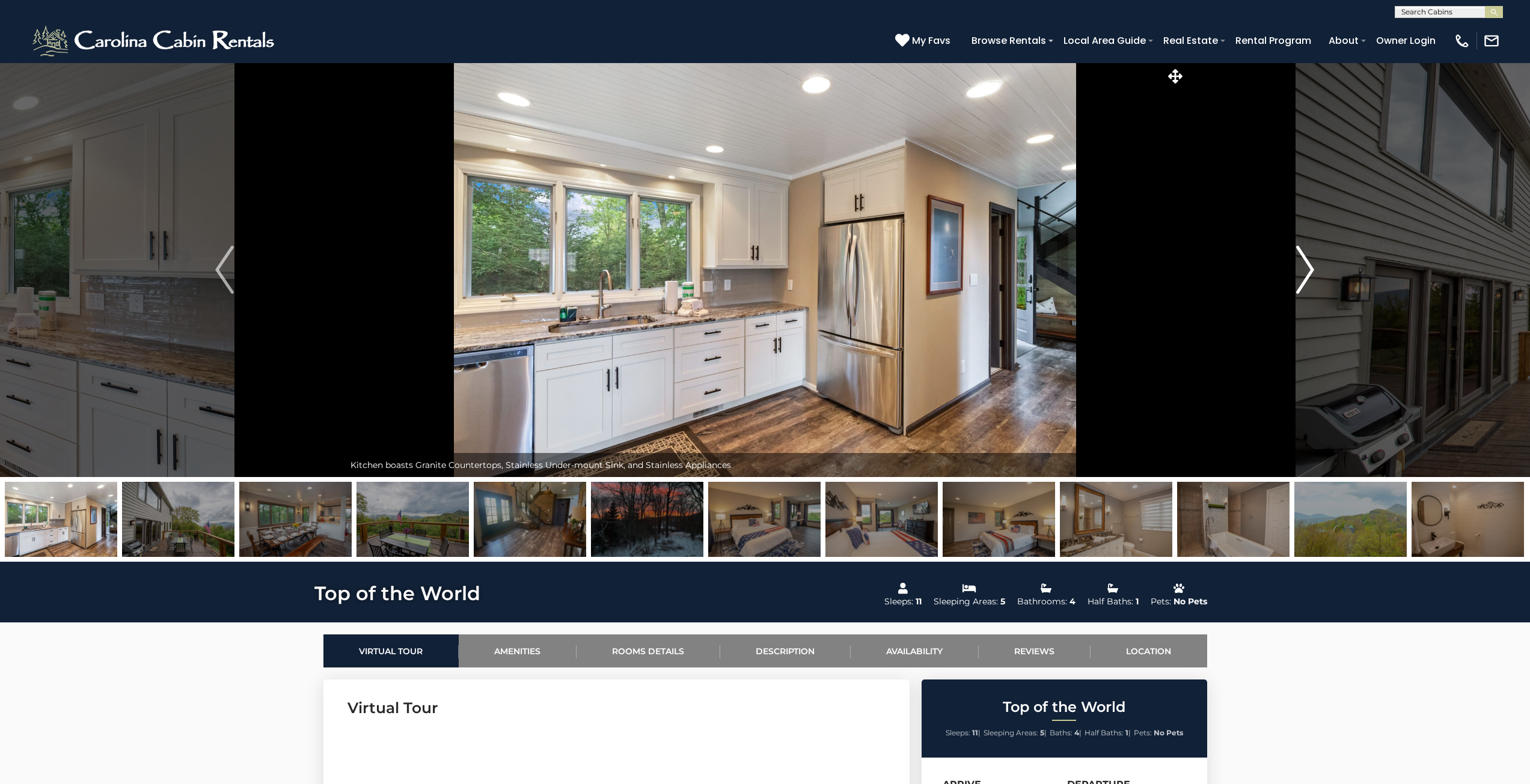
click at [1299, 266] on img "Next" at bounding box center [1305, 270] width 18 height 48
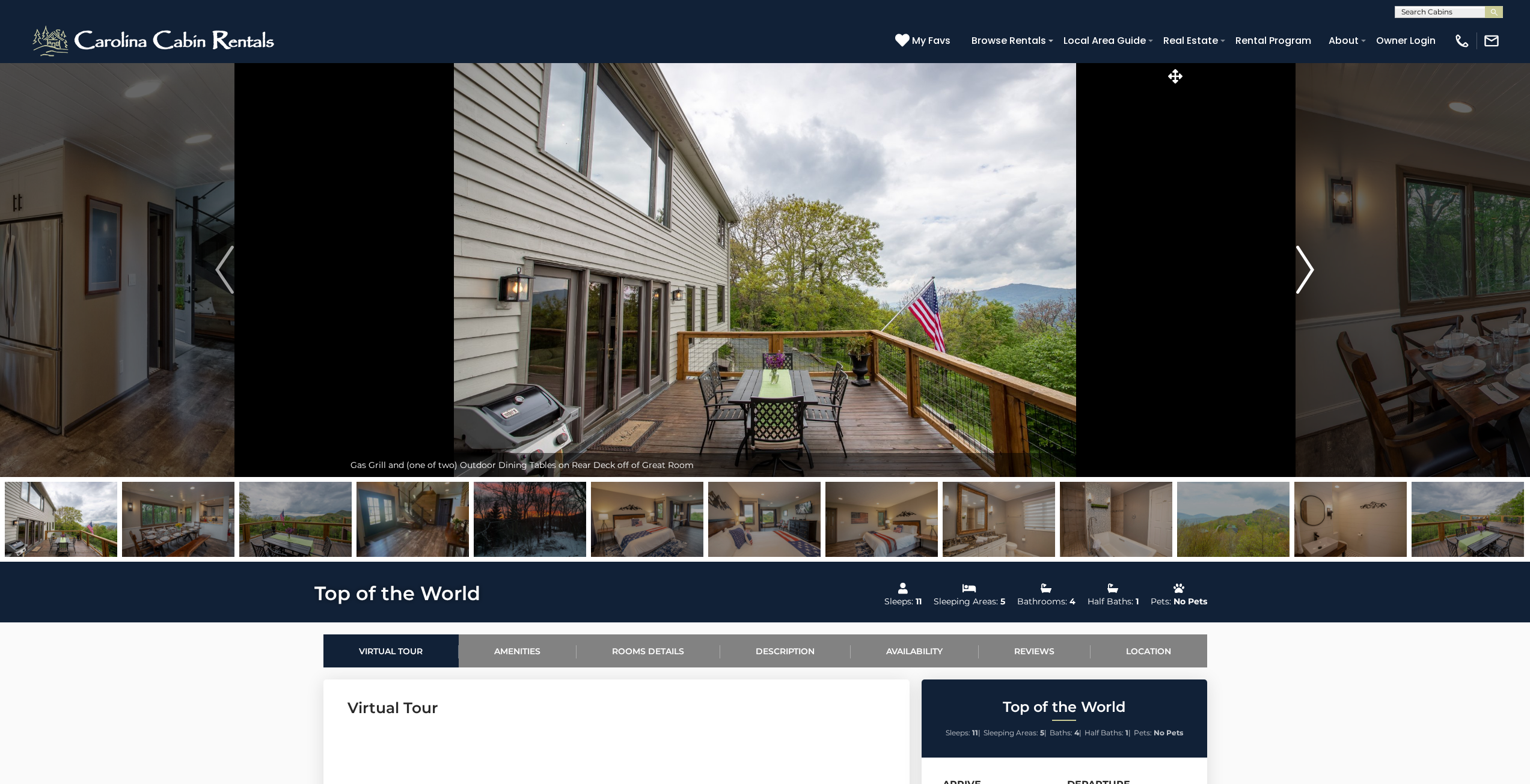
click at [1299, 266] on img "Next" at bounding box center [1305, 270] width 18 height 48
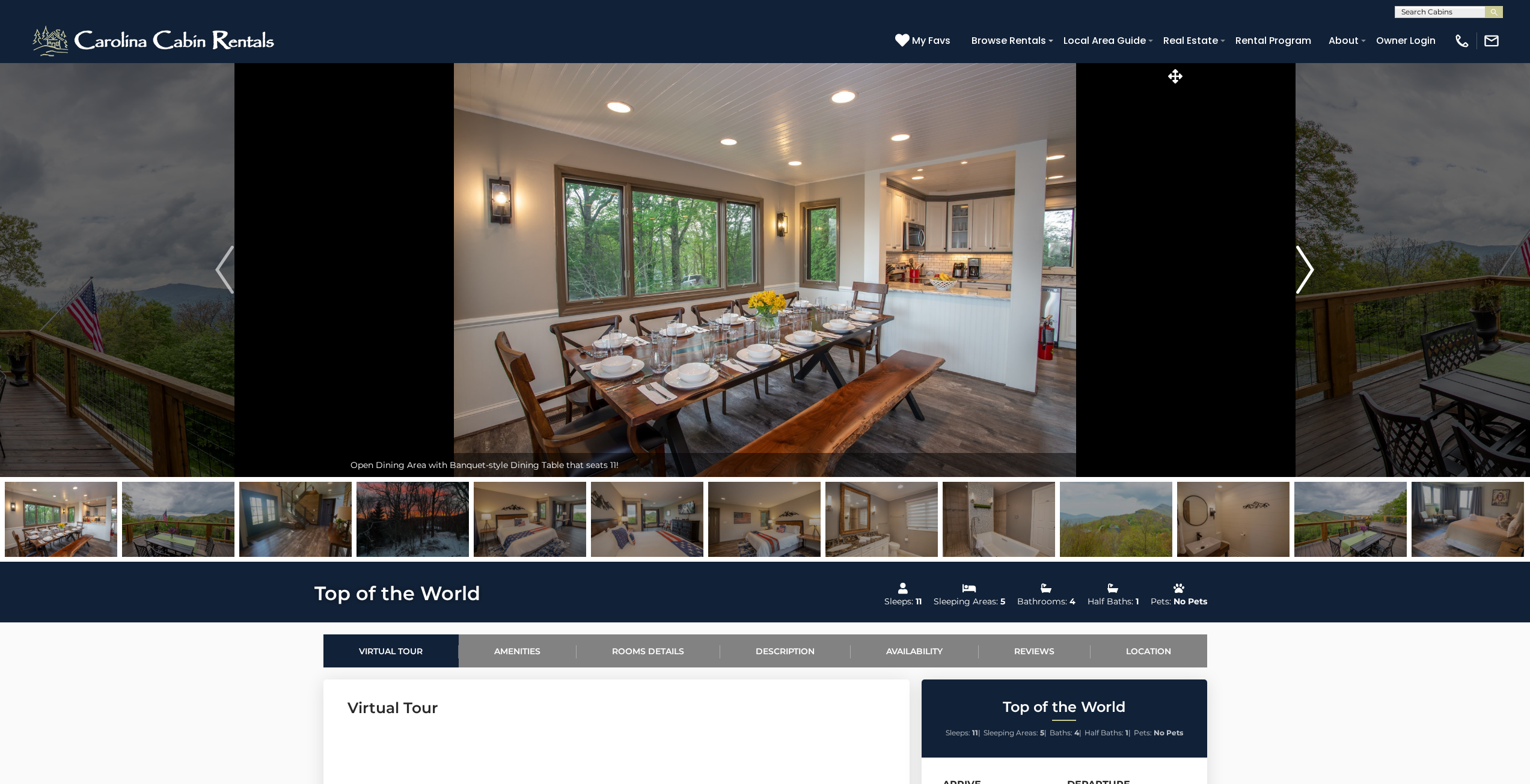
click at [1299, 266] on img "Next" at bounding box center [1305, 270] width 18 height 48
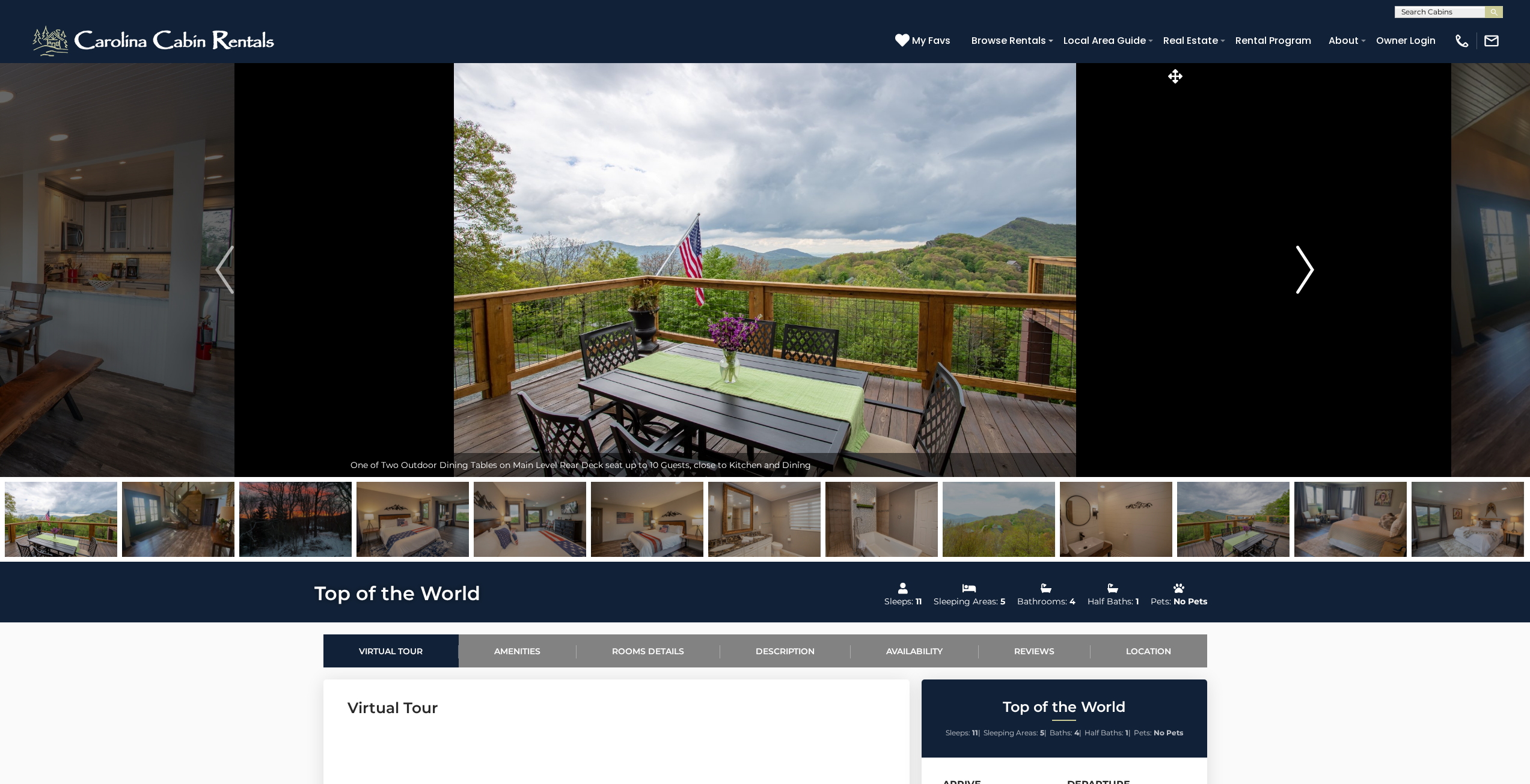
click at [1299, 266] on img "Next" at bounding box center [1305, 270] width 18 height 48
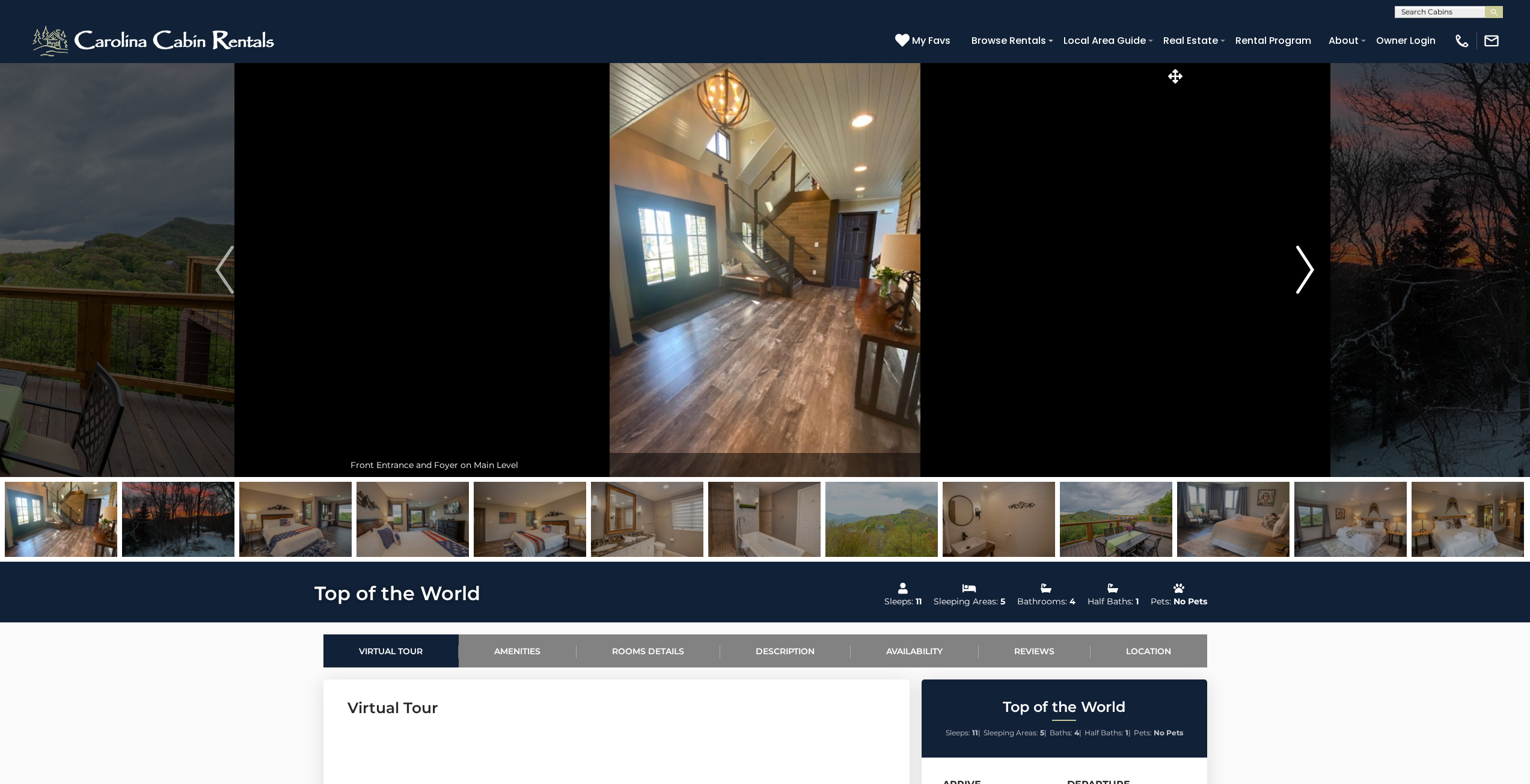
click at [1299, 266] on img "Next" at bounding box center [1305, 270] width 18 height 48
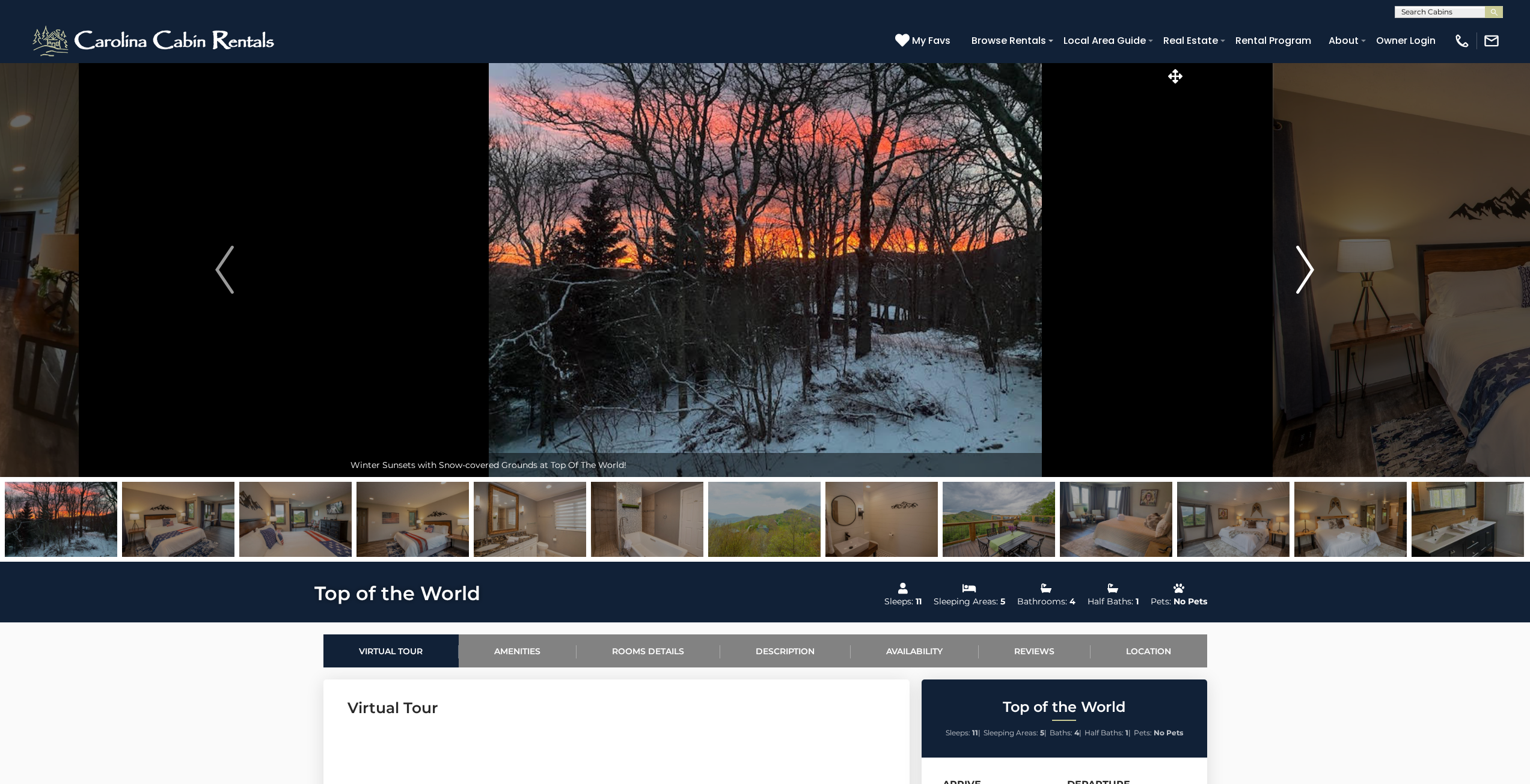
click at [1299, 266] on img "Next" at bounding box center [1305, 270] width 18 height 48
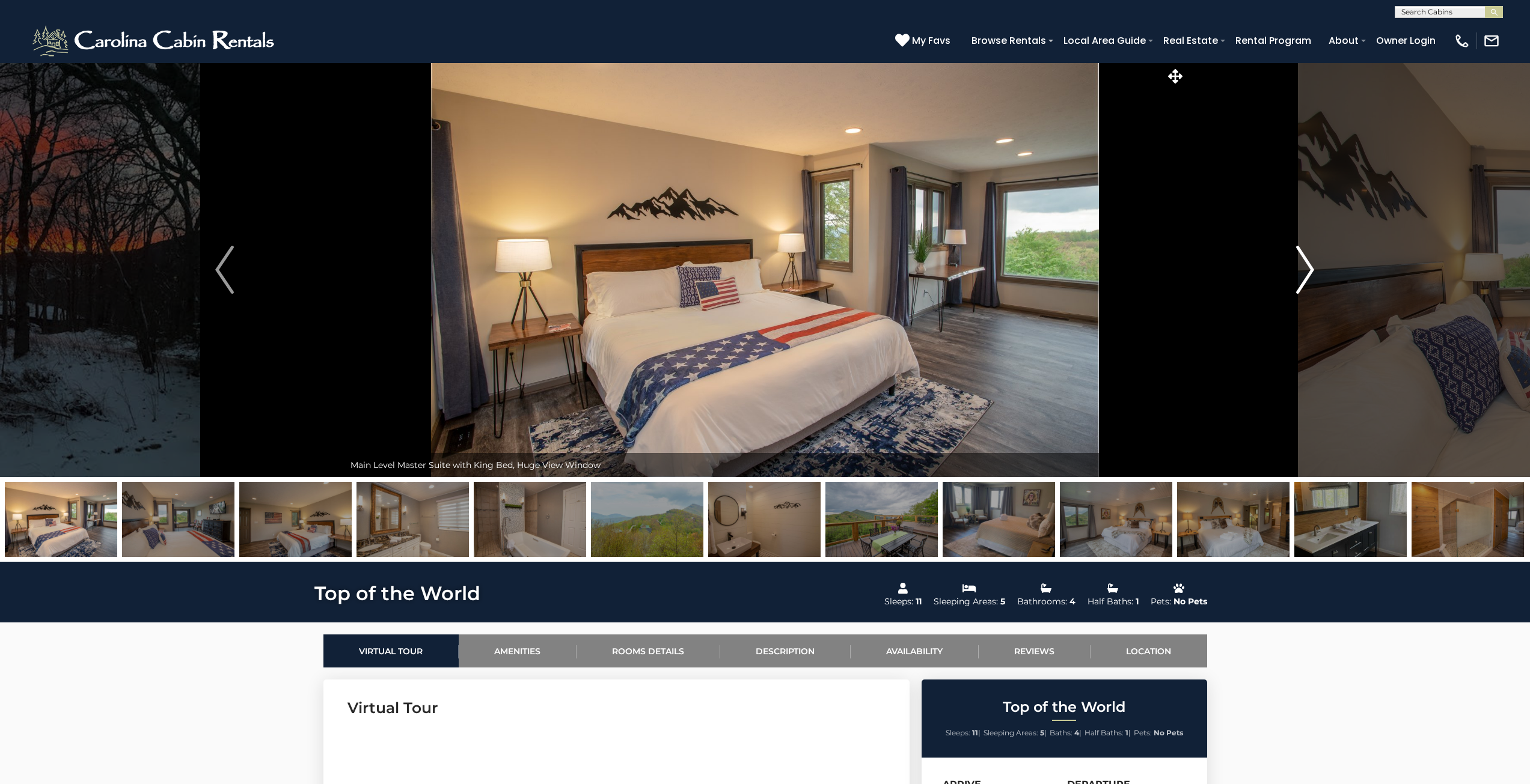
click at [1299, 266] on img "Next" at bounding box center [1305, 270] width 18 height 48
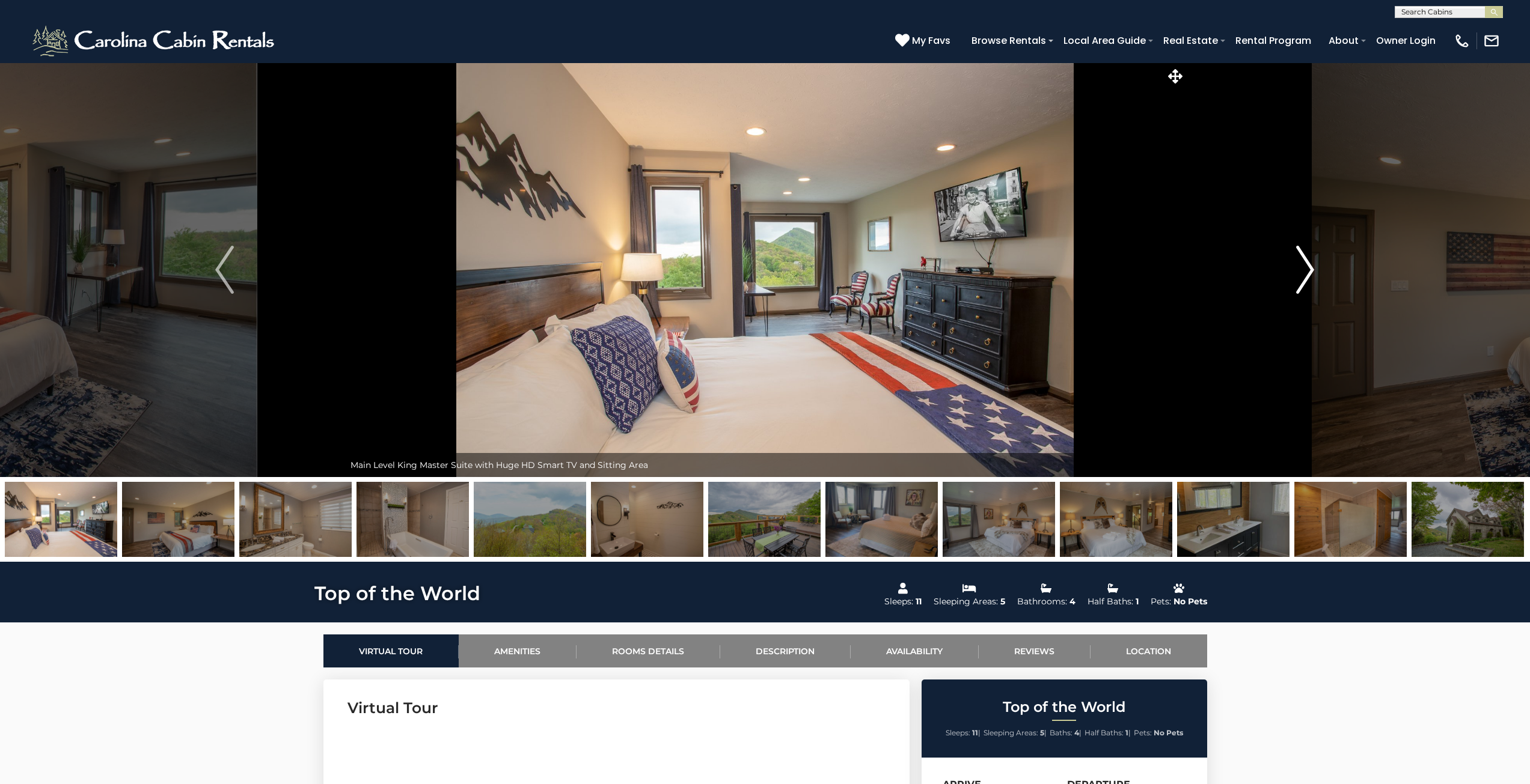
click at [1299, 266] on img "Next" at bounding box center [1305, 270] width 18 height 48
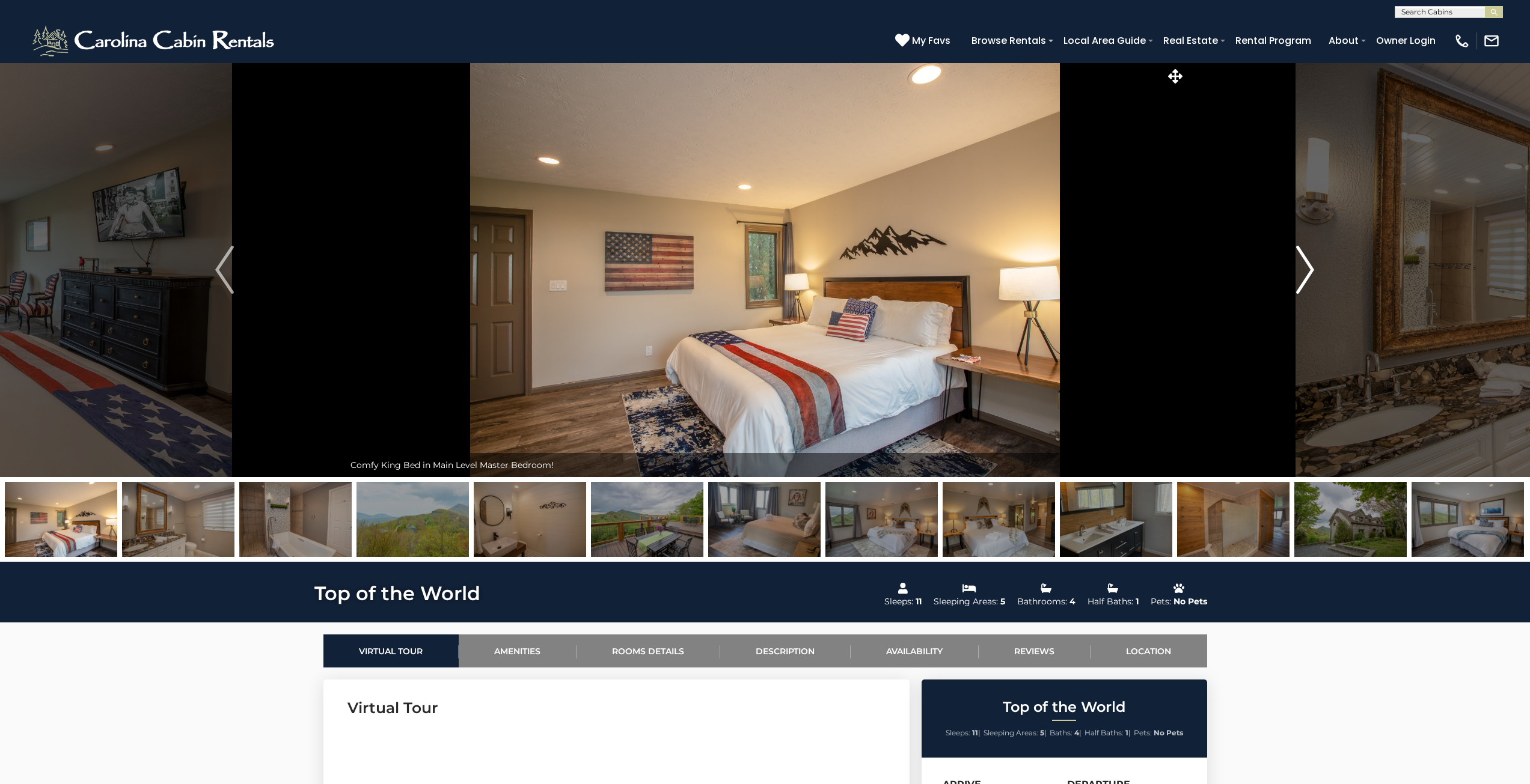
click at [1299, 266] on img "Next" at bounding box center [1305, 270] width 18 height 48
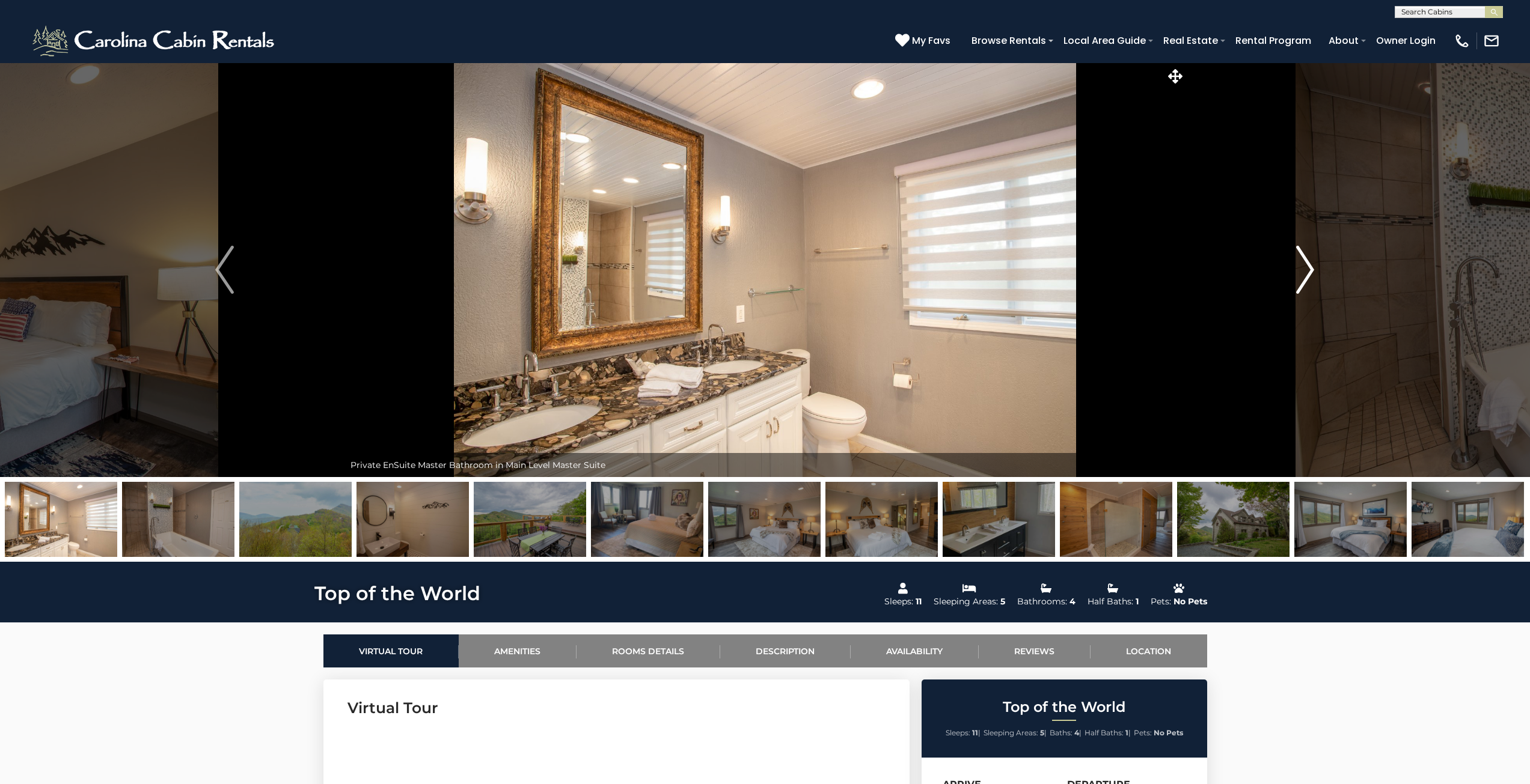
click at [1299, 266] on img "Next" at bounding box center [1305, 270] width 18 height 48
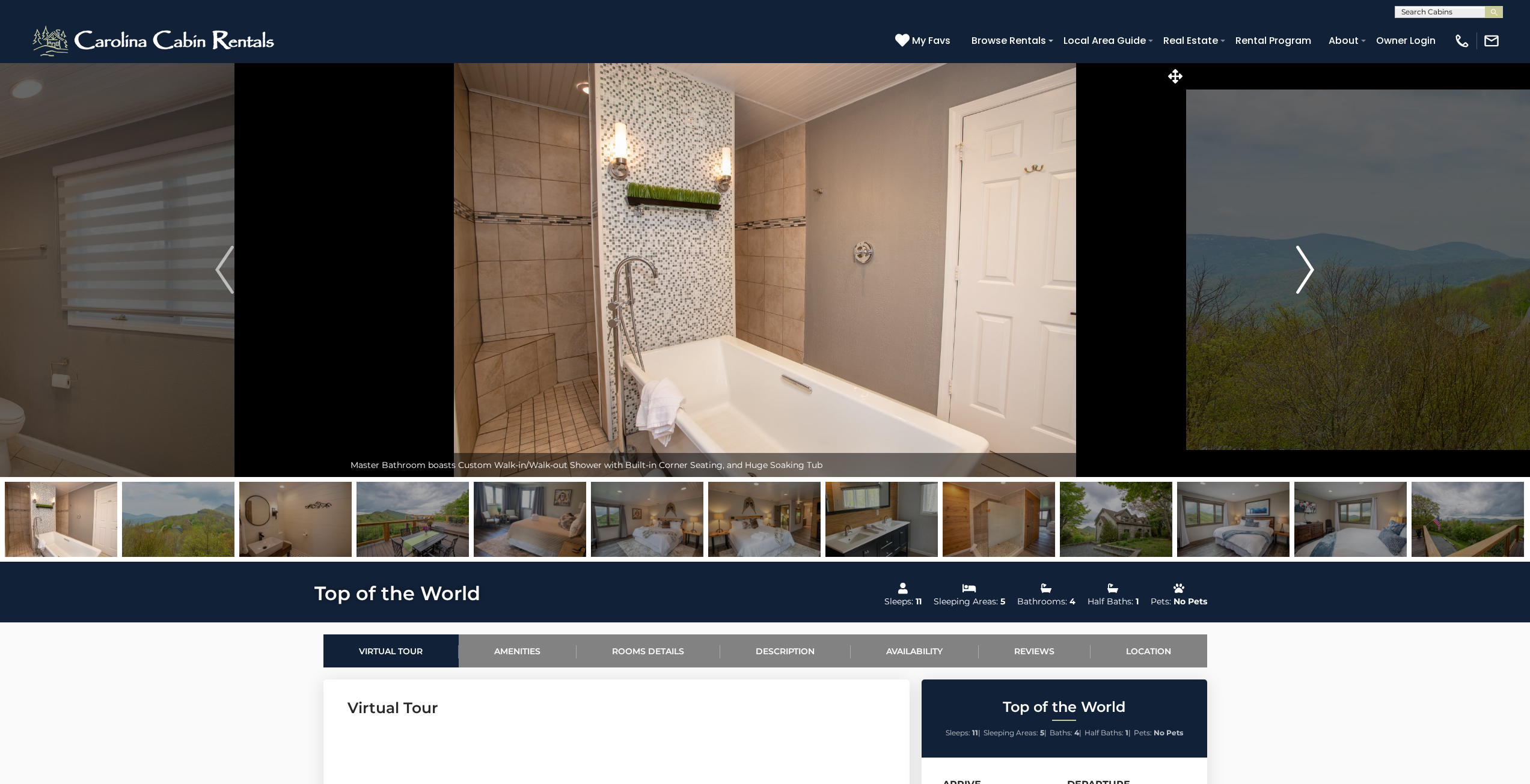
click at [1299, 266] on img "Next" at bounding box center [1305, 270] width 18 height 48
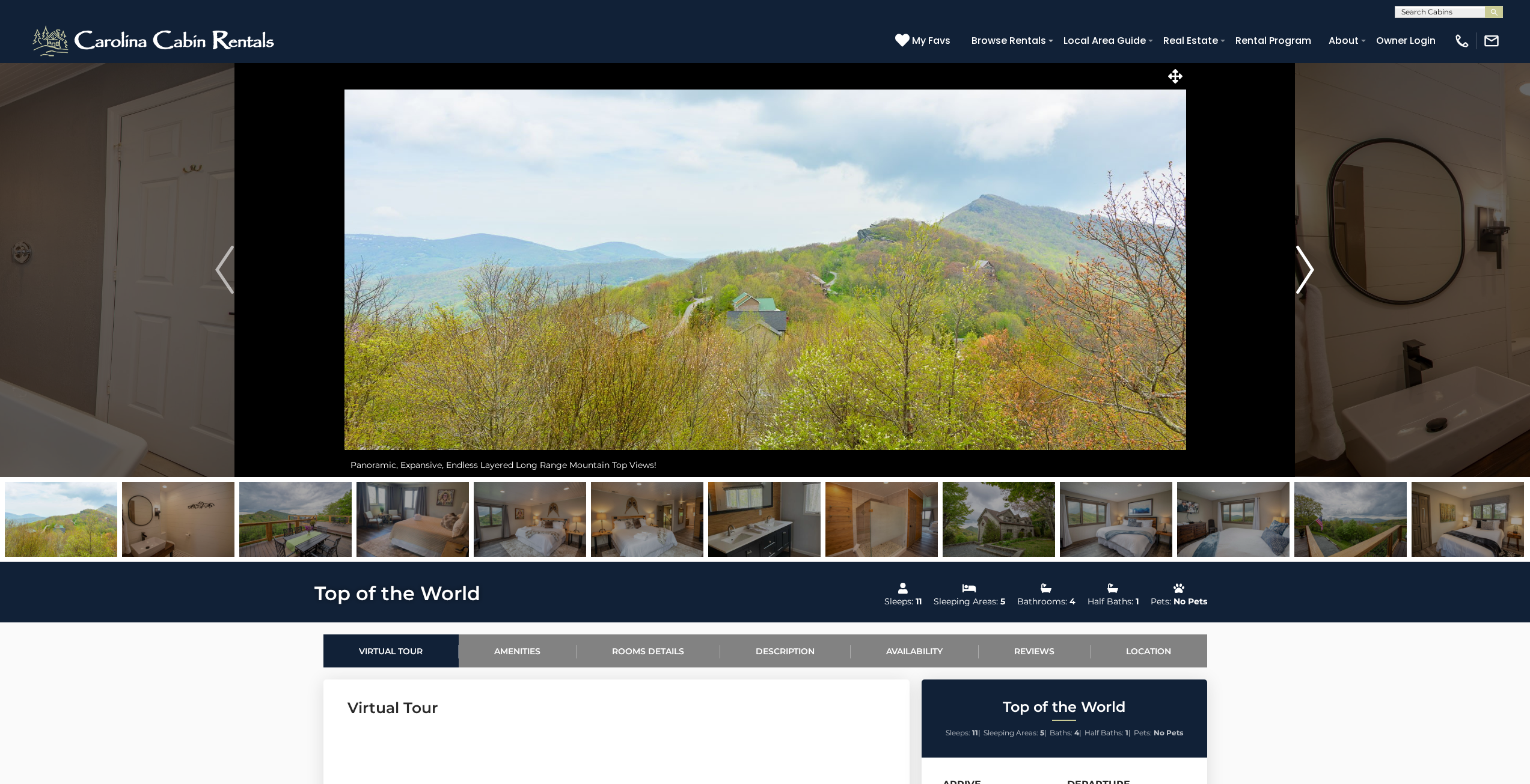
click at [1299, 266] on img "Next" at bounding box center [1305, 270] width 18 height 48
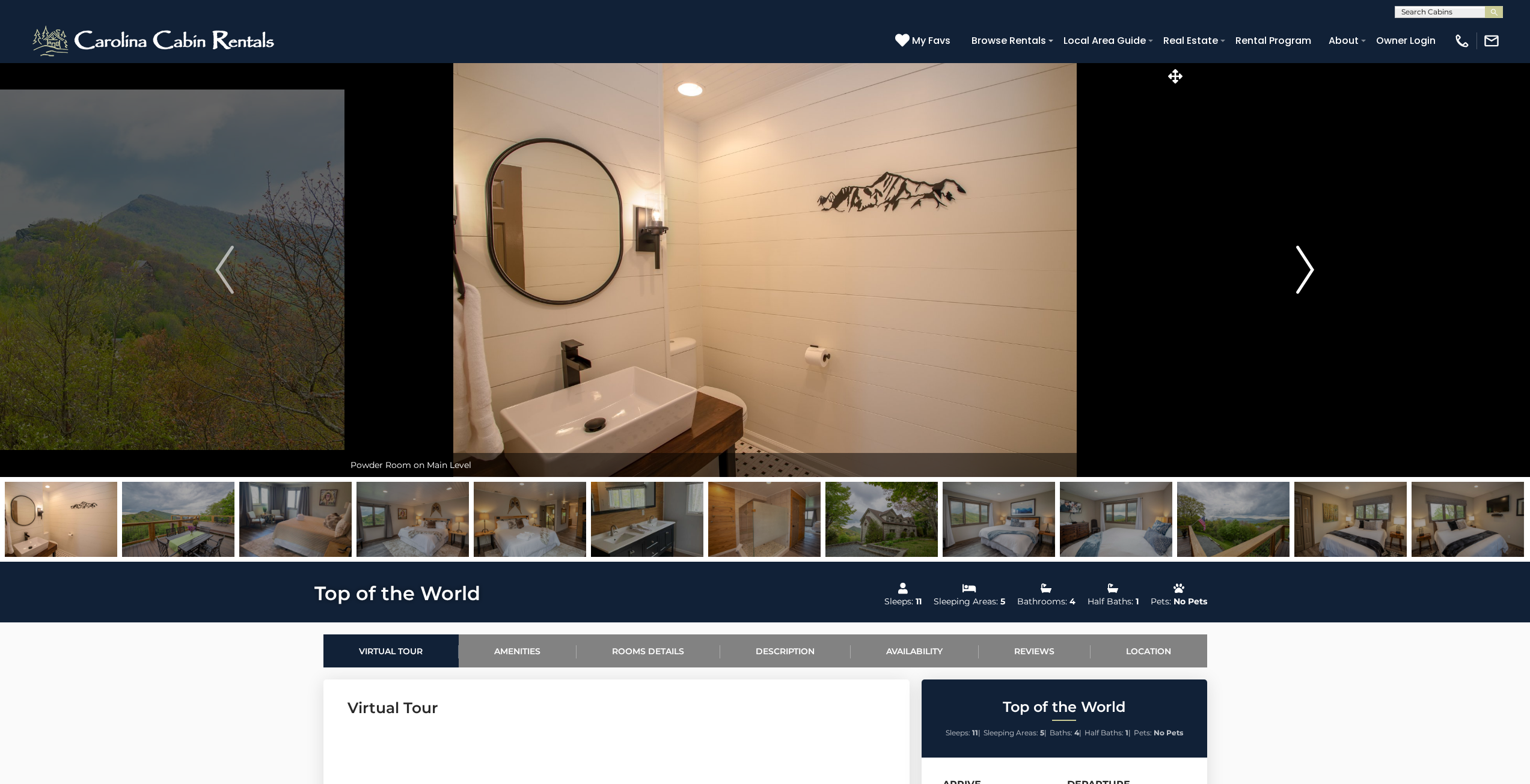
click at [1299, 266] on img "Next" at bounding box center [1305, 270] width 18 height 48
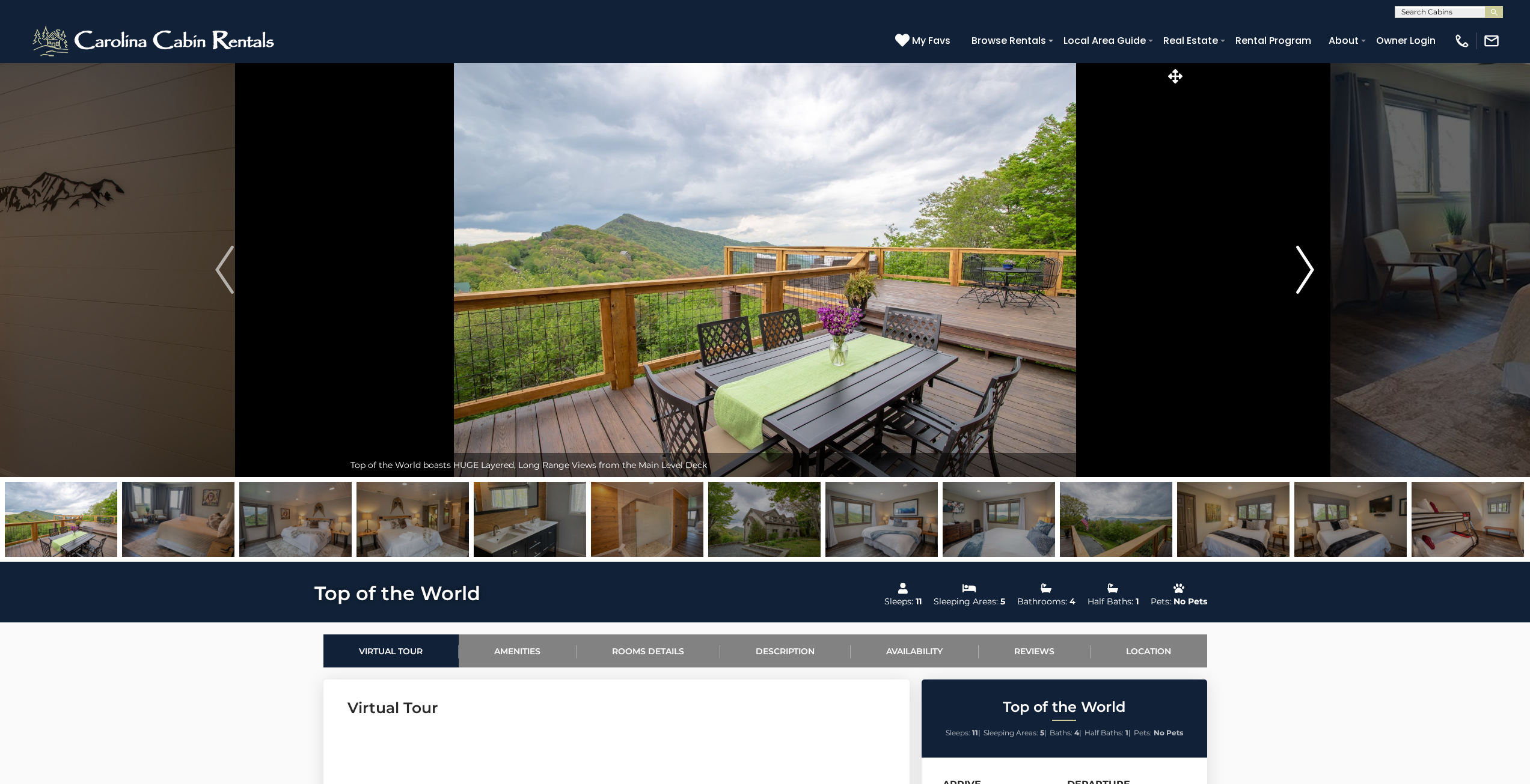
click at [1299, 266] on img "Next" at bounding box center [1305, 270] width 18 height 48
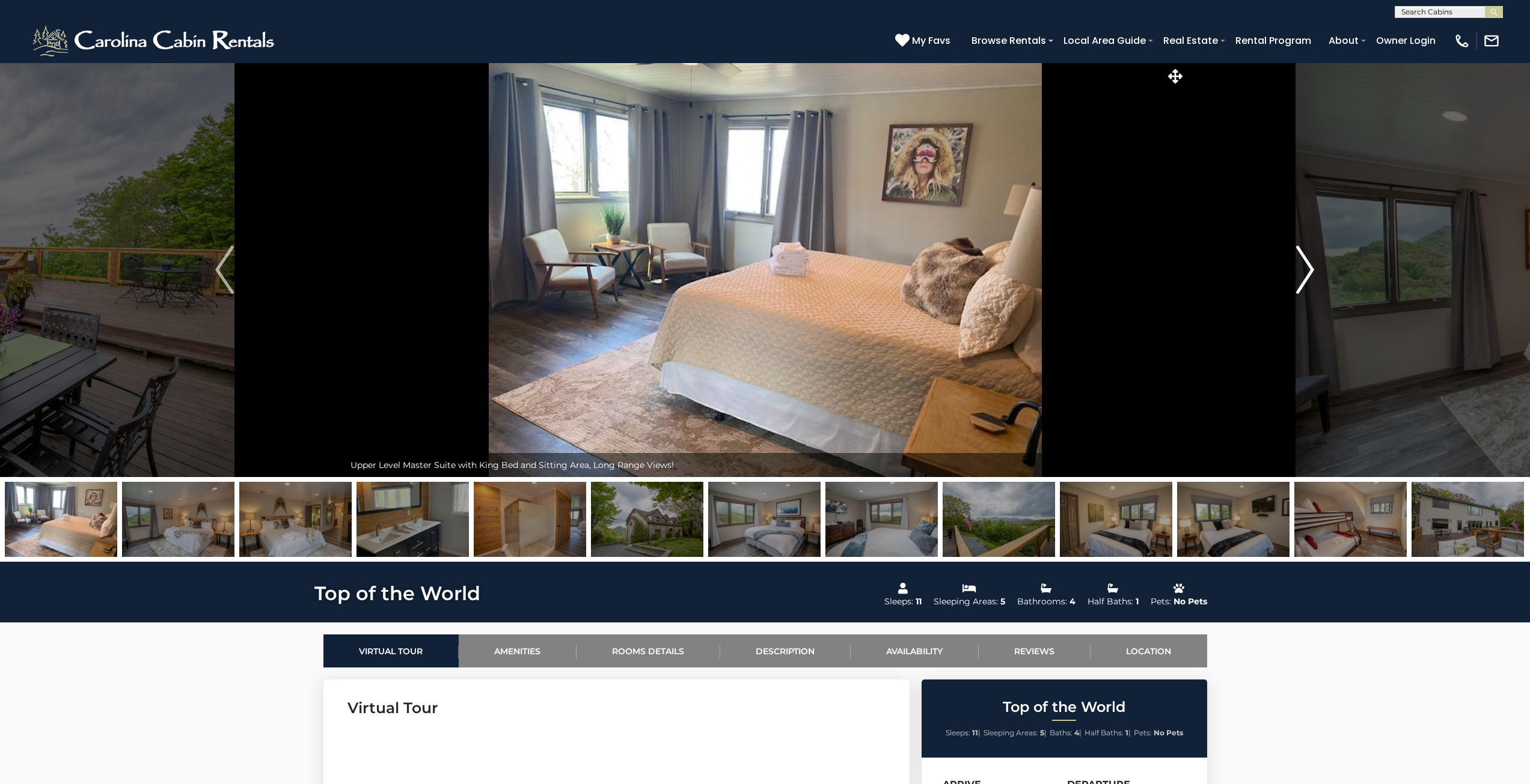
click at [1299, 266] on img "Next" at bounding box center [1305, 270] width 18 height 48
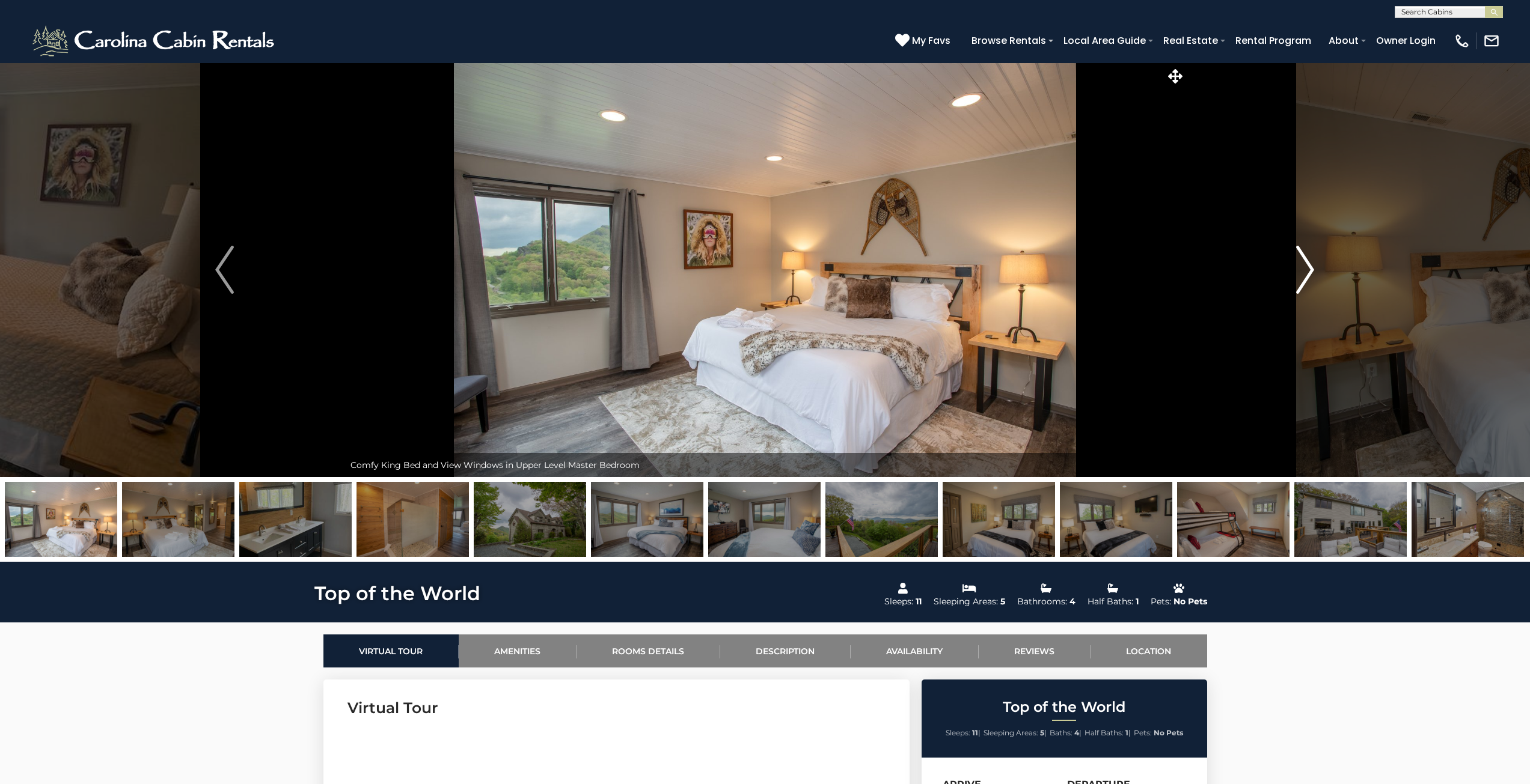
click at [1299, 266] on img "Next" at bounding box center [1305, 270] width 18 height 48
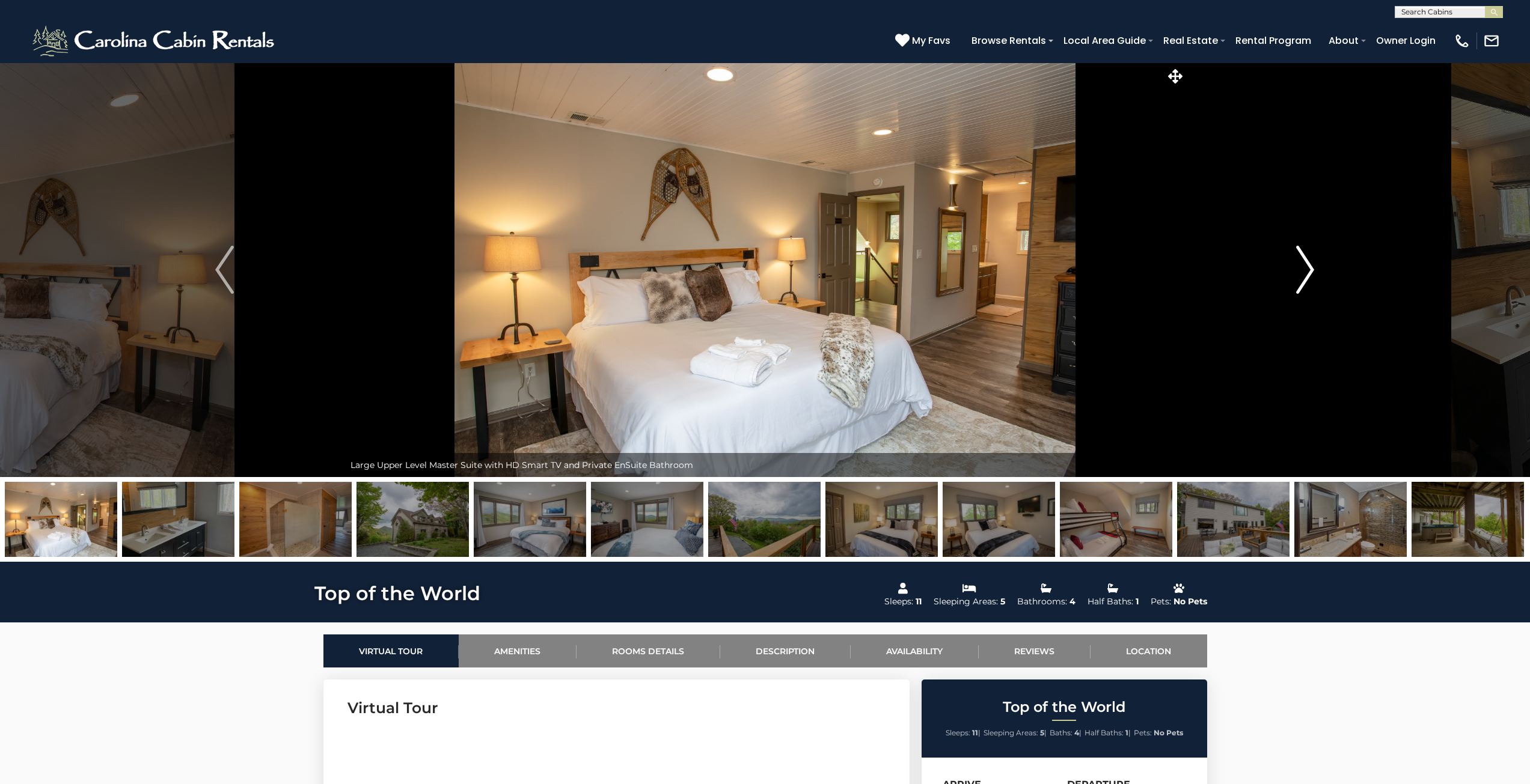
click at [1299, 266] on img "Next" at bounding box center [1305, 270] width 18 height 48
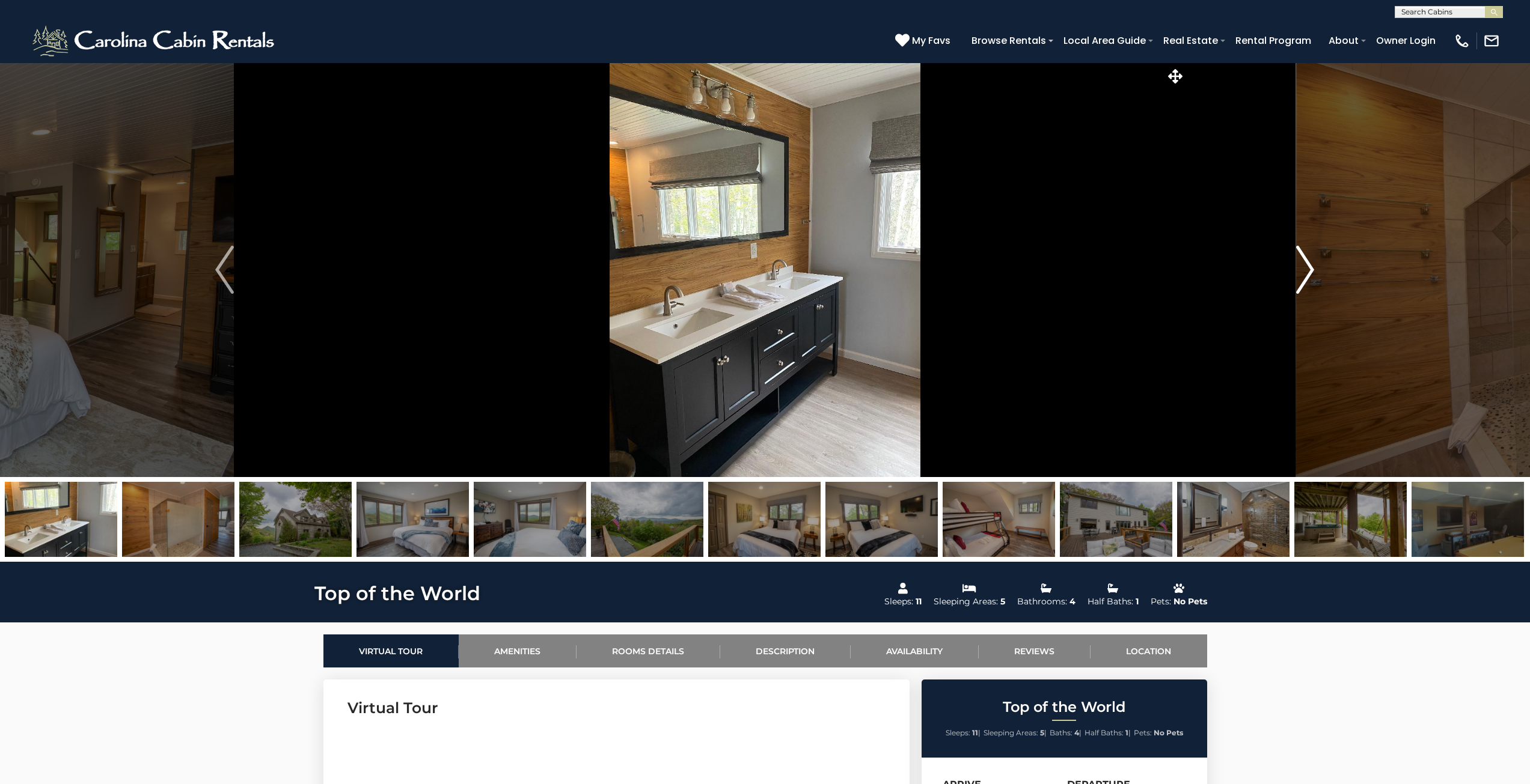
click at [1299, 266] on img "Next" at bounding box center [1305, 270] width 18 height 48
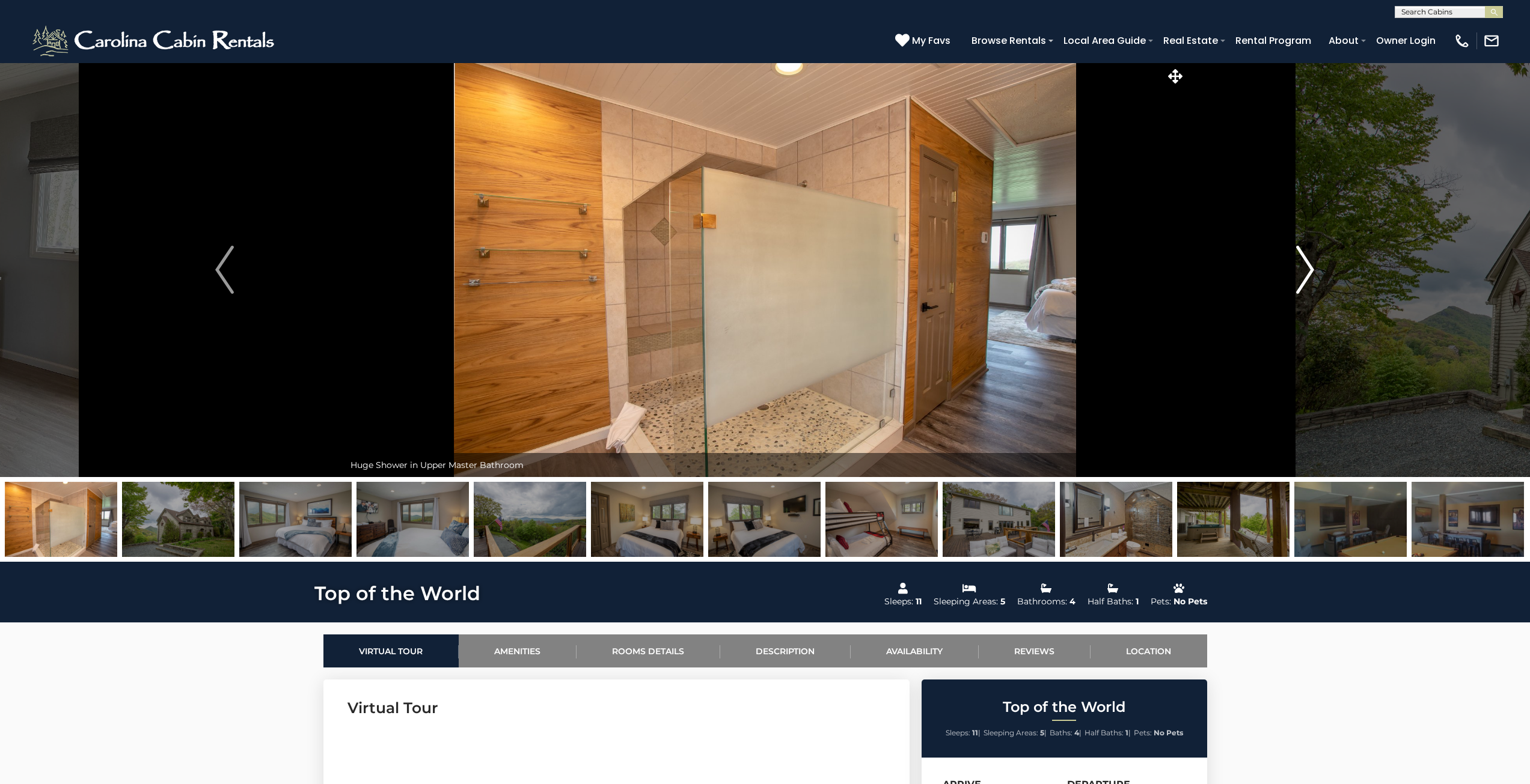
click at [1299, 266] on img "Next" at bounding box center [1305, 270] width 18 height 48
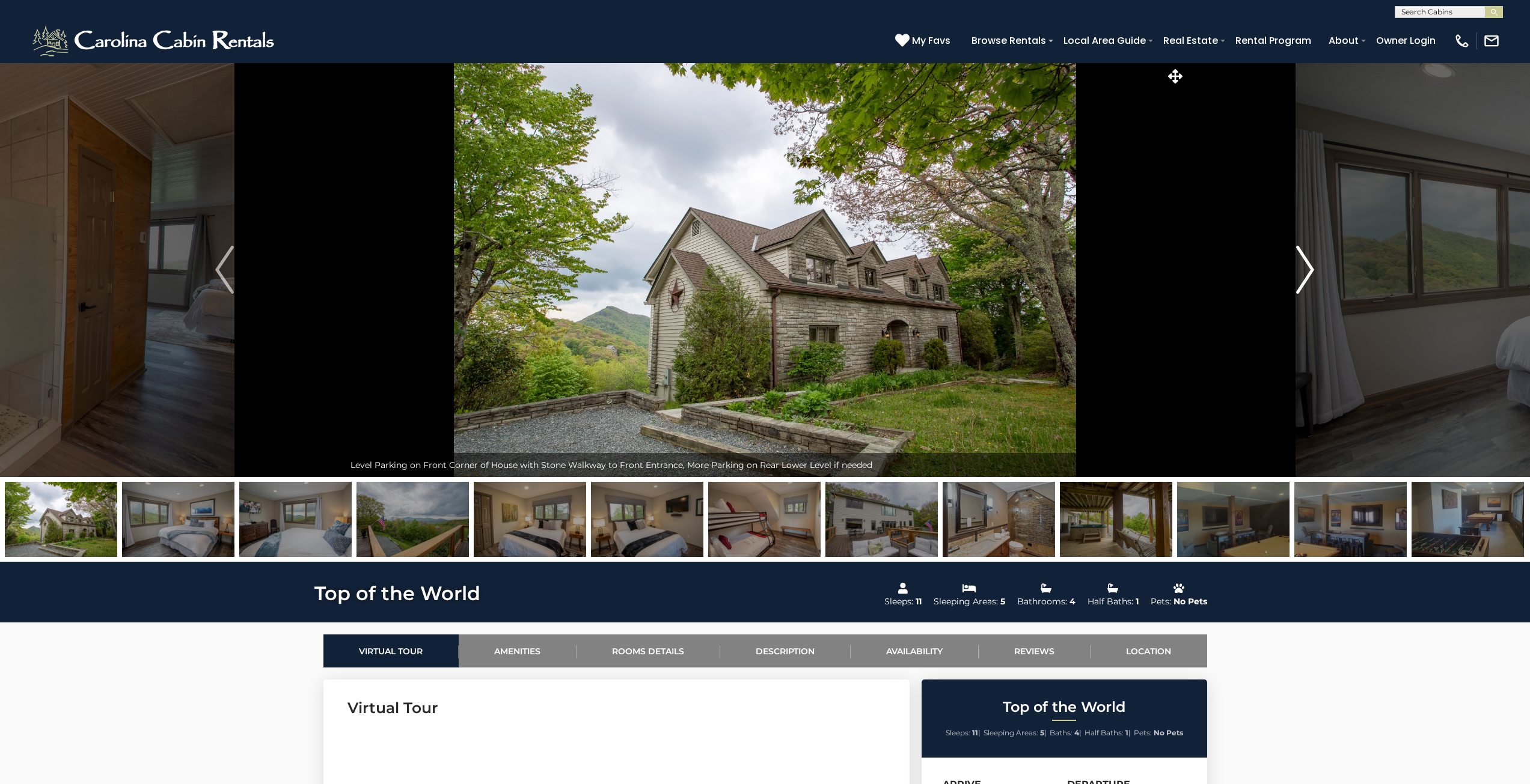
click at [1299, 266] on img "Next" at bounding box center [1305, 270] width 18 height 48
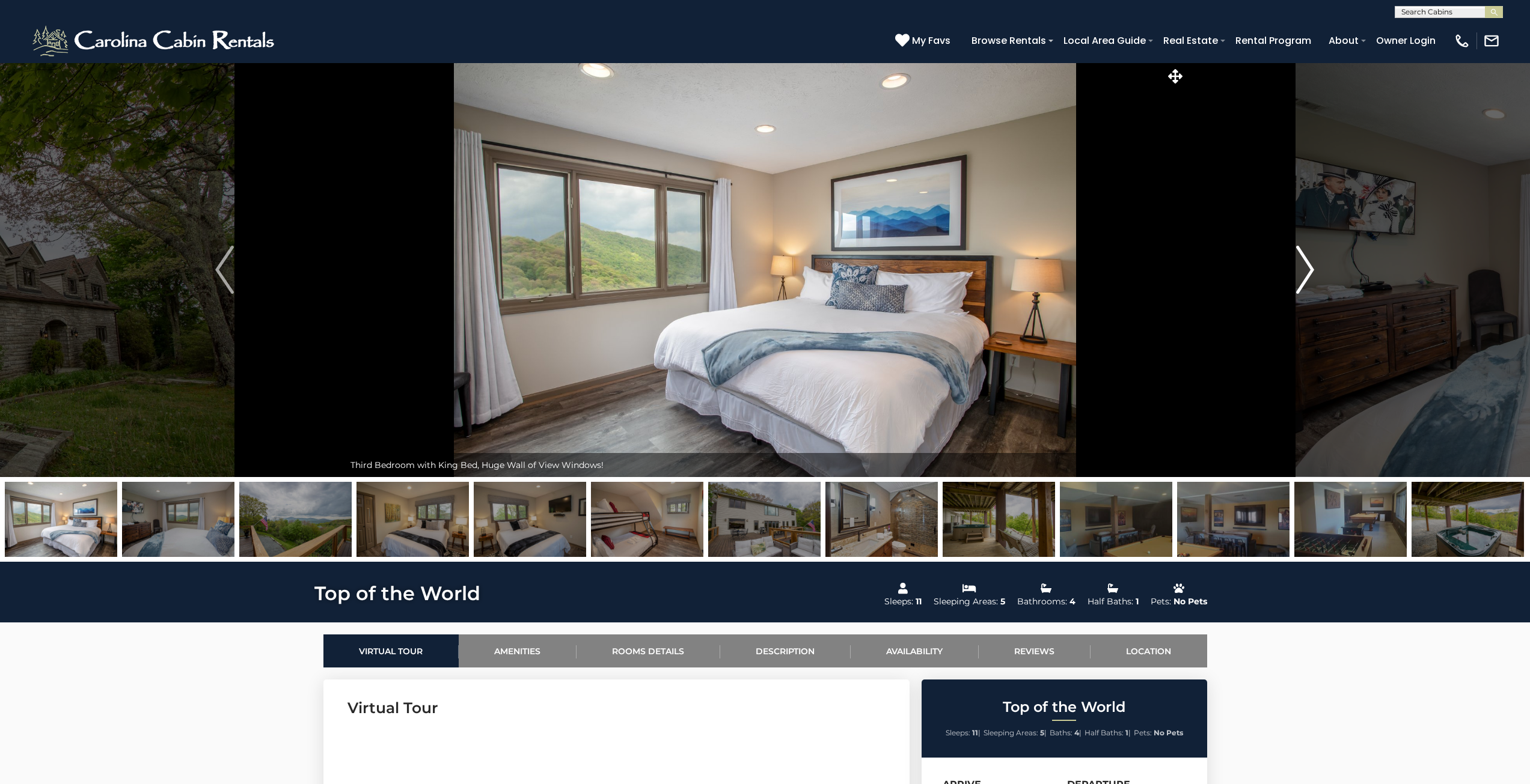
click at [1299, 266] on img "Next" at bounding box center [1305, 270] width 18 height 48
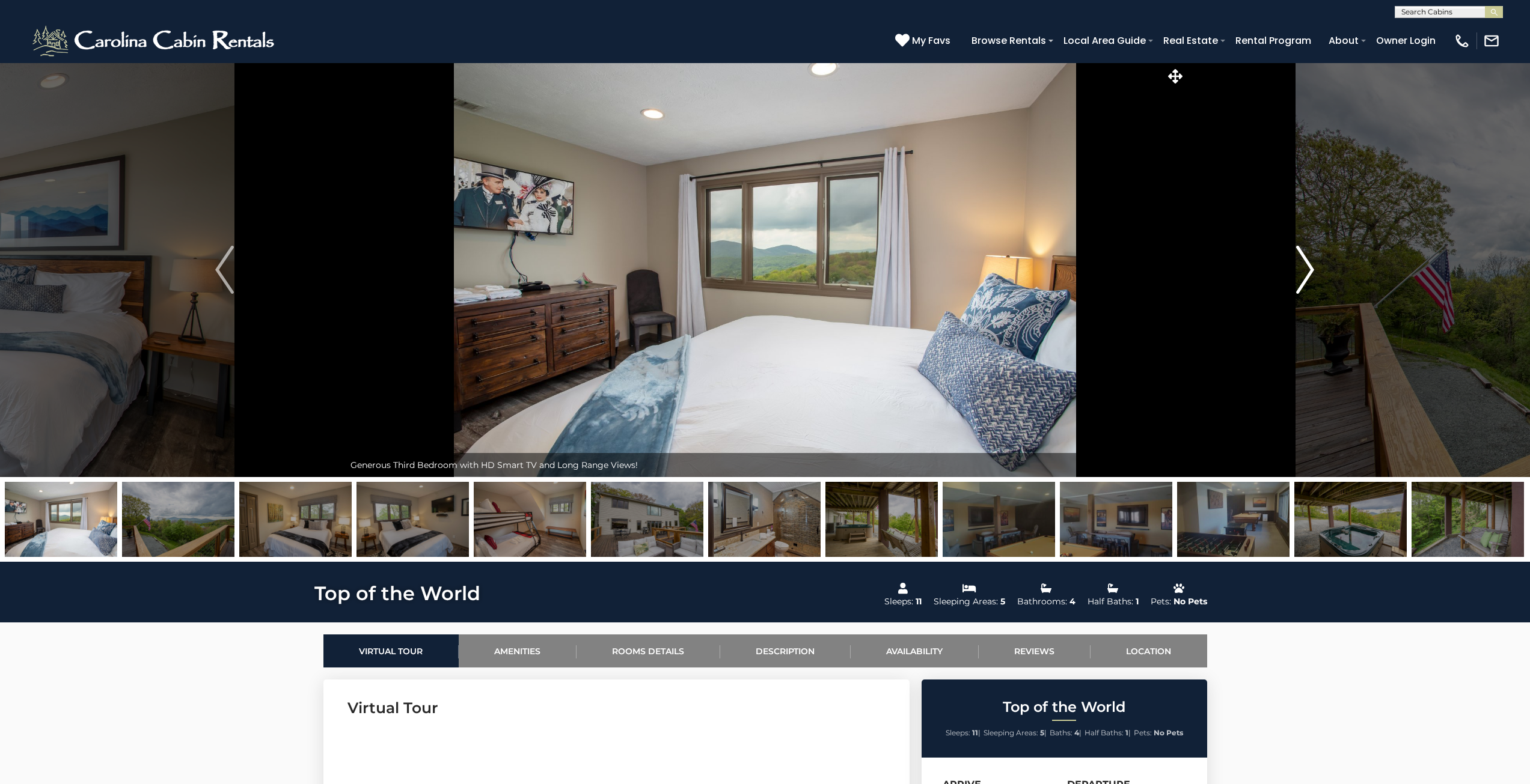
click at [1299, 266] on img "Next" at bounding box center [1305, 270] width 18 height 48
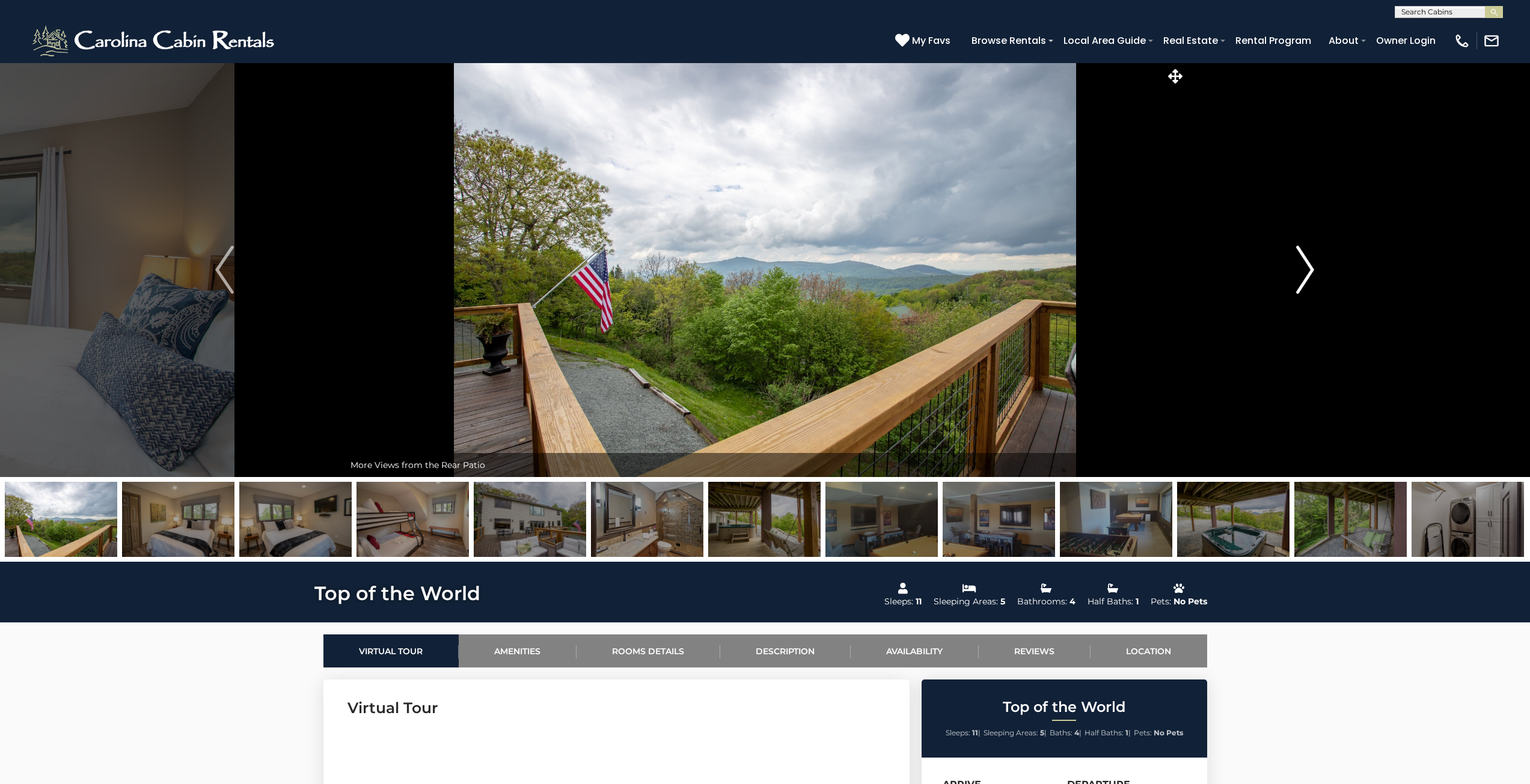
click at [1299, 266] on img "Next" at bounding box center [1305, 270] width 18 height 48
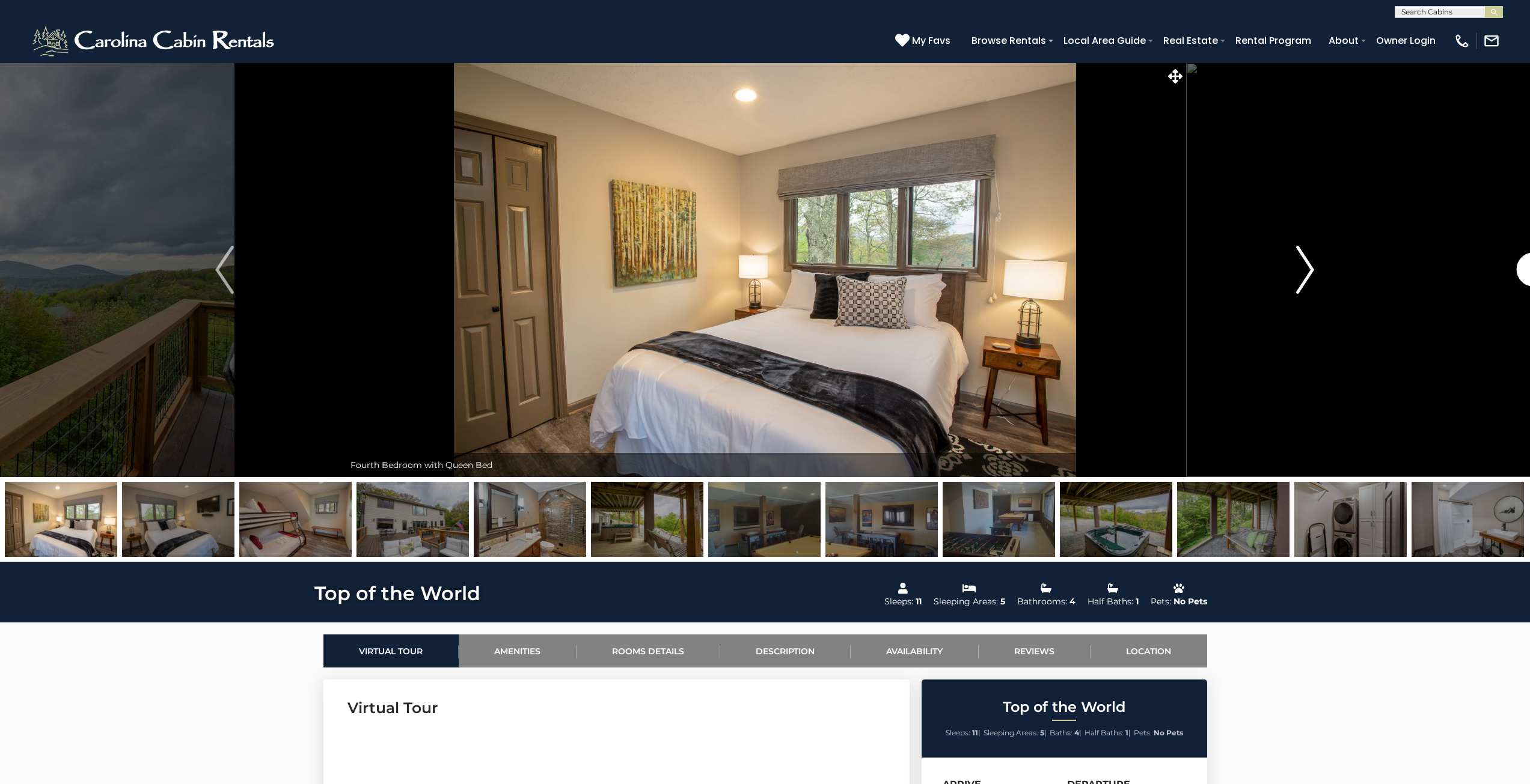
click at [1299, 266] on img "Next" at bounding box center [1305, 270] width 18 height 48
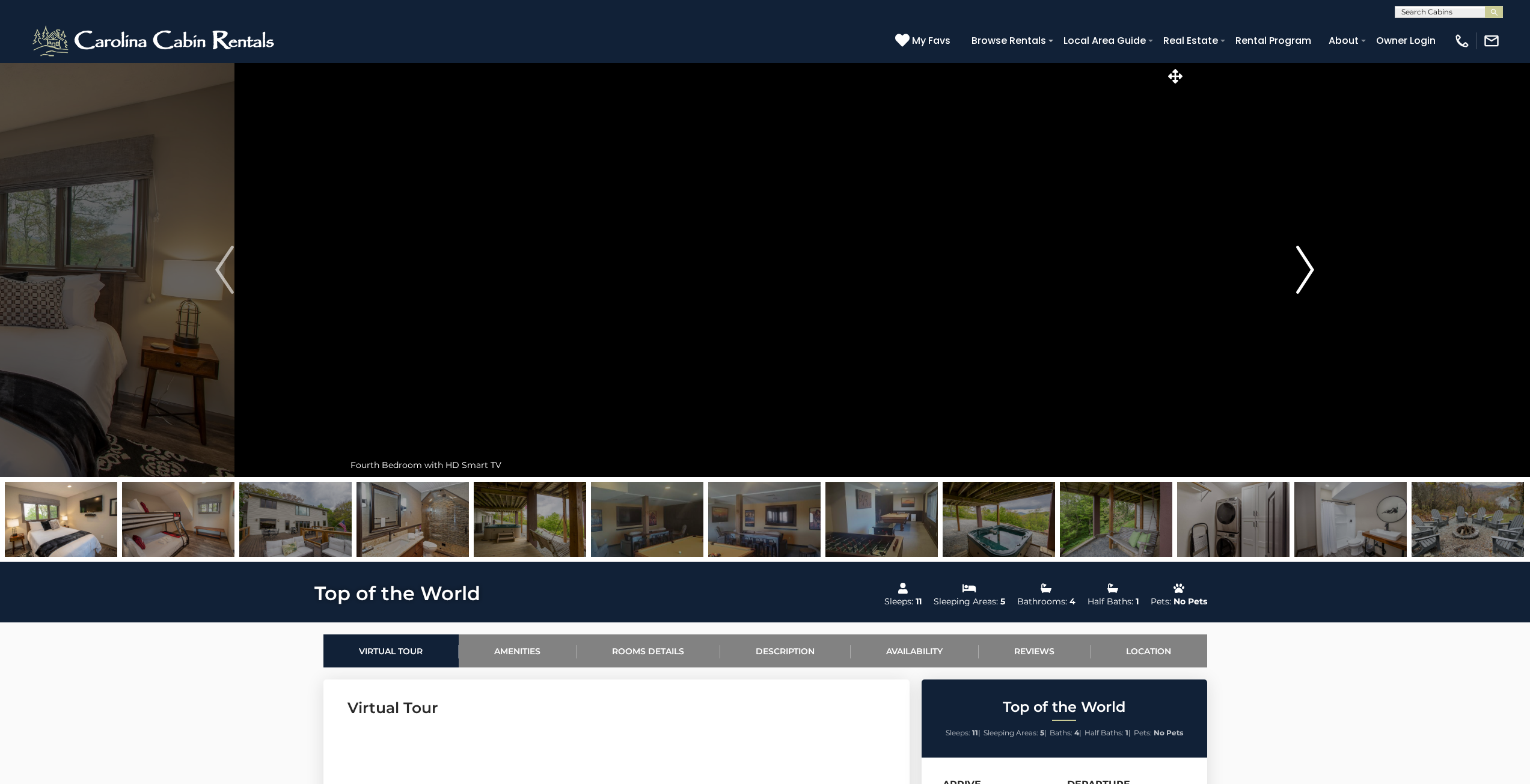
click at [1299, 266] on img "Next" at bounding box center [1305, 270] width 18 height 48
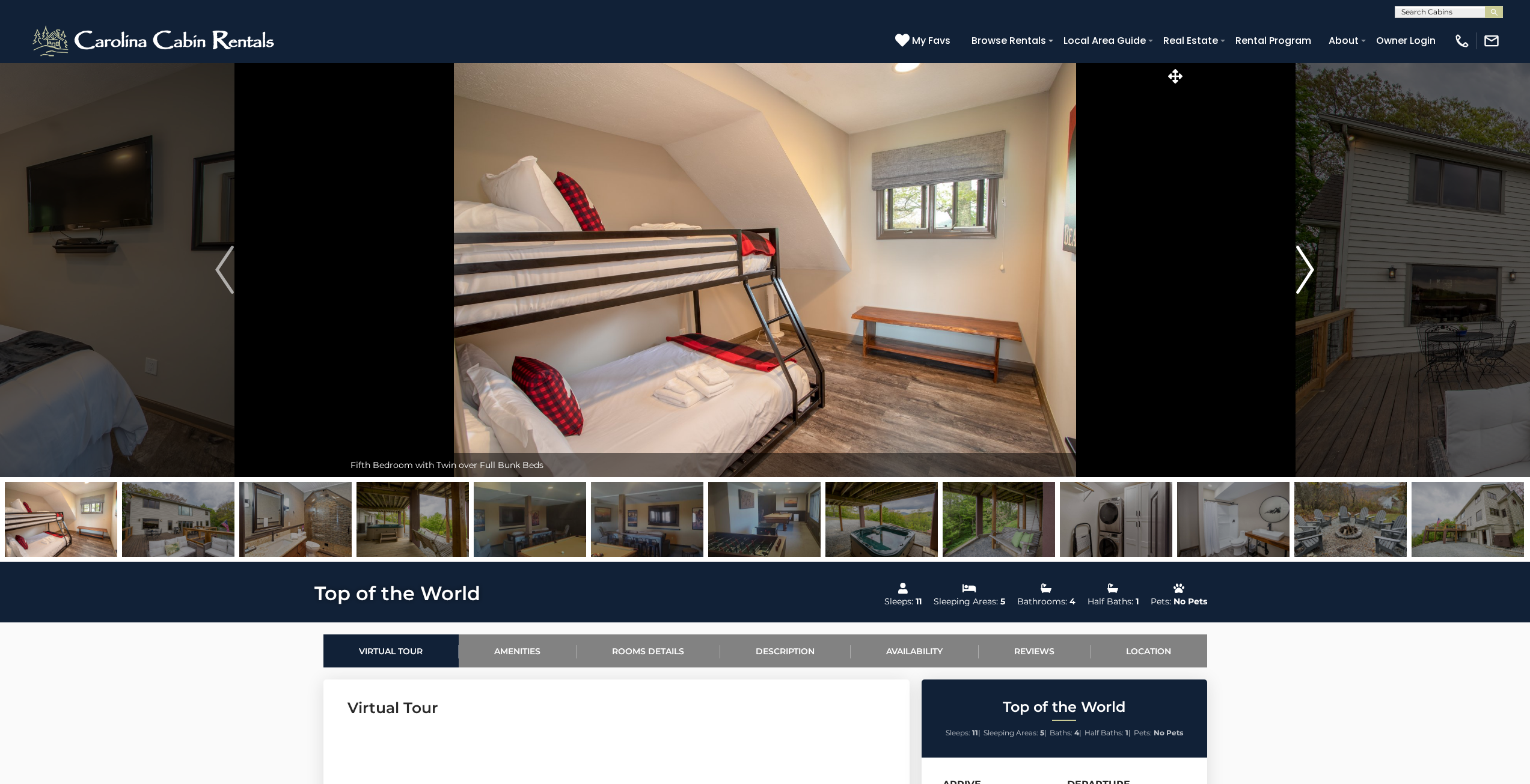
click at [1299, 266] on img "Next" at bounding box center [1305, 270] width 18 height 48
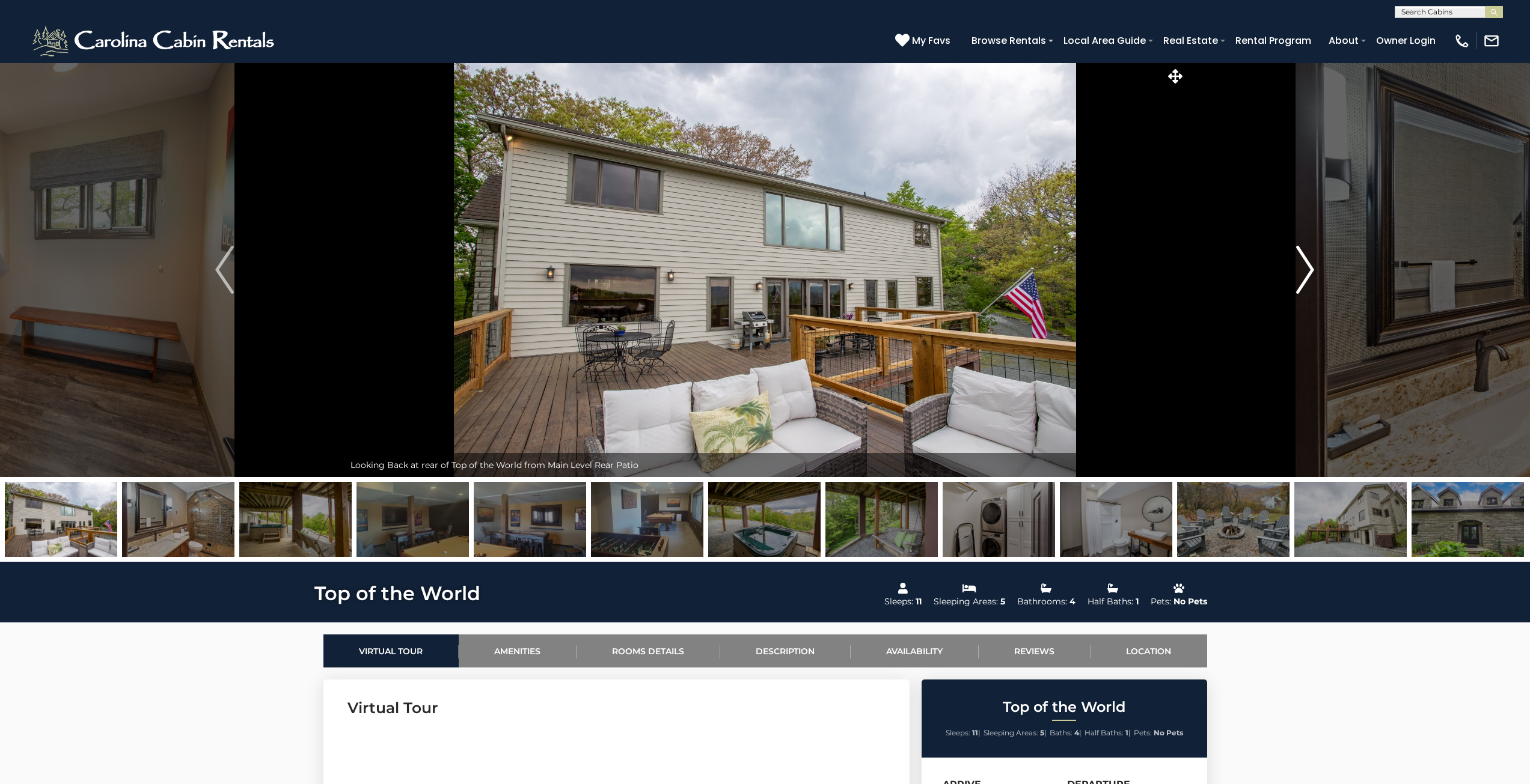
click at [1299, 266] on img "Next" at bounding box center [1305, 270] width 18 height 48
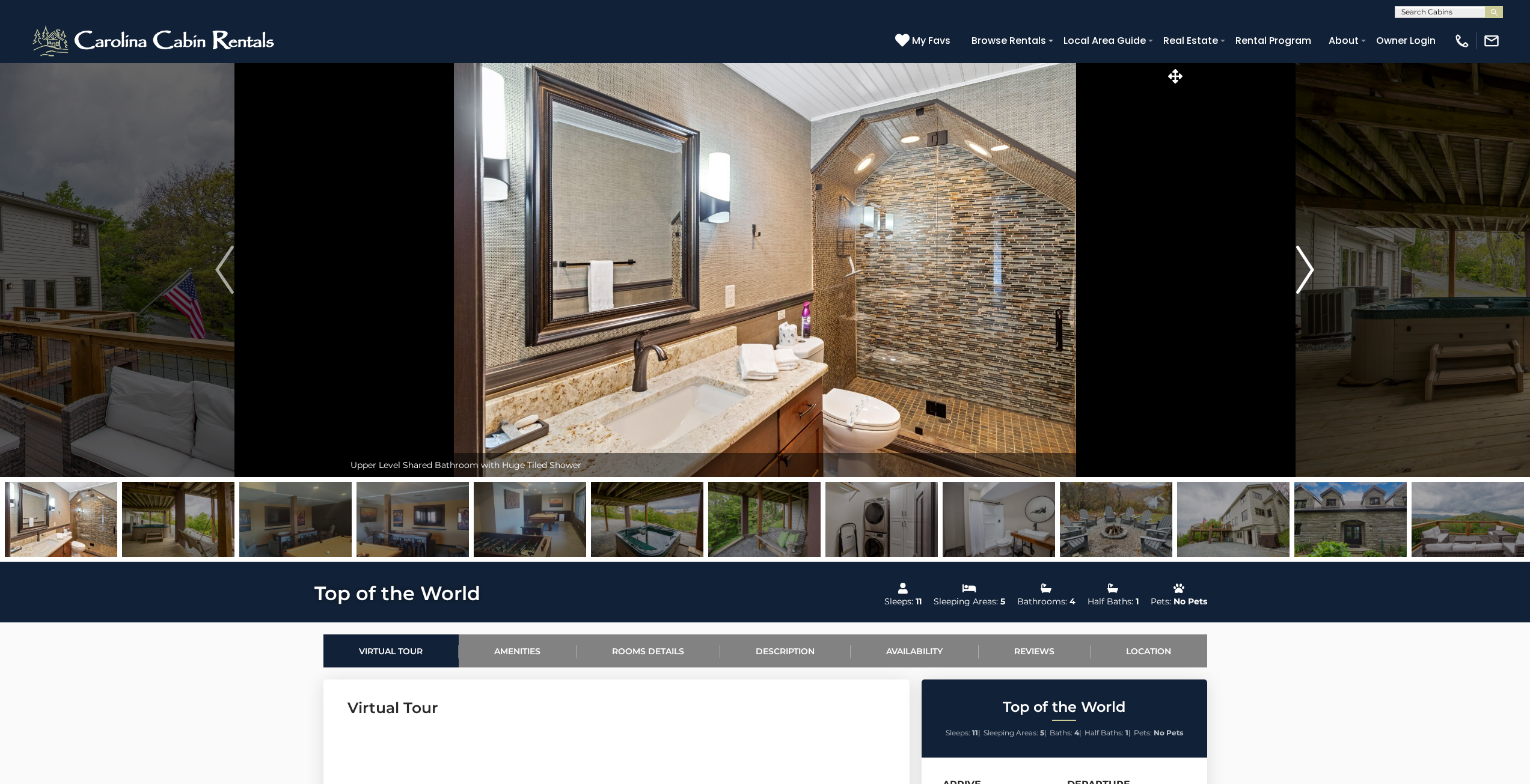
click at [1299, 266] on img "Next" at bounding box center [1305, 270] width 18 height 48
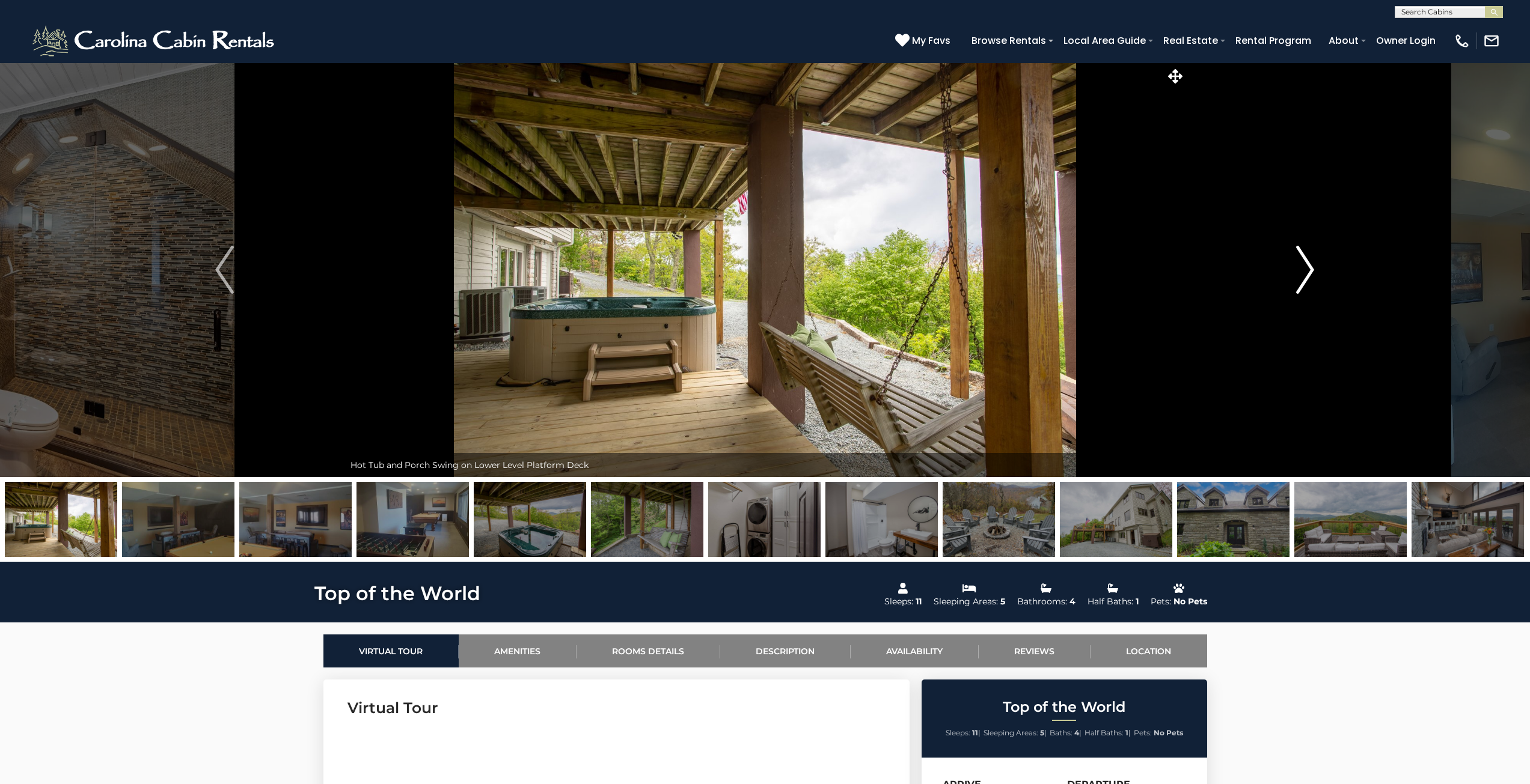
click at [1299, 266] on img "Next" at bounding box center [1305, 270] width 18 height 48
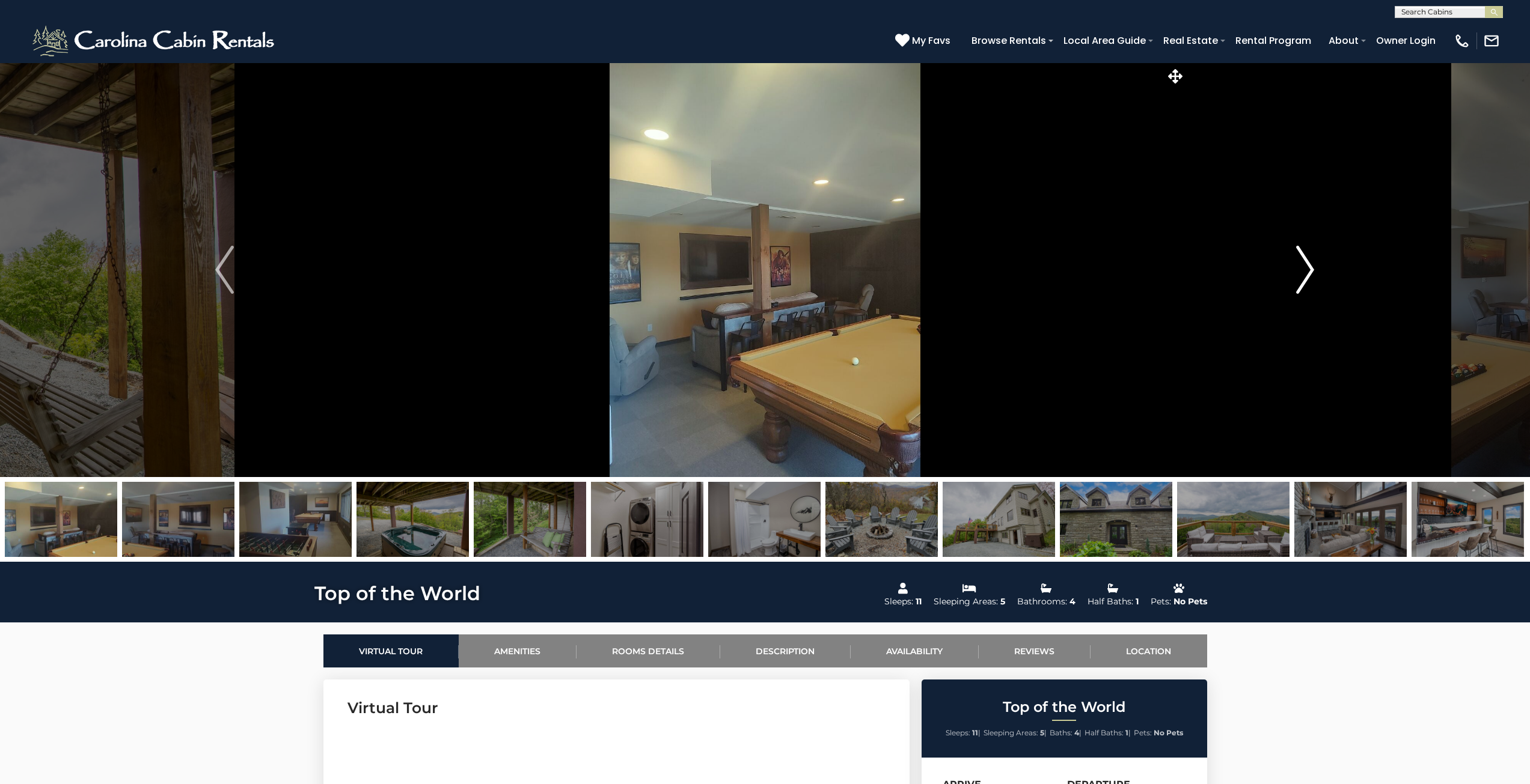
click at [1299, 266] on img "Next" at bounding box center [1305, 270] width 18 height 48
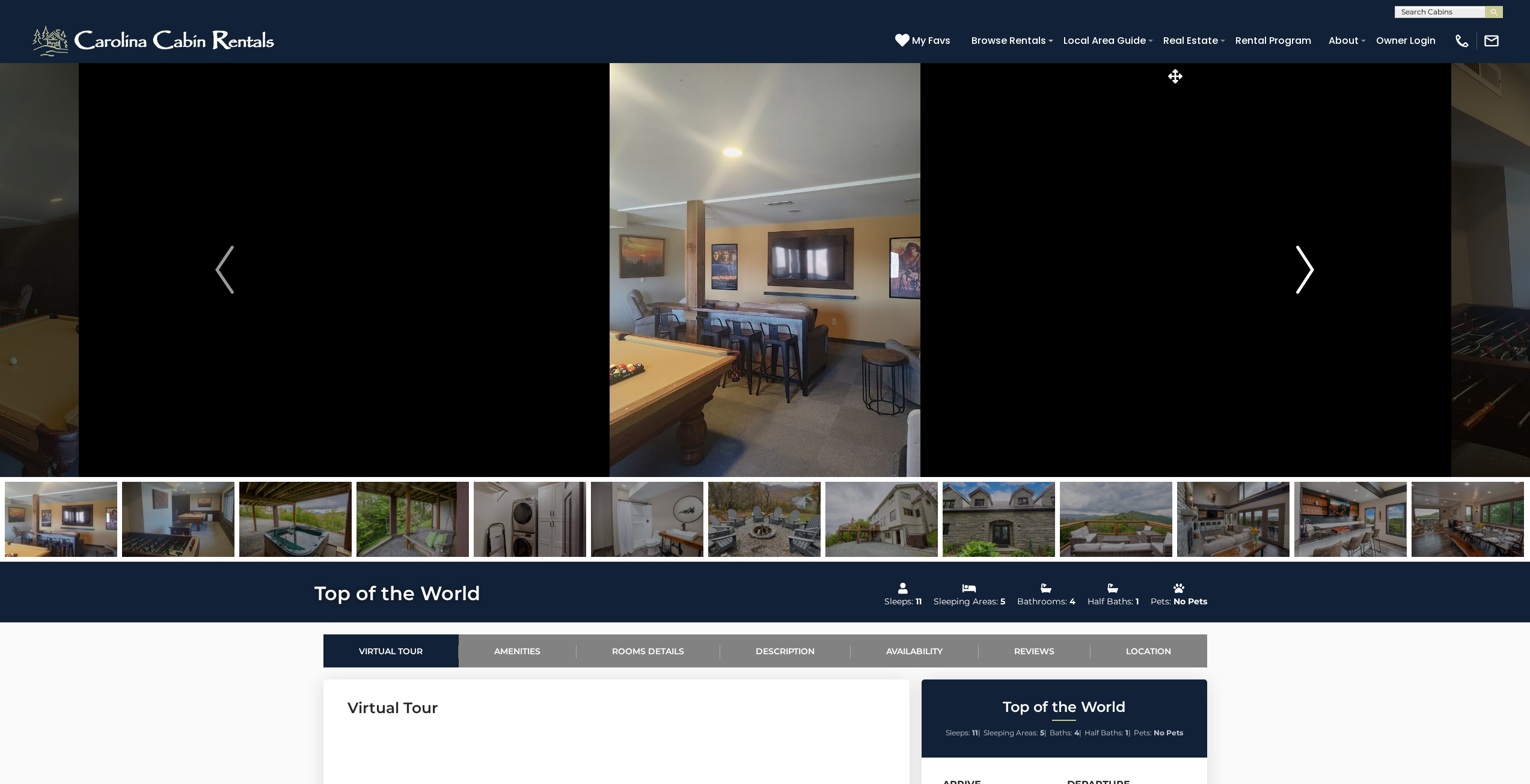
click at [1299, 266] on img "Next" at bounding box center [1305, 270] width 18 height 48
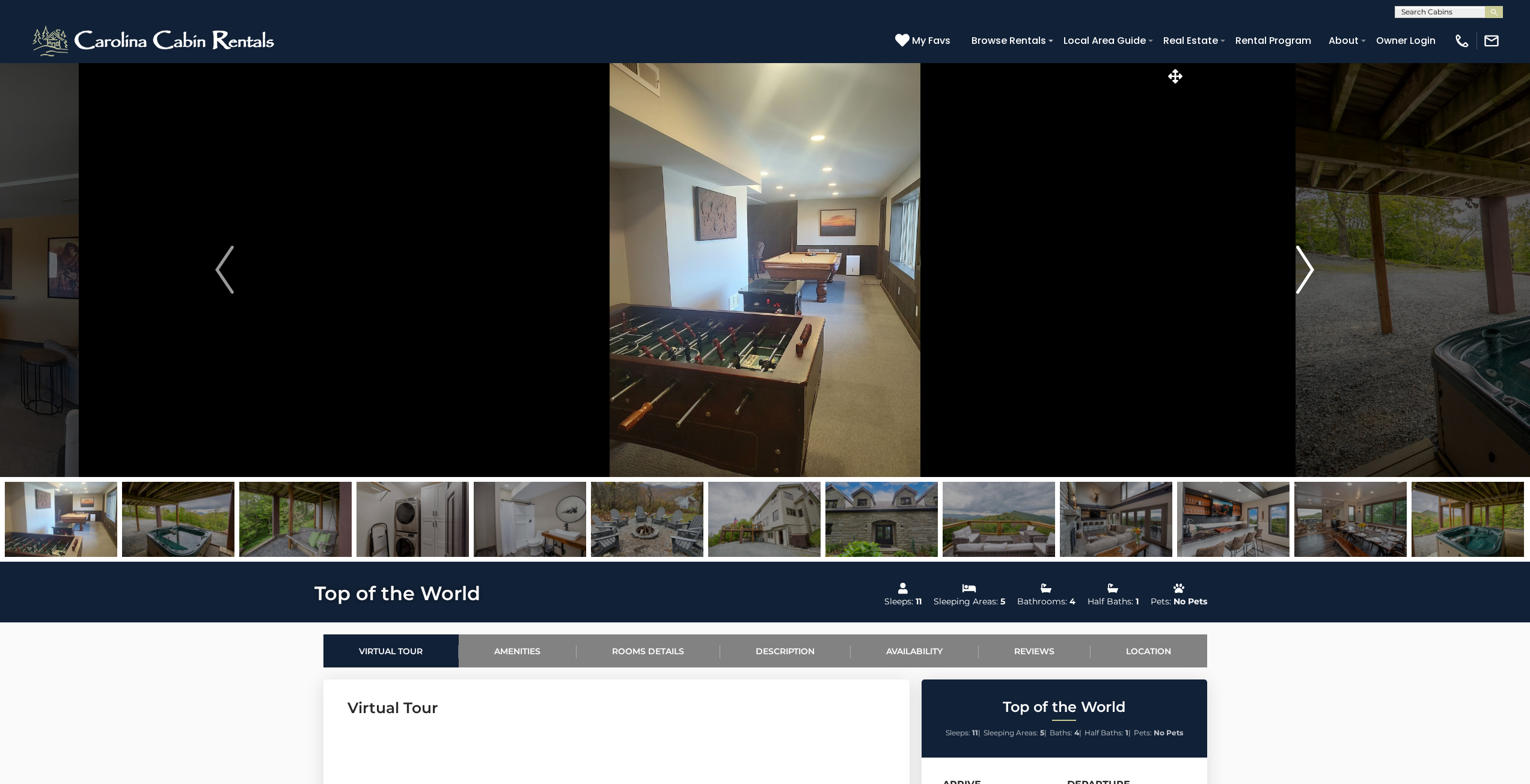
click at [1299, 266] on img "Next" at bounding box center [1305, 270] width 18 height 48
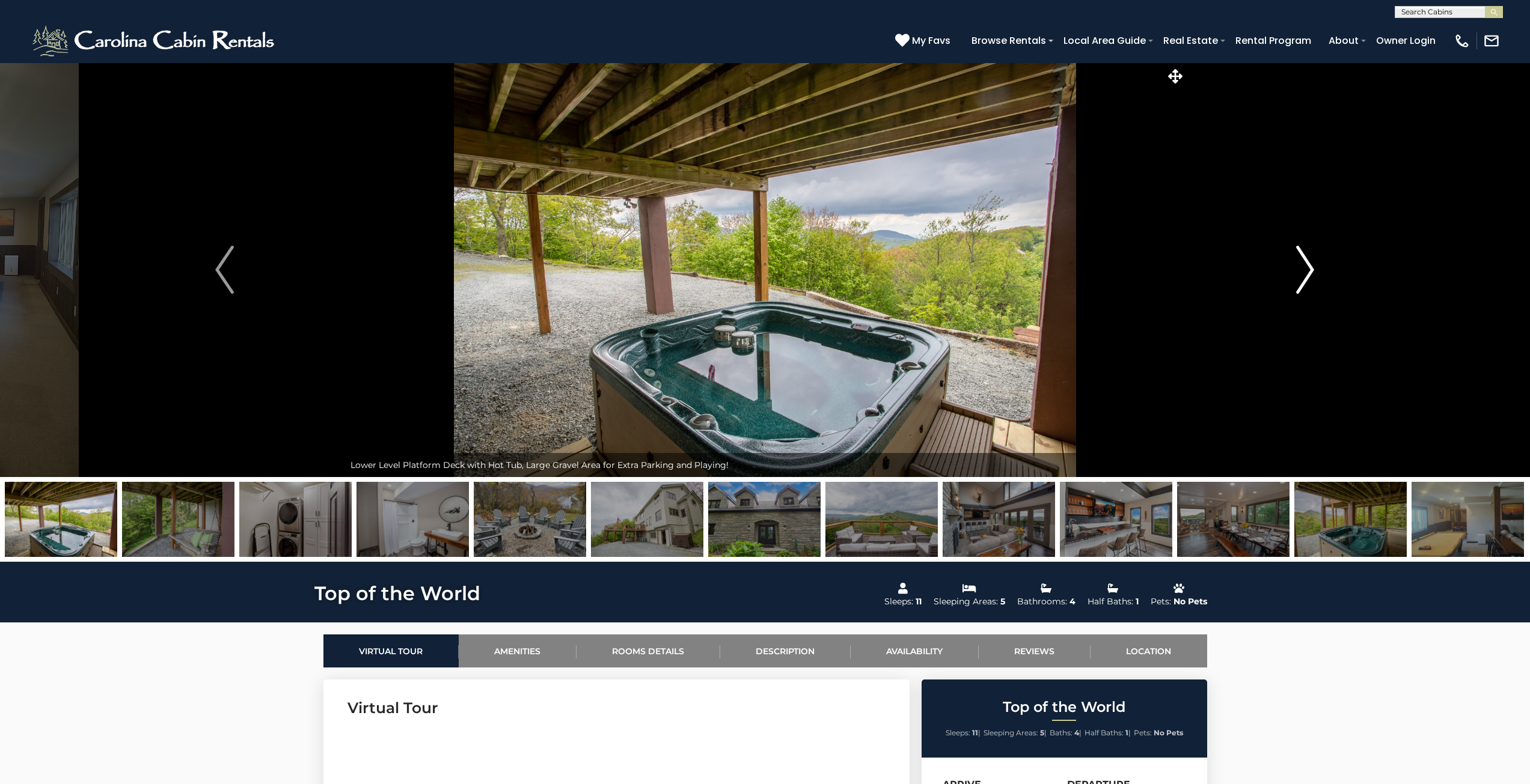
click at [1299, 266] on img "Next" at bounding box center [1305, 270] width 18 height 48
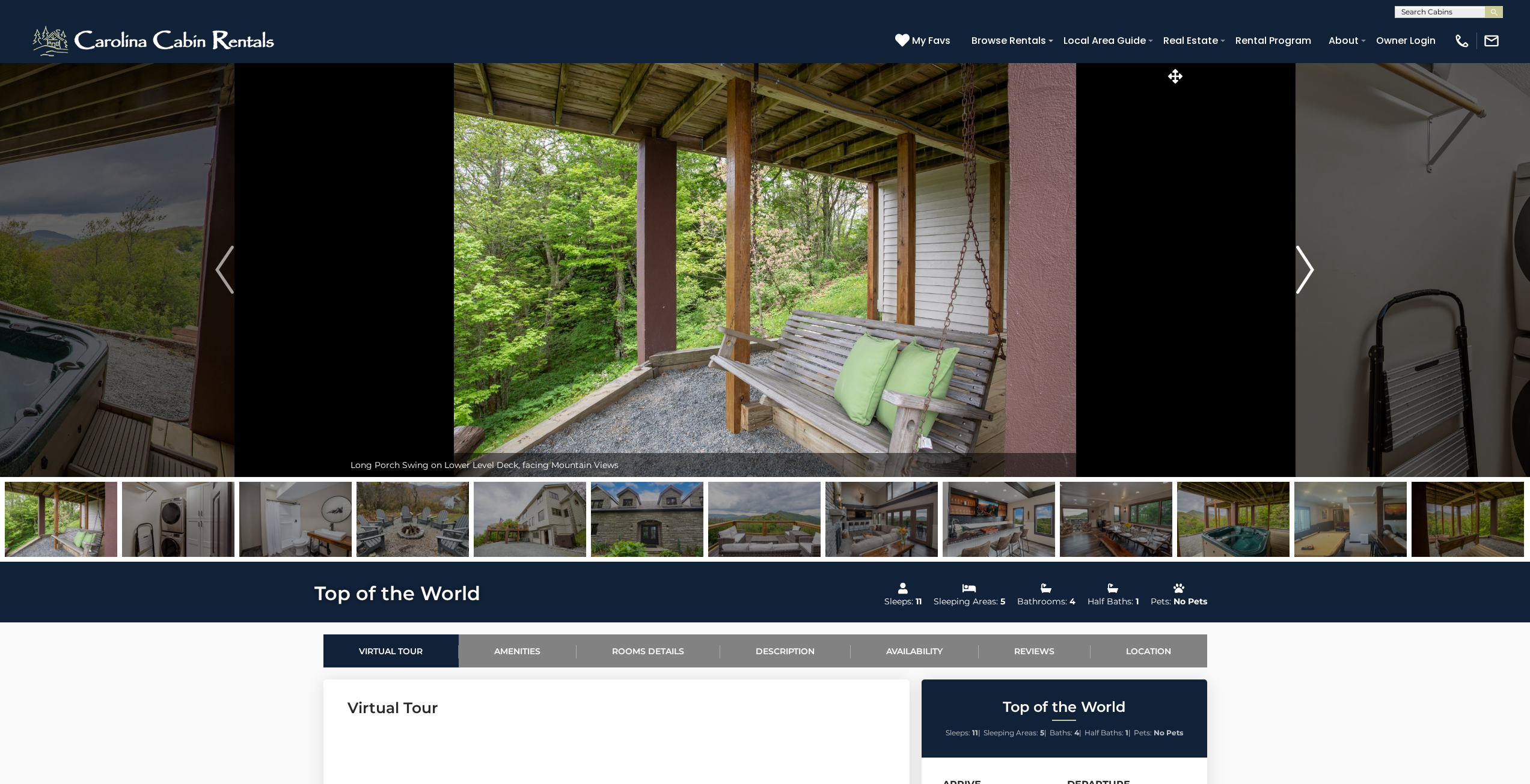
click at [1299, 266] on img "Next" at bounding box center [1305, 270] width 18 height 48
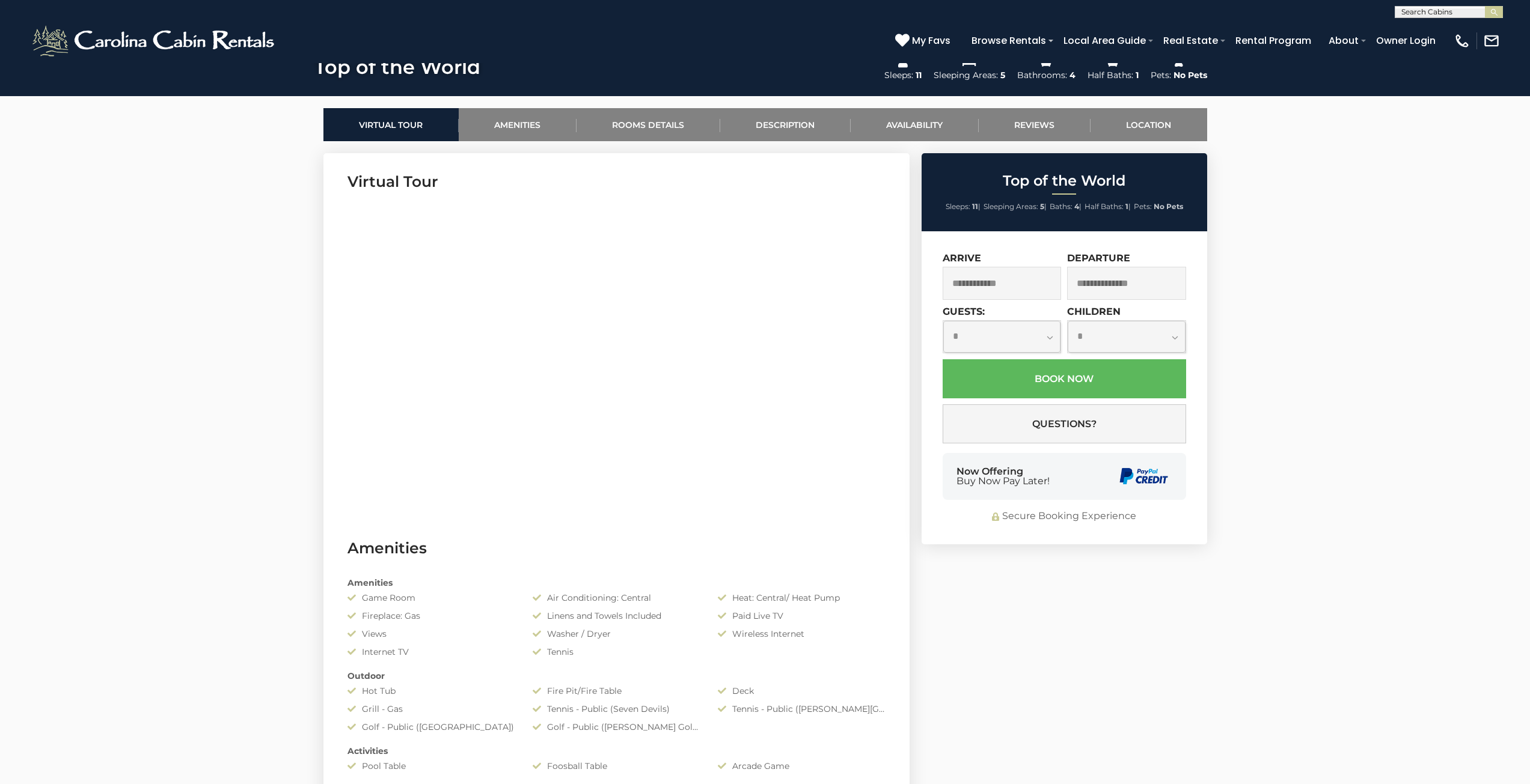
scroll to position [540, 0]
